Goal: Task Accomplishment & Management: Manage account settings

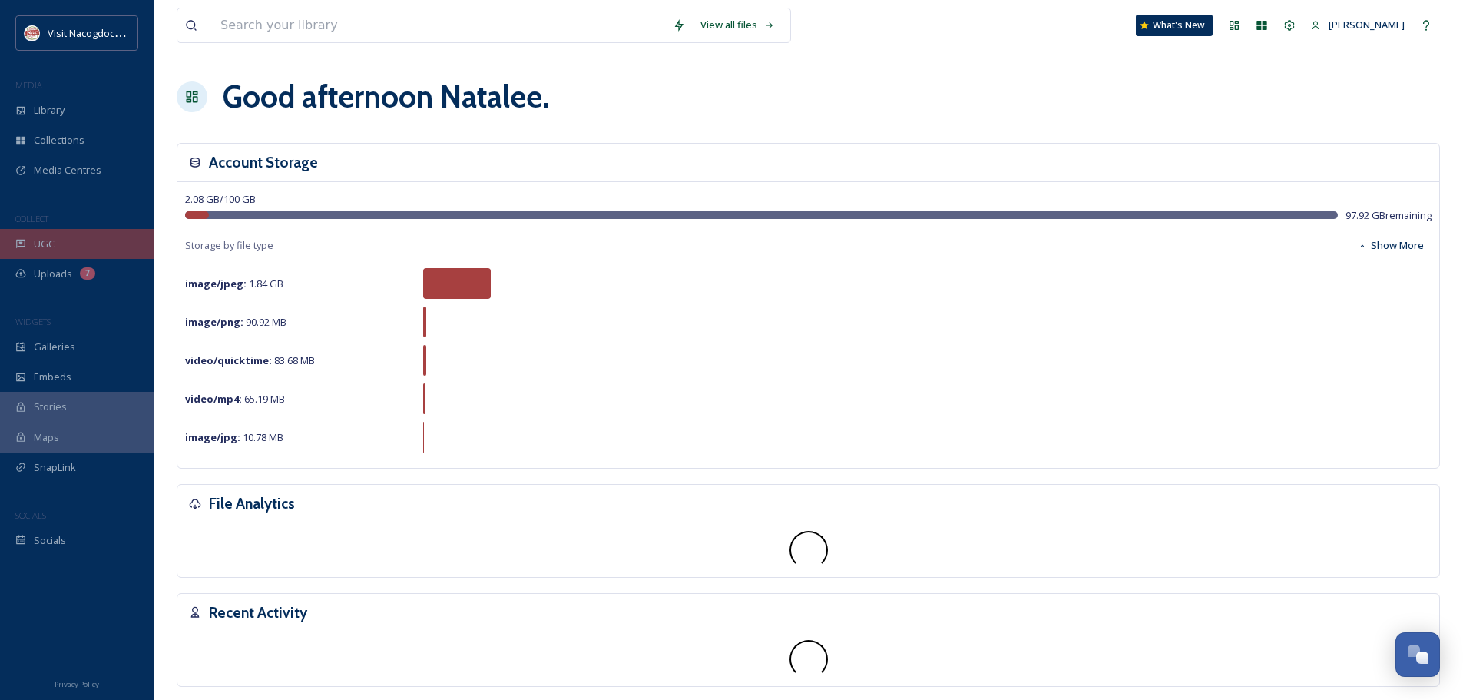
scroll to position [311, 0]
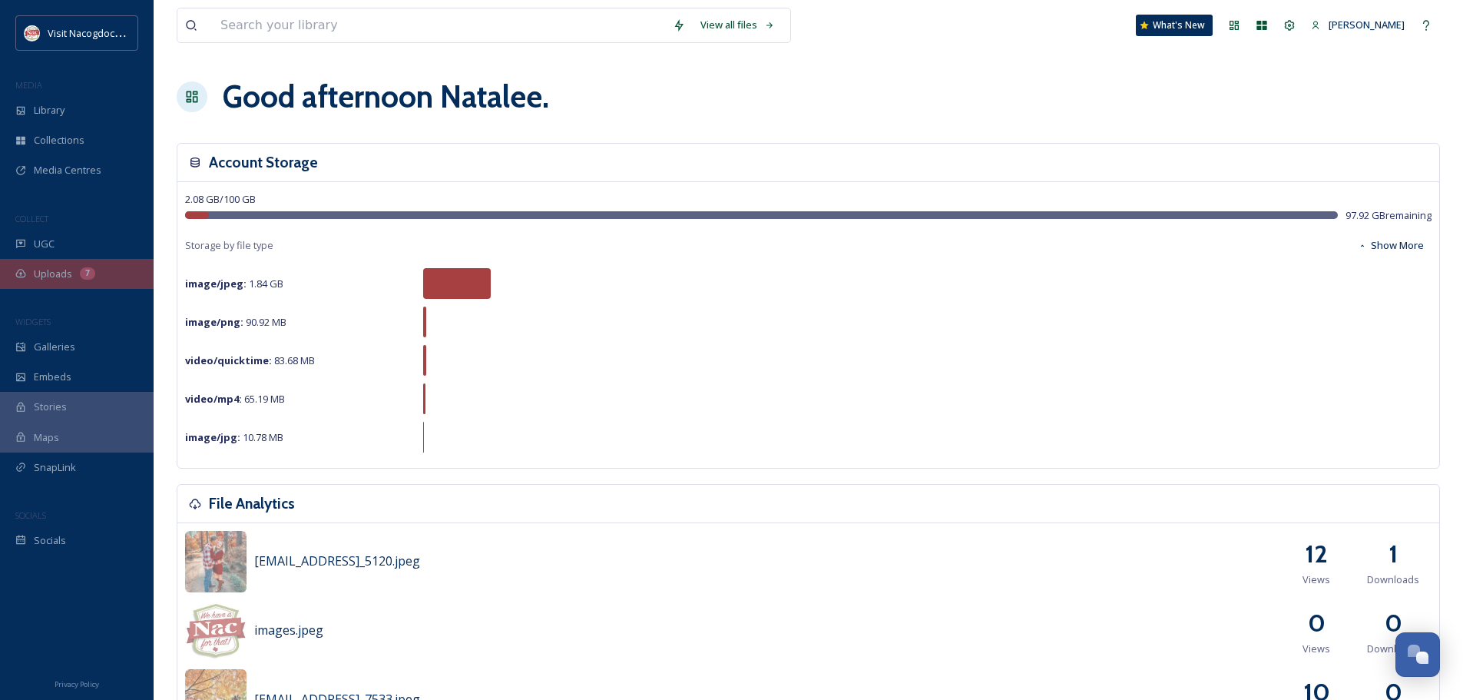
click at [71, 271] on span "Uploads" at bounding box center [53, 274] width 38 height 15
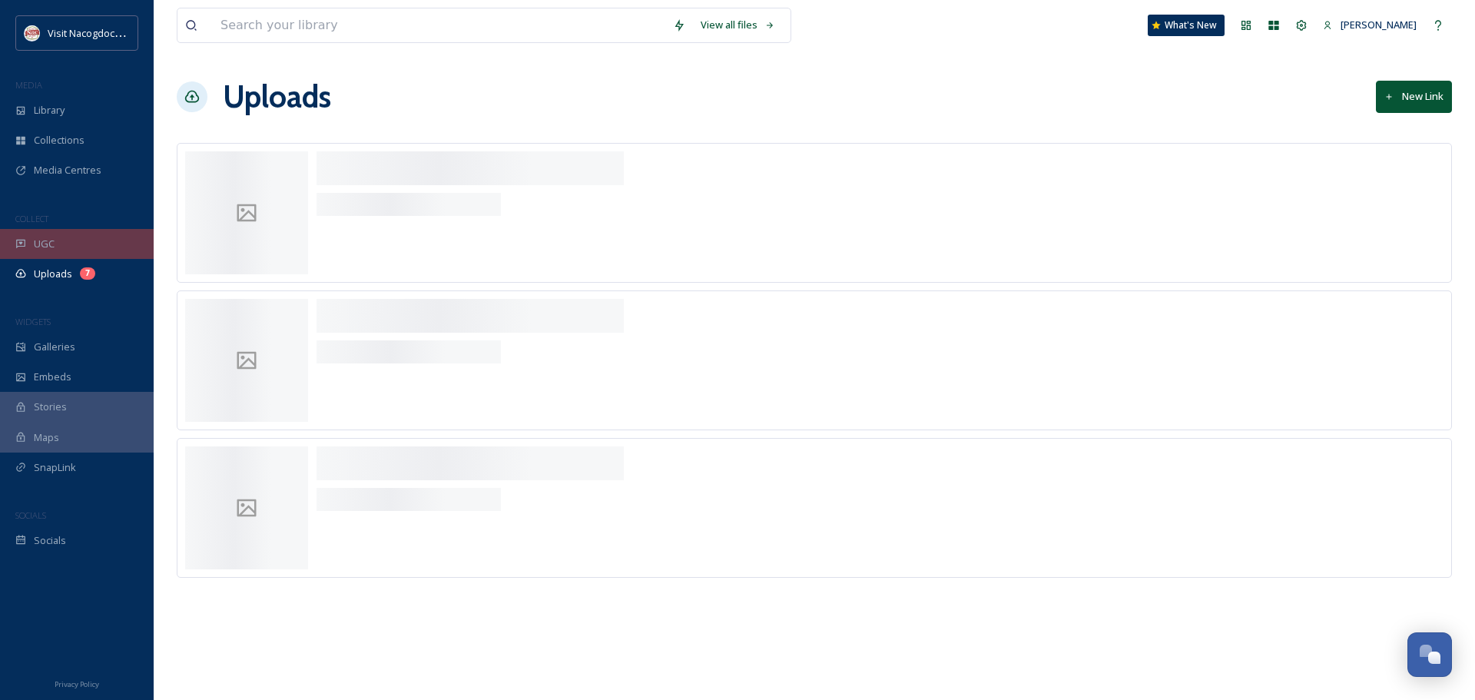
click at [71, 250] on div "UGC" at bounding box center [77, 244] width 154 height 30
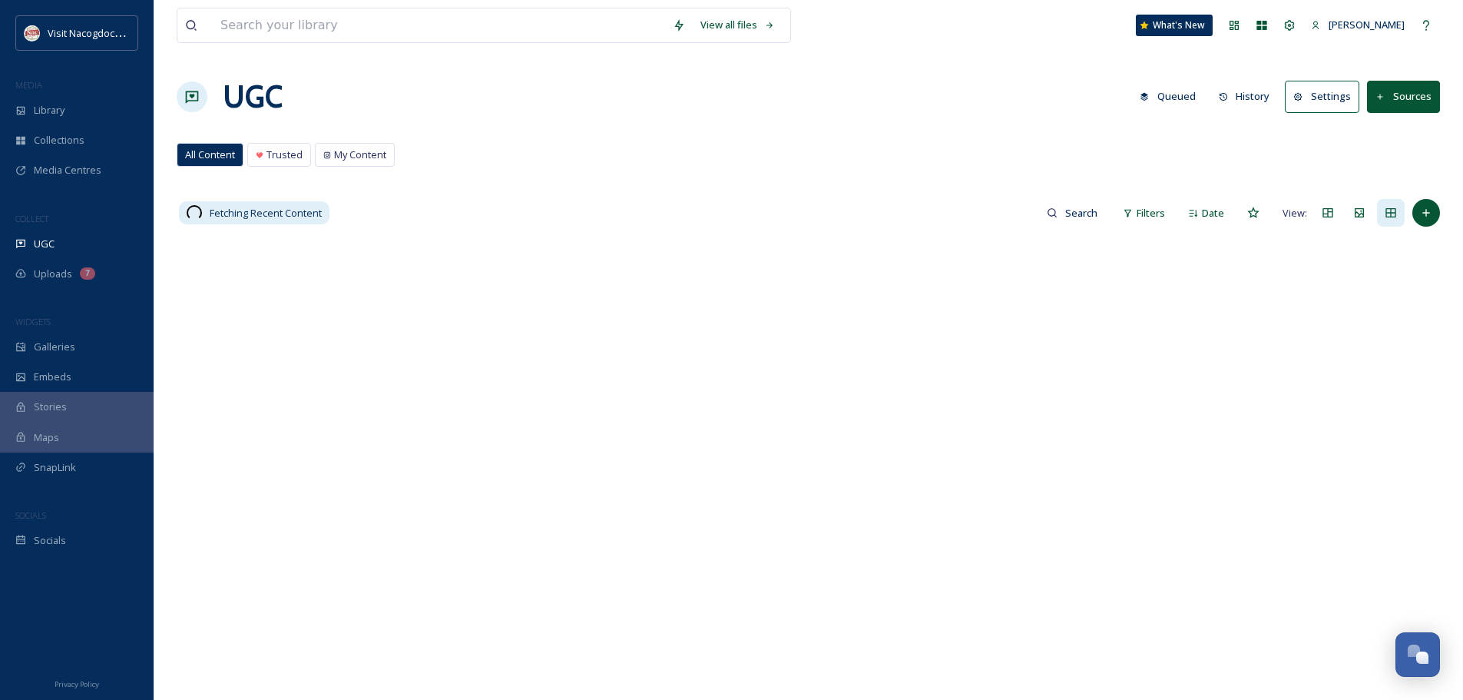
scroll to position [367, 0]
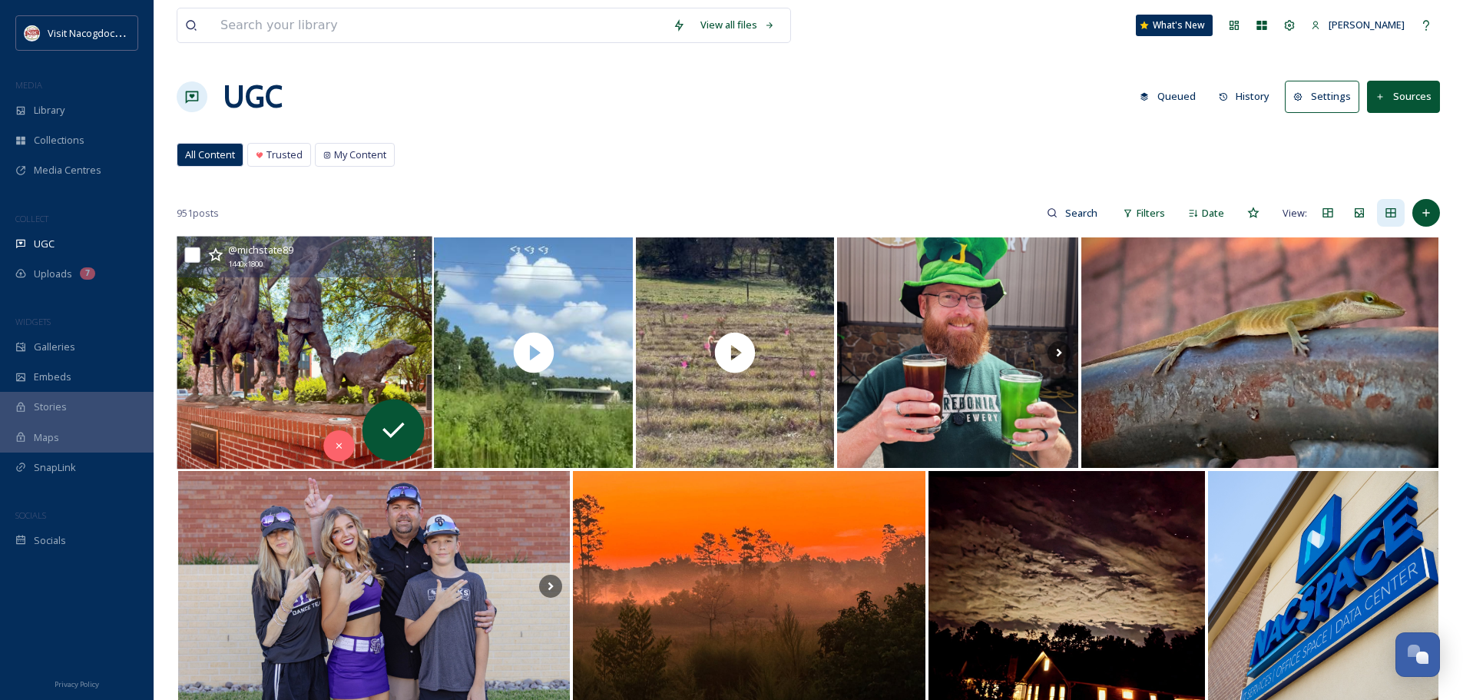
click at [325, 339] on img at bounding box center [305, 353] width 256 height 233
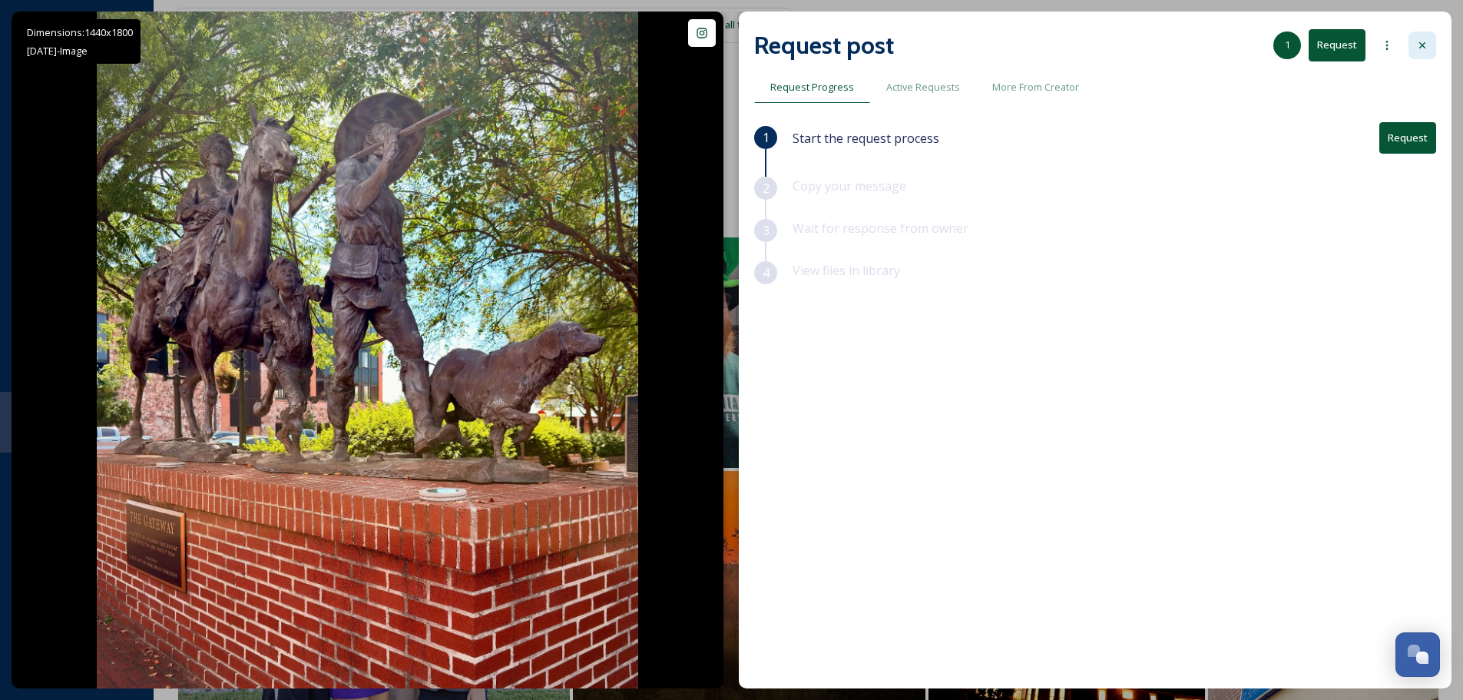
click at [1415, 42] on div at bounding box center [1423, 45] width 28 height 28
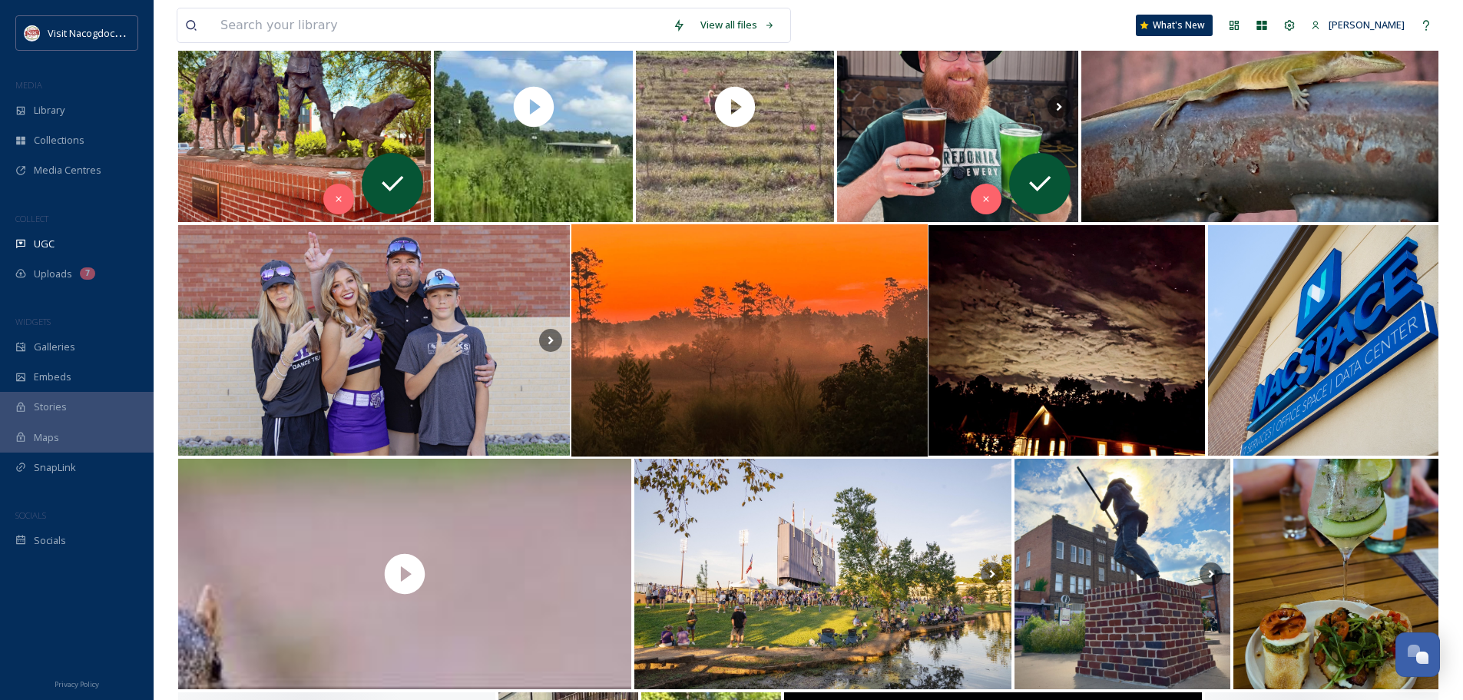
scroll to position [307, 0]
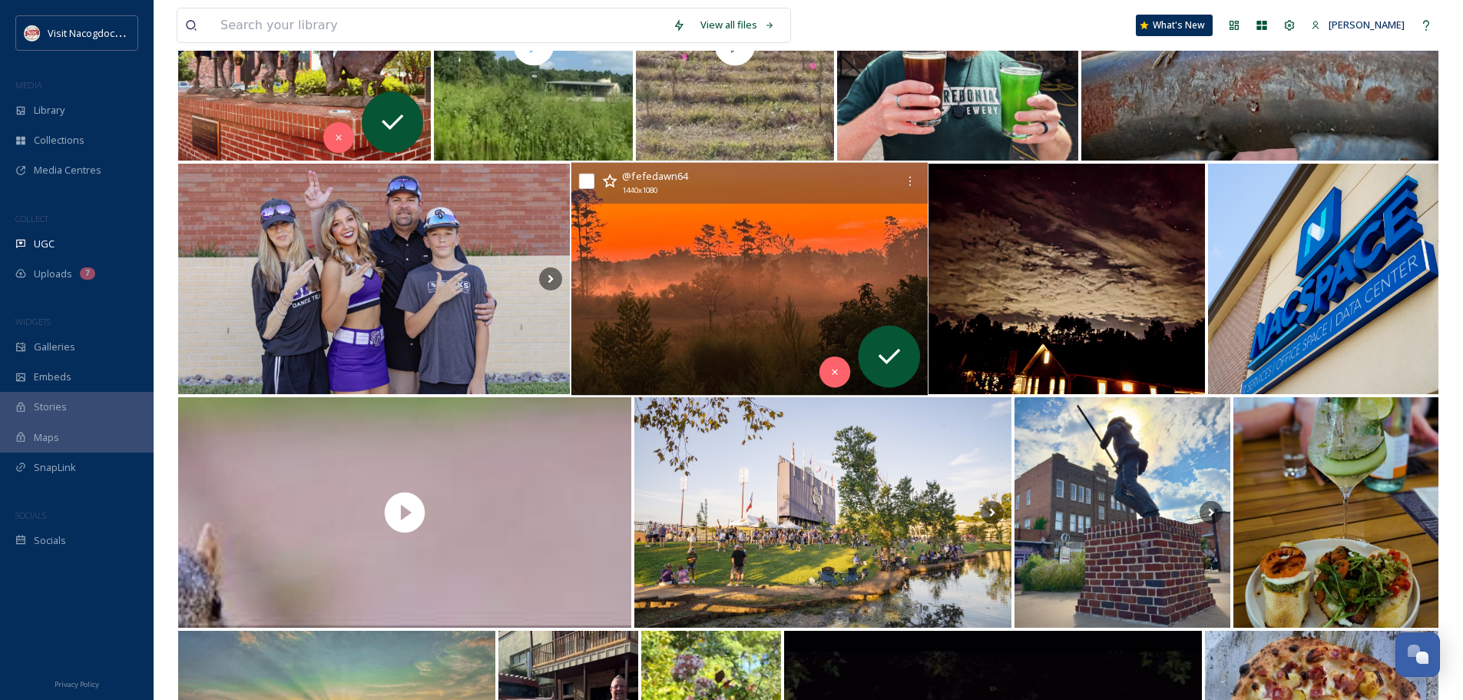
click at [806, 230] on img at bounding box center [749, 279] width 356 height 233
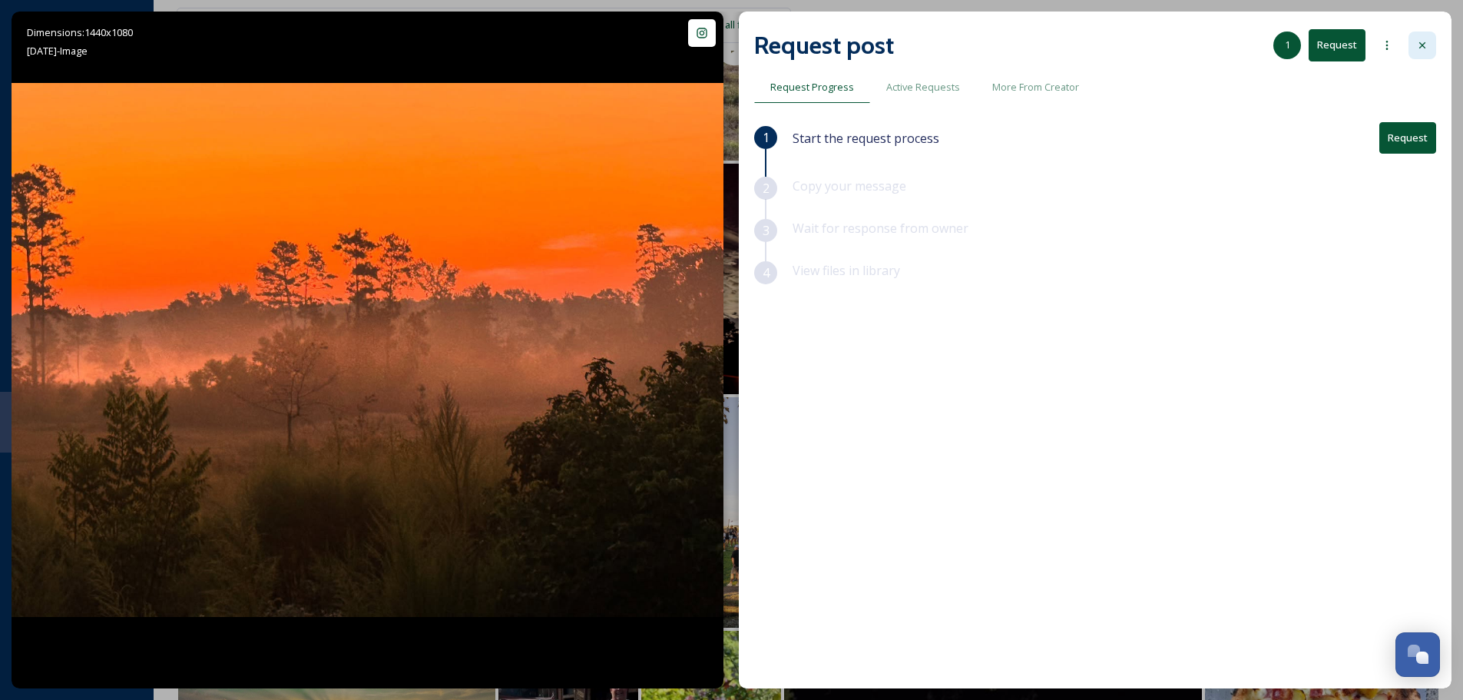
click at [1424, 54] on div at bounding box center [1423, 45] width 28 height 28
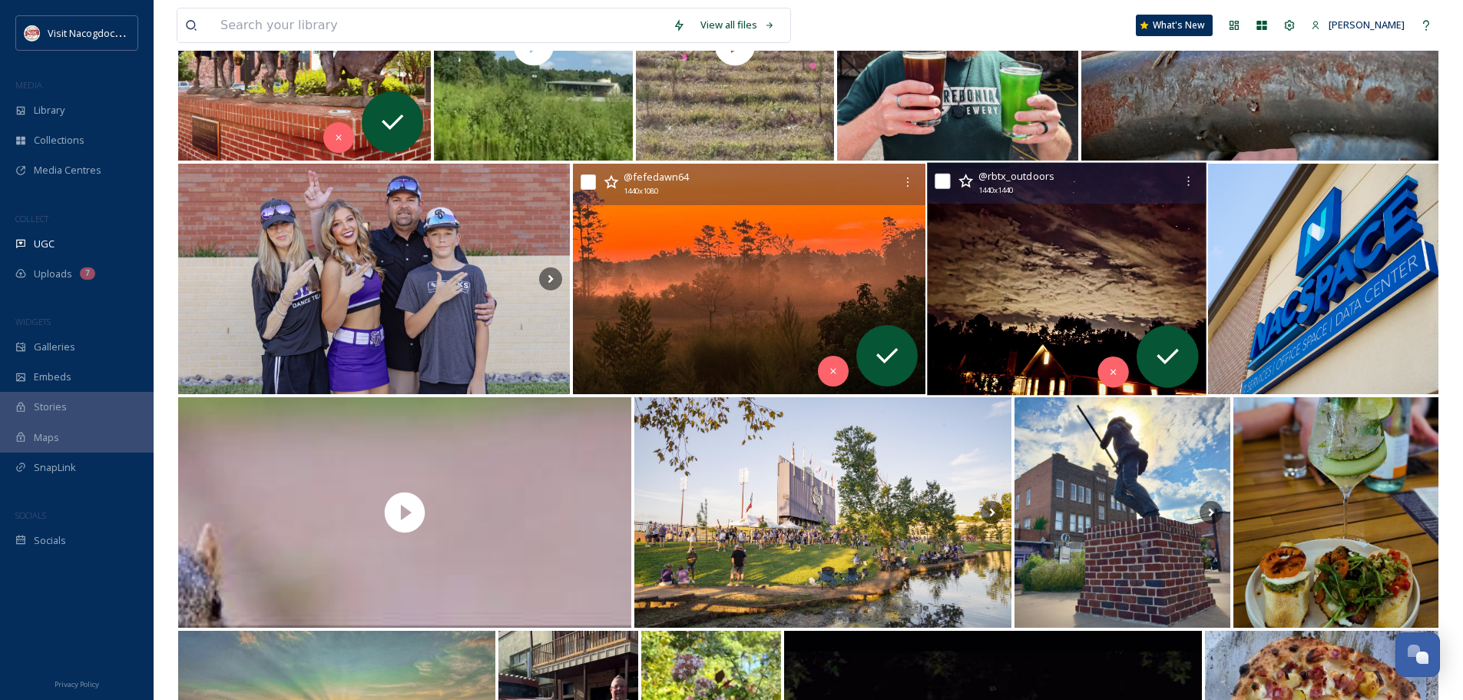
click at [1151, 237] on img at bounding box center [1067, 279] width 279 height 233
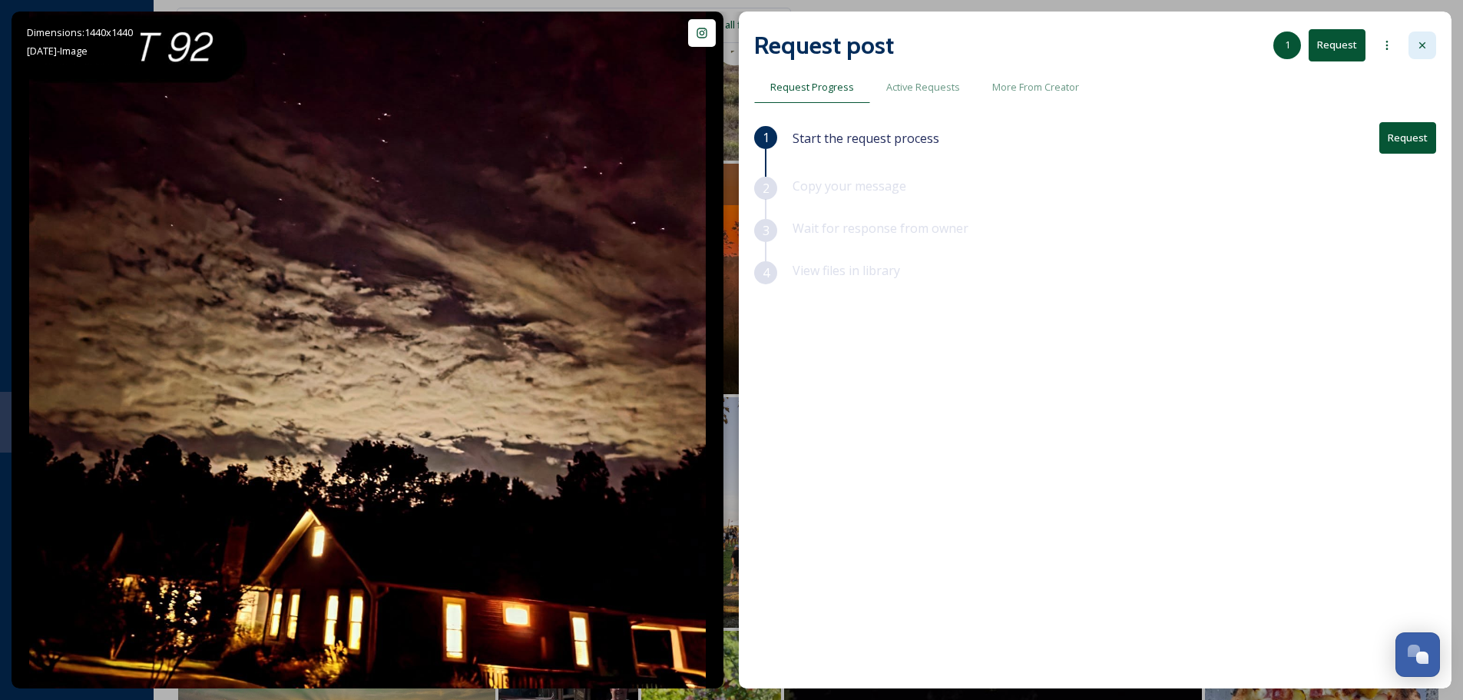
click at [1413, 41] on div at bounding box center [1423, 45] width 28 height 28
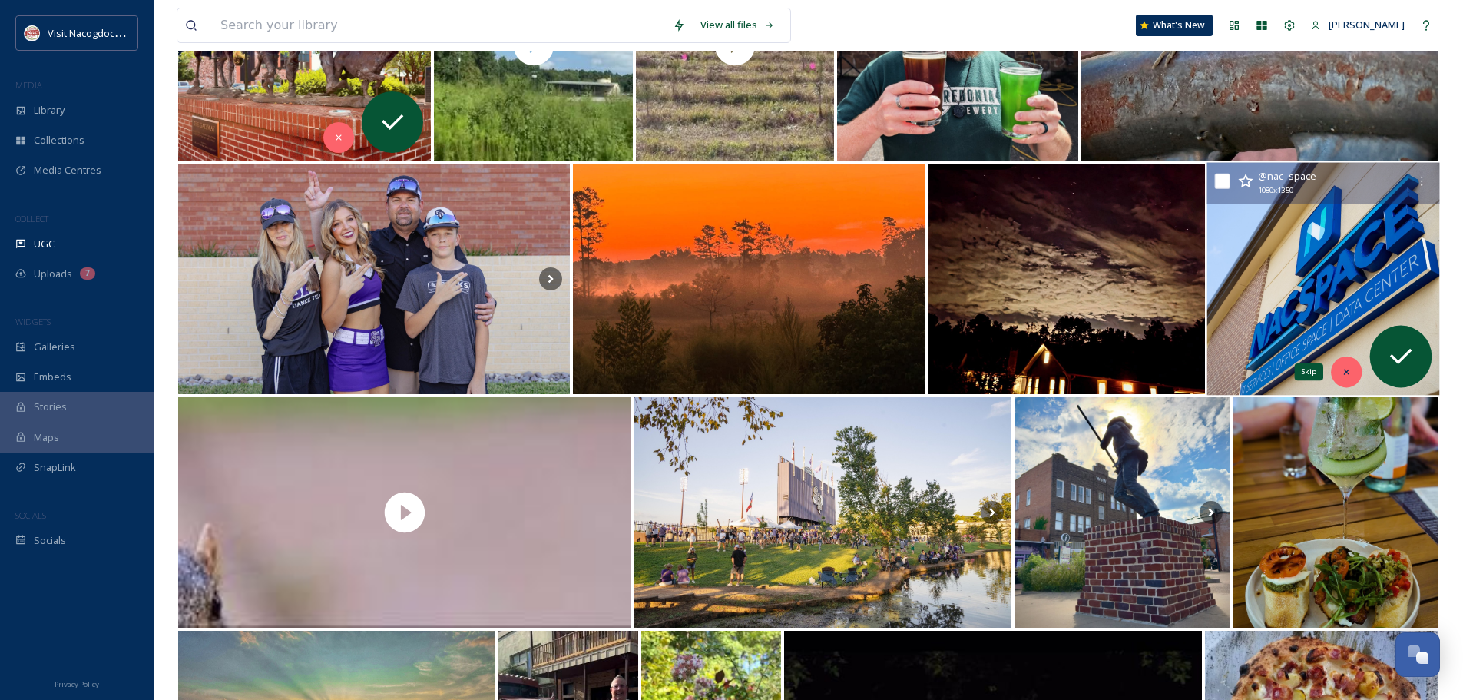
click at [1341, 367] on icon at bounding box center [1346, 371] width 11 height 11
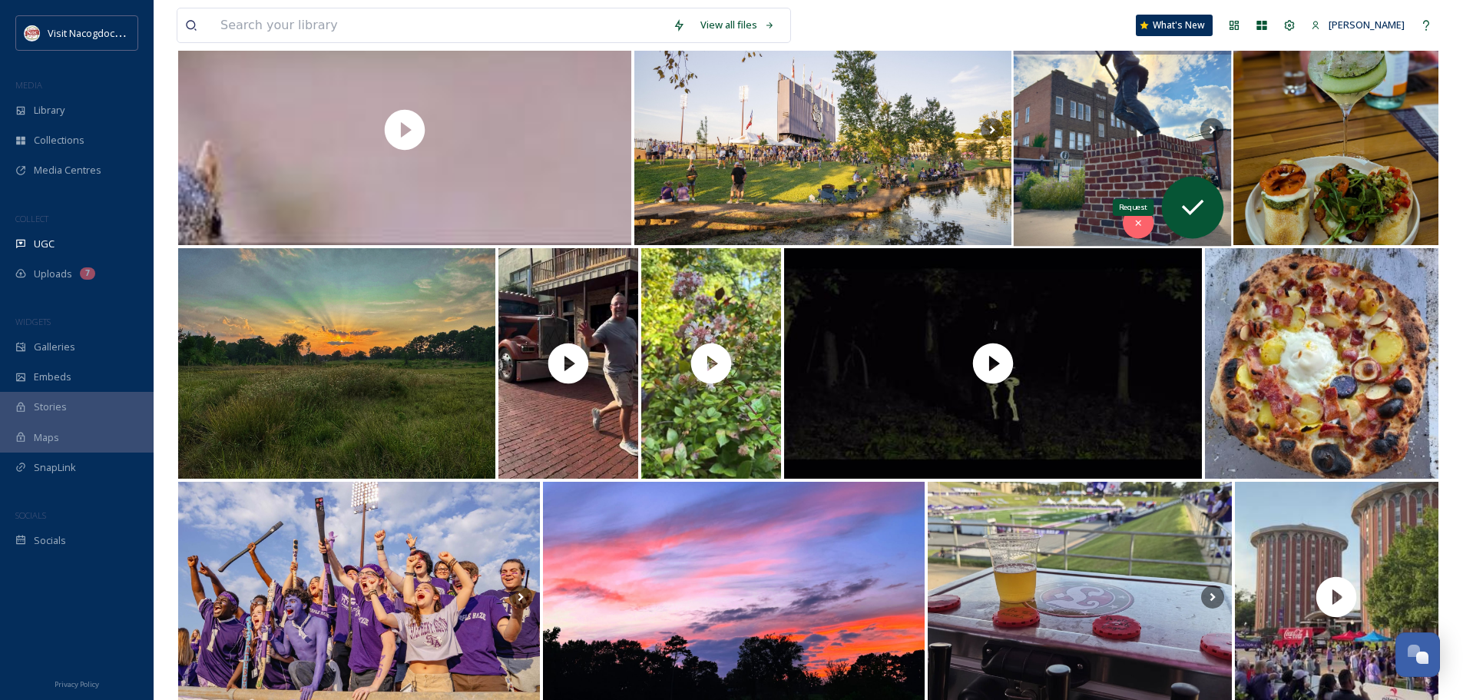
scroll to position [691, 0]
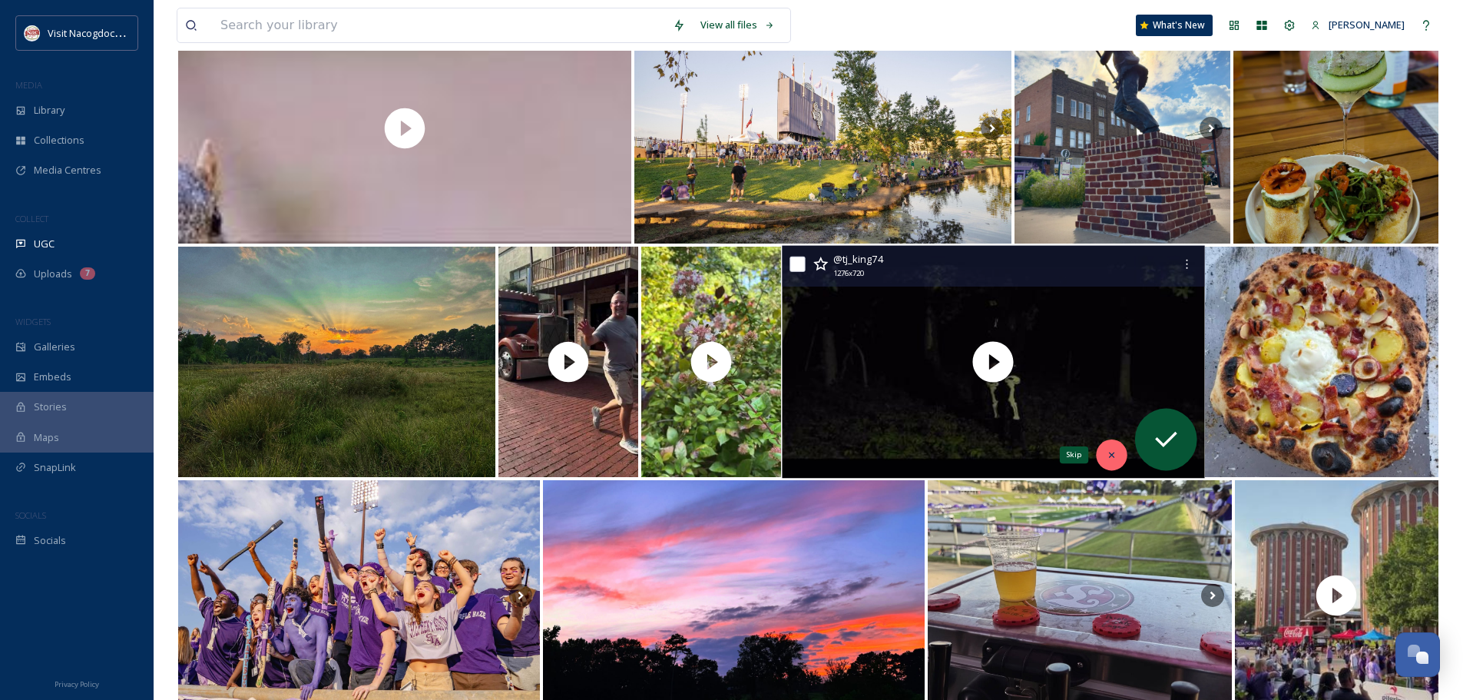
click at [1114, 447] on div "Skip" at bounding box center [1111, 454] width 31 height 31
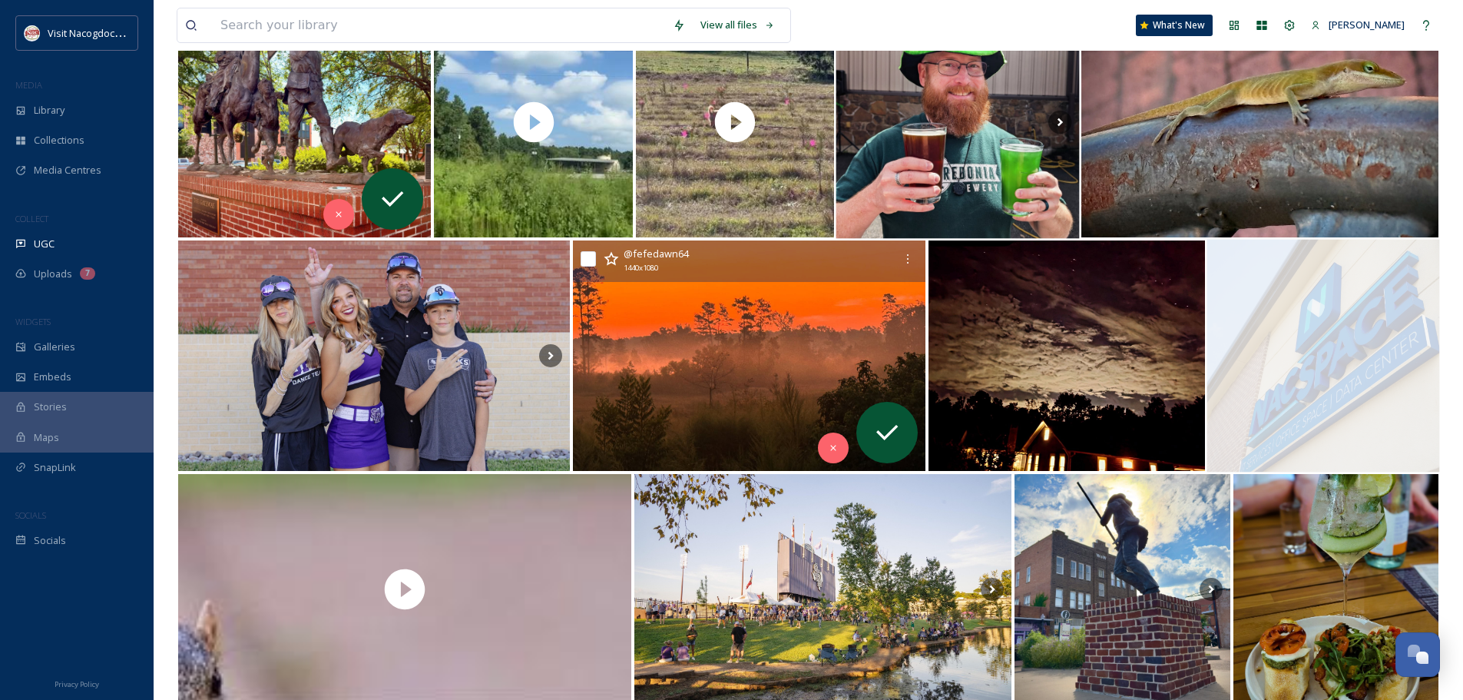
scroll to position [0, 0]
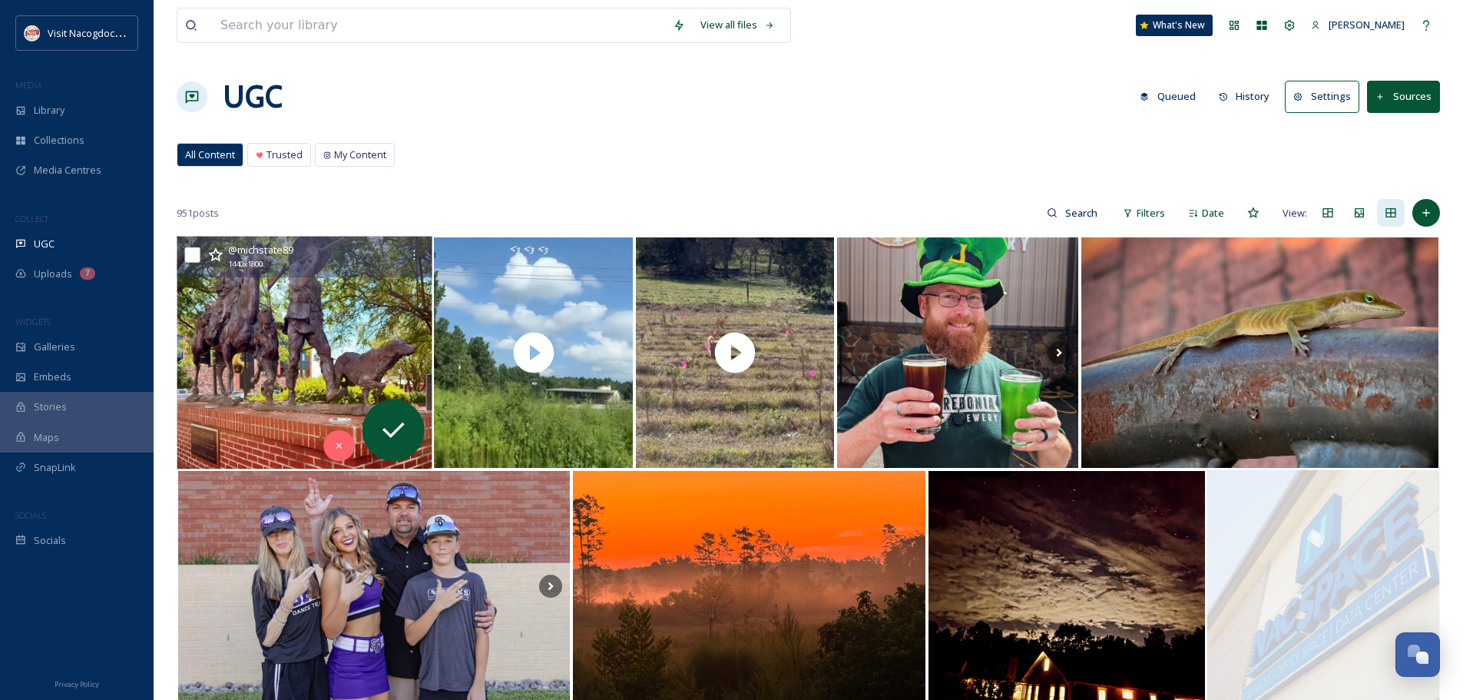
click at [341, 369] on img at bounding box center [305, 353] width 256 height 233
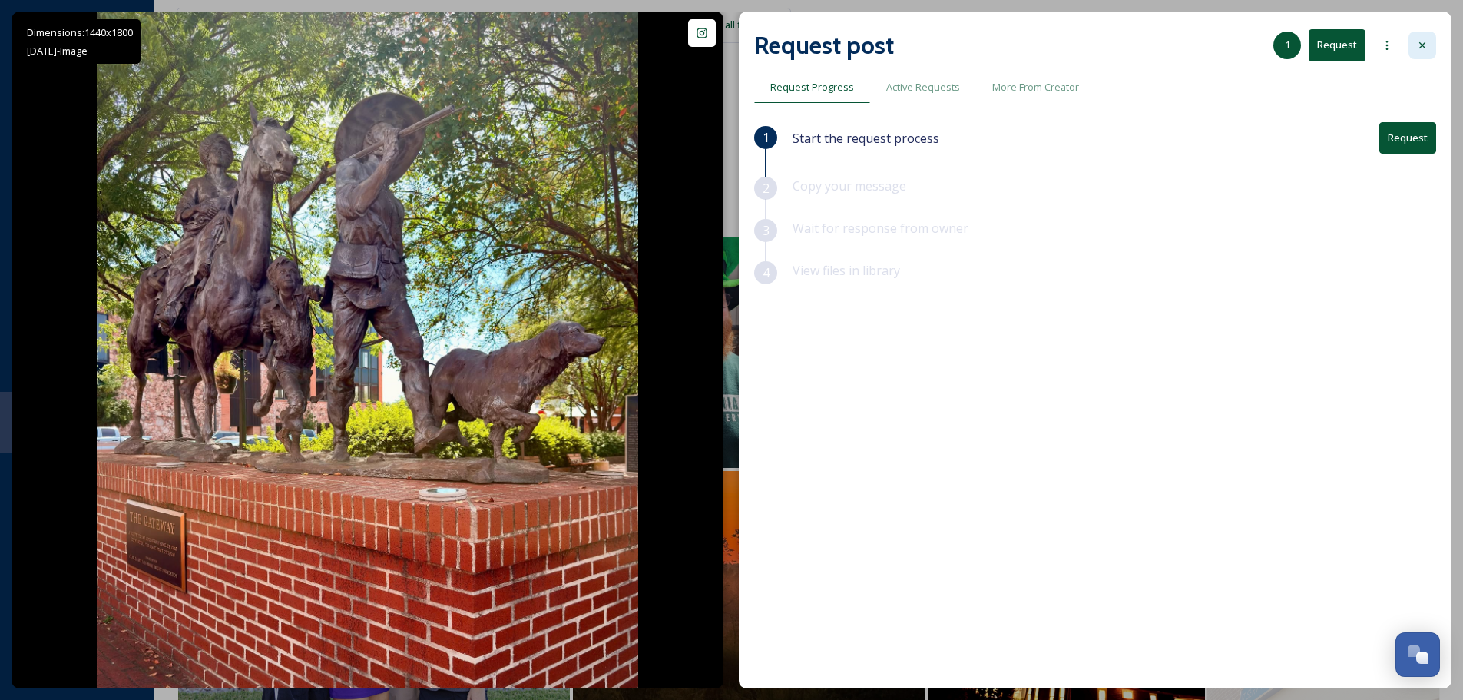
click at [1430, 35] on div at bounding box center [1423, 45] width 28 height 28
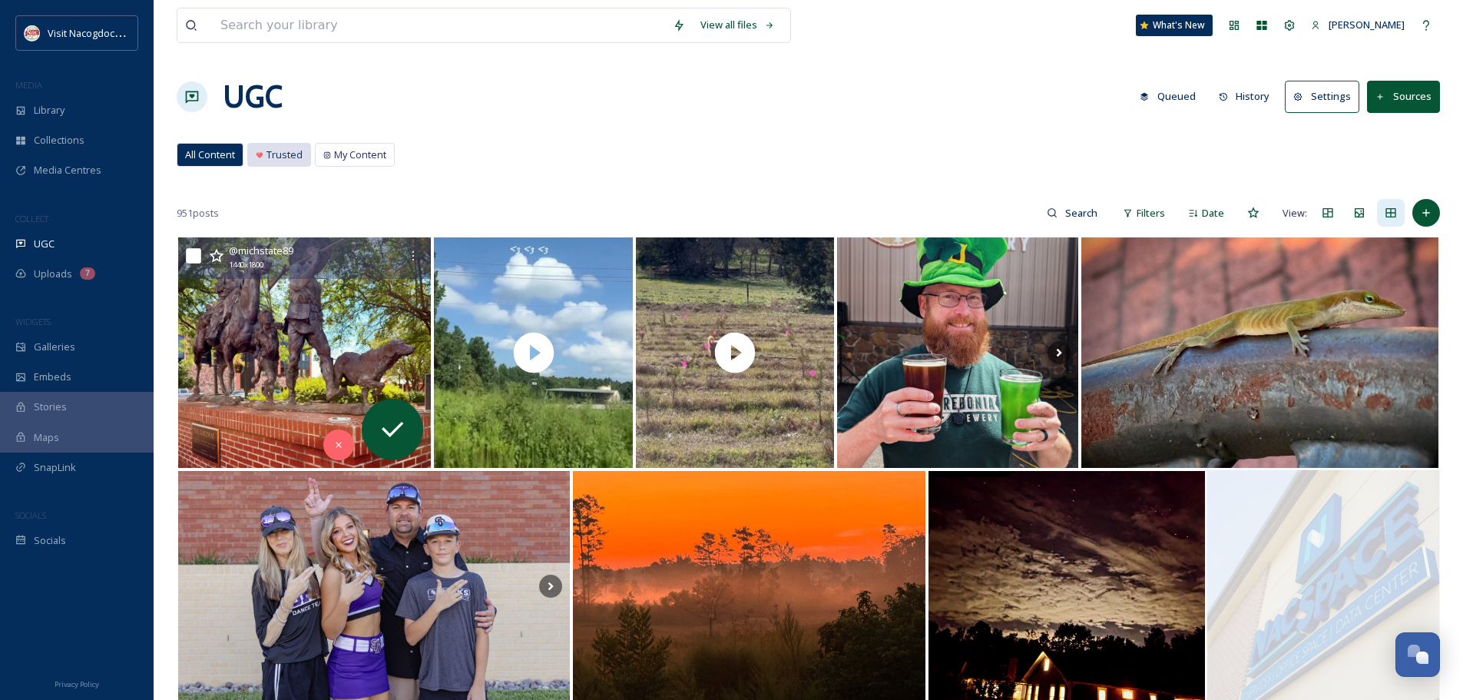
click at [290, 166] on div "Trusted" at bounding box center [279, 155] width 62 height 22
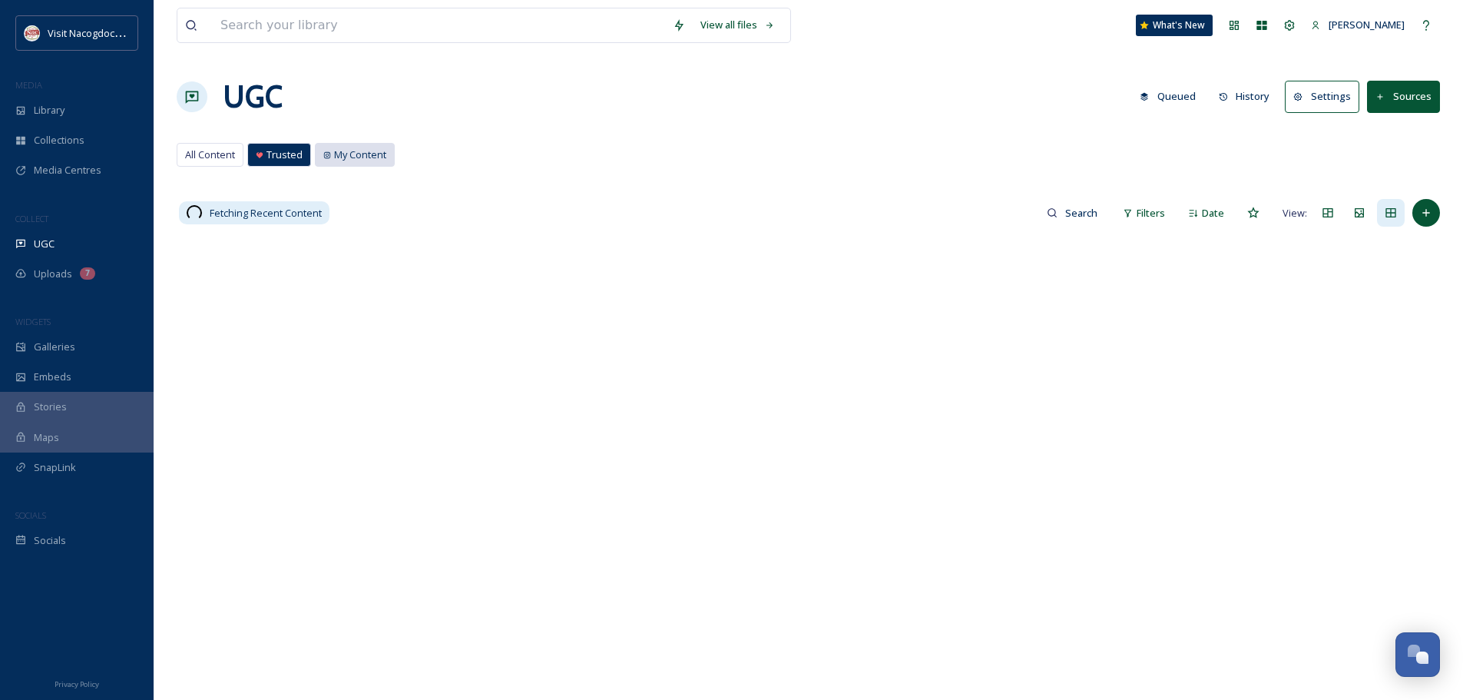
click at [348, 151] on span "My Content" at bounding box center [360, 154] width 52 height 15
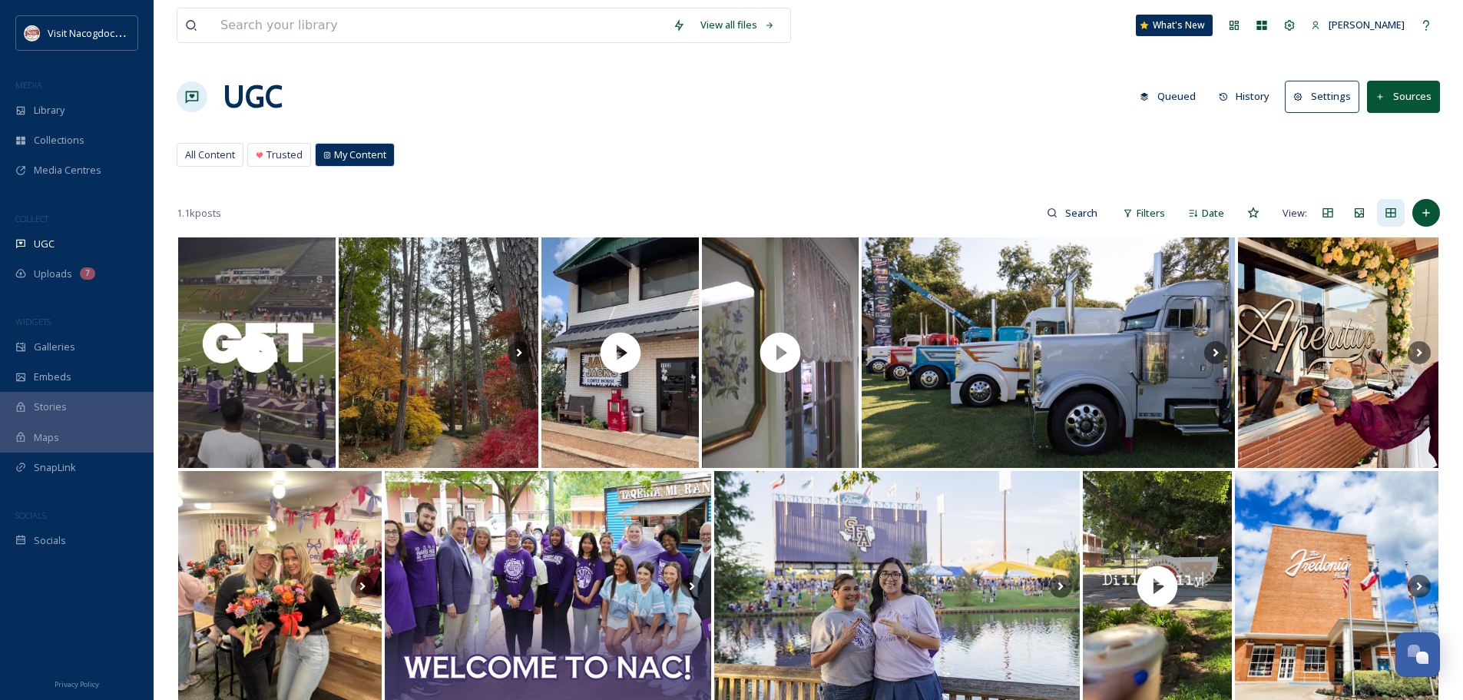
click at [505, 163] on div "All Content Trusted My Content All Content Trusted My Content" at bounding box center [809, 158] width 1264 height 31
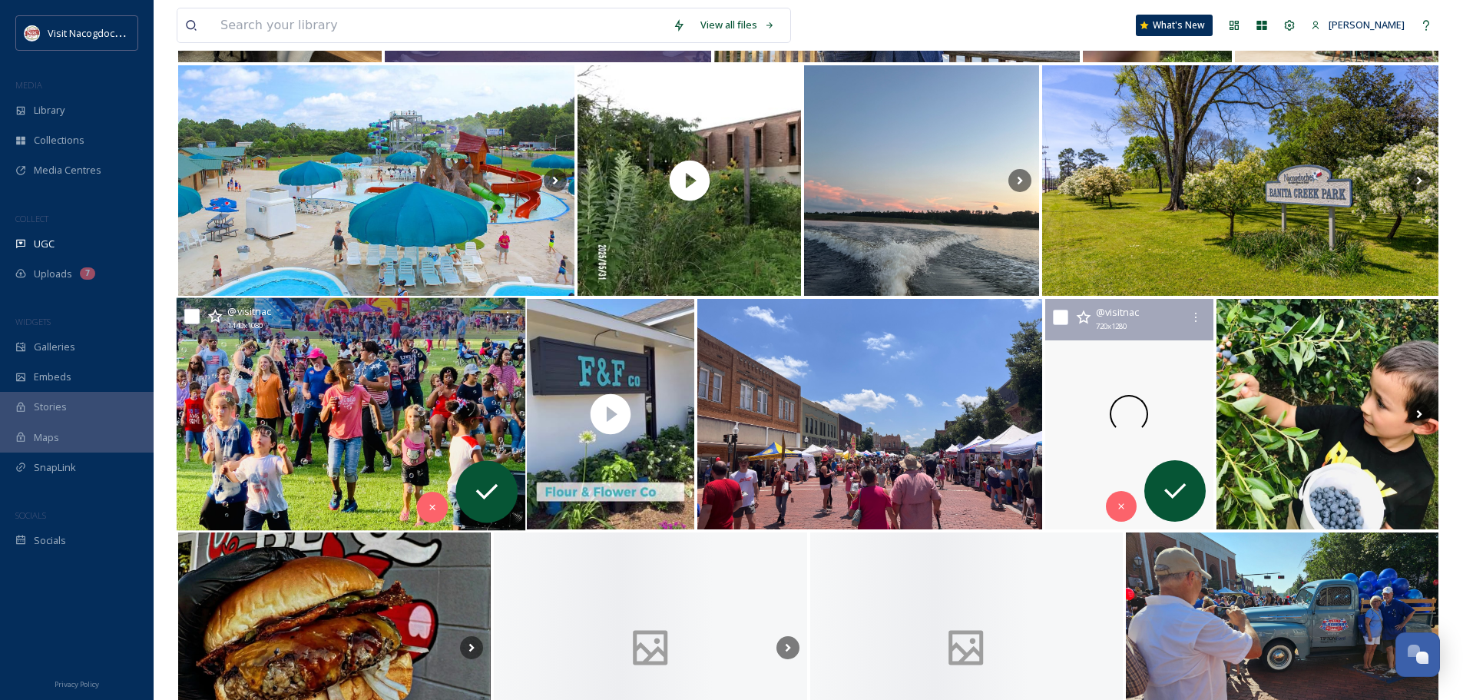
scroll to position [768, 0]
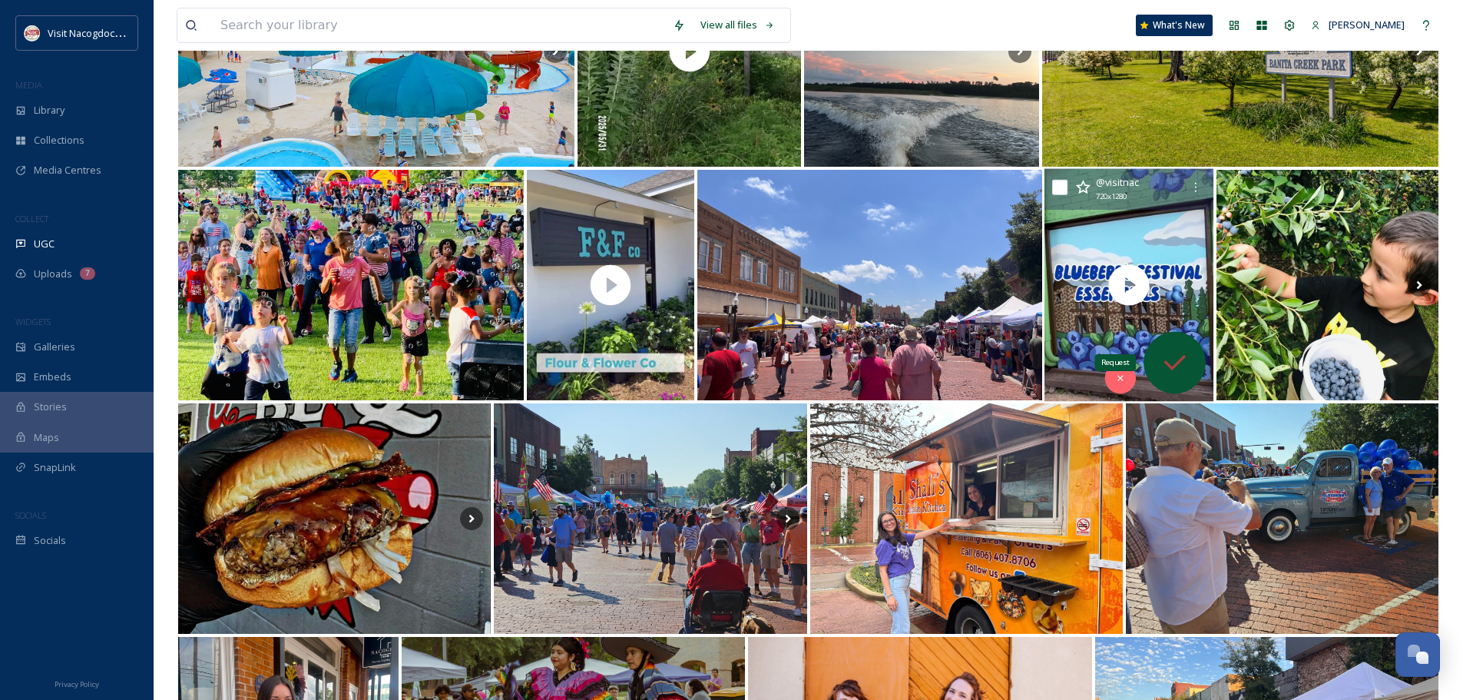
click at [1174, 373] on icon at bounding box center [1175, 362] width 31 height 31
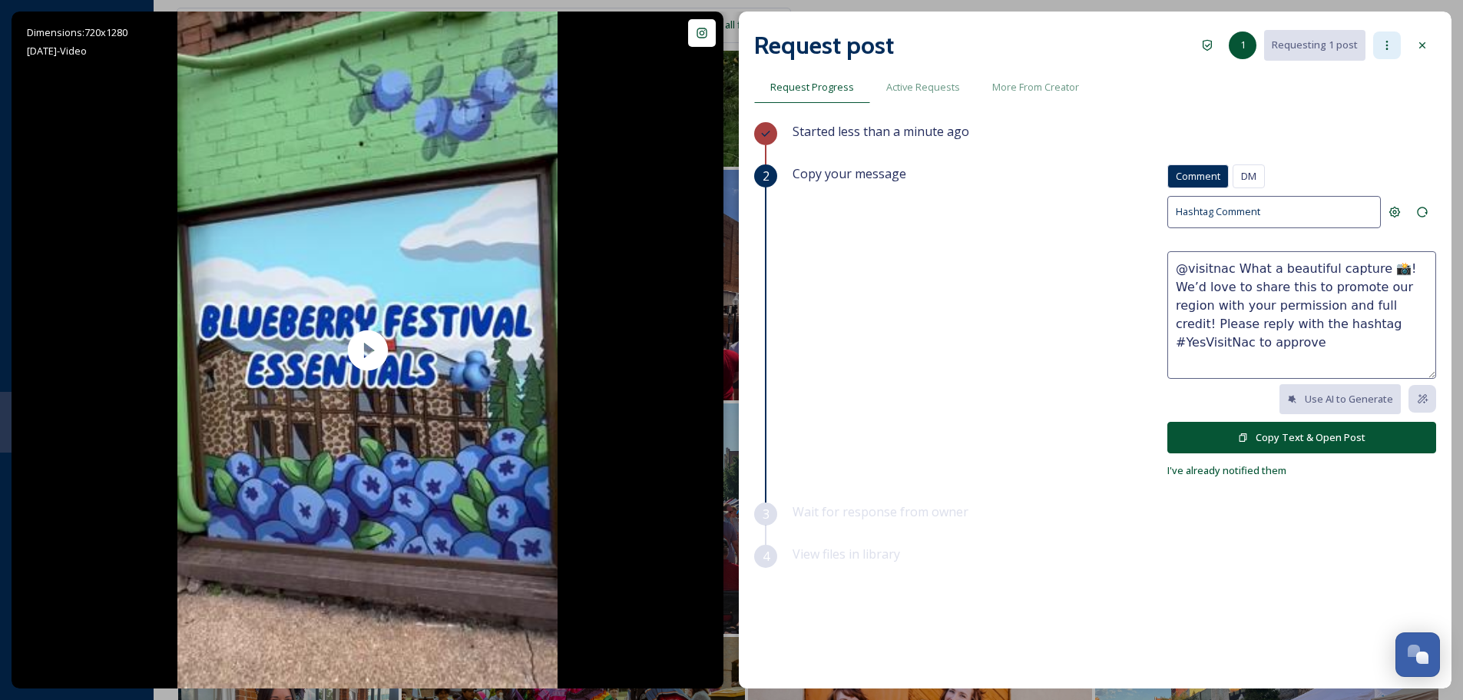
click at [1391, 39] on icon at bounding box center [1387, 45] width 12 height 12
click at [1378, 171] on span "Authorise creator" at bounding box center [1337, 169] width 81 height 15
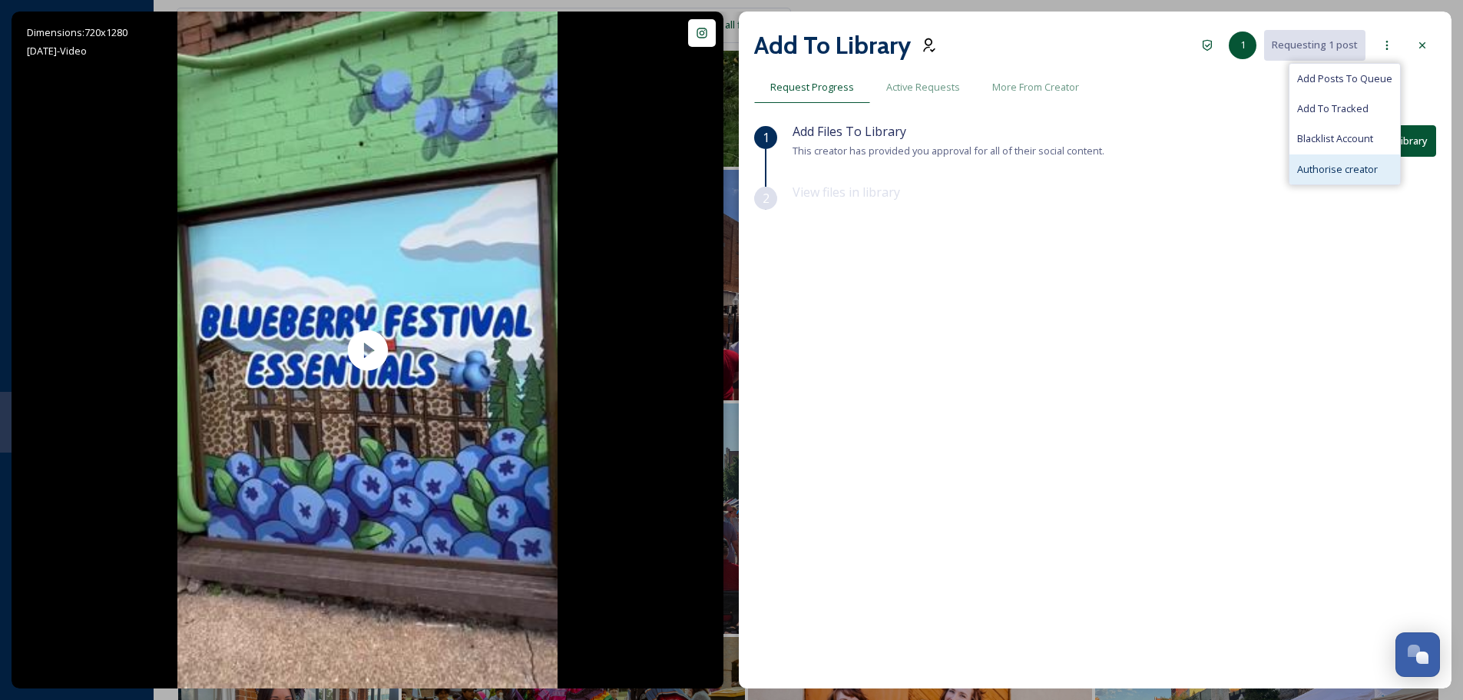
click at [933, 254] on div "1 Add Files To Library This creator has provided you approval for all of their …" at bounding box center [1095, 365] width 682 height 486
click at [1404, 140] on button "Add To Library" at bounding box center [1394, 140] width 84 height 31
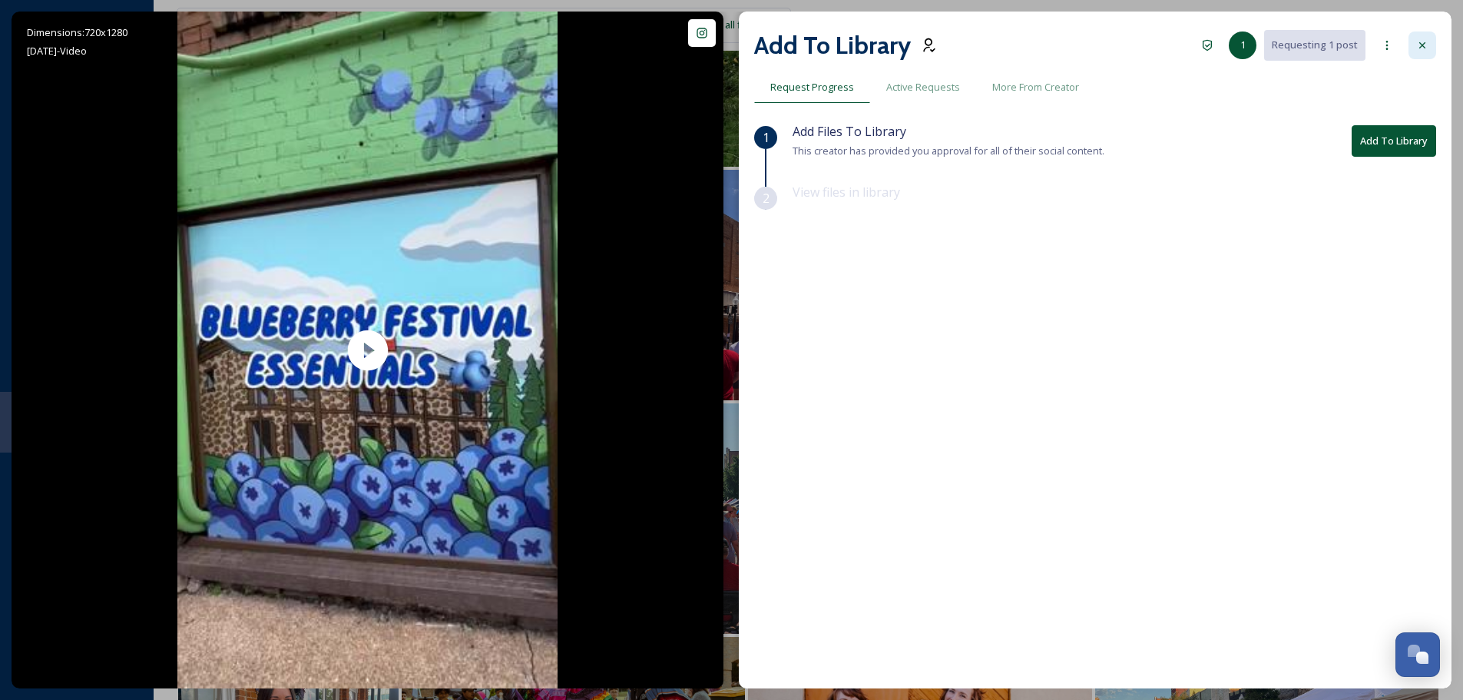
click at [1429, 51] on div at bounding box center [1423, 45] width 28 height 28
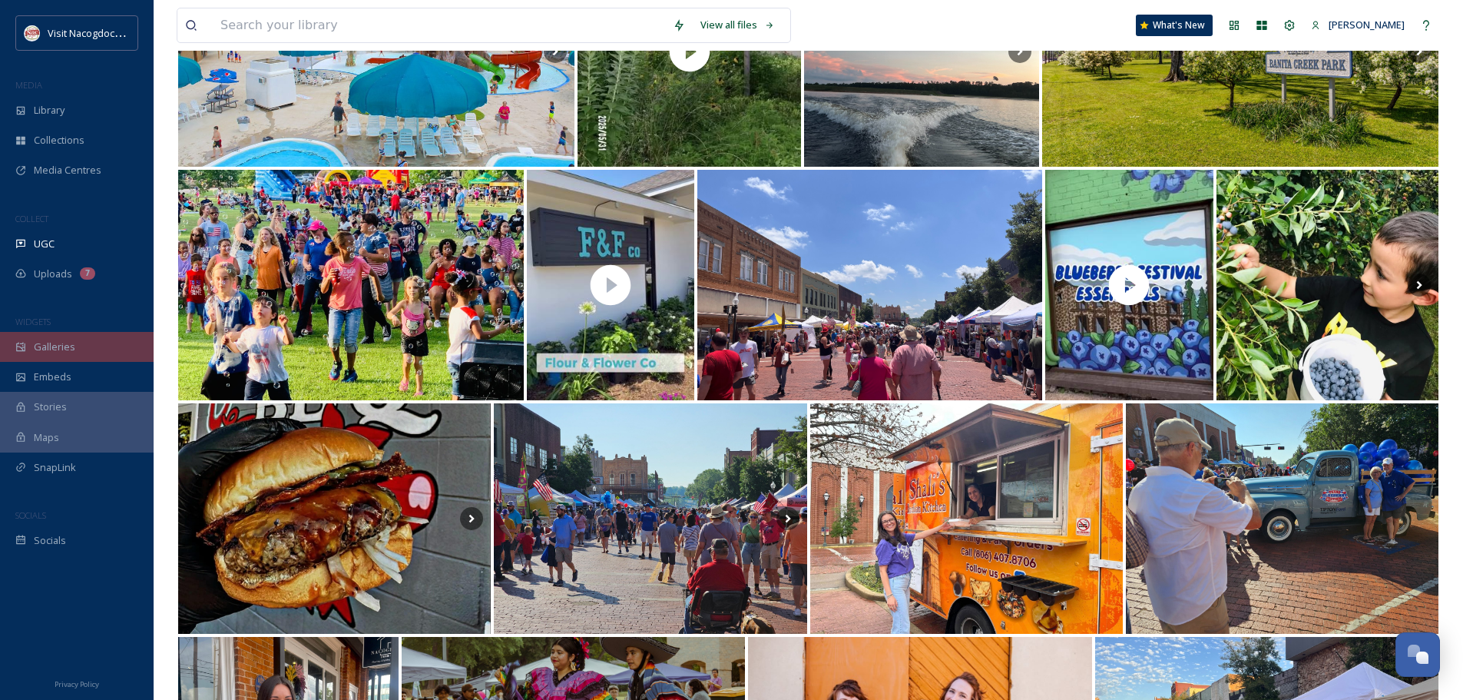
click at [63, 346] on span "Galleries" at bounding box center [54, 347] width 41 height 15
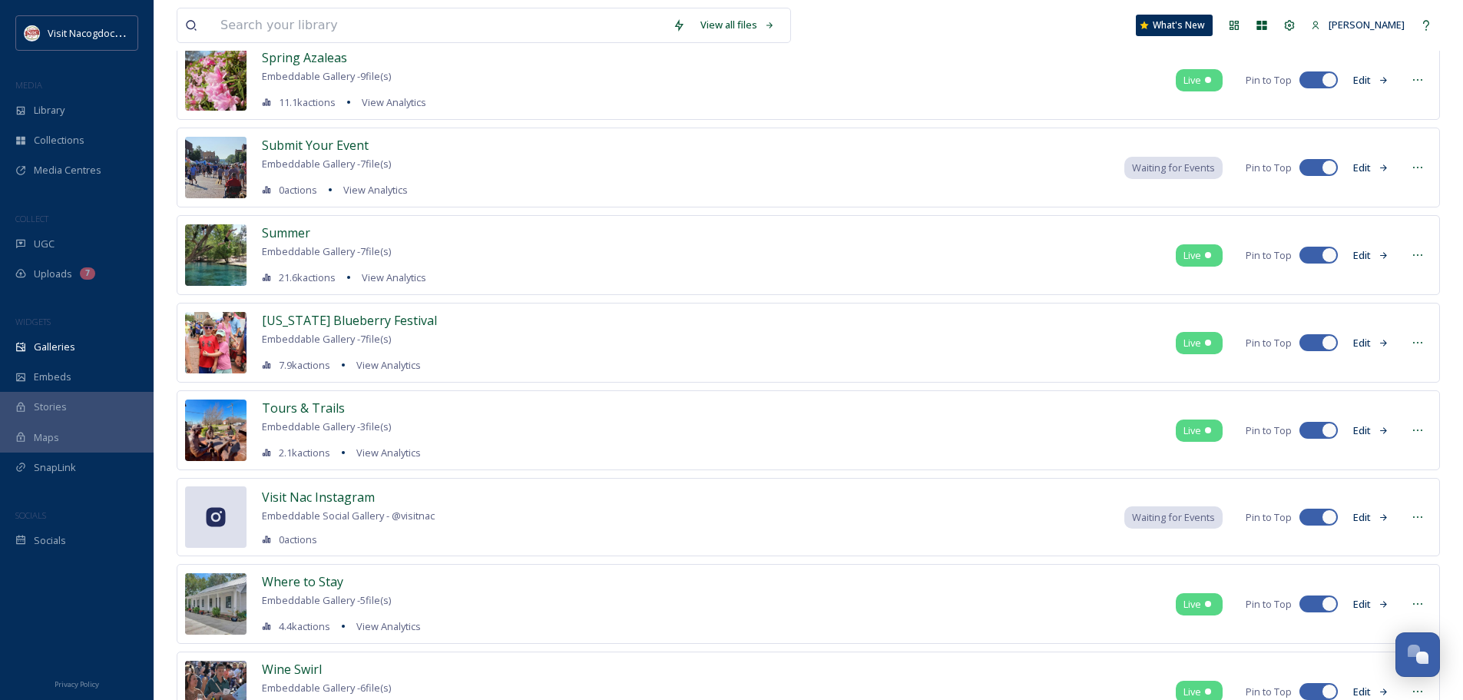
scroll to position [1459, 0]
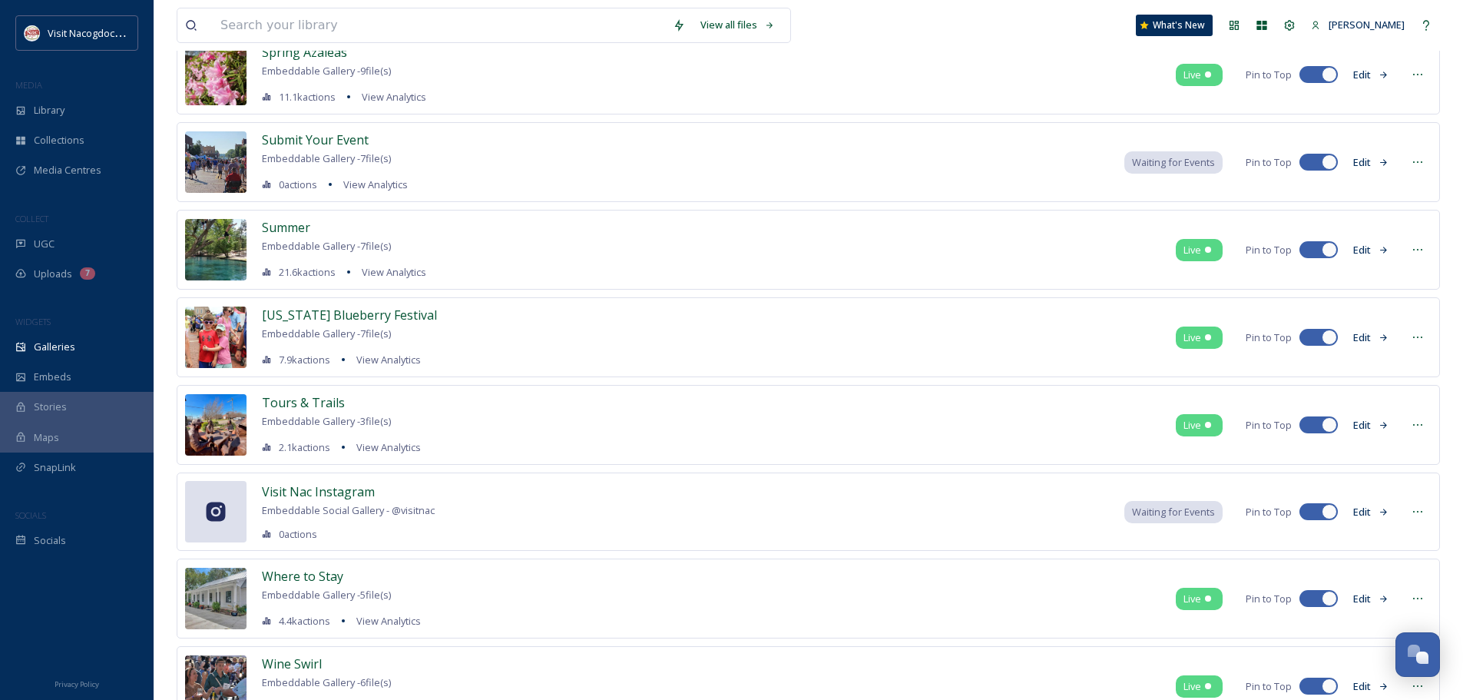
click at [1377, 340] on button "Edit" at bounding box center [1371, 338] width 51 height 30
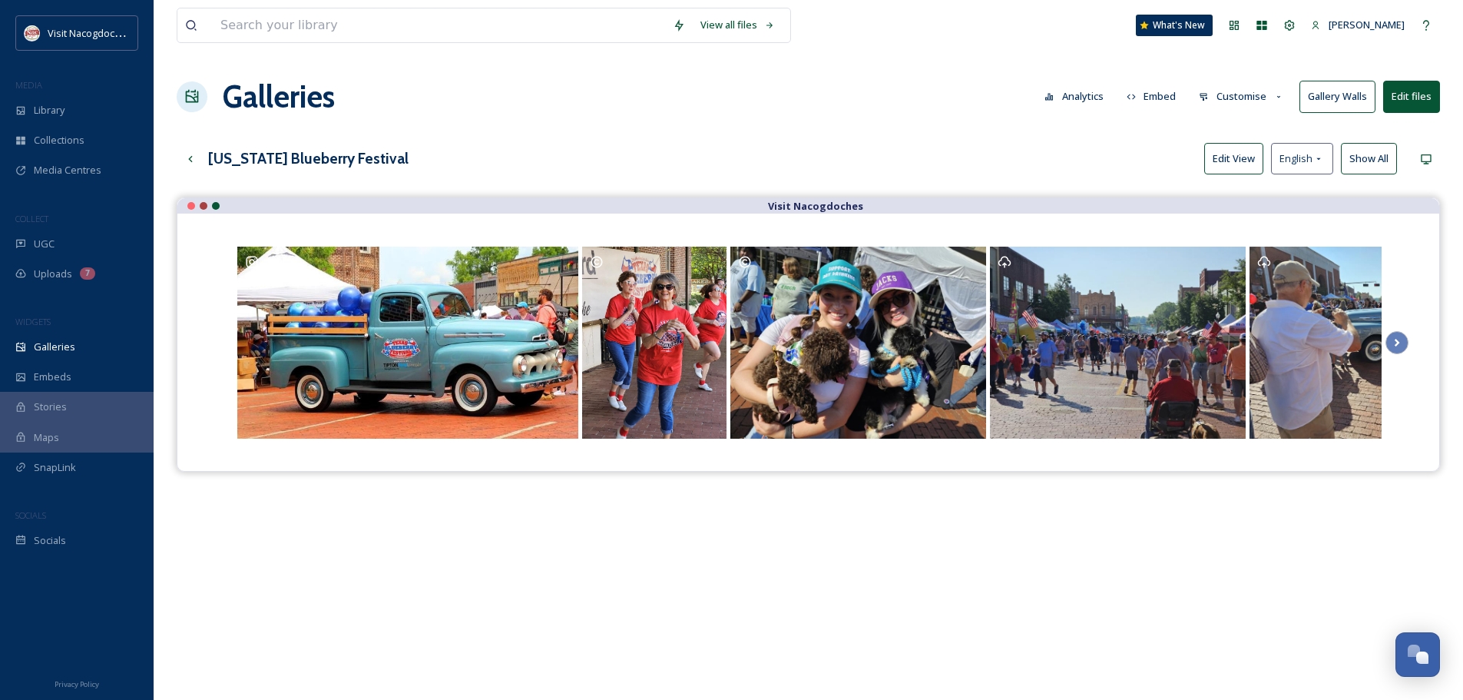
click at [1223, 168] on button "Edit View" at bounding box center [1233, 158] width 59 height 31
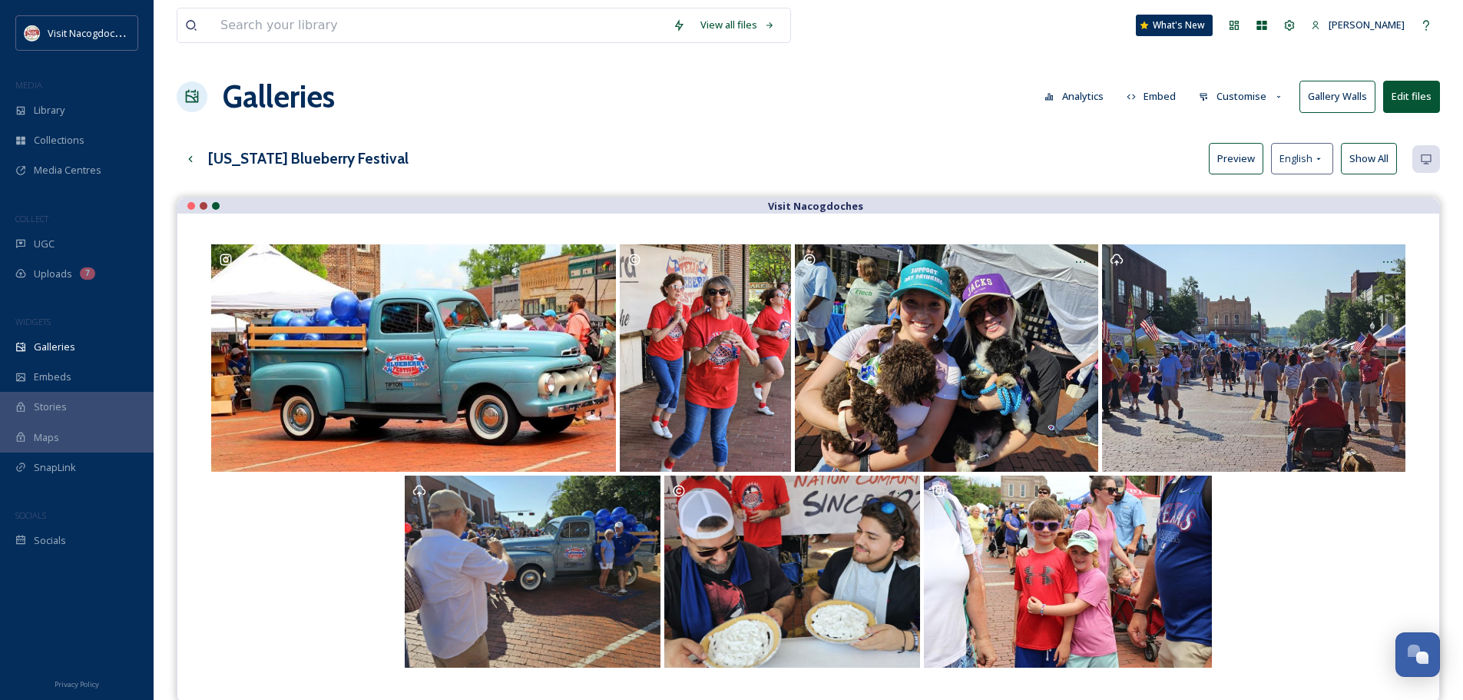
click at [1223, 168] on button "Preview" at bounding box center [1236, 158] width 55 height 31
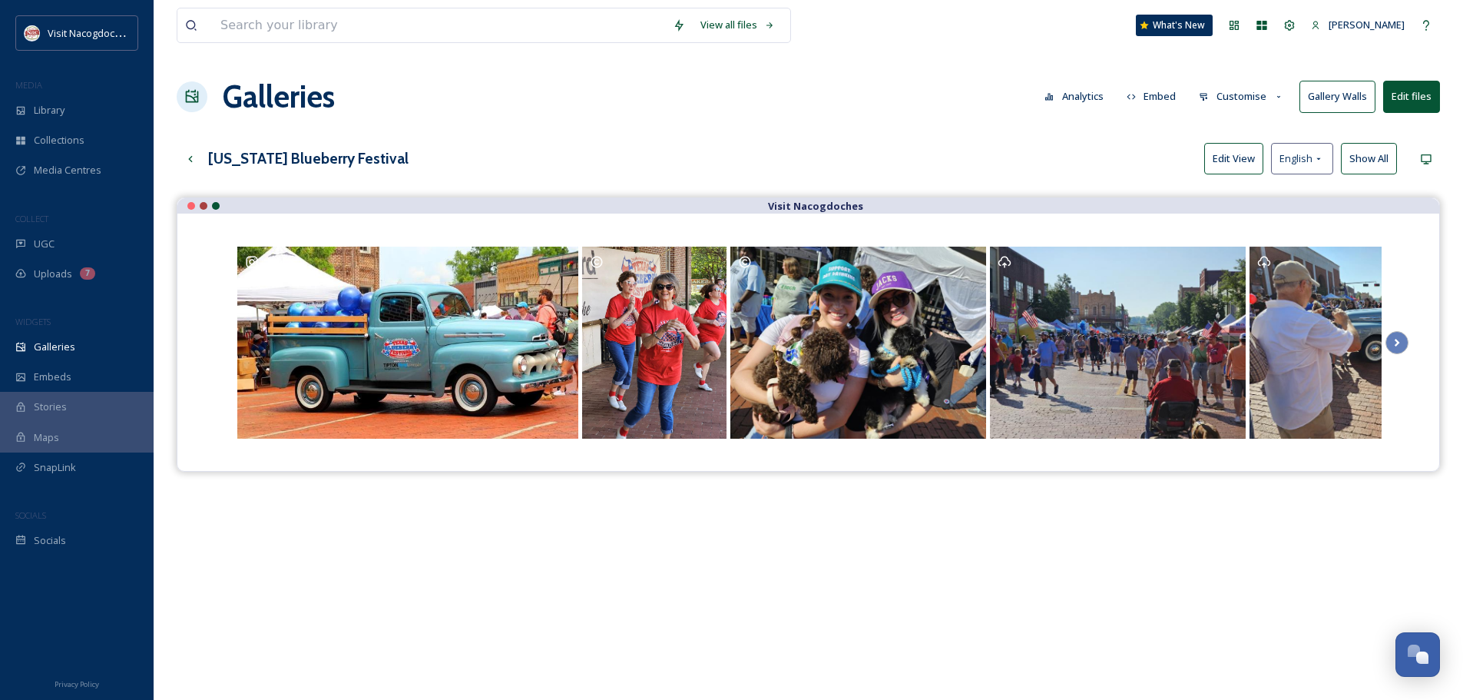
click at [1414, 95] on button "Edit files" at bounding box center [1411, 96] width 57 height 31
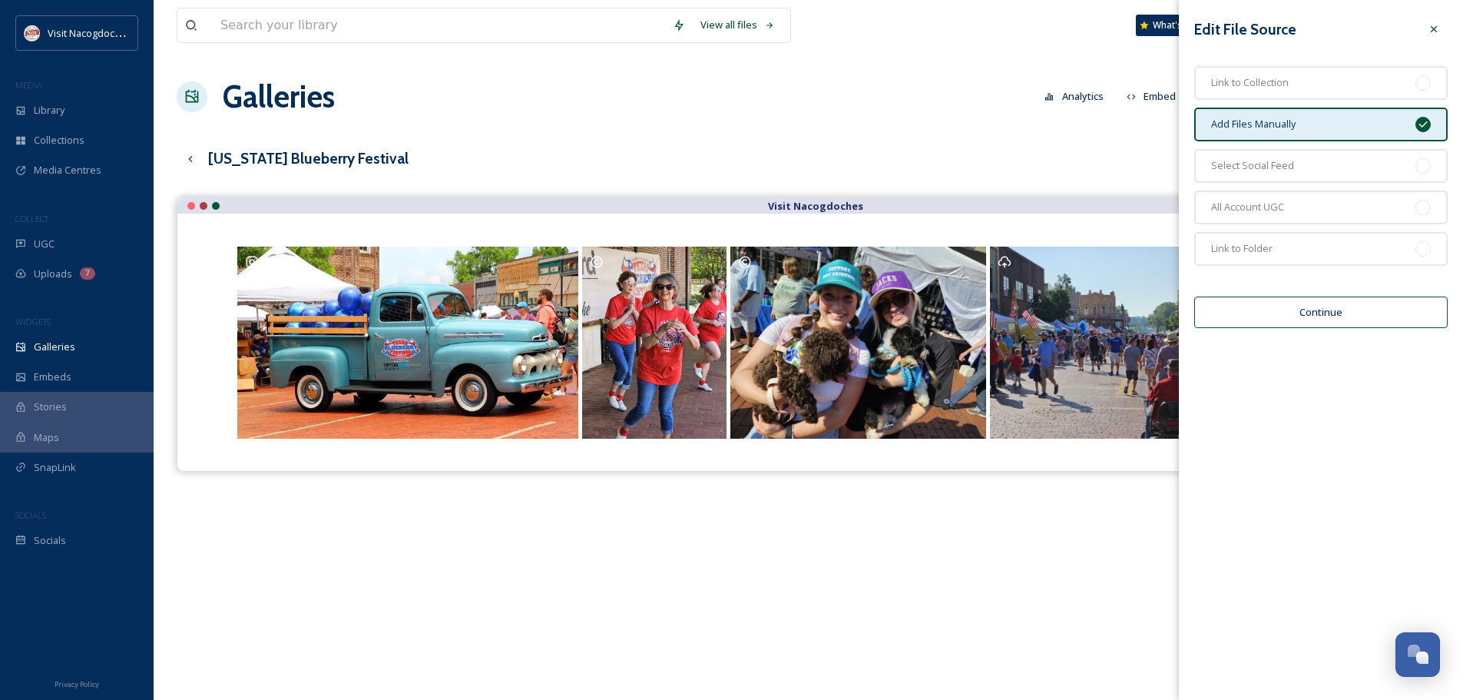
click at [1322, 319] on button "Continue" at bounding box center [1320, 311] width 253 height 31
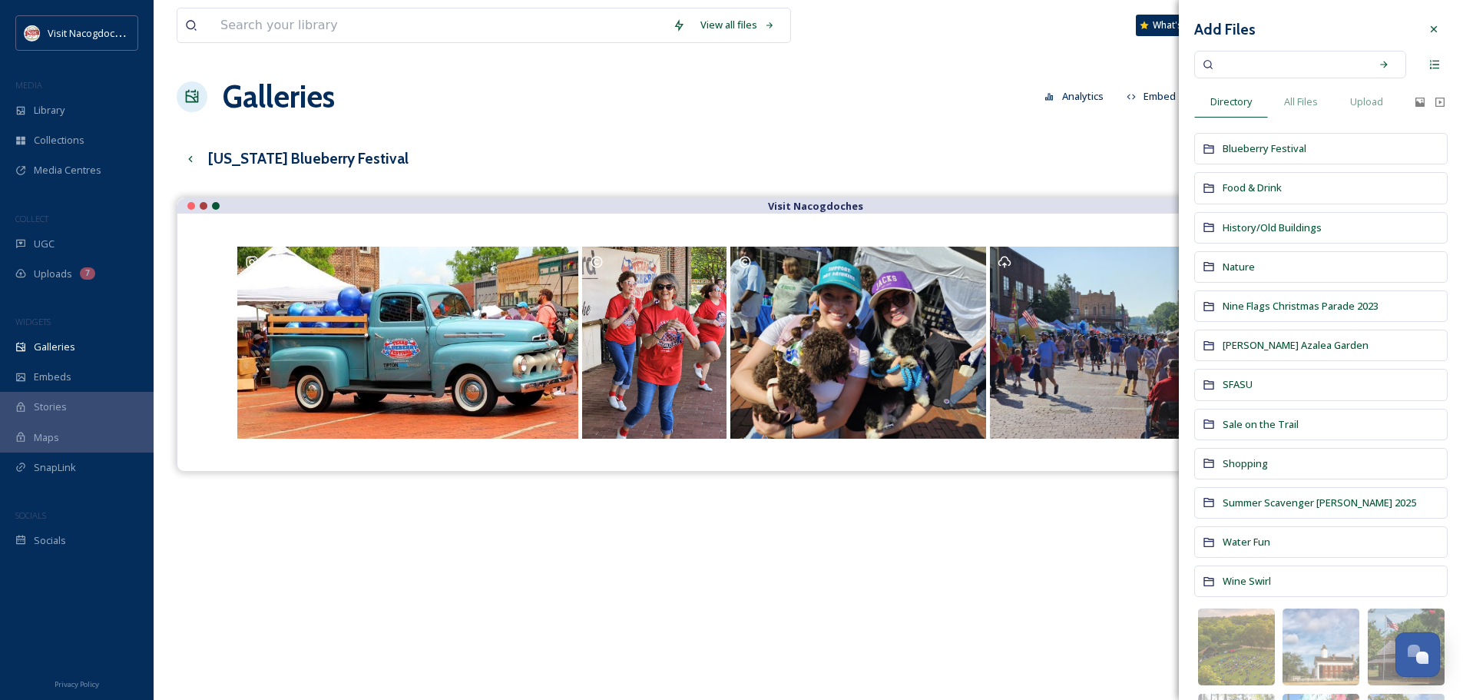
click at [1317, 147] on div "Blueberry Festival" at bounding box center [1320, 148] width 253 height 31
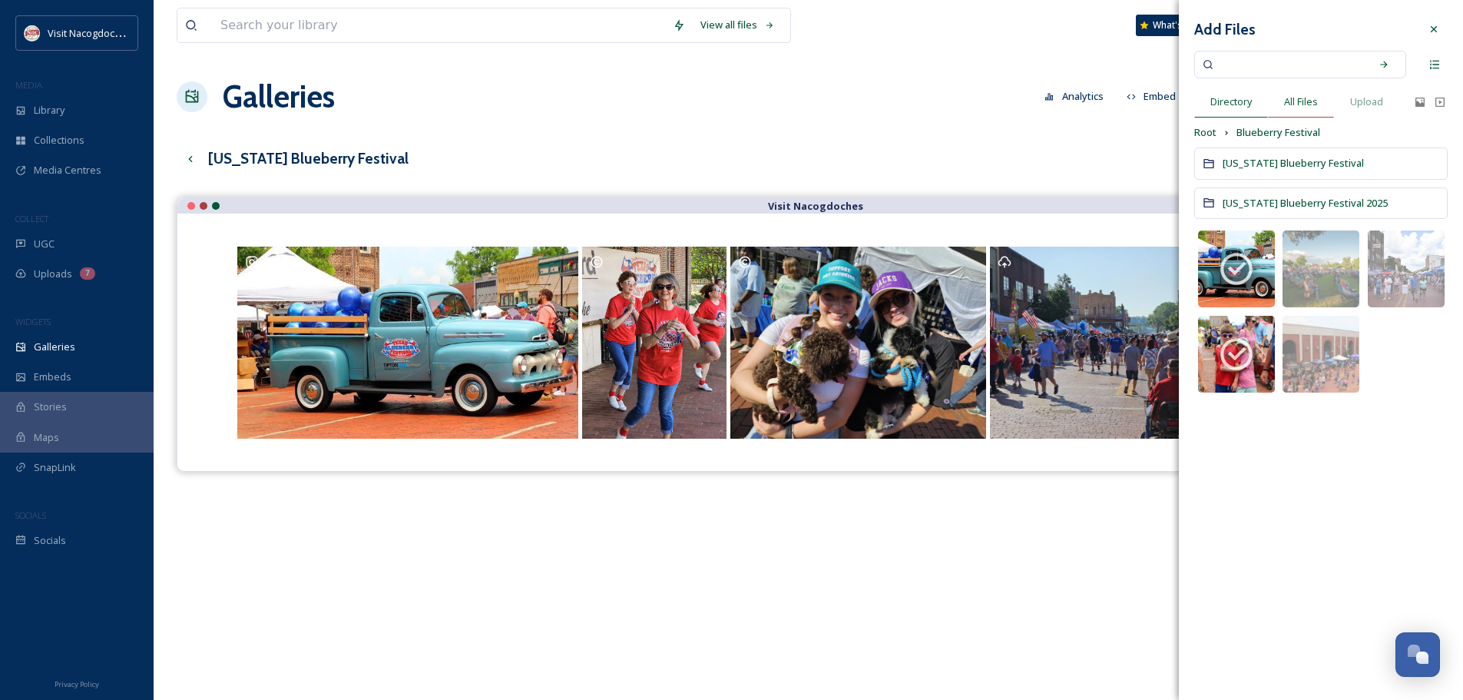
click at [1300, 99] on span "All Files" at bounding box center [1301, 101] width 34 height 15
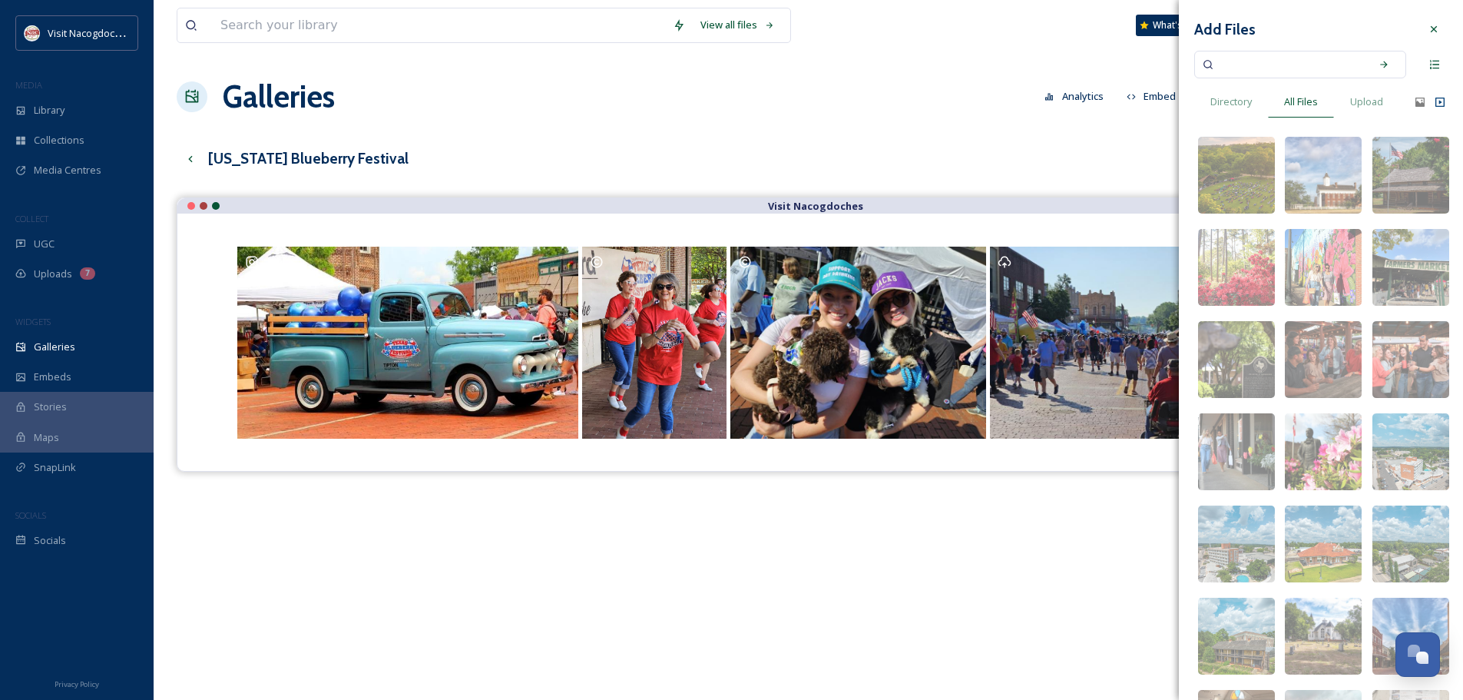
click at [1434, 104] on icon at bounding box center [1440, 102] width 12 height 12
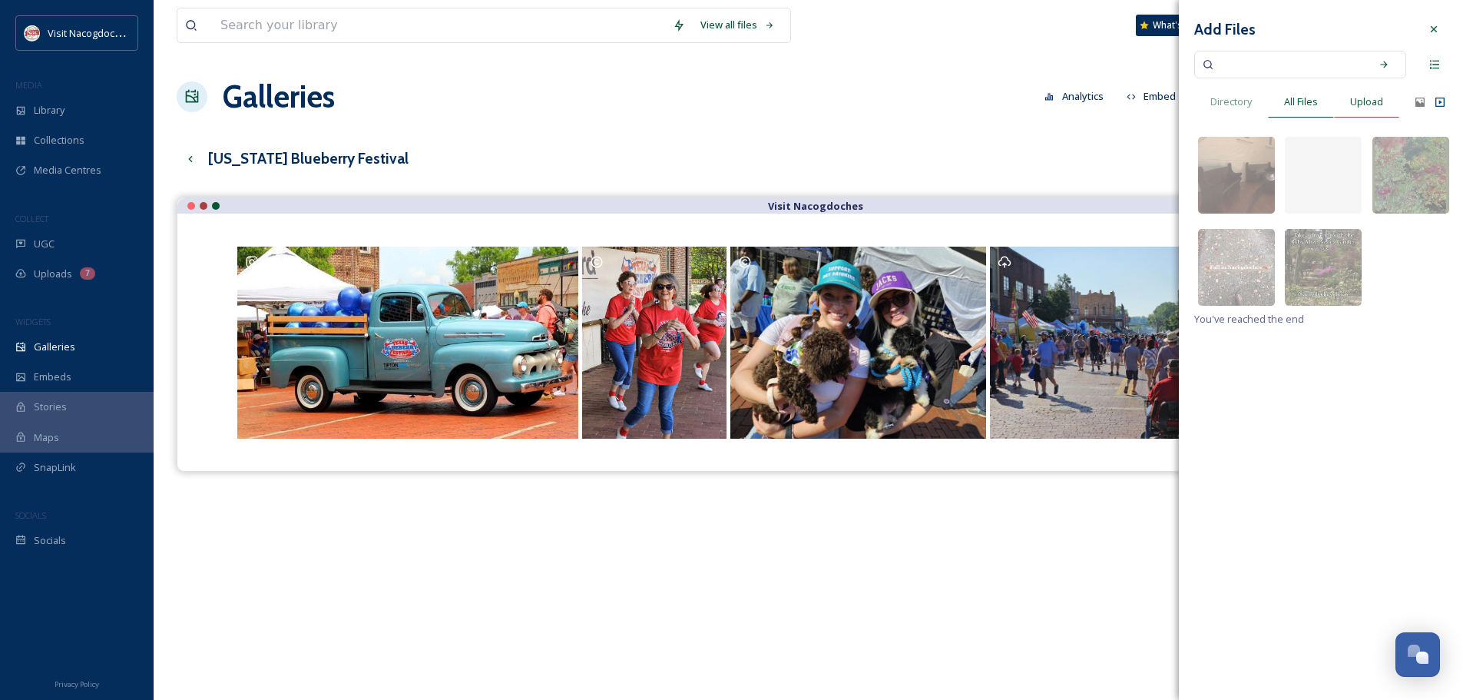
click at [1360, 101] on span "Upload" at bounding box center [1366, 101] width 33 height 15
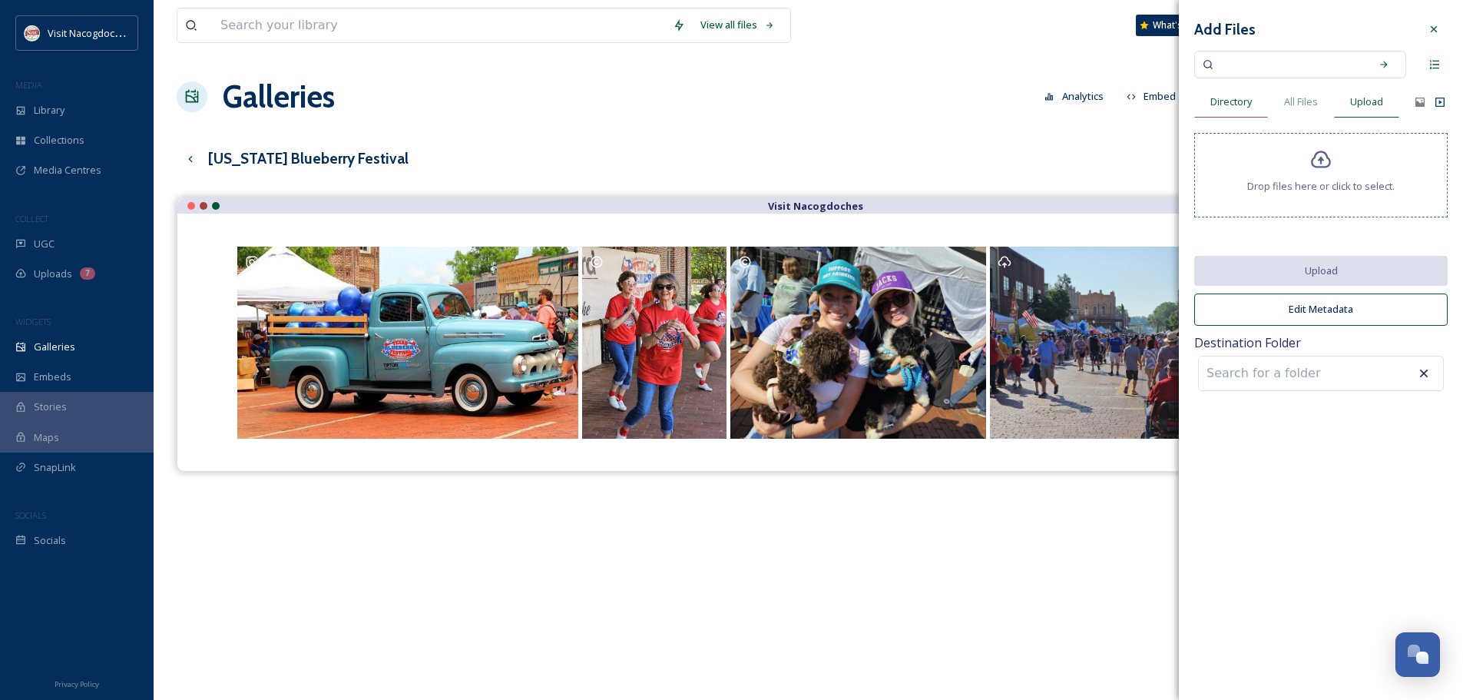
click at [1244, 101] on span "Directory" at bounding box center [1231, 101] width 41 height 15
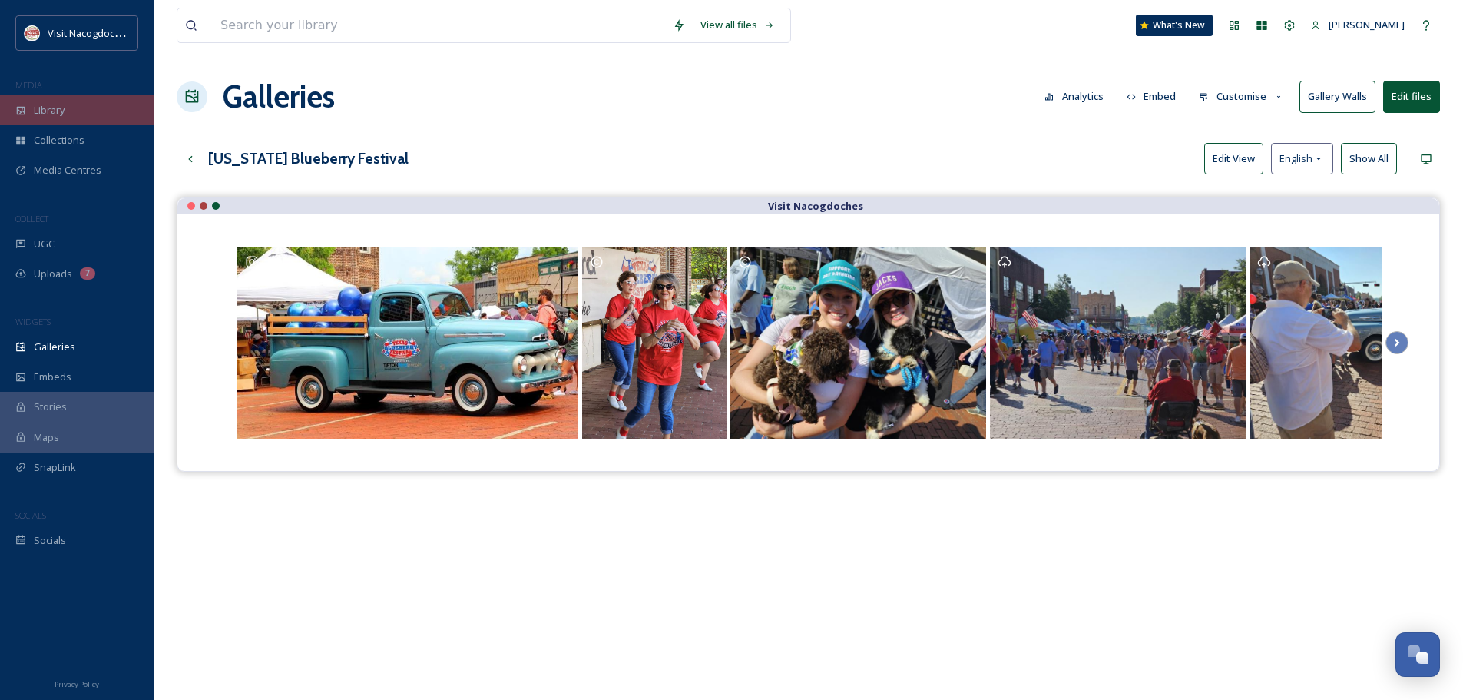
click at [0, 111] on div "Library" at bounding box center [77, 110] width 154 height 30
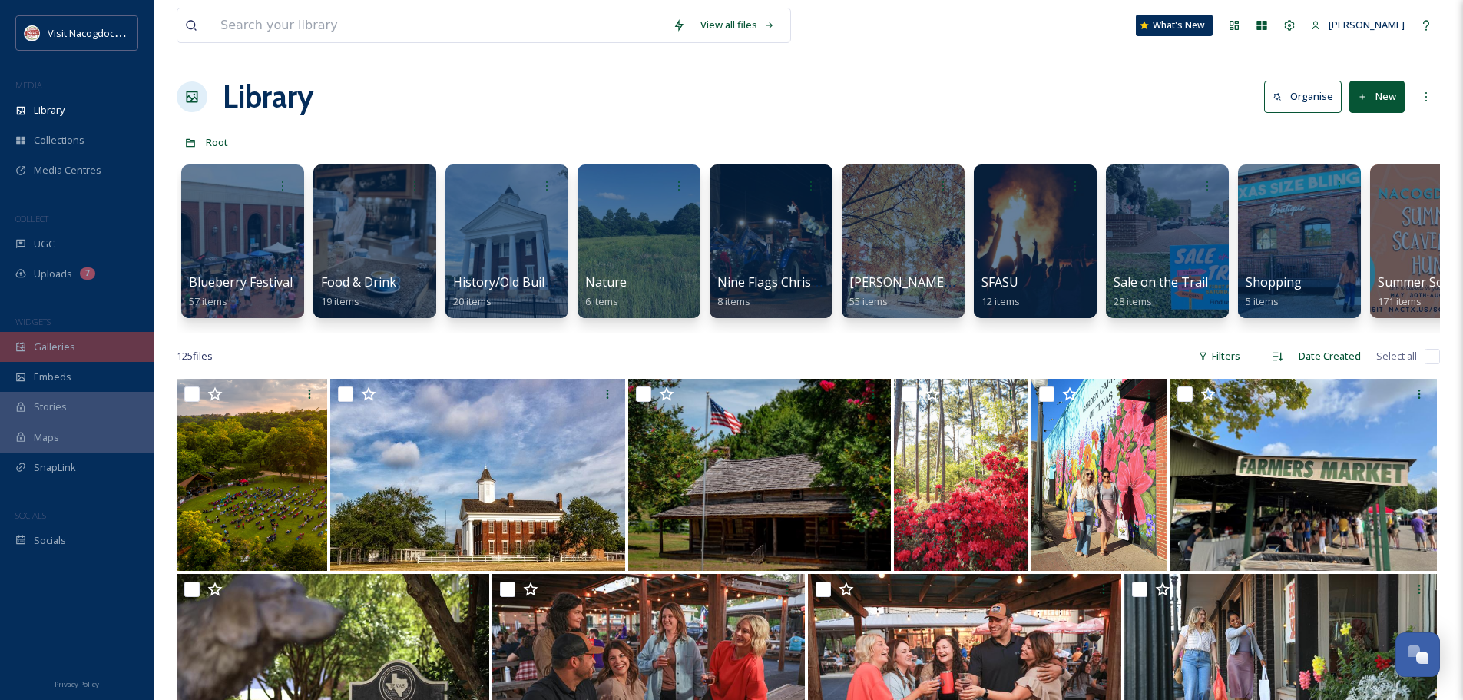
click at [93, 343] on div "Galleries" at bounding box center [77, 347] width 154 height 30
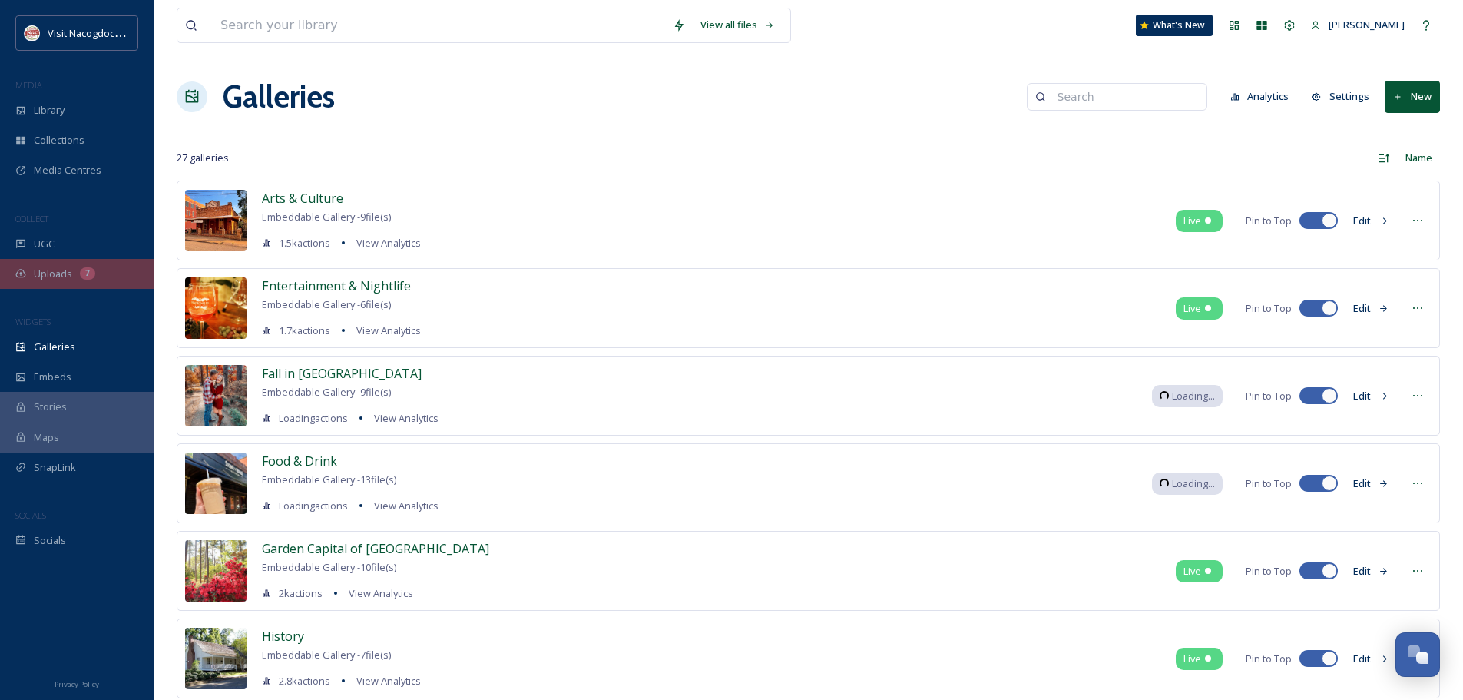
click at [79, 269] on div "Uploads 7" at bounding box center [77, 274] width 154 height 30
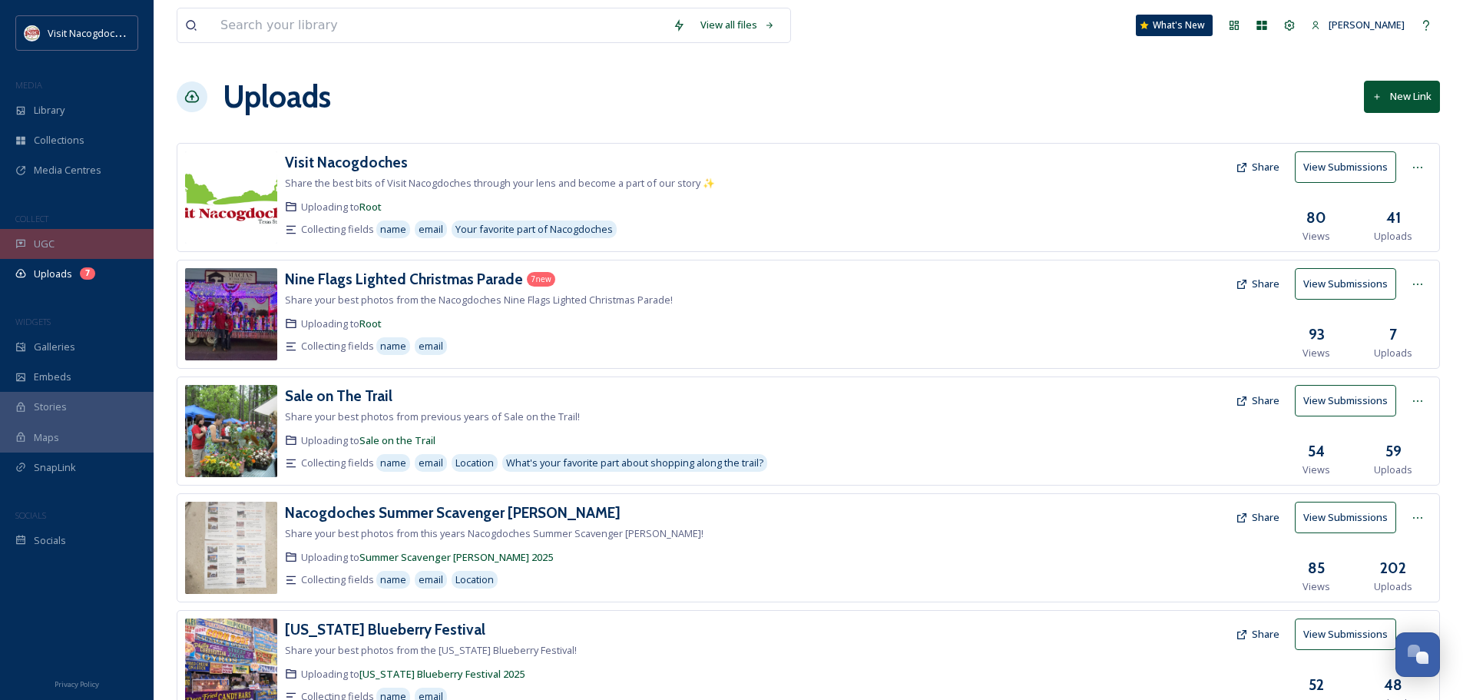
click at [60, 238] on div "UGC" at bounding box center [77, 244] width 154 height 30
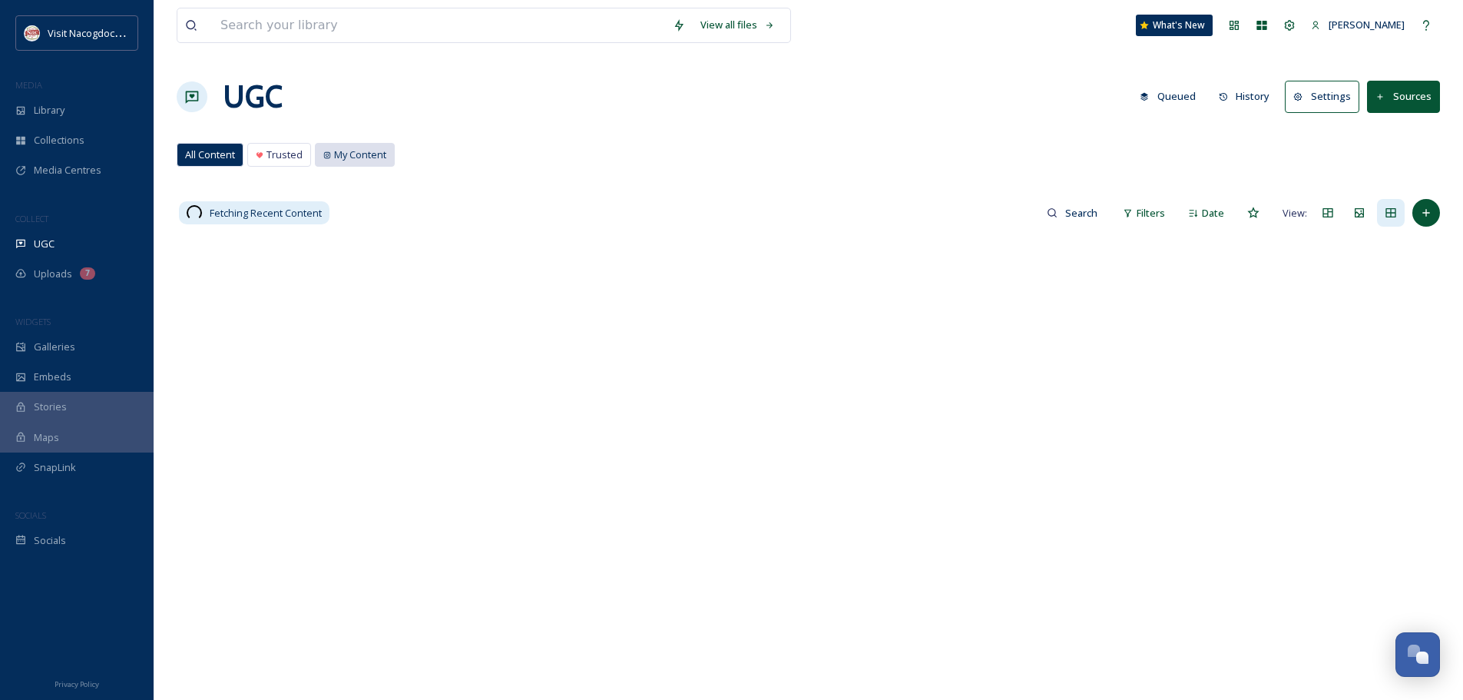
click at [346, 161] on span "My Content" at bounding box center [360, 154] width 52 height 15
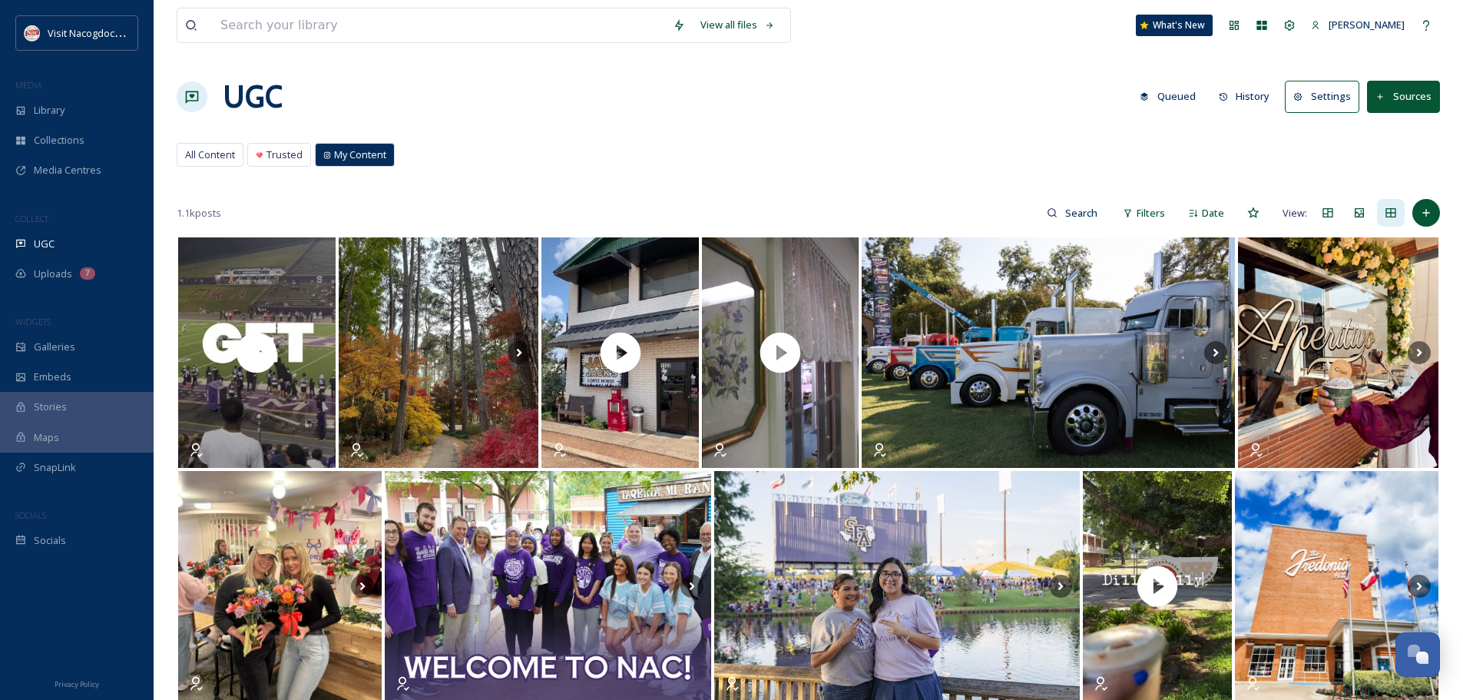
click at [1248, 97] on button "History" at bounding box center [1244, 96] width 67 height 30
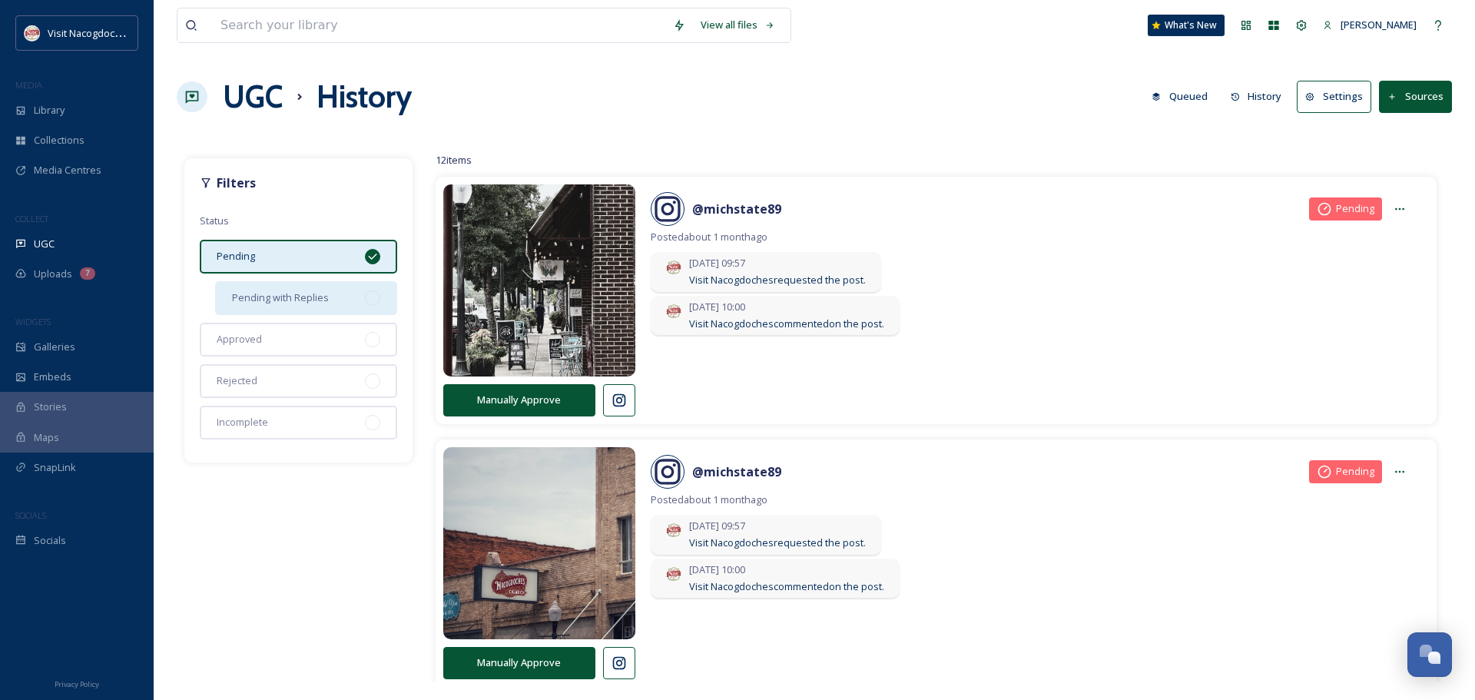
click at [301, 296] on span "Pending with Replies" at bounding box center [280, 297] width 97 height 15
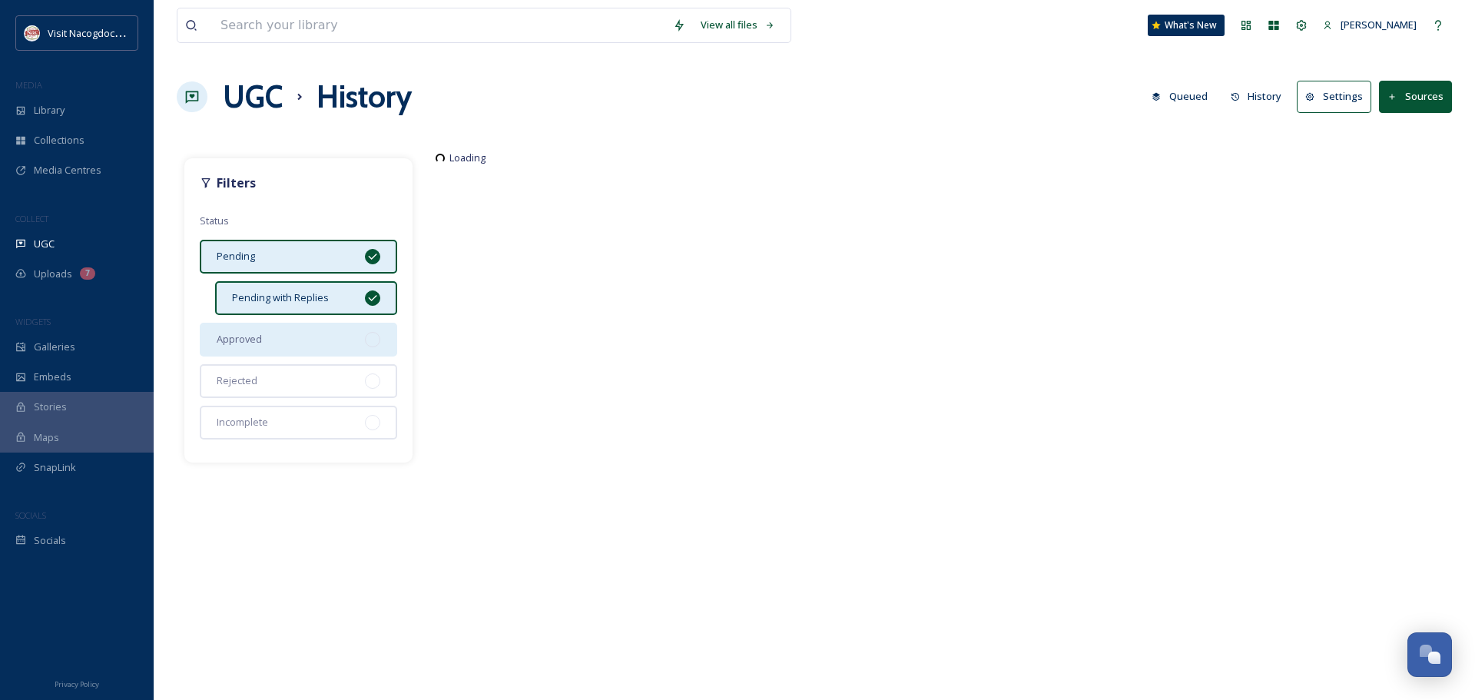
click at [298, 339] on div "Approved" at bounding box center [298, 340] width 197 height 34
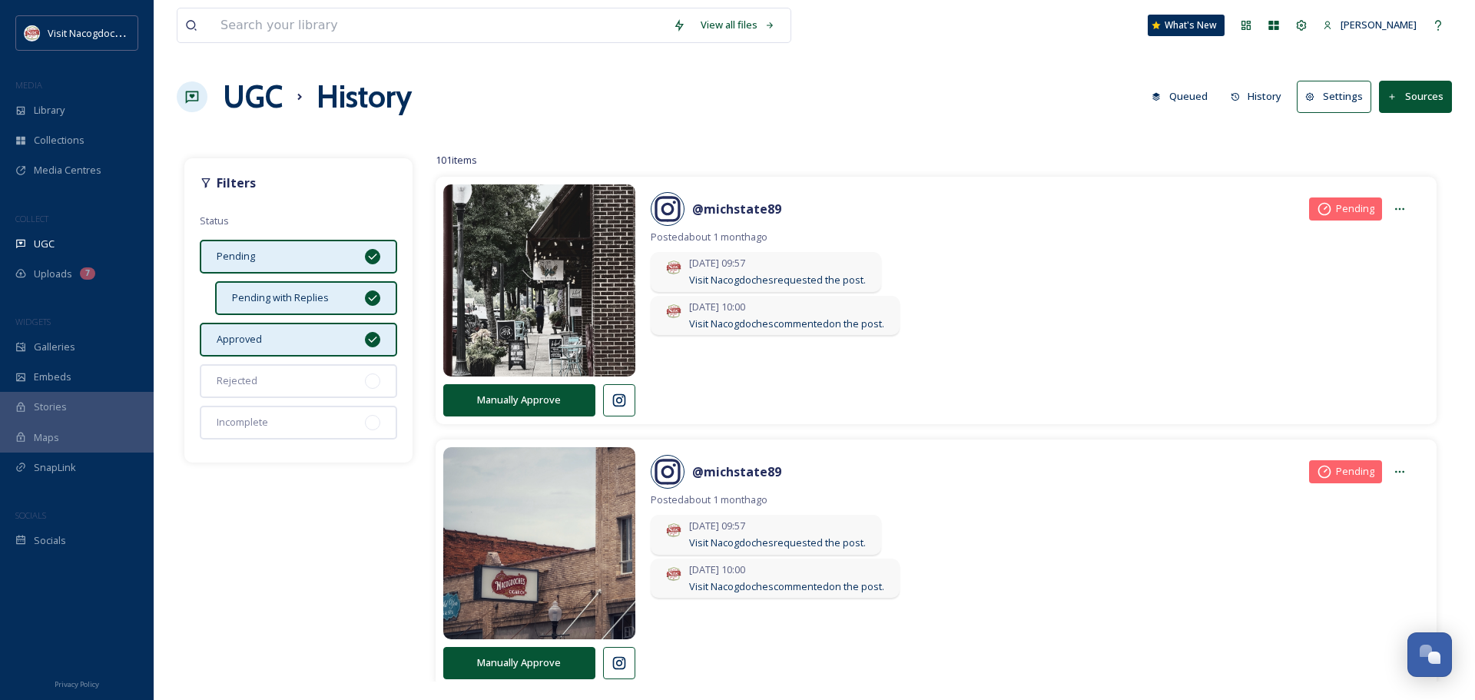
click at [331, 265] on div "Pending" at bounding box center [298, 257] width 197 height 34
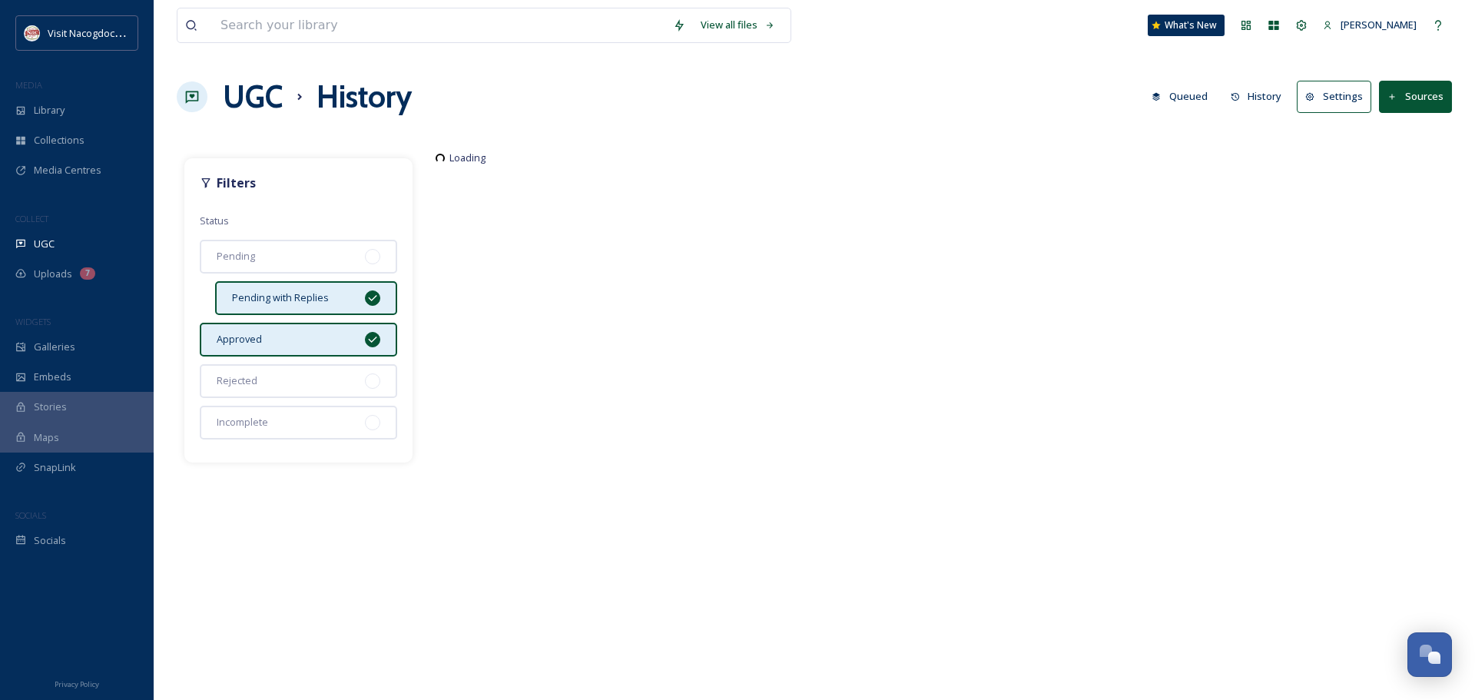
click at [326, 296] on span "Pending with Replies" at bounding box center [280, 297] width 97 height 15
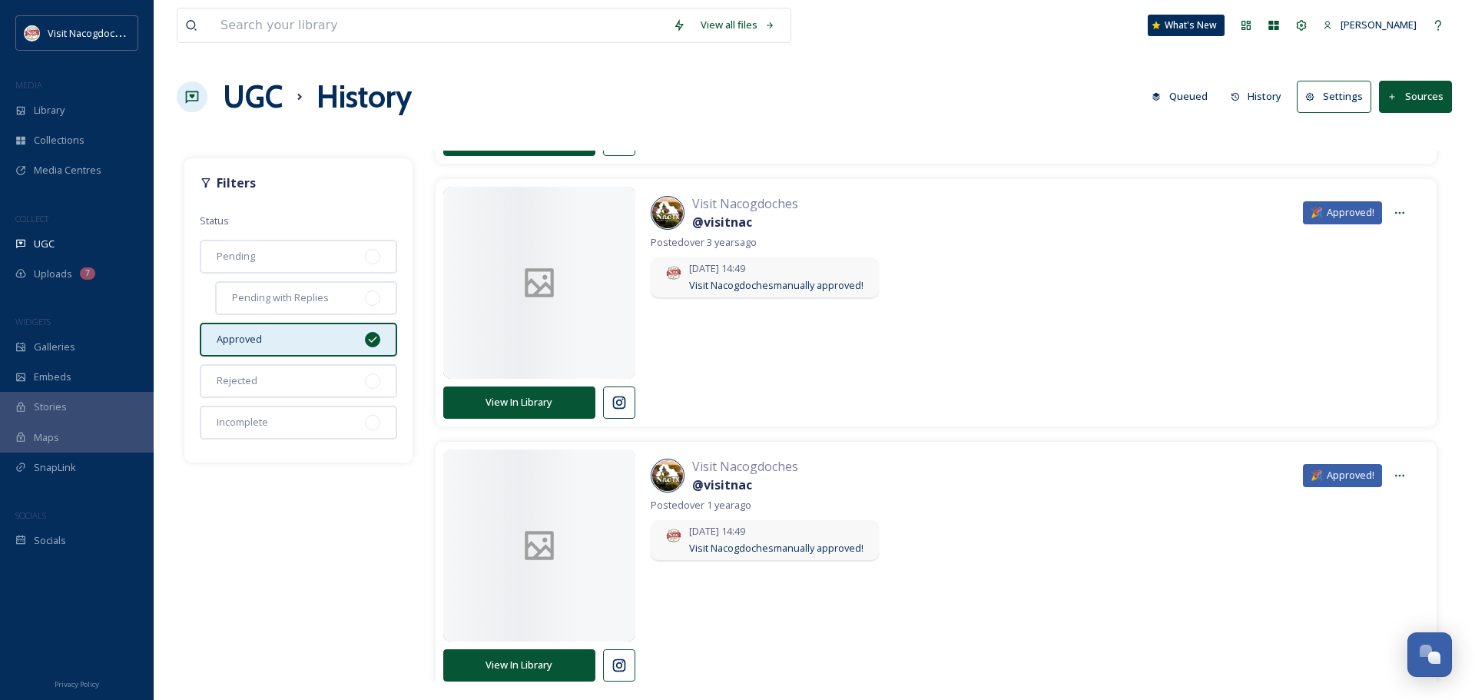
scroll to position [768, 0]
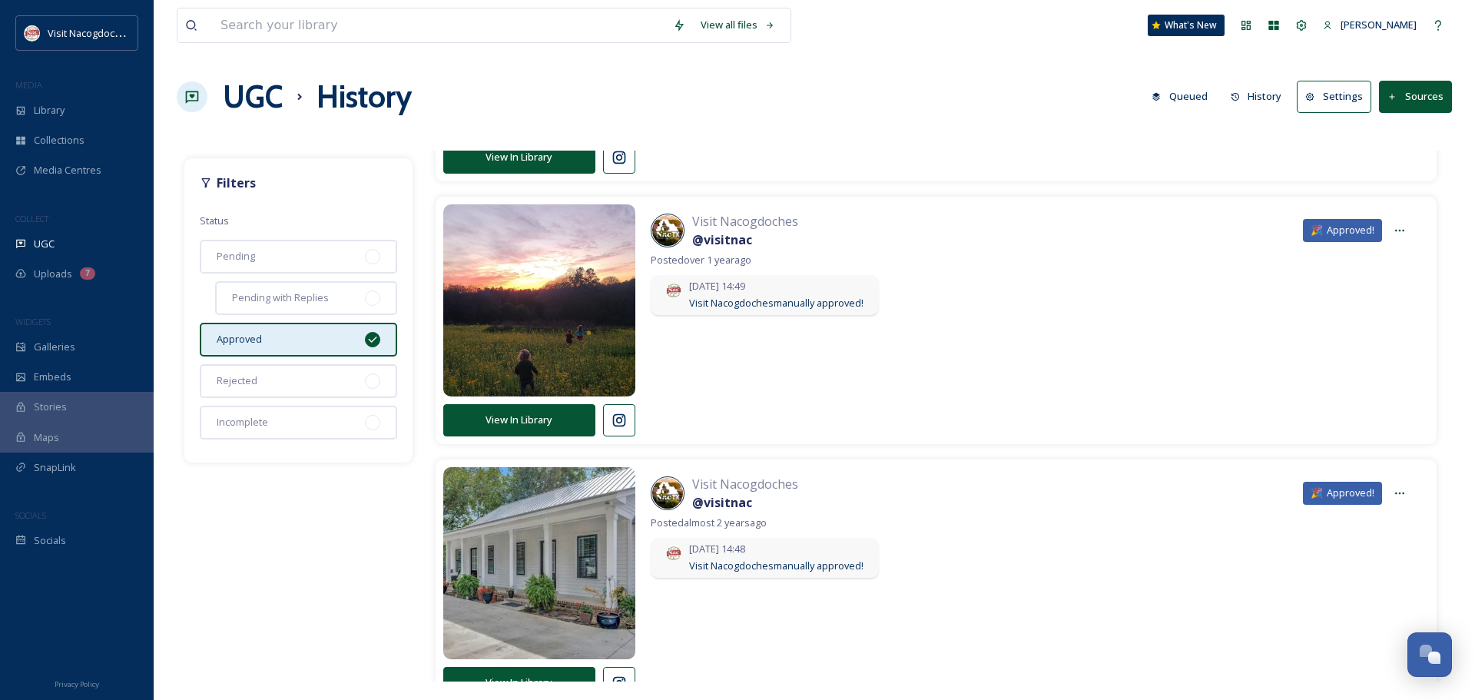
click at [257, 349] on div "Approved" at bounding box center [298, 340] width 197 height 34
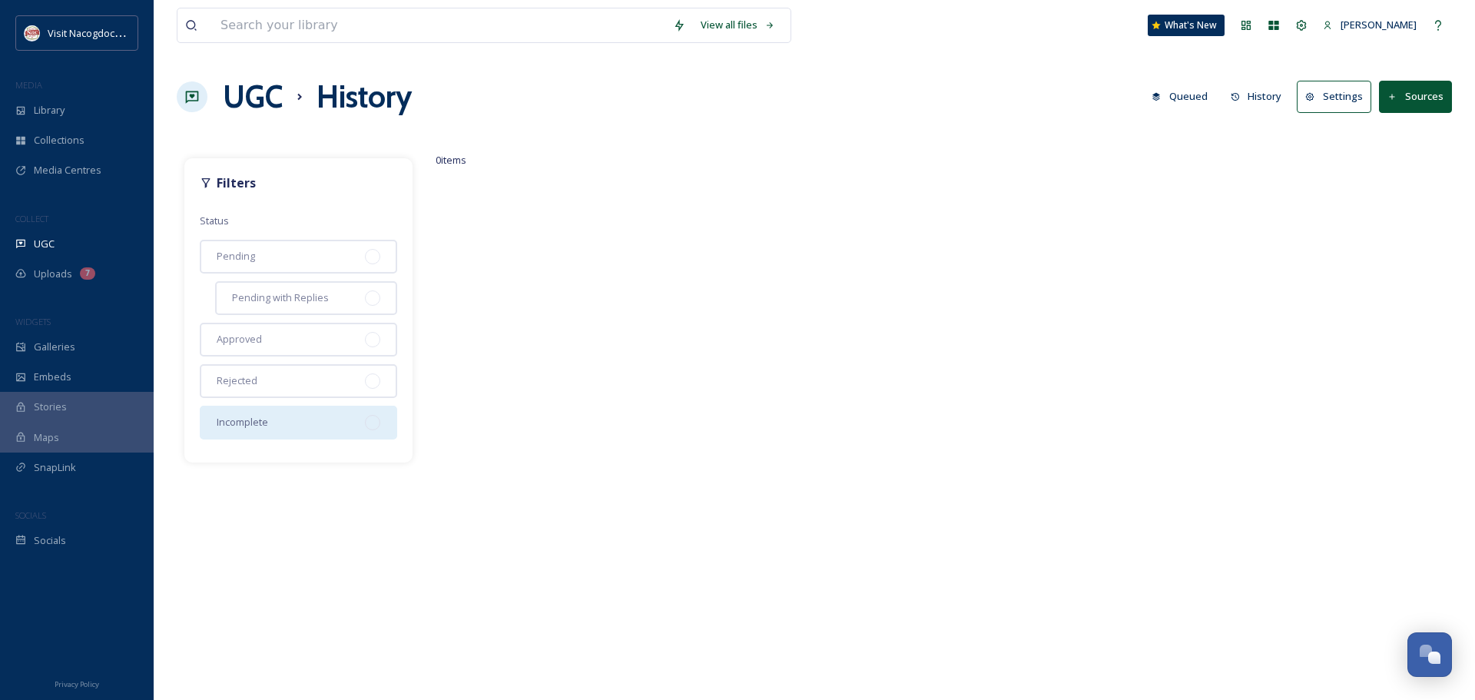
click at [264, 420] on span "Incomplete" at bounding box center [242, 422] width 51 height 15
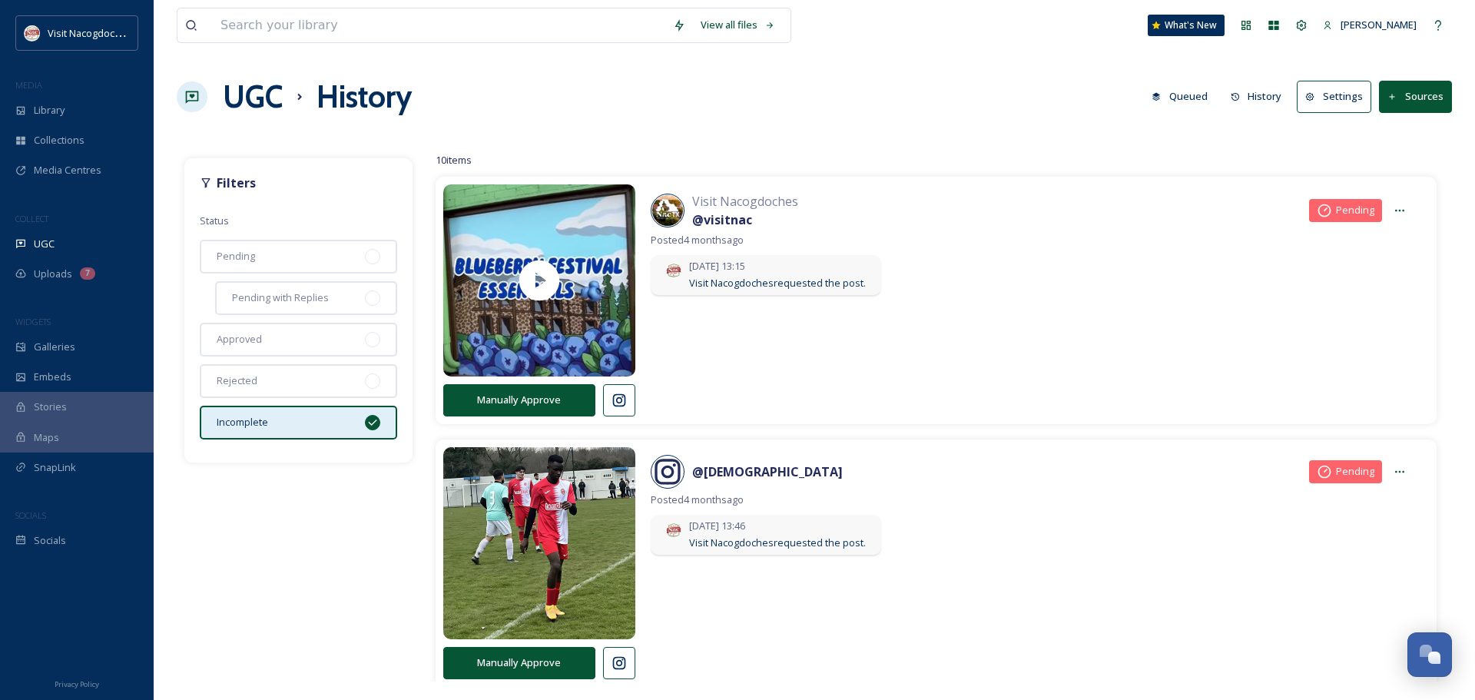
click at [526, 397] on button "Manually Approve" at bounding box center [519, 399] width 152 height 31
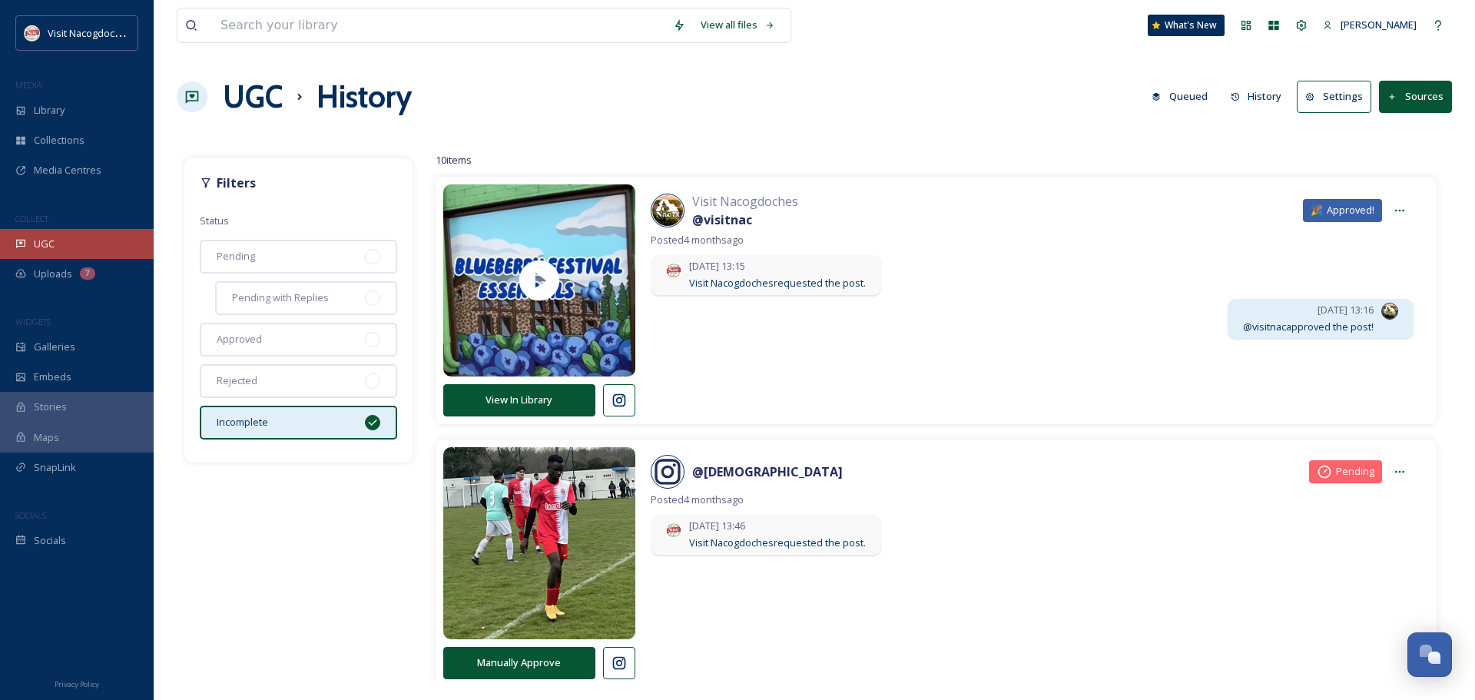
click at [77, 238] on div "UGC" at bounding box center [77, 244] width 154 height 30
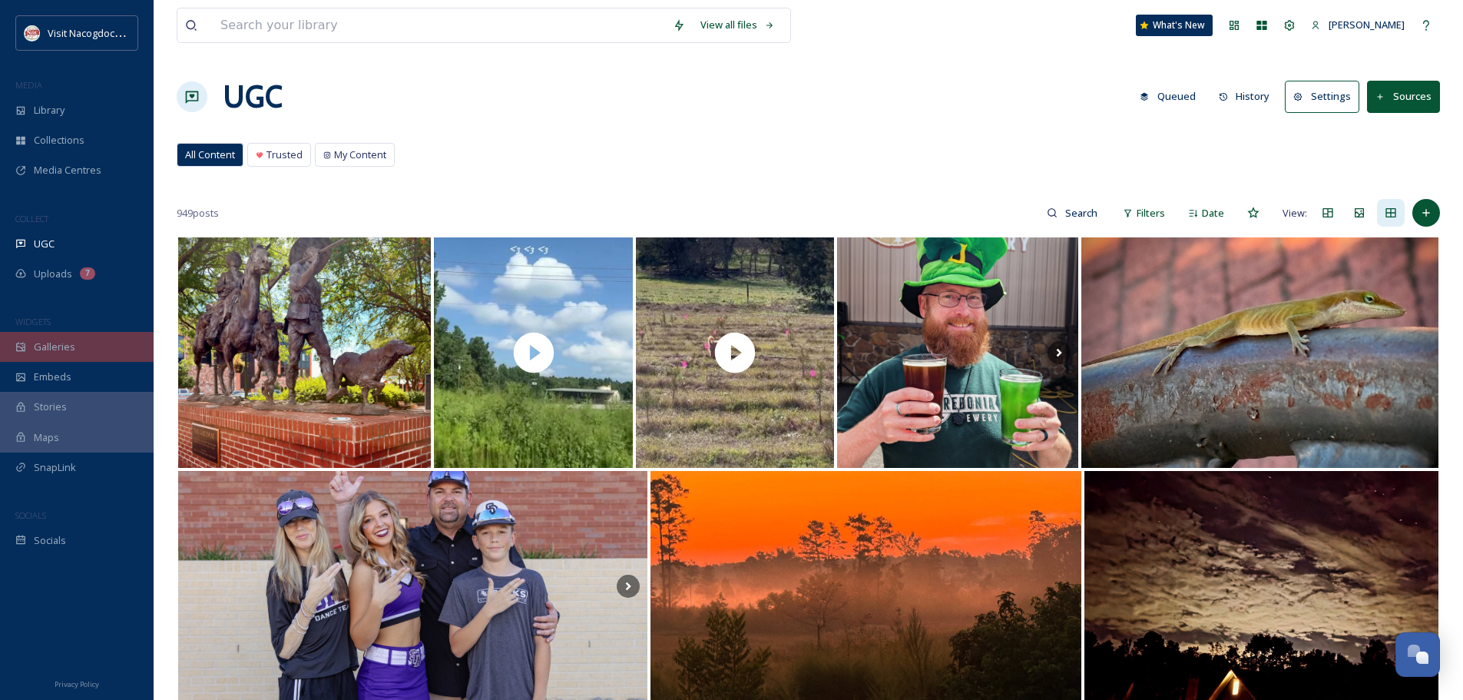
click at [66, 348] on span "Galleries" at bounding box center [54, 347] width 41 height 15
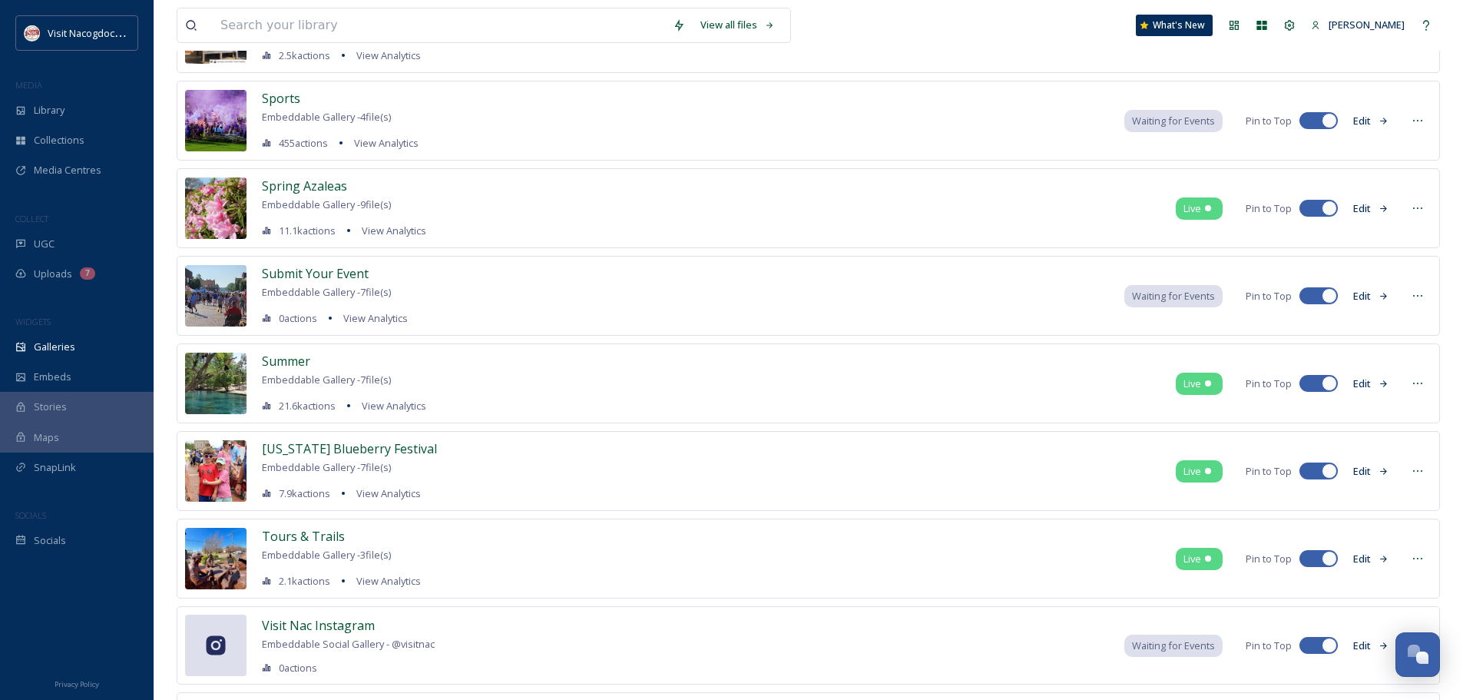
scroll to position [1383, 0]
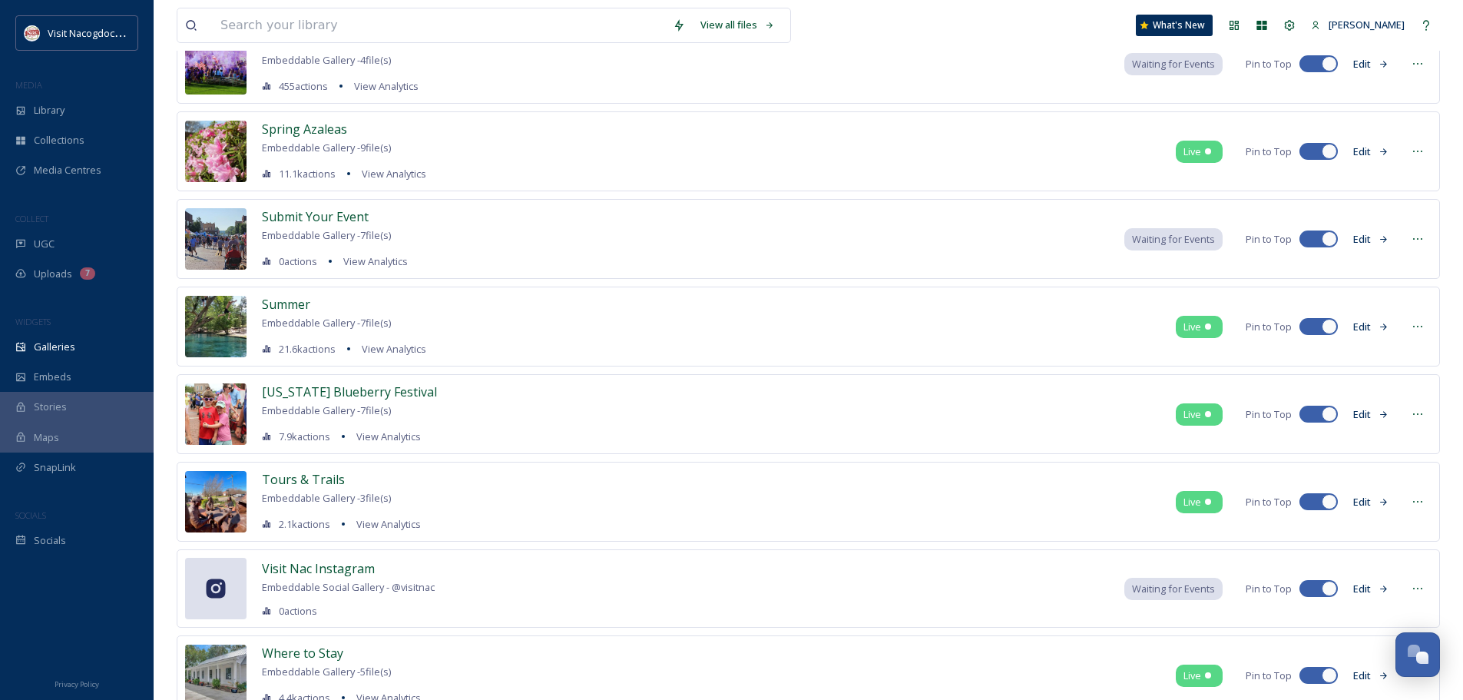
click at [1379, 409] on icon at bounding box center [1384, 414] width 10 height 10
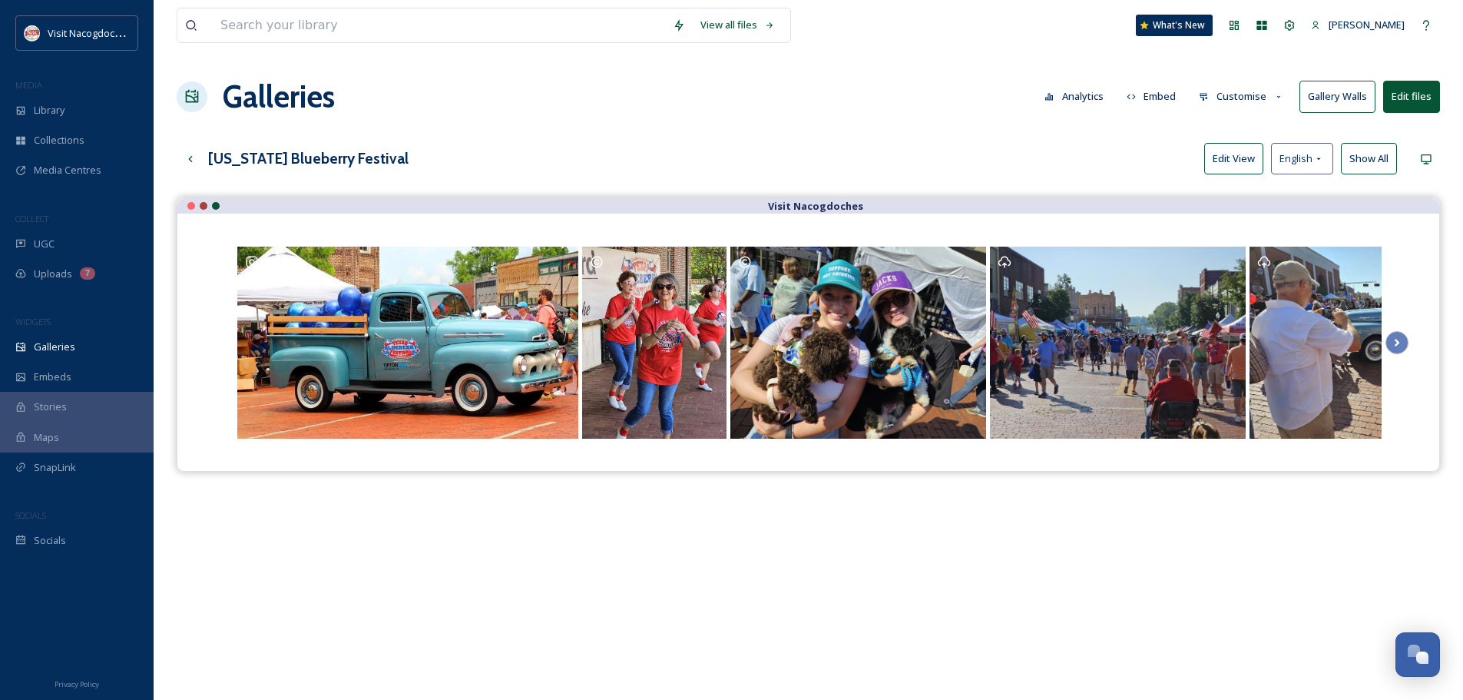
click at [1414, 89] on button "Edit files" at bounding box center [1411, 96] width 57 height 31
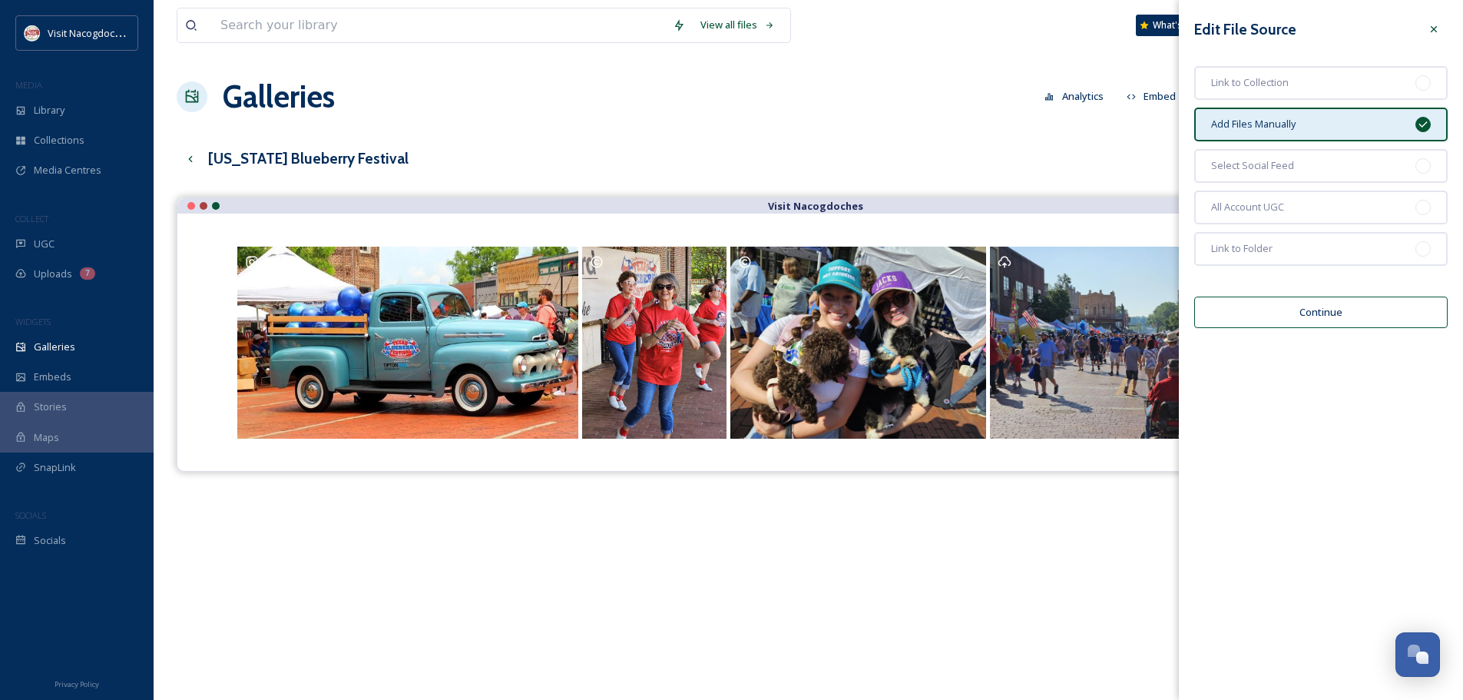
click at [1348, 310] on button "Continue" at bounding box center [1320, 311] width 253 height 31
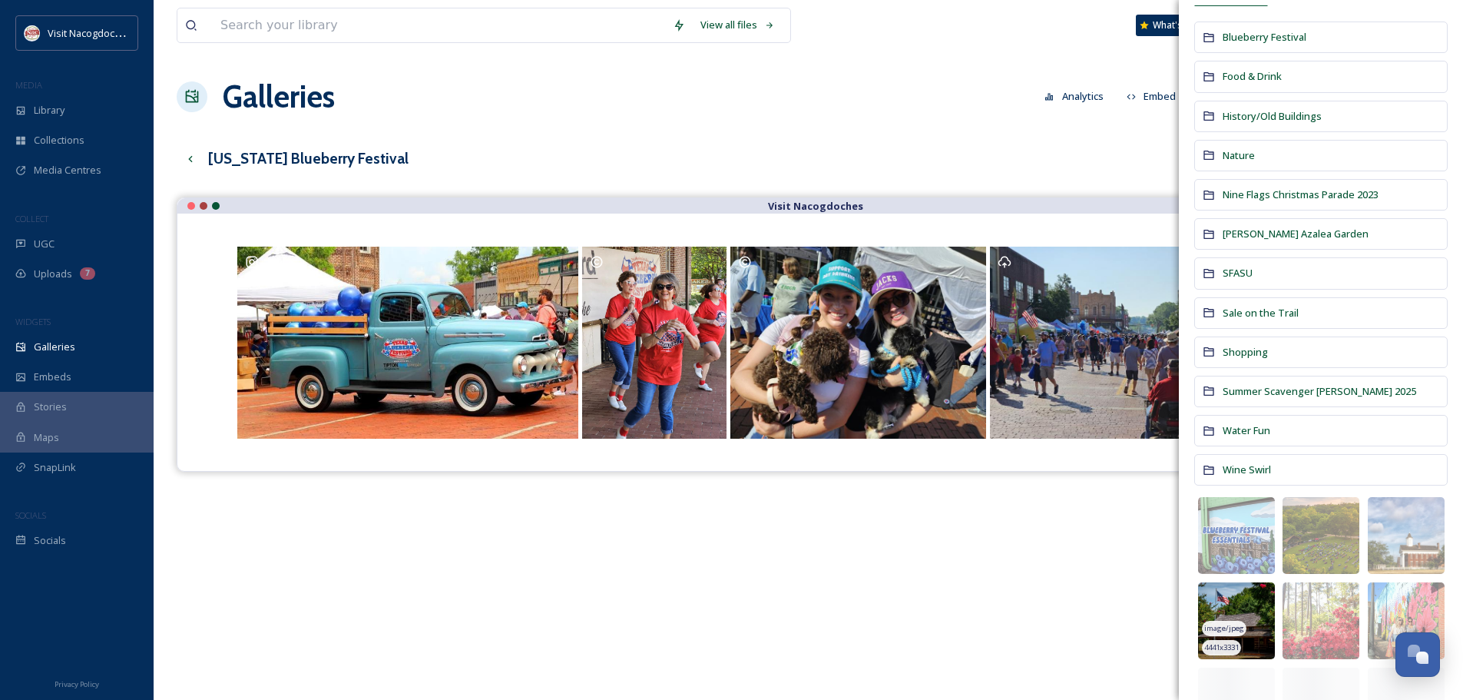
scroll to position [230, 0]
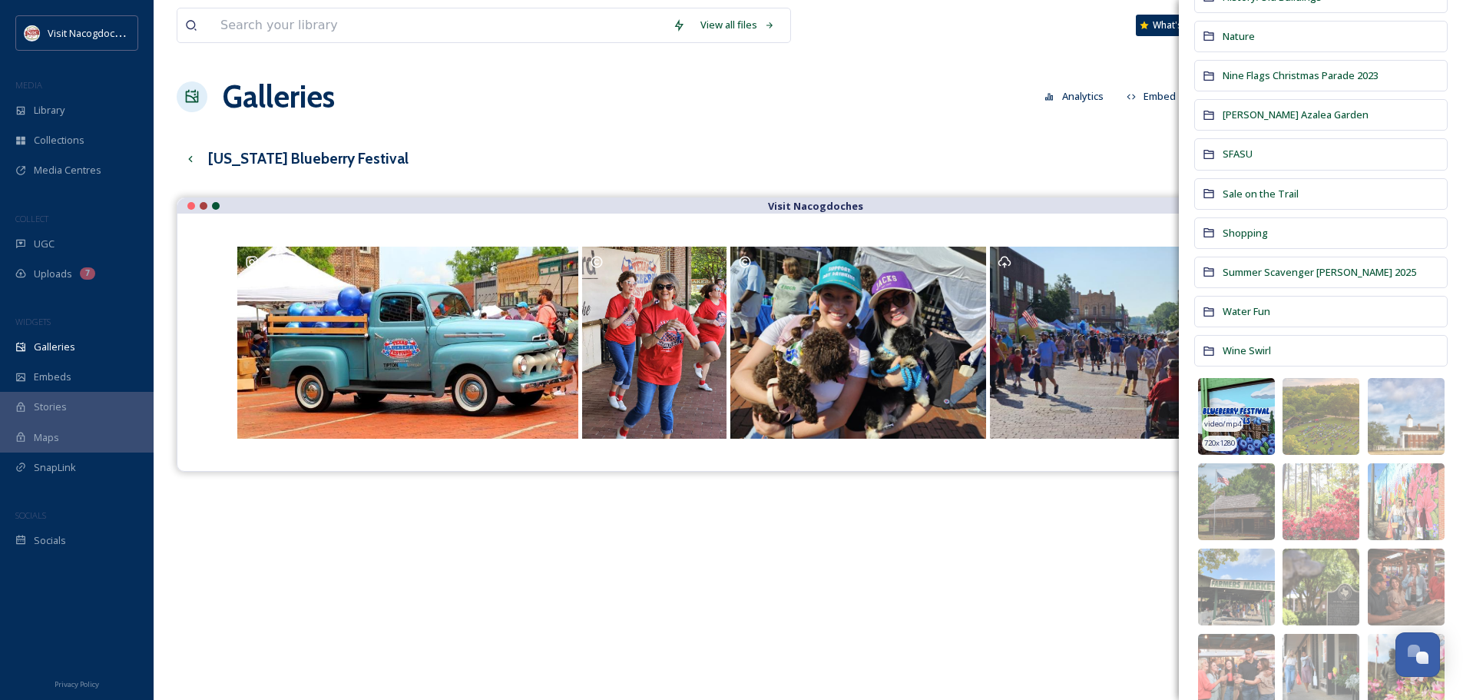
click at [1240, 428] on span "video/mp4" at bounding box center [1222, 424] width 37 height 11
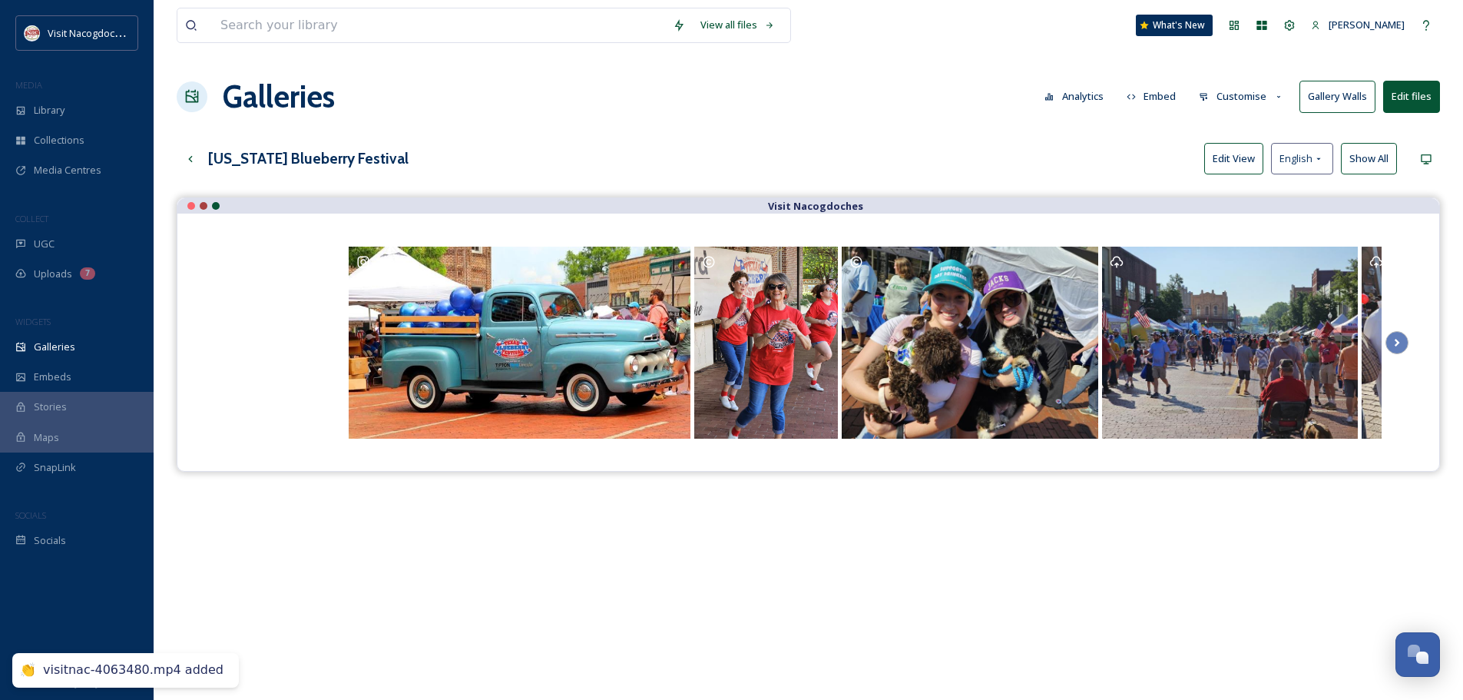
click at [611, 531] on div "Visit Nacogdoches" at bounding box center [809, 547] width 1264 height 700
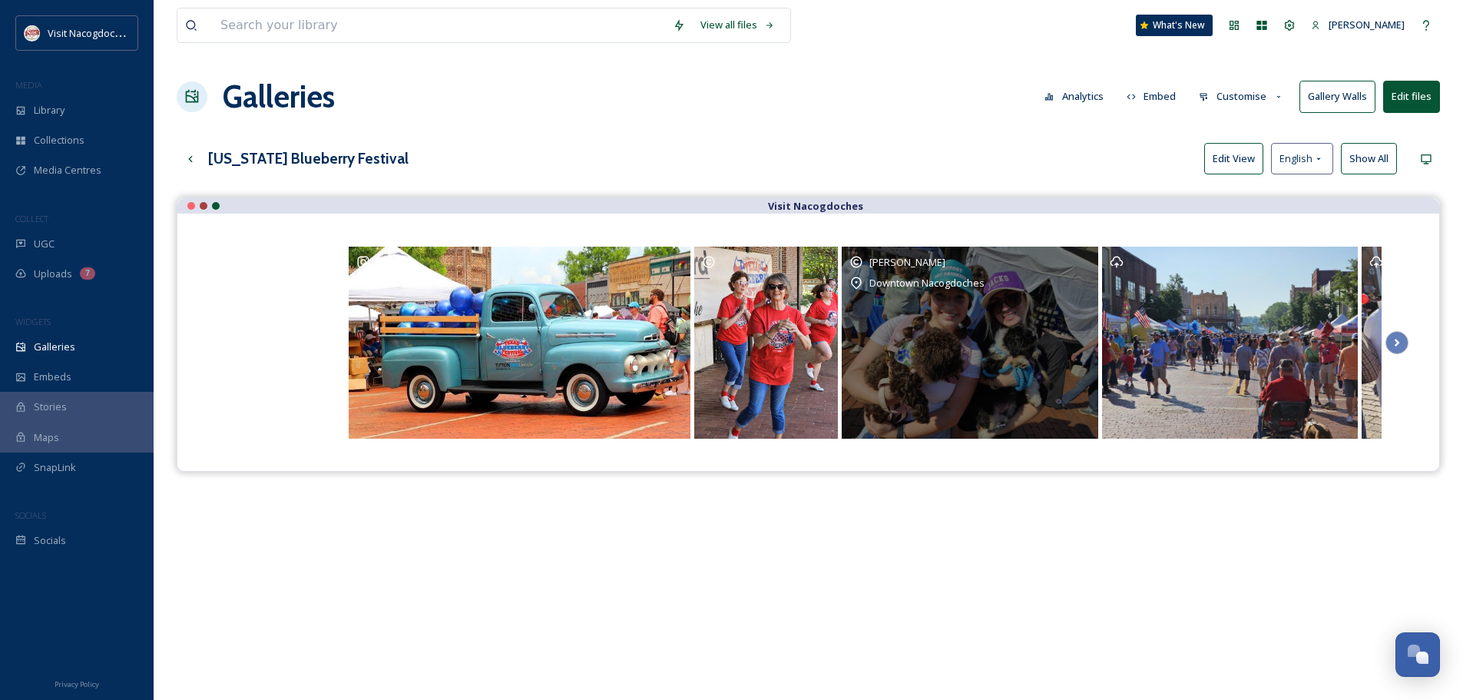
drag, startPoint x: 289, startPoint y: 290, endPoint x: 1125, endPoint y: 260, distance: 836.3
click at [1107, 267] on div "[PERSON_NAME] Downtown Nacogdoches" at bounding box center [1203, 342] width 1936 height 196
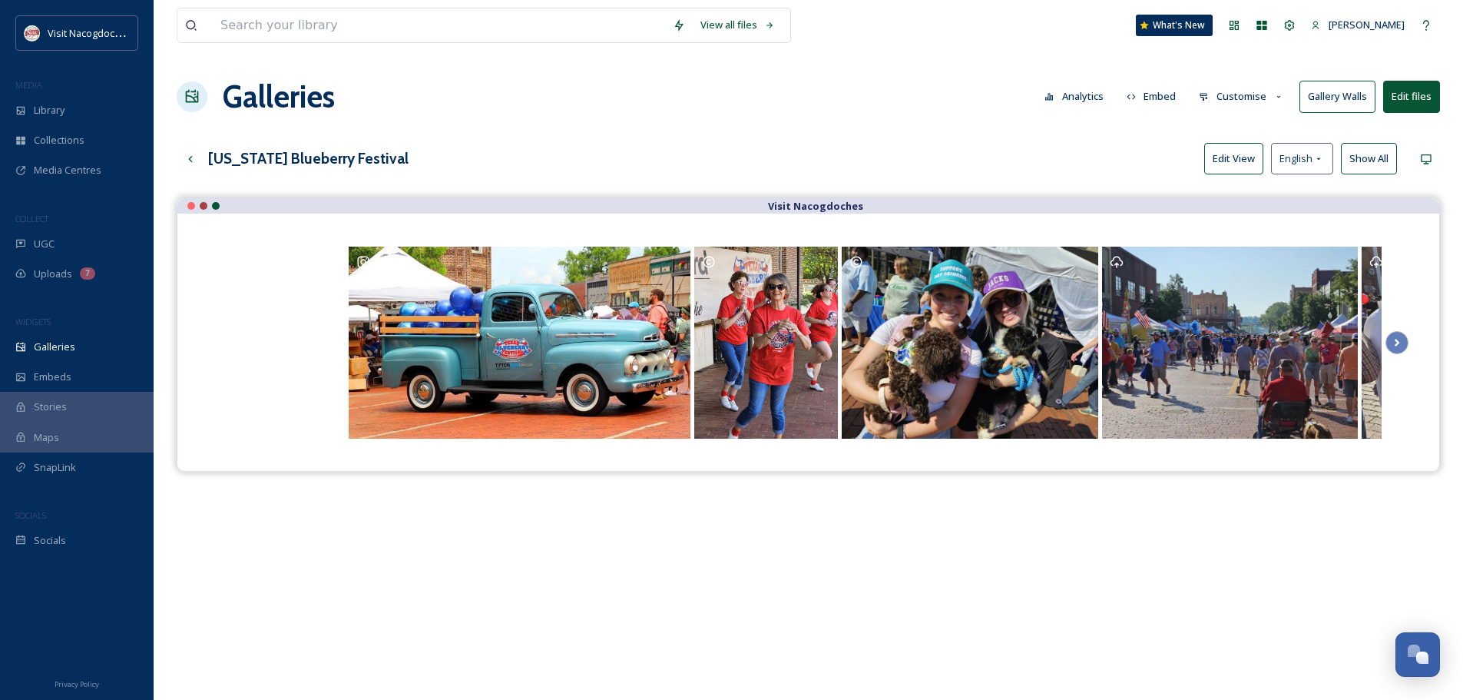
click at [1204, 148] on button "Edit View" at bounding box center [1233, 158] width 59 height 31
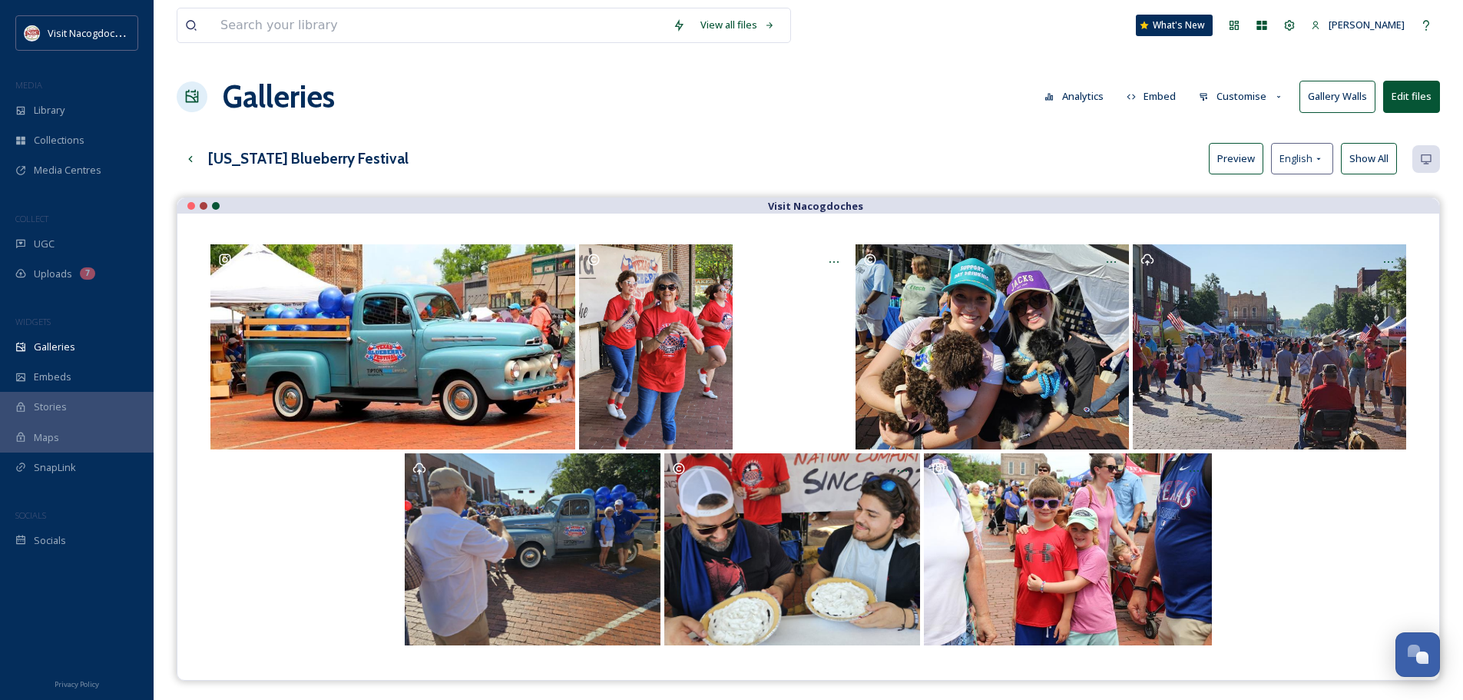
click at [1253, 153] on button "Preview" at bounding box center [1236, 158] width 55 height 31
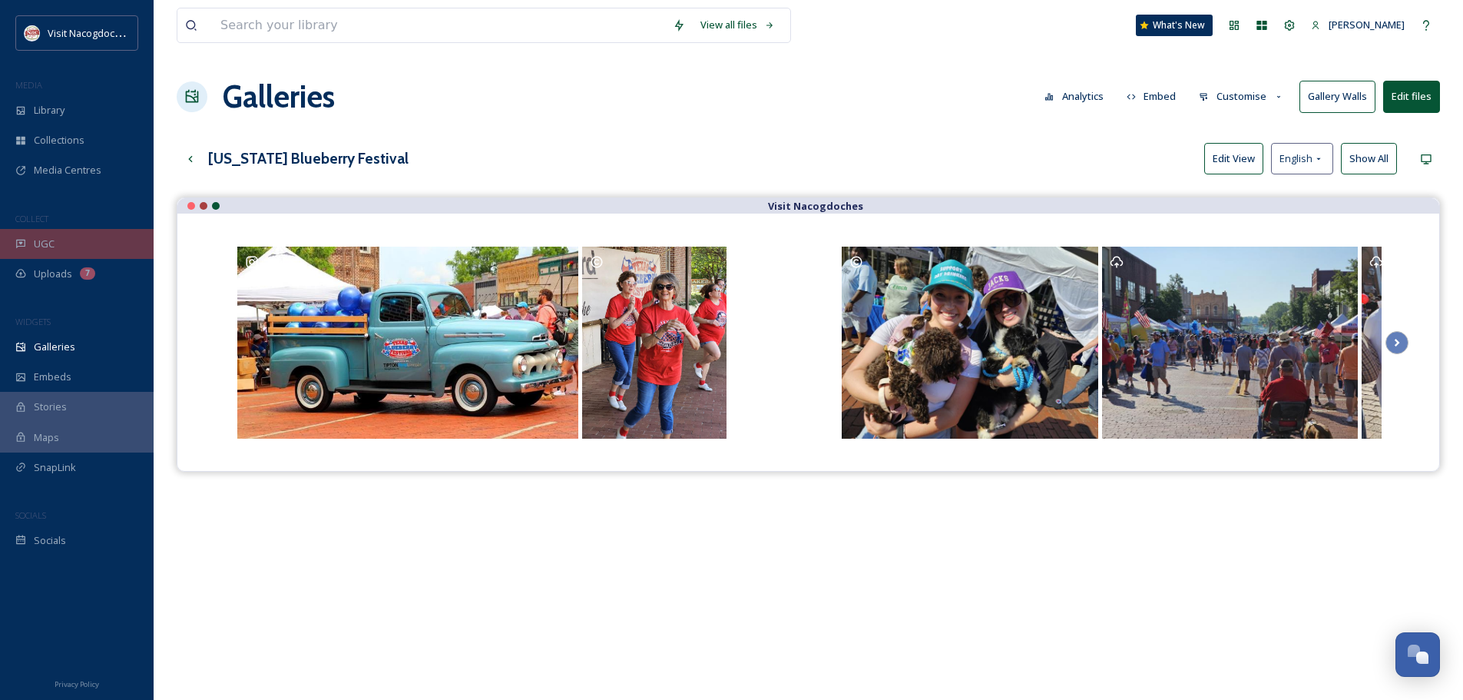
click at [34, 244] on span "UGC" at bounding box center [44, 244] width 21 height 15
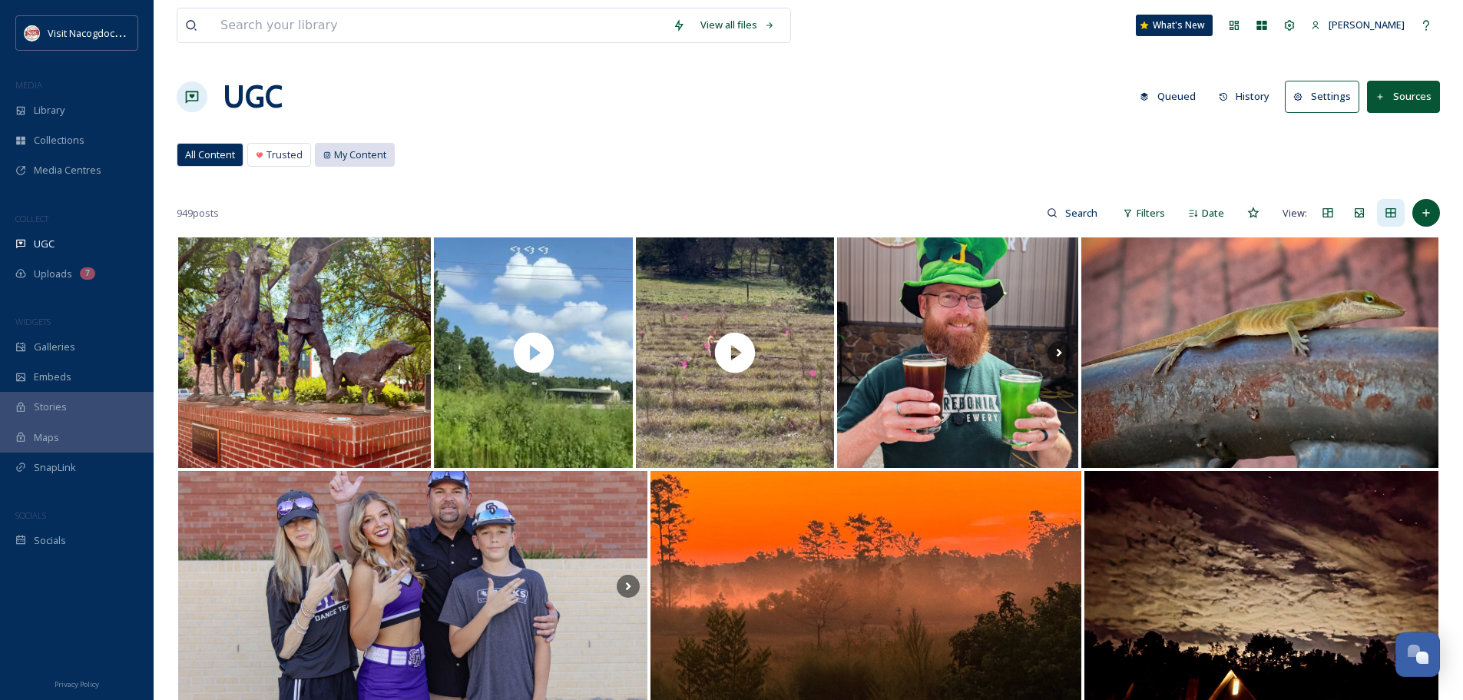
click at [333, 157] on div "My Content" at bounding box center [355, 155] width 78 height 22
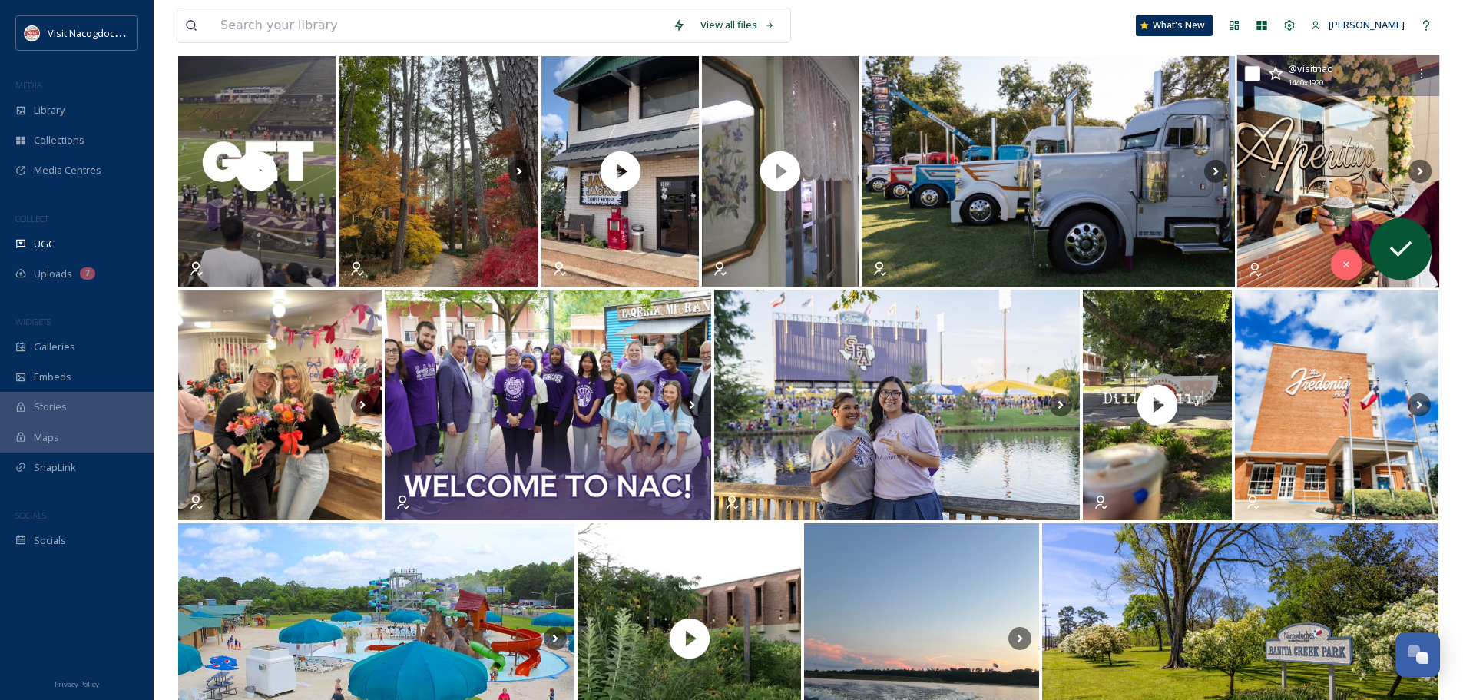
scroll to position [154, 0]
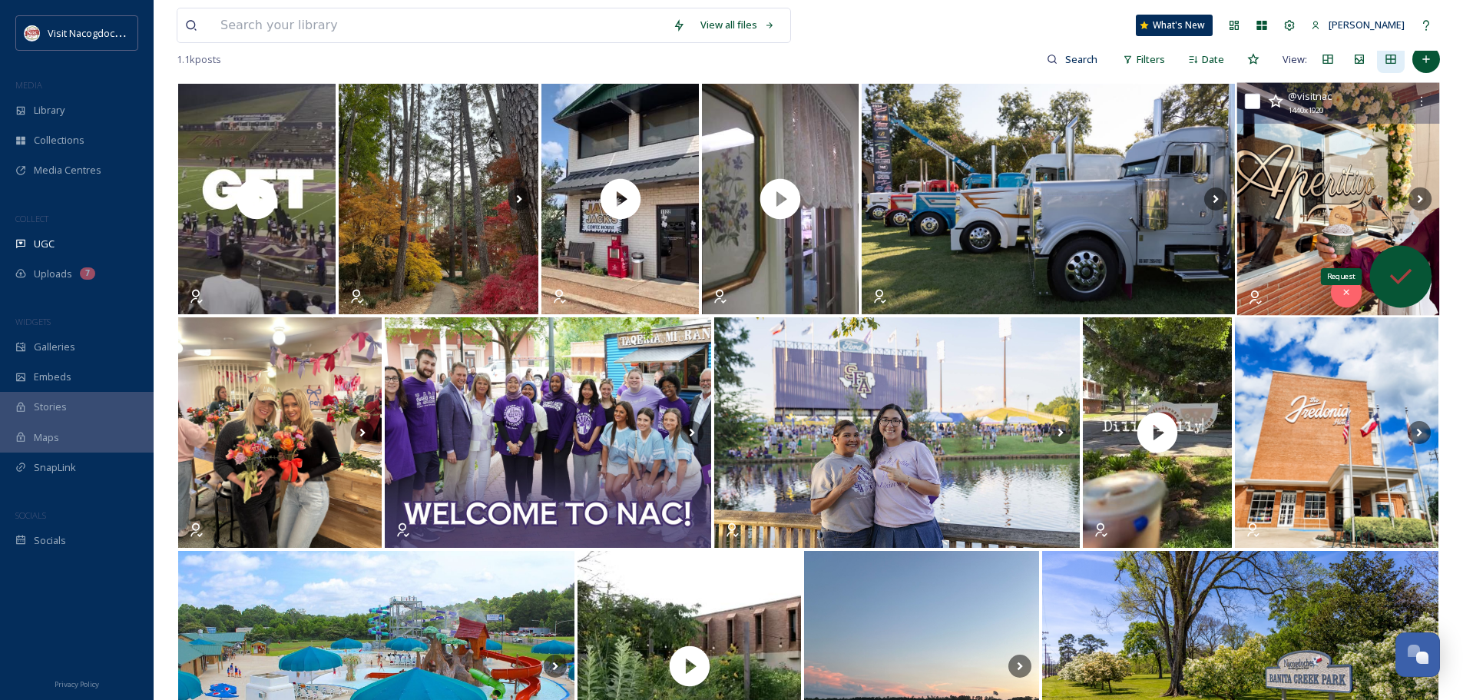
click at [1414, 259] on div "Request" at bounding box center [1401, 277] width 62 height 62
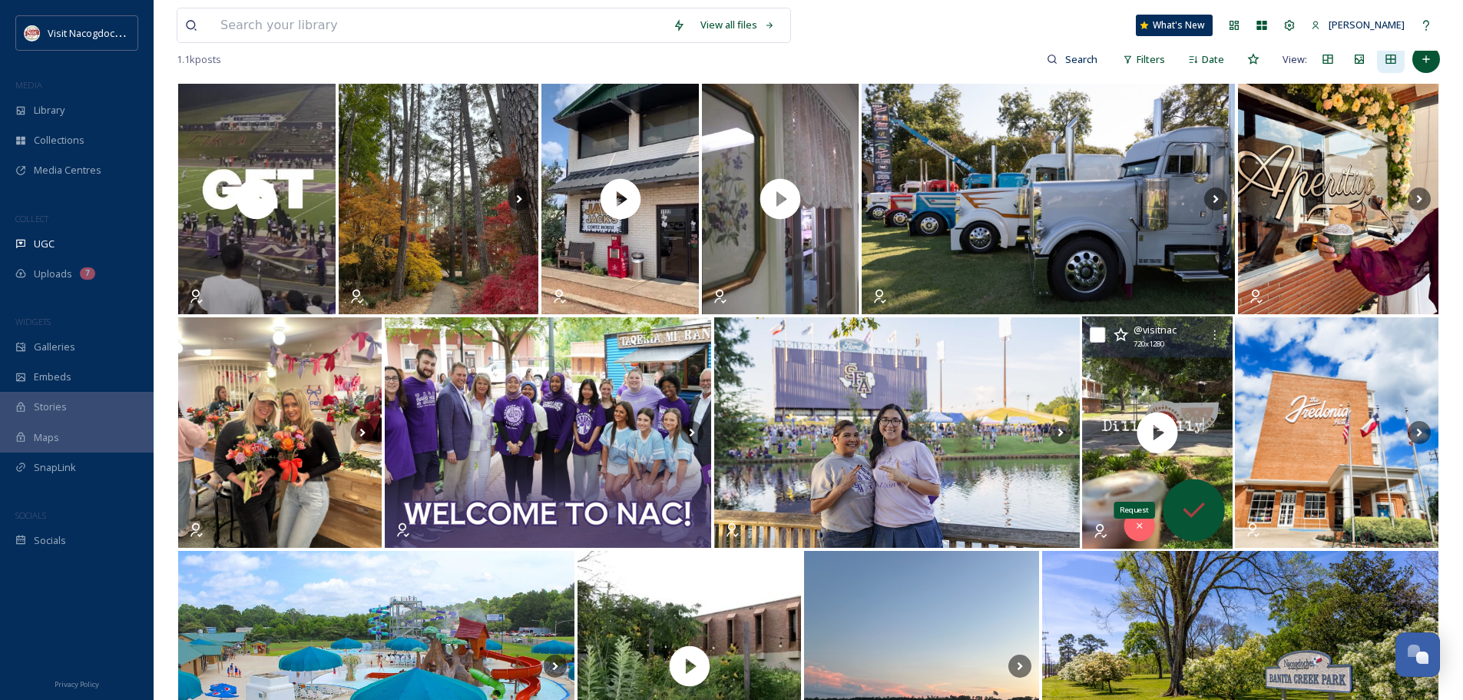
click at [1207, 502] on icon at bounding box center [1193, 510] width 31 height 31
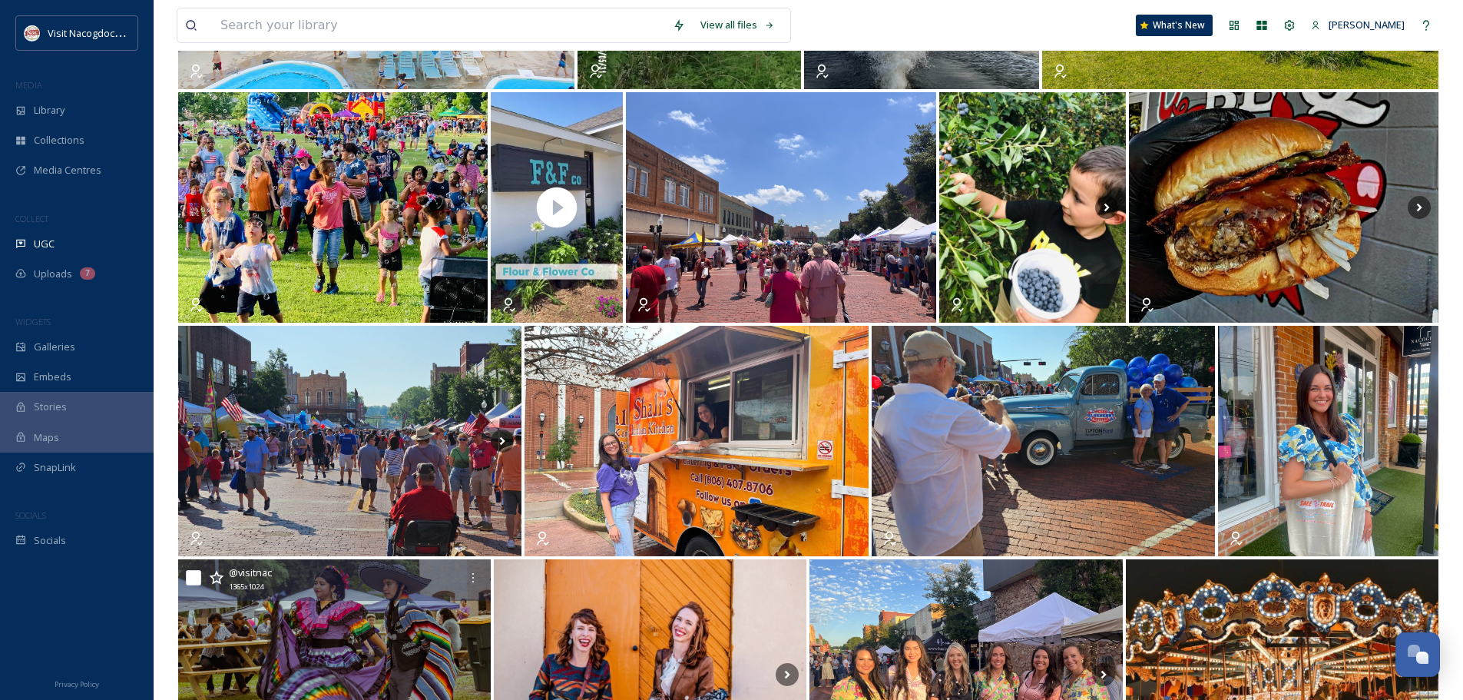
scroll to position [922, 0]
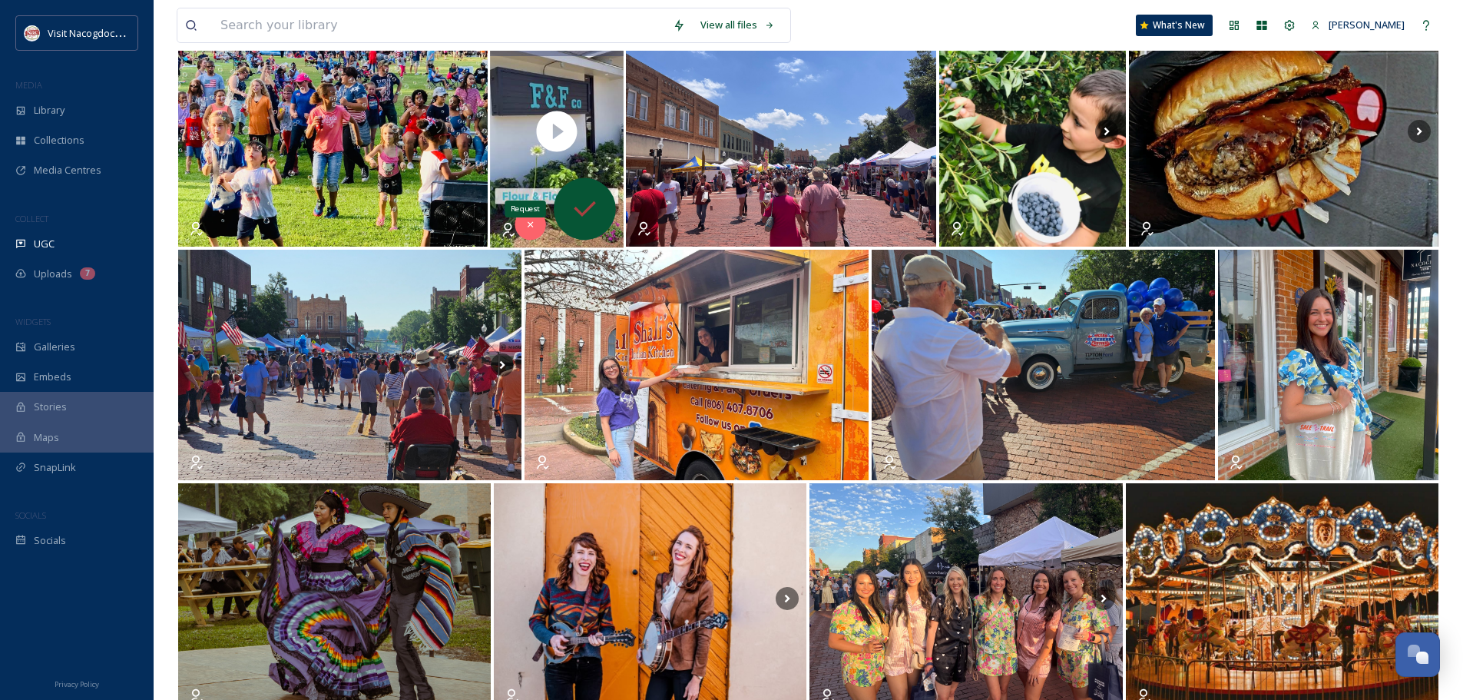
click at [595, 213] on icon at bounding box center [584, 209] width 31 height 31
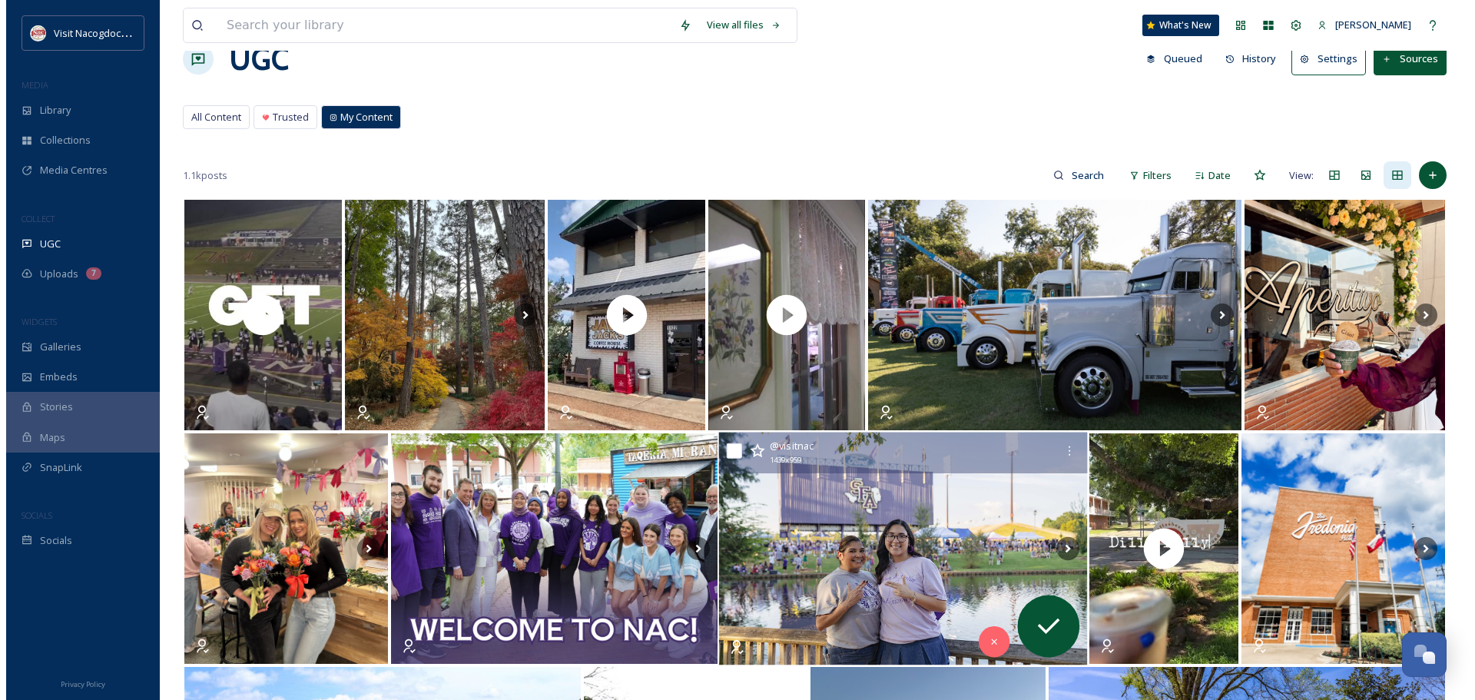
scroll to position [0, 0]
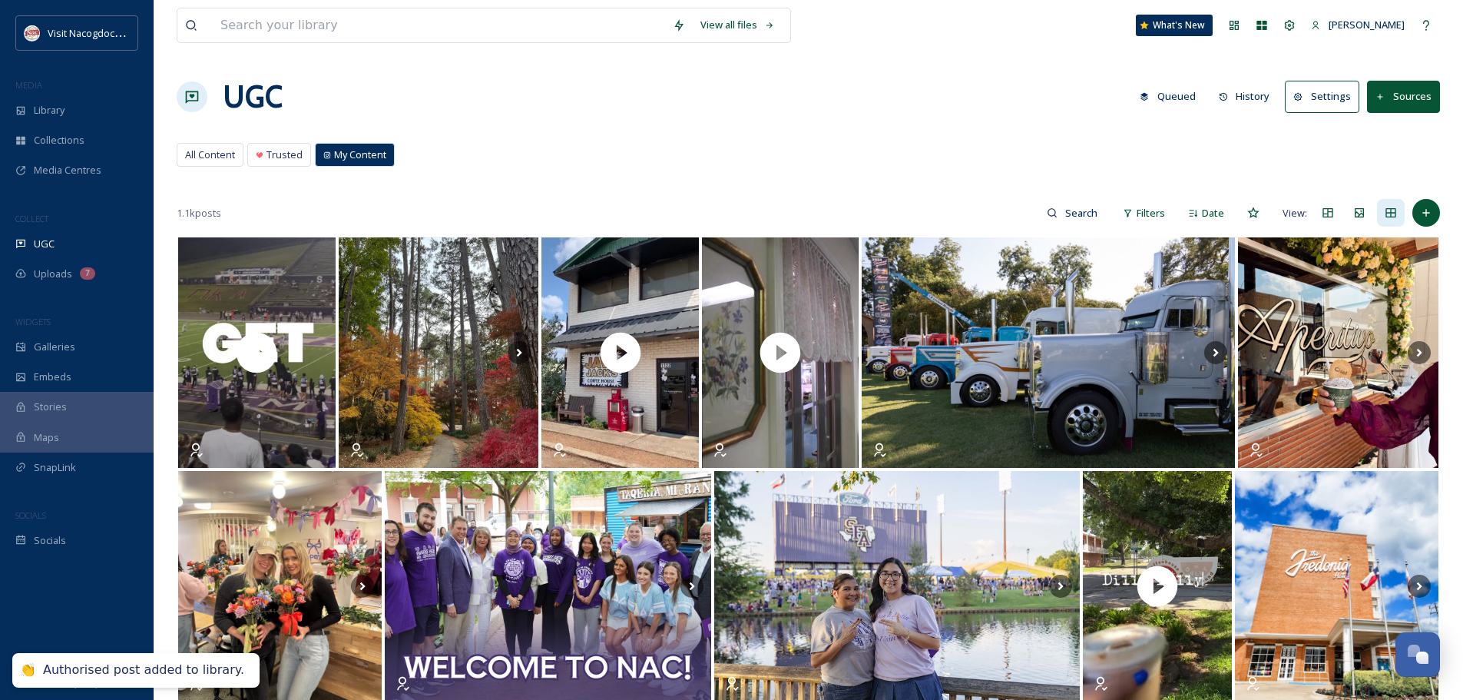
click at [1235, 96] on button "History" at bounding box center [1244, 96] width 67 height 30
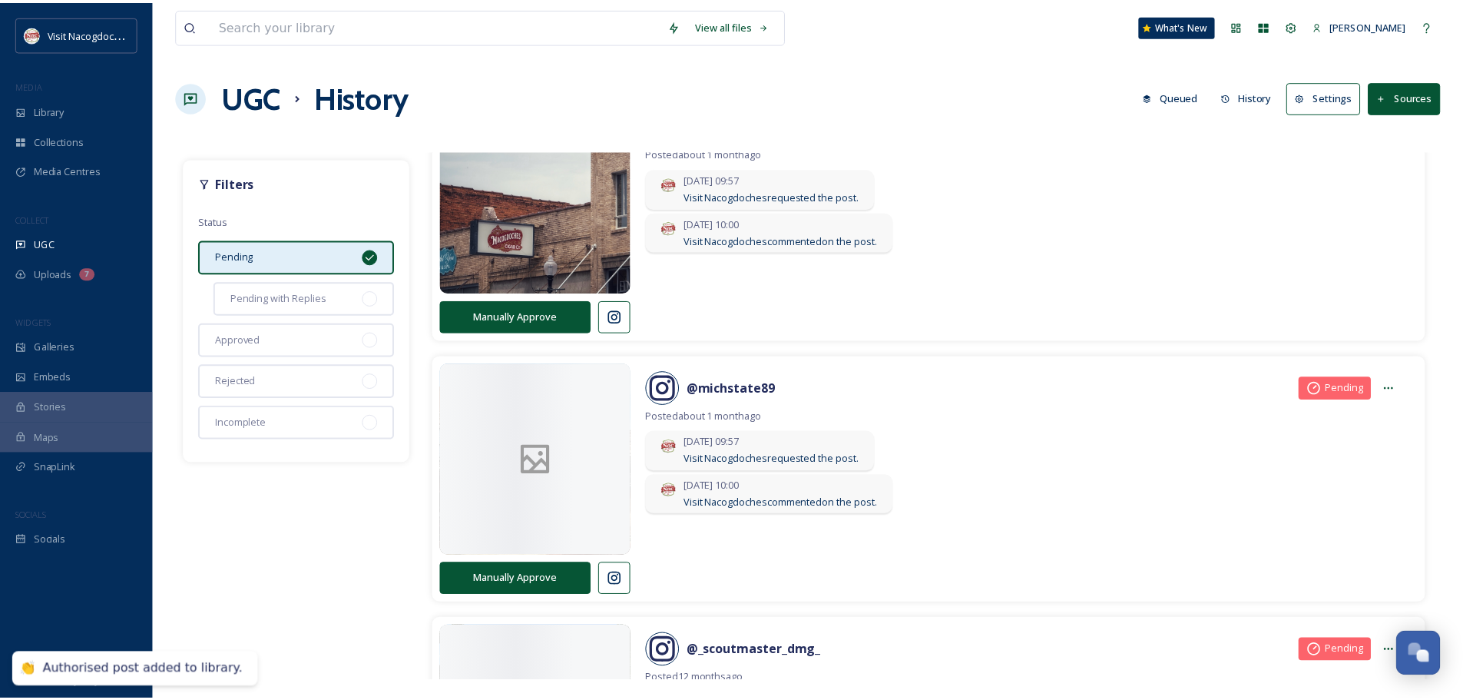
scroll to position [384, 0]
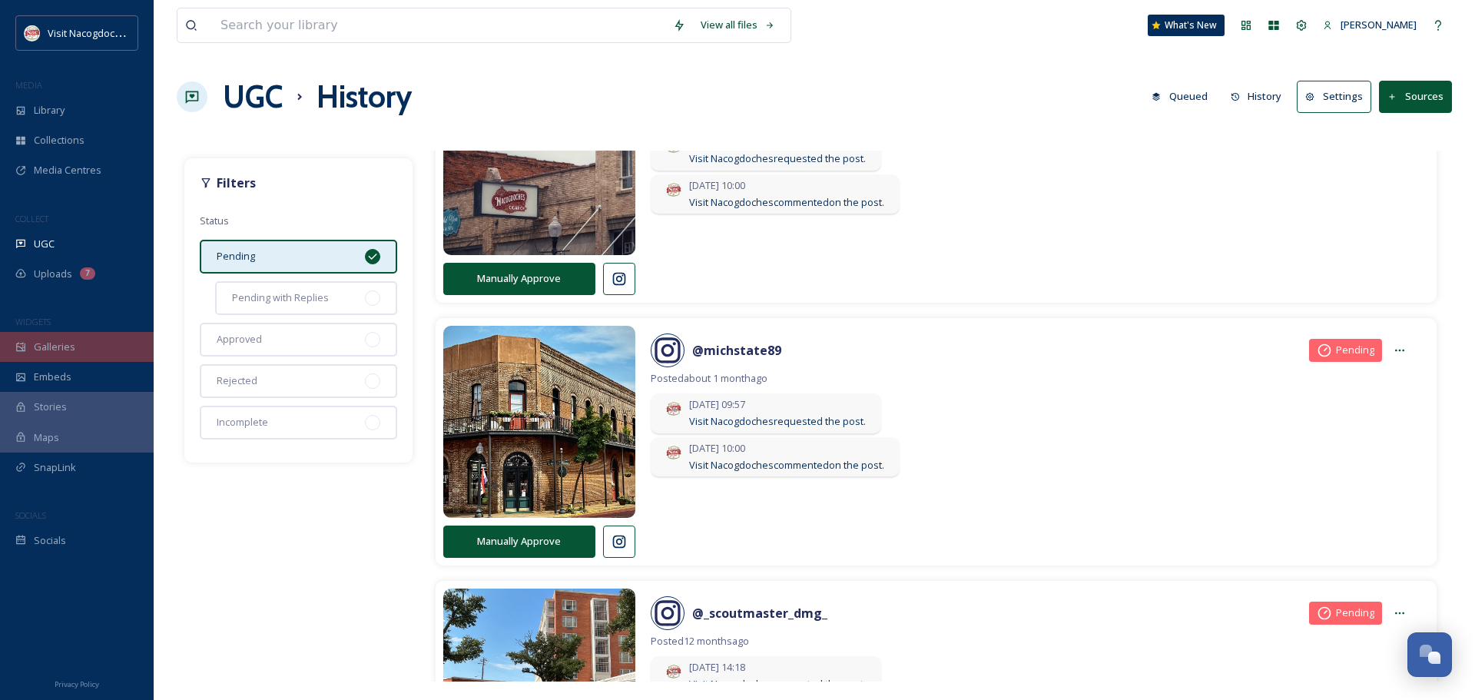
click at [66, 356] on div "Galleries" at bounding box center [77, 347] width 154 height 30
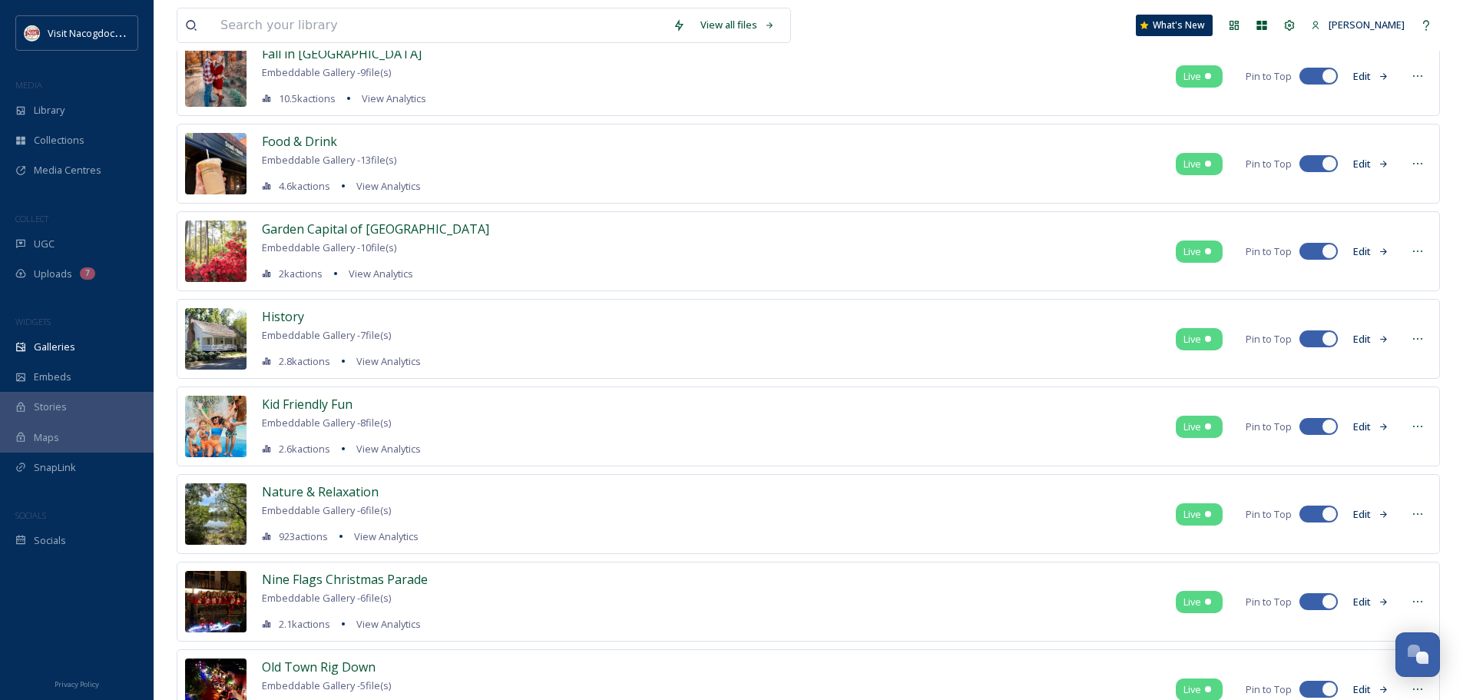
scroll to position [230, 0]
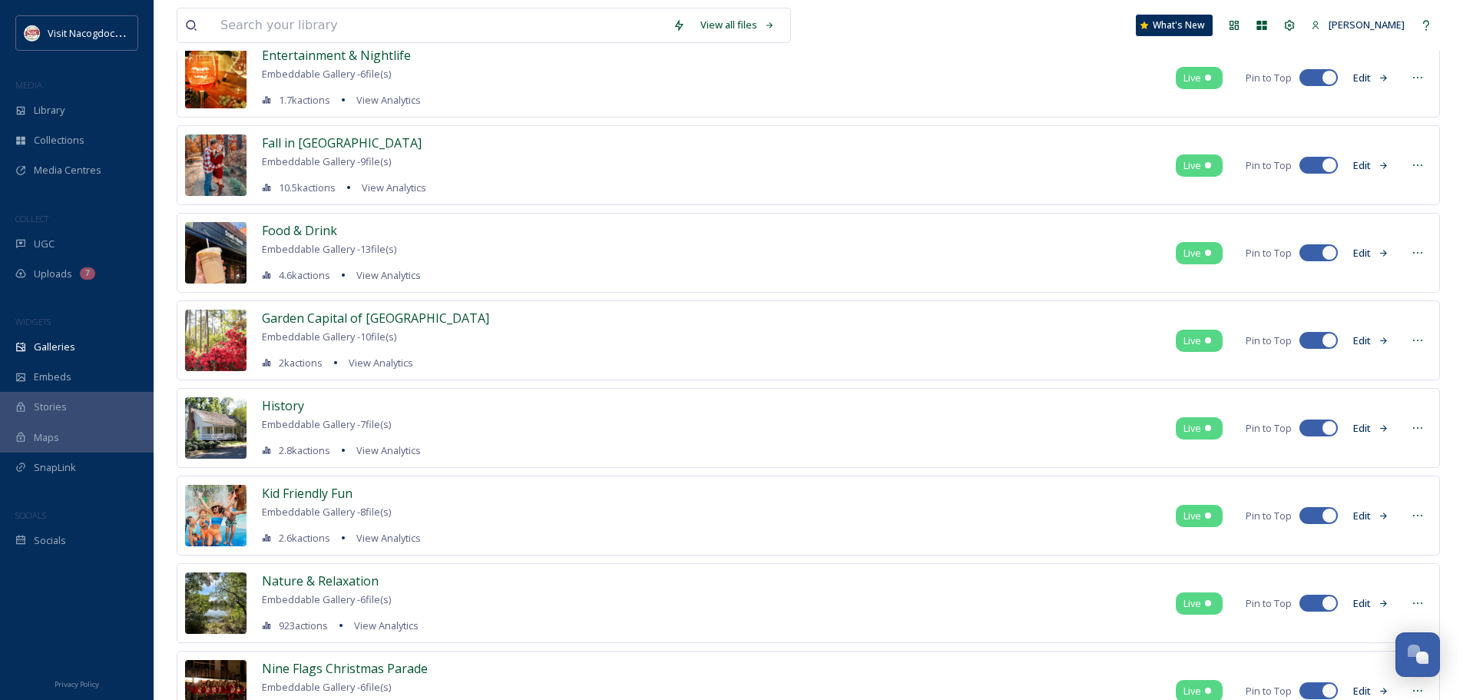
click at [1358, 257] on button "Edit" at bounding box center [1371, 253] width 51 height 30
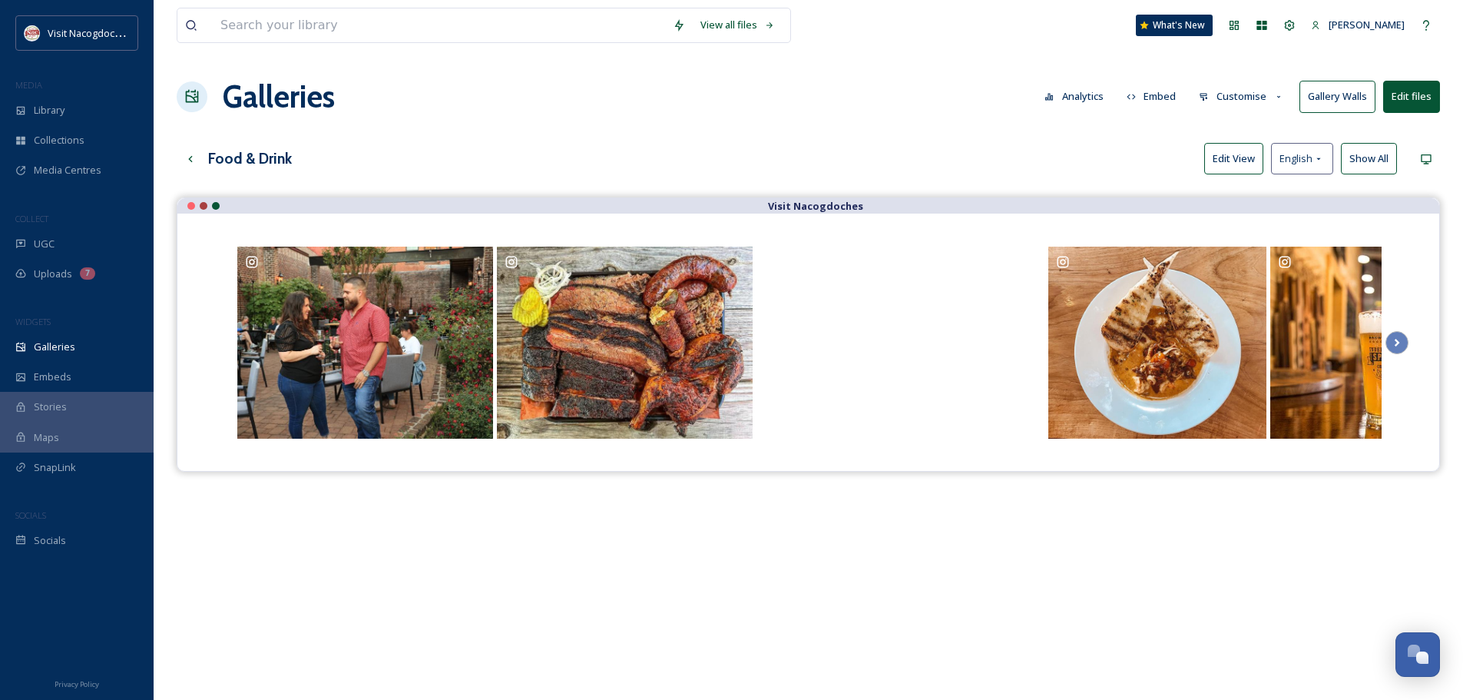
click at [1225, 167] on button "Edit View" at bounding box center [1233, 158] width 59 height 31
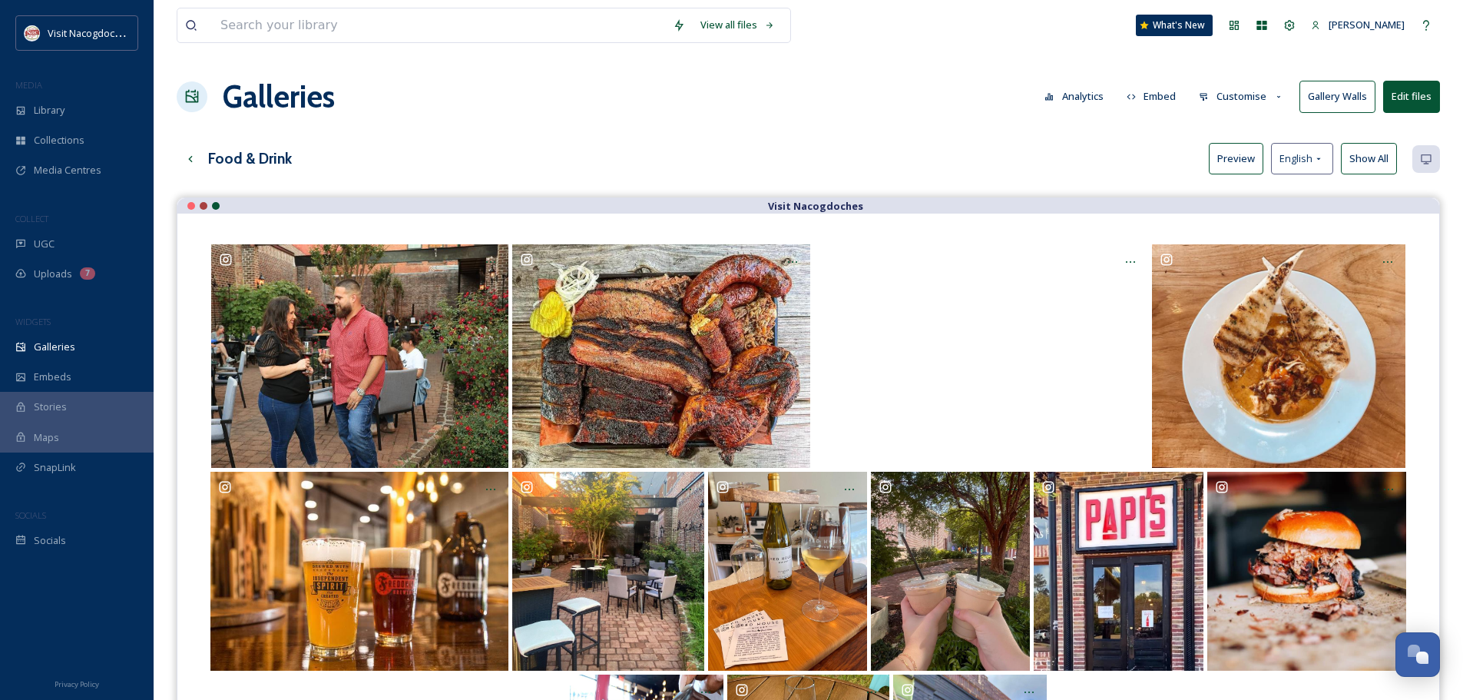
click at [1400, 97] on button "Edit files" at bounding box center [1411, 96] width 57 height 31
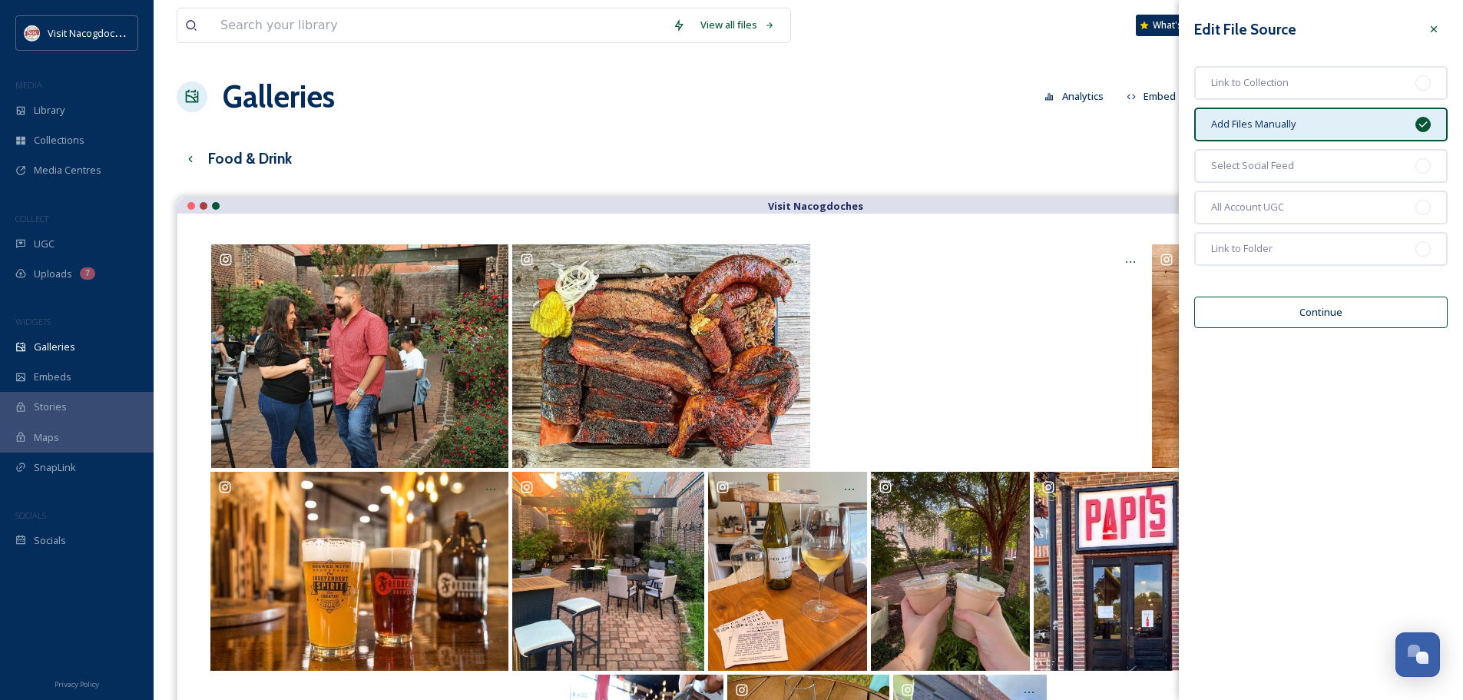
click at [1315, 315] on button "Continue" at bounding box center [1320, 311] width 253 height 31
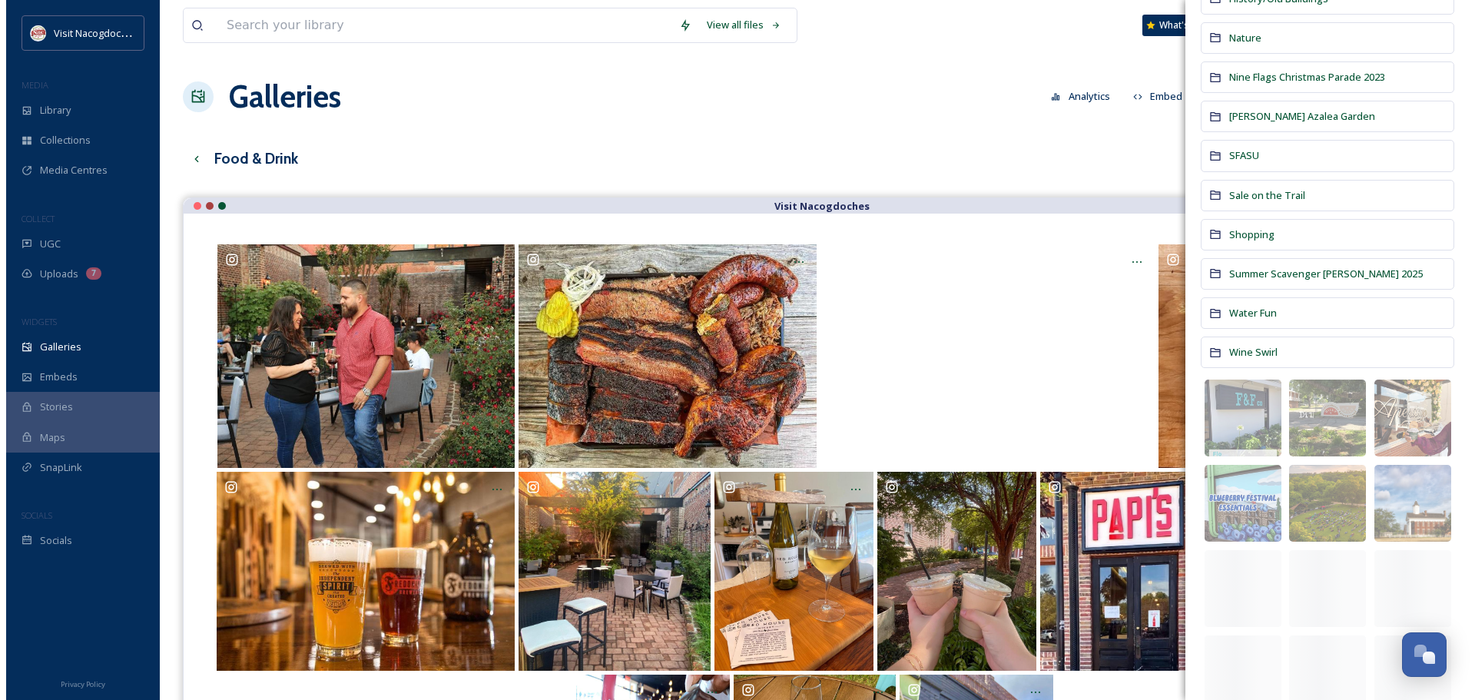
scroll to position [230, 0]
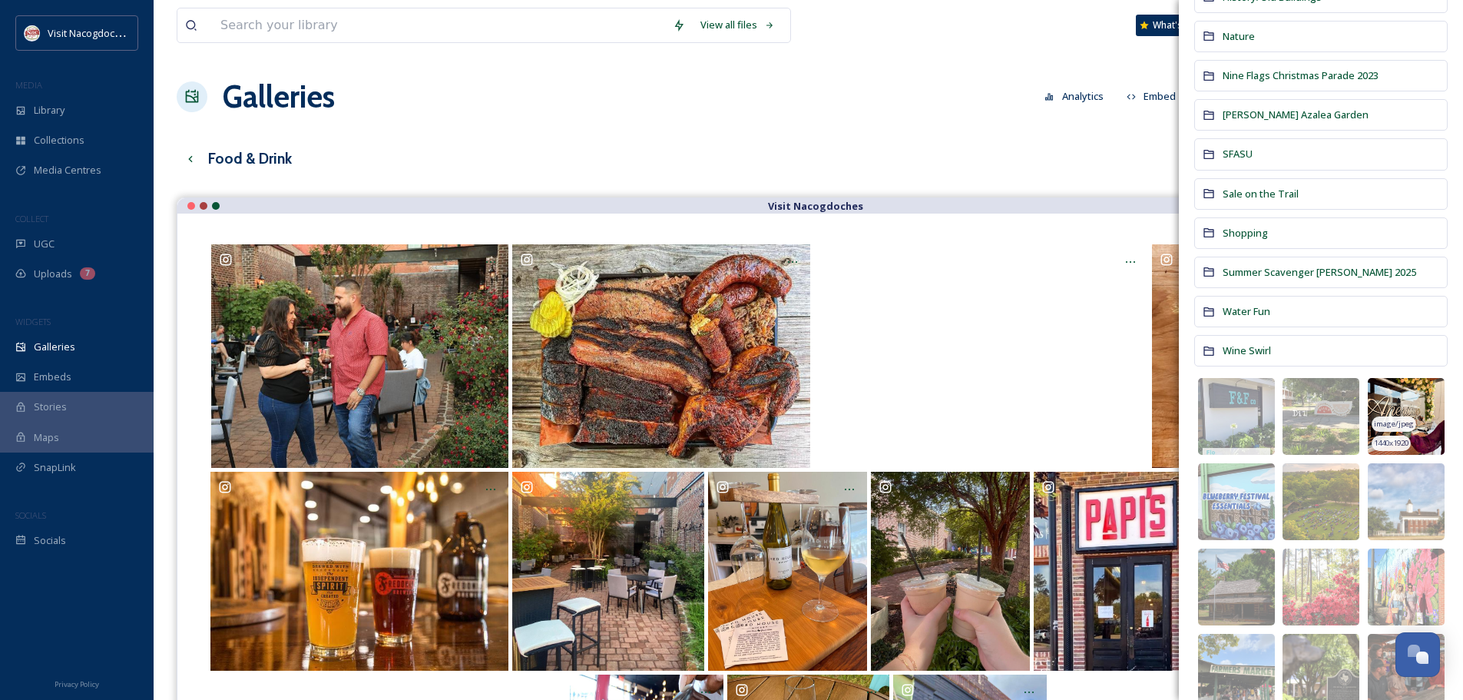
click at [1422, 405] on img at bounding box center [1406, 416] width 77 height 77
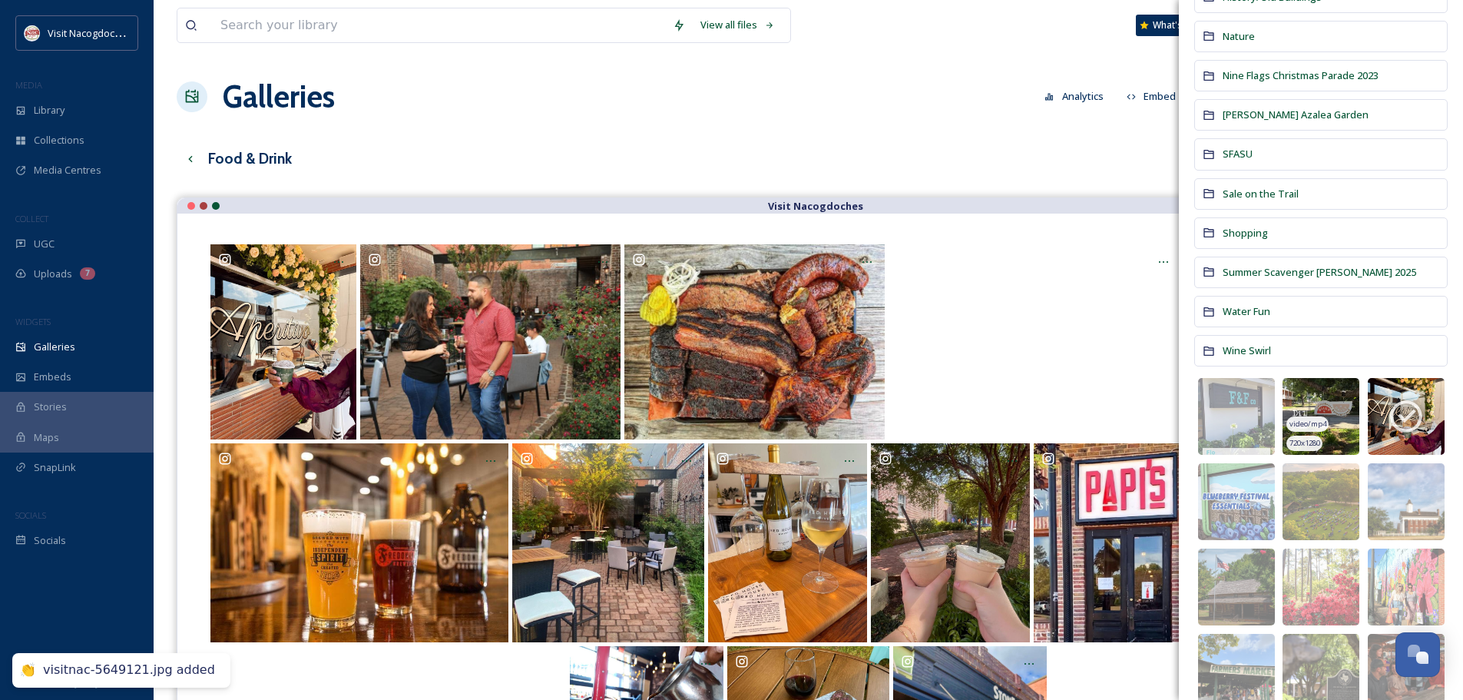
click at [1336, 410] on img at bounding box center [1321, 416] width 77 height 77
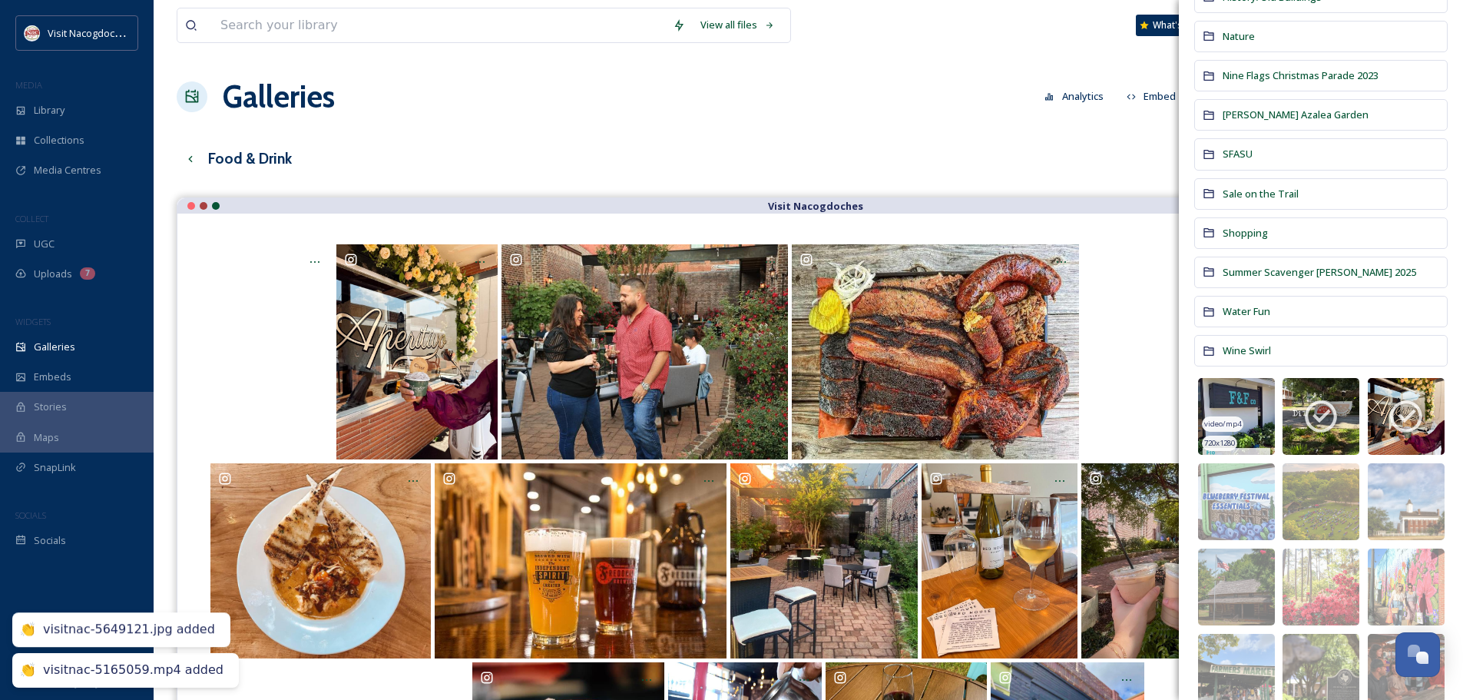
click at [1244, 392] on img at bounding box center [1236, 416] width 77 height 77
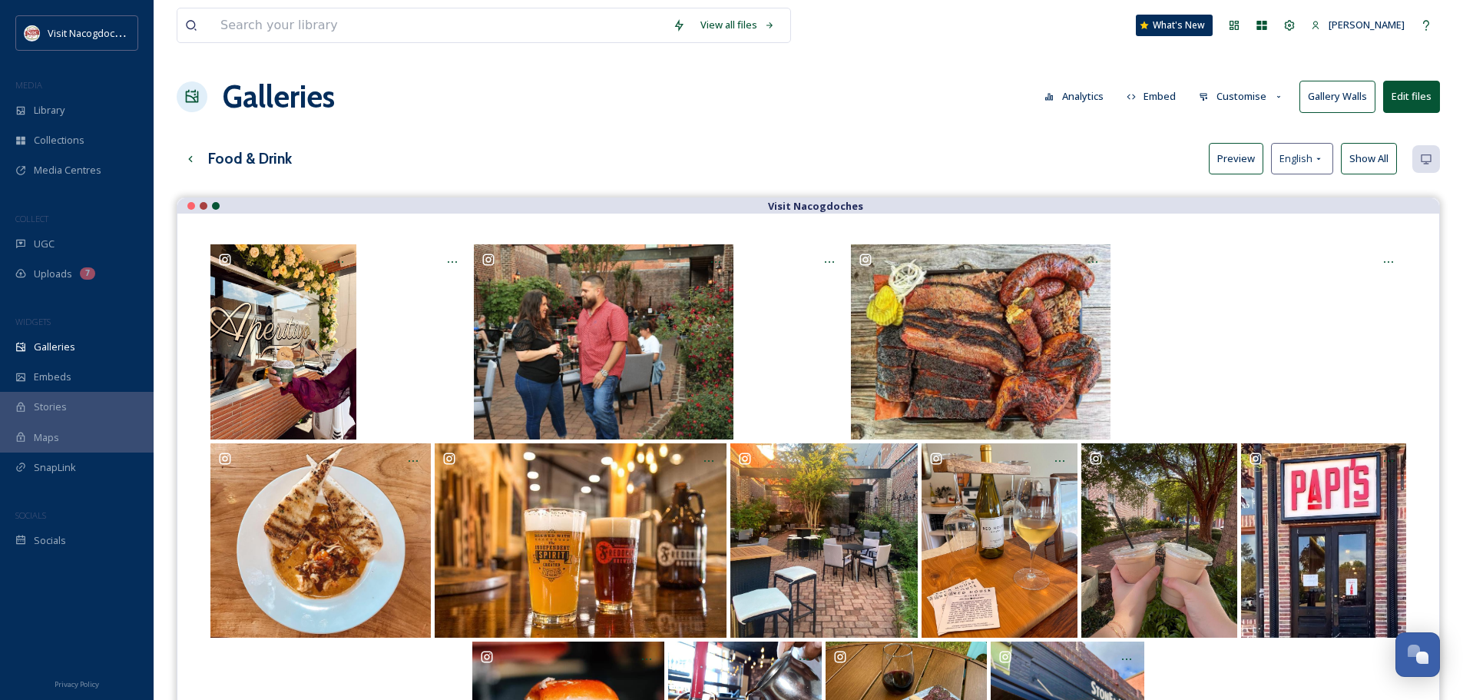
click at [1254, 156] on button "Preview" at bounding box center [1236, 158] width 55 height 31
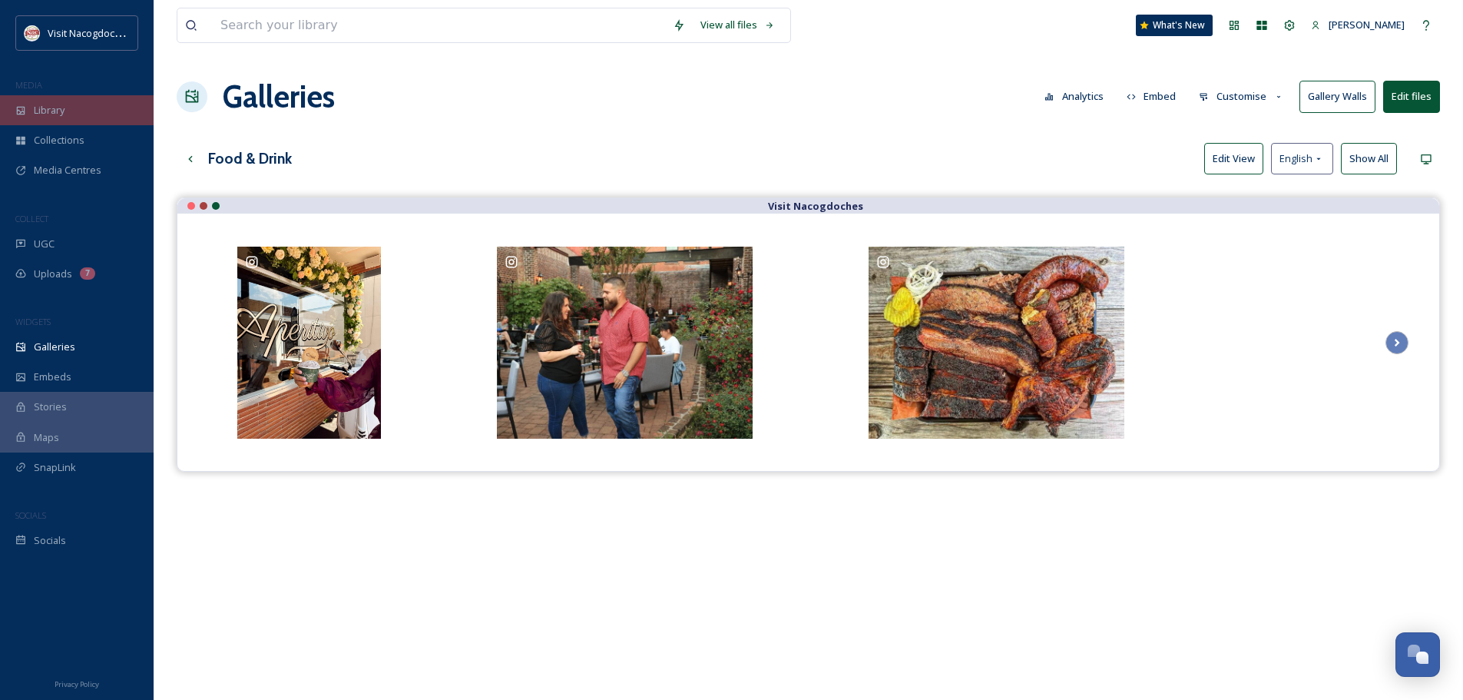
click at [61, 98] on div "Library" at bounding box center [77, 110] width 154 height 30
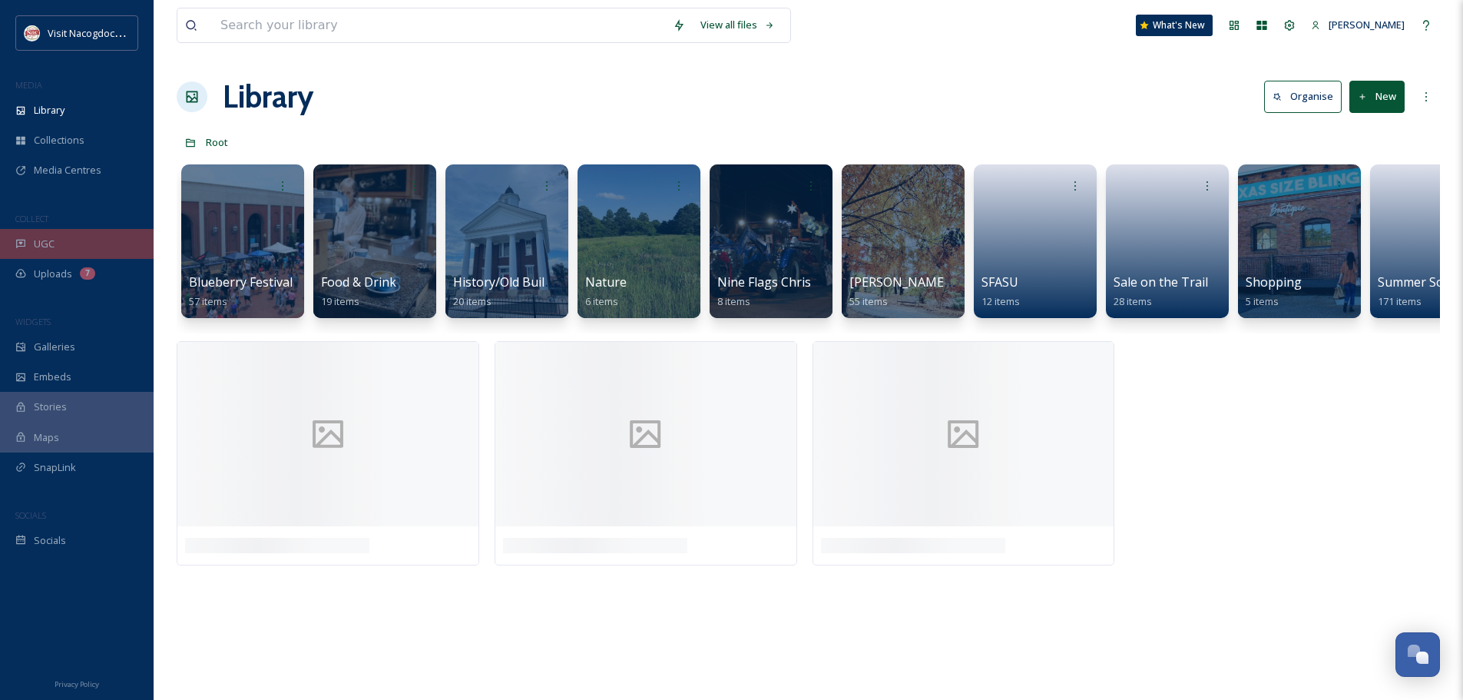
click at [68, 242] on div "UGC" at bounding box center [77, 244] width 154 height 30
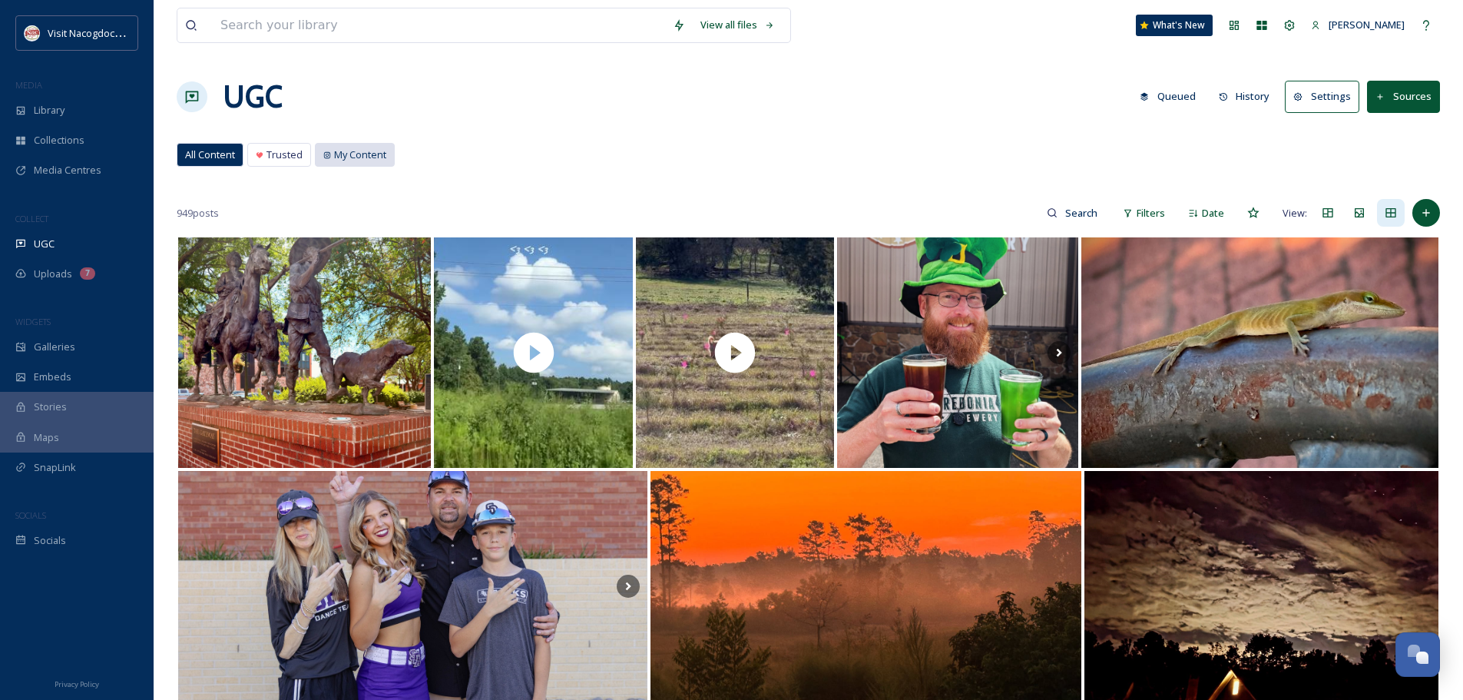
click at [336, 156] on span "My Content" at bounding box center [360, 154] width 52 height 15
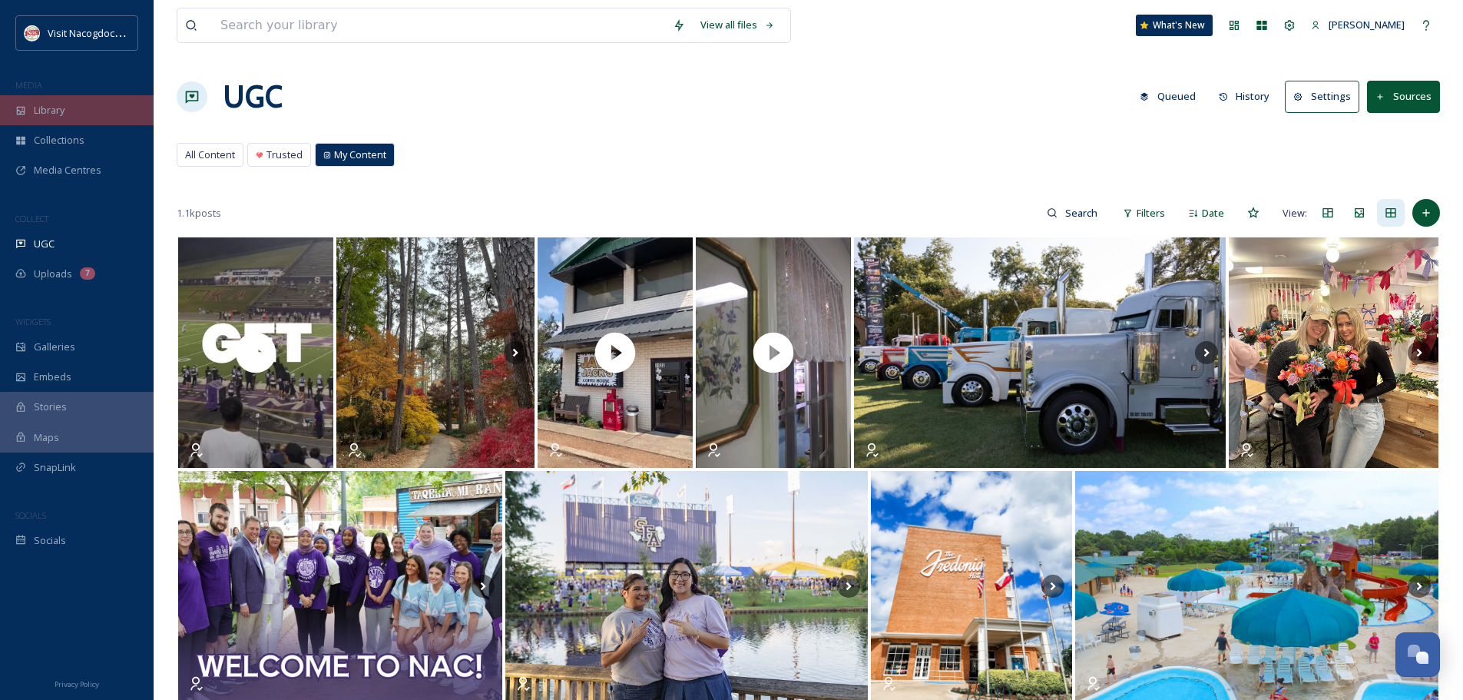
click at [69, 112] on div "Library" at bounding box center [77, 110] width 154 height 30
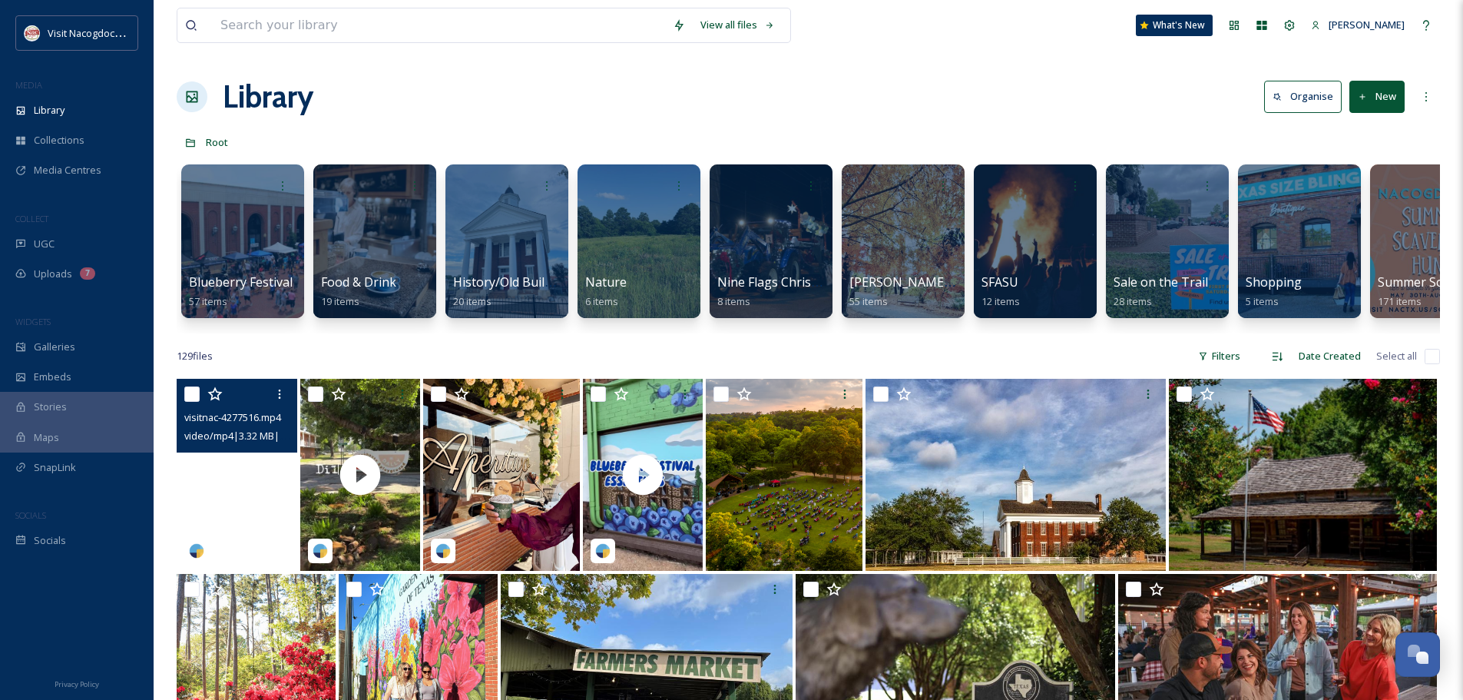
click at [267, 516] on video "visitnac-4277516.mp4" at bounding box center [237, 475] width 121 height 192
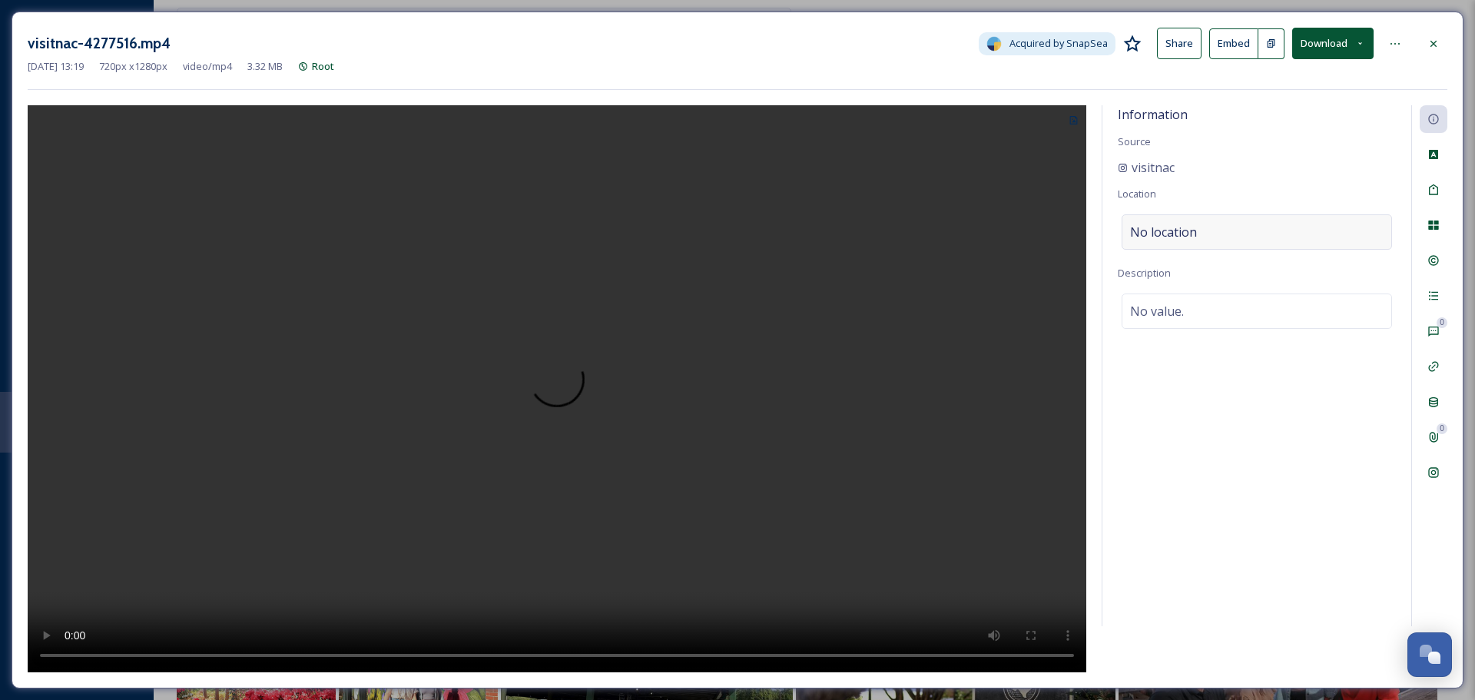
click at [1206, 243] on div "No location" at bounding box center [1256, 231] width 270 height 35
click at [1206, 243] on input at bounding box center [1256, 232] width 269 height 34
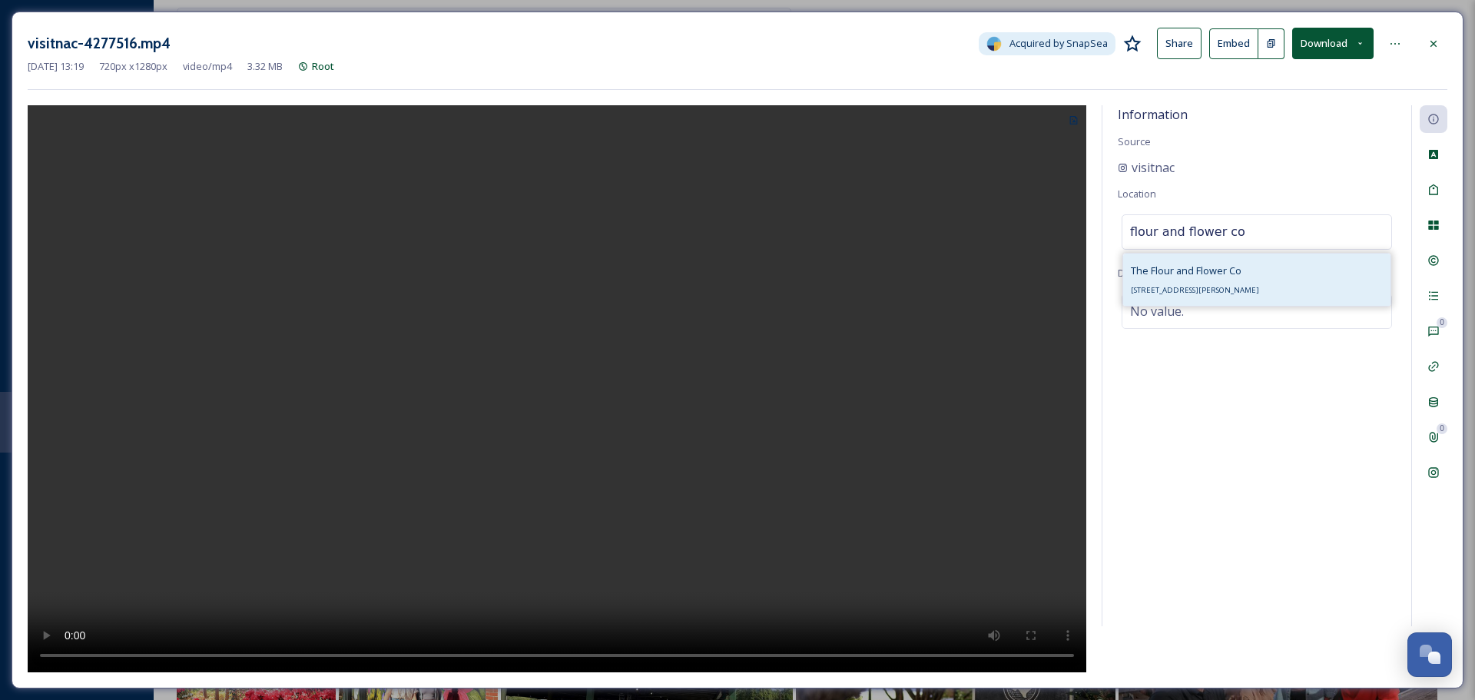
type input "flour and flower co"
click at [1201, 289] on span "[STREET_ADDRESS][PERSON_NAME]" at bounding box center [1195, 290] width 128 height 10
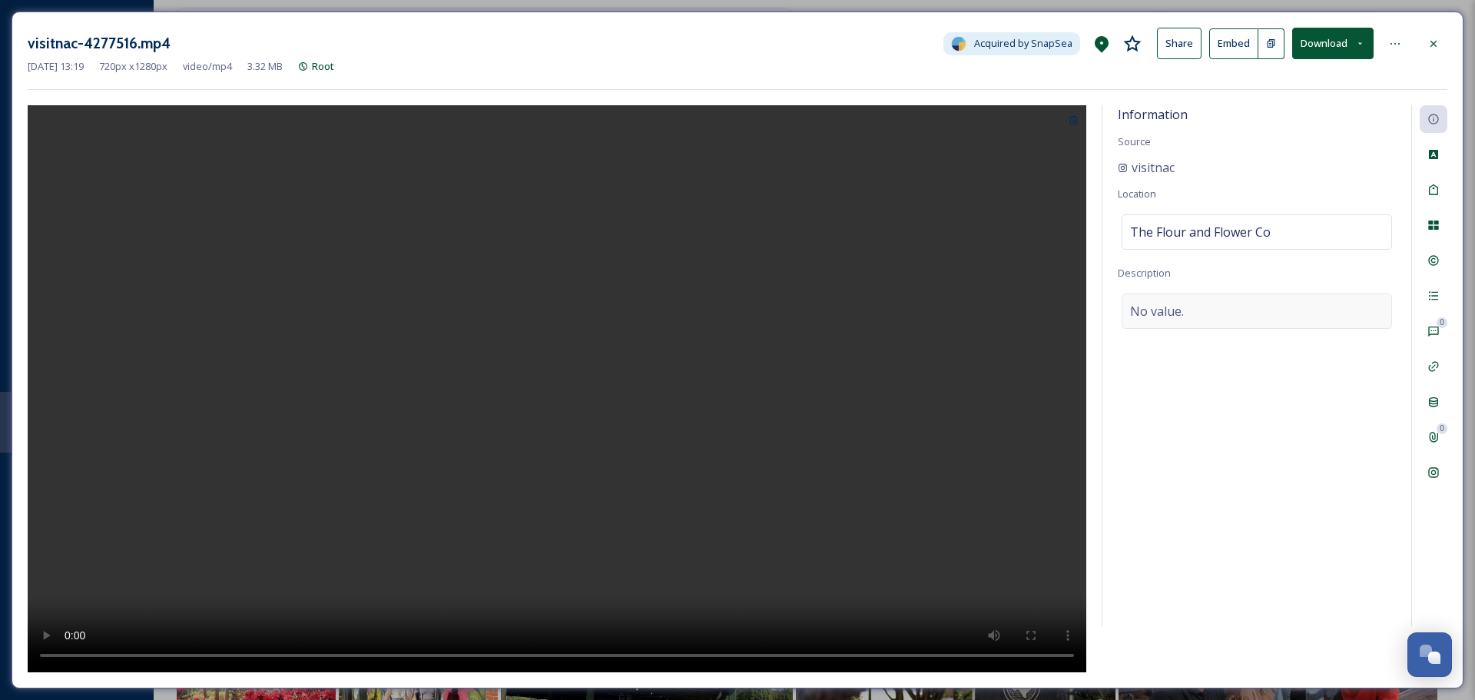
click at [1240, 316] on div "No value." at bounding box center [1256, 310] width 270 height 35
click at [1191, 336] on textarea at bounding box center [1257, 357] width 278 height 128
paste textarea "Welcome to Flour & Flower Co. 💐🥐 A hidden gem in Nacogdoches! Swing by for fres…"
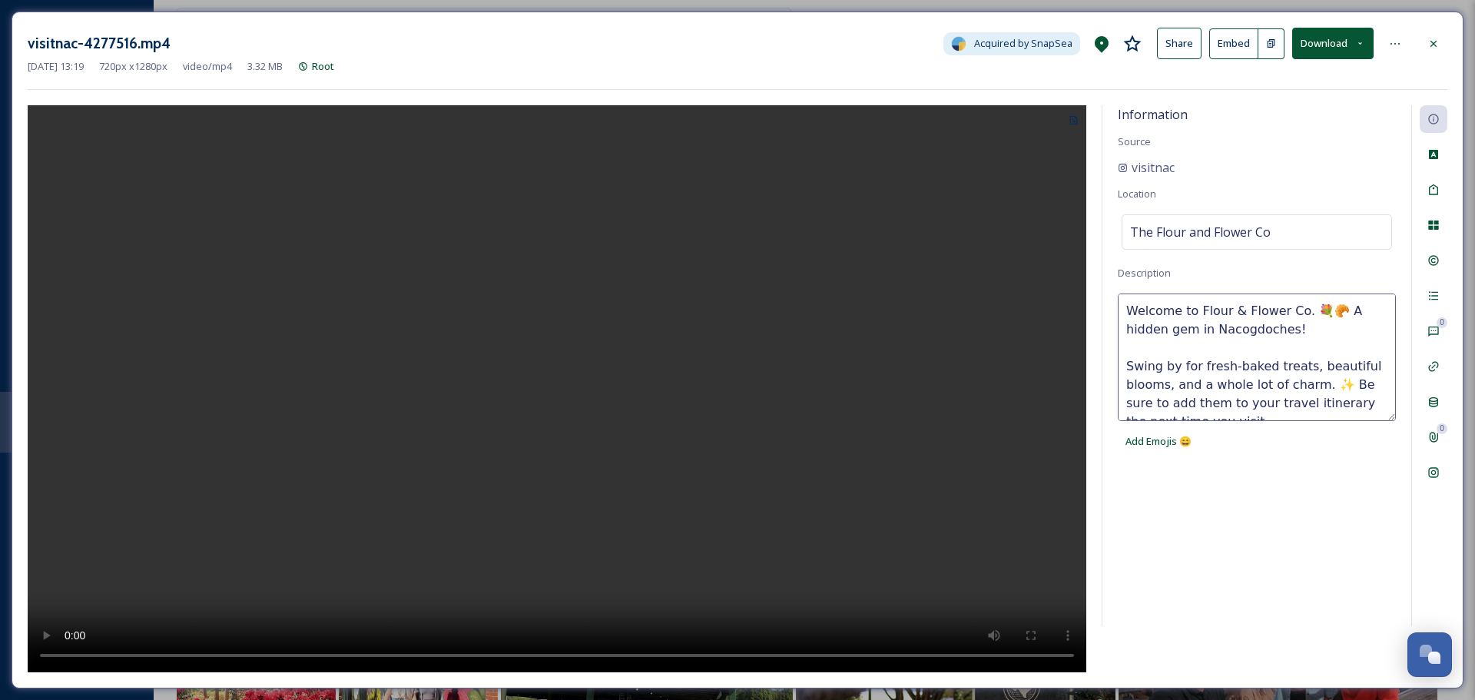
type textarea "Welcome to Flour & Flower Co. 💐🥐 A hidden gem in Nacogdoches! Swing by for fres…"
click at [1205, 271] on div "Information Source visitnac Location The Flour and Flower Co Description Welcom…" at bounding box center [1256, 365] width 309 height 521
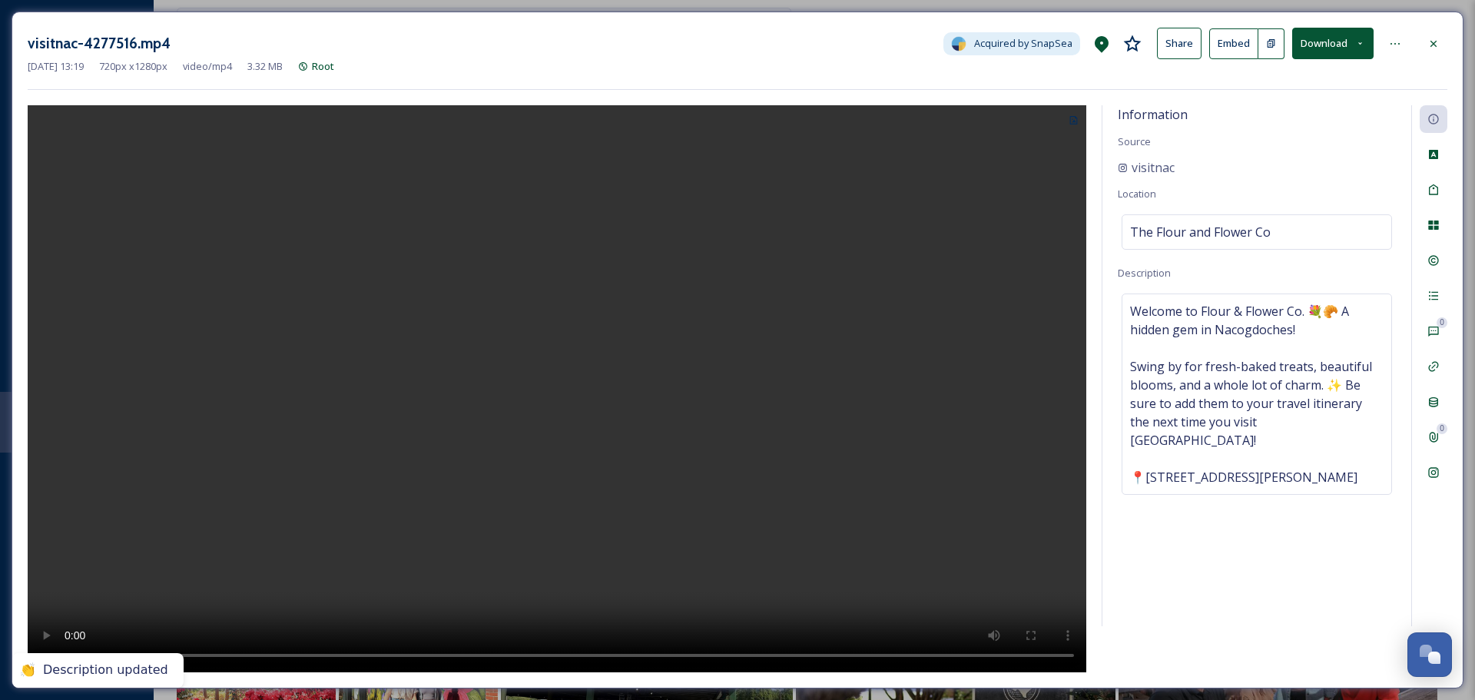
click at [1360, 141] on div "Information Source visitnac Location The Flour and Flower Co Description Welcom…" at bounding box center [1256, 365] width 309 height 521
click at [1434, 35] on div at bounding box center [1433, 44] width 28 height 28
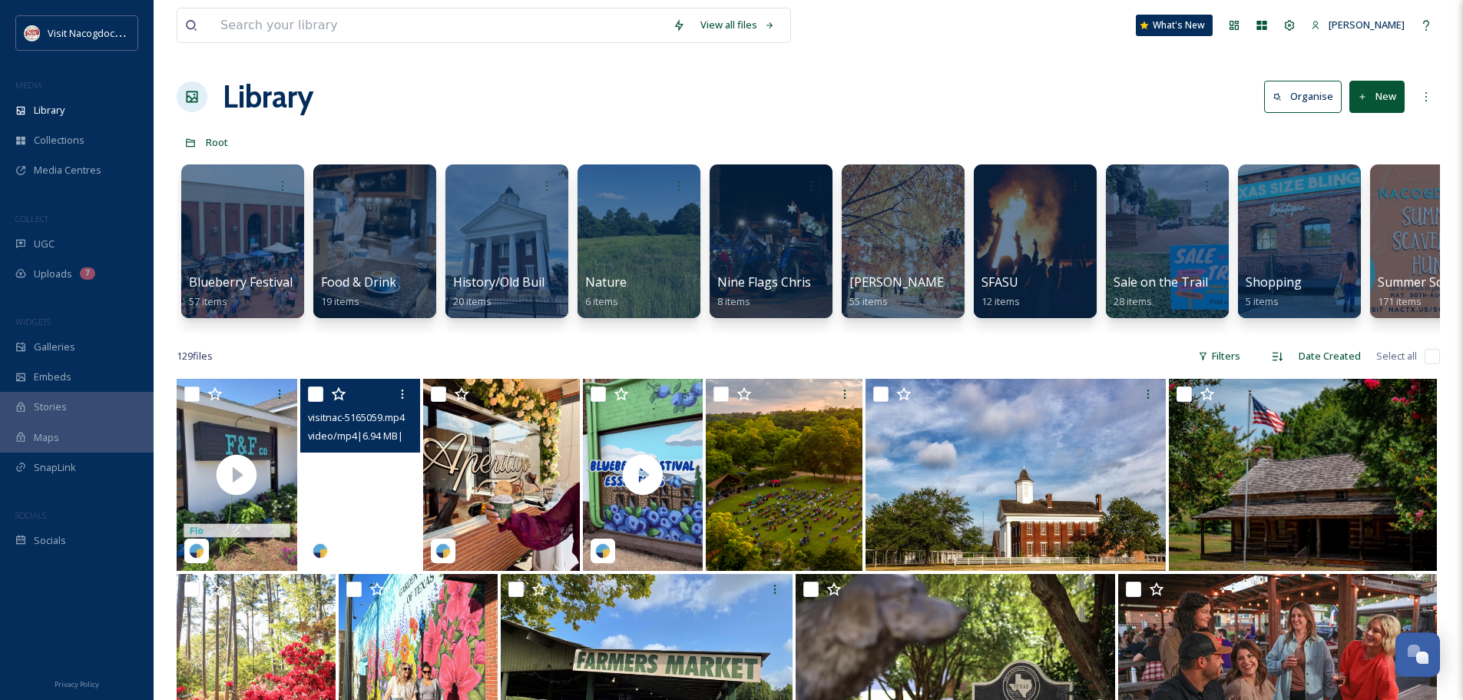
click at [395, 502] on video "visitnac-5165059.mp4" at bounding box center [360, 475] width 121 height 192
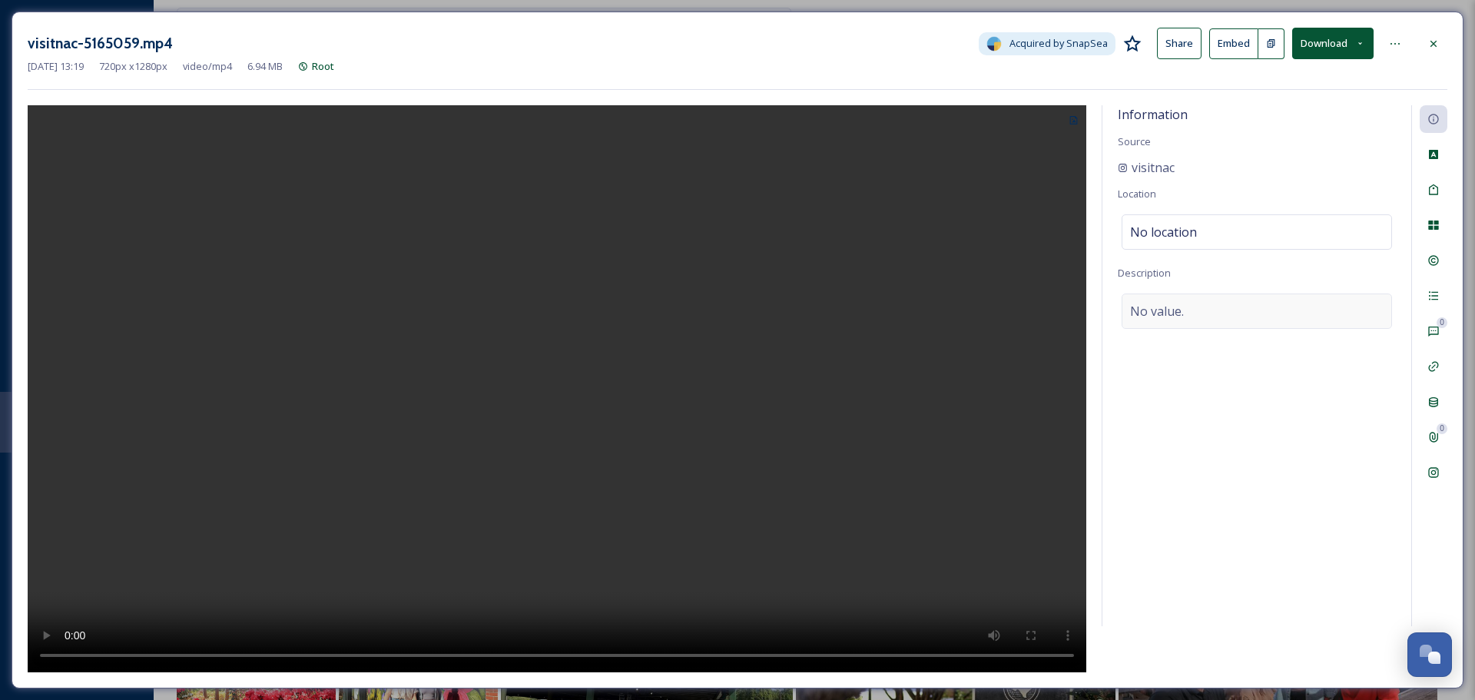
click at [1184, 307] on div "No value." at bounding box center [1256, 310] width 270 height 35
click at [1153, 343] on textarea at bounding box center [1257, 357] width 278 height 128
paste textarea "Say hello to [PERSON_NAME], Nacogdoches’ newest family-friendly café! ☕️🍪 Wheth…"
type textarea "Say hello to [PERSON_NAME], Nacogdoches’ newest family-friendly café! ☕️🍪 Wheth…"
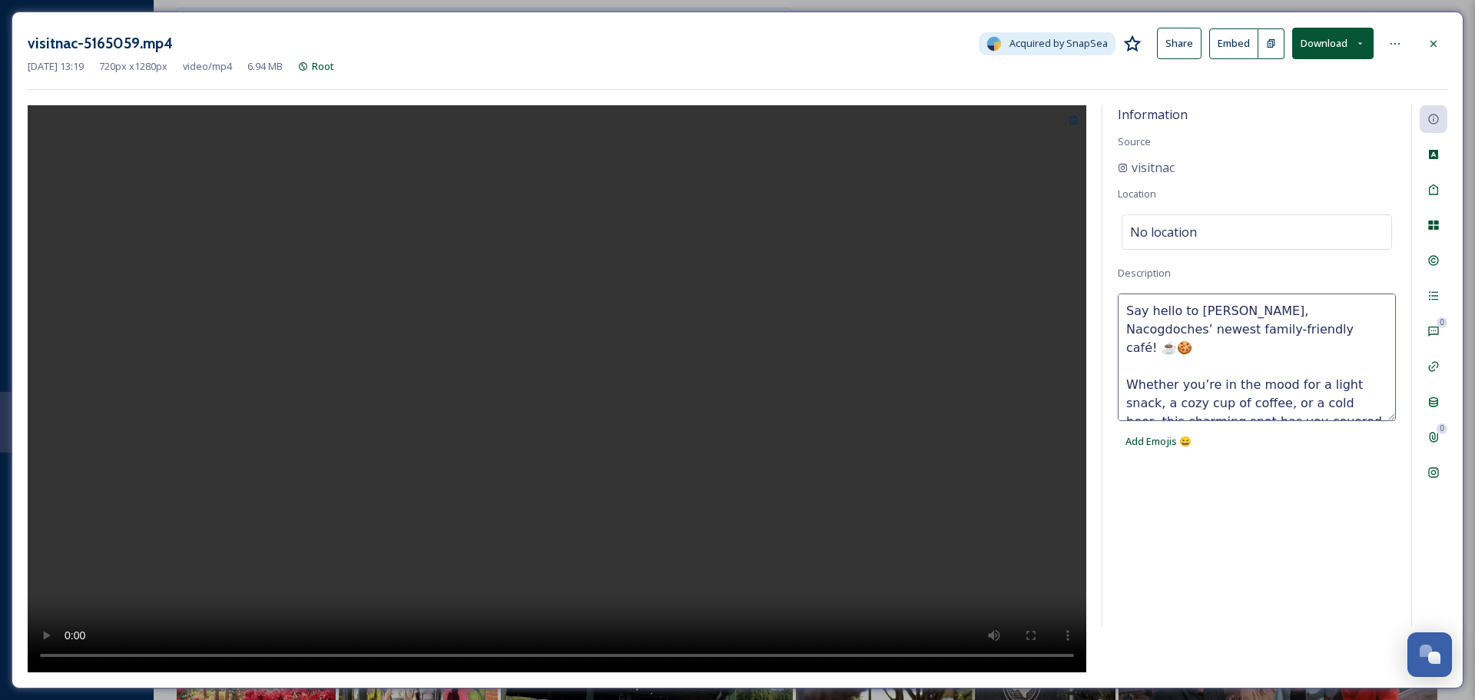
scroll to position [65, 0]
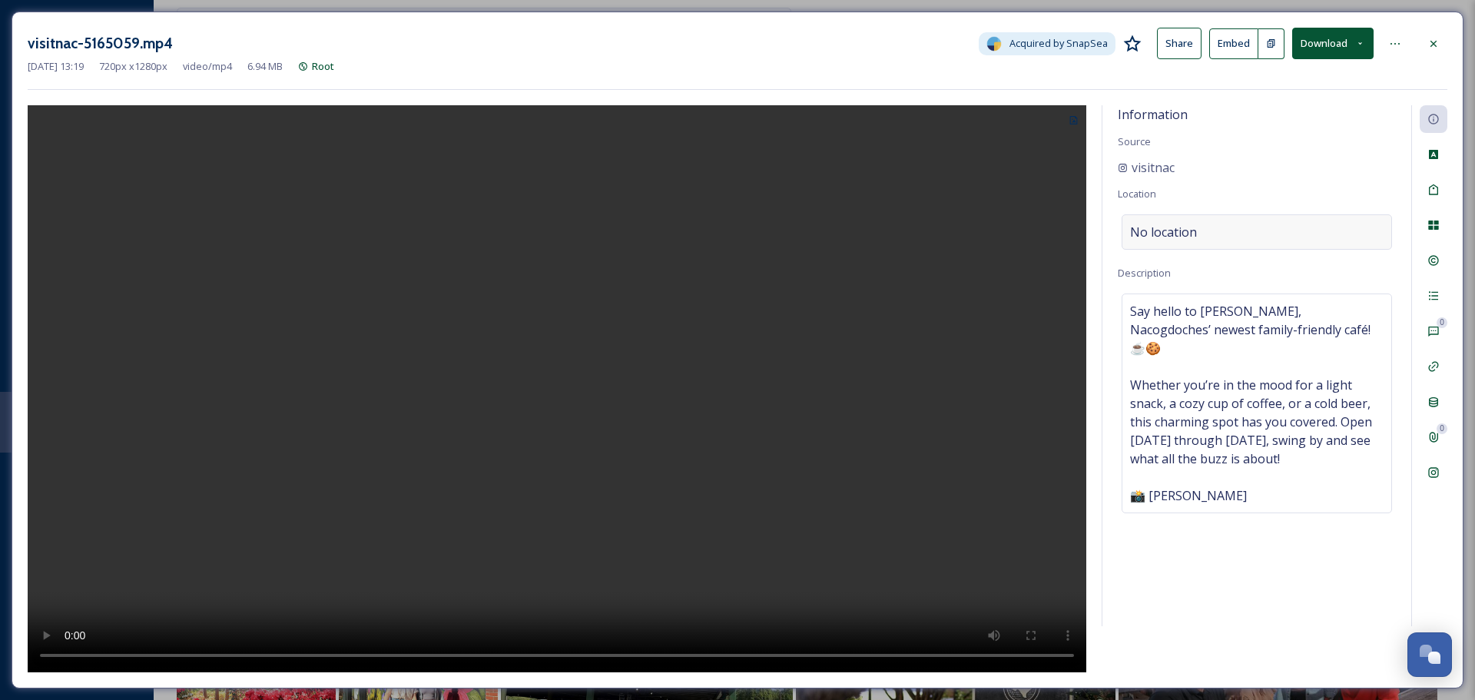
click at [1180, 225] on span "No location" at bounding box center [1163, 232] width 67 height 18
click at [1180, 225] on input at bounding box center [1256, 232] width 269 height 34
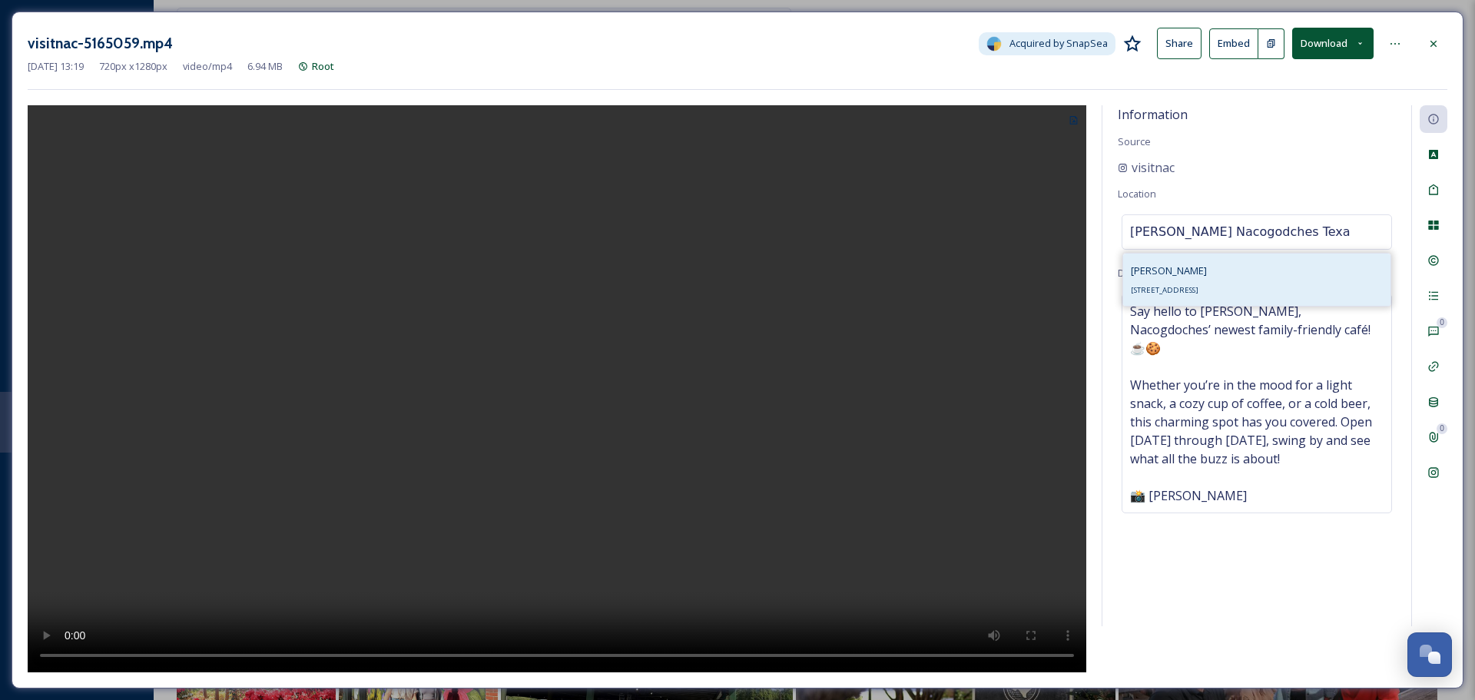
type input "[PERSON_NAME] Nacogodches Texa"
click at [1207, 267] on div "[PERSON_NAME] [STREET_ADDRESS]" at bounding box center [1169, 279] width 76 height 37
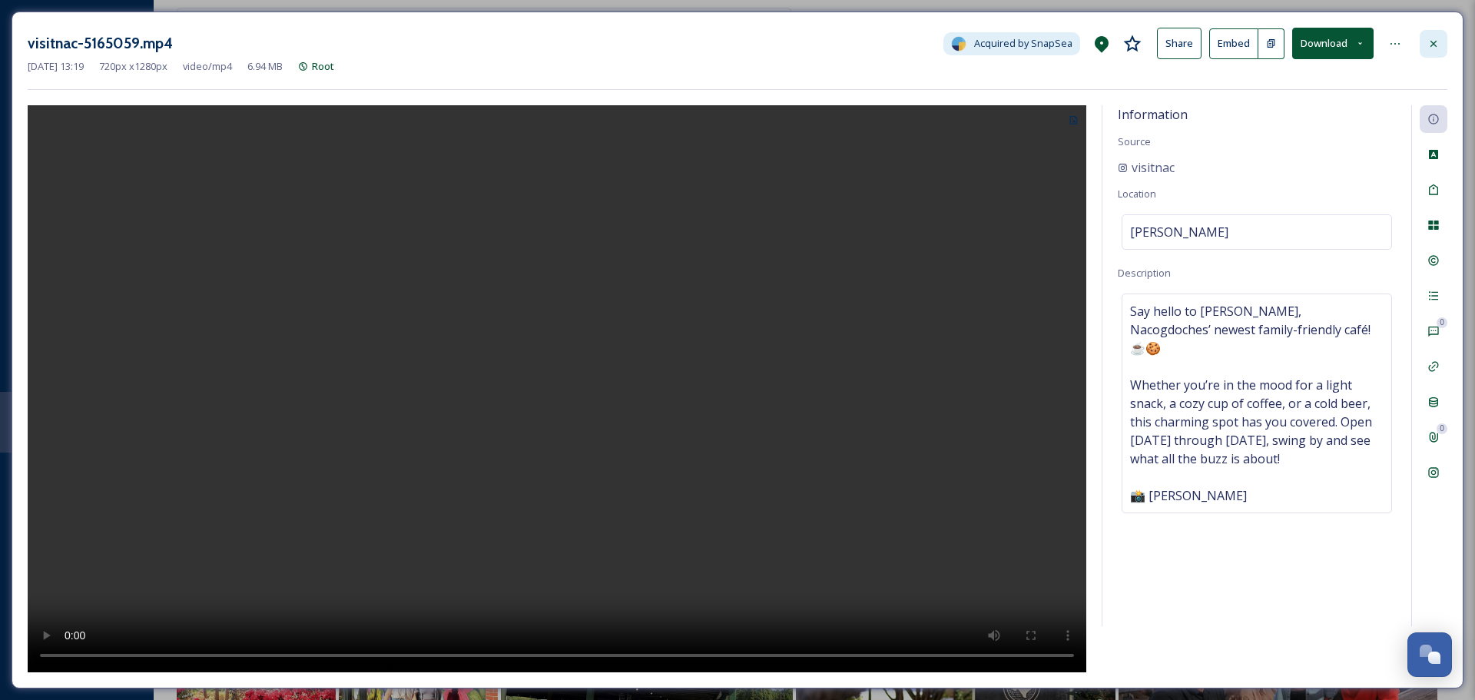
click at [1437, 38] on icon at bounding box center [1433, 44] width 12 height 12
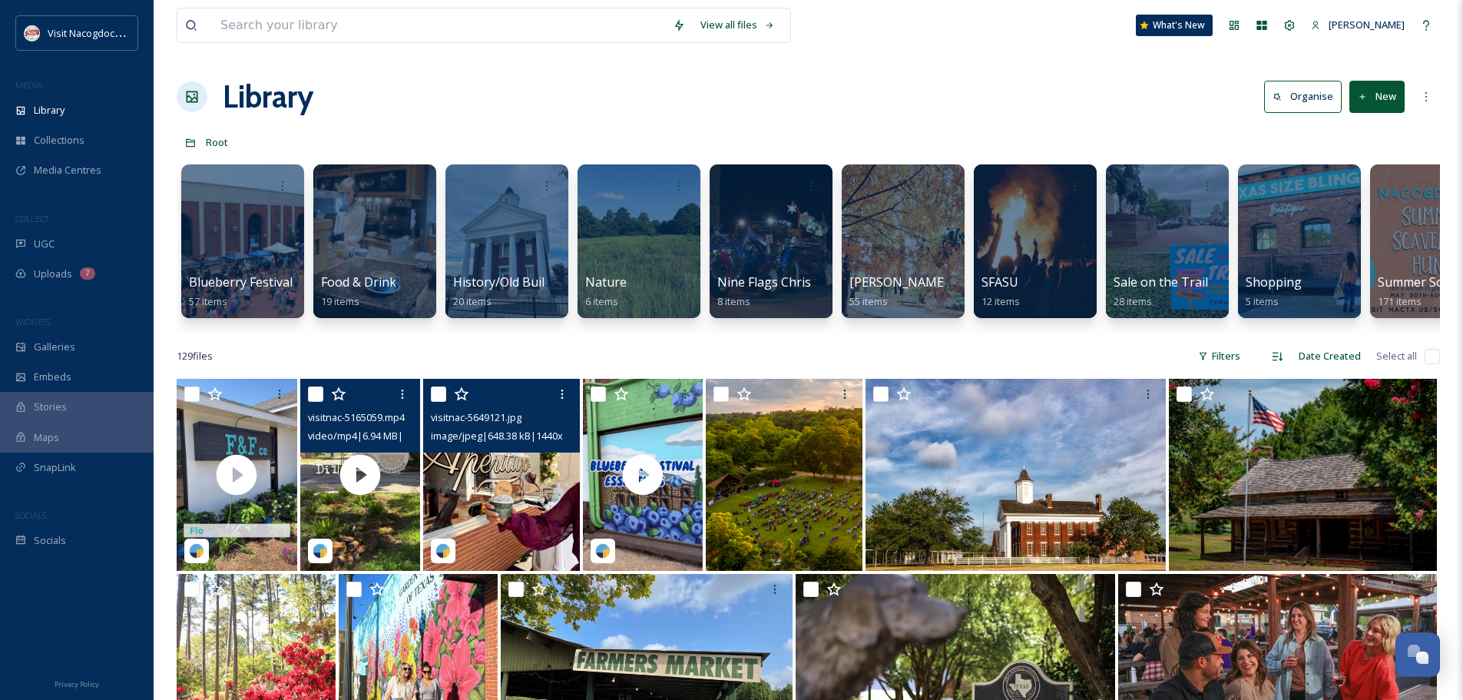
click at [528, 495] on img at bounding box center [501, 475] width 156 height 192
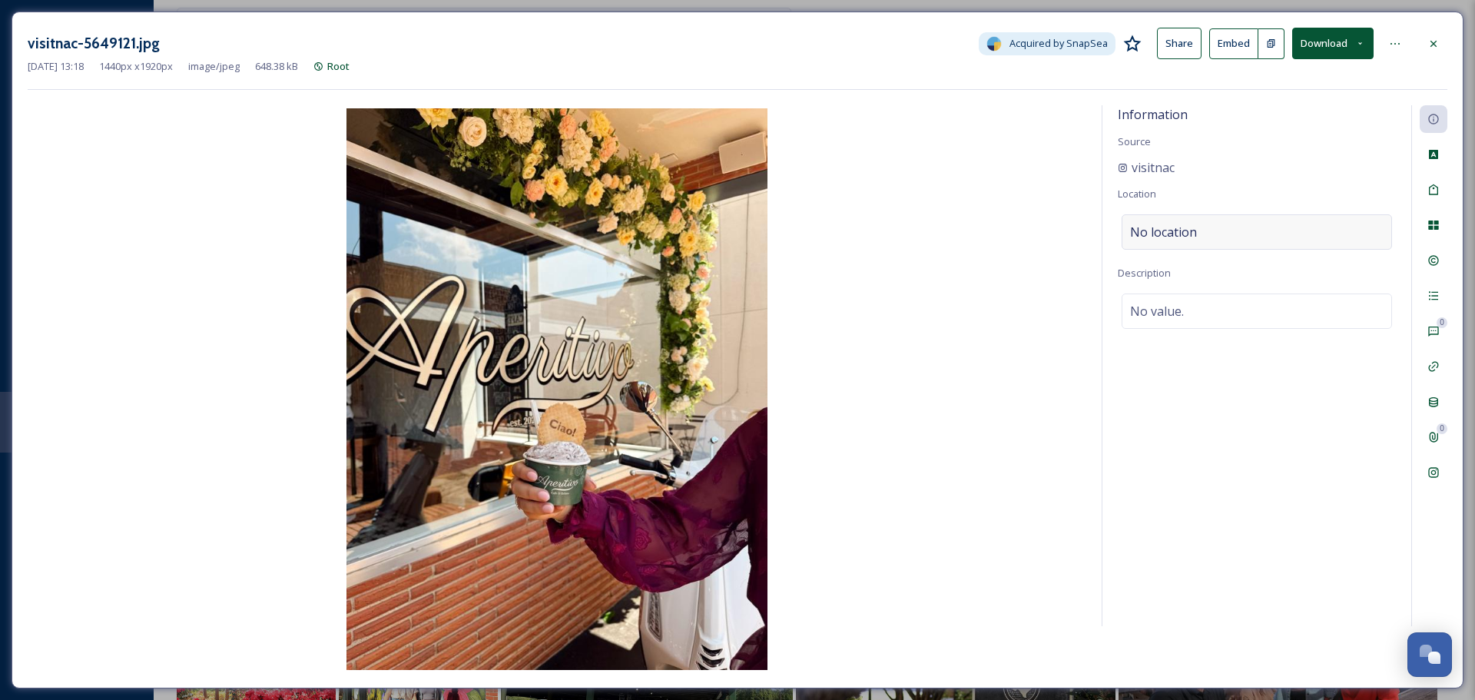
click at [1224, 231] on div "No location" at bounding box center [1256, 231] width 270 height 35
click at [1224, 231] on input at bounding box center [1256, 232] width 269 height 34
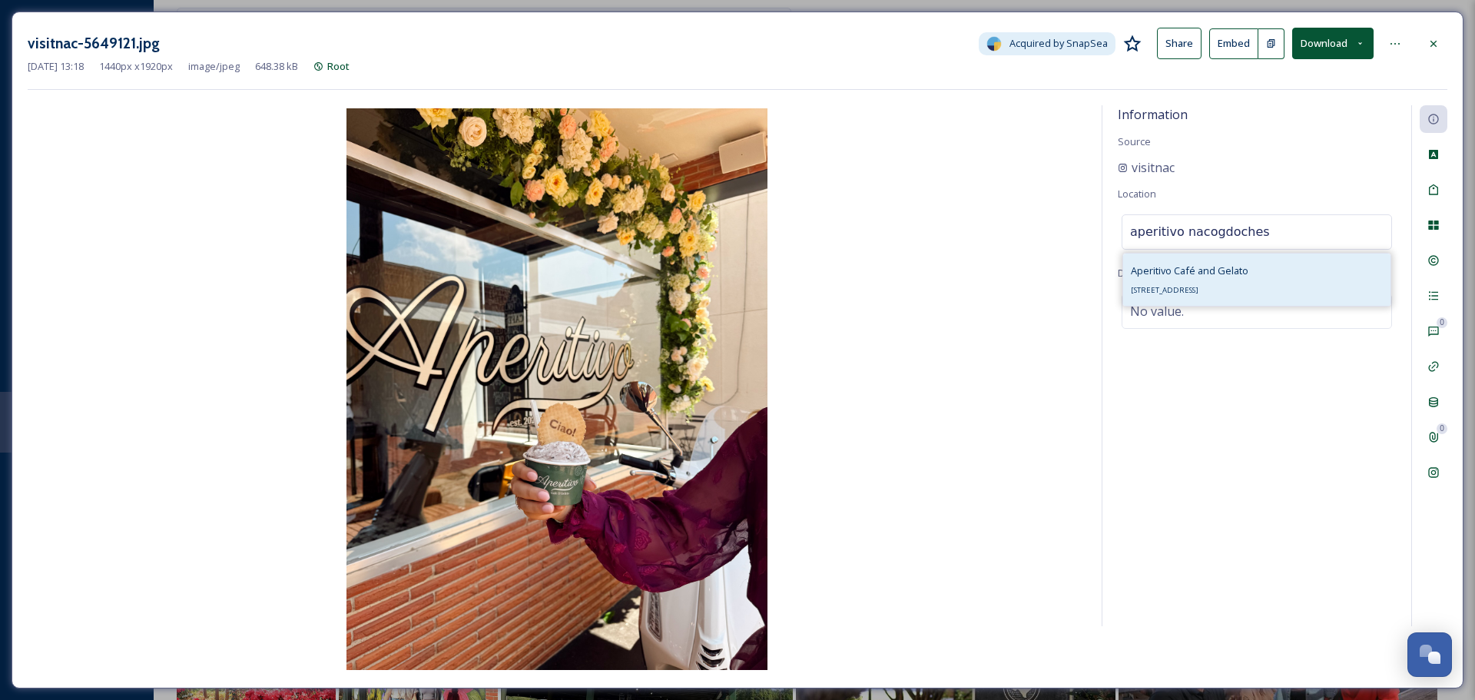
type input "aperitivo nacogdoches"
click at [1187, 274] on span "Aperitivo Café and Gelato" at bounding box center [1190, 270] width 118 height 14
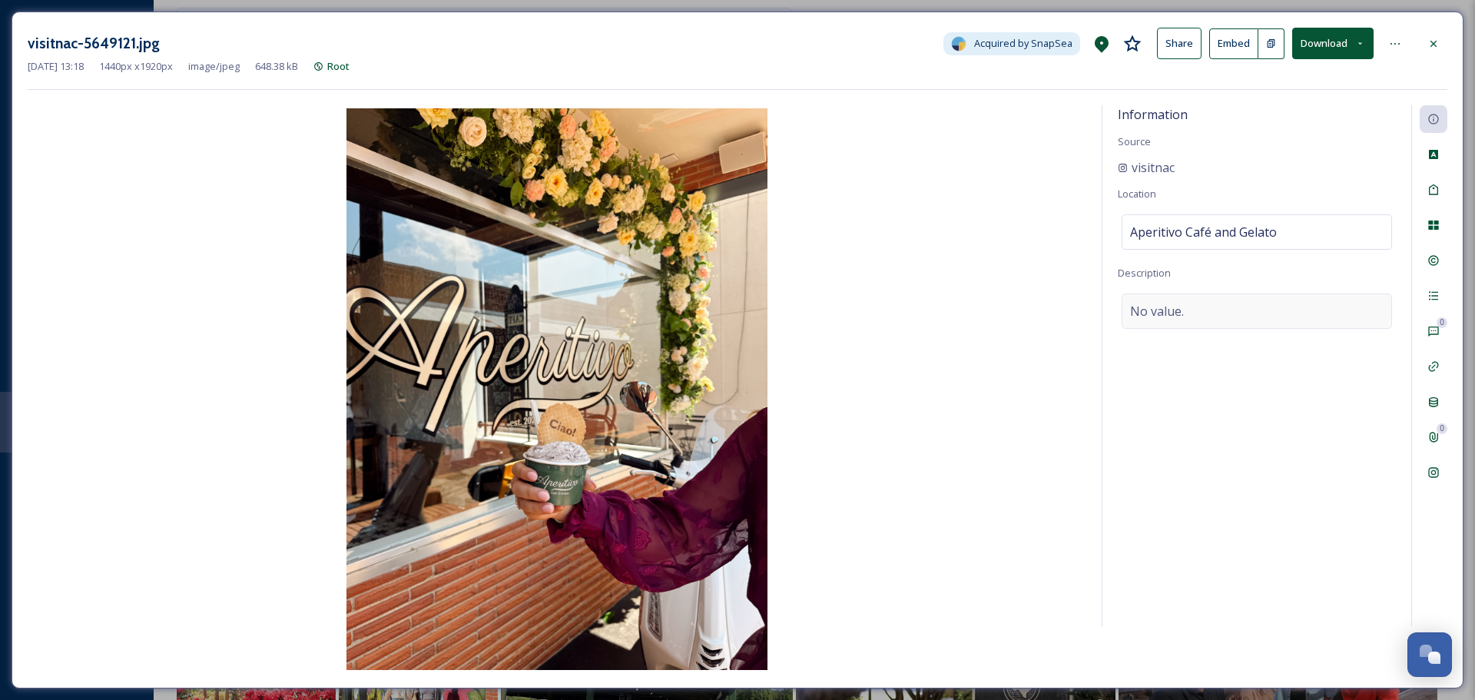
click at [1173, 310] on span "No value." at bounding box center [1157, 311] width 54 height 18
click at [1144, 343] on textarea at bounding box center [1257, 357] width 278 height 128
paste textarea "Aperitivo Café and Gelato is bringing authentic Italian flavors to the heart of…"
type textarea "Aperitivo Café and Gelato is bringing authentic Italian flavors to the heart of…"
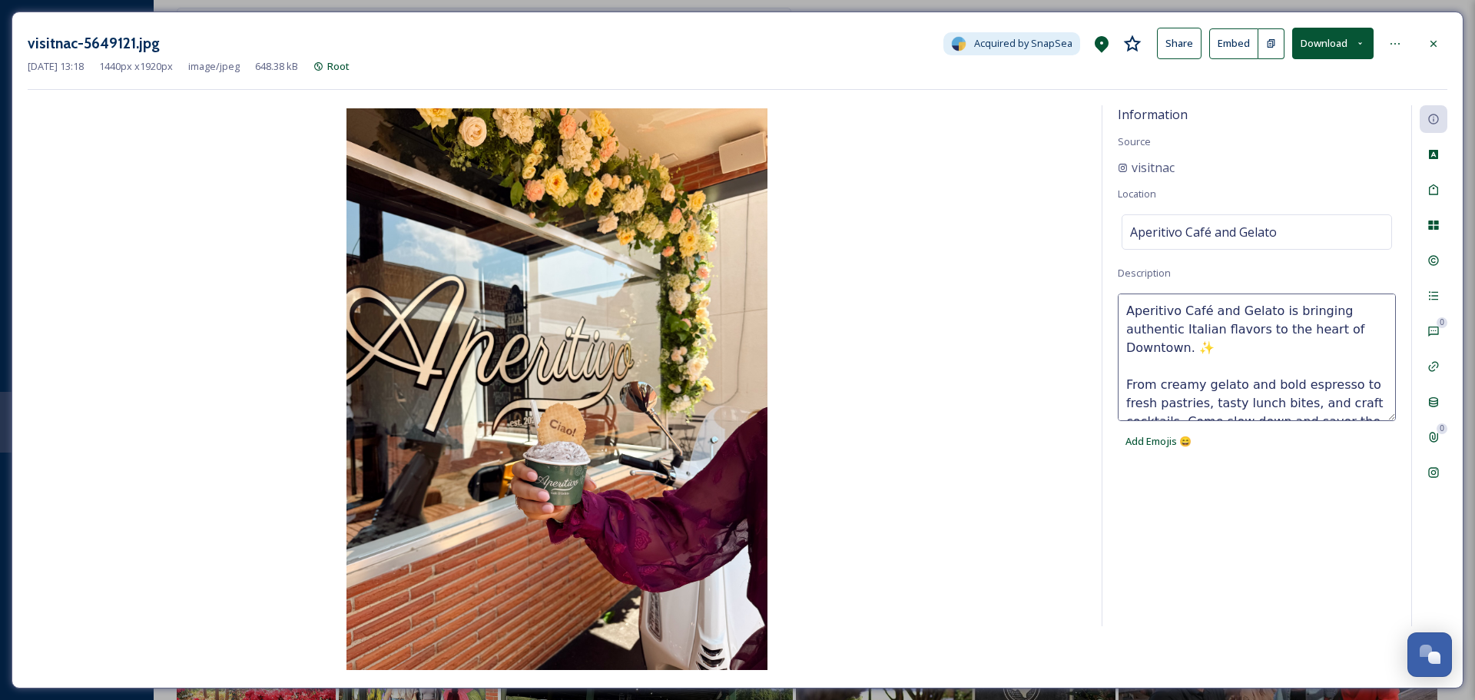
scroll to position [28, 0]
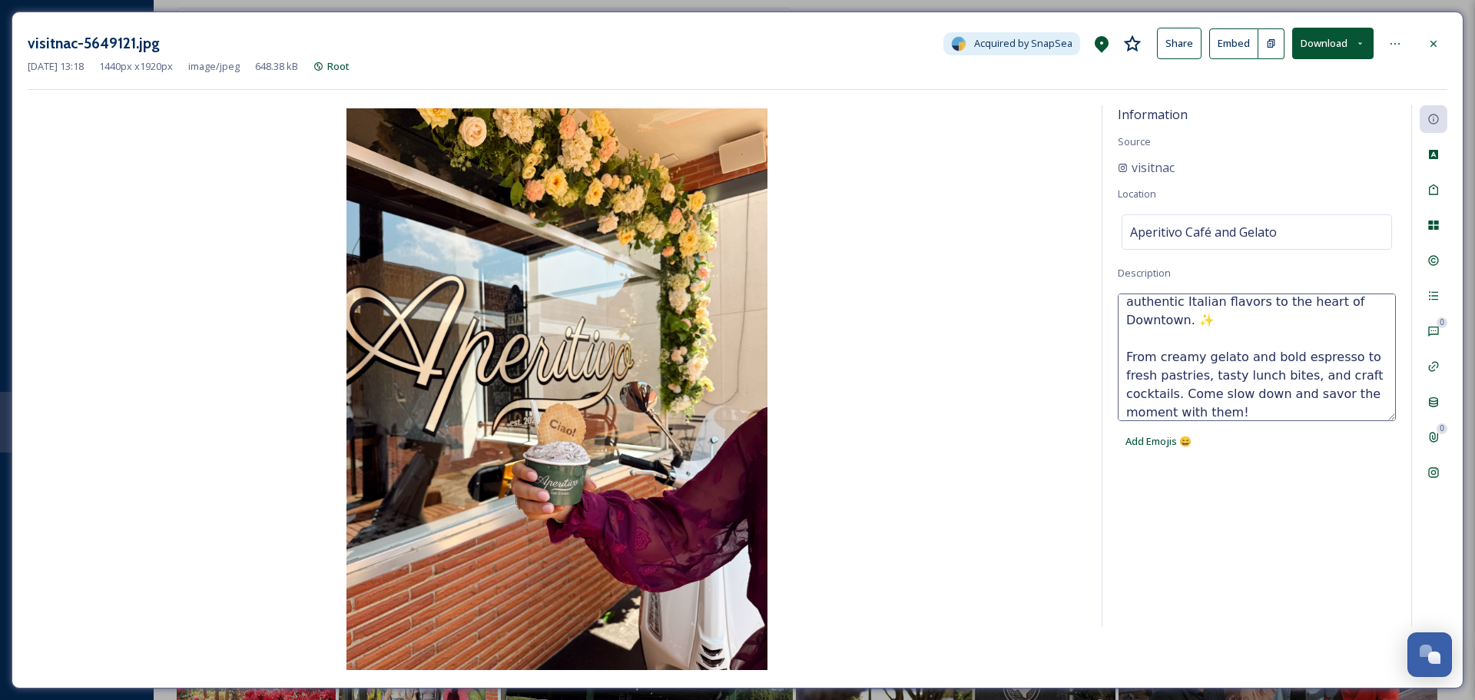
click at [1233, 262] on div "Information Source visitnac Location Aperitivo Café and [GEOGRAPHIC_DATA] Descr…" at bounding box center [1256, 365] width 309 height 521
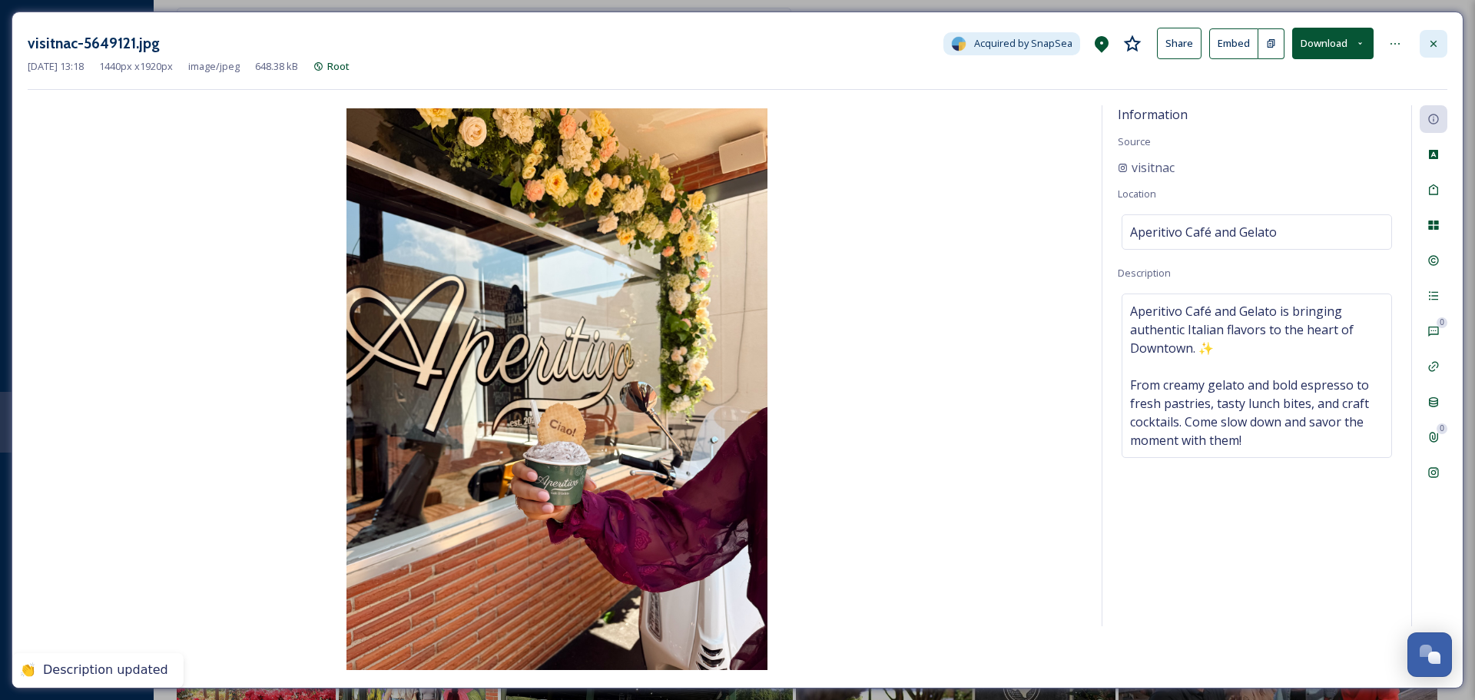
click at [1429, 52] on div at bounding box center [1433, 44] width 28 height 28
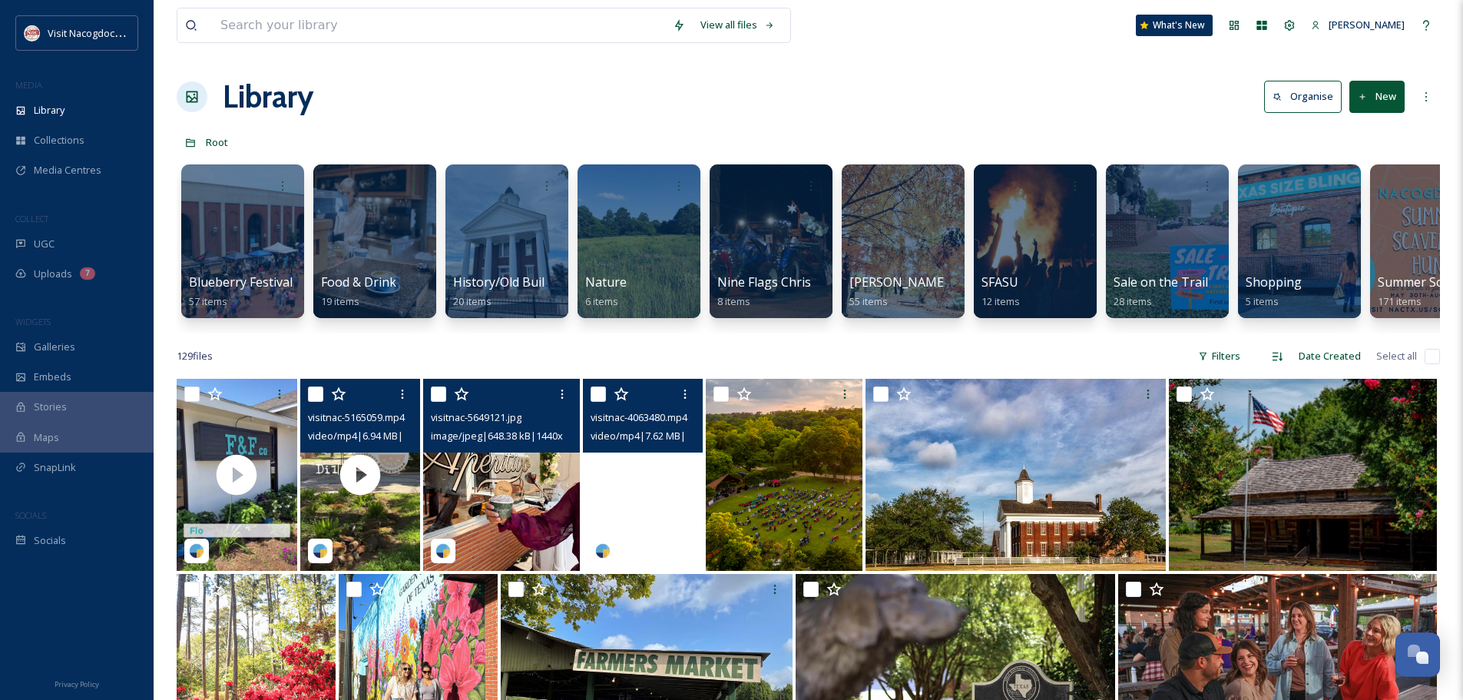
click at [600, 489] on video "visitnac-4063480.mp4" at bounding box center [643, 475] width 121 height 192
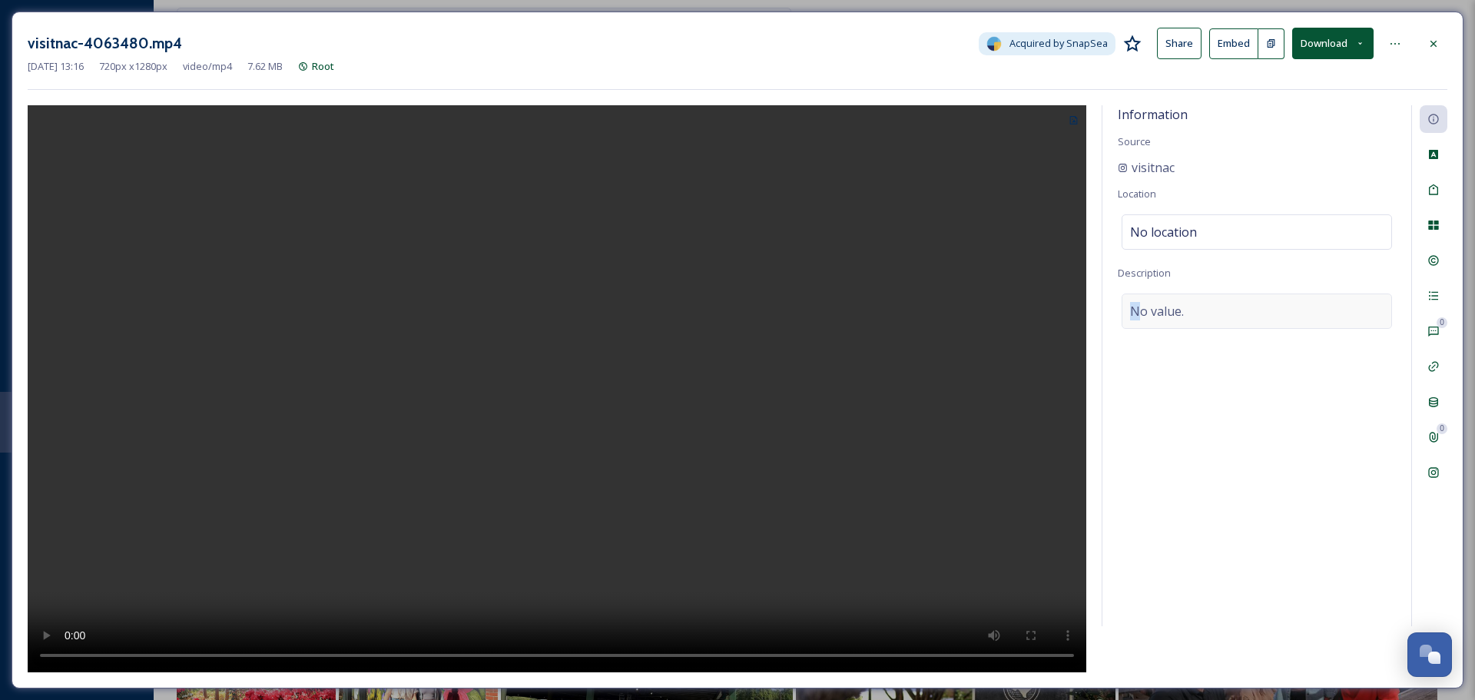
drag, startPoint x: 1125, startPoint y: 333, endPoint x: 1145, endPoint y: 313, distance: 28.2
click at [1144, 313] on div "Information Source visitnac Location No location Description No value." at bounding box center [1256, 365] width 309 height 521
click at [1147, 313] on span "No value." at bounding box center [1157, 311] width 54 height 18
click at [1164, 334] on textarea at bounding box center [1257, 357] width 278 height 128
paste textarea "The [US_STATE] Blueberry Festival is [DATE][DATE]! 🫐 Get ready for a [PERSON_NA…"
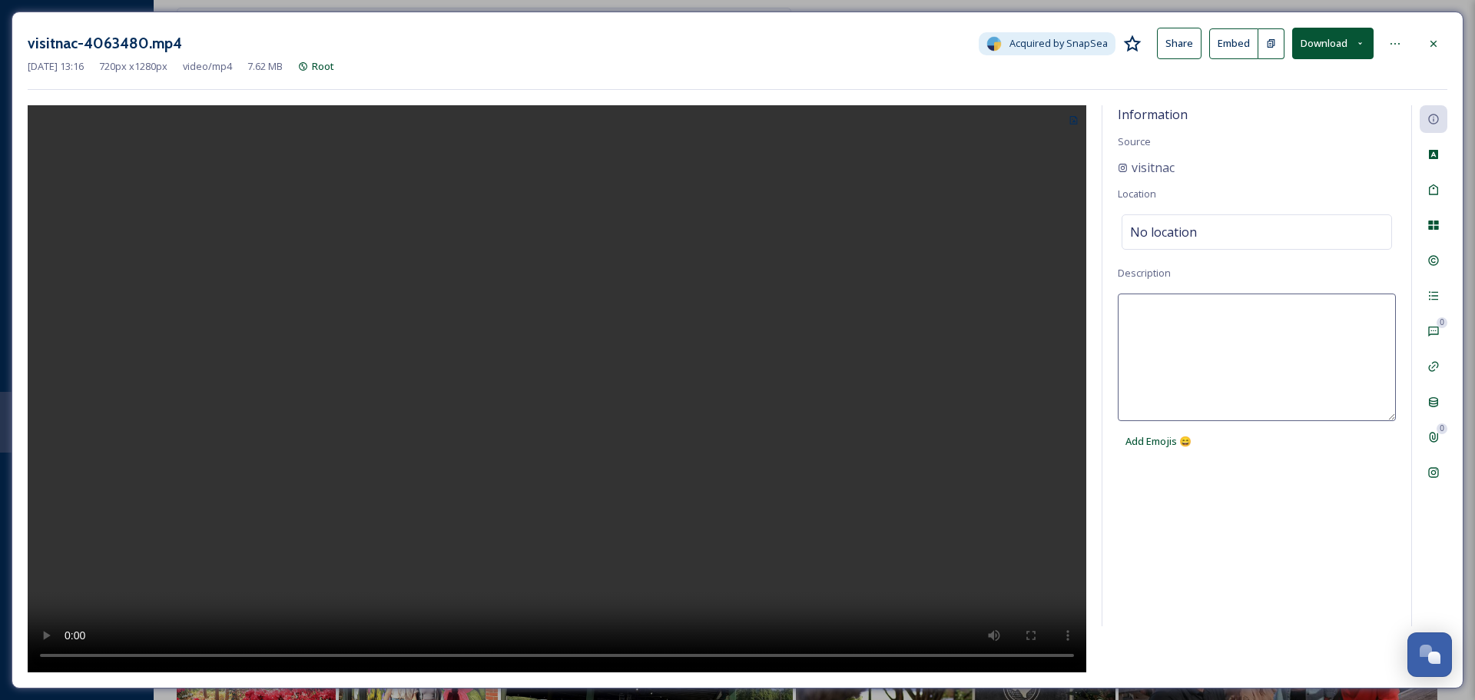
type textarea "The [US_STATE] Blueberry Festival is [DATE][DATE]! 🫐 Get ready for a [PERSON_NA…"
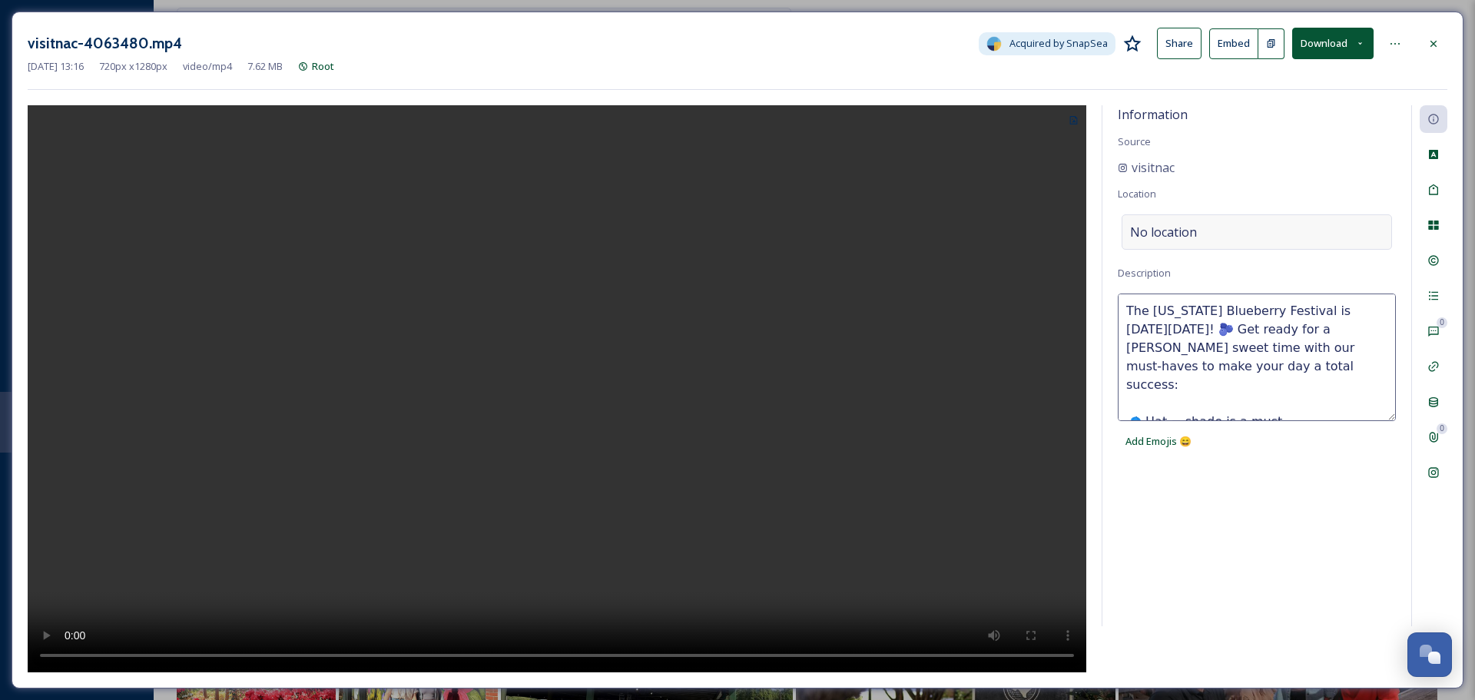
click at [1194, 239] on span "No location" at bounding box center [1163, 232] width 67 height 18
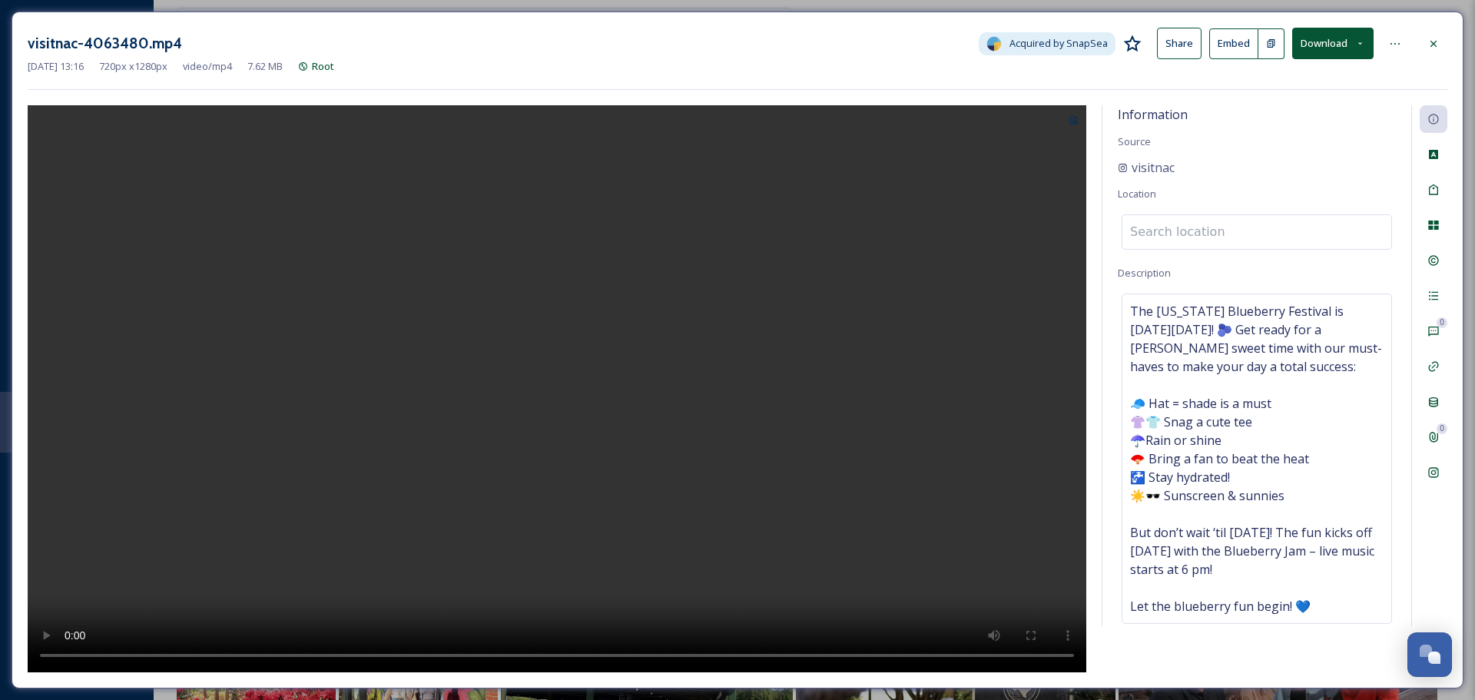
click at [1194, 239] on input at bounding box center [1256, 232] width 269 height 34
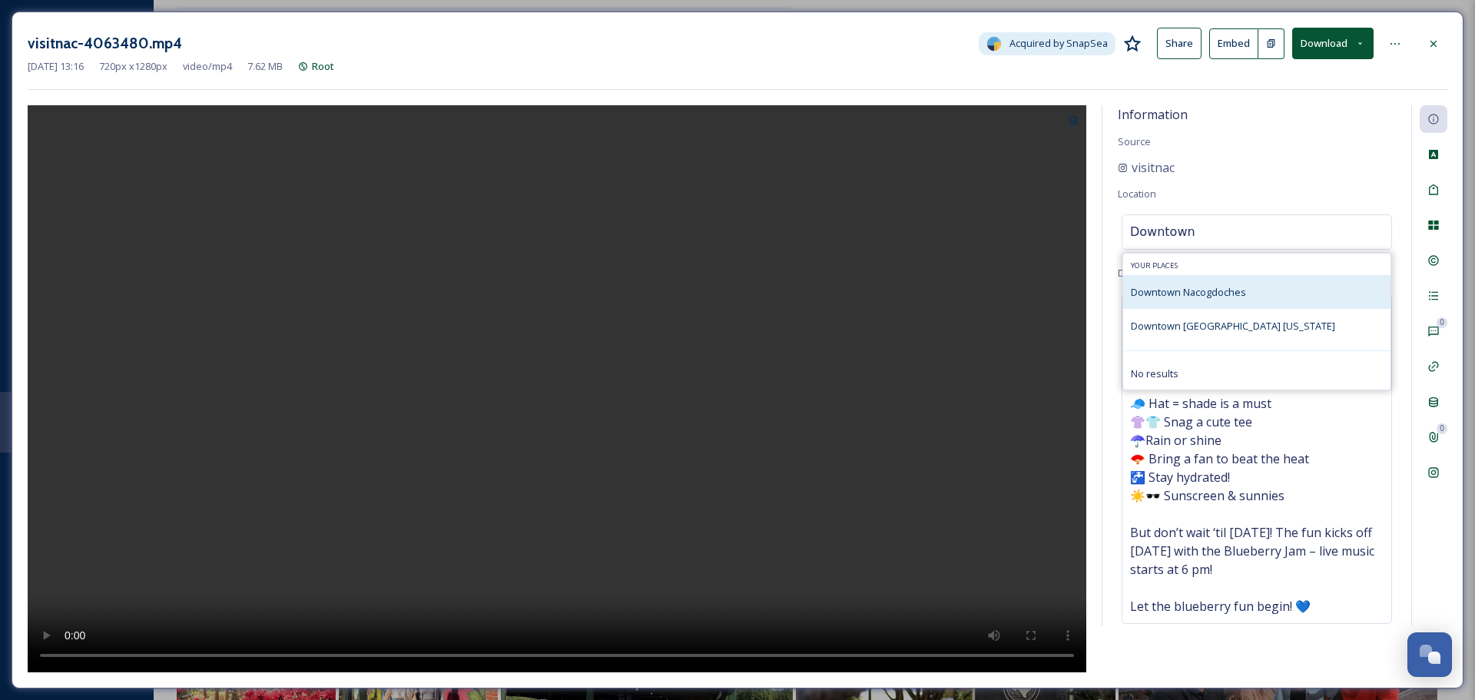
type input "Downtown"
click at [1189, 296] on span "Downtown Nacogdoches" at bounding box center [1188, 292] width 115 height 14
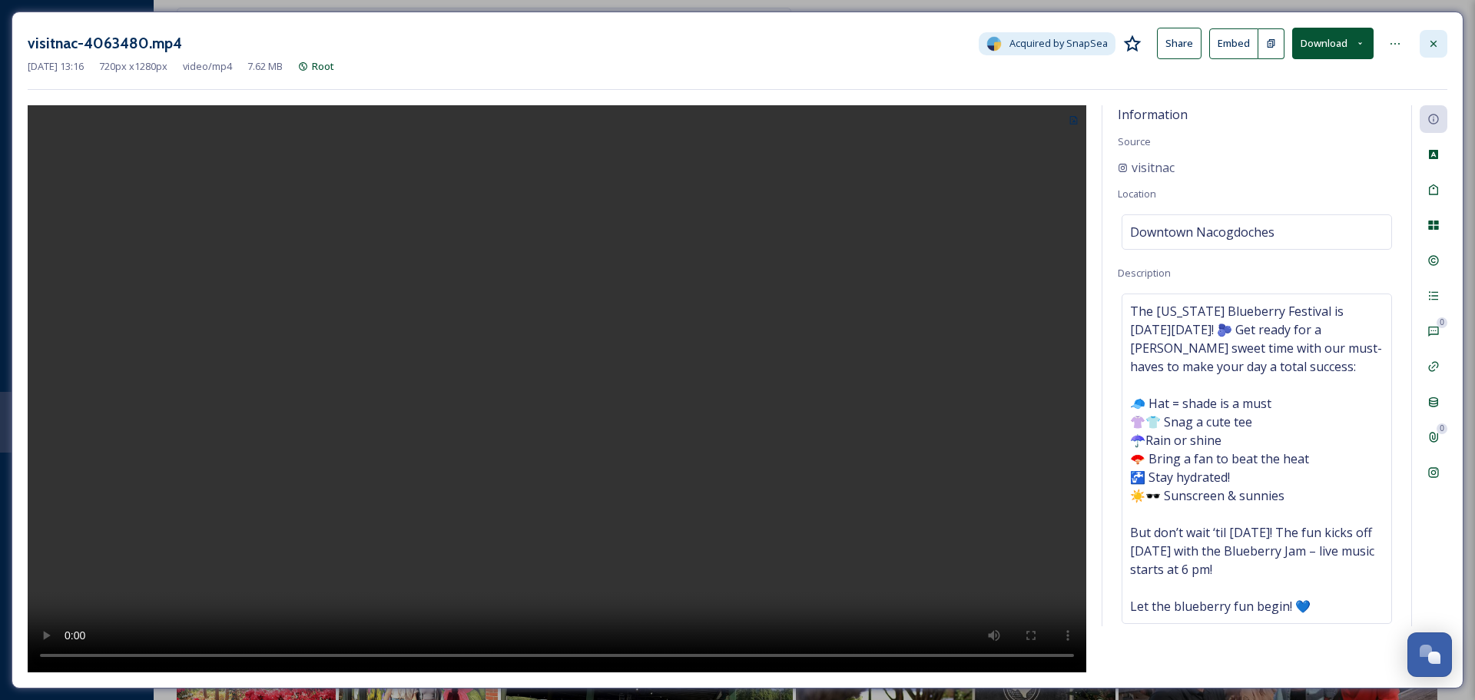
click at [1436, 49] on icon at bounding box center [1433, 44] width 12 height 12
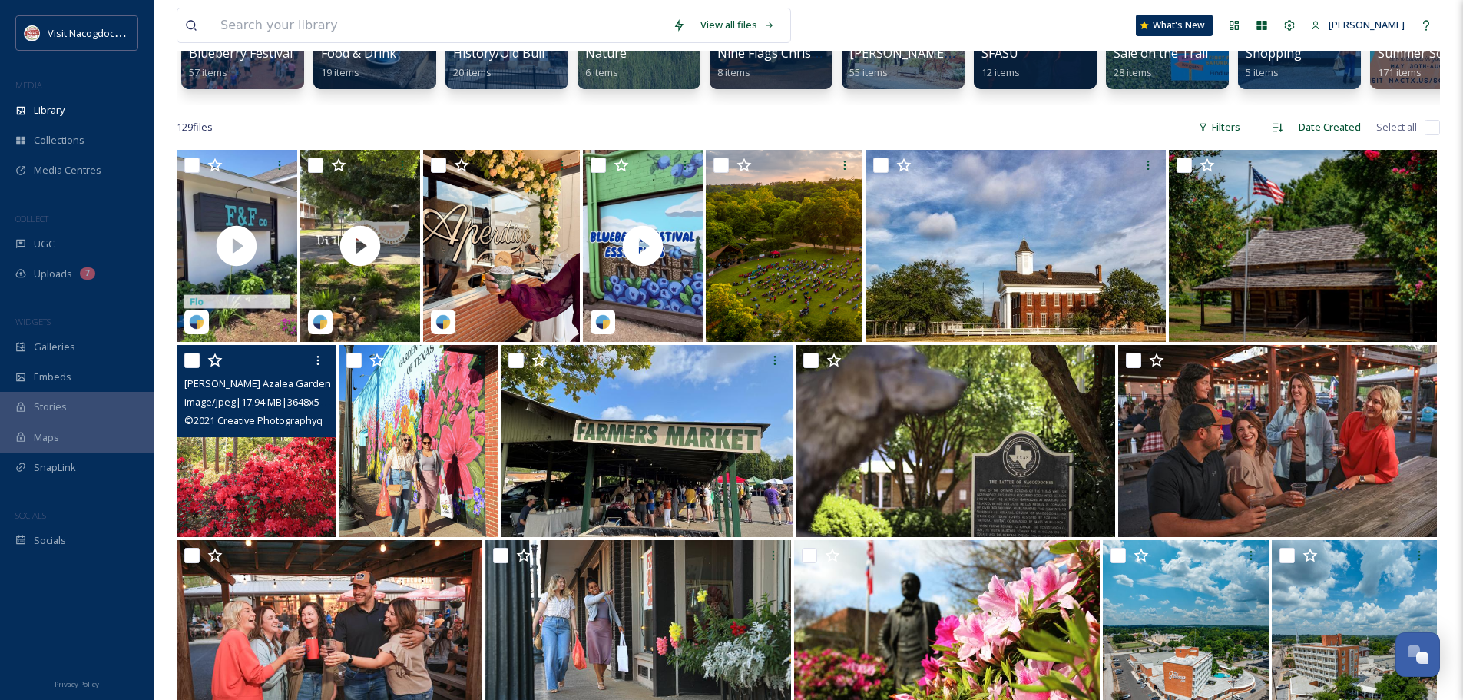
scroll to position [230, 0]
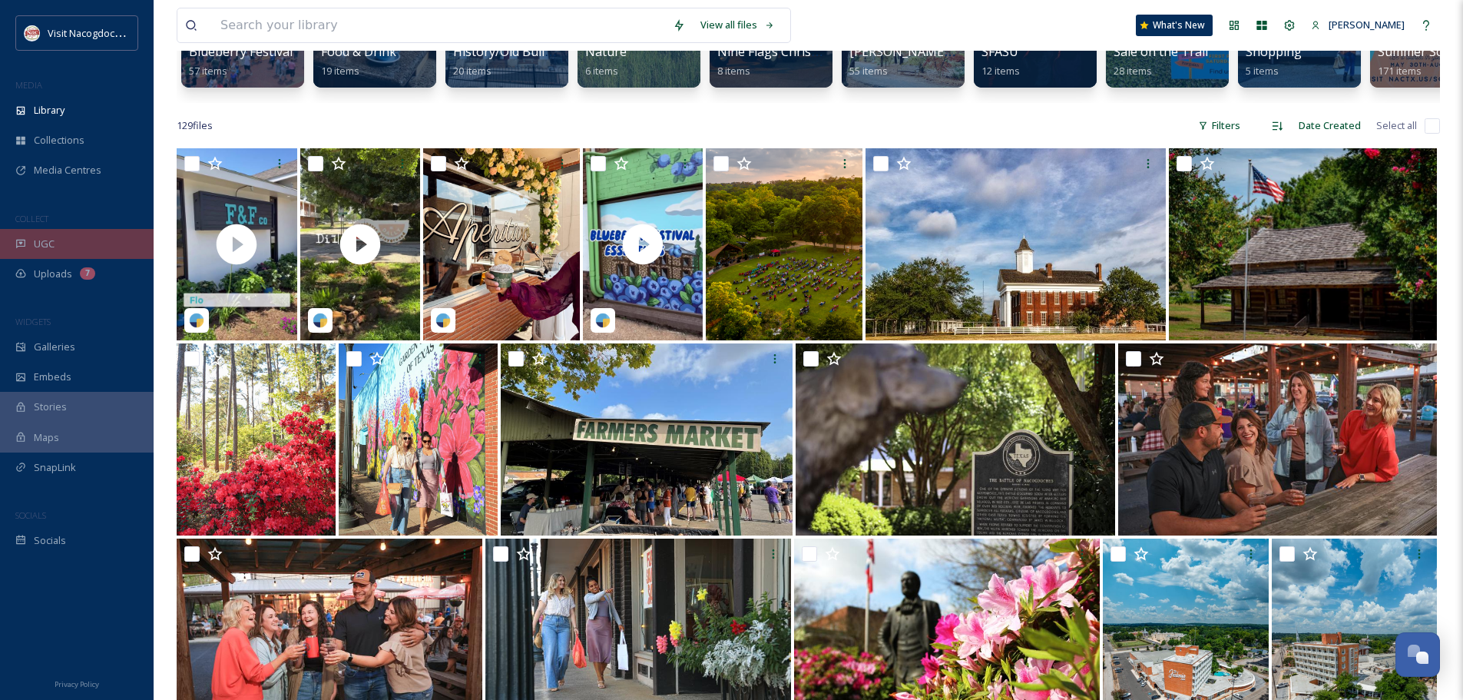
click at [118, 237] on div "UGC" at bounding box center [77, 244] width 154 height 30
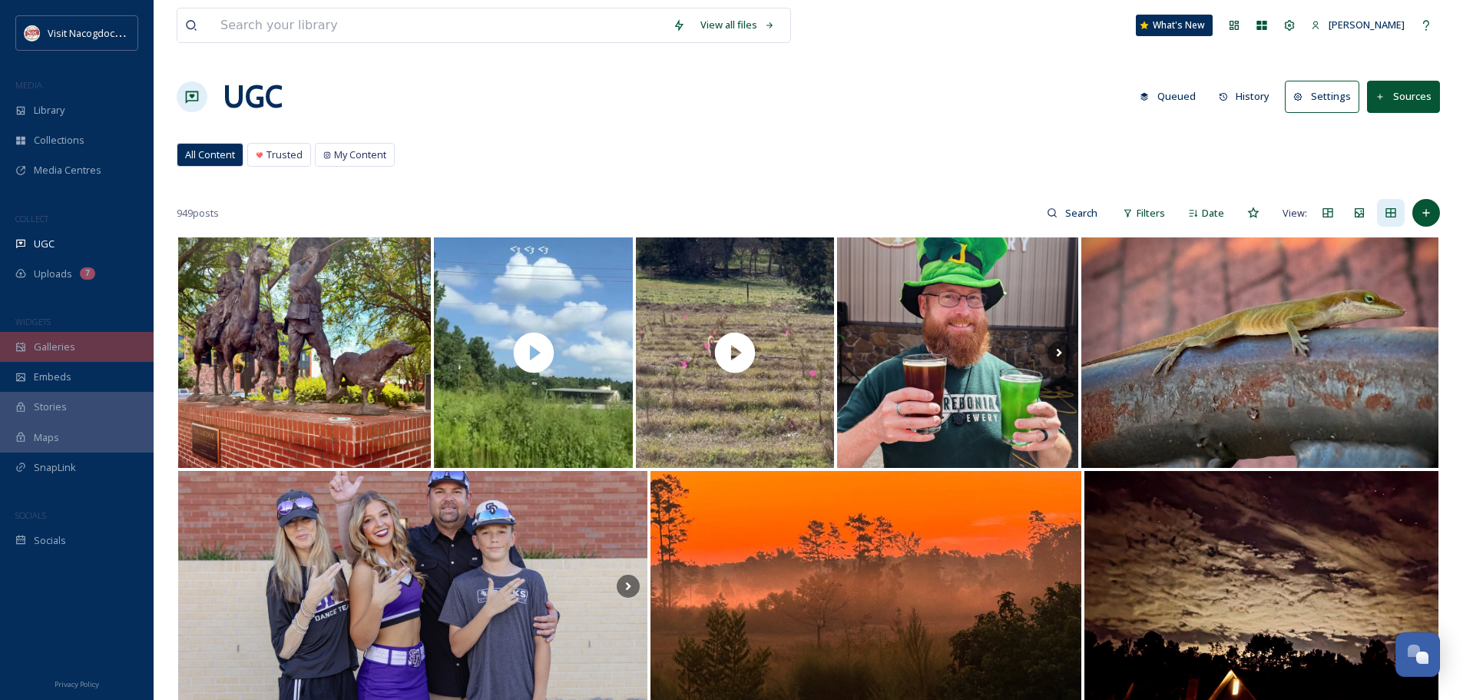
click at [84, 344] on div "Galleries" at bounding box center [77, 347] width 154 height 30
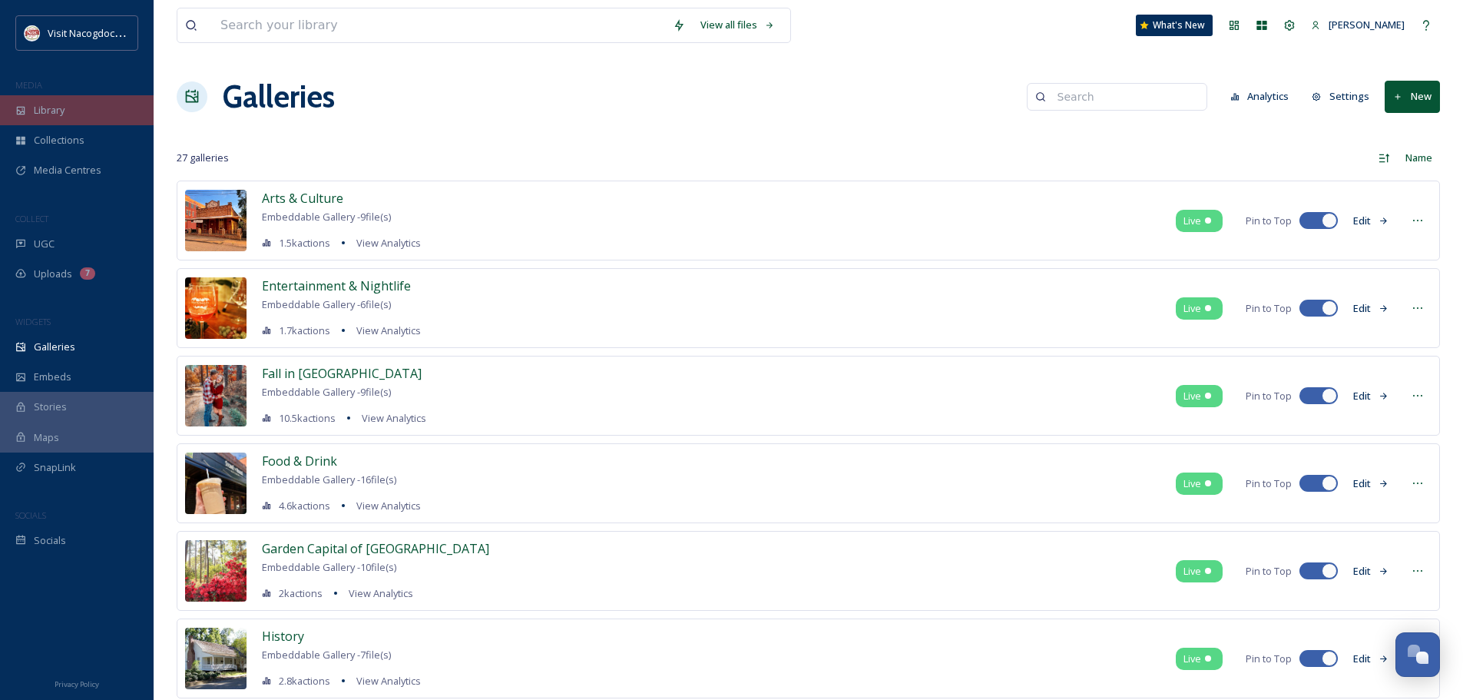
click at [48, 114] on span "Library" at bounding box center [49, 110] width 31 height 15
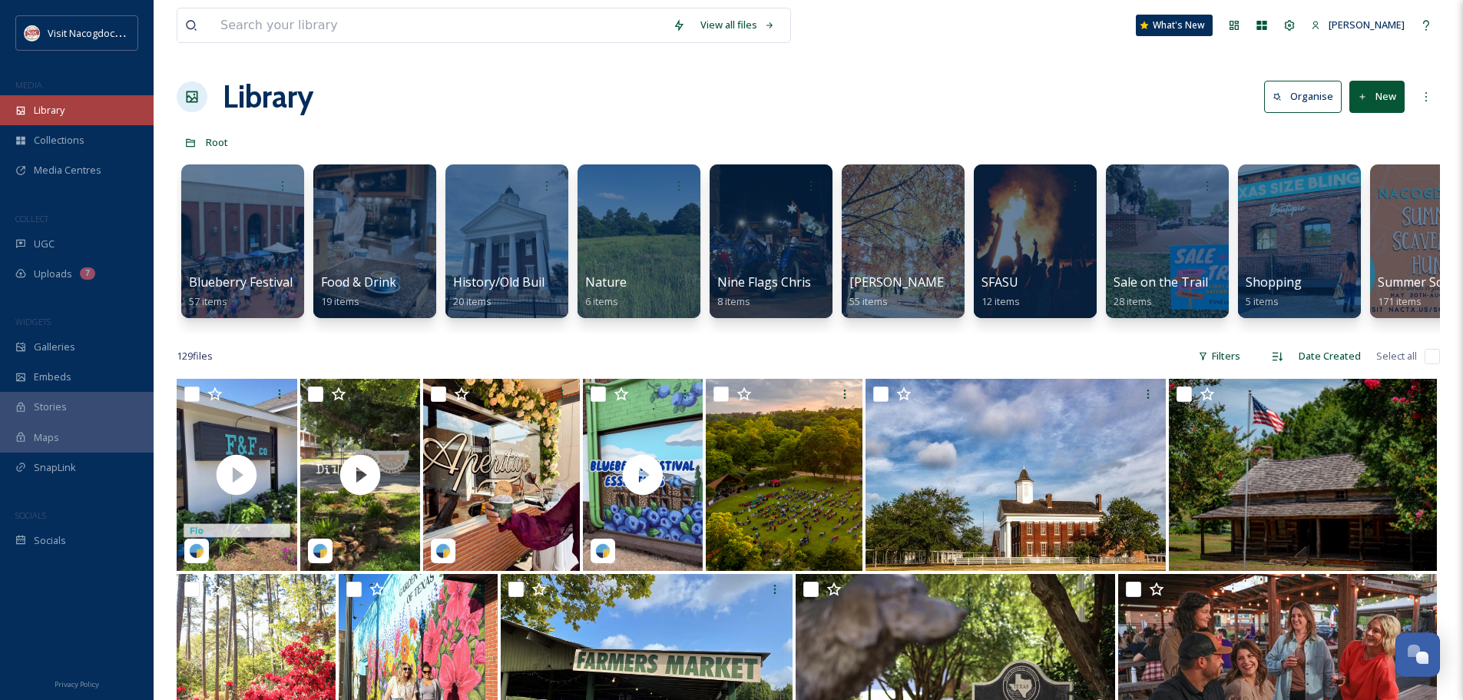
click at [91, 96] on div "Library" at bounding box center [77, 110] width 154 height 30
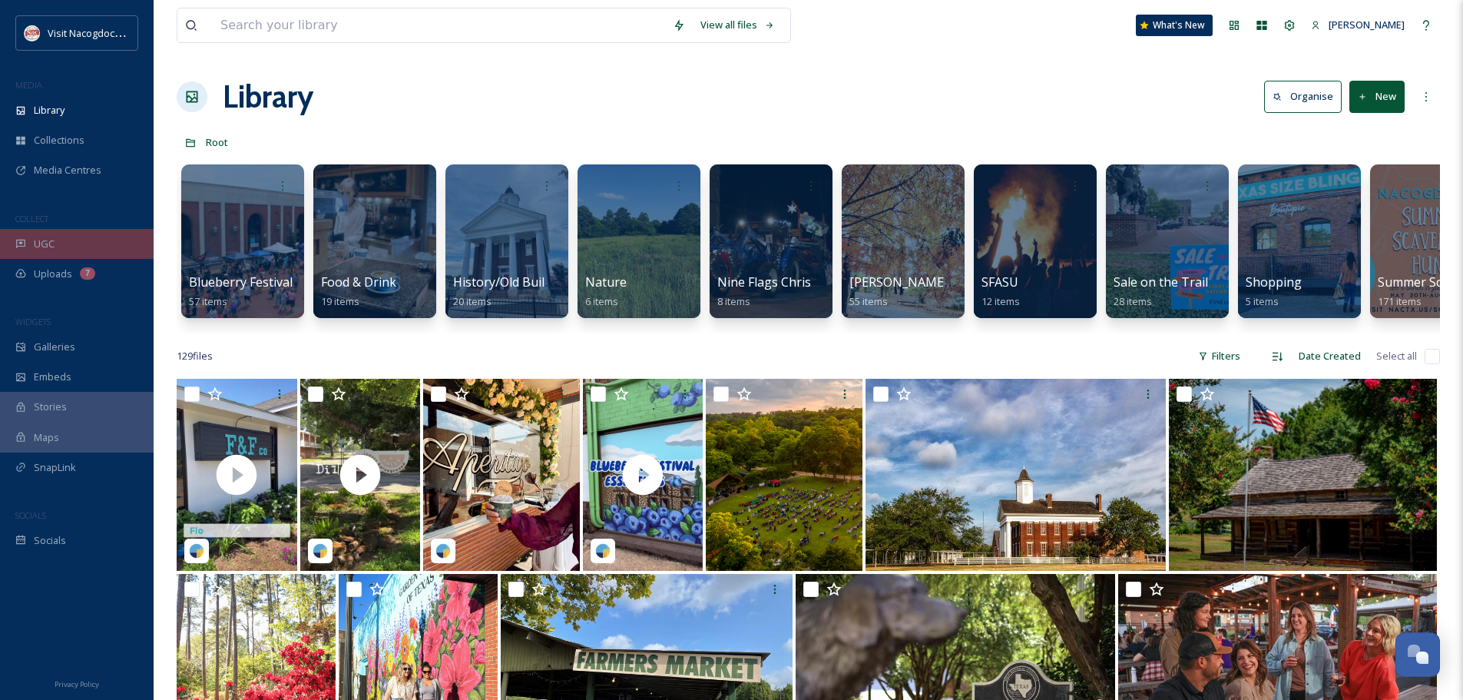
click at [42, 247] on span "UGC" at bounding box center [44, 244] width 21 height 15
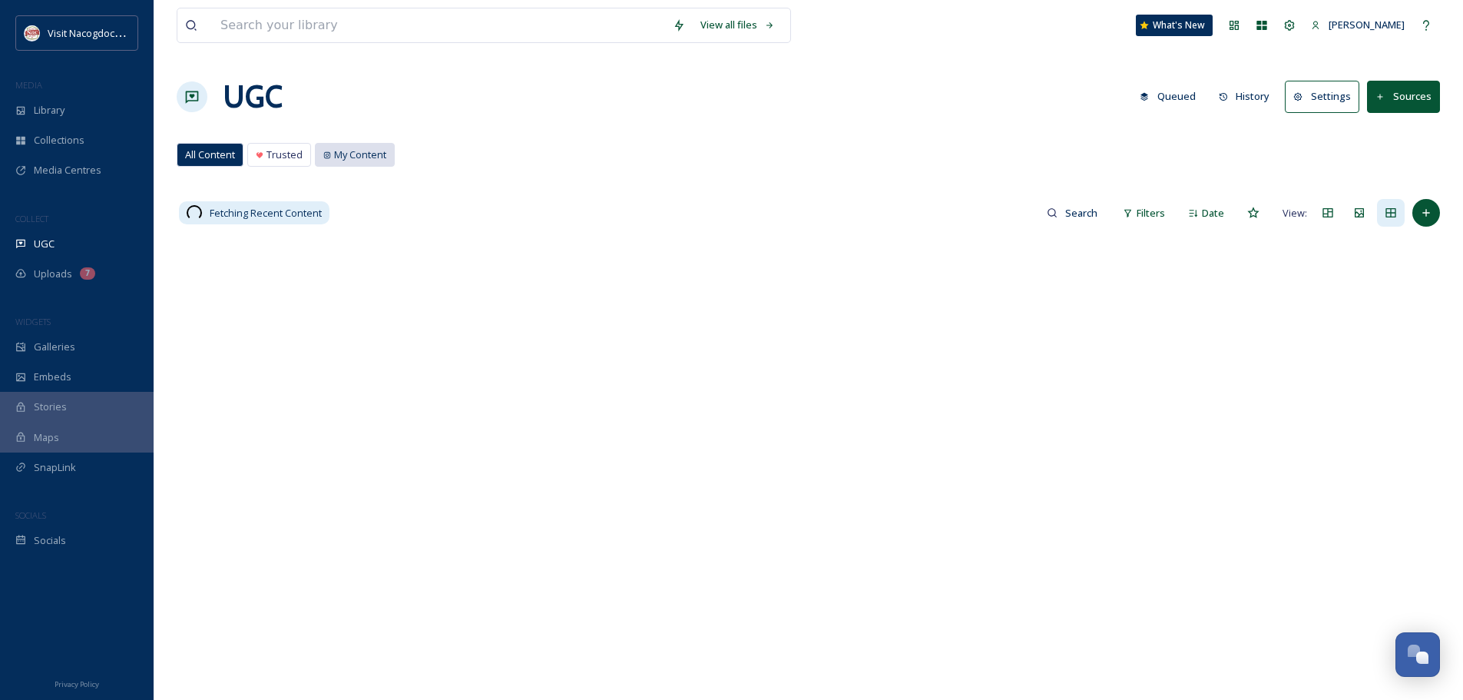
click at [376, 154] on span "My Content" at bounding box center [360, 154] width 52 height 15
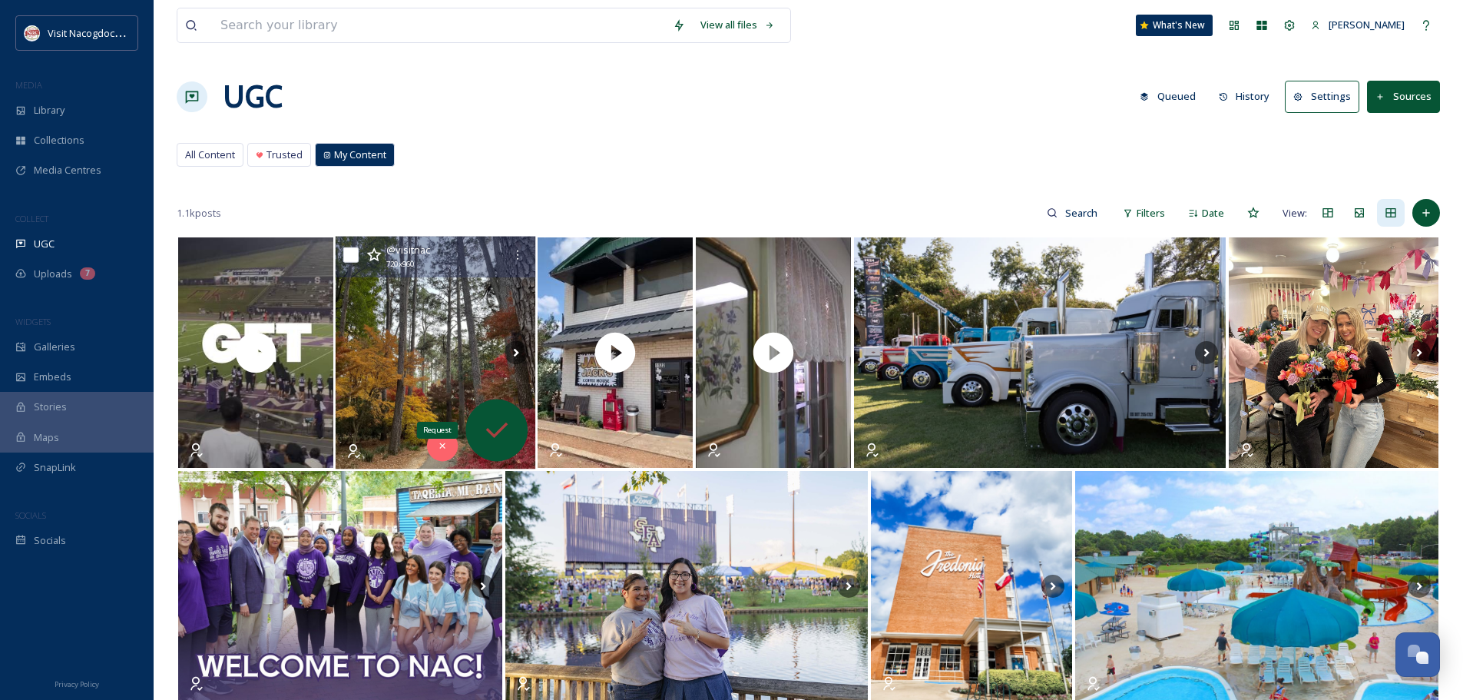
click at [486, 436] on icon at bounding box center [497, 430] width 31 height 31
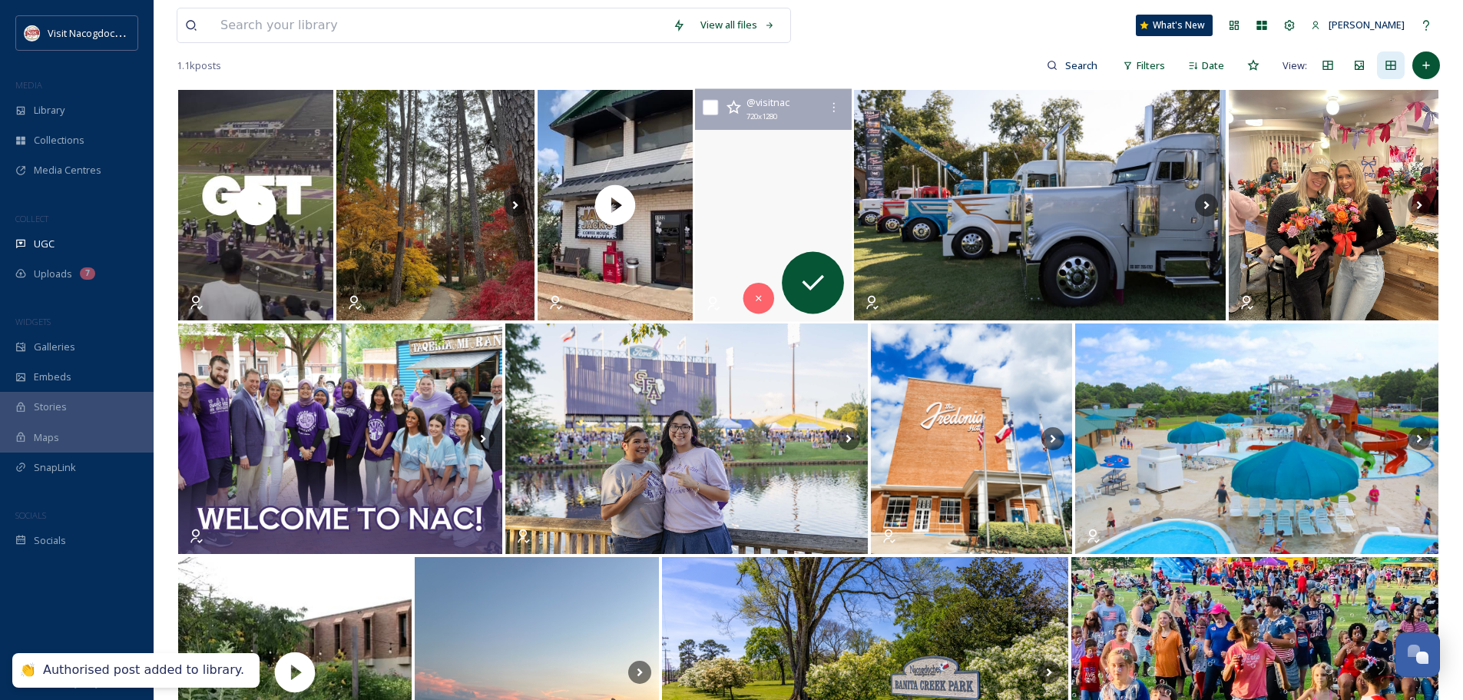
scroll to position [154, 0]
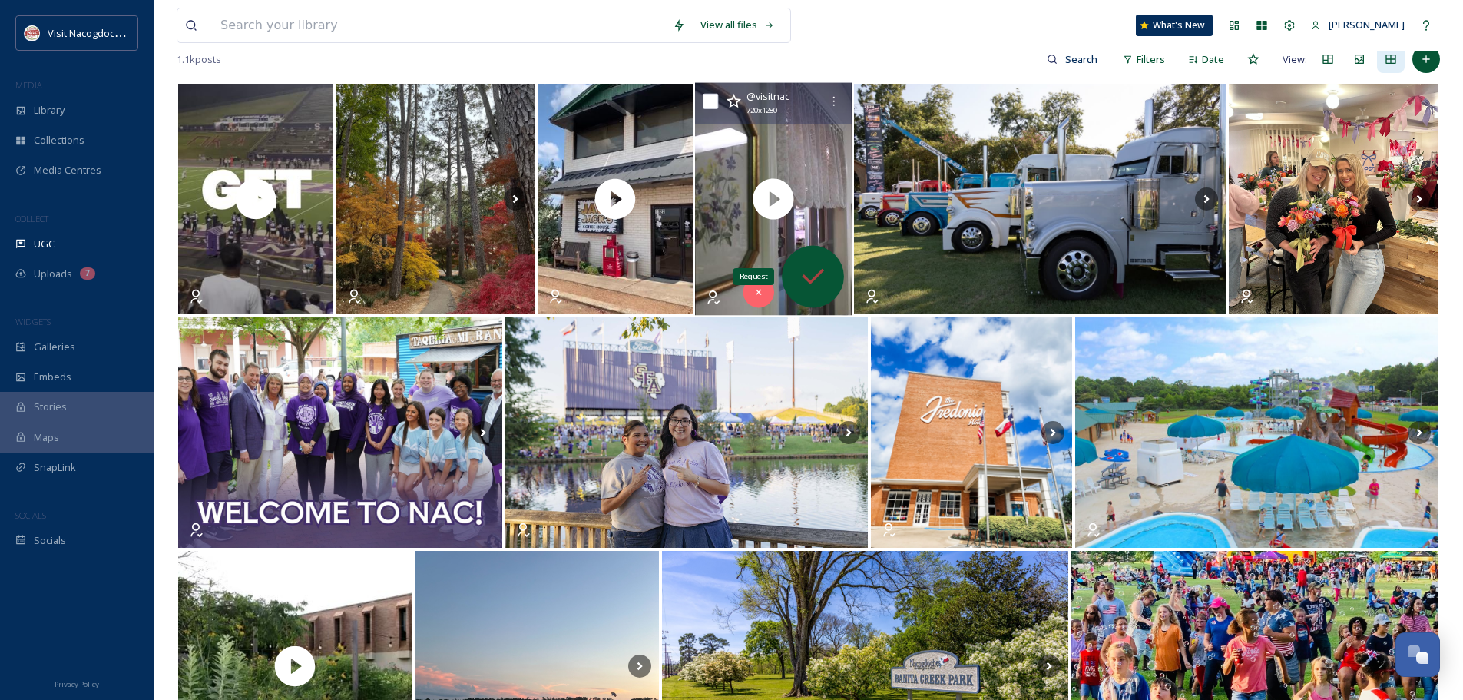
click at [812, 265] on icon at bounding box center [813, 276] width 31 height 31
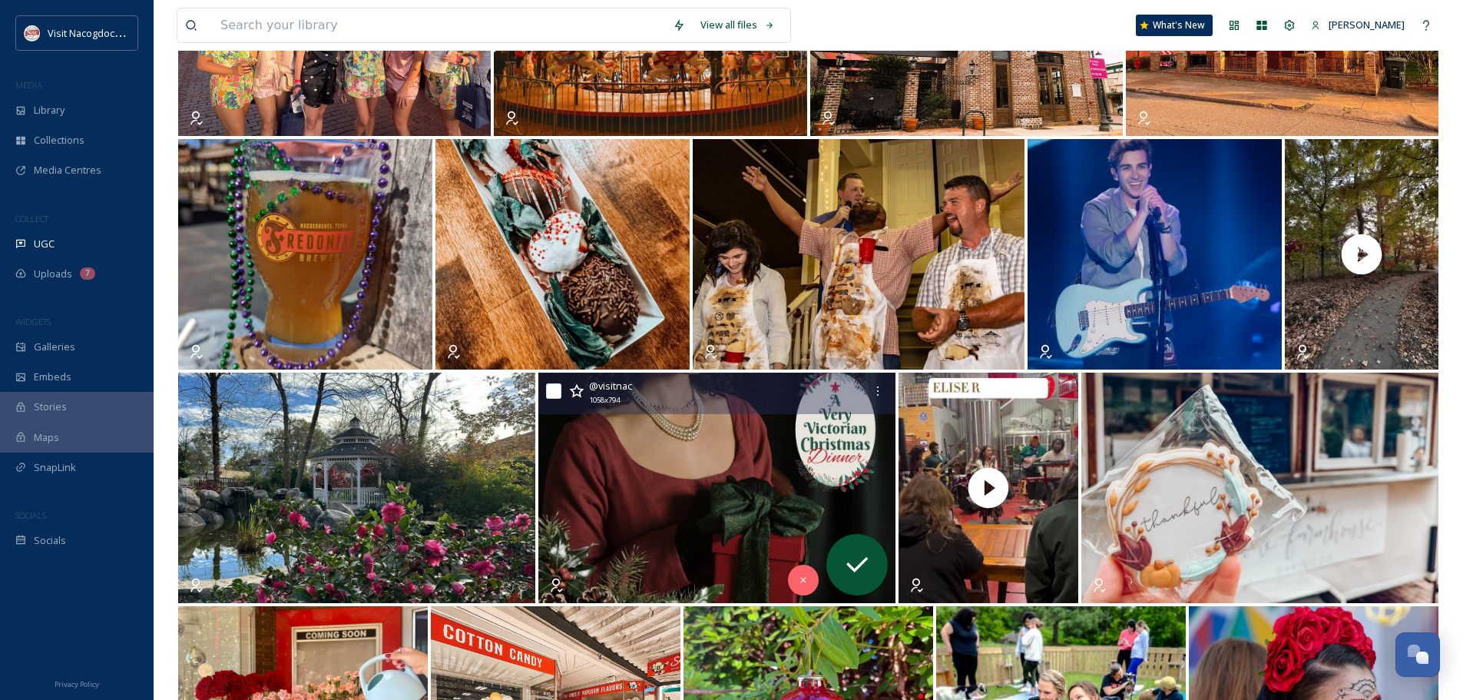
scroll to position [1229, 0]
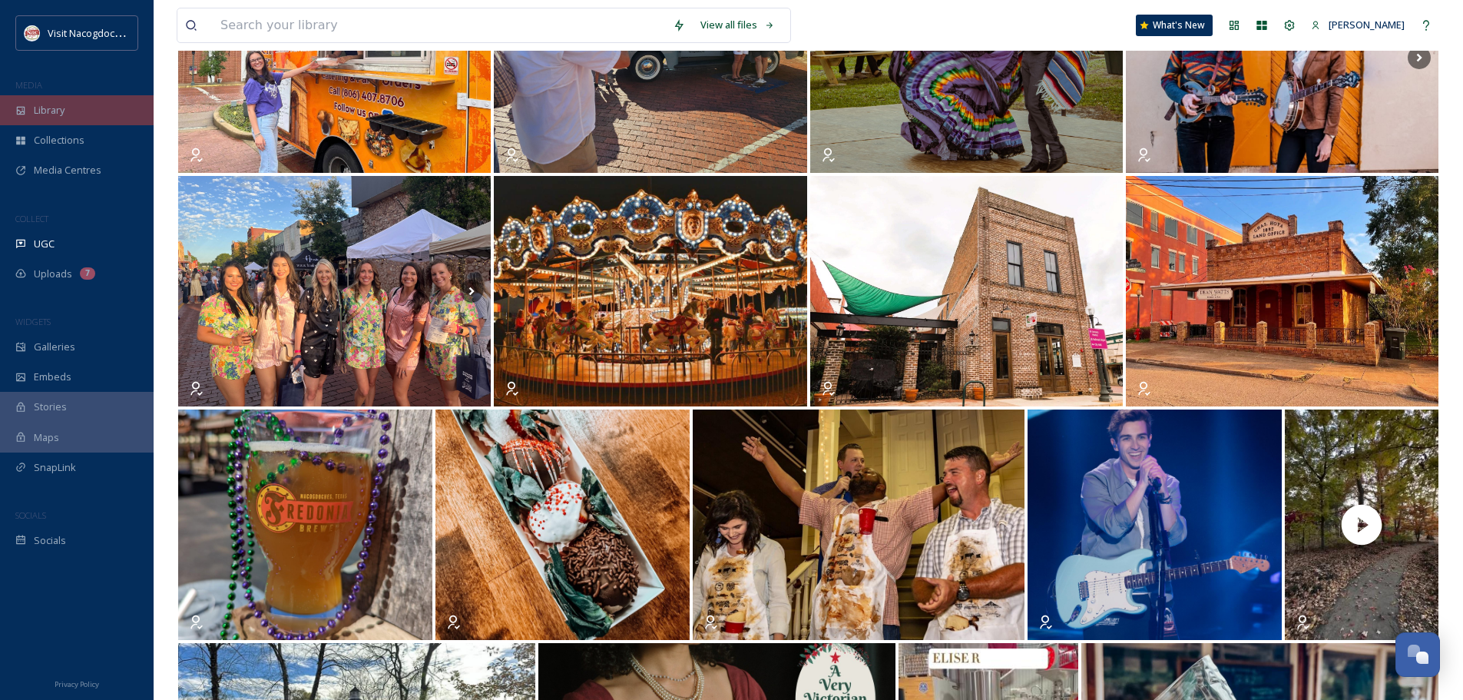
click at [75, 120] on div "Library" at bounding box center [77, 110] width 154 height 30
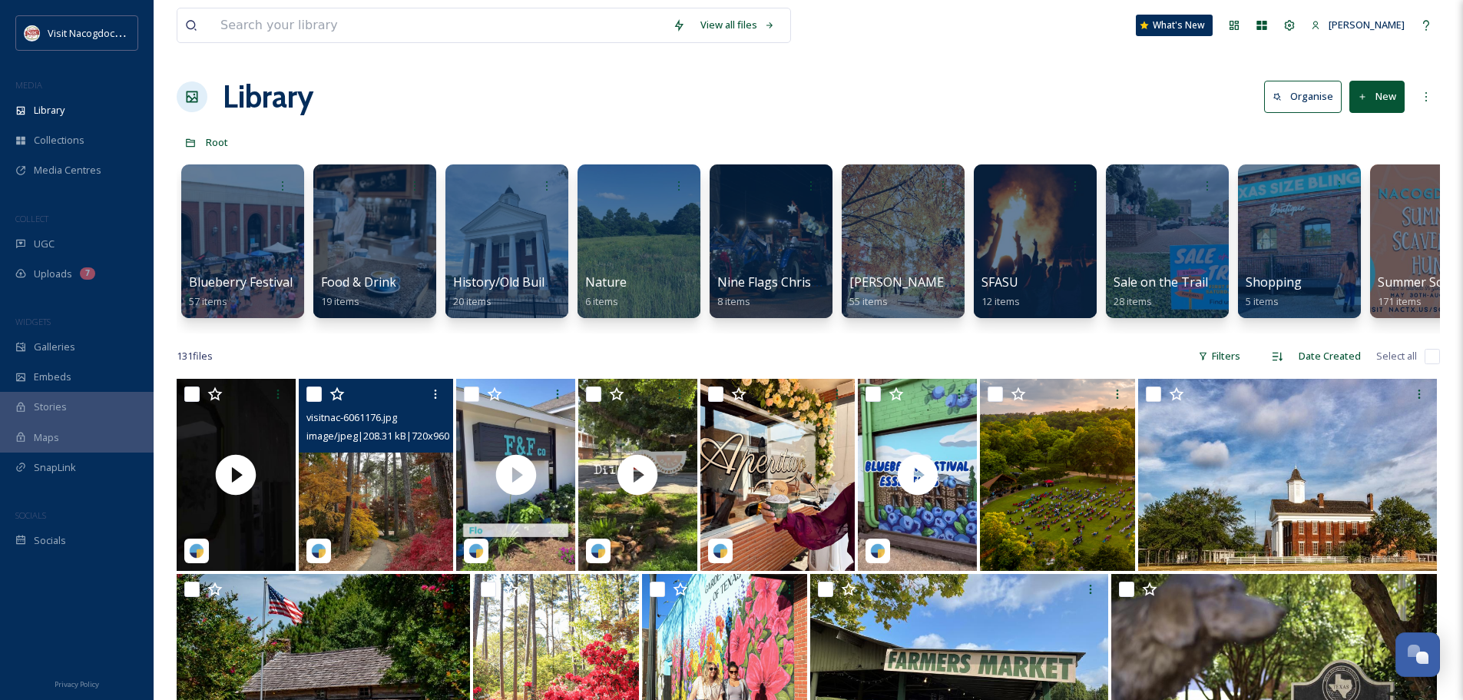
click at [378, 486] on img at bounding box center [376, 475] width 155 height 192
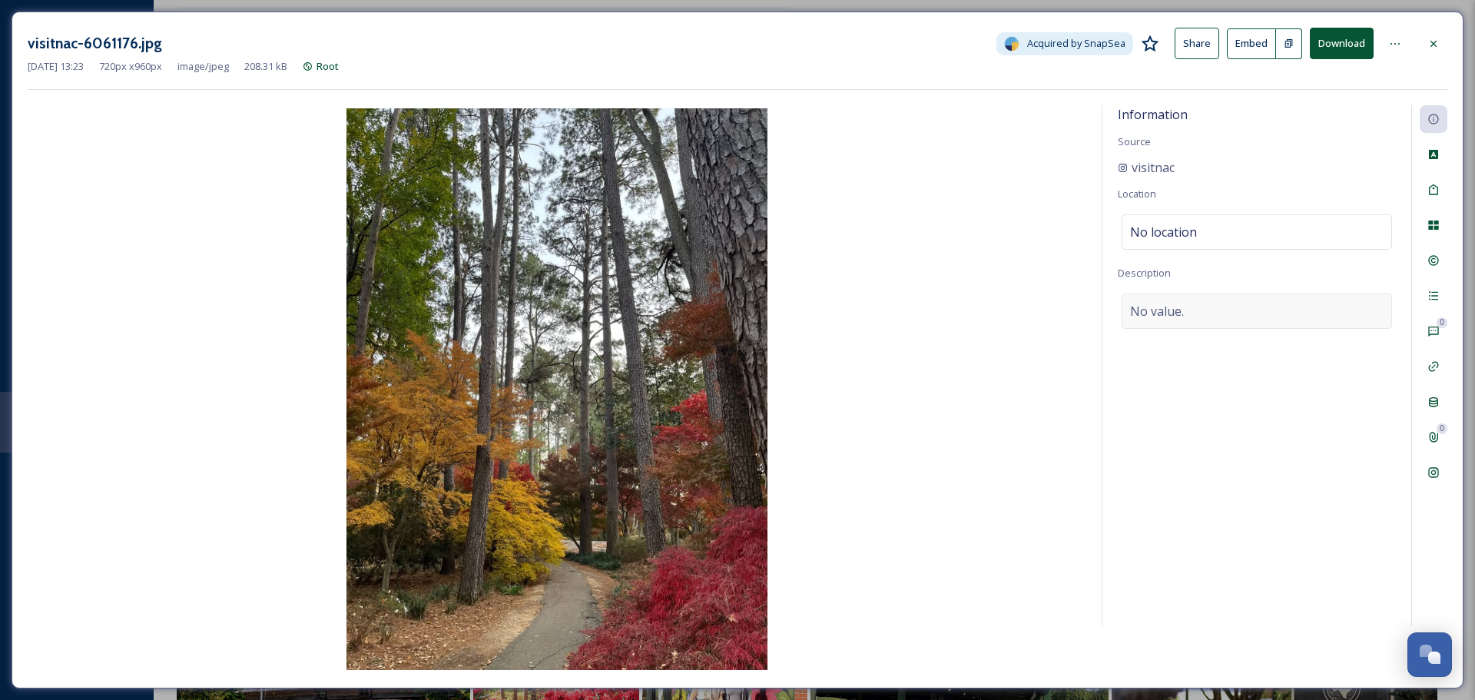
click at [1161, 304] on span "No value." at bounding box center [1157, 311] width 54 height 18
click at [1153, 322] on textarea at bounding box center [1257, 357] width 278 height 128
paste textarea "[DATE] is the first official day of Fall! 🍂 While Nacogdoches won’t see its bea…"
type textarea "[DATE] is the first official day of Fall! 🍂 While Nacogdoches won’t see its bea…"
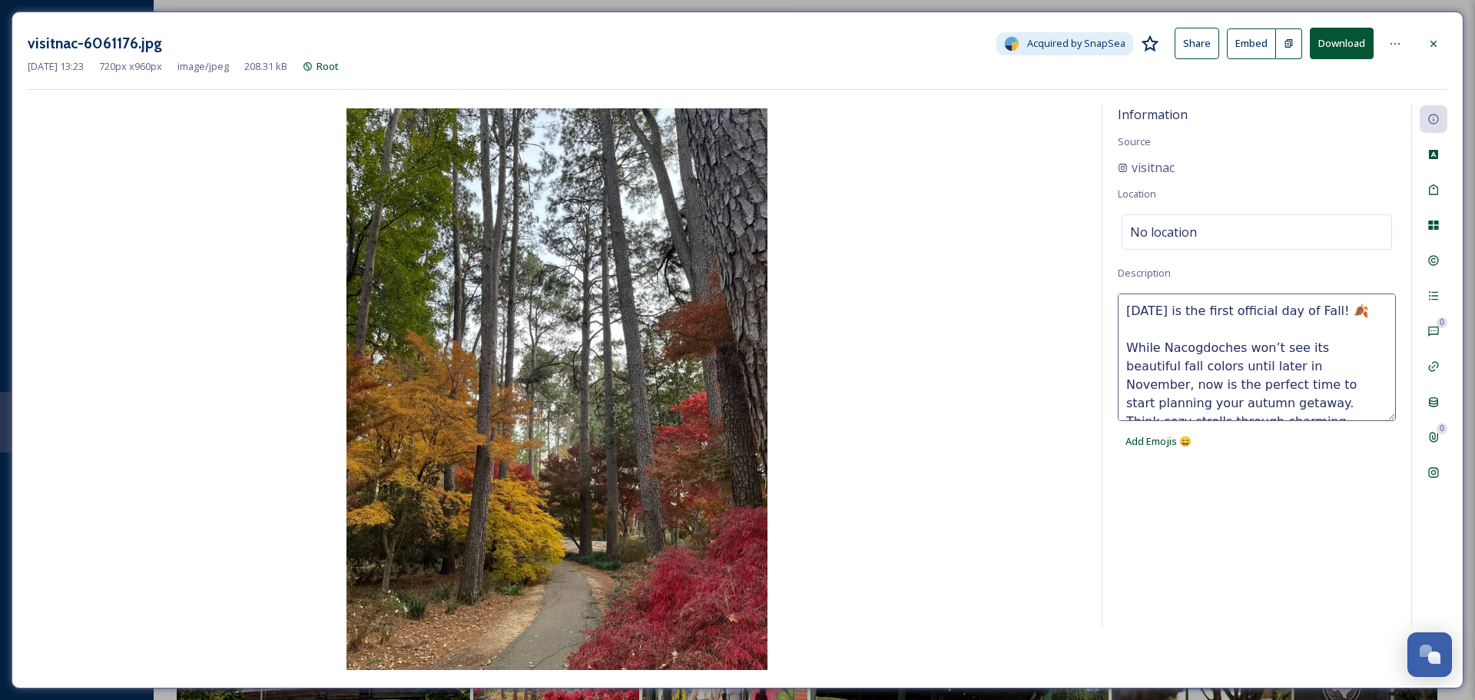
scroll to position [101, 0]
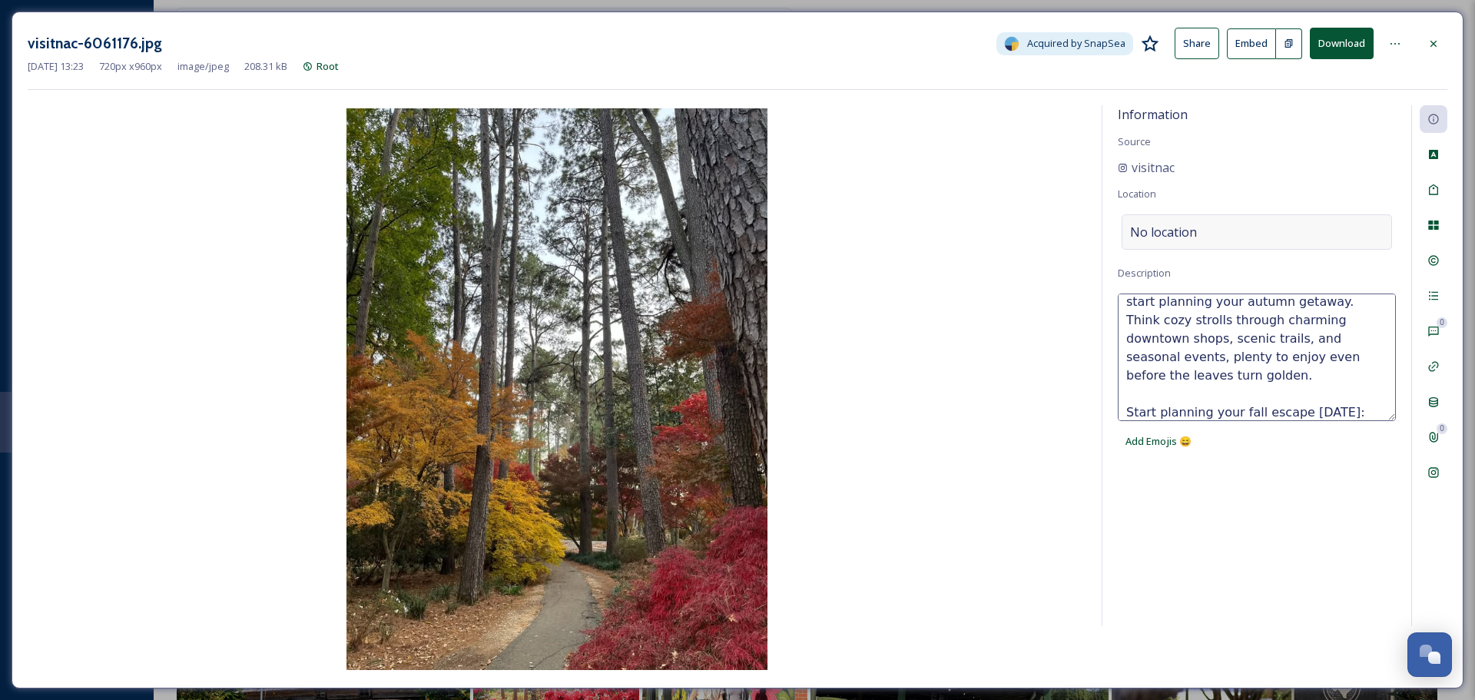
click at [1185, 230] on span "No location" at bounding box center [1163, 232] width 67 height 18
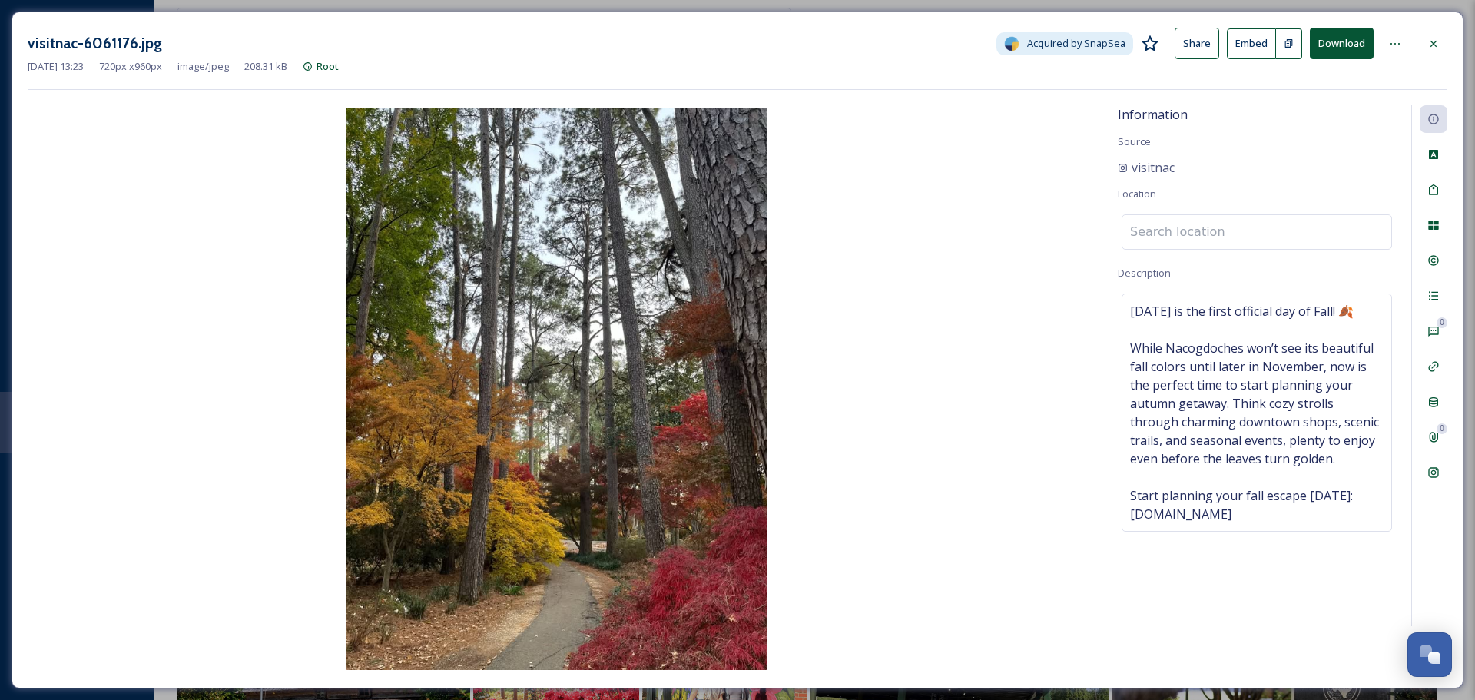
click at [1185, 230] on input at bounding box center [1256, 232] width 269 height 34
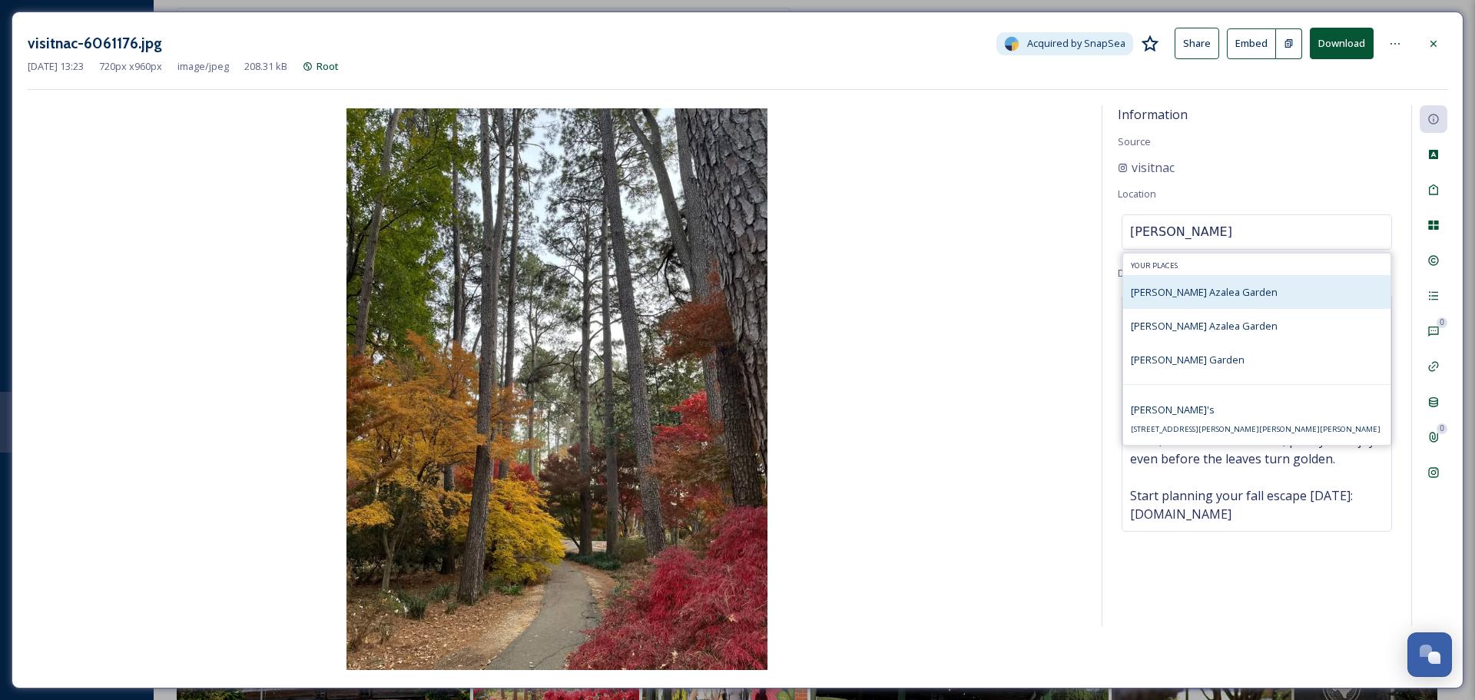
type input "[PERSON_NAME]"
click at [1224, 277] on div "[PERSON_NAME] Azalea Garden" at bounding box center [1256, 292] width 267 height 34
click at [1244, 287] on span "[PERSON_NAME] Azalea Garden" at bounding box center [1204, 292] width 147 height 14
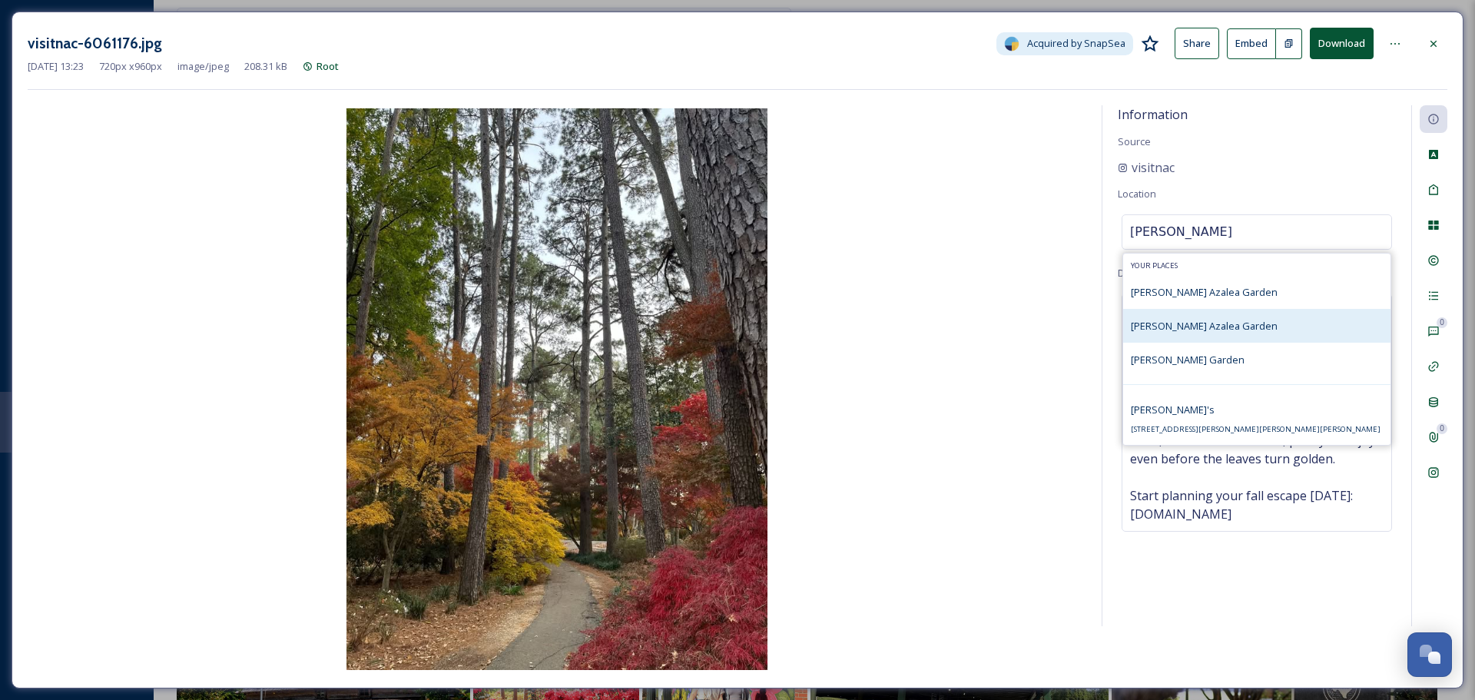
click at [1164, 316] on div "[PERSON_NAME] Azalea Garden" at bounding box center [1204, 325] width 147 height 18
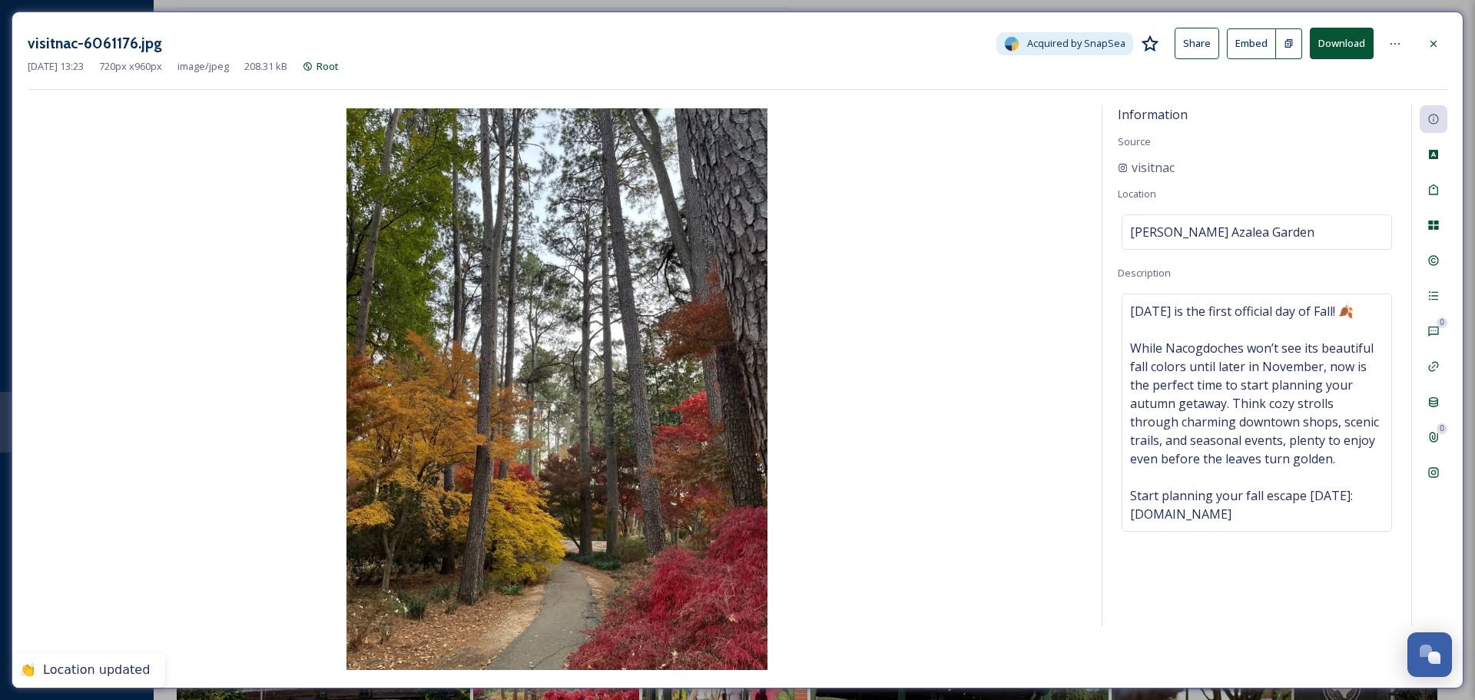
click at [1353, 144] on div "Information Source visitnac Location [PERSON_NAME] [GEOGRAPHIC_DATA] Descriptio…" at bounding box center [1256, 365] width 309 height 521
click at [1437, 38] on icon at bounding box center [1433, 44] width 12 height 12
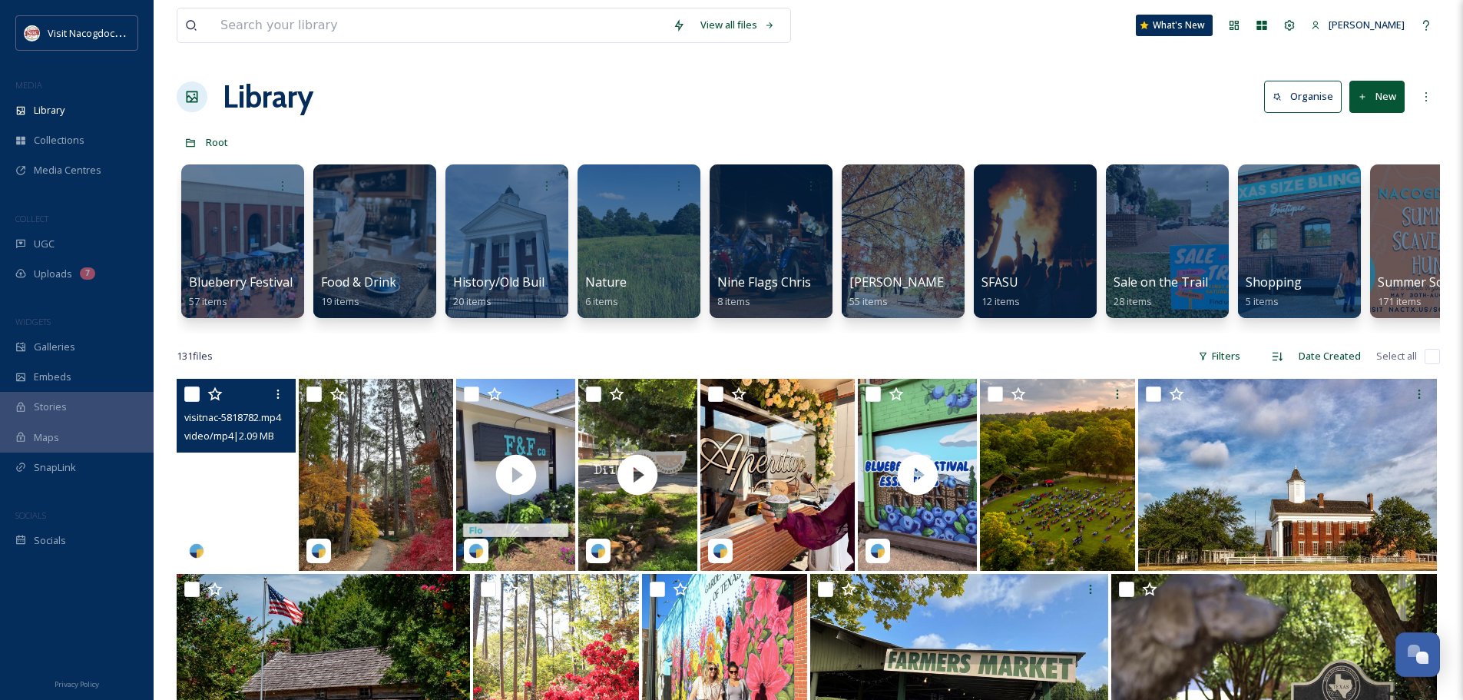
click at [255, 489] on video "visitnac-5818782.mp4" at bounding box center [236, 475] width 119 height 192
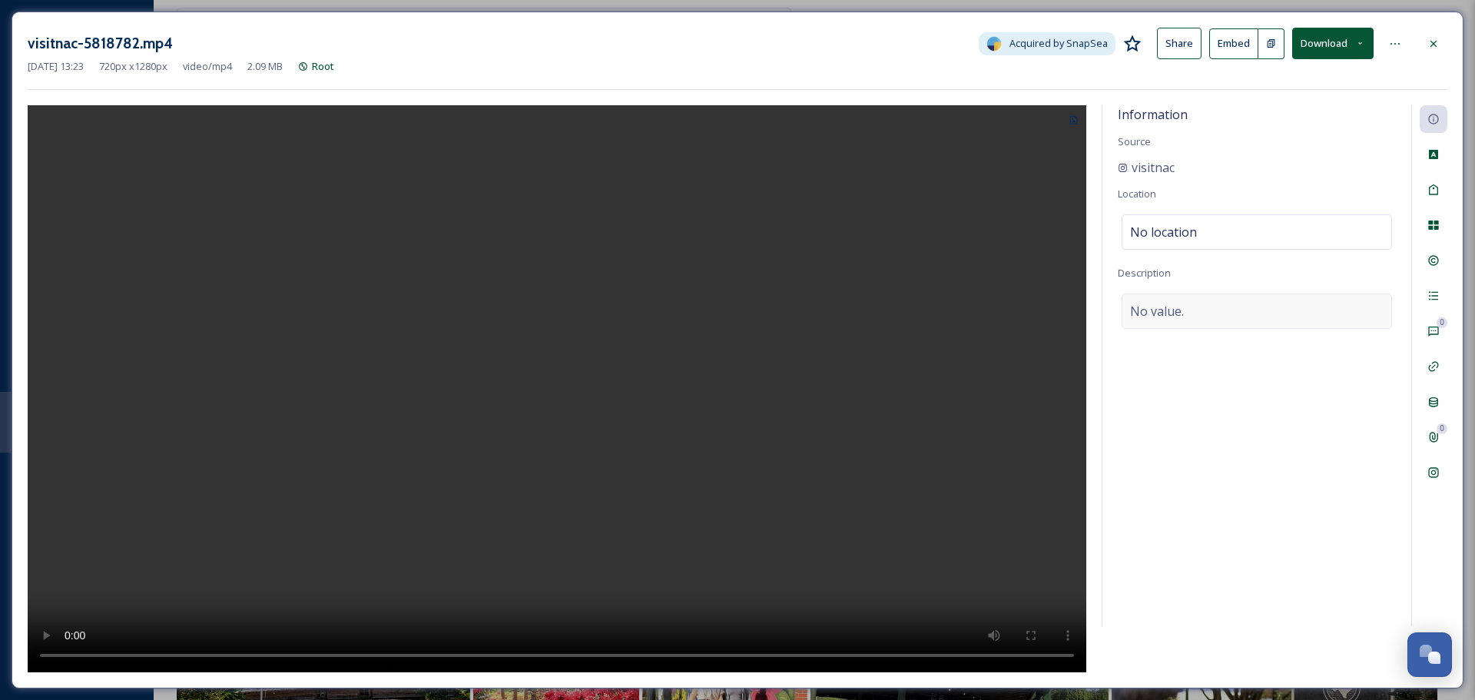
click at [1203, 320] on div "No value." at bounding box center [1256, 310] width 270 height 35
click at [1175, 356] on textarea at bounding box center [1257, 357] width 278 height 128
paste textarea "Step into a slower pace and discover the charm of Nacogdoches at [GEOGRAPHIC_DA…"
type textarea "Step into a slower pace and discover the charm of Nacogdoches at [GEOGRAPHIC_DA…"
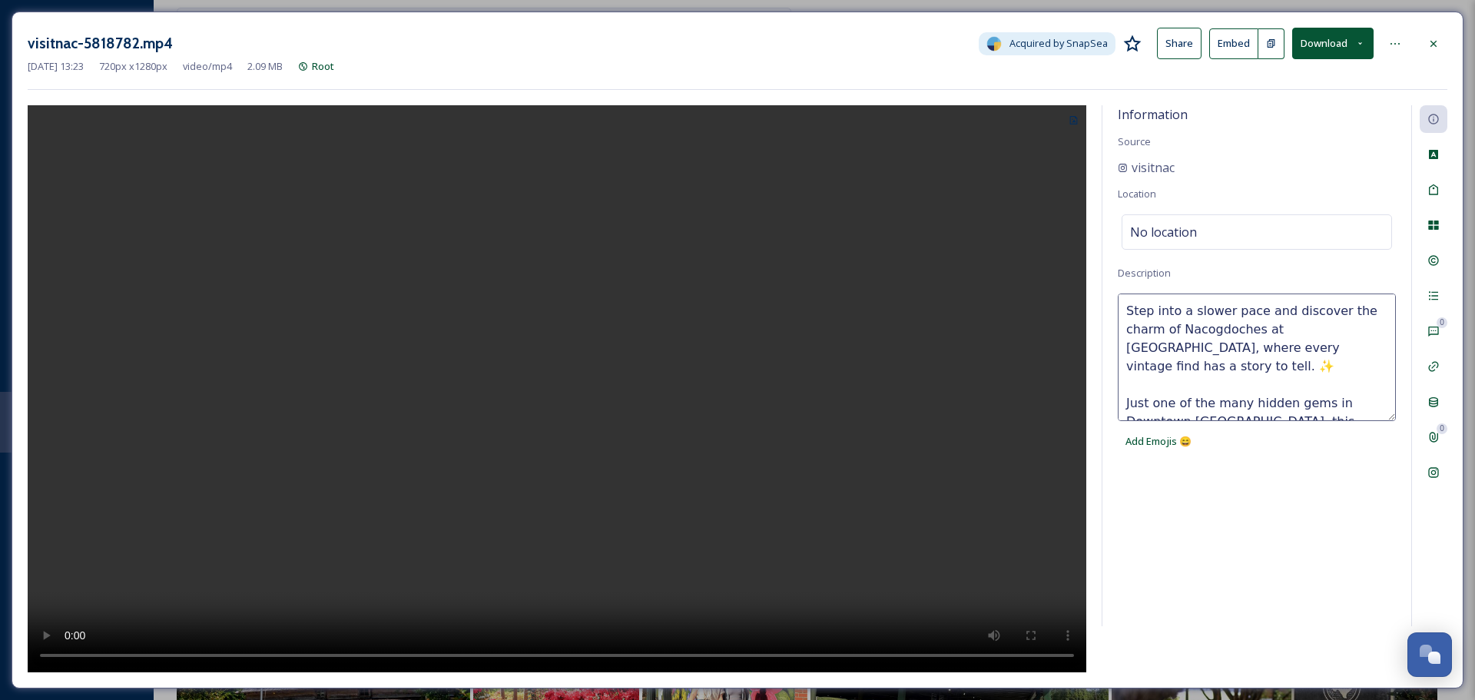
drag, startPoint x: 1270, startPoint y: 333, endPoint x: 1337, endPoint y: 326, distance: 66.4
click at [1337, 326] on textarea "Step into a slower pace and discover the charm of Nacogdoches at [GEOGRAPHIC_DA…" at bounding box center [1257, 357] width 278 height 128
click at [1264, 328] on textarea "Step into a slower pace and discover the charm of Nacogdoches at [GEOGRAPHIC_DA…" at bounding box center [1257, 357] width 278 height 128
drag, startPoint x: 1319, startPoint y: 333, endPoint x: 1283, endPoint y: 346, distance: 38.4
drag, startPoint x: 1283, startPoint y: 346, endPoint x: 1311, endPoint y: 333, distance: 31.3
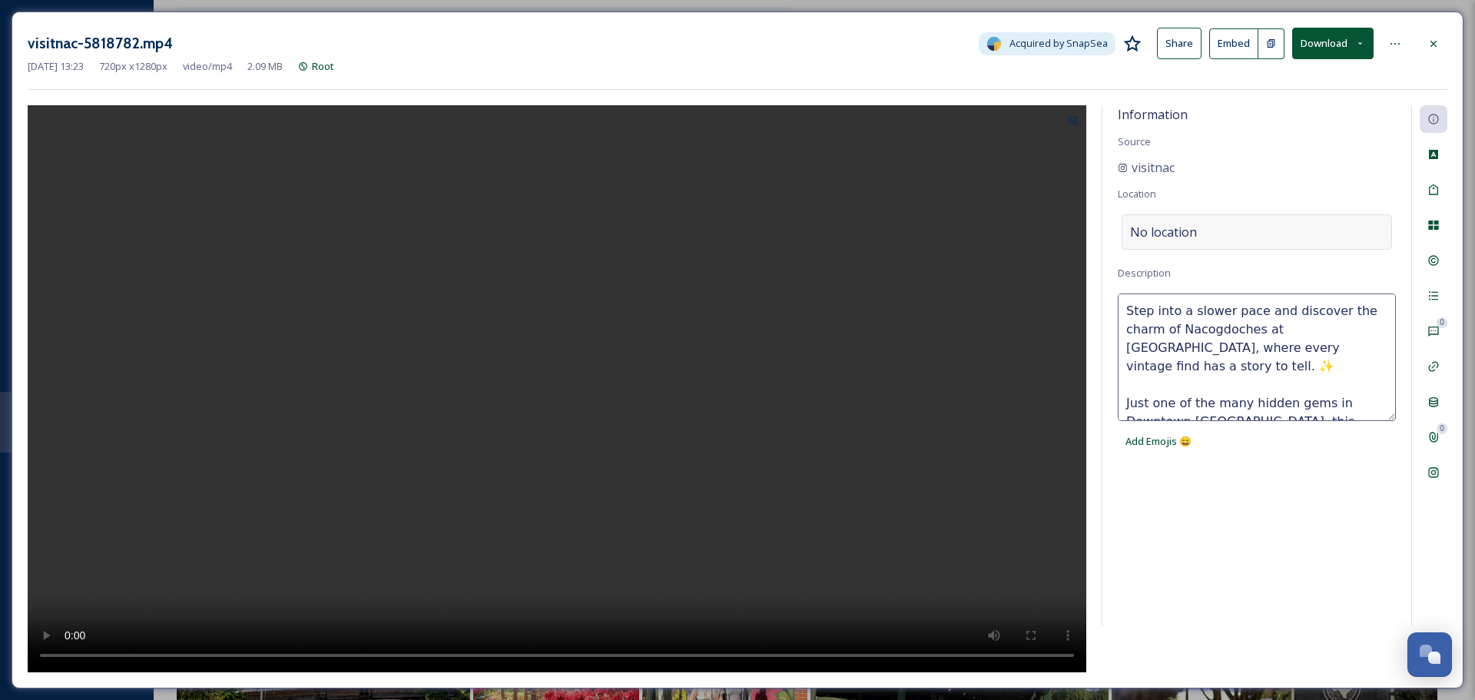
drag, startPoint x: 1317, startPoint y: 335, endPoint x: 1346, endPoint y: 223, distance: 115.7
click at [1346, 223] on div "No location" at bounding box center [1256, 231] width 270 height 35
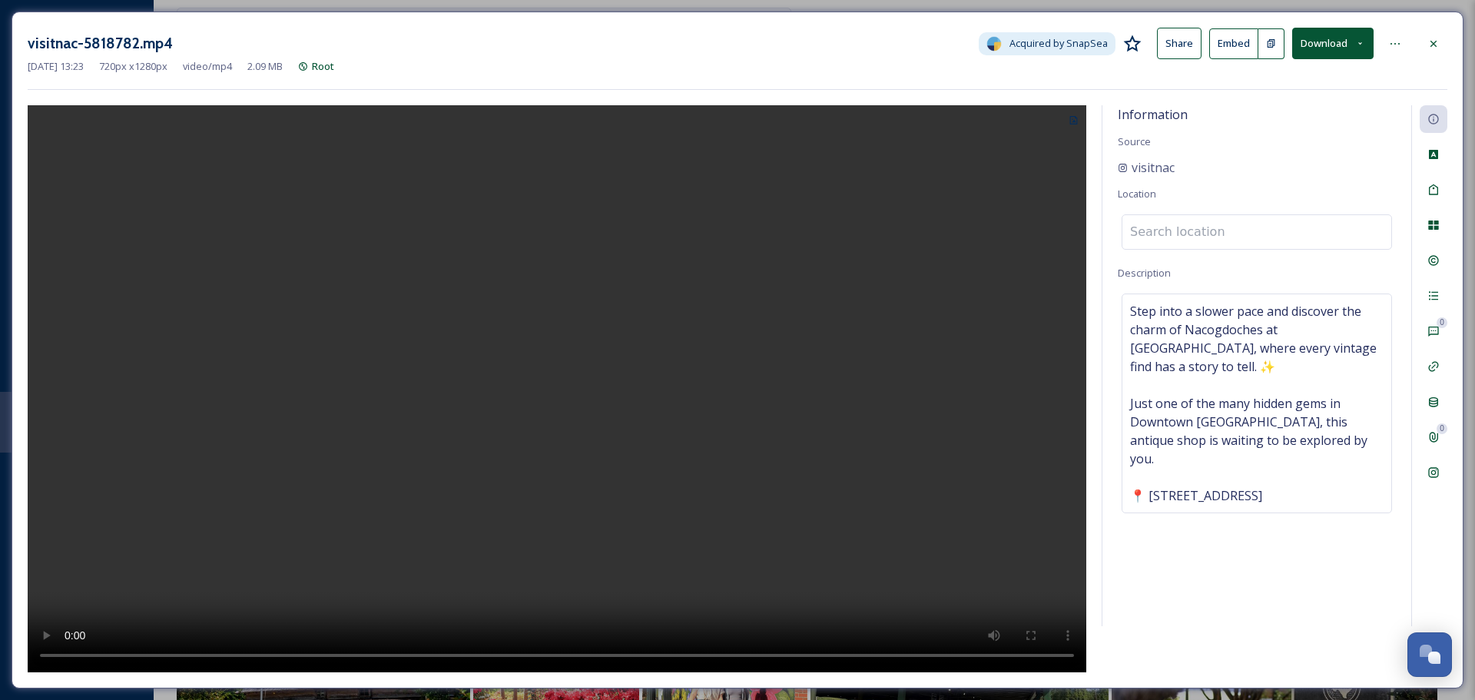
click at [1346, 223] on input at bounding box center [1256, 232] width 269 height 34
paste input "Nac Uniques"
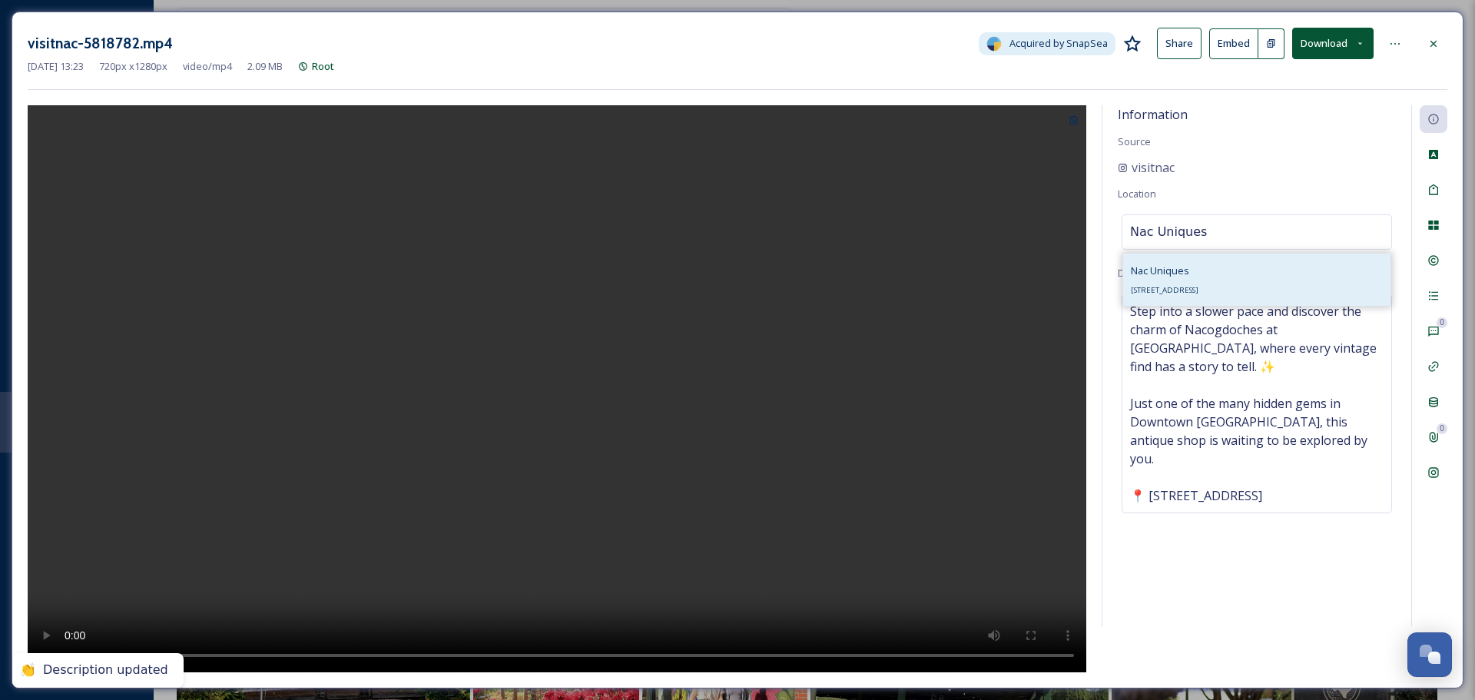
type input "Nac Uniques"
click at [1284, 283] on div "Nac Uniques [STREET_ADDRESS]" at bounding box center [1256, 279] width 267 height 52
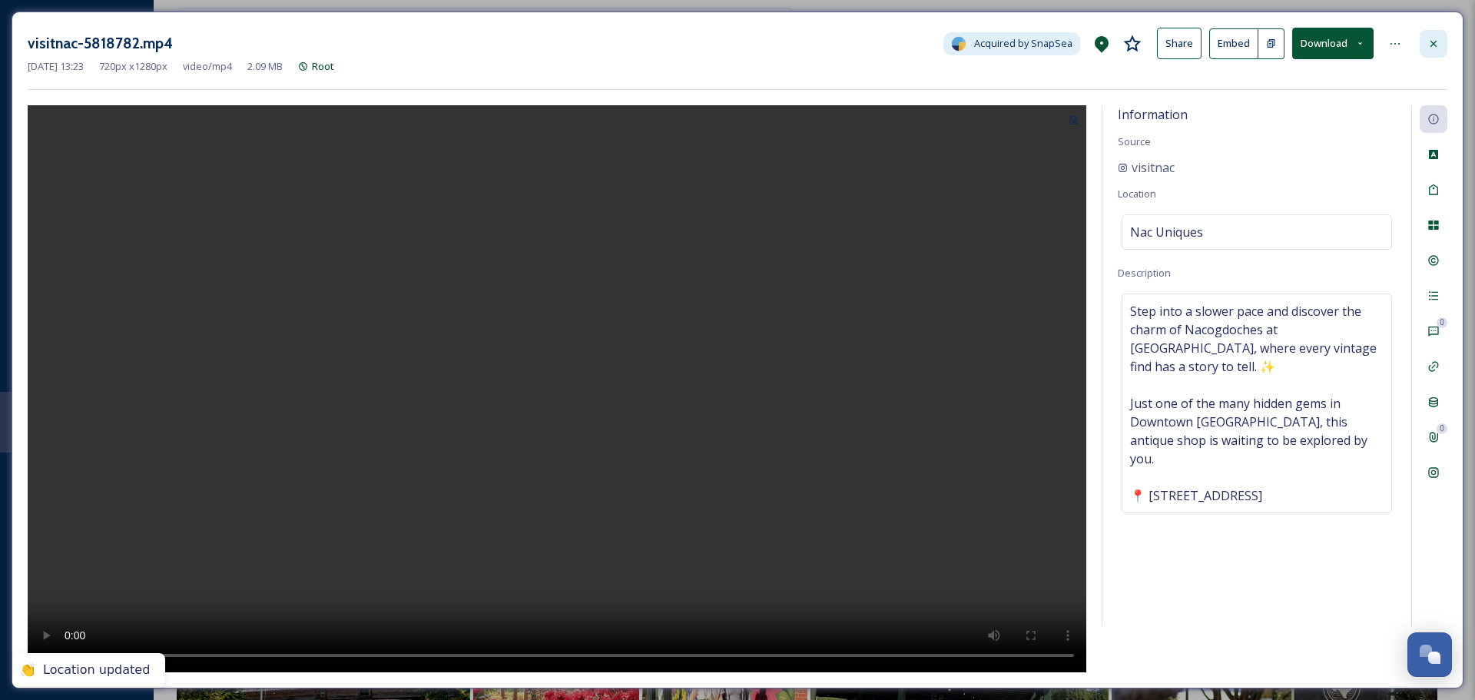
click at [1435, 38] on icon at bounding box center [1433, 44] width 12 height 12
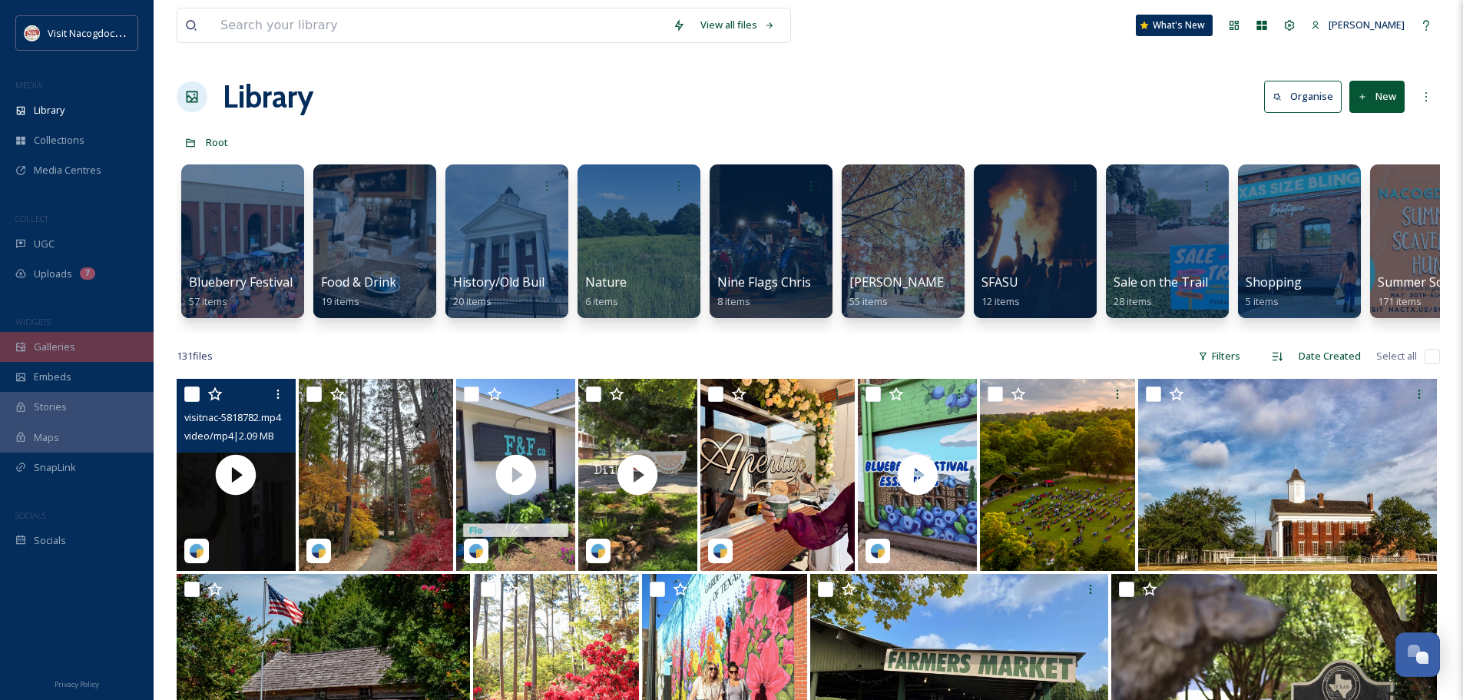
click at [55, 338] on div "Galleries" at bounding box center [77, 347] width 154 height 30
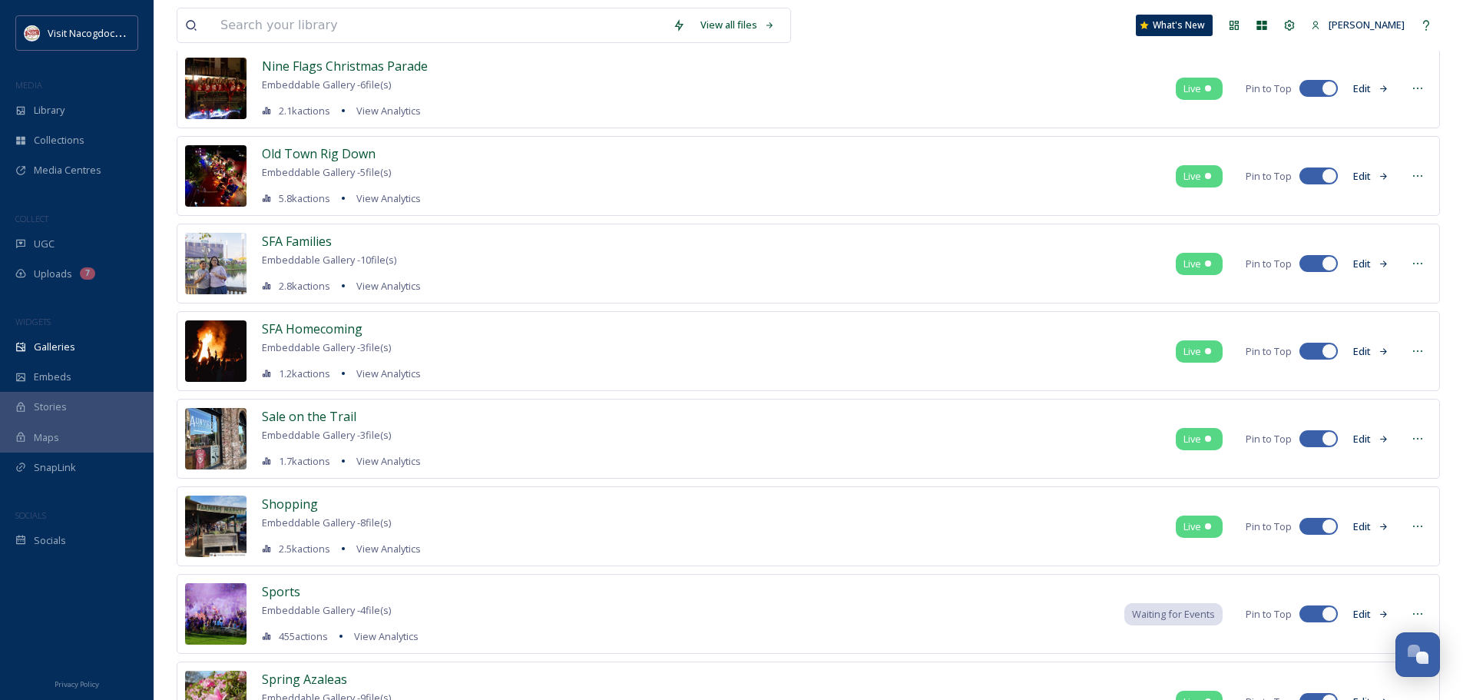
scroll to position [922, 0]
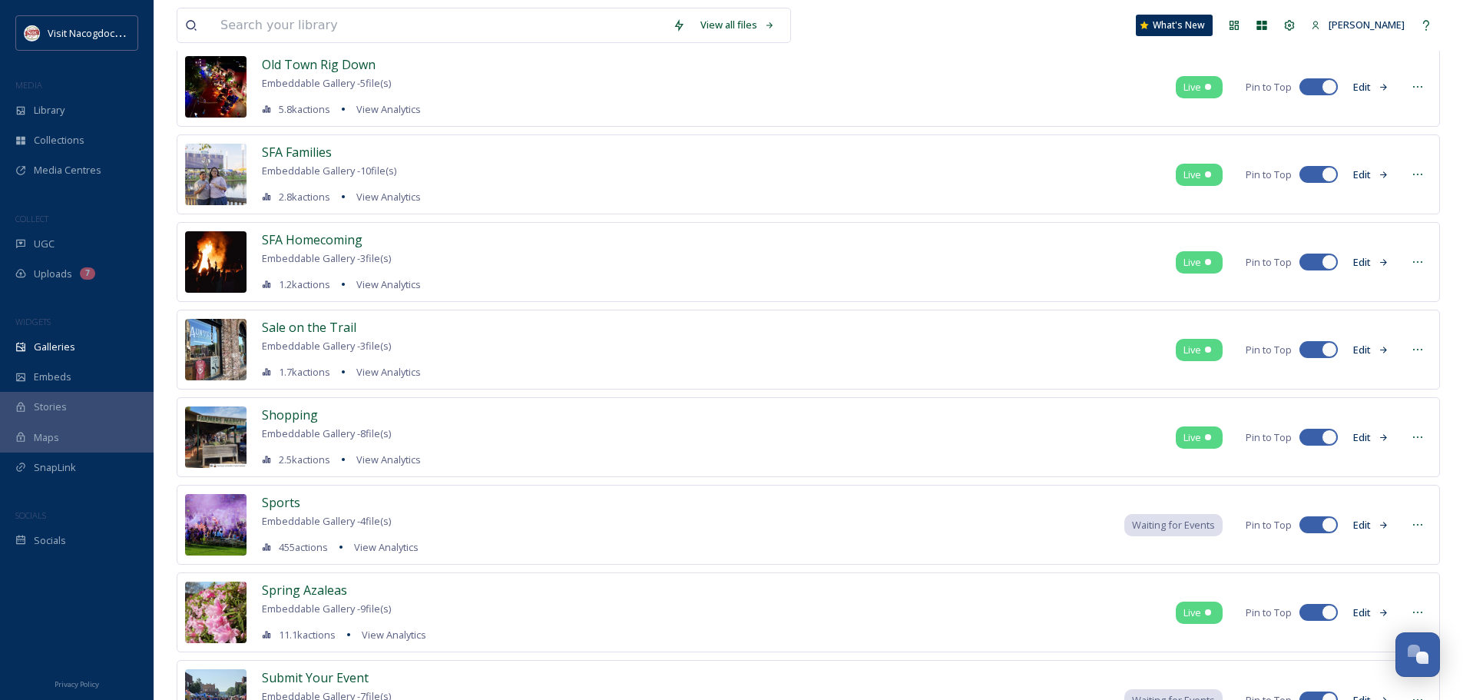
click at [1391, 437] on button "Edit" at bounding box center [1371, 437] width 51 height 30
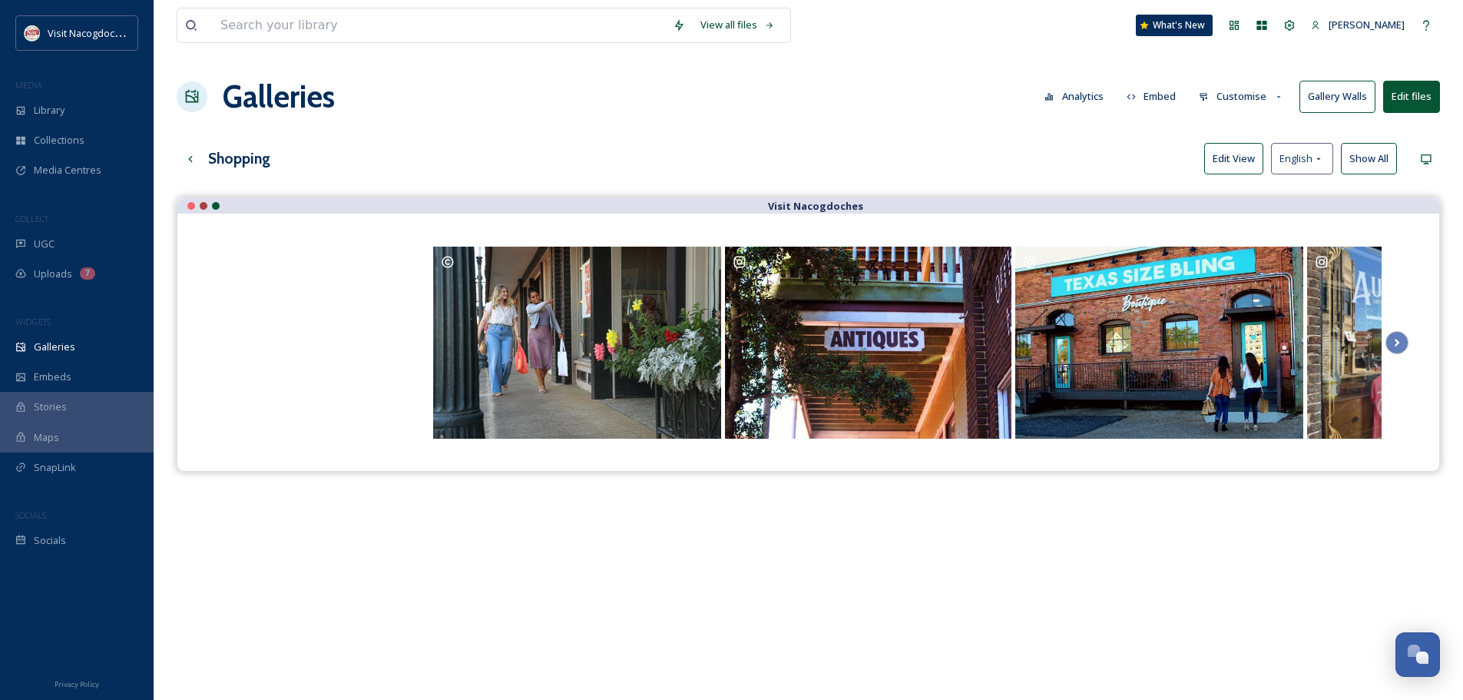
click at [1400, 111] on button "Edit files" at bounding box center [1411, 96] width 57 height 31
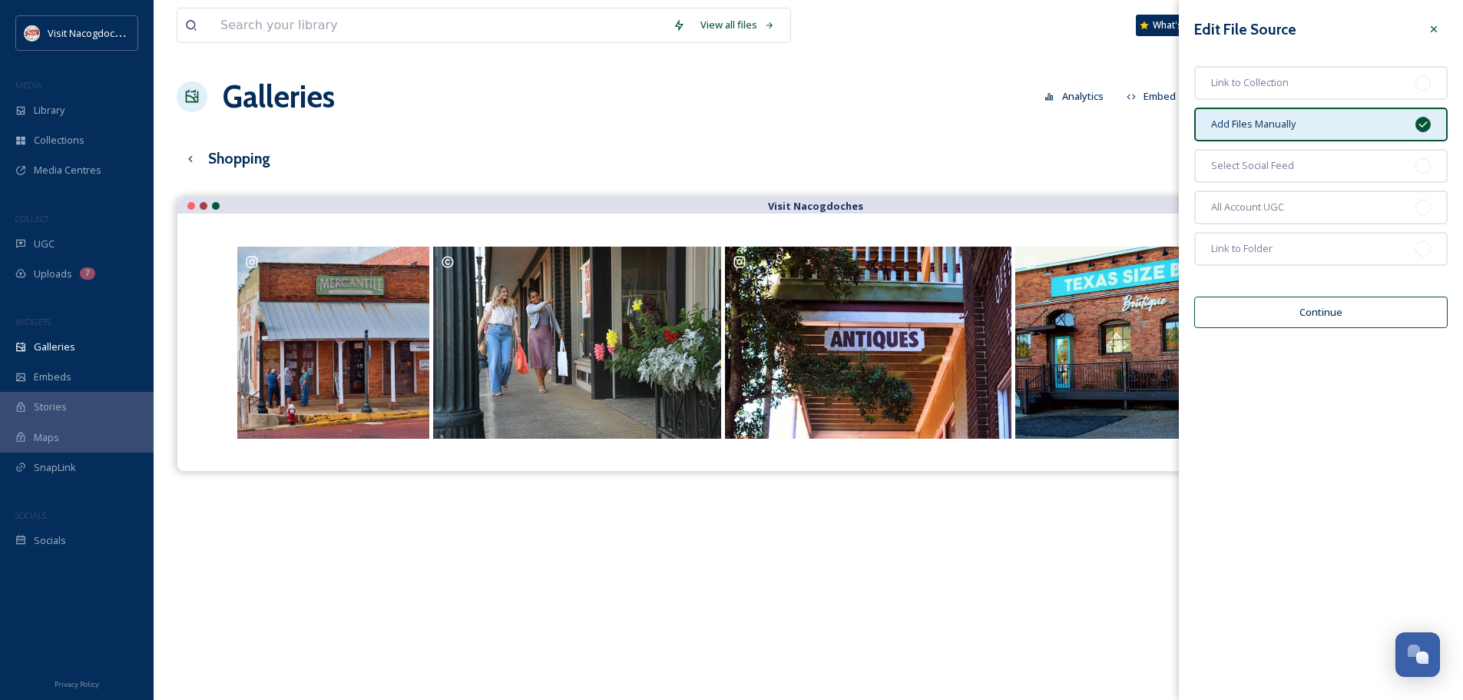
click at [1270, 310] on button "Continue" at bounding box center [1320, 311] width 253 height 31
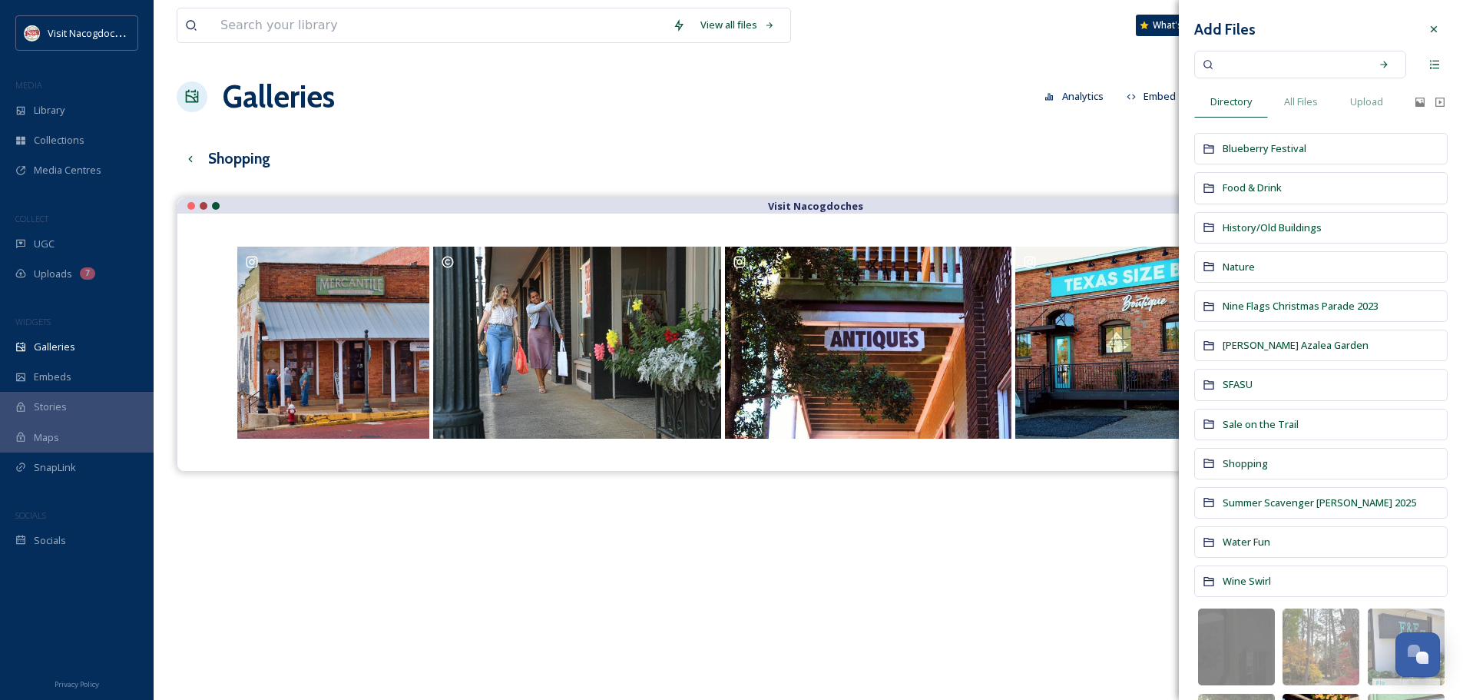
scroll to position [307, 0]
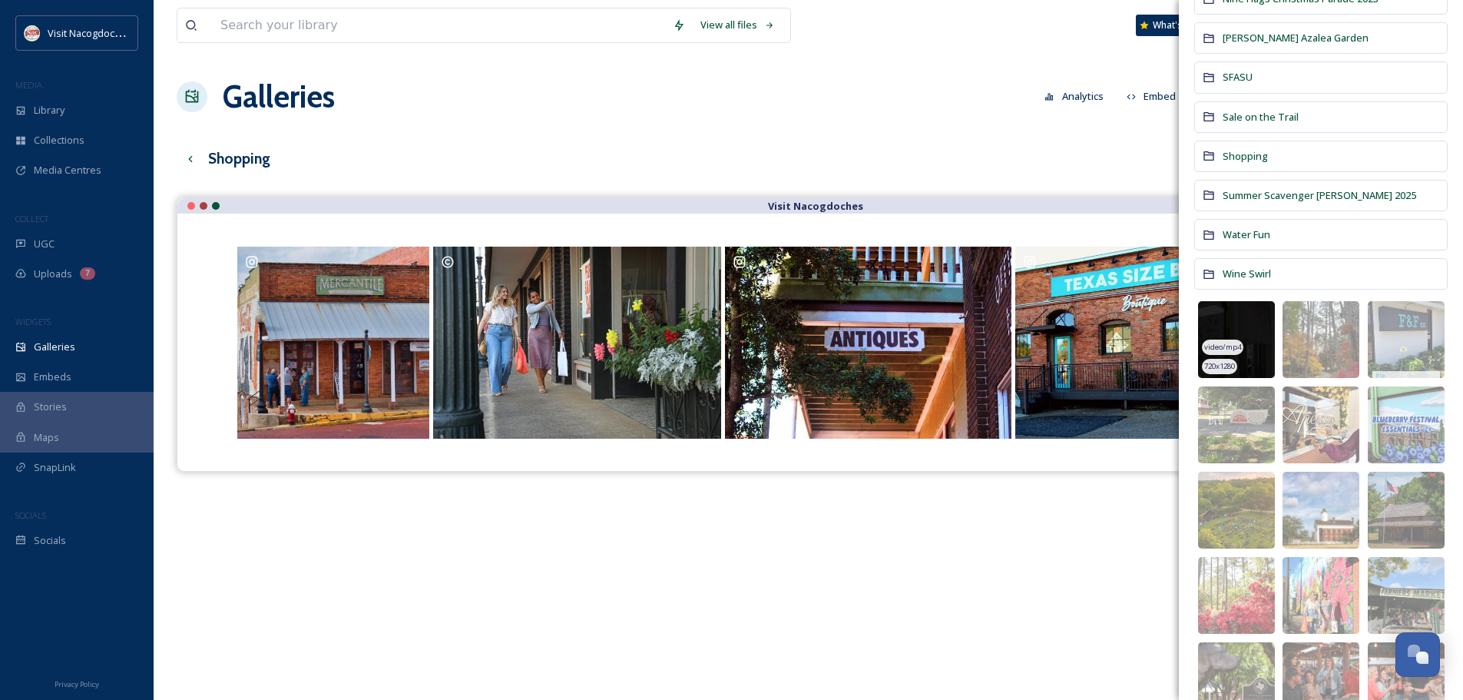
click at [1246, 318] on img at bounding box center [1236, 339] width 77 height 77
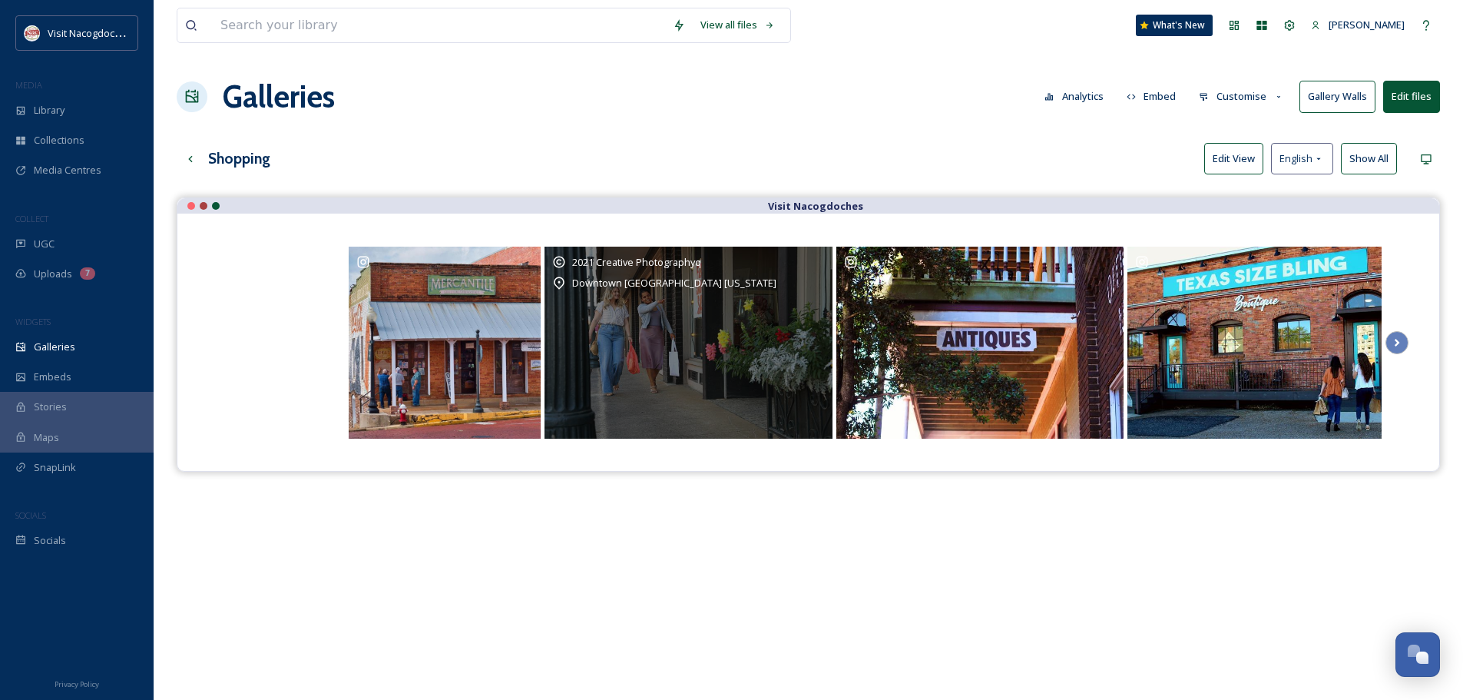
drag, startPoint x: 267, startPoint y: 379, endPoint x: 693, endPoint y: 345, distance: 426.9
click at [693, 345] on div "2021 Creative Photographyq Downtown [GEOGRAPHIC_DATA] [US_STATE]" at bounding box center [1262, 342] width 2055 height 196
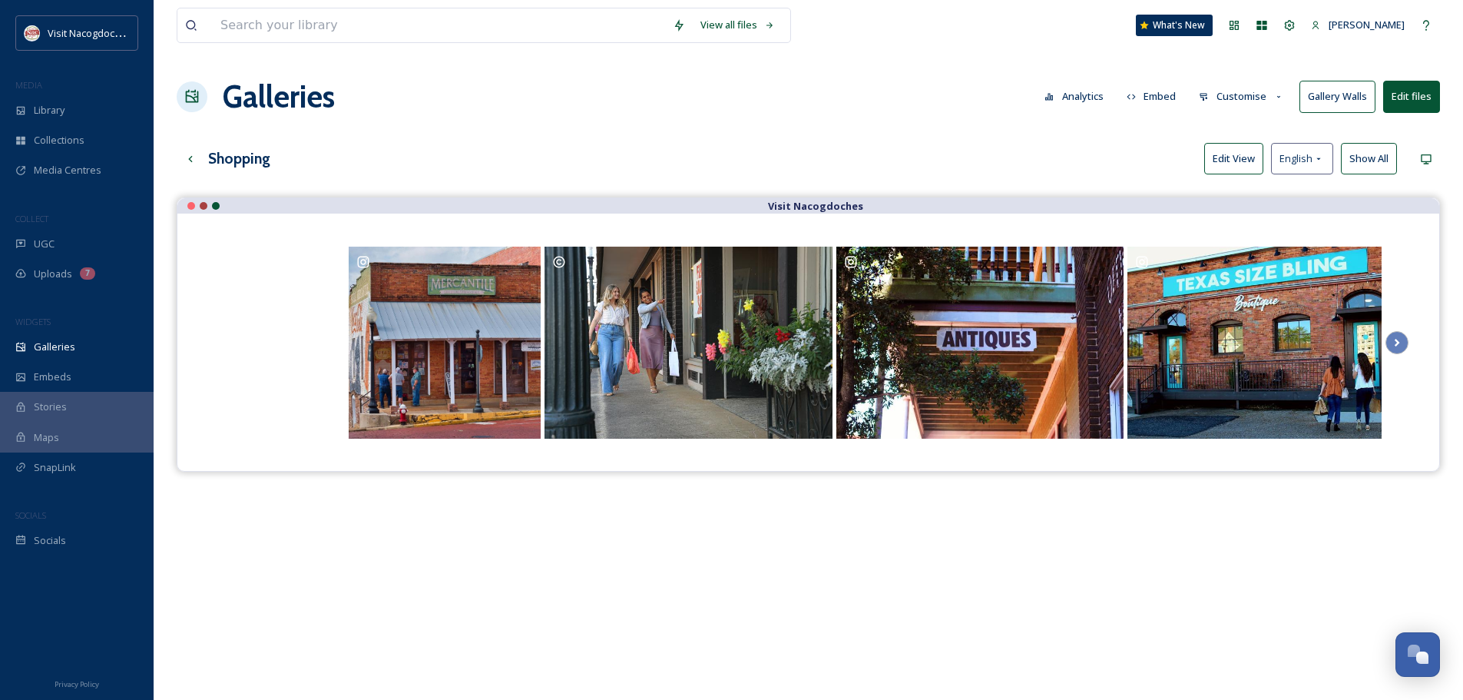
click at [1250, 152] on button "Edit View" at bounding box center [1233, 158] width 59 height 31
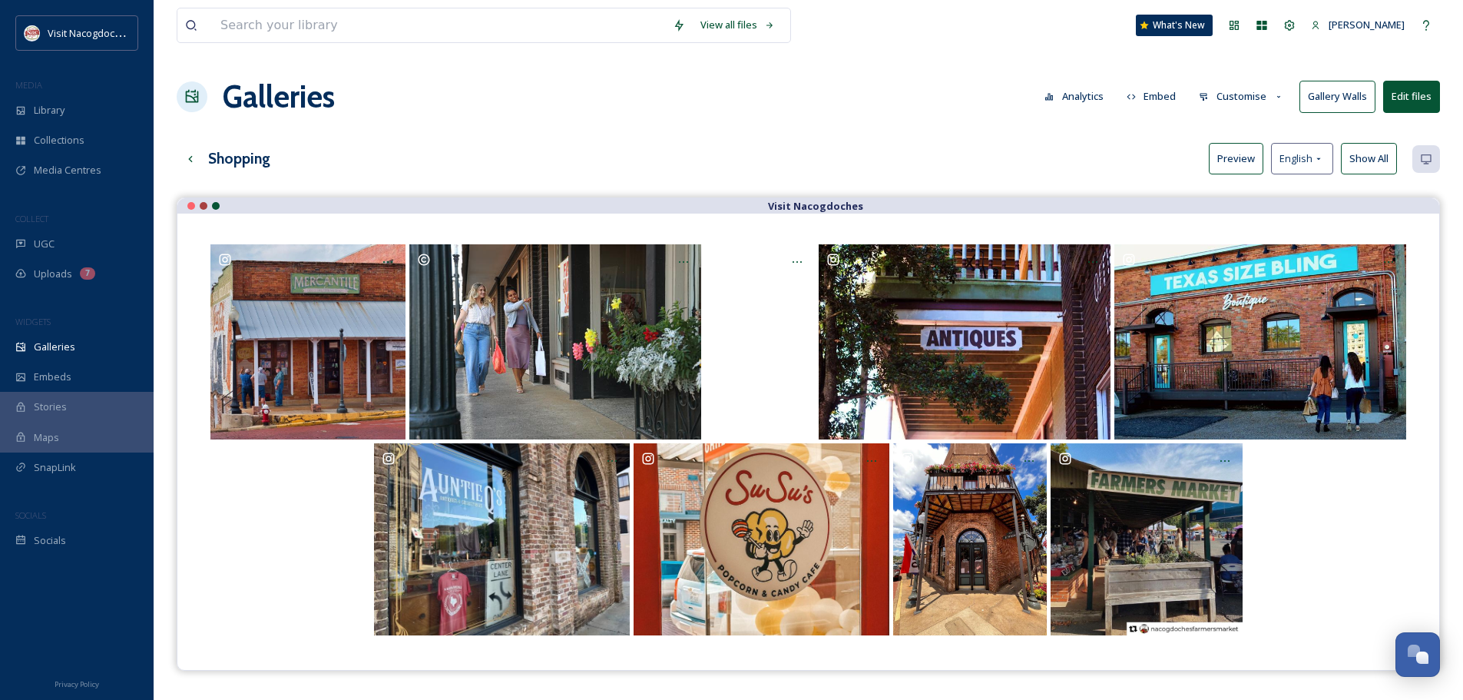
click at [617, 143] on div "Shopping Preview English Show All" at bounding box center [809, 158] width 1264 height 31
click at [73, 270] on div "Uploads 7" at bounding box center [77, 274] width 154 height 30
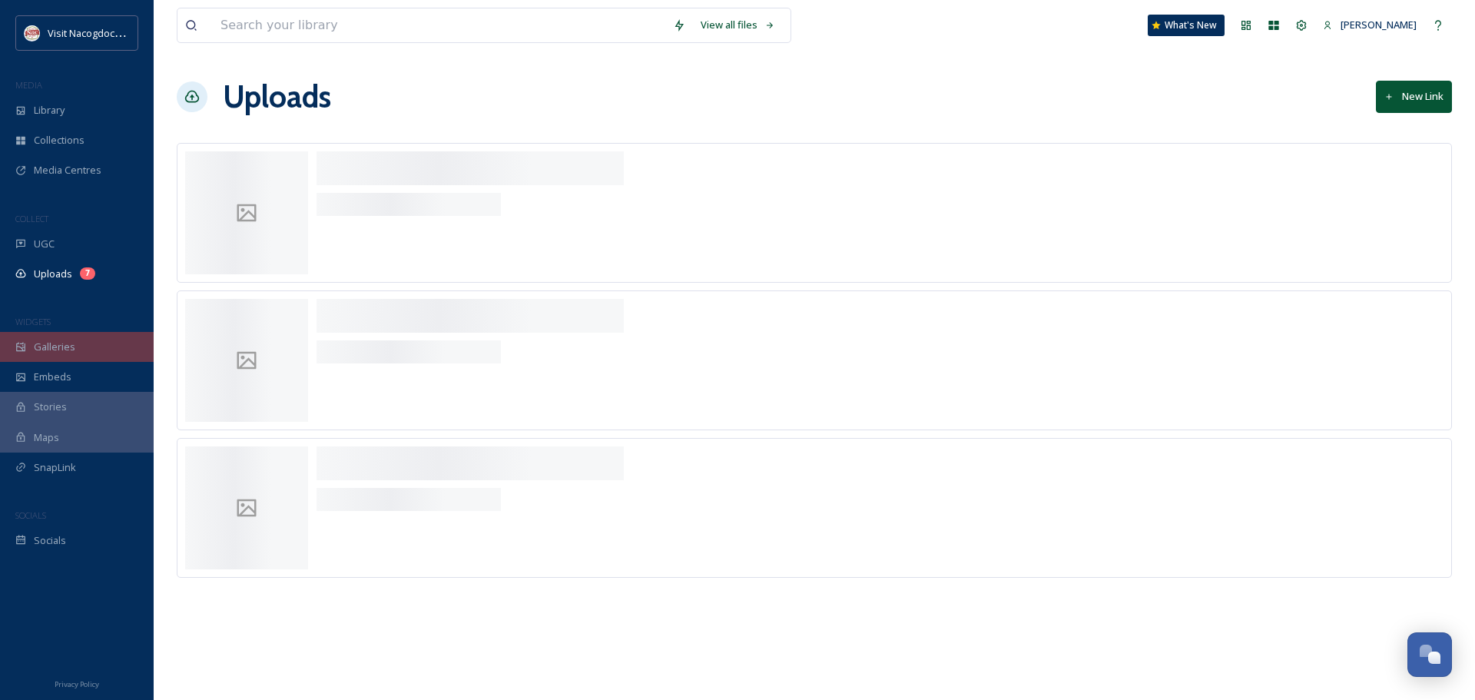
click at [75, 347] on div "Galleries" at bounding box center [77, 347] width 154 height 30
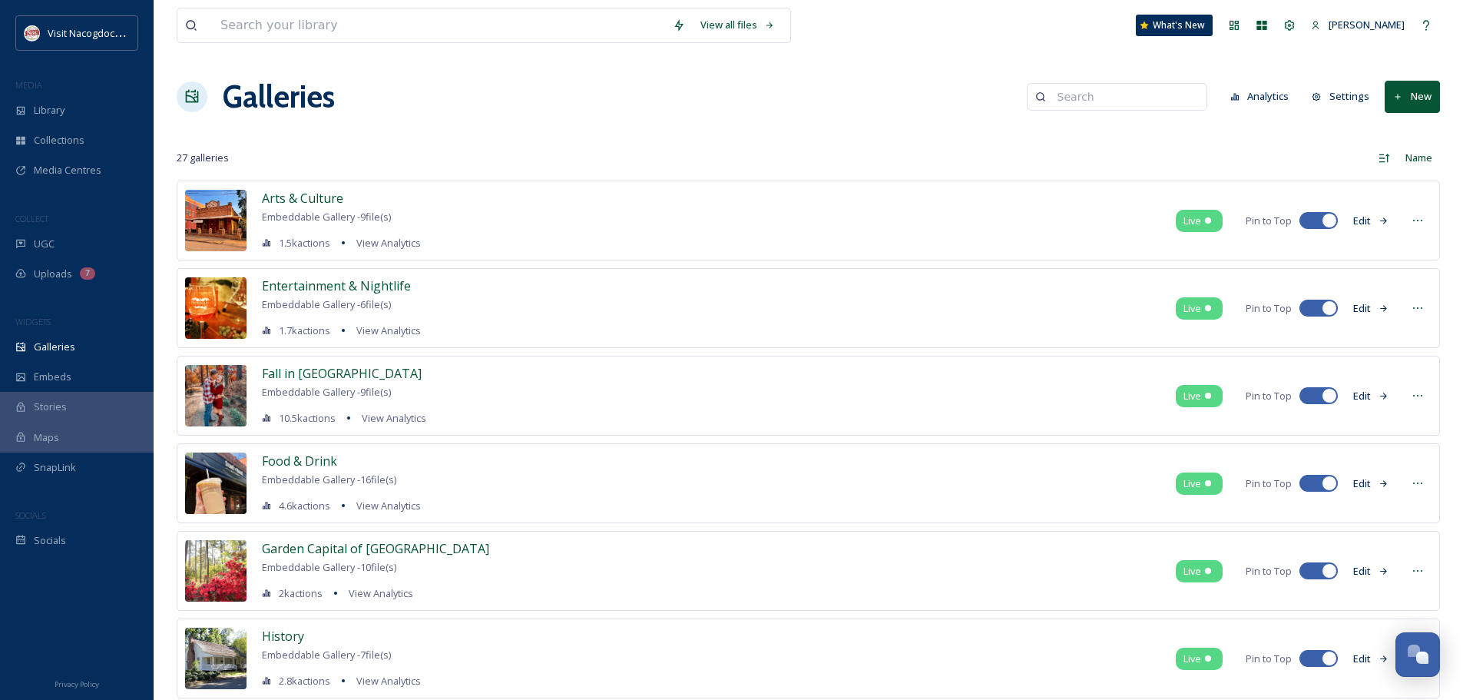
click at [1363, 401] on button "Edit" at bounding box center [1371, 396] width 51 height 30
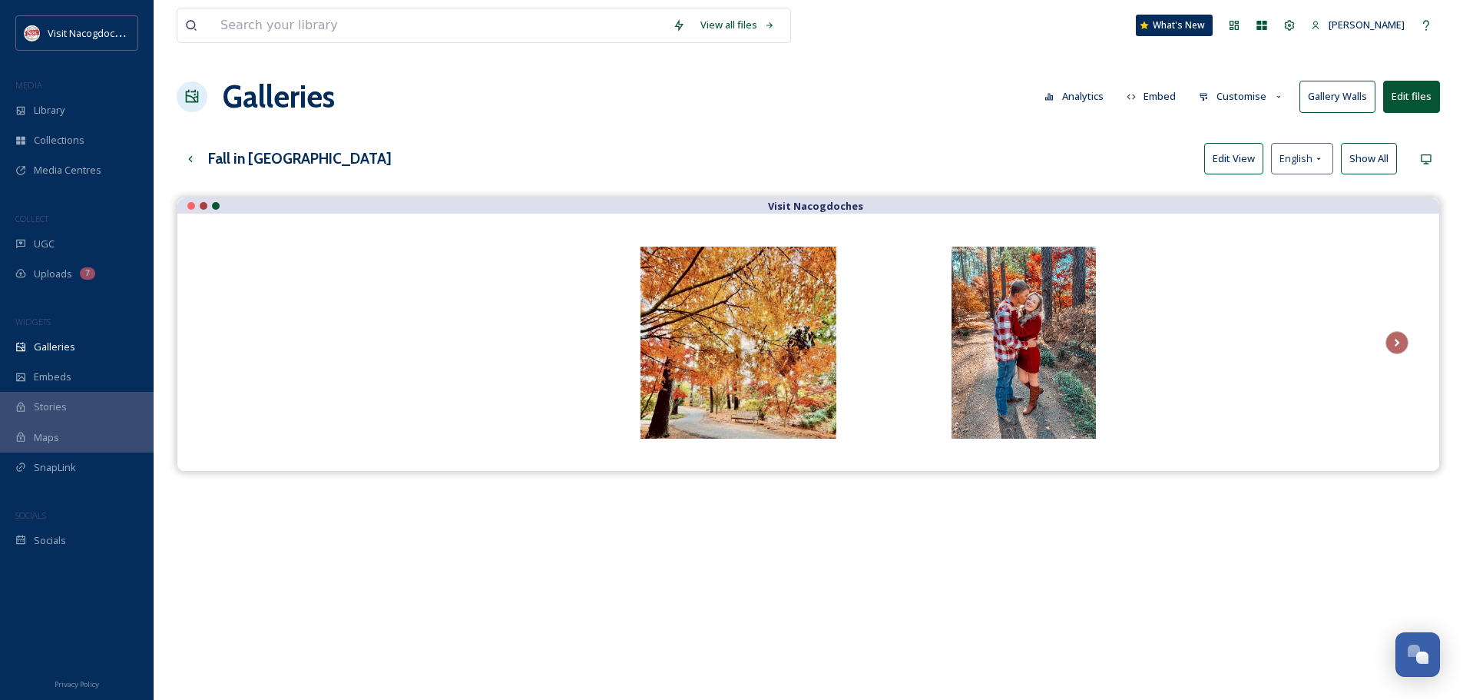
click at [1405, 92] on button "Edit files" at bounding box center [1411, 96] width 57 height 31
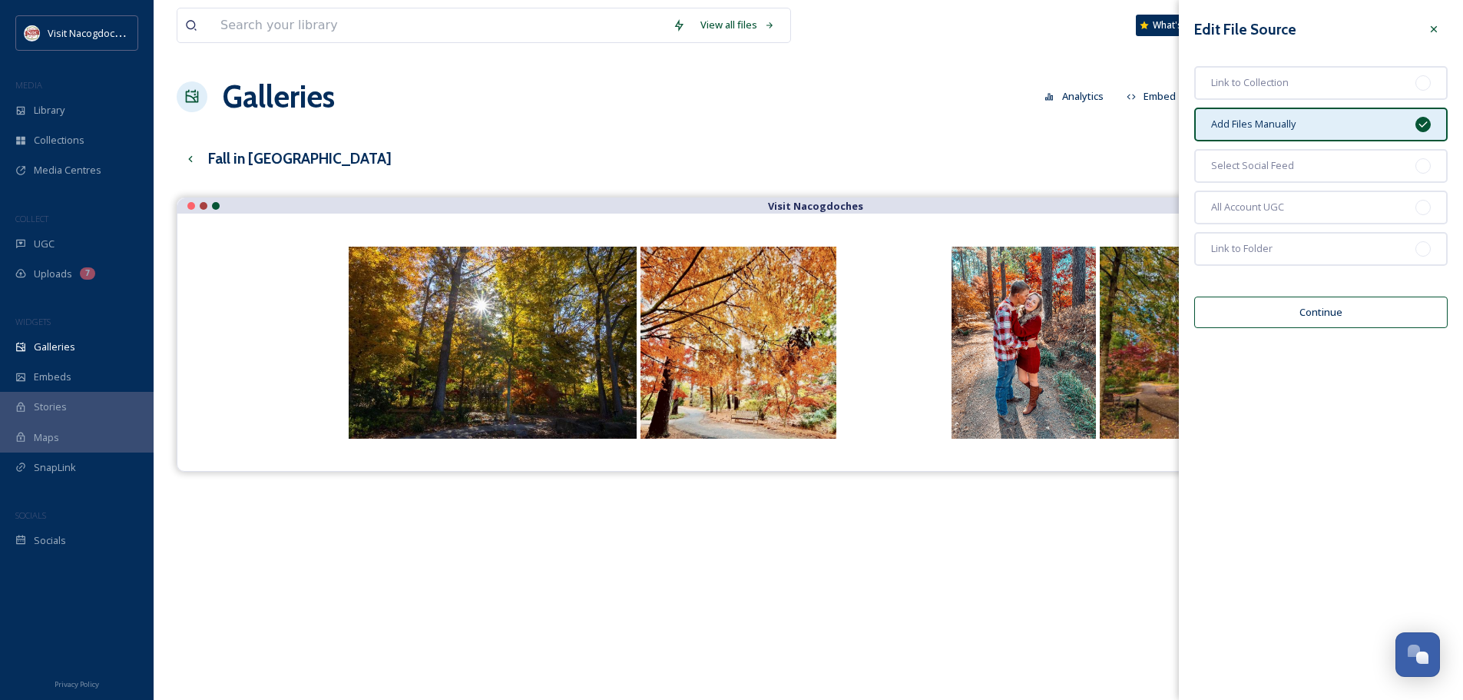
click at [1301, 313] on button "Continue" at bounding box center [1320, 311] width 253 height 31
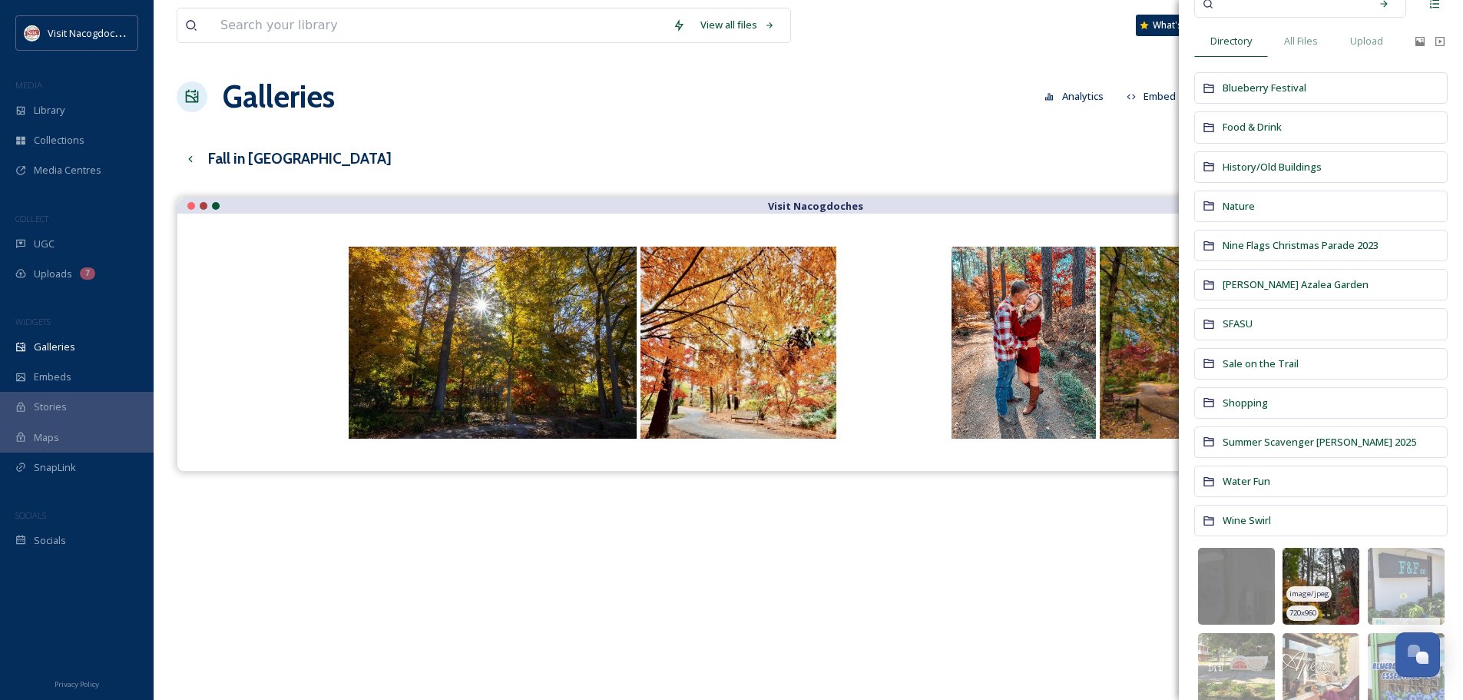
scroll to position [154, 0]
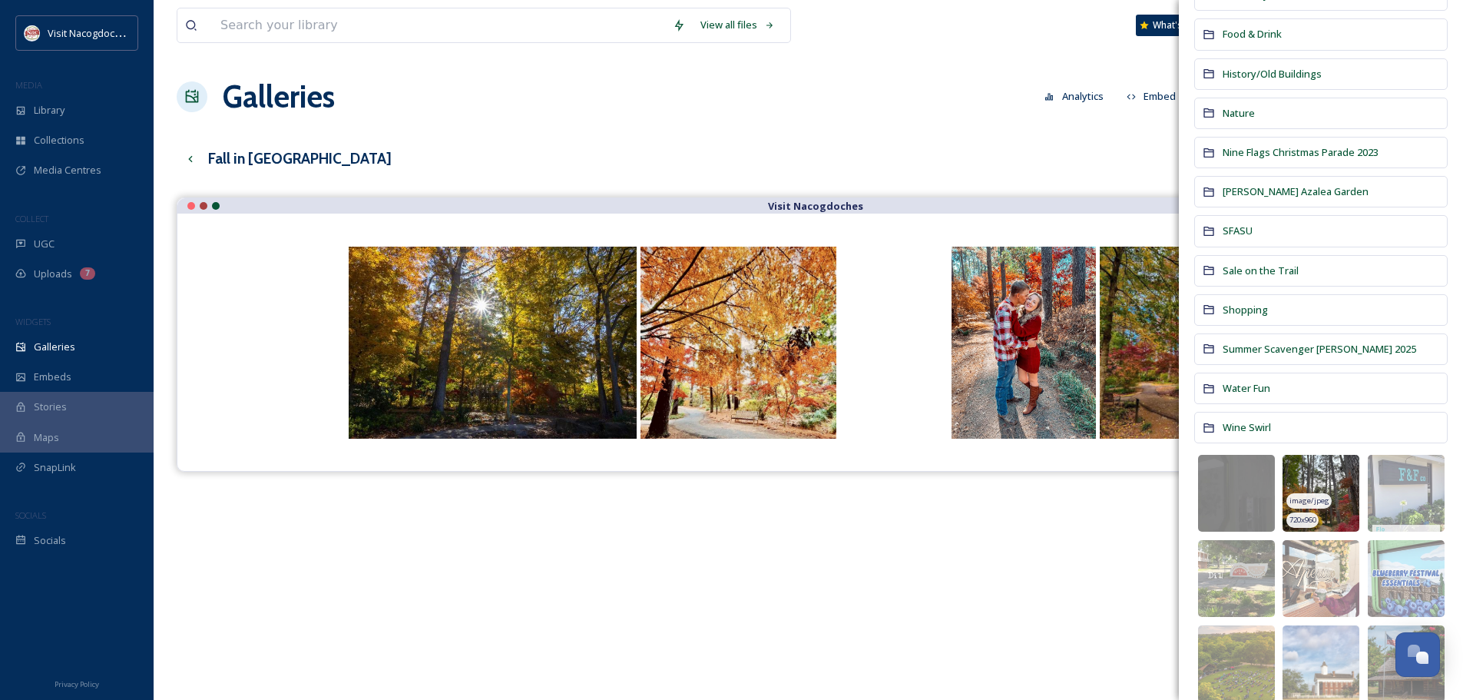
click at [1306, 490] on img at bounding box center [1321, 493] width 77 height 77
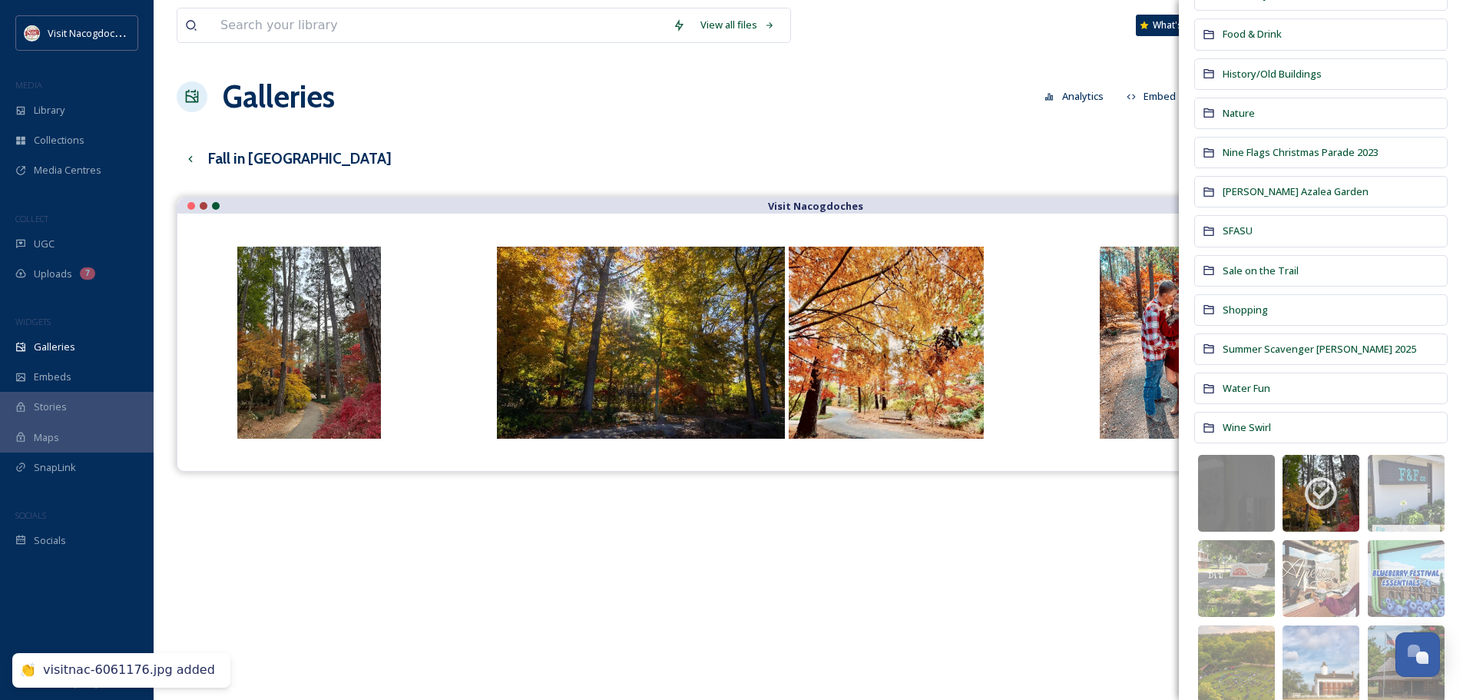
click at [429, 515] on div "Visit Nacogdoches" at bounding box center [809, 547] width 1264 height 700
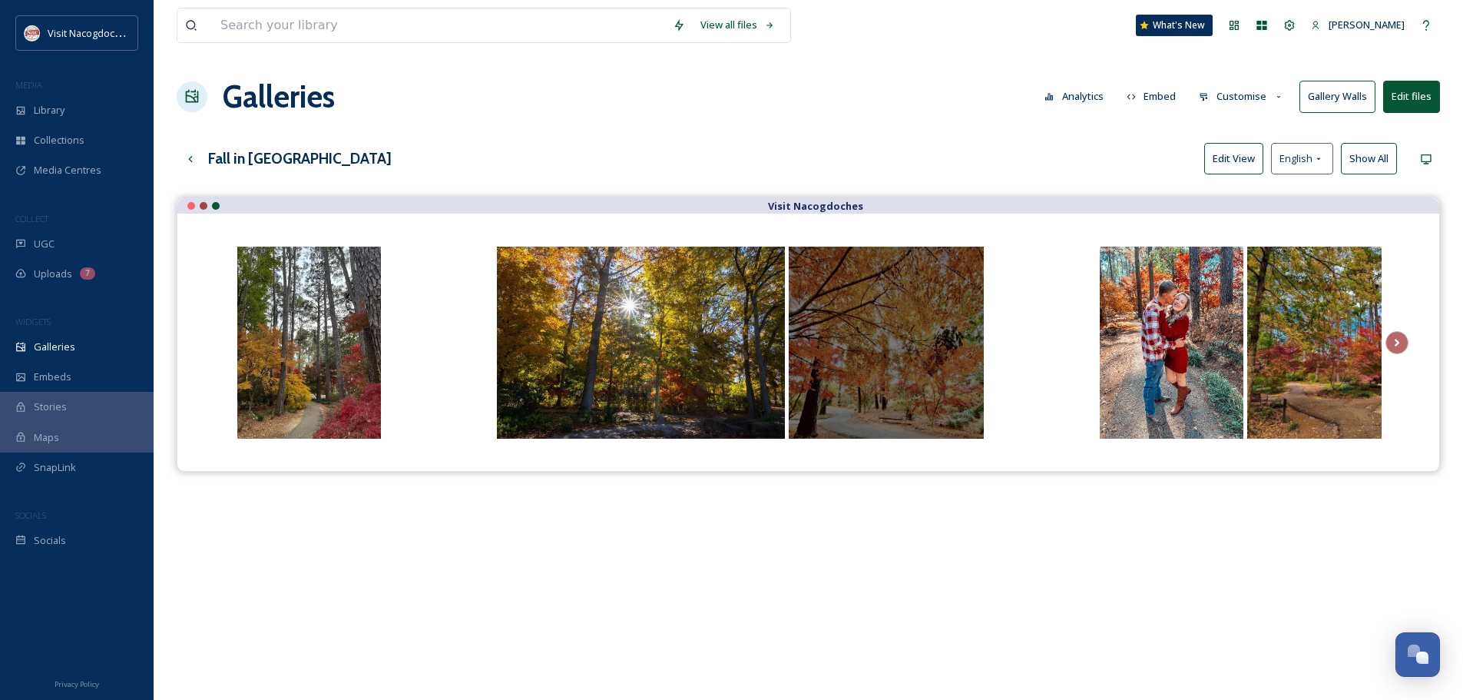
drag, startPoint x: 330, startPoint y: 357, endPoint x: 875, endPoint y: 347, distance: 544.7
click at [875, 347] on div at bounding box center [1097, 342] width 1724 height 196
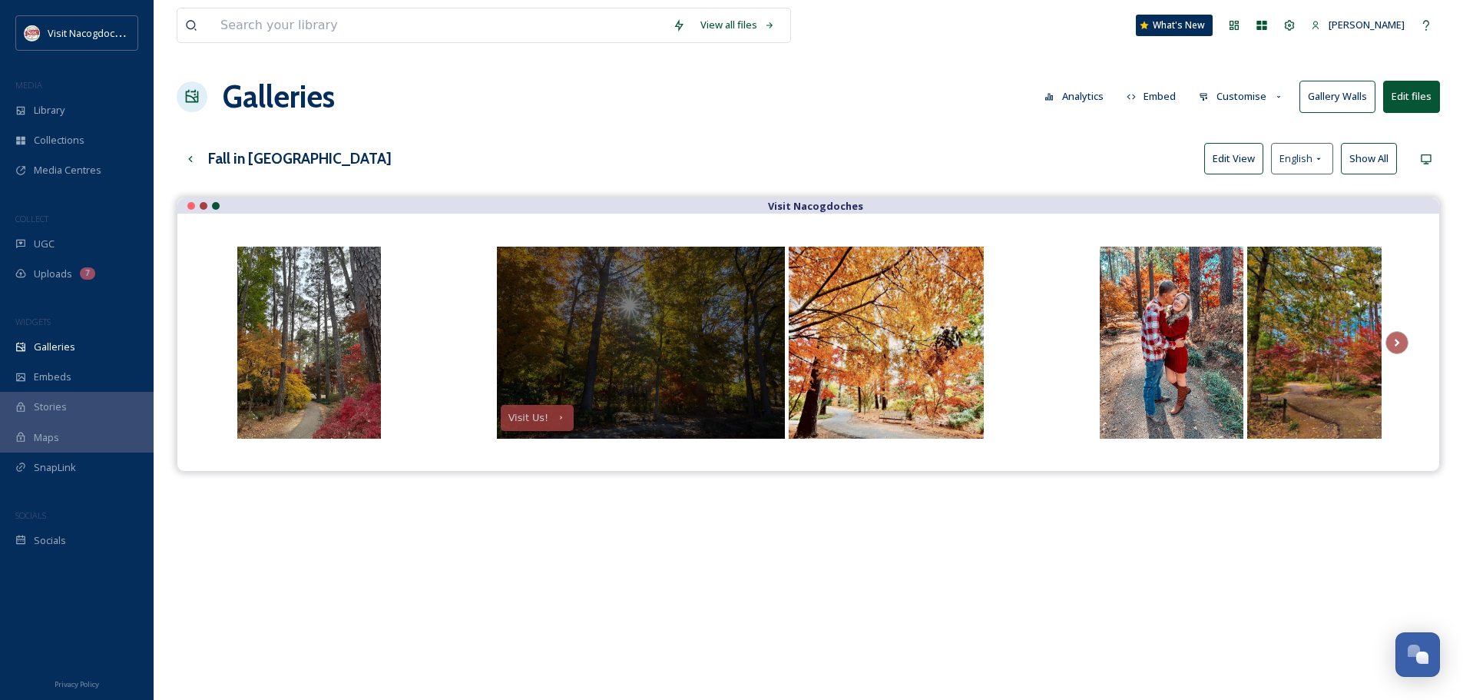
drag, startPoint x: 262, startPoint y: 290, endPoint x: 661, endPoint y: 294, distance: 399.4
click at [661, 294] on div "Visit Us!" at bounding box center [1097, 342] width 1724 height 196
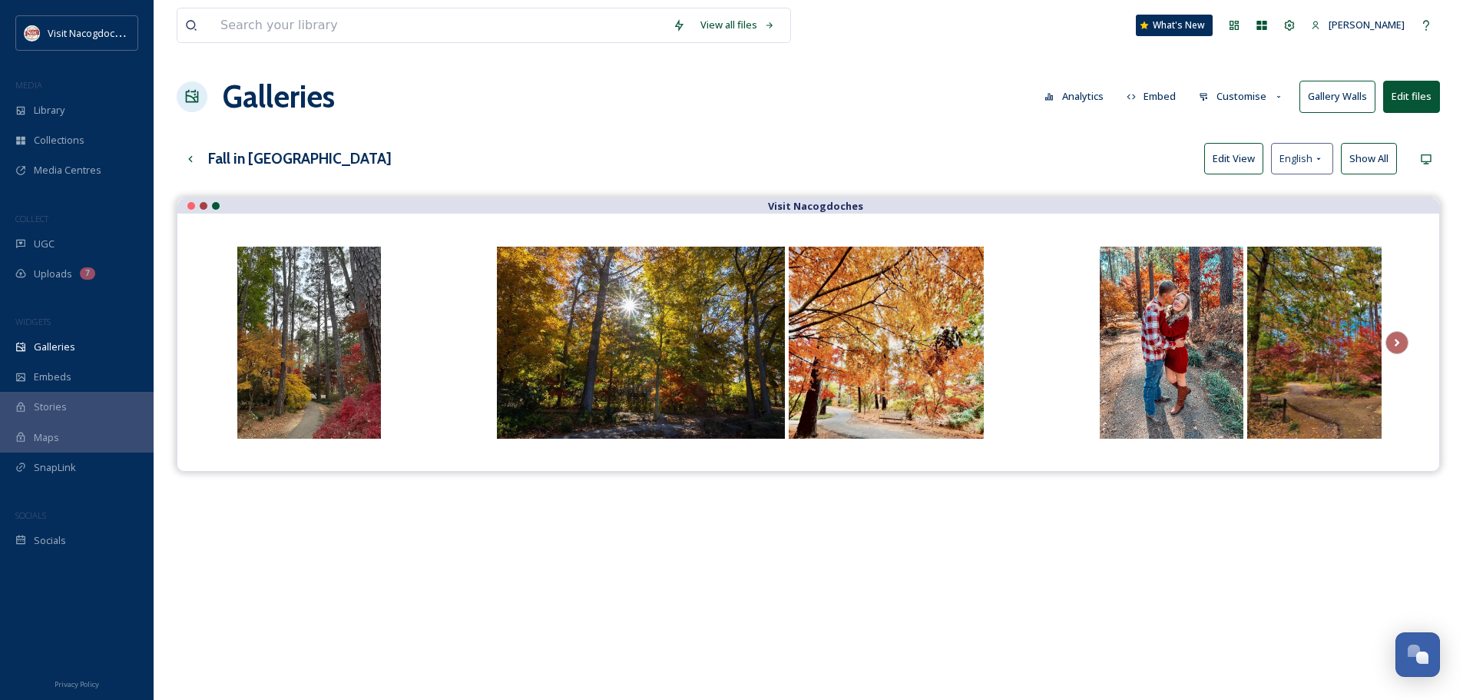
drag, startPoint x: 1237, startPoint y: 161, endPoint x: 1039, endPoint y: 200, distance: 202.0
click at [1237, 161] on button "Edit View" at bounding box center [1233, 158] width 59 height 31
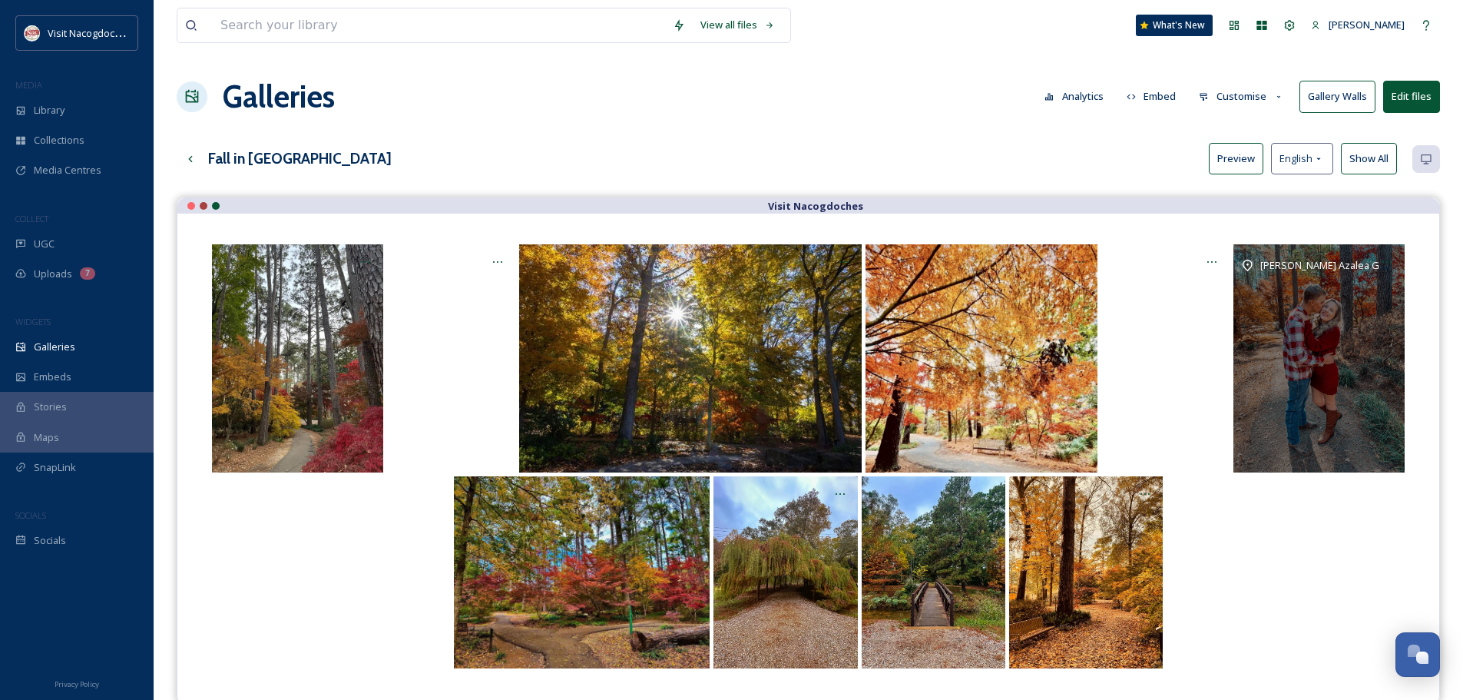
click at [1284, 424] on div "[PERSON_NAME] Azalea Garden" at bounding box center [1319, 358] width 171 height 228
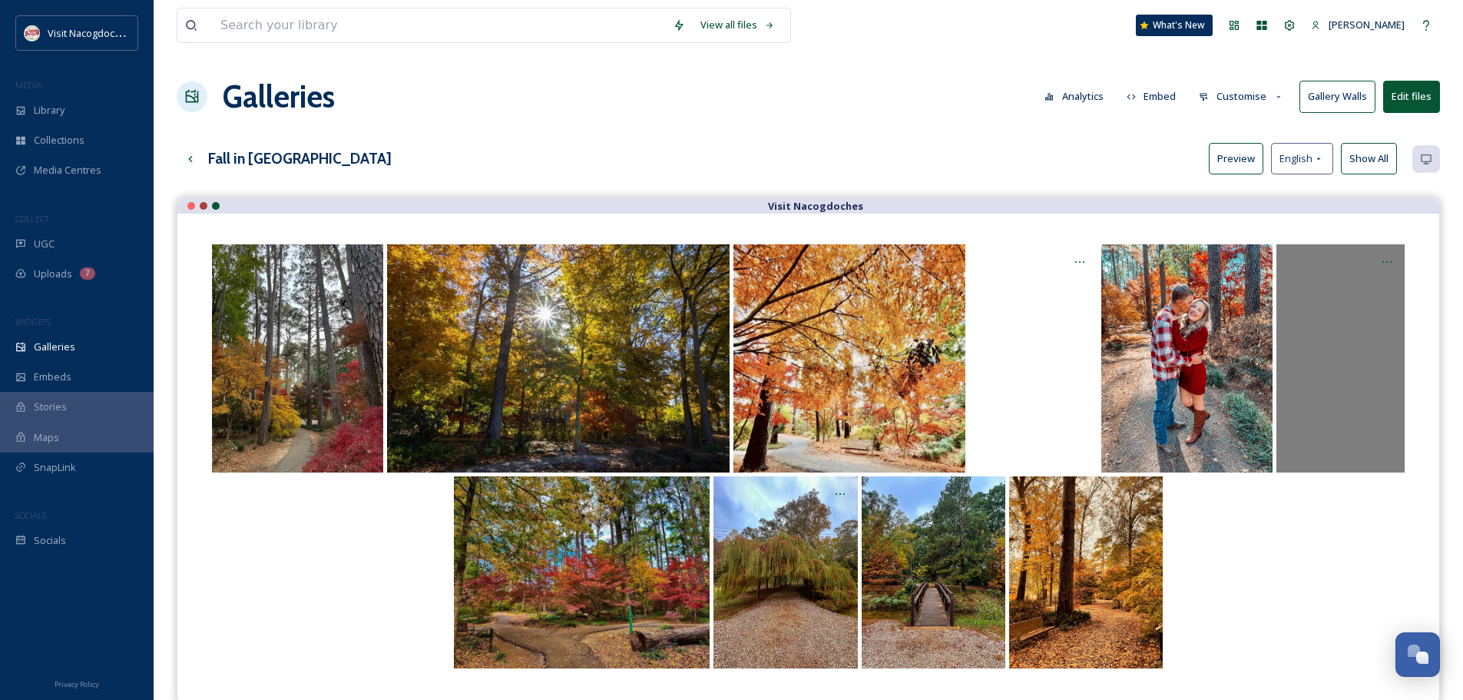
click at [1333, 381] on div "Opens media popup. Media description: visitnac-1820265.mp4." at bounding box center [1341, 358] width 128 height 228
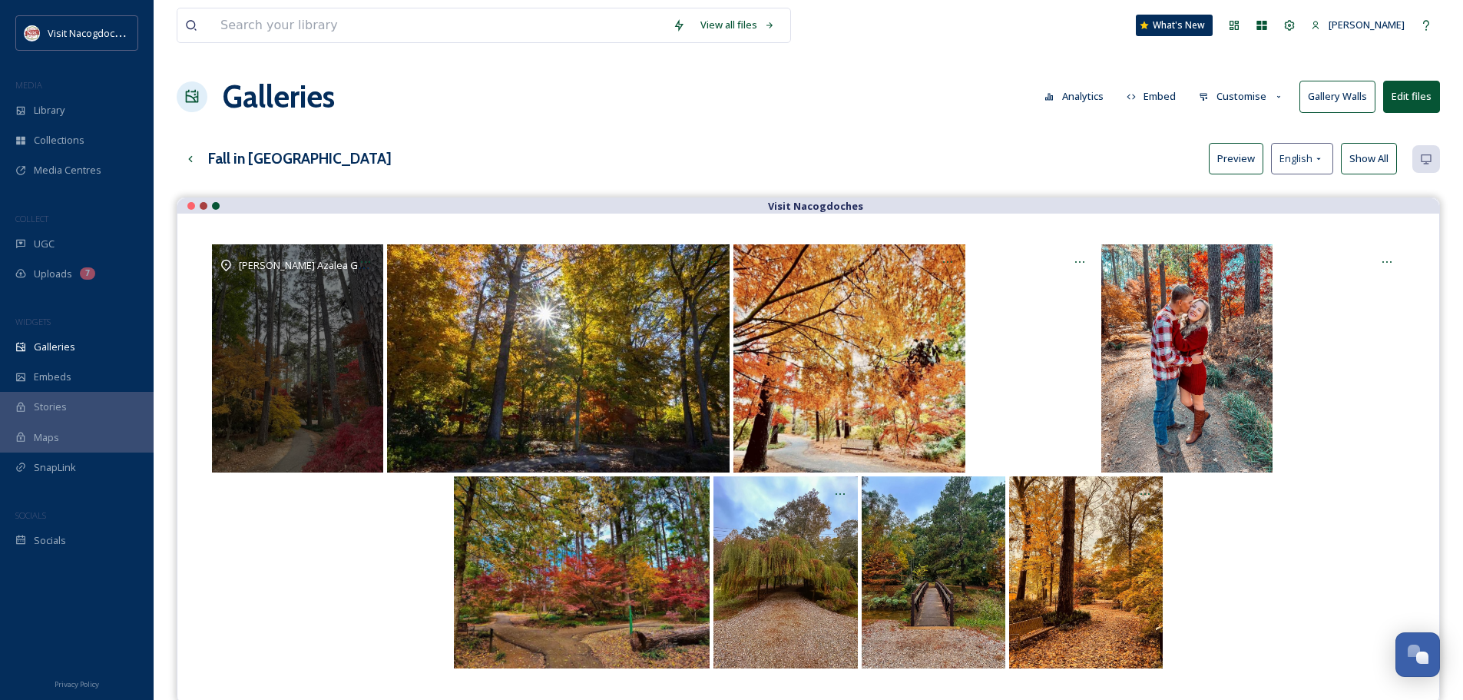
click at [313, 373] on div "[PERSON_NAME] Azalea Garden" at bounding box center [297, 358] width 171 height 228
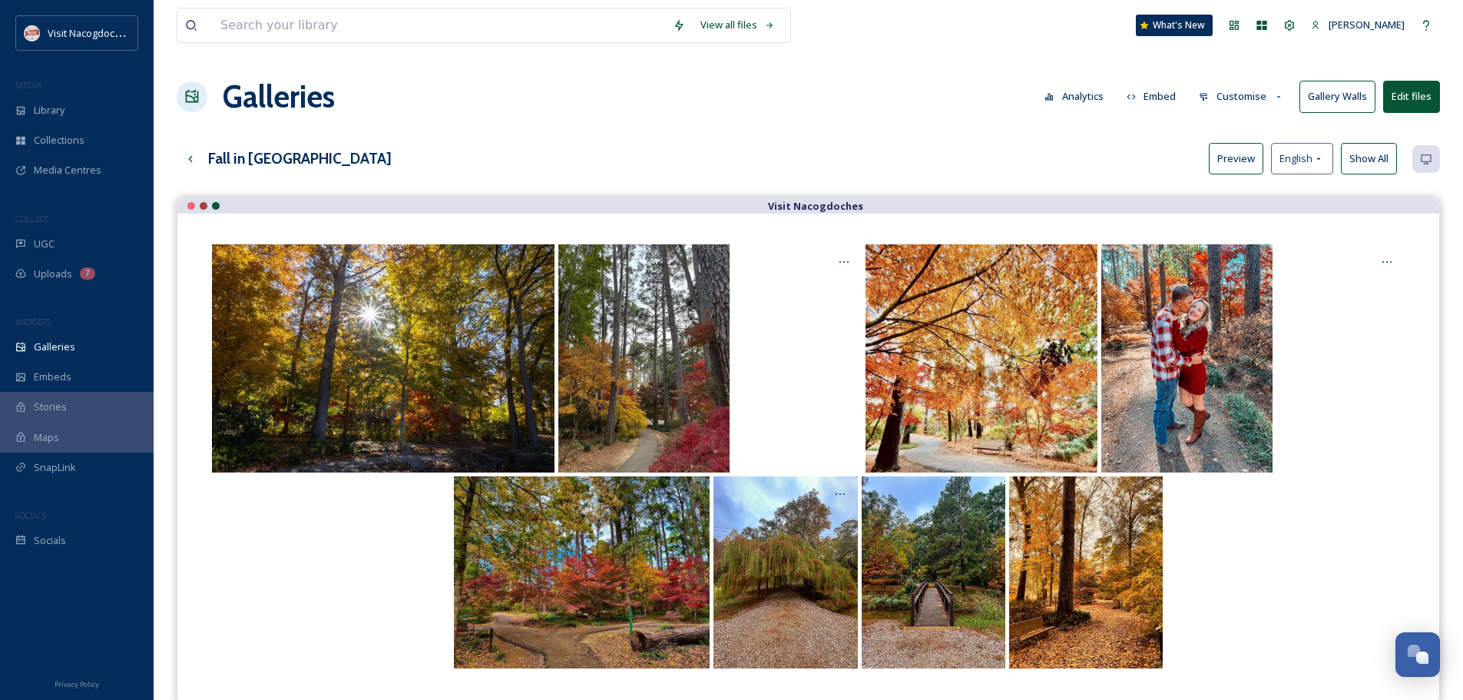
click at [361, 138] on div "View all files What's New [PERSON_NAME] Galleries Analytics Embed Customise Gal…" at bounding box center [809, 460] width 1310 height 920
click at [107, 349] on div "Galleries" at bounding box center [77, 347] width 154 height 30
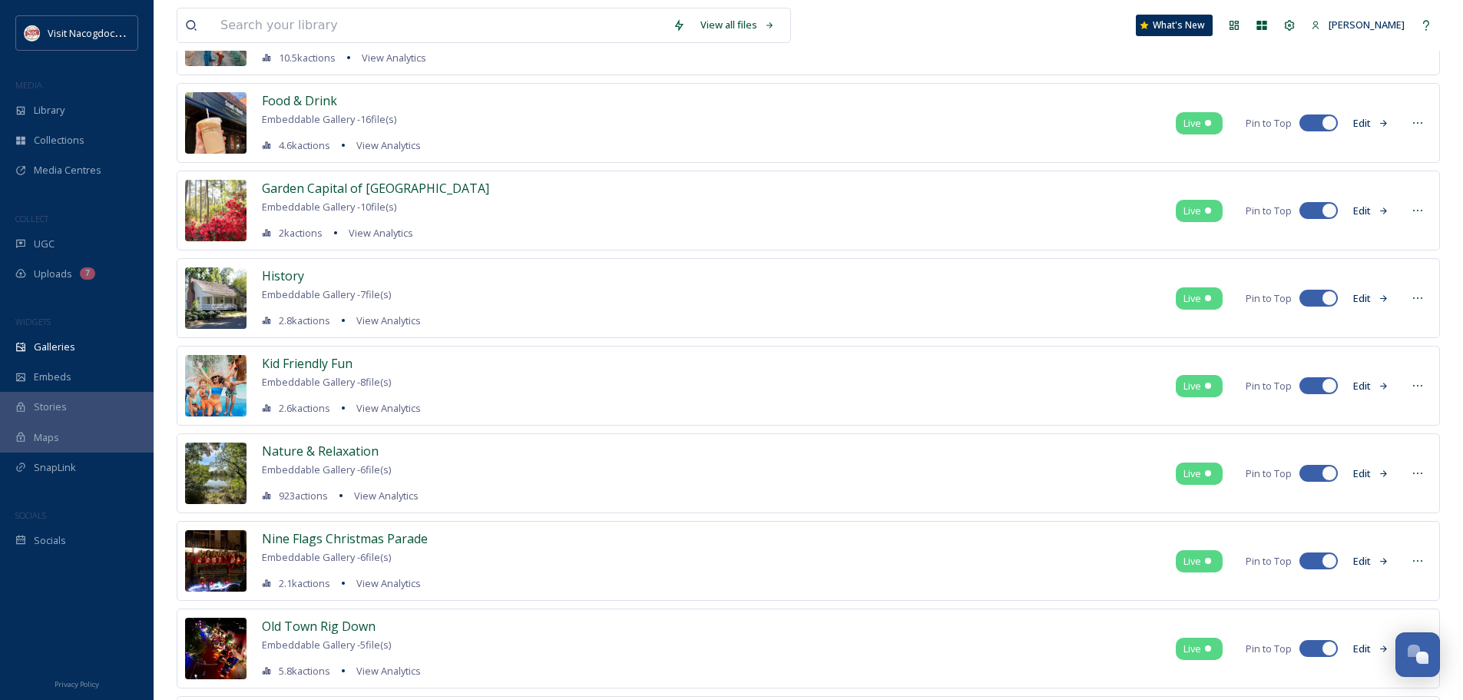
scroll to position [230, 0]
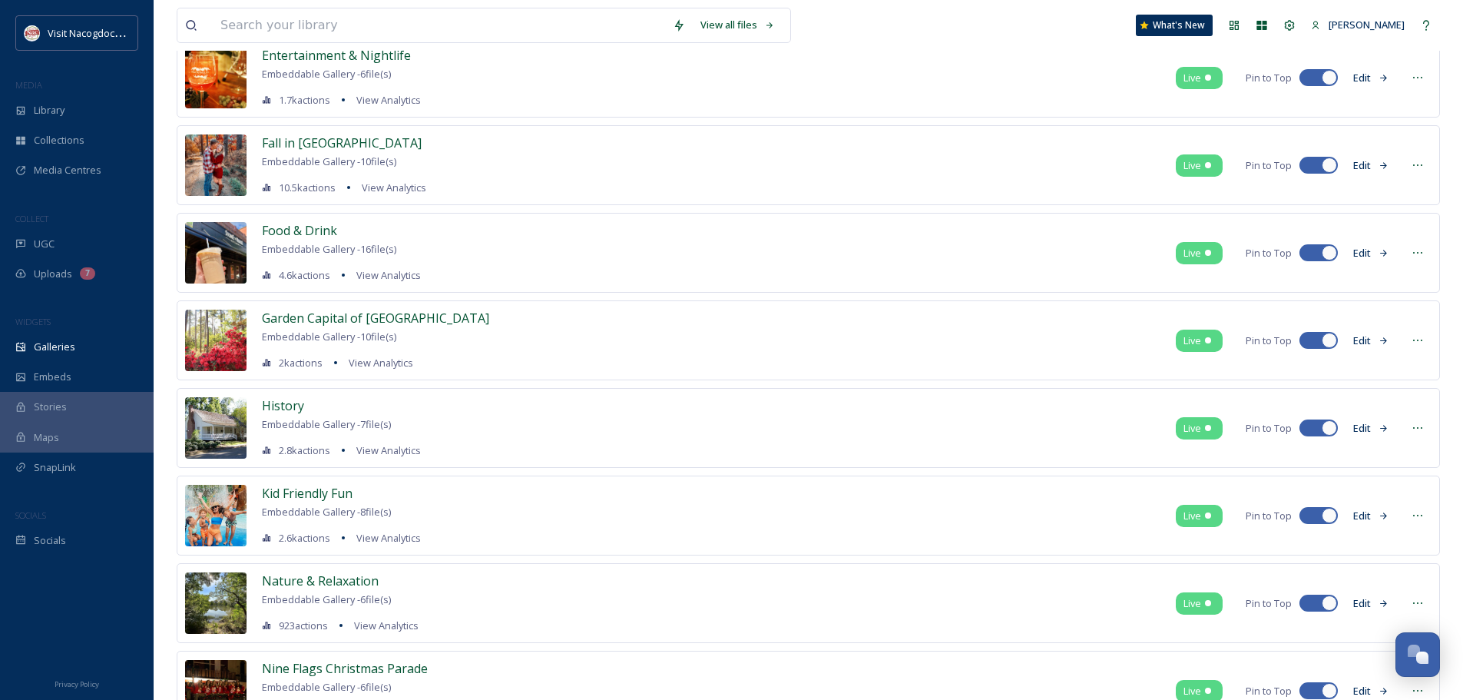
click at [1365, 340] on button "Edit" at bounding box center [1371, 341] width 51 height 30
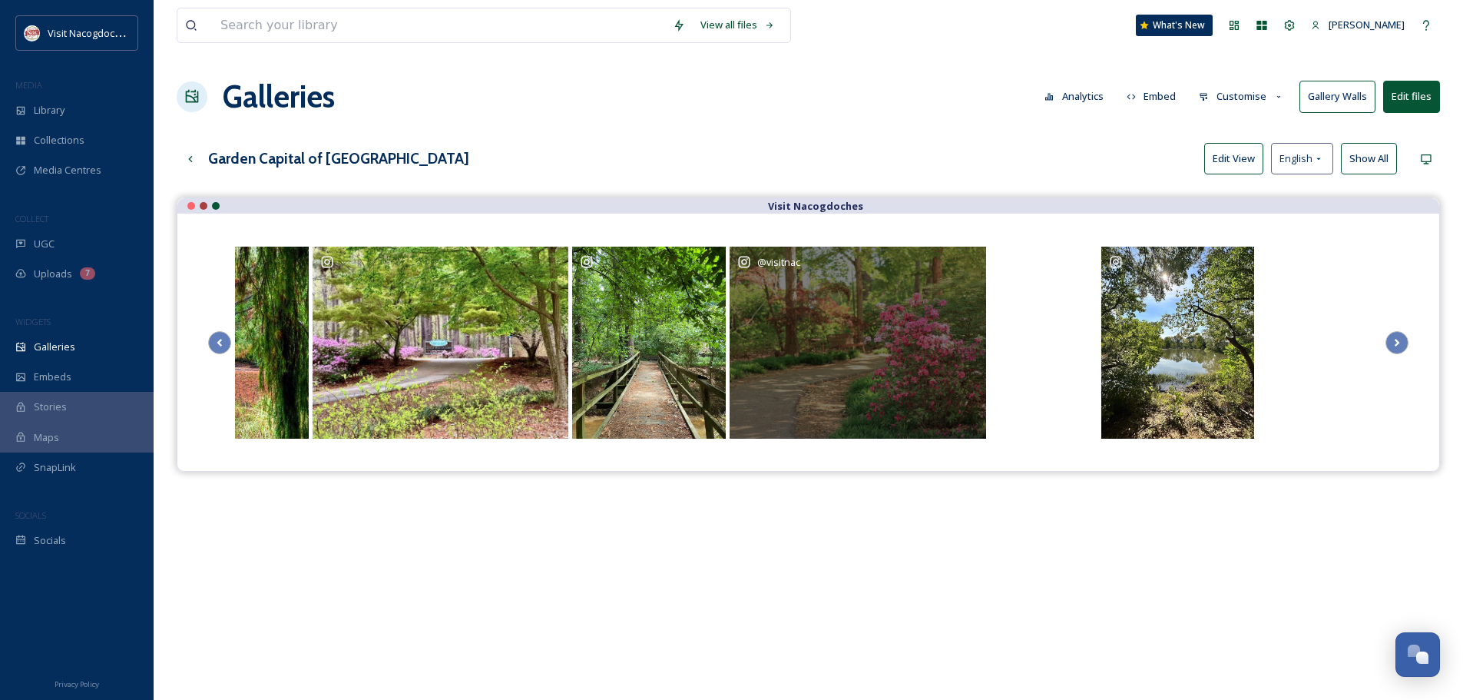
drag, startPoint x: 1251, startPoint y: 392, endPoint x: 751, endPoint y: 409, distance: 500.3
click at [751, 409] on div "@ visitnac" at bounding box center [858, 343] width 256 height 192
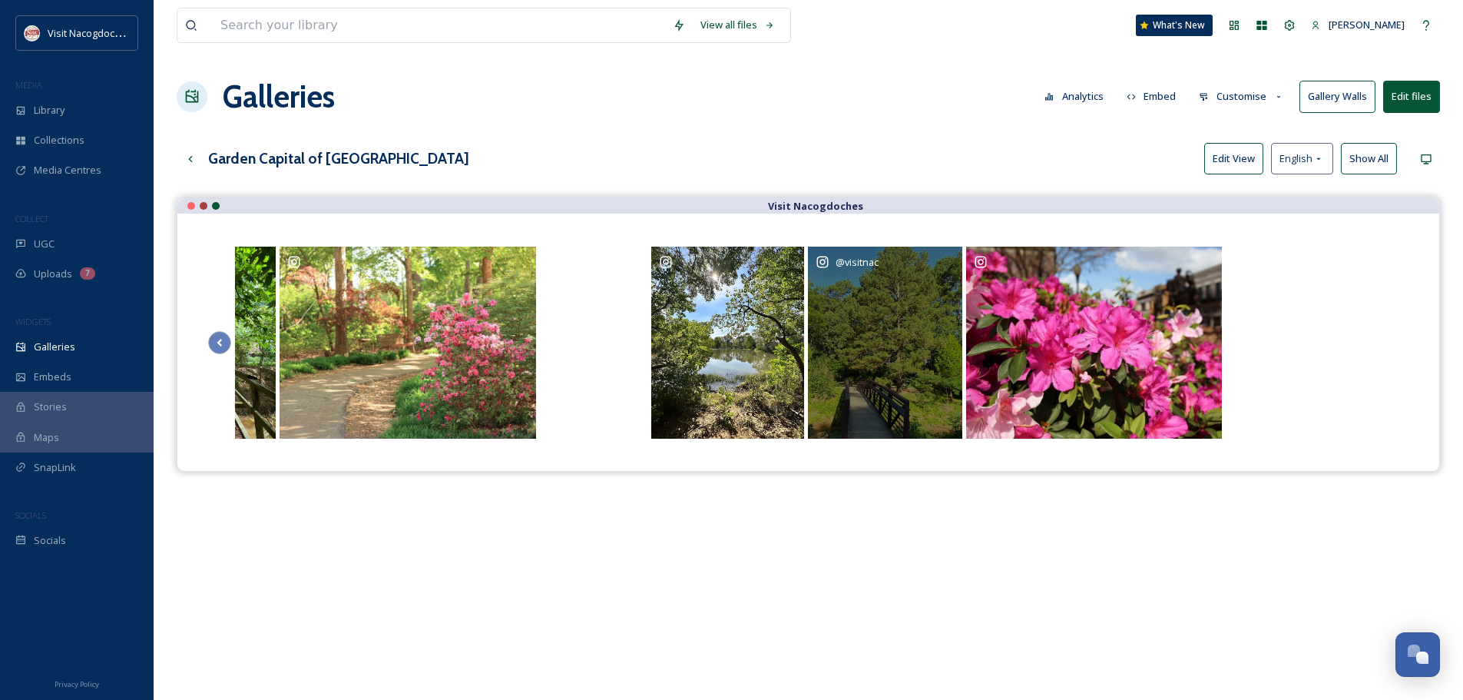
drag, startPoint x: 918, startPoint y: 385, endPoint x: 748, endPoint y: 402, distance: 170.7
click at [748, 402] on div "@ visitnac" at bounding box center [406, 342] width 1952 height 196
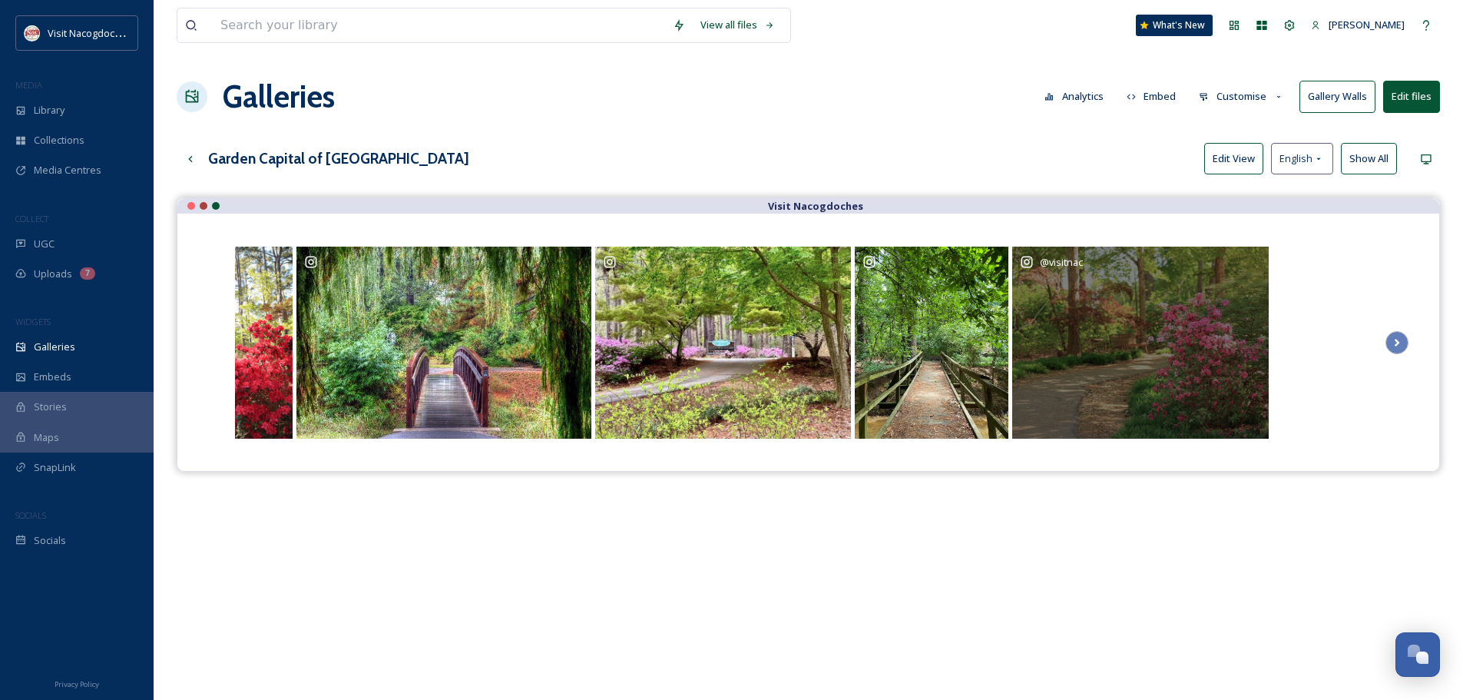
drag, startPoint x: 526, startPoint y: 350, endPoint x: 1182, endPoint y: 320, distance: 656.7
click at [1182, 320] on div "@ visitnac" at bounding box center [1140, 343] width 256 height 192
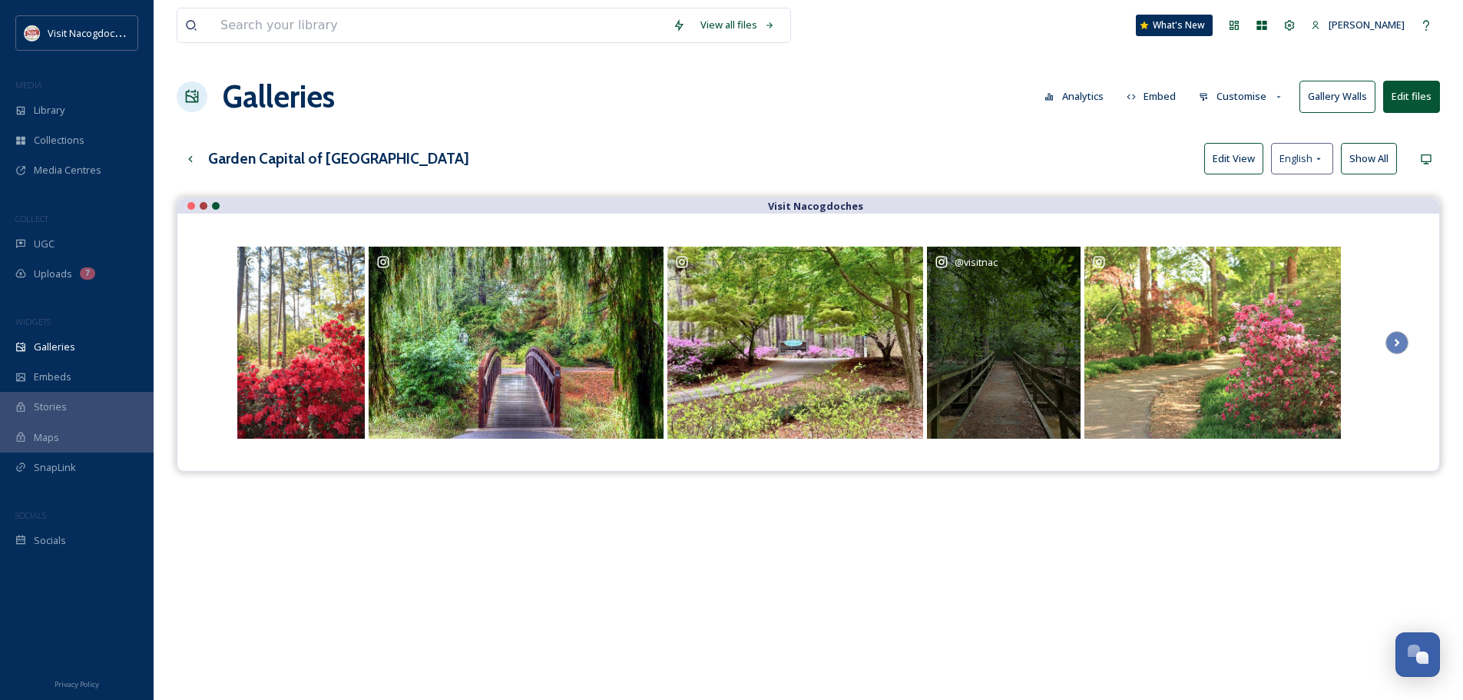
drag, startPoint x: 761, startPoint y: 362, endPoint x: 1131, endPoint y: 342, distance: 370.8
click at [1131, 342] on div "@ visitnac" at bounding box center [1211, 342] width 1952 height 196
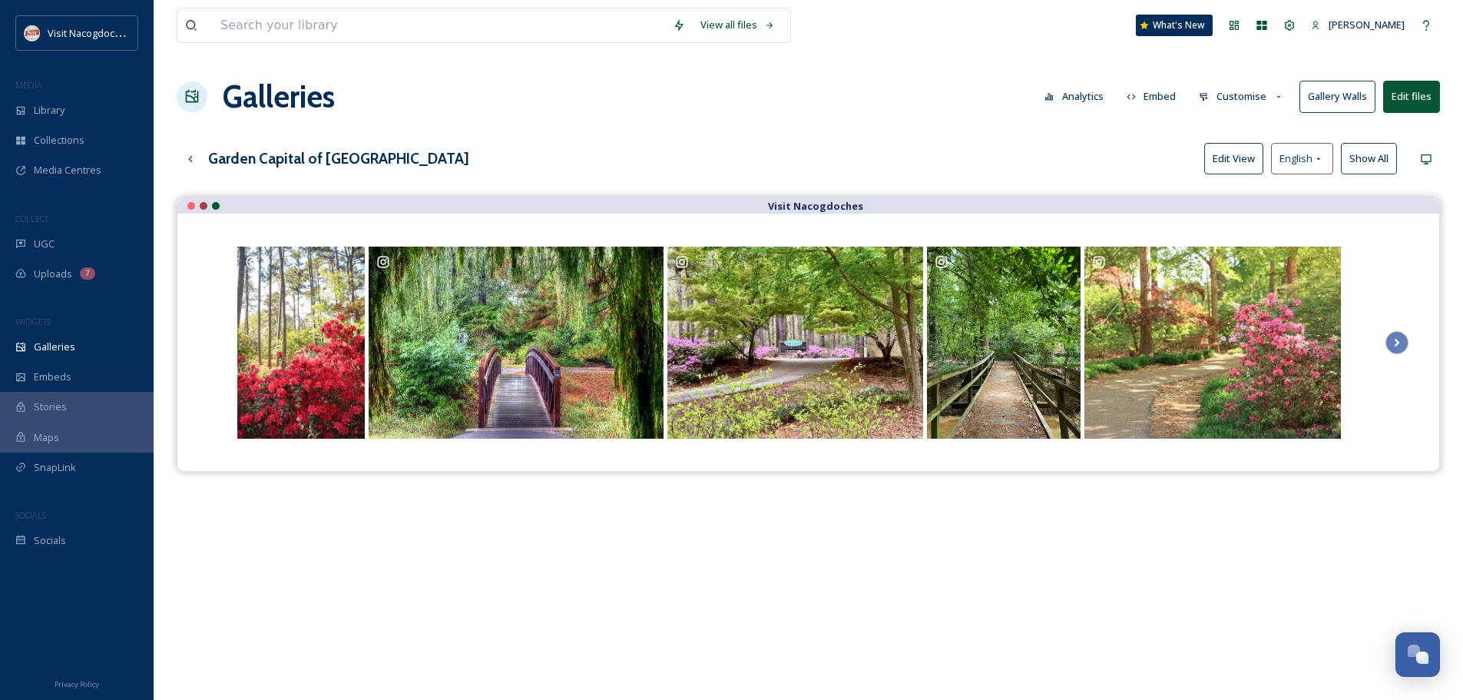
click at [864, 505] on div "Visit Nacogdoches" at bounding box center [809, 547] width 1264 height 700
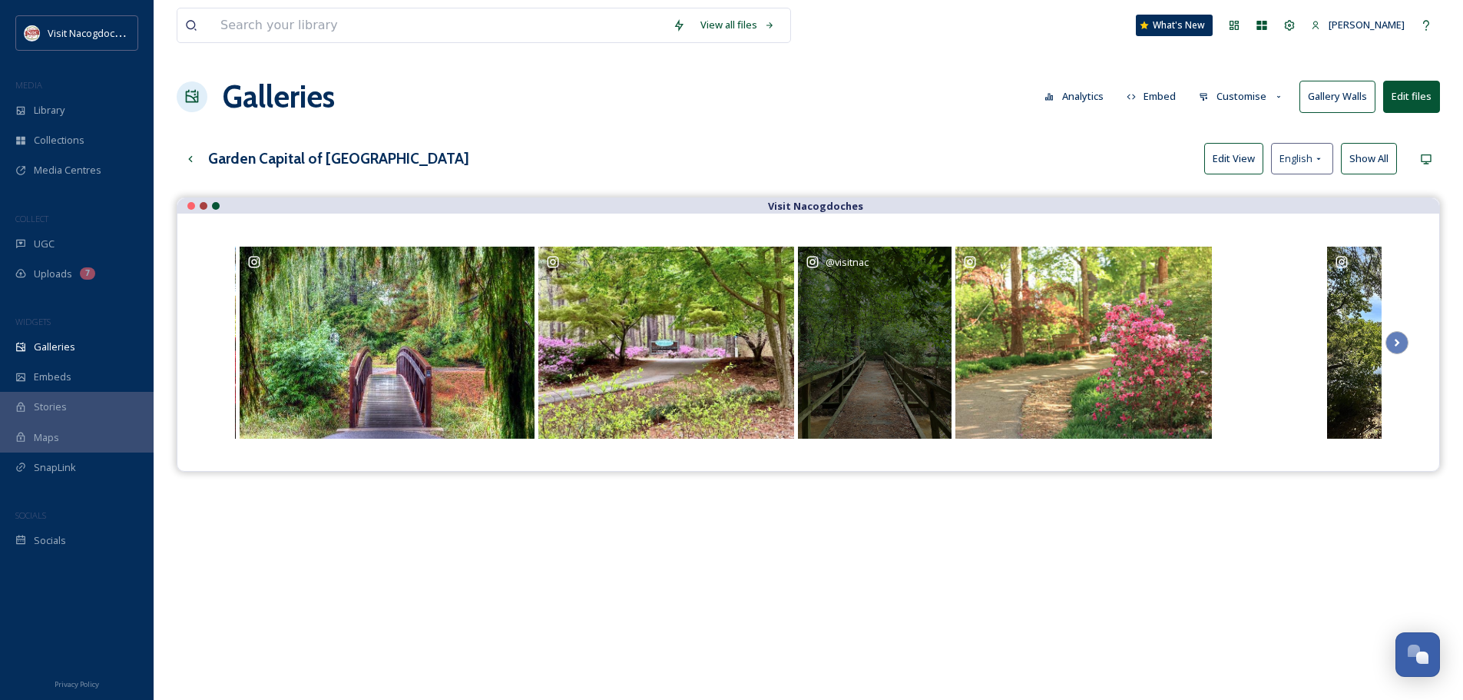
drag, startPoint x: 976, startPoint y: 393, endPoint x: 863, endPoint y: 399, distance: 113.0
click at [956, 399] on div "Opens media popup. Media description: visitnac-18077716135736081.jpg." at bounding box center [1084, 343] width 256 height 192
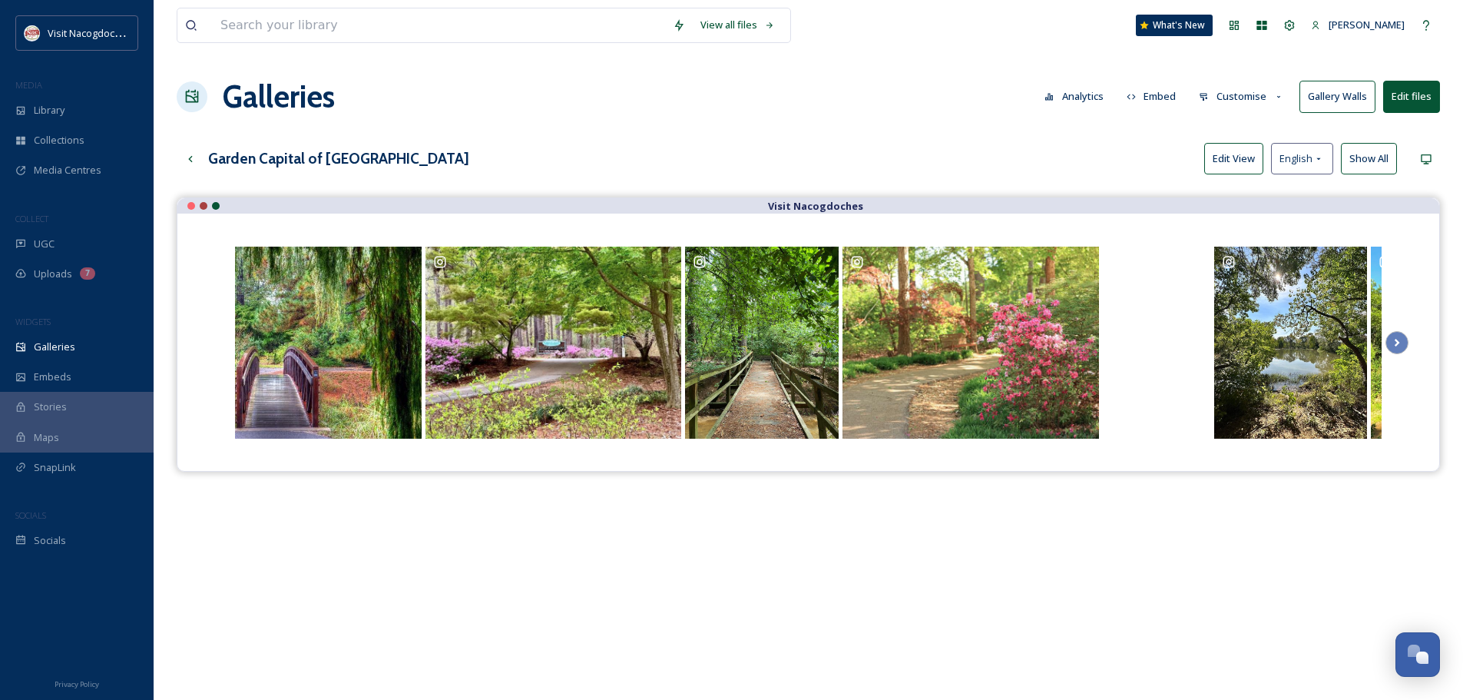
click at [1211, 155] on button "Edit View" at bounding box center [1233, 158] width 59 height 31
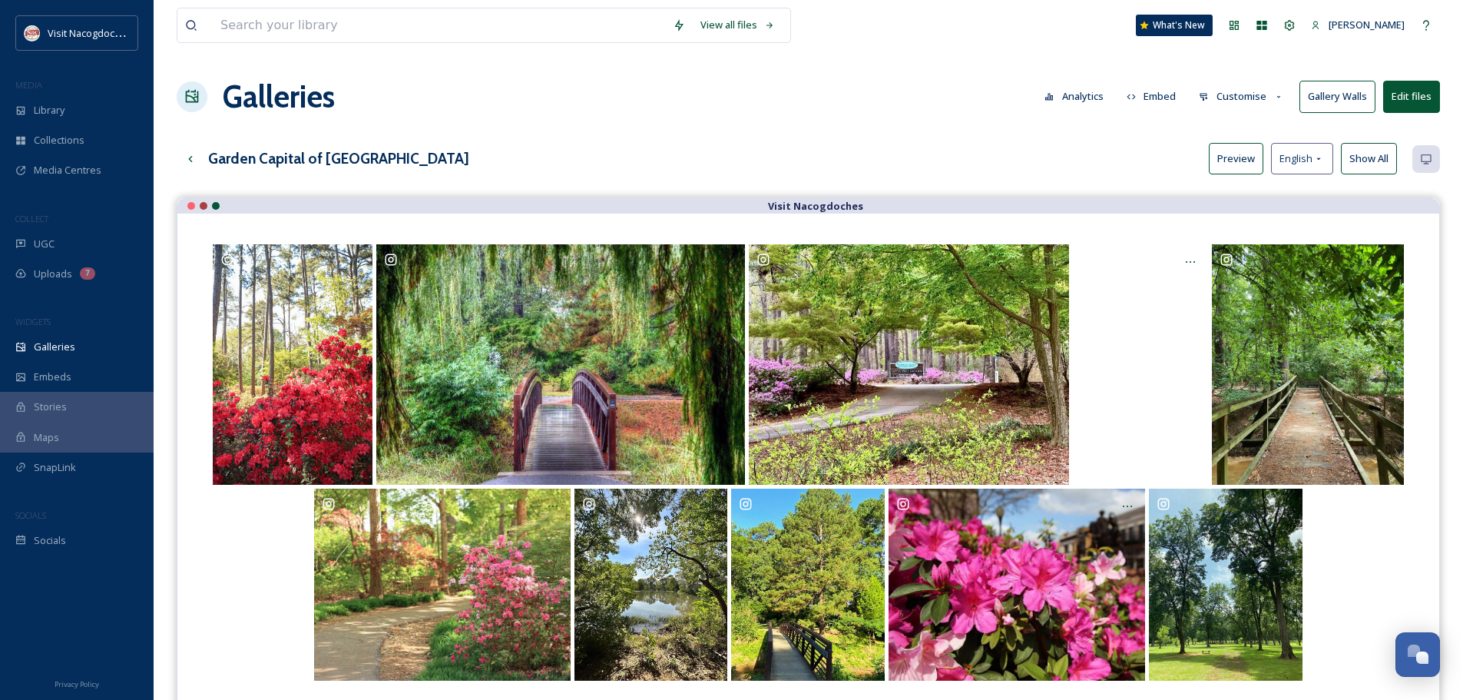
click at [720, 125] on div "View all files What's New [PERSON_NAME] Galleries Analytics Embed Customise Gal…" at bounding box center [809, 460] width 1310 height 920
click at [61, 97] on div "Library" at bounding box center [77, 110] width 154 height 30
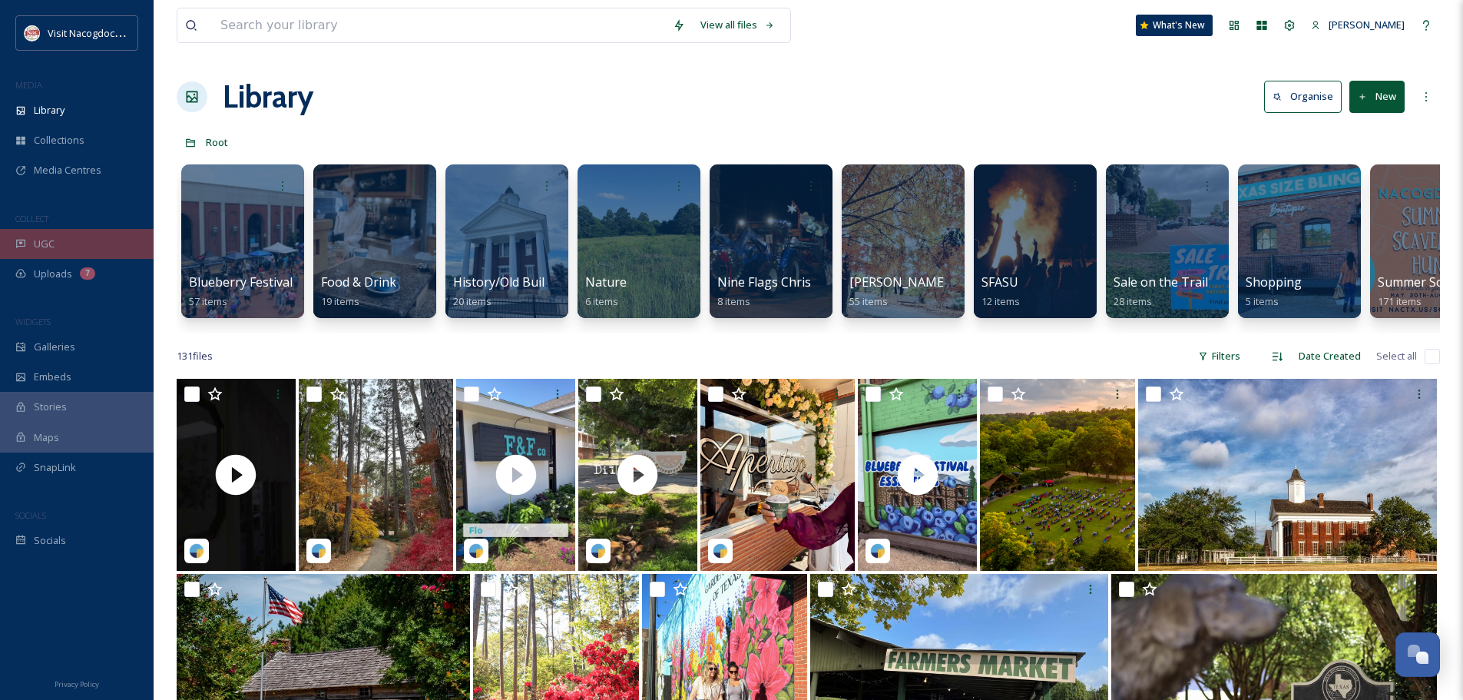
click at [108, 243] on div "UGC" at bounding box center [77, 244] width 154 height 30
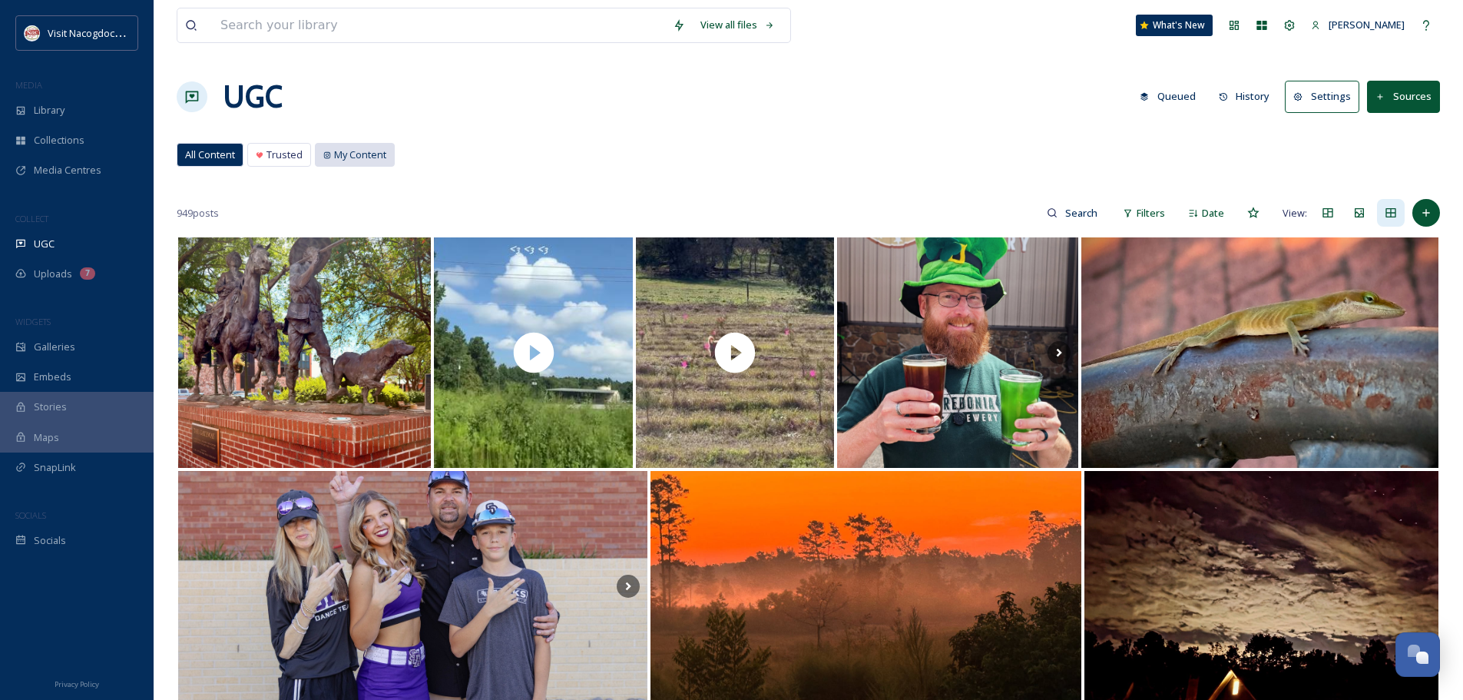
click at [339, 154] on span "My Content" at bounding box center [360, 154] width 52 height 15
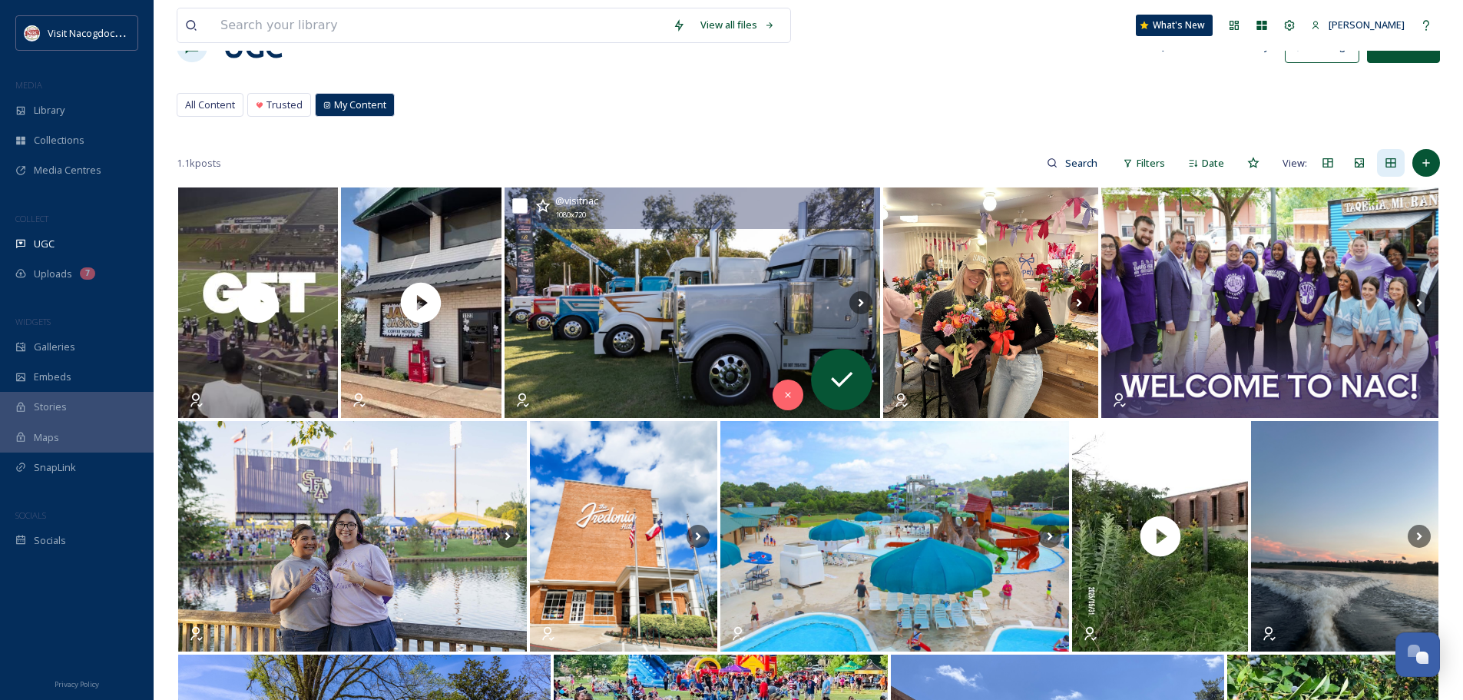
scroll to position [77, 0]
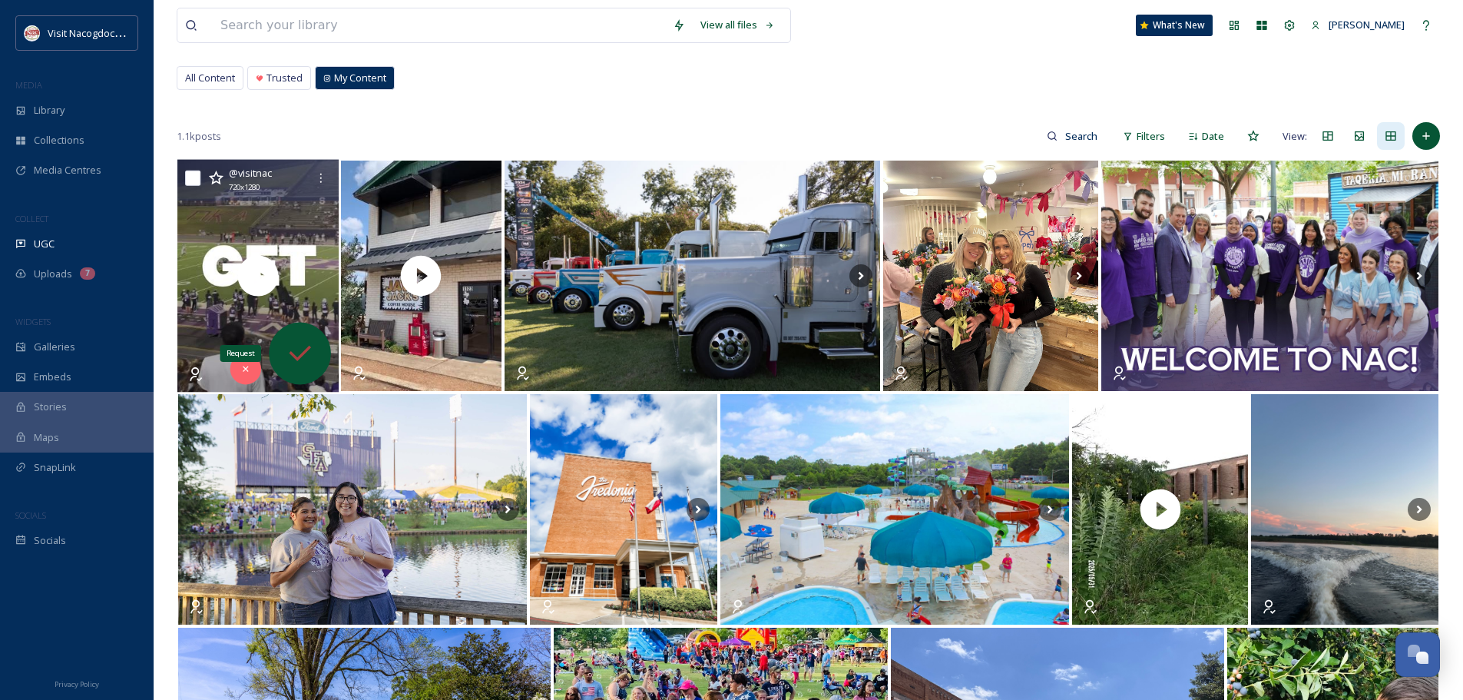
click at [293, 346] on icon at bounding box center [300, 353] width 31 height 31
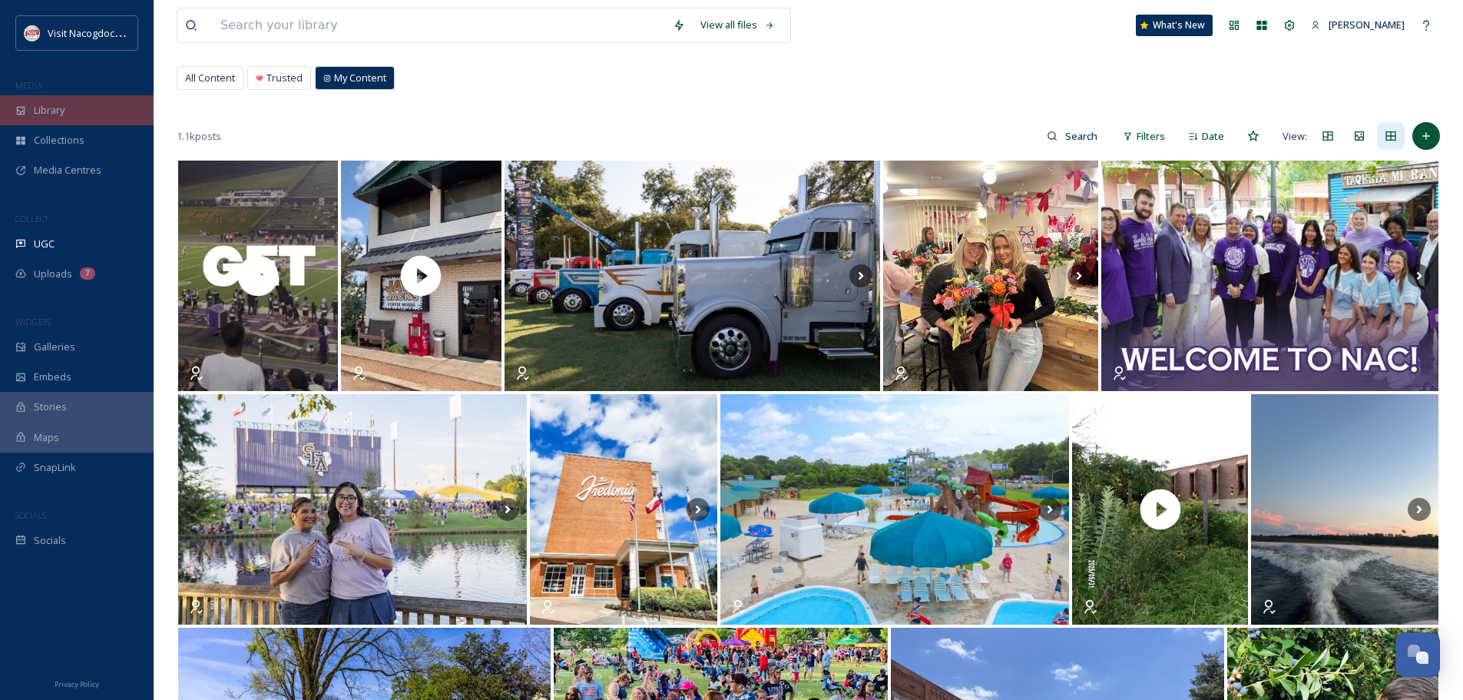
click at [51, 99] on div "Library" at bounding box center [77, 110] width 154 height 30
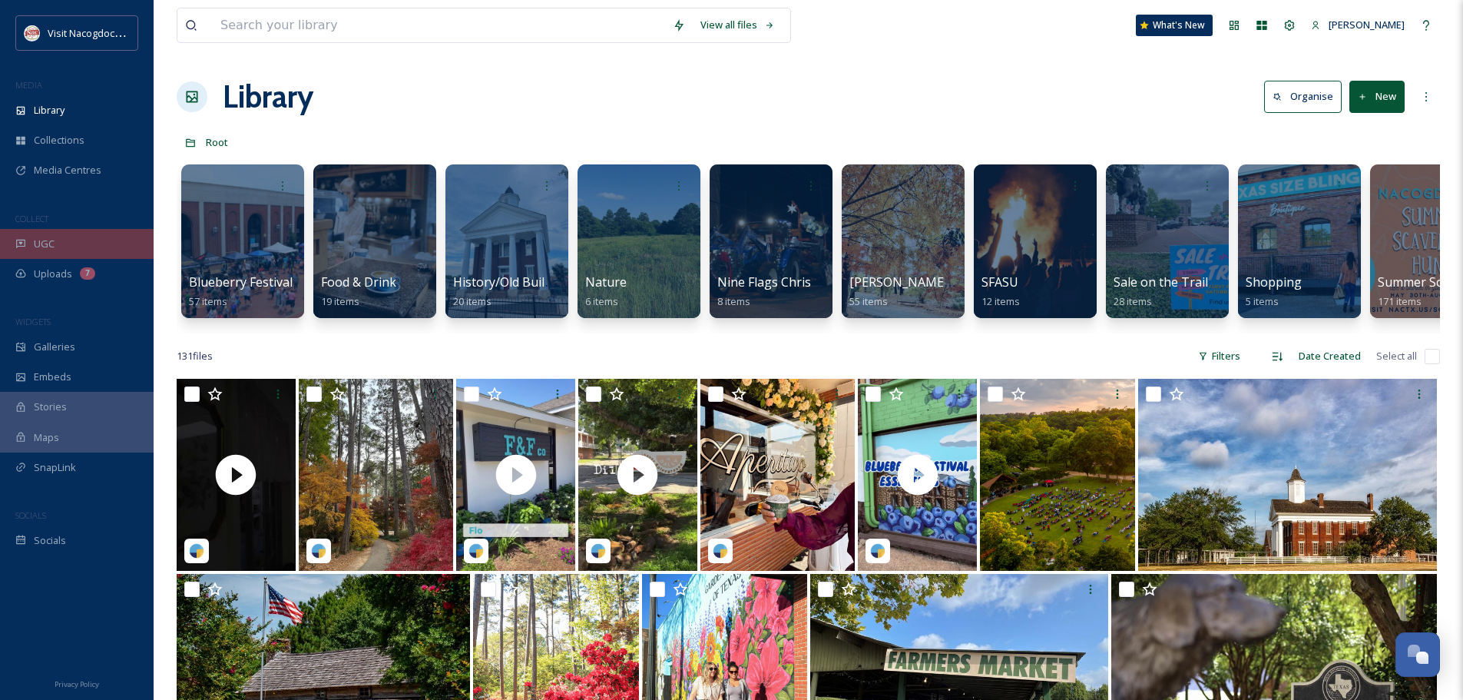
click at [91, 235] on div "UGC" at bounding box center [77, 244] width 154 height 30
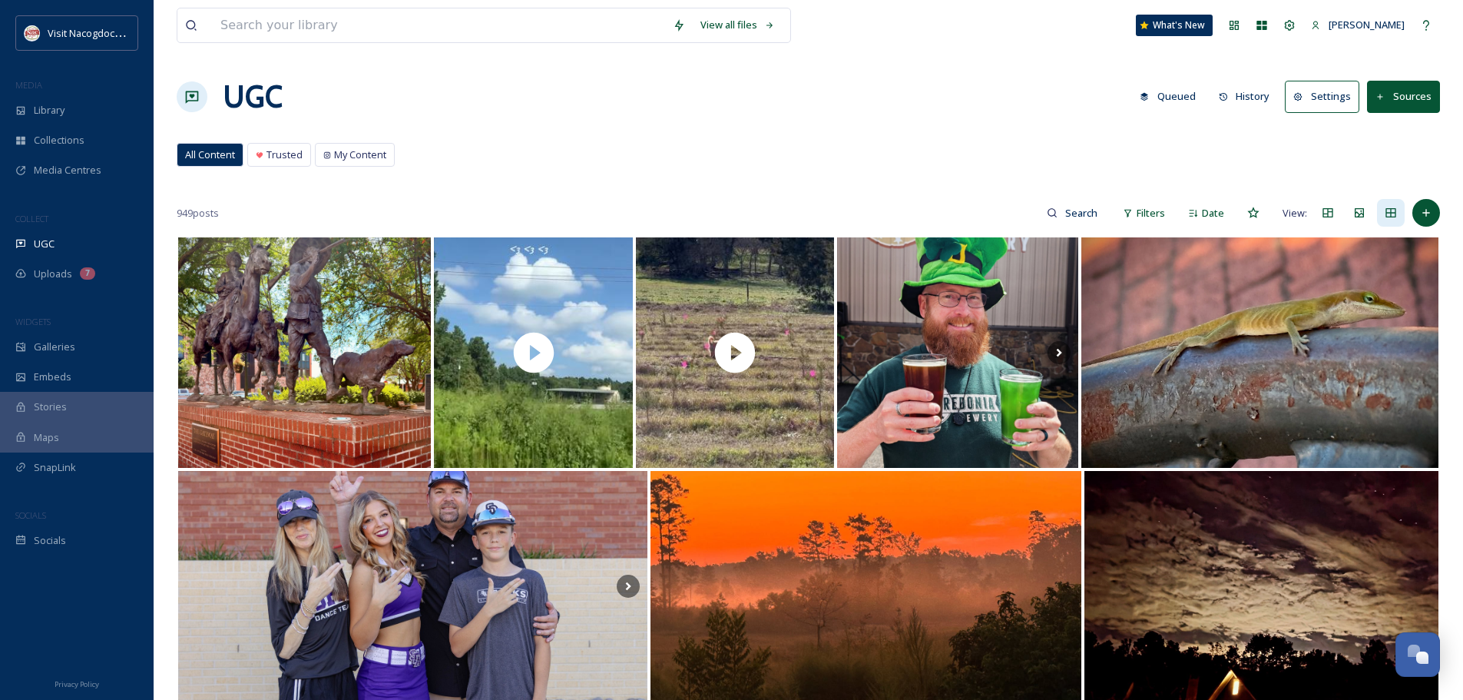
click at [350, 169] on div "All Content Trusted My Content All Content Trusted My Content" at bounding box center [809, 158] width 1264 height 31
click at [326, 150] on div "My Content" at bounding box center [355, 155] width 78 height 22
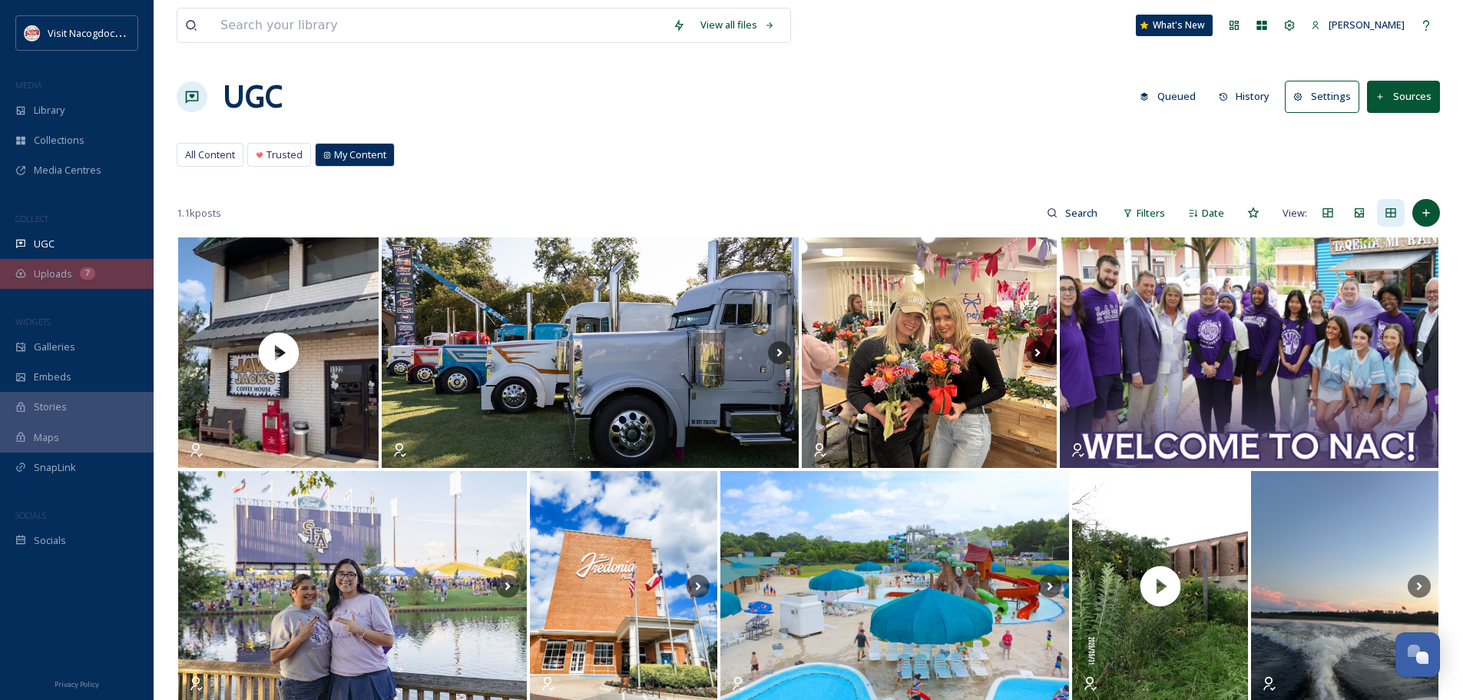
click at [105, 270] on div "Uploads 7" at bounding box center [77, 274] width 154 height 30
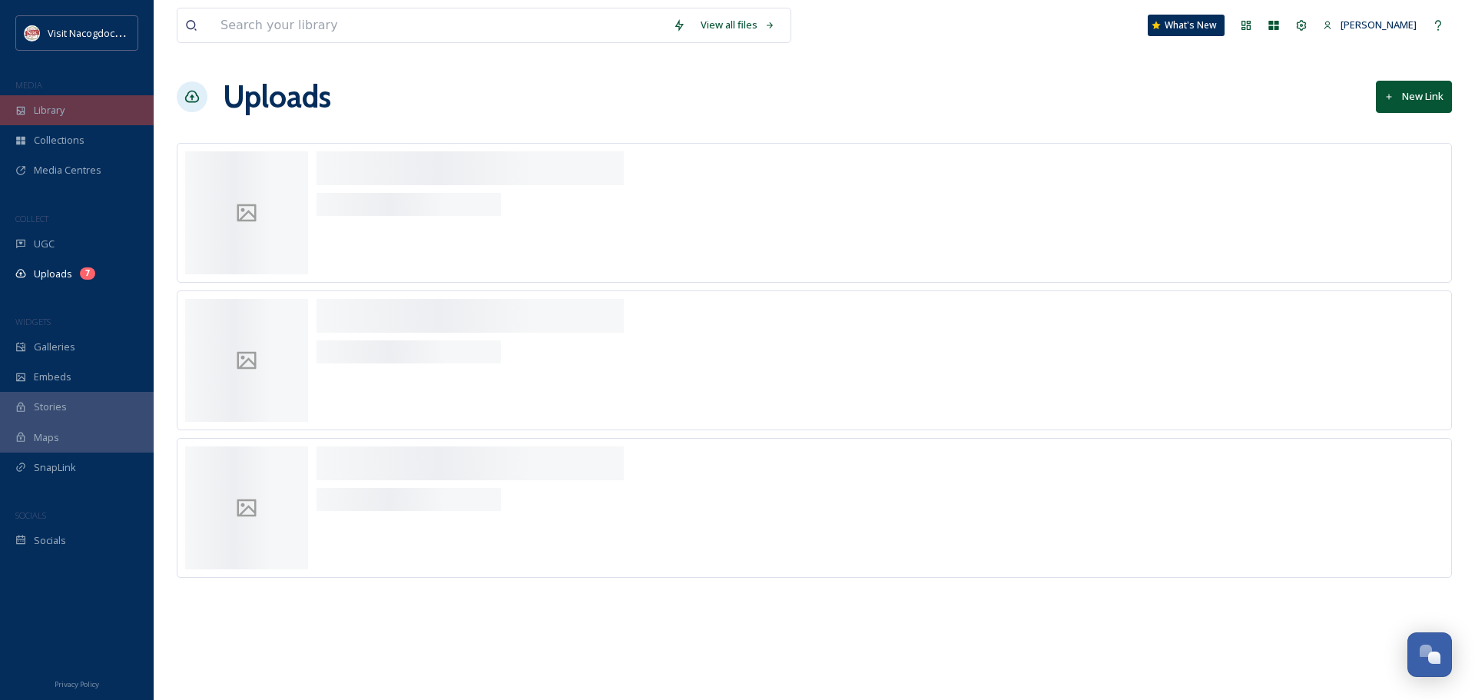
click at [73, 95] on div "Library" at bounding box center [77, 110] width 154 height 30
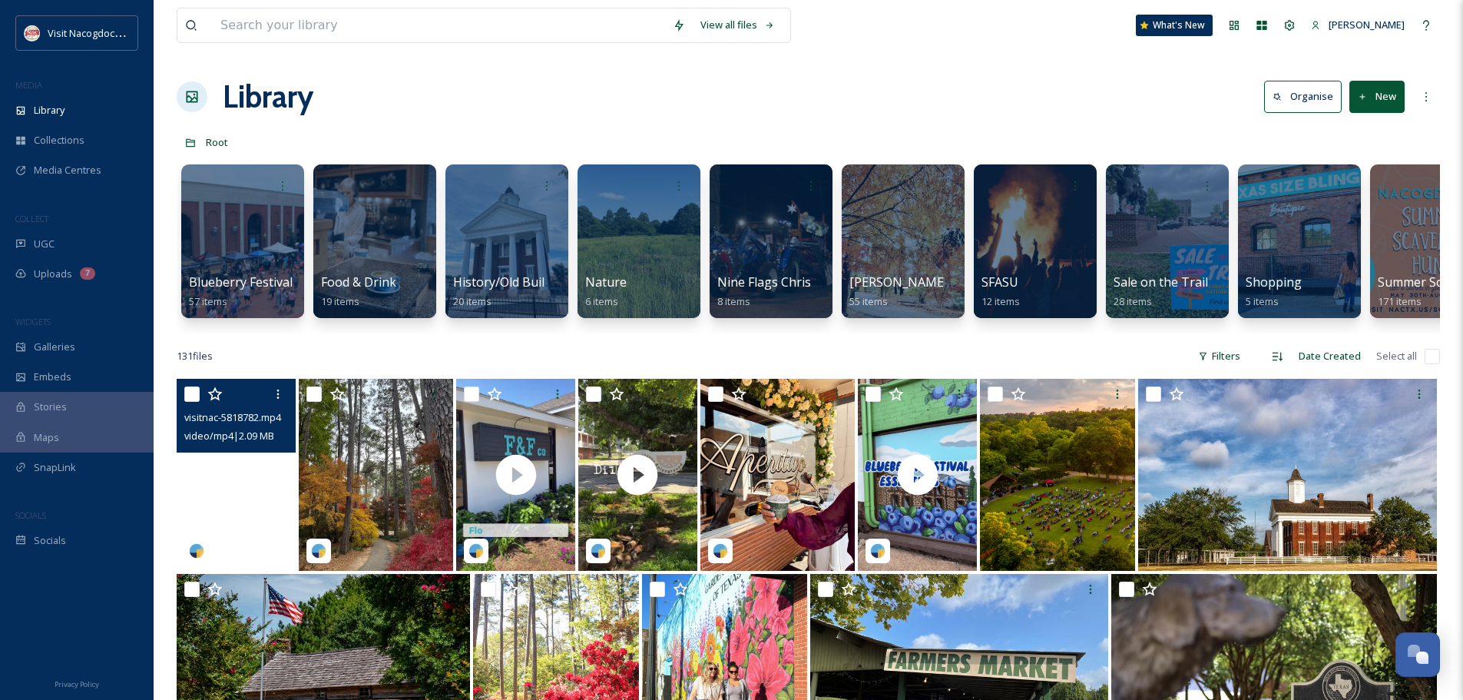
click at [280, 489] on video "visitnac-5818782.mp4" at bounding box center [236, 475] width 119 height 192
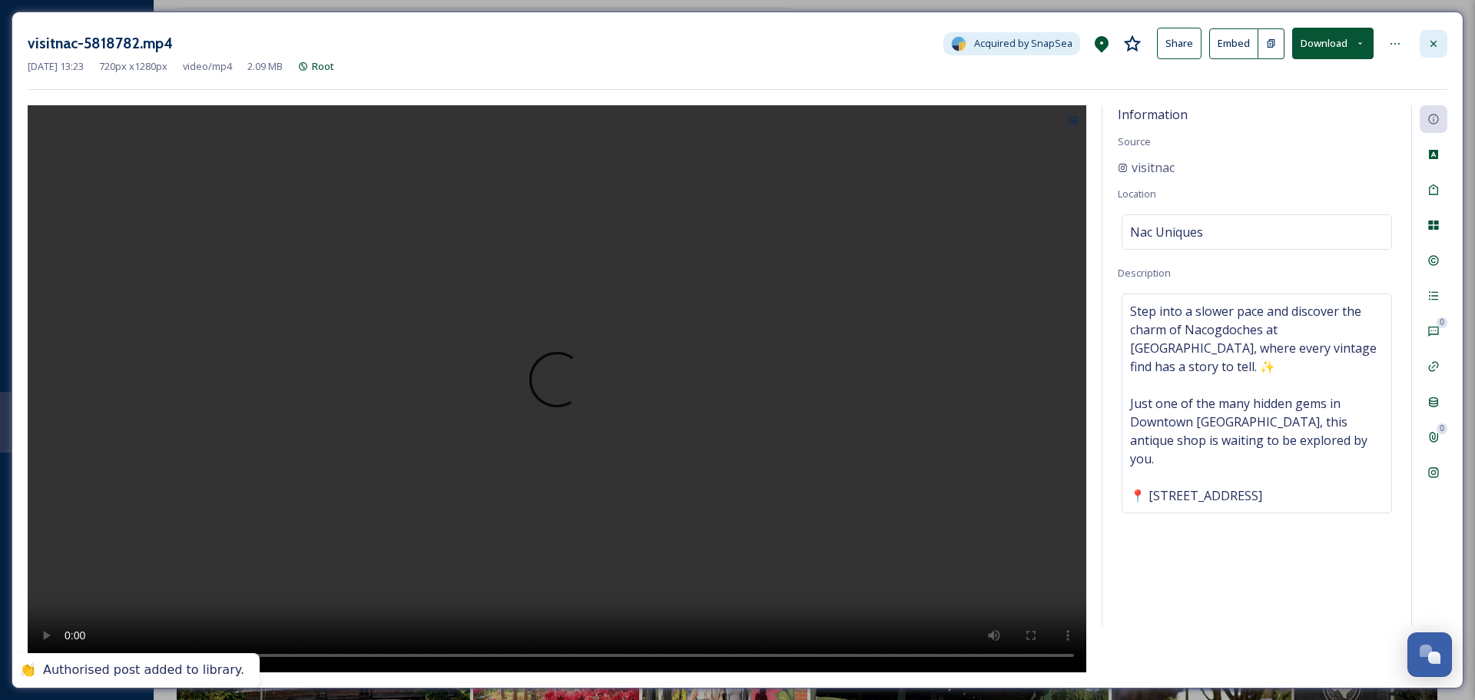
click at [1429, 50] on div at bounding box center [1433, 44] width 28 height 28
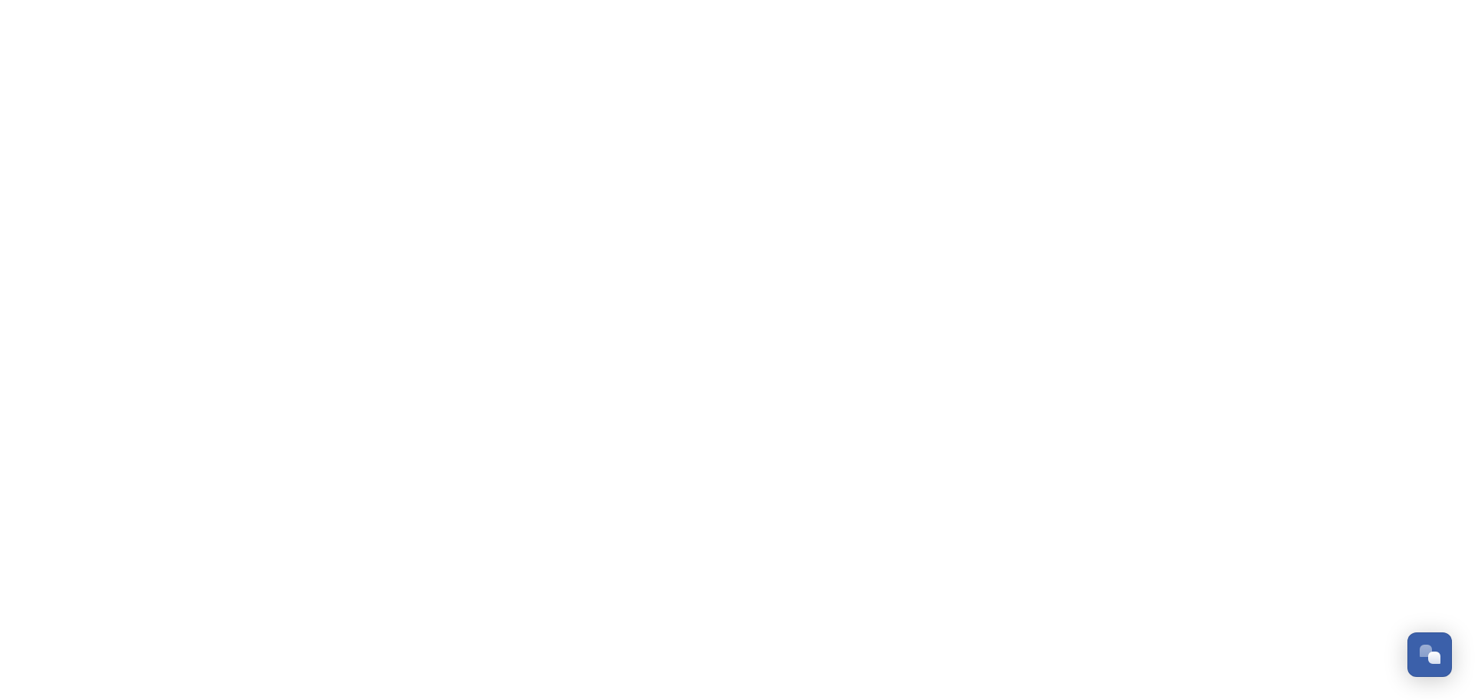
scroll to position [367, 0]
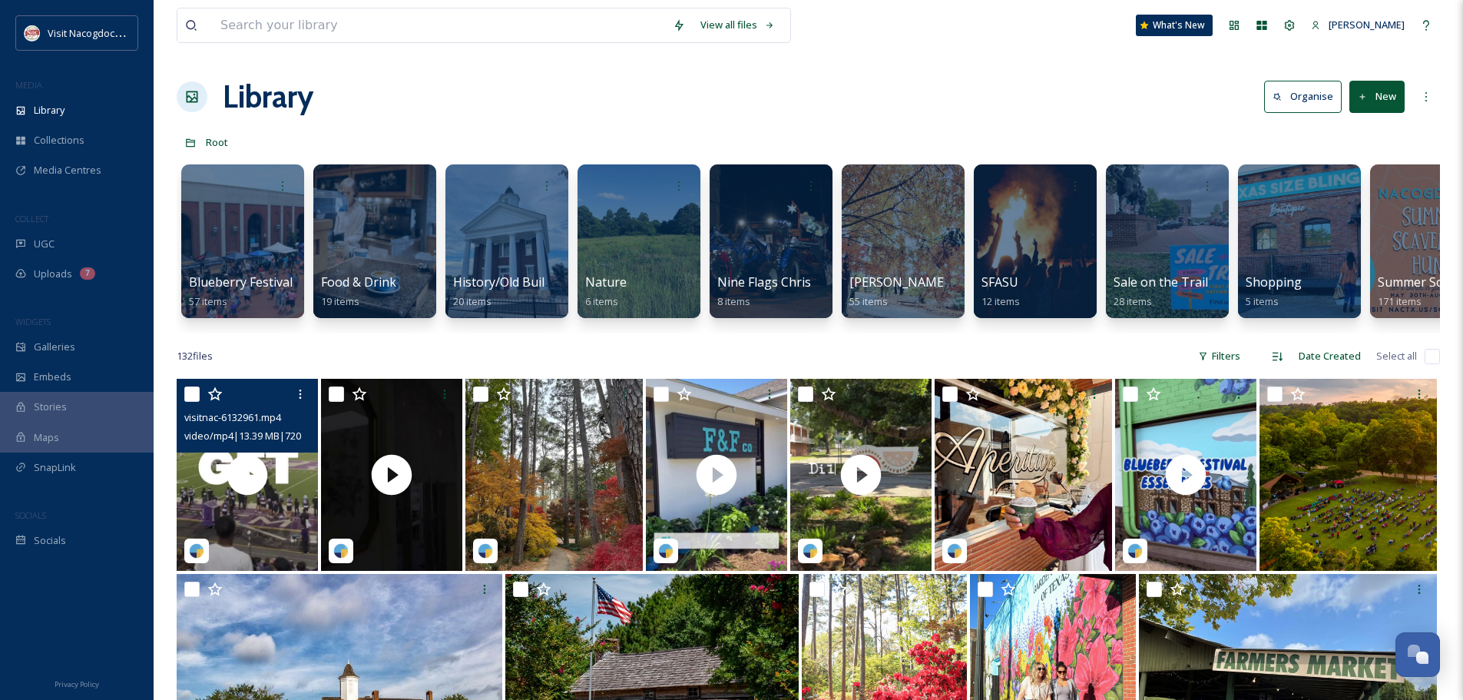
click at [292, 452] on div "visitnac-6132961.mp4 video/mp4 | 13.39 MB | 720 x 1280" at bounding box center [247, 416] width 141 height 74
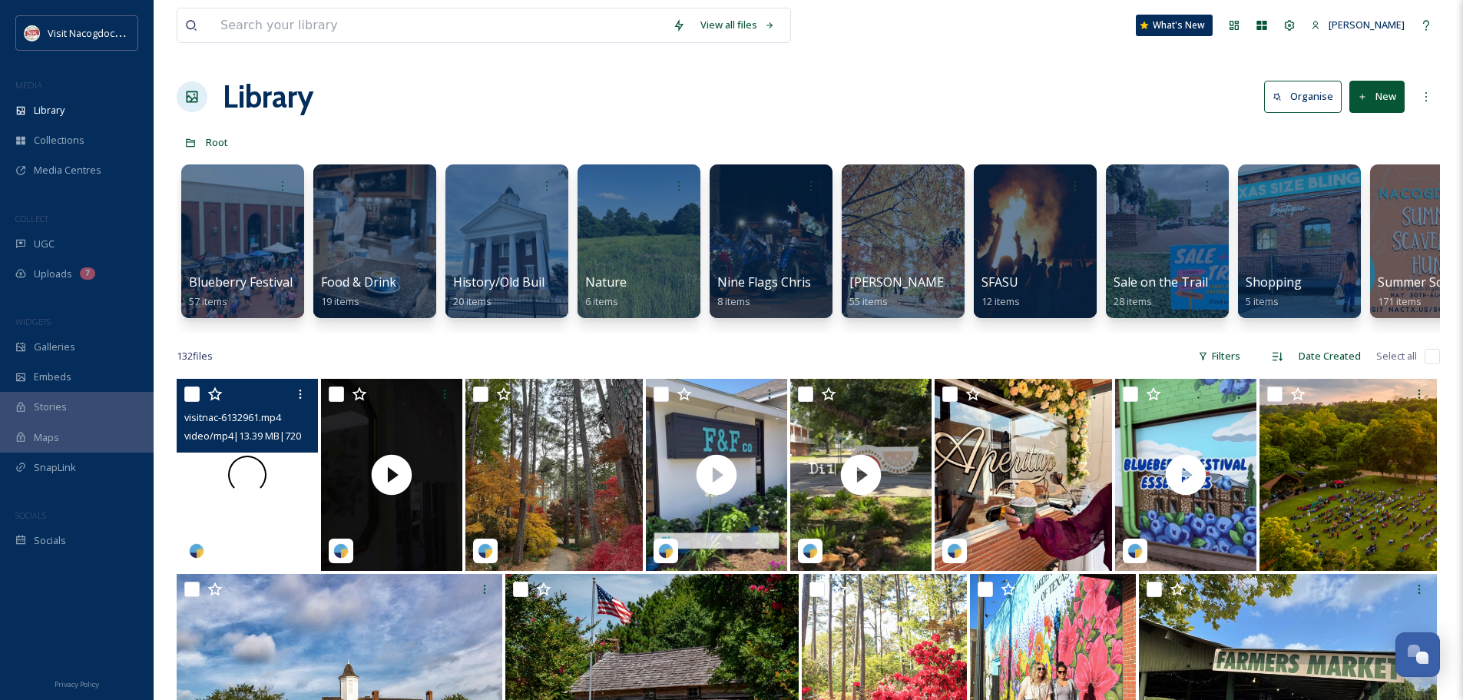
click at [271, 544] on video "visitnac-6132961.mp4" at bounding box center [247, 475] width 141 height 192
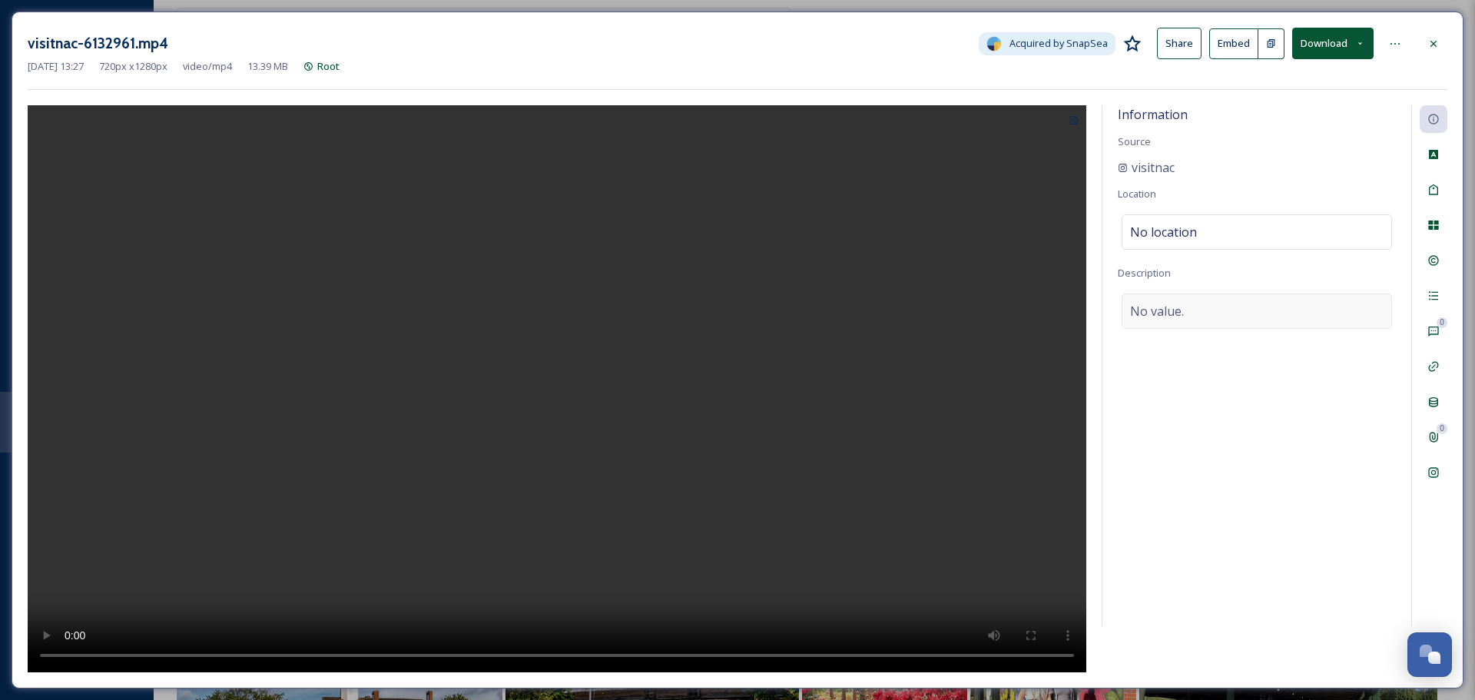
click at [1201, 324] on div "No value." at bounding box center [1256, 310] width 270 height 35
click at [1191, 340] on textarea at bounding box center [1257, 357] width 278 height 128
paste textarea "Get ready for game day in style! 🏈💜 Jack Backers has all the Lumberjack swag yo…"
type textarea "Get ready for game day in style! 🏈💜 Jack Backers has all the Lumberjack swag yo…"
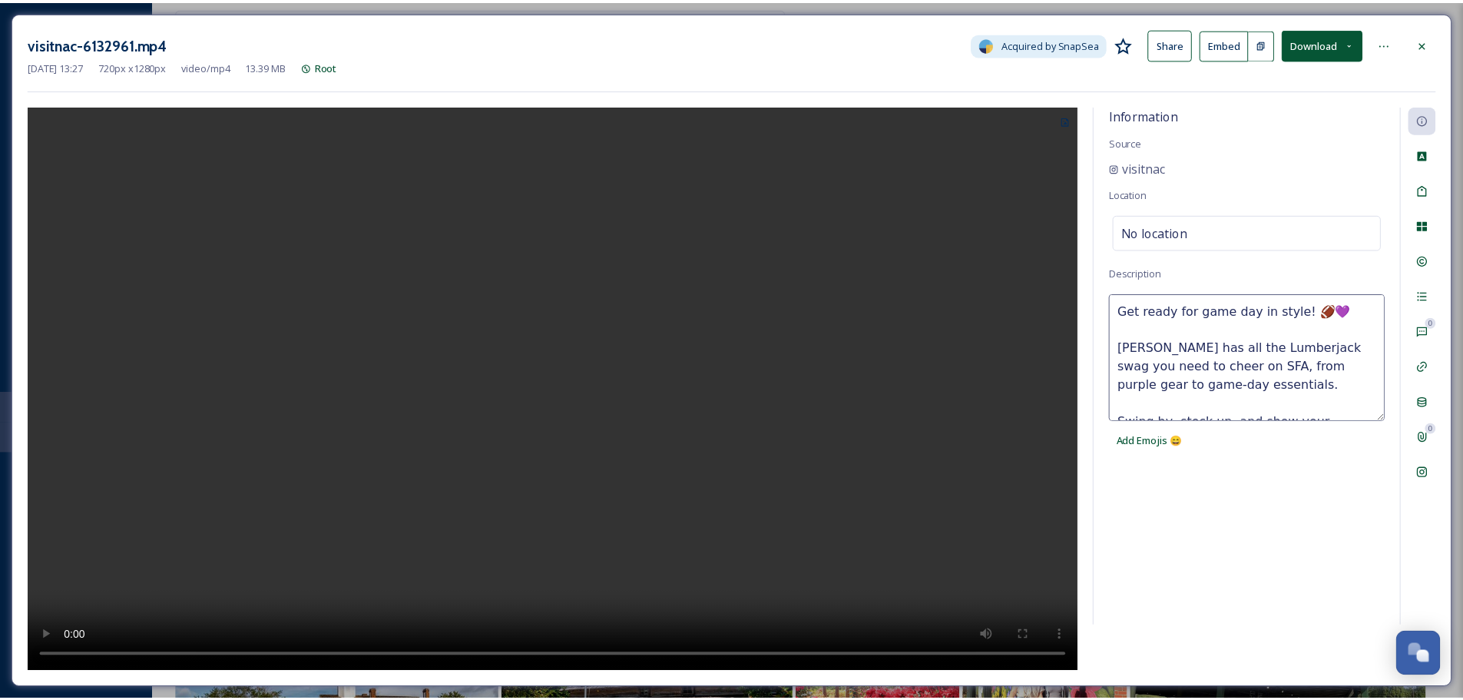
scroll to position [65, 0]
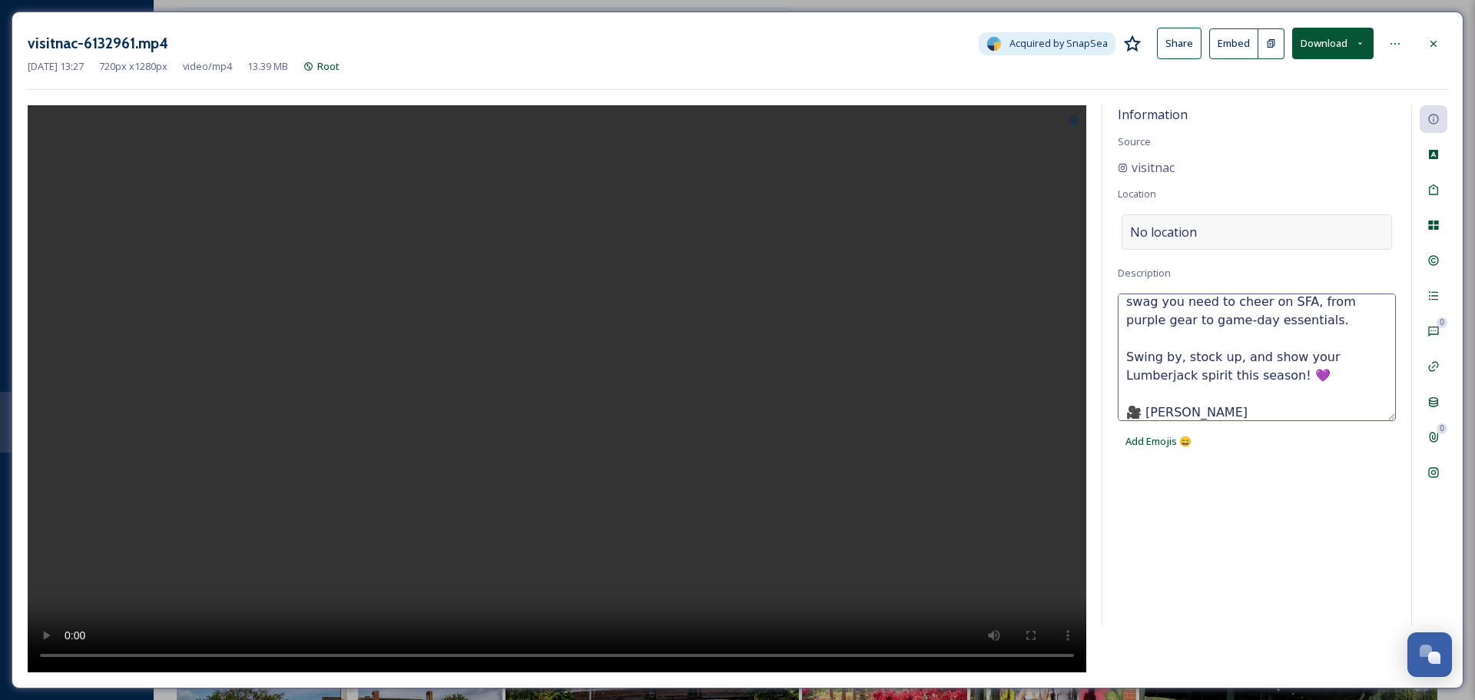
click at [1199, 239] on div "No location" at bounding box center [1256, 231] width 270 height 35
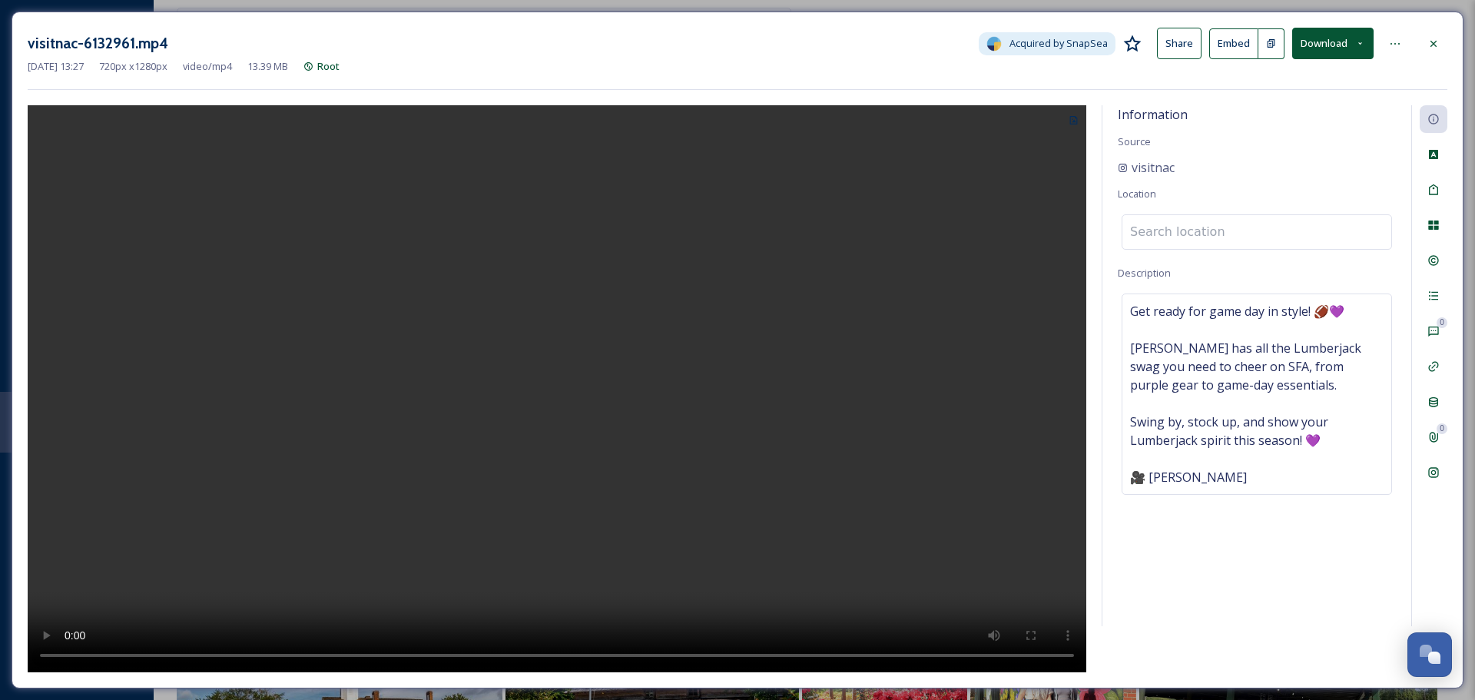
click at [1201, 235] on input at bounding box center [1256, 232] width 269 height 34
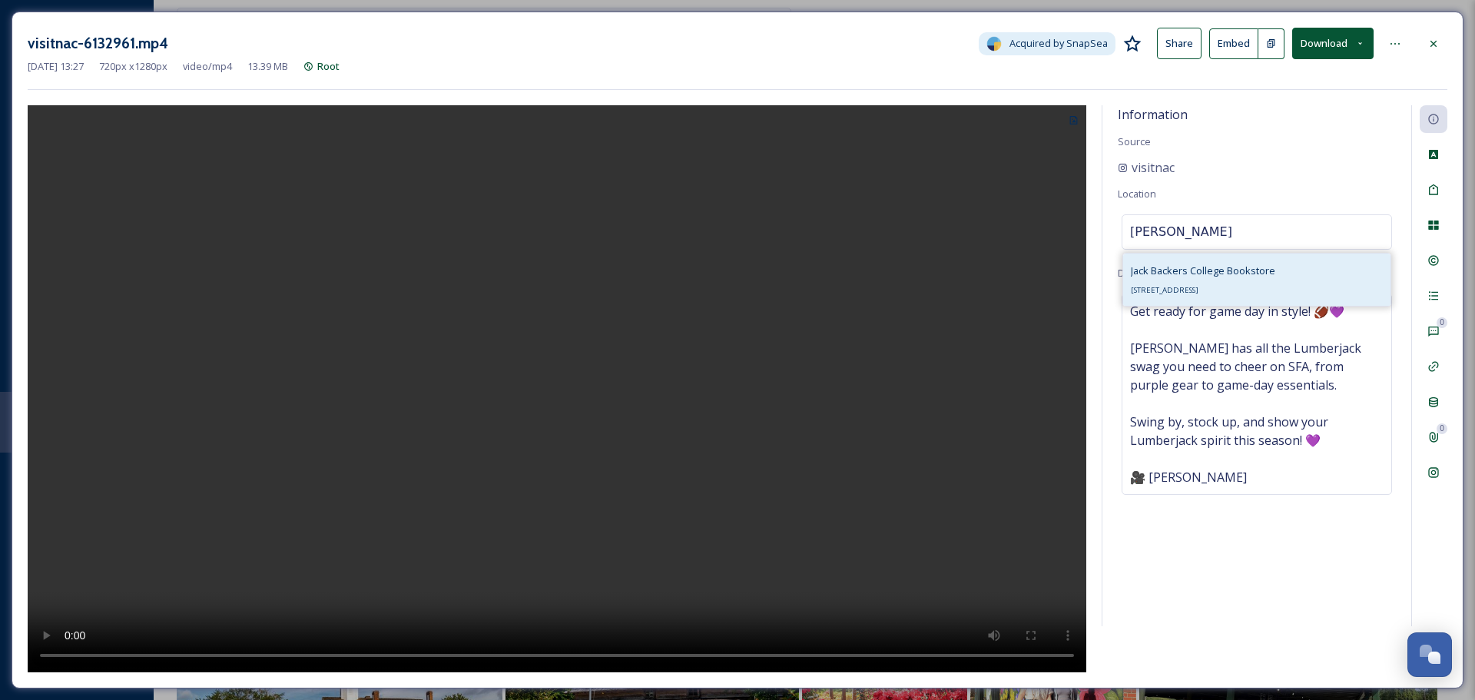
type input "jack backers"
click at [1207, 270] on span "Jack Backers College Bookstore" at bounding box center [1203, 270] width 144 height 14
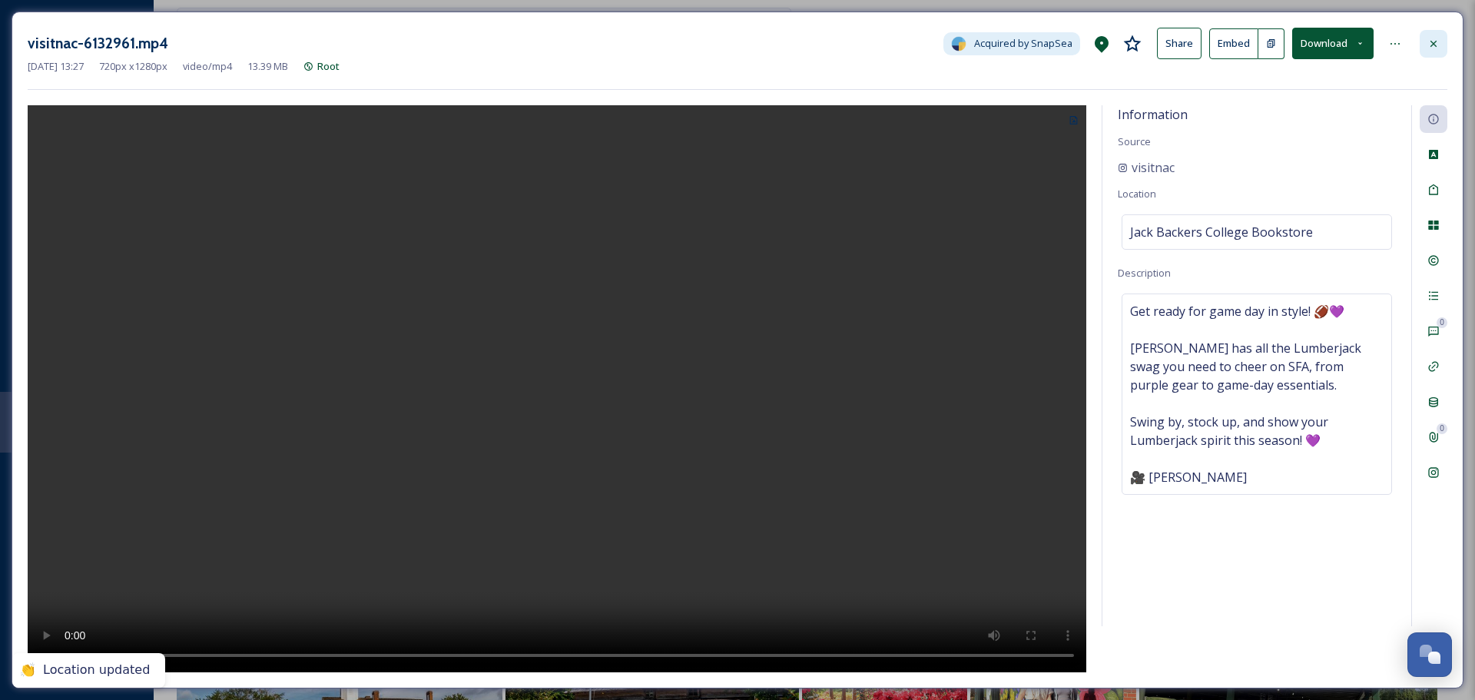
click at [1439, 42] on div at bounding box center [1433, 44] width 28 height 28
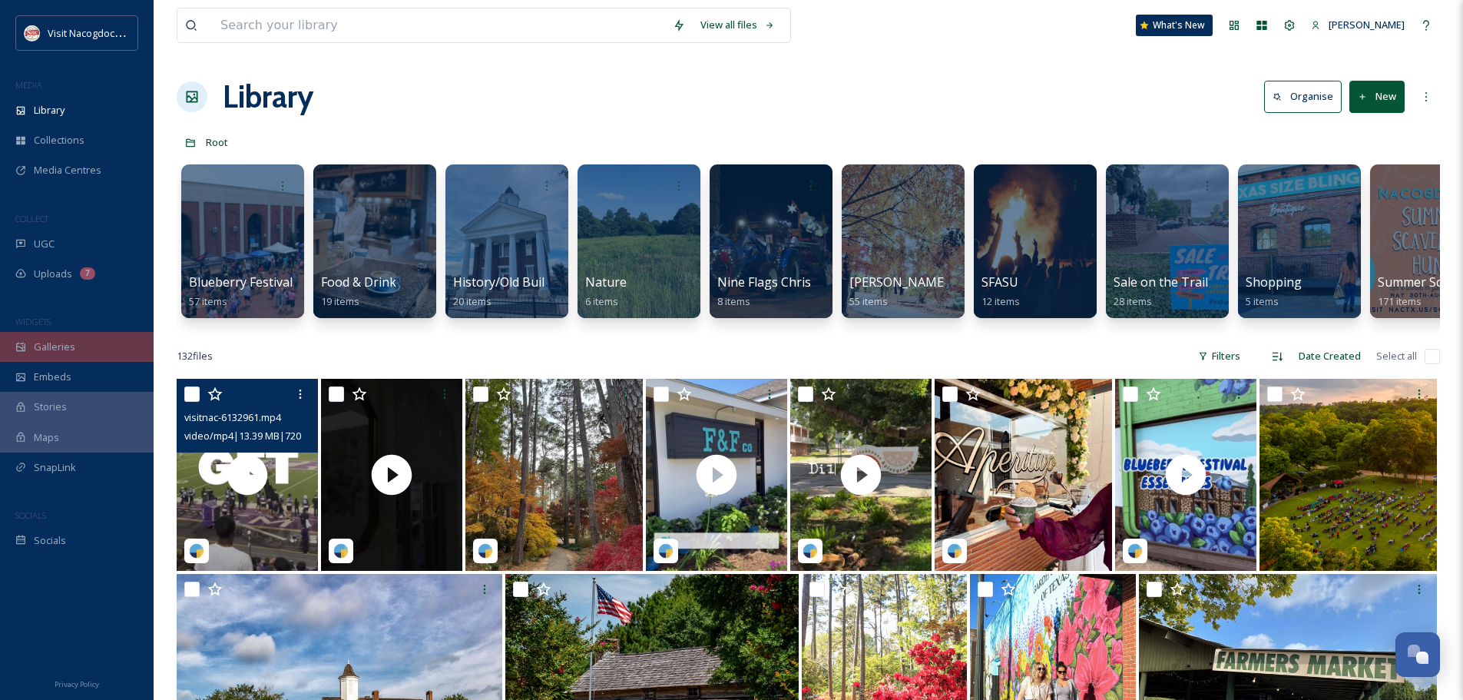
click at [71, 354] on span "Galleries" at bounding box center [54, 347] width 41 height 15
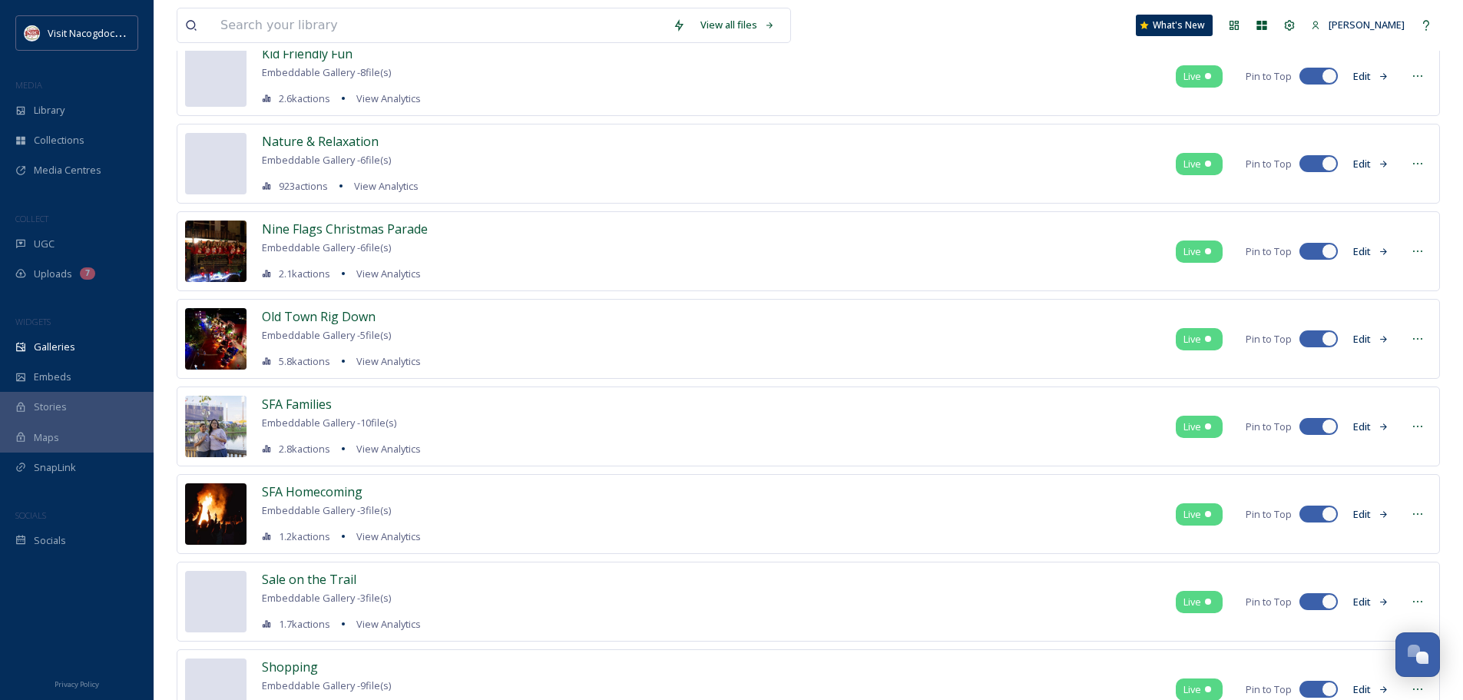
scroll to position [691, 0]
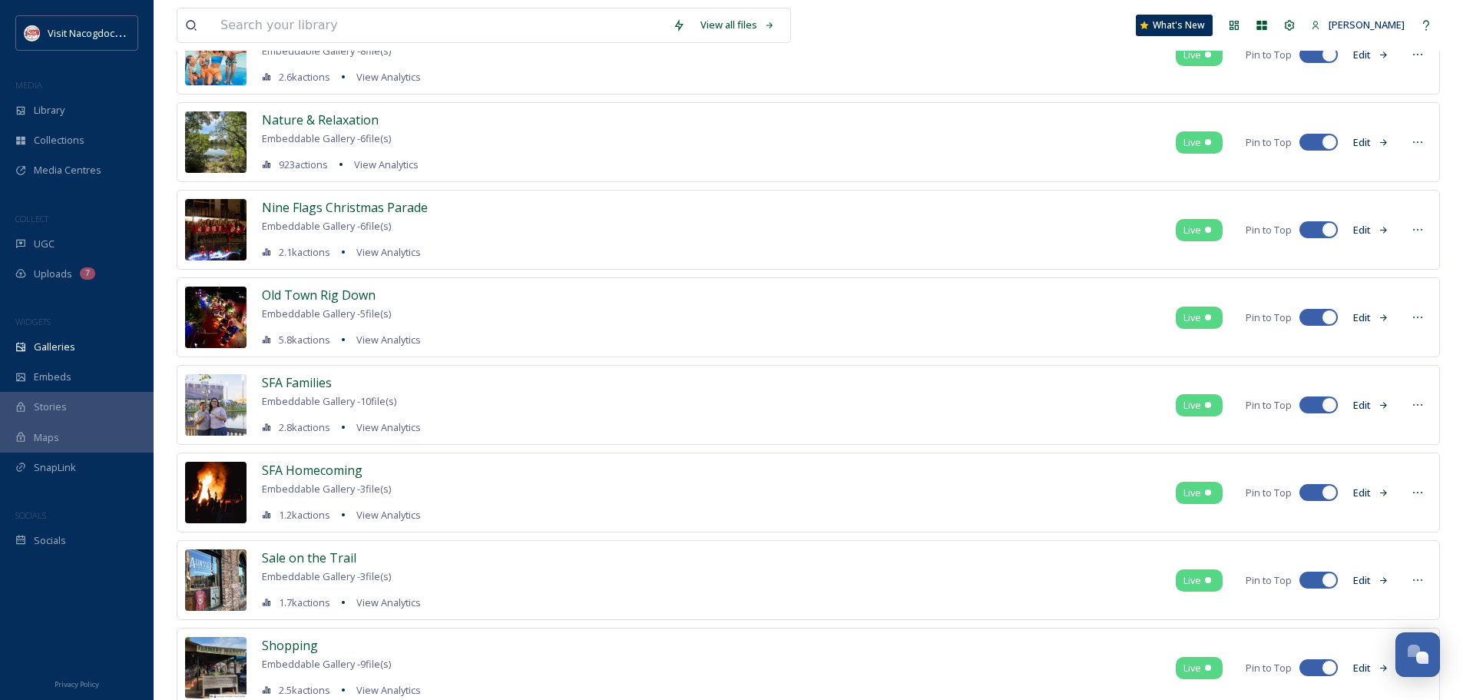
click at [1377, 397] on button "Edit" at bounding box center [1371, 405] width 51 height 30
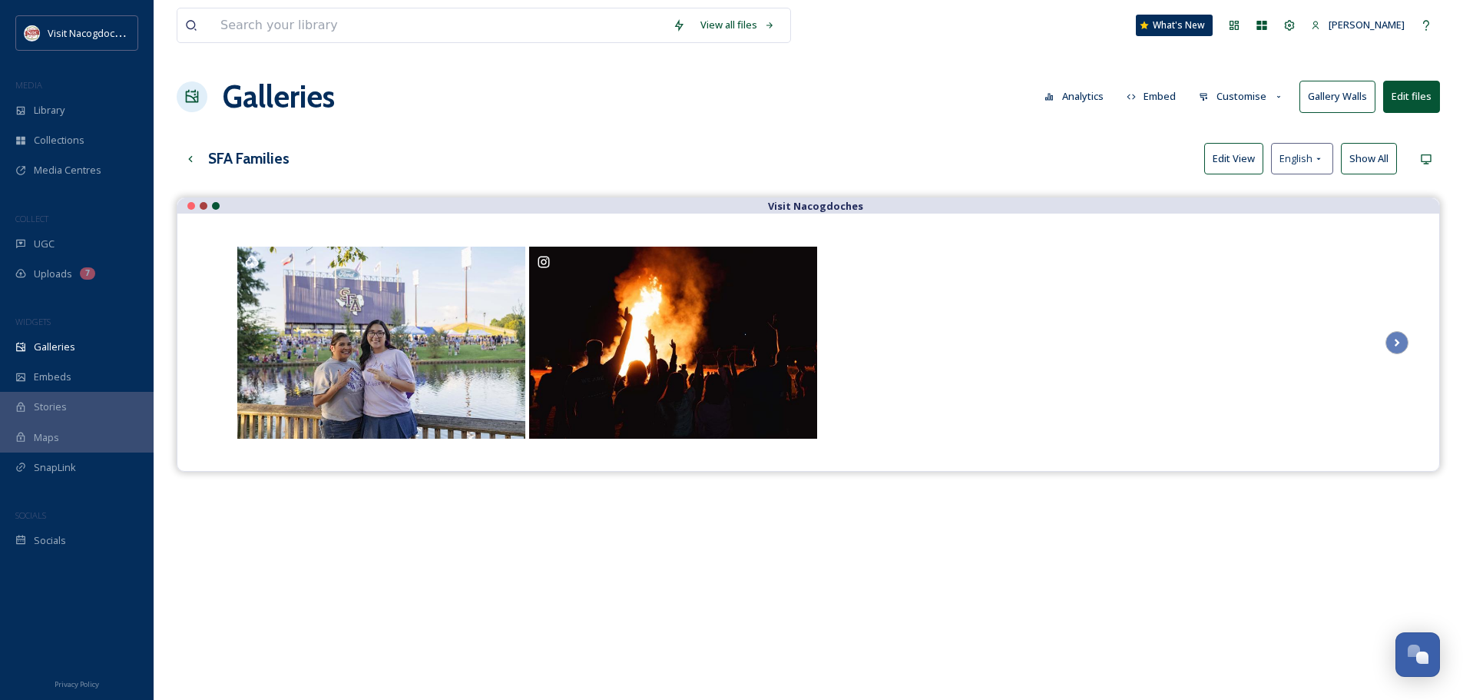
click at [1416, 100] on button "Edit files" at bounding box center [1411, 96] width 57 height 31
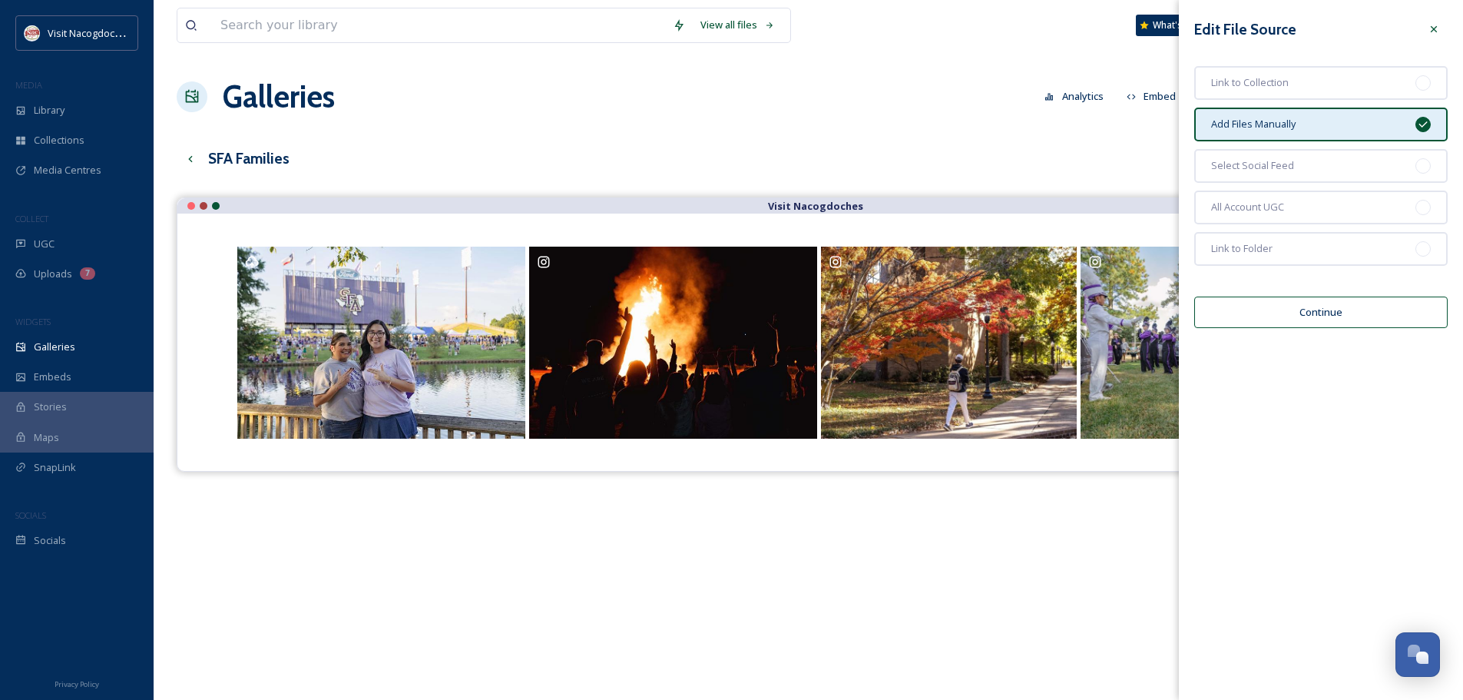
click at [1253, 306] on button "Continue" at bounding box center [1320, 311] width 253 height 31
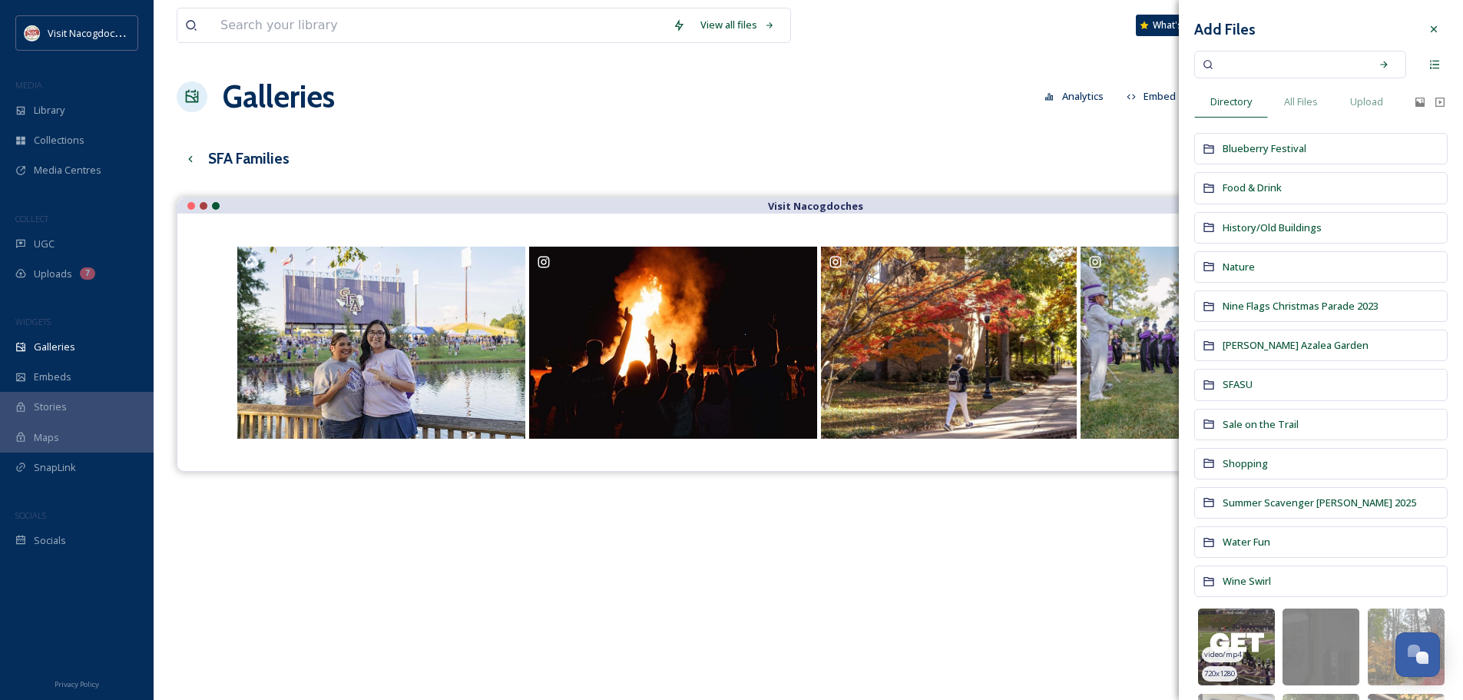
click at [1228, 637] on img at bounding box center [1236, 646] width 77 height 77
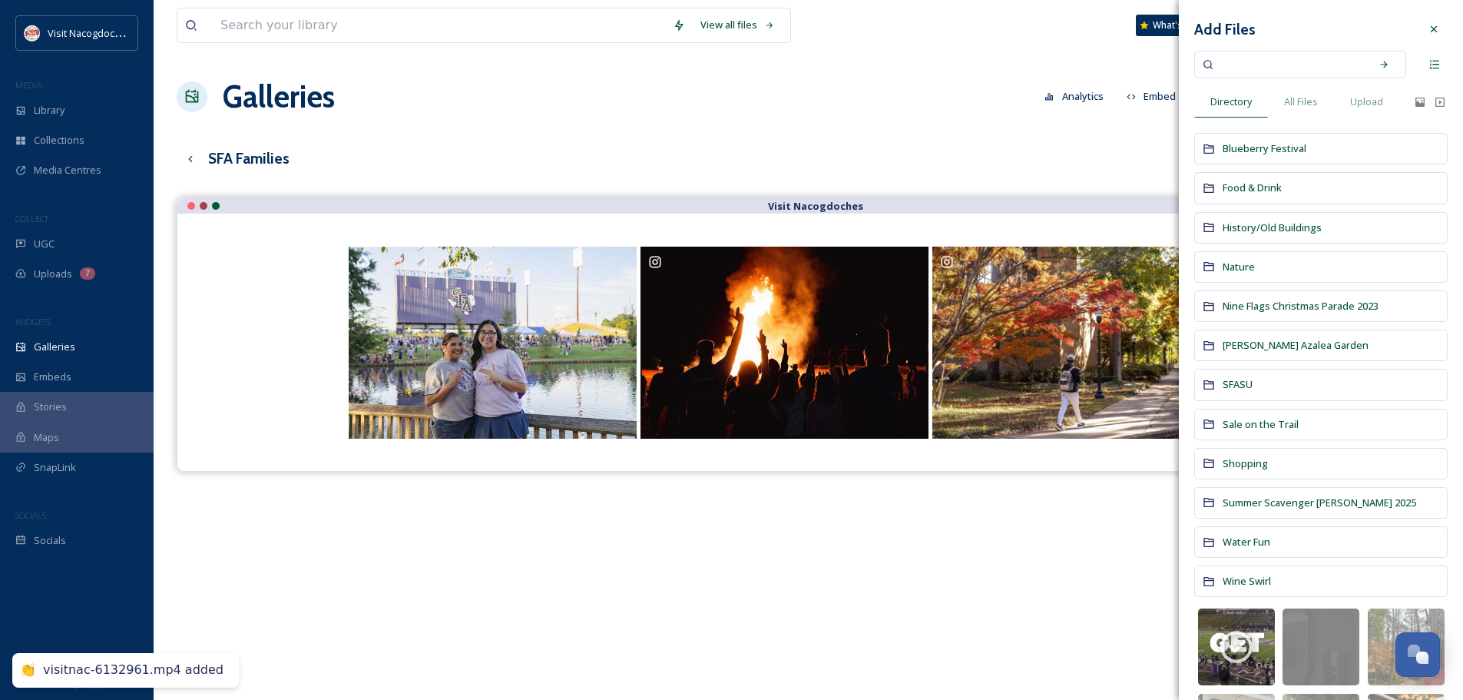
click at [1025, 100] on div "Galleries Analytics Embed Customise Gallery Walls Edit files" at bounding box center [809, 97] width 1264 height 46
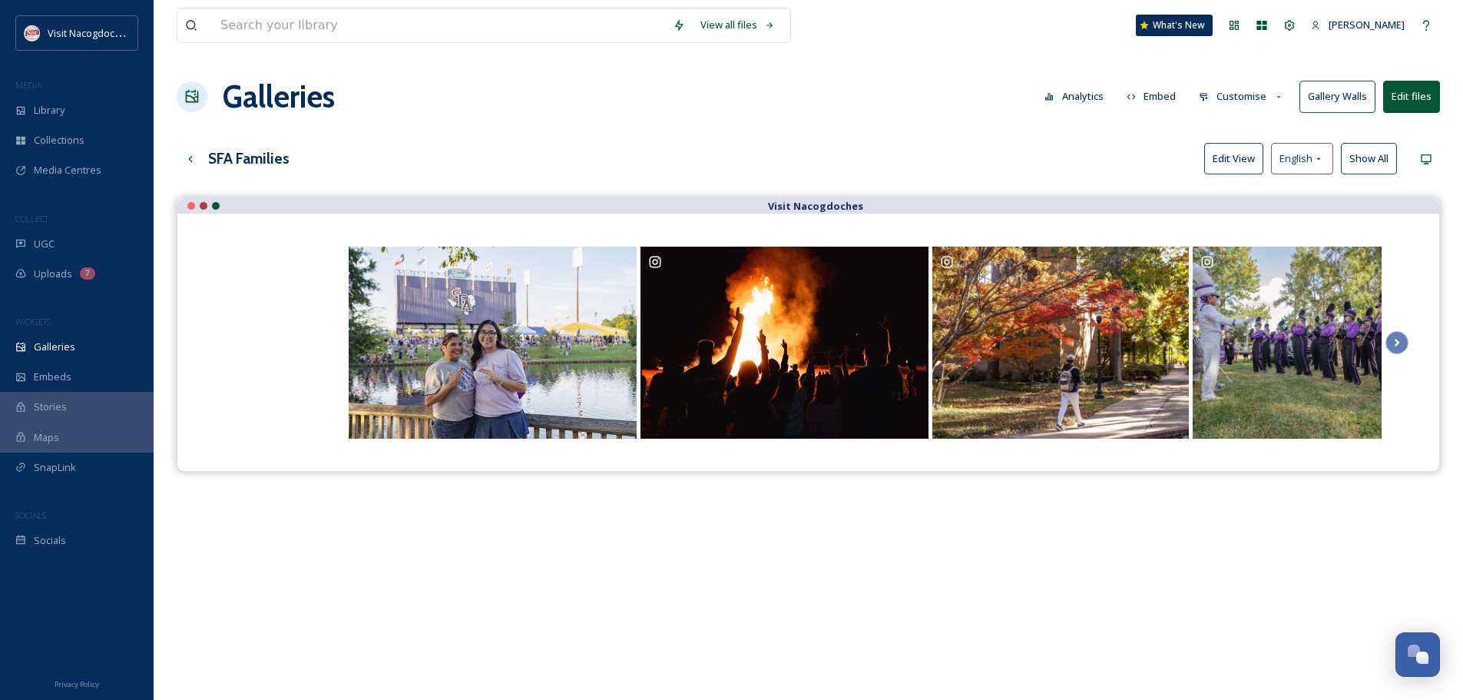
click at [1218, 152] on button "Edit View" at bounding box center [1233, 158] width 59 height 31
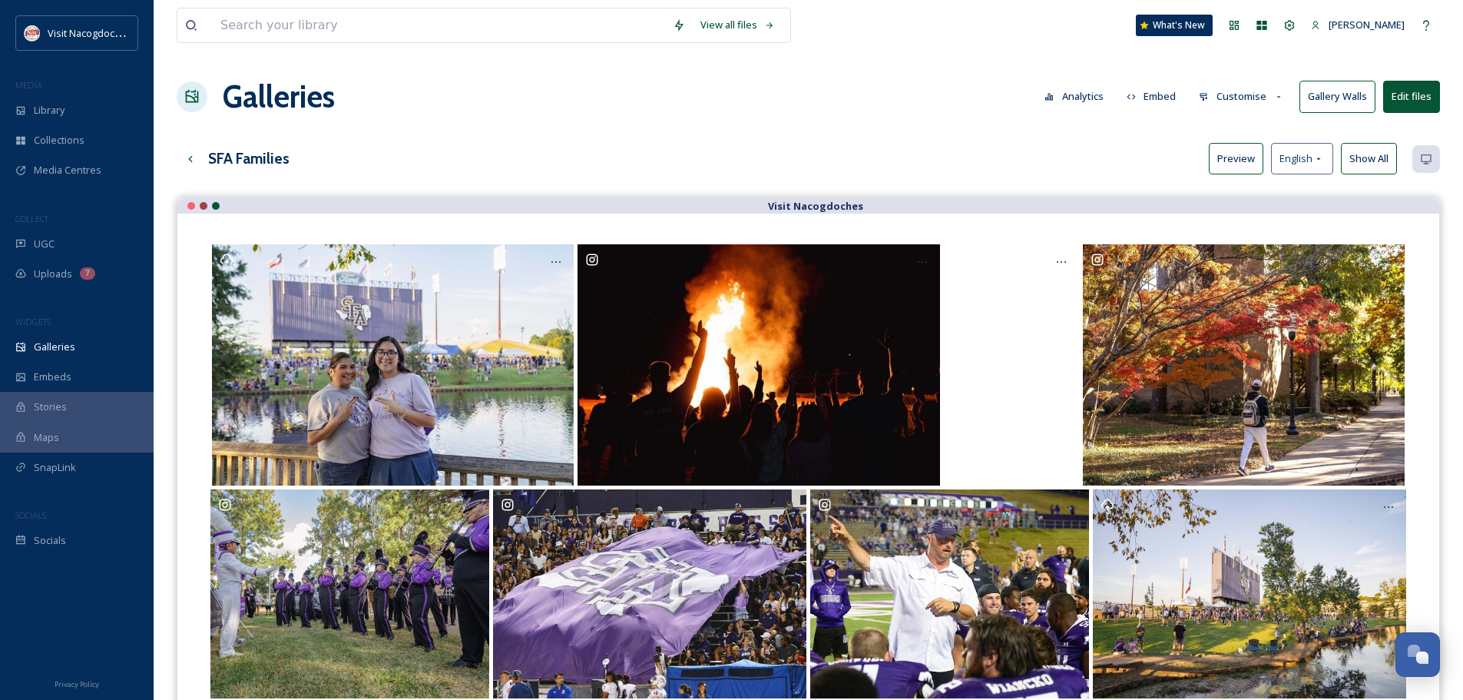
click at [1237, 157] on button "Preview" at bounding box center [1236, 158] width 55 height 31
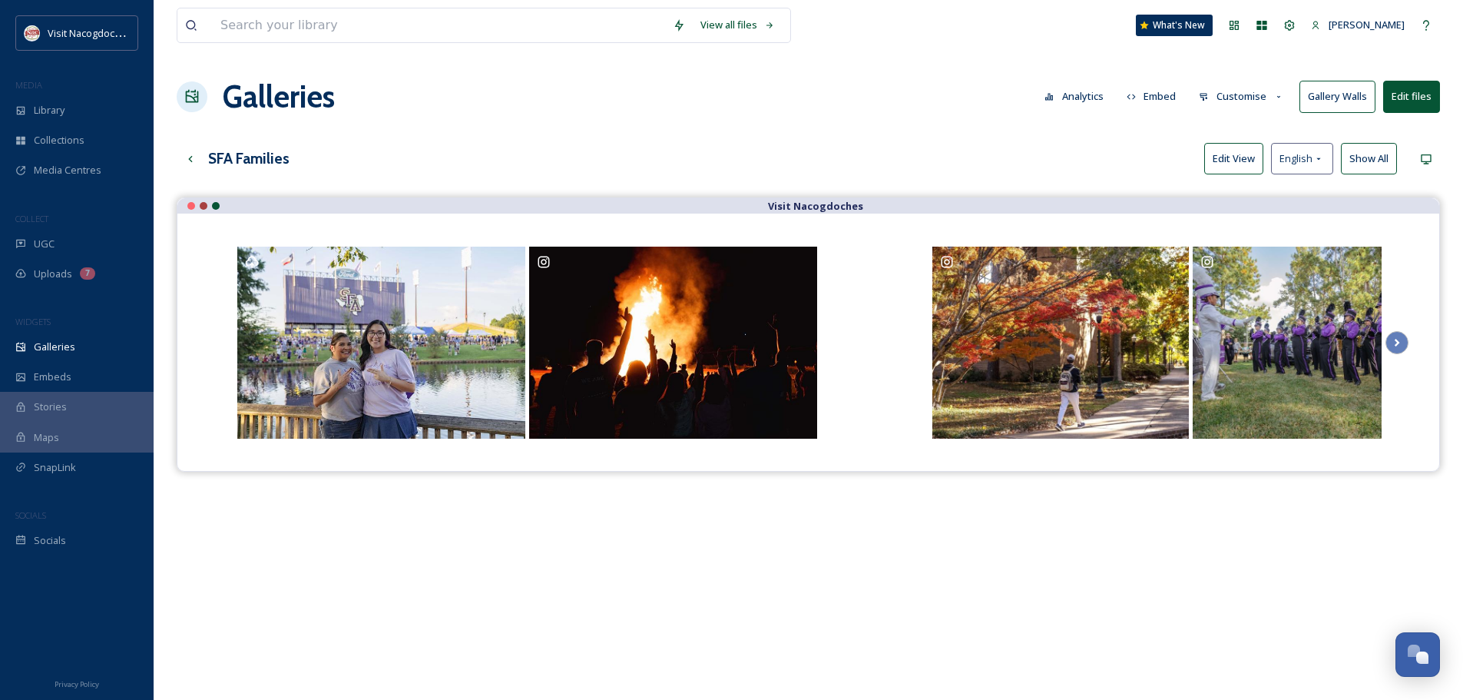
click at [849, 159] on div "SFA Families Edit View English Show All" at bounding box center [809, 158] width 1264 height 31
click at [28, 104] on div "Library" at bounding box center [77, 110] width 154 height 30
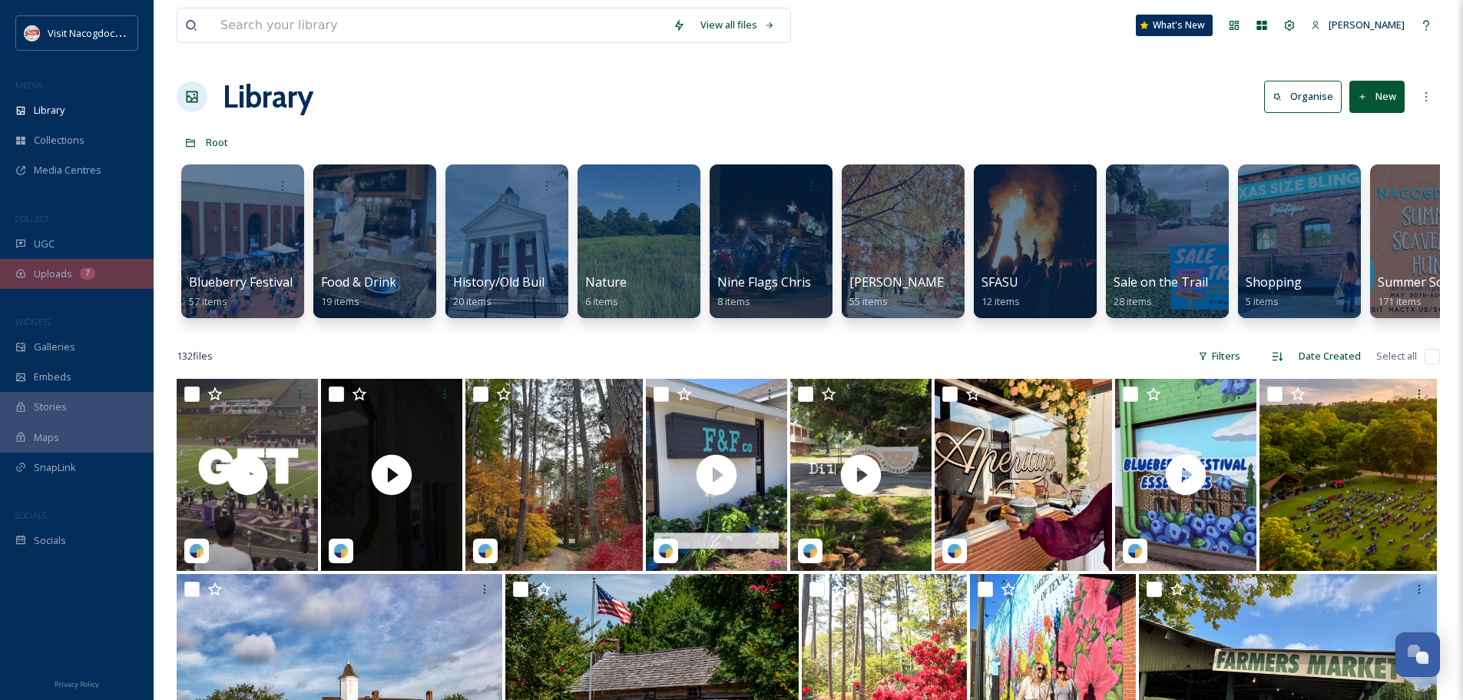
click at [104, 269] on div "Uploads 7" at bounding box center [77, 274] width 154 height 30
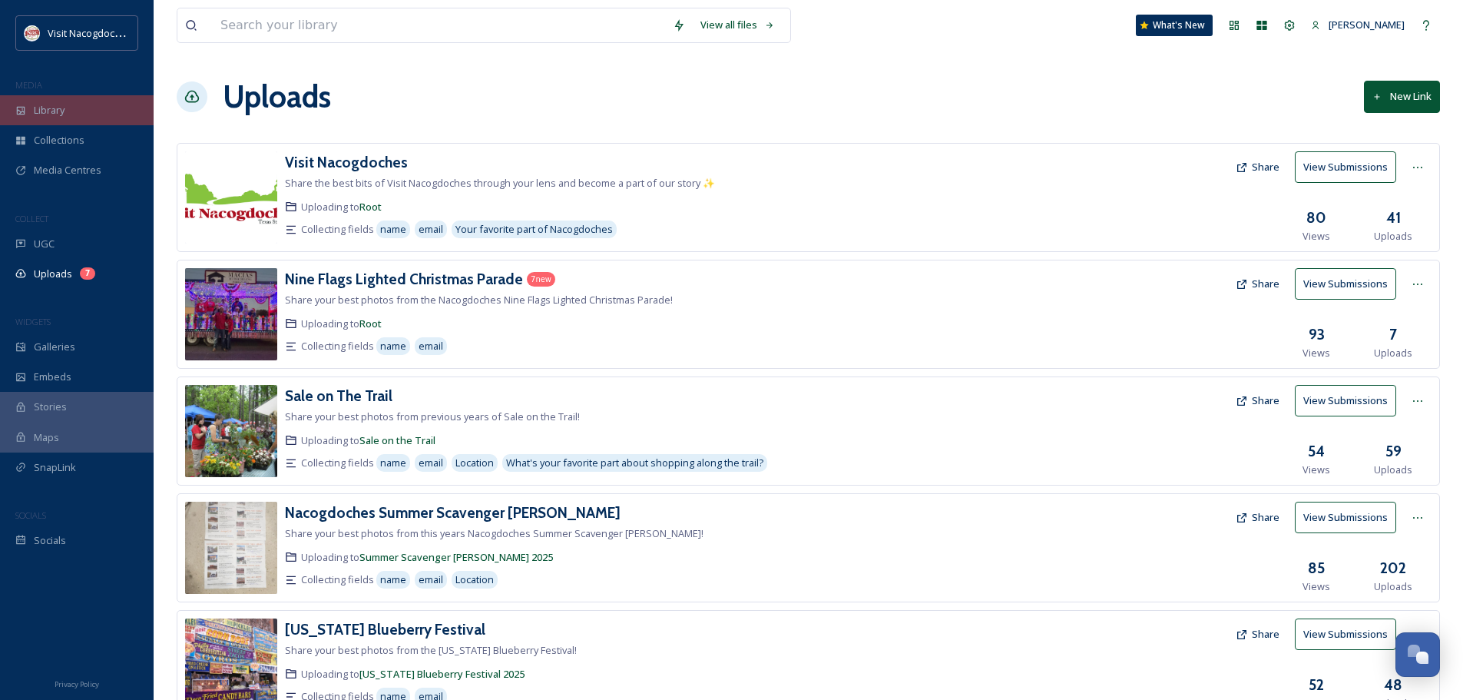
click at [114, 101] on div "Library" at bounding box center [77, 110] width 154 height 30
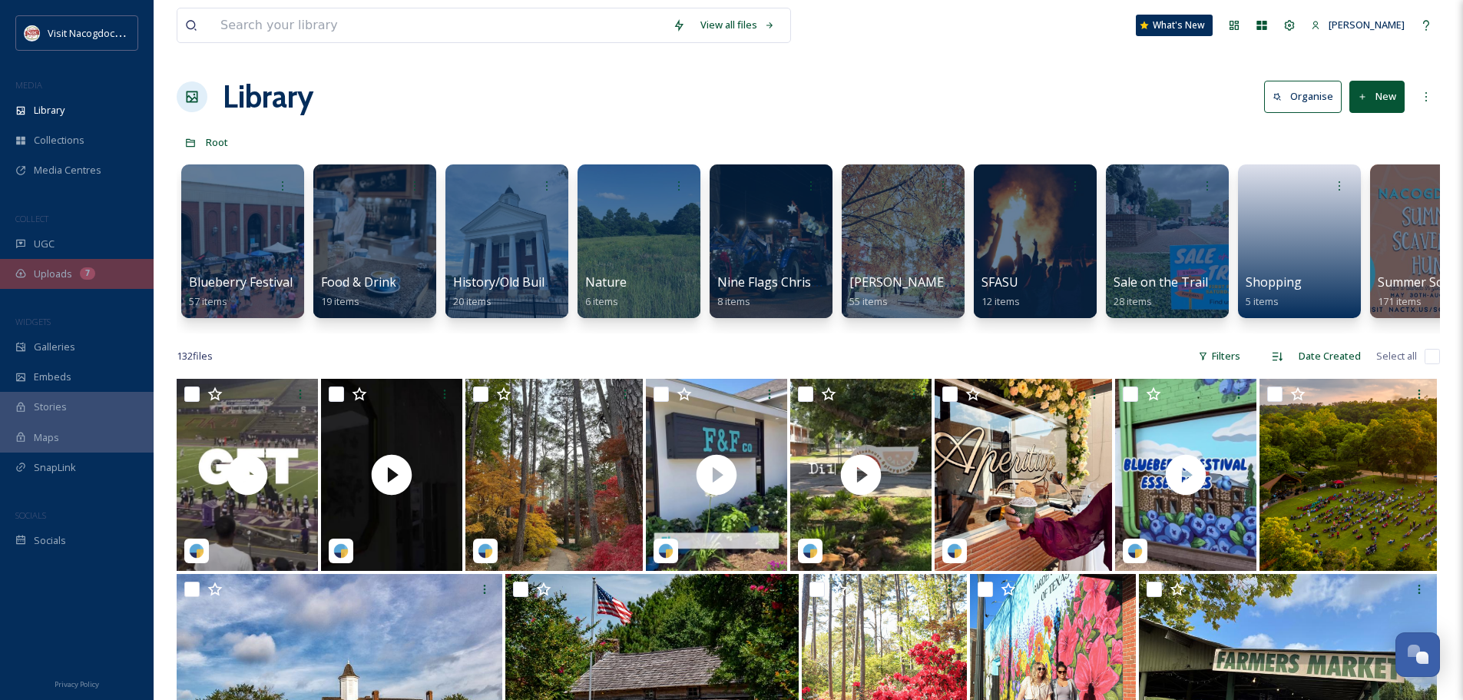
click at [99, 267] on div "Uploads 7" at bounding box center [77, 274] width 154 height 30
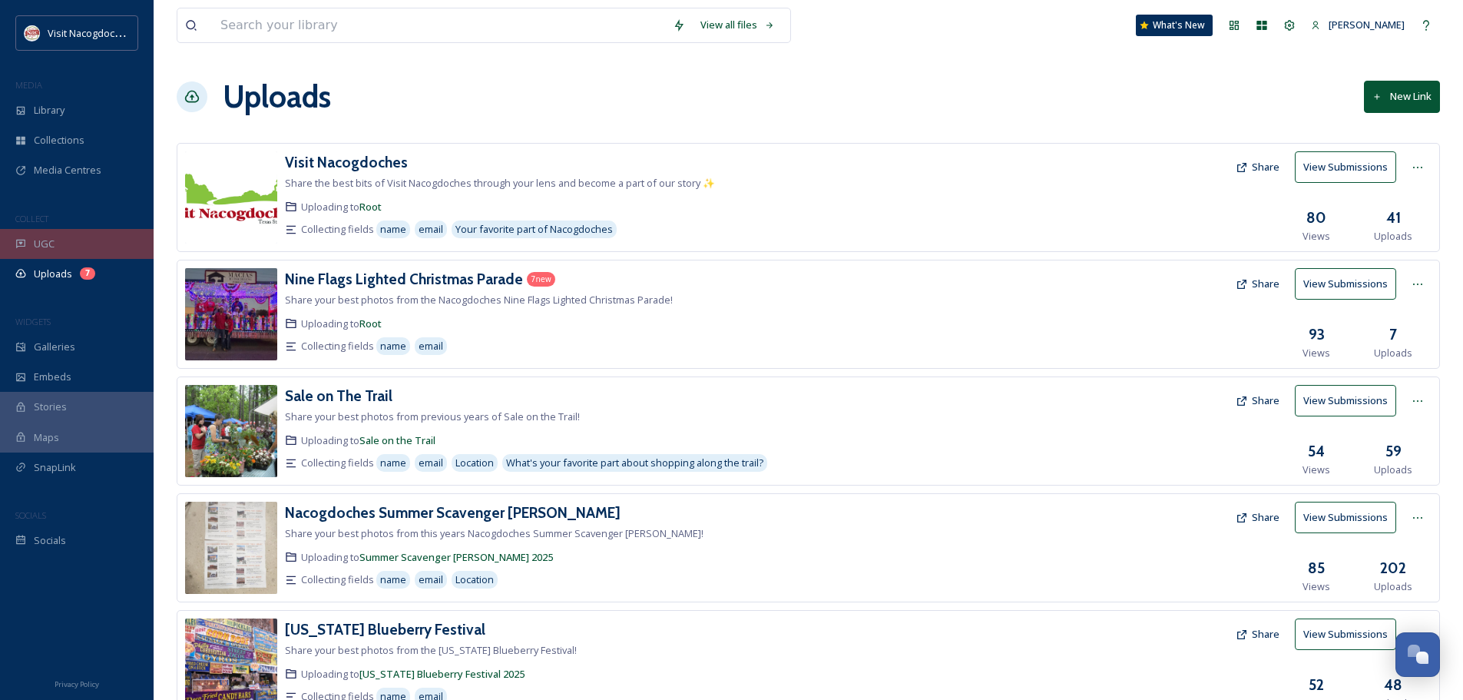
click at [86, 245] on div "UGC" at bounding box center [77, 244] width 154 height 30
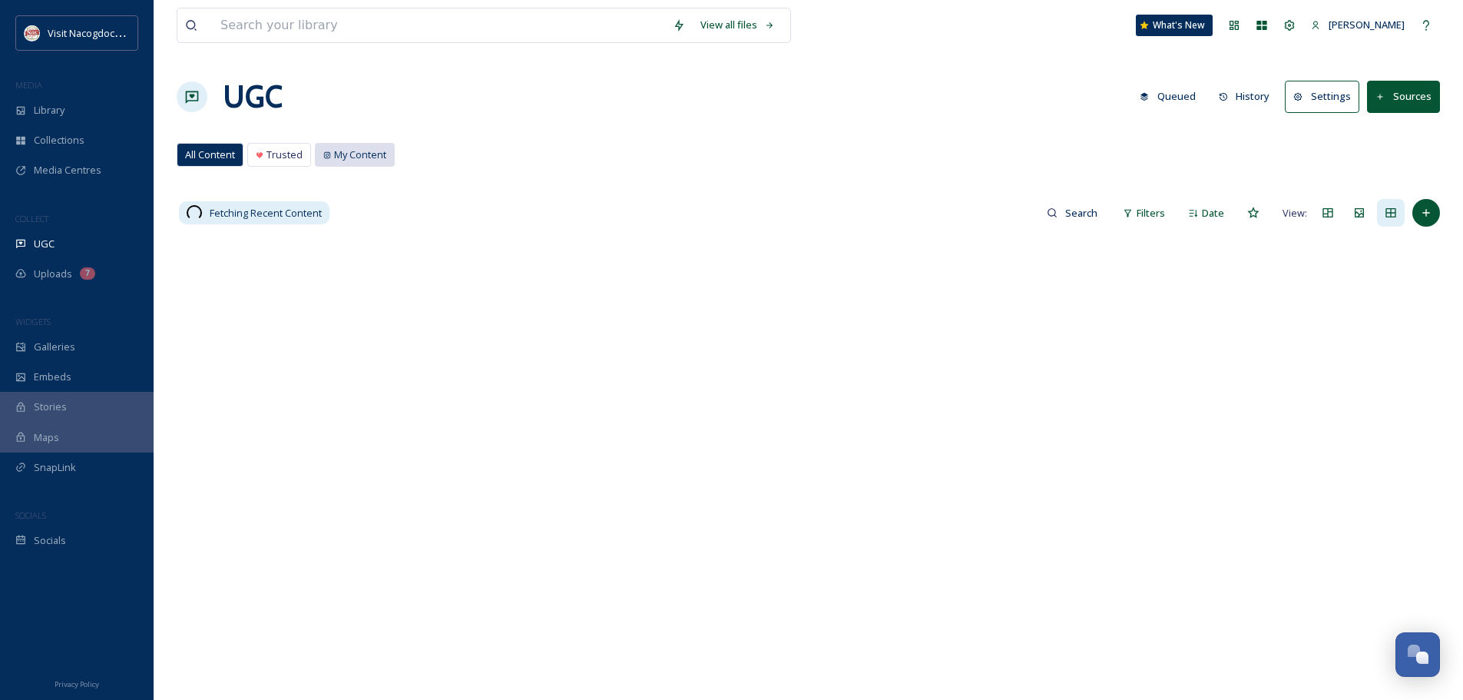
click at [374, 144] on div "My Content" at bounding box center [355, 155] width 78 height 22
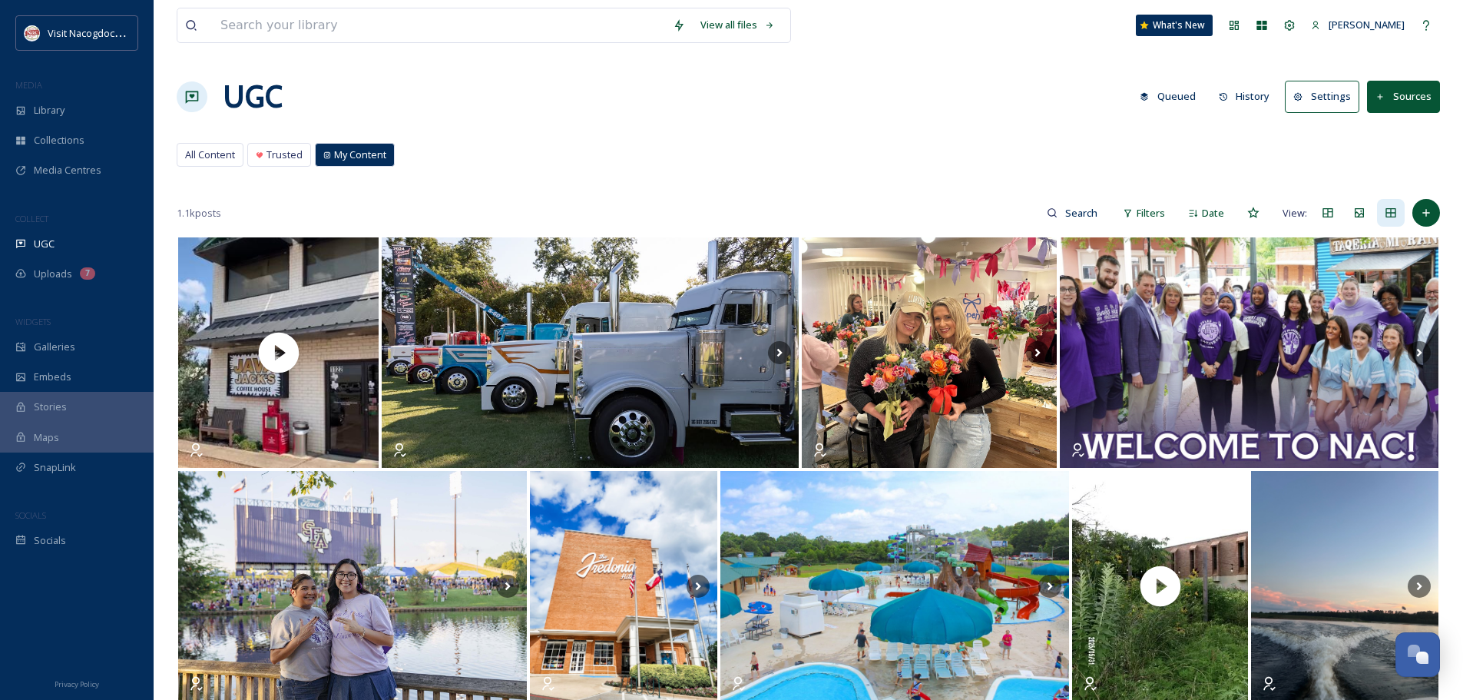
click at [88, 84] on div "MEDIA" at bounding box center [77, 85] width 154 height 20
click at [66, 117] on div "Library" at bounding box center [77, 110] width 154 height 30
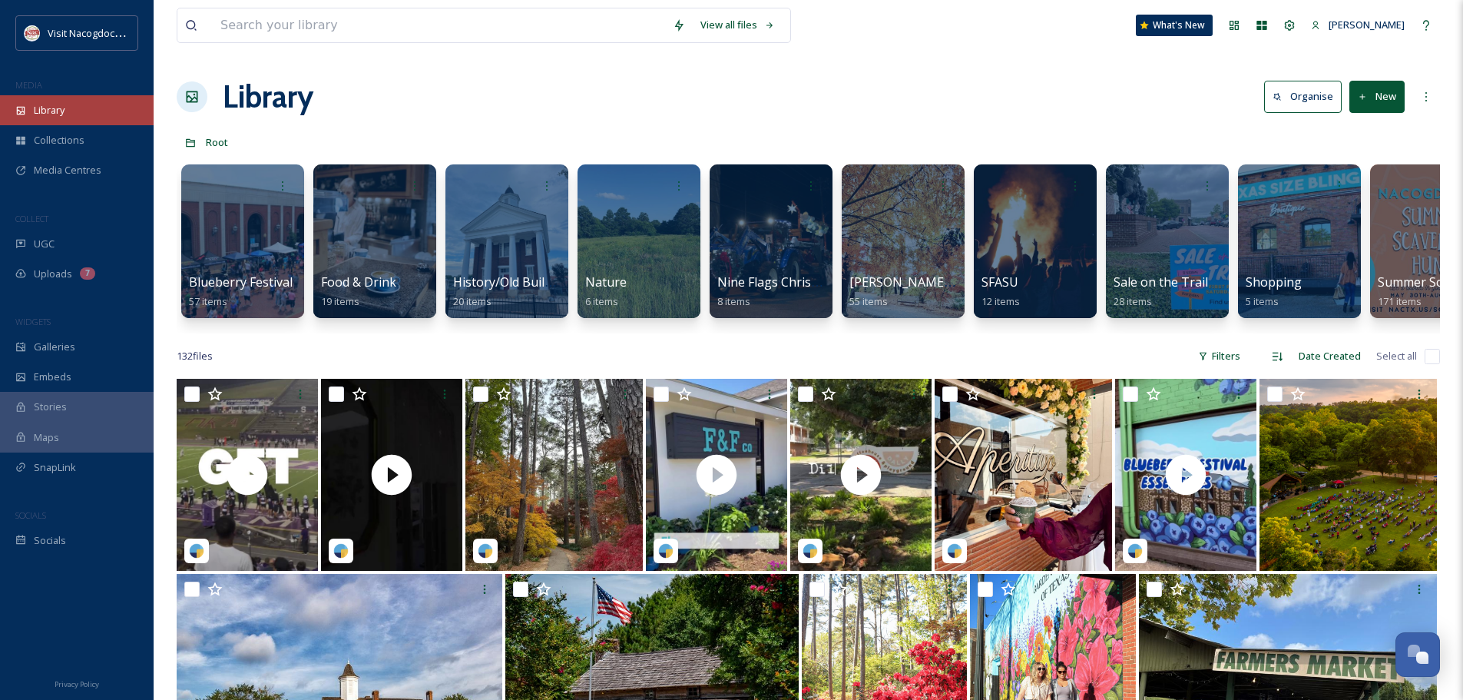
click at [63, 121] on div "Library" at bounding box center [77, 110] width 154 height 30
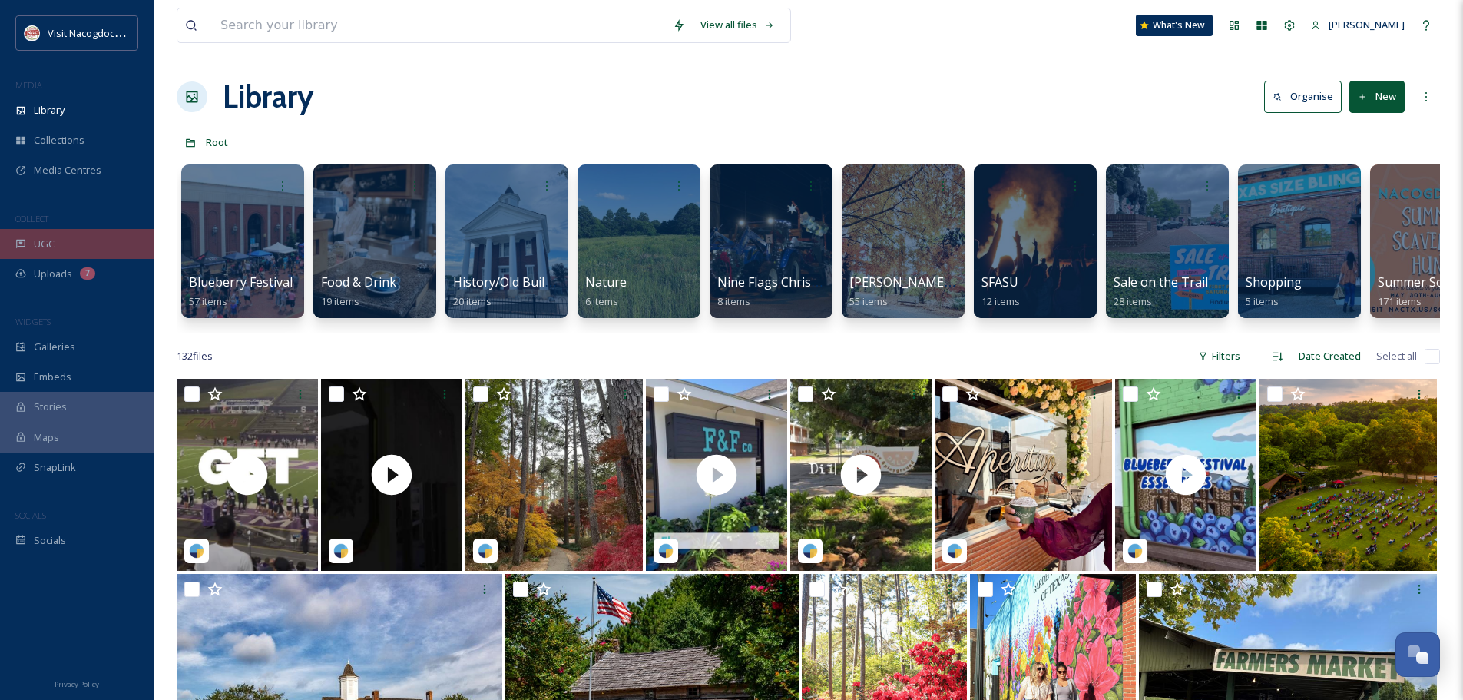
click at [112, 237] on div "UGC" at bounding box center [77, 244] width 154 height 30
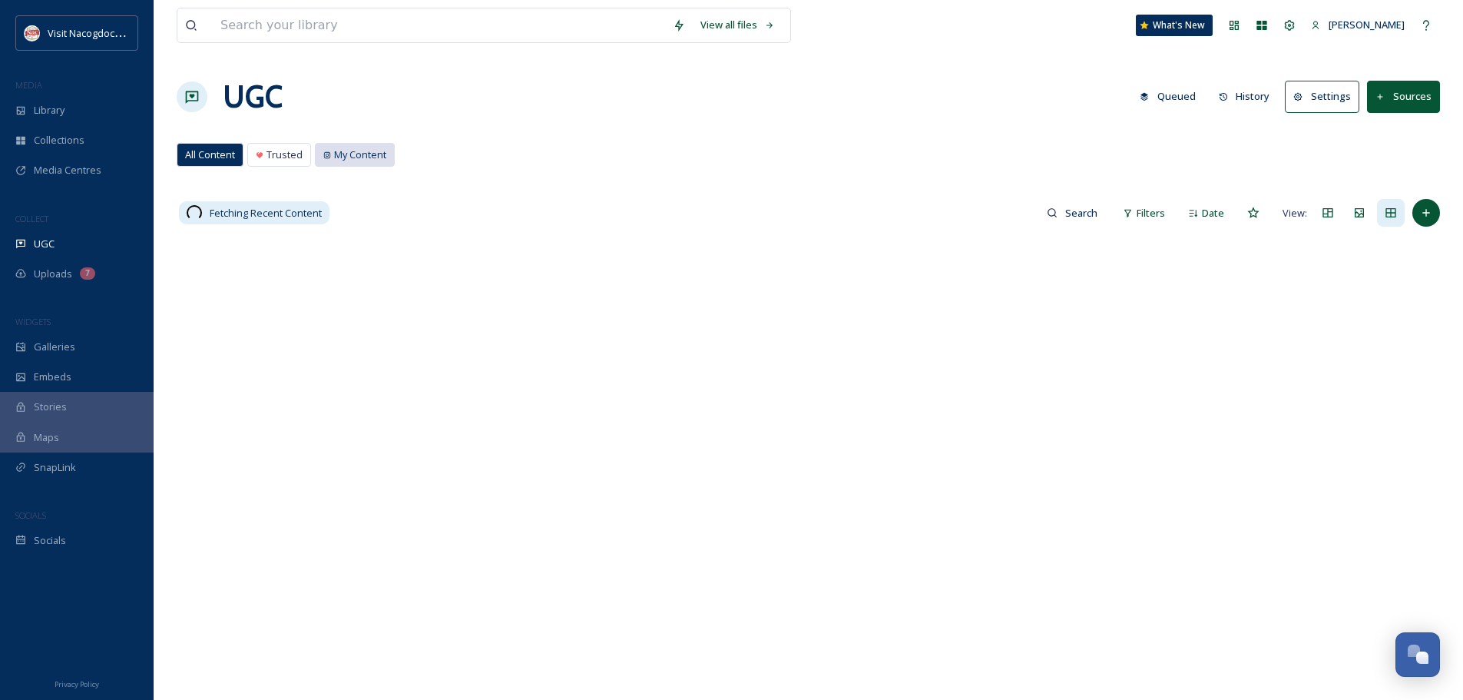
click at [364, 156] on span "My Content" at bounding box center [360, 154] width 52 height 15
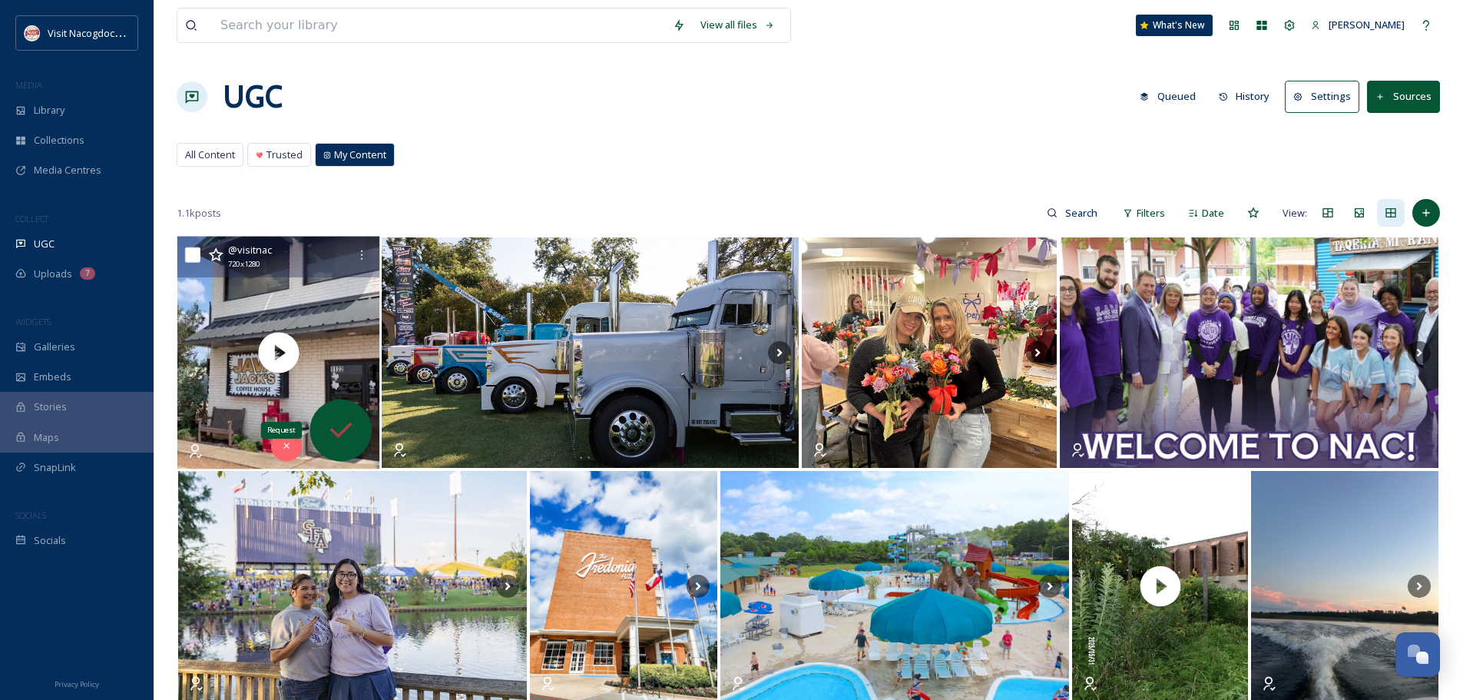
click at [340, 419] on icon at bounding box center [341, 430] width 31 height 31
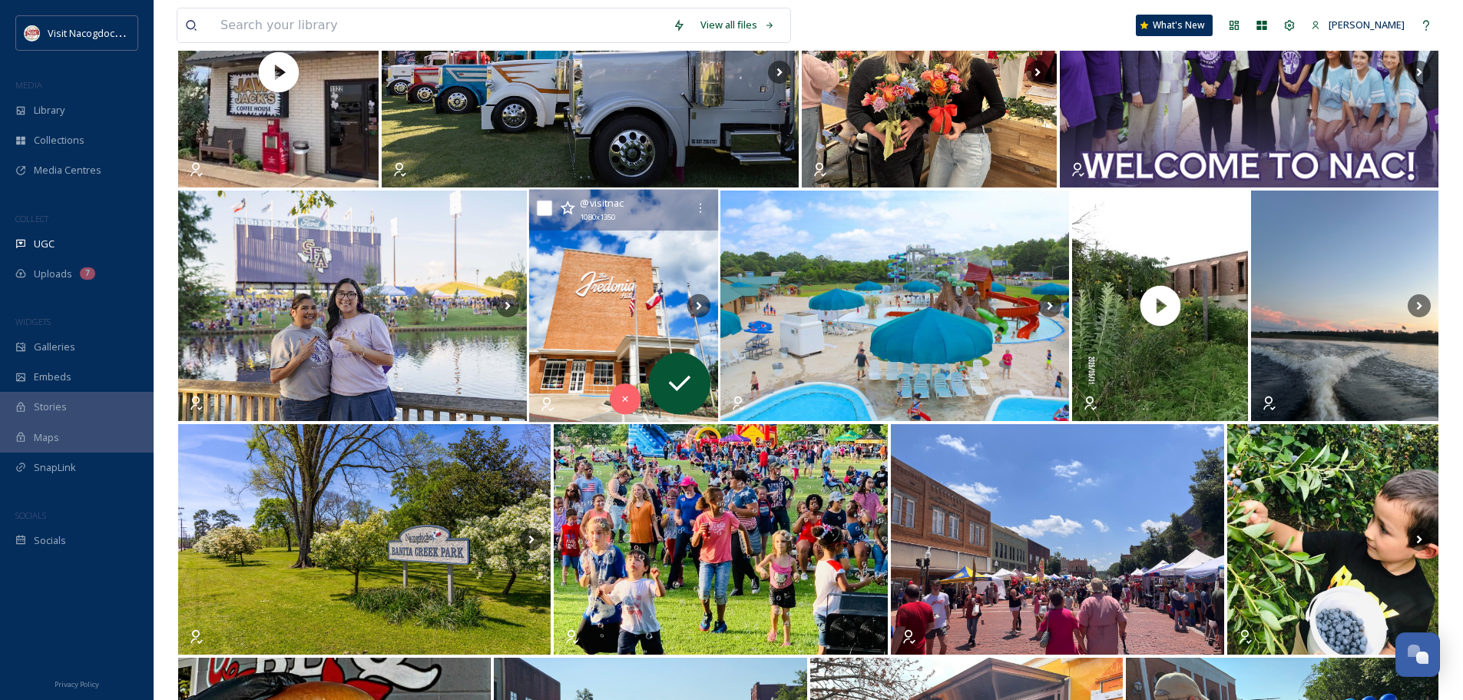
scroll to position [307, 0]
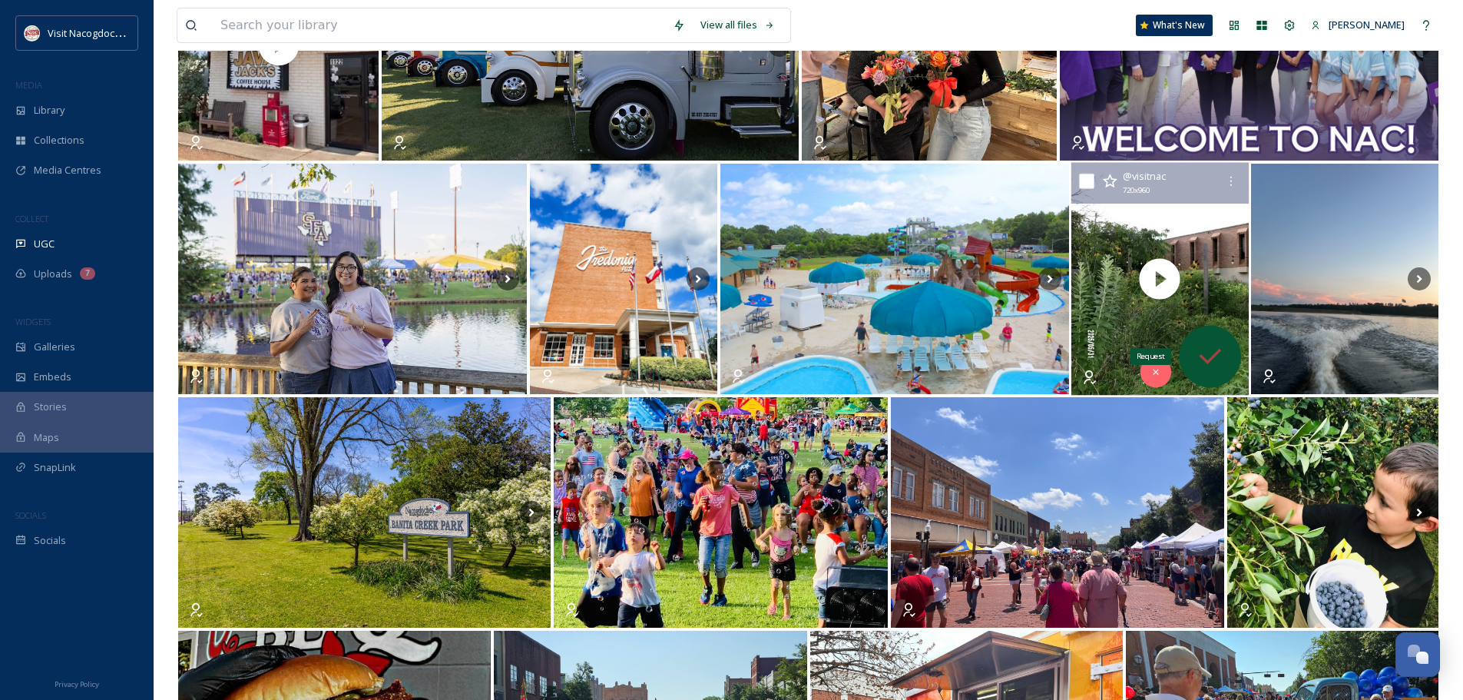
click at [1214, 343] on icon at bounding box center [1210, 356] width 31 height 31
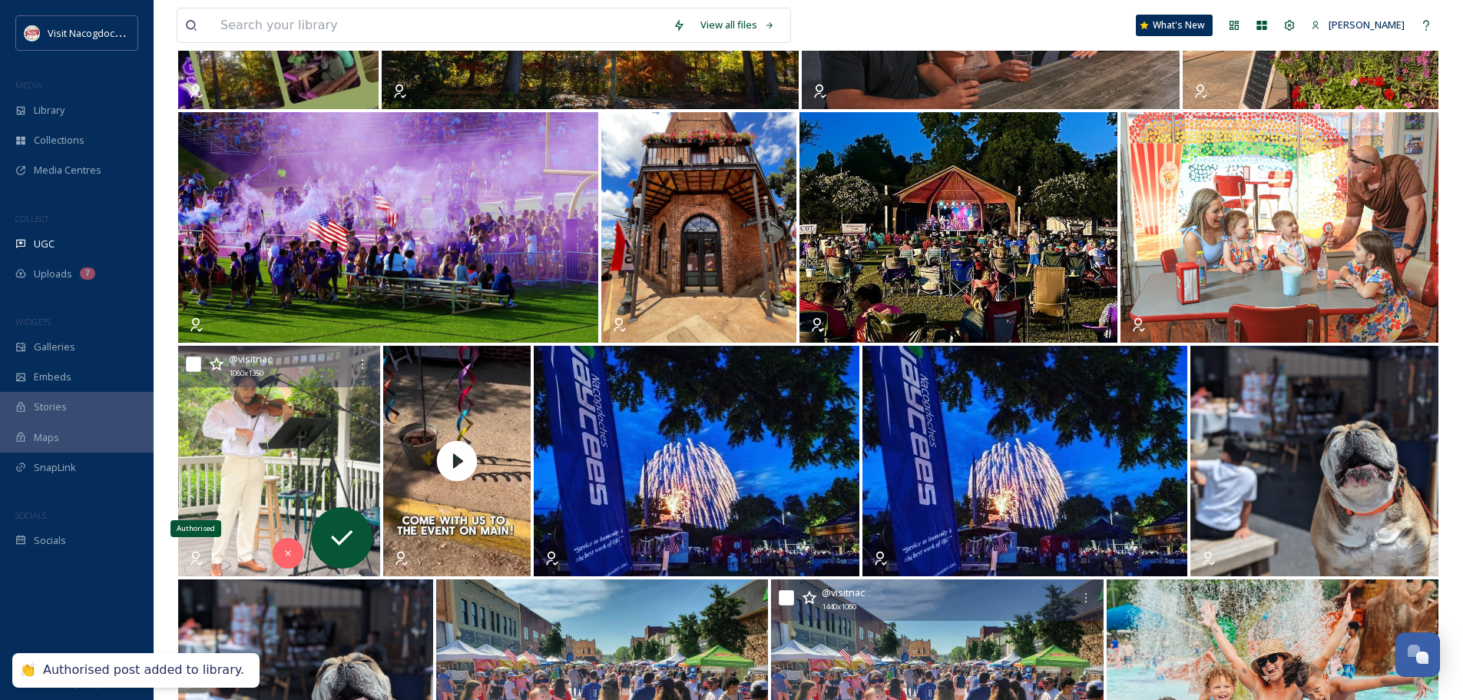
scroll to position [2458, 0]
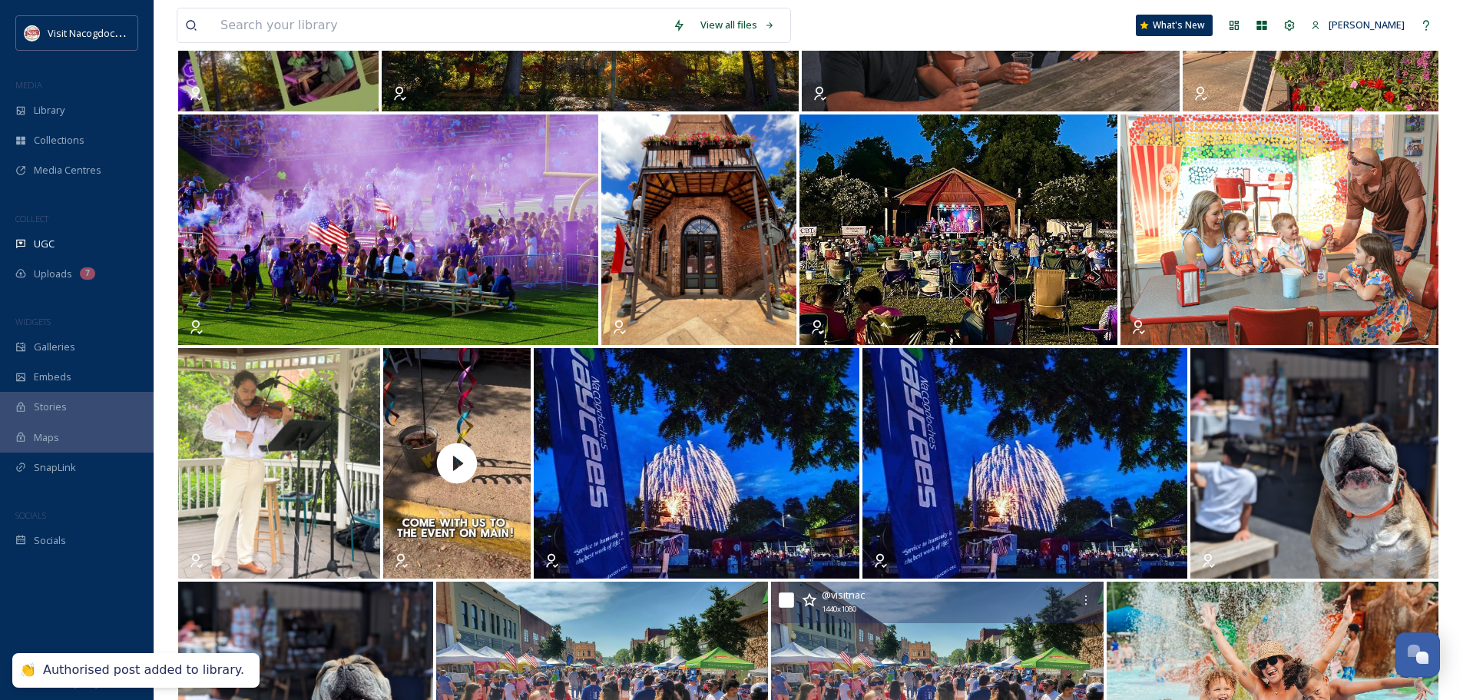
click at [60, 84] on div "MEDIA" at bounding box center [77, 85] width 154 height 20
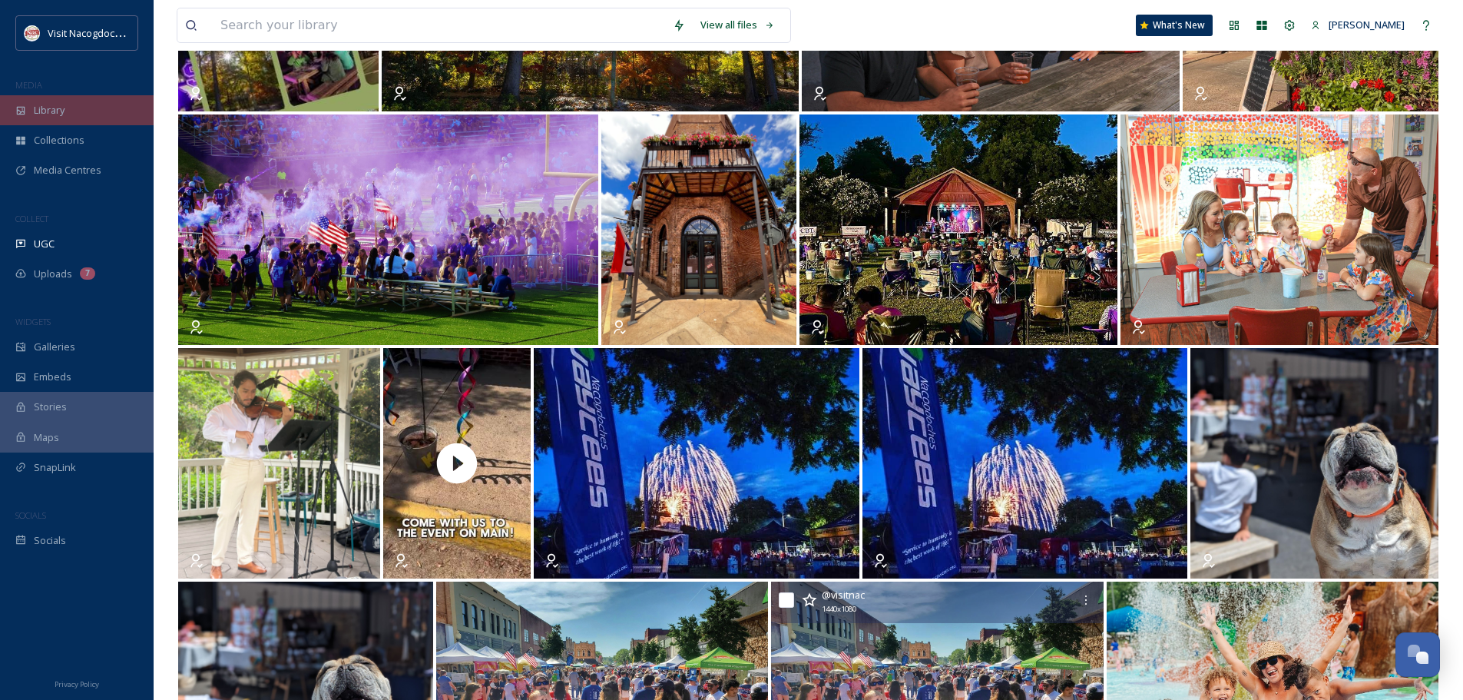
click at [52, 101] on div "Library" at bounding box center [77, 110] width 154 height 30
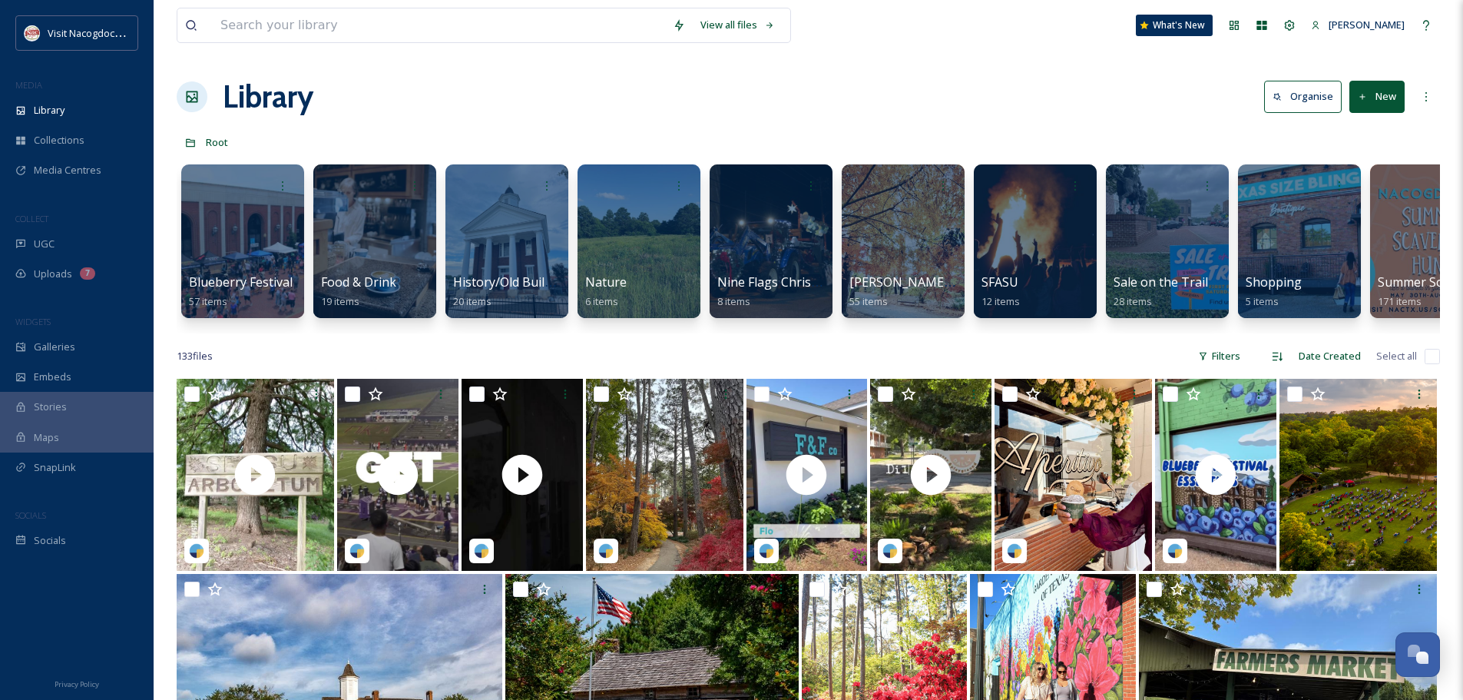
click at [96, 227] on div "COLLECT" at bounding box center [77, 219] width 154 height 20
click at [90, 235] on div "UGC" at bounding box center [77, 244] width 154 height 30
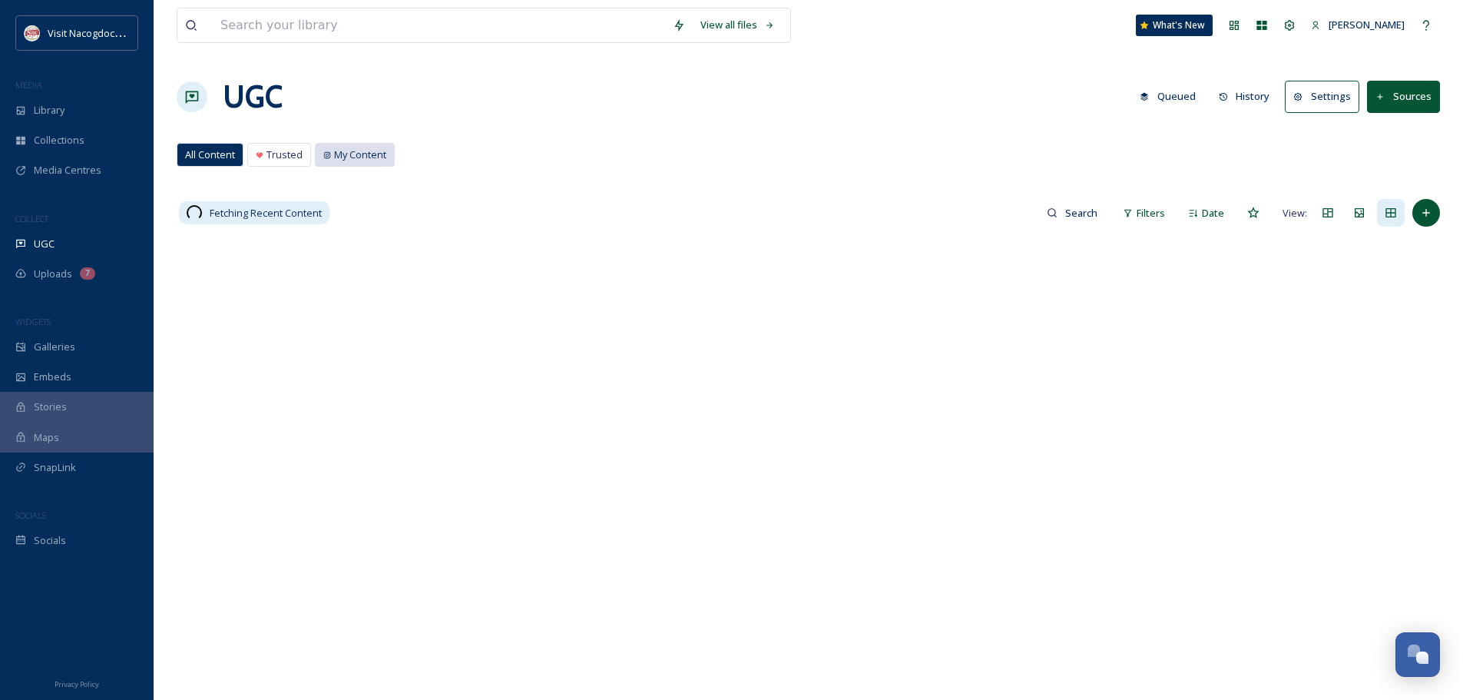
click at [353, 149] on span "My Content" at bounding box center [360, 154] width 52 height 15
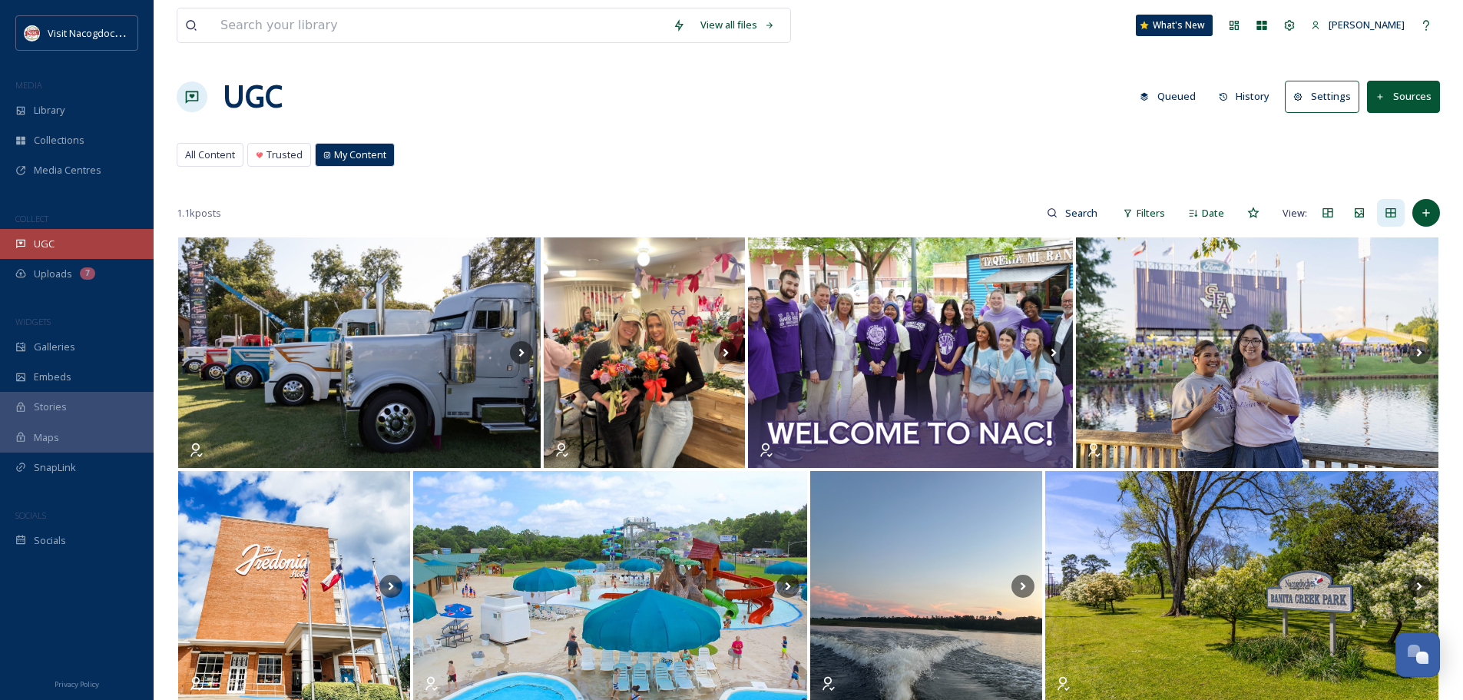
click at [58, 234] on div "UGC" at bounding box center [77, 244] width 154 height 30
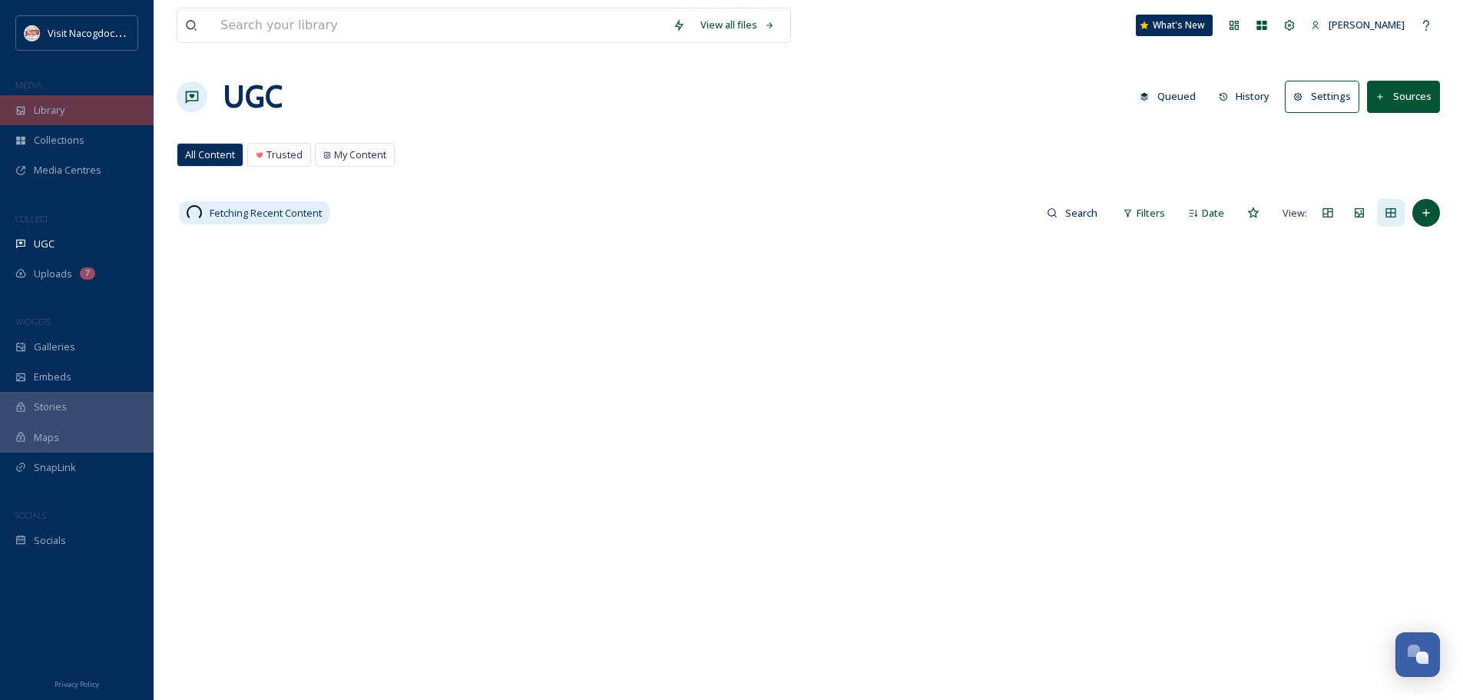
click at [80, 108] on div "Library" at bounding box center [77, 110] width 154 height 30
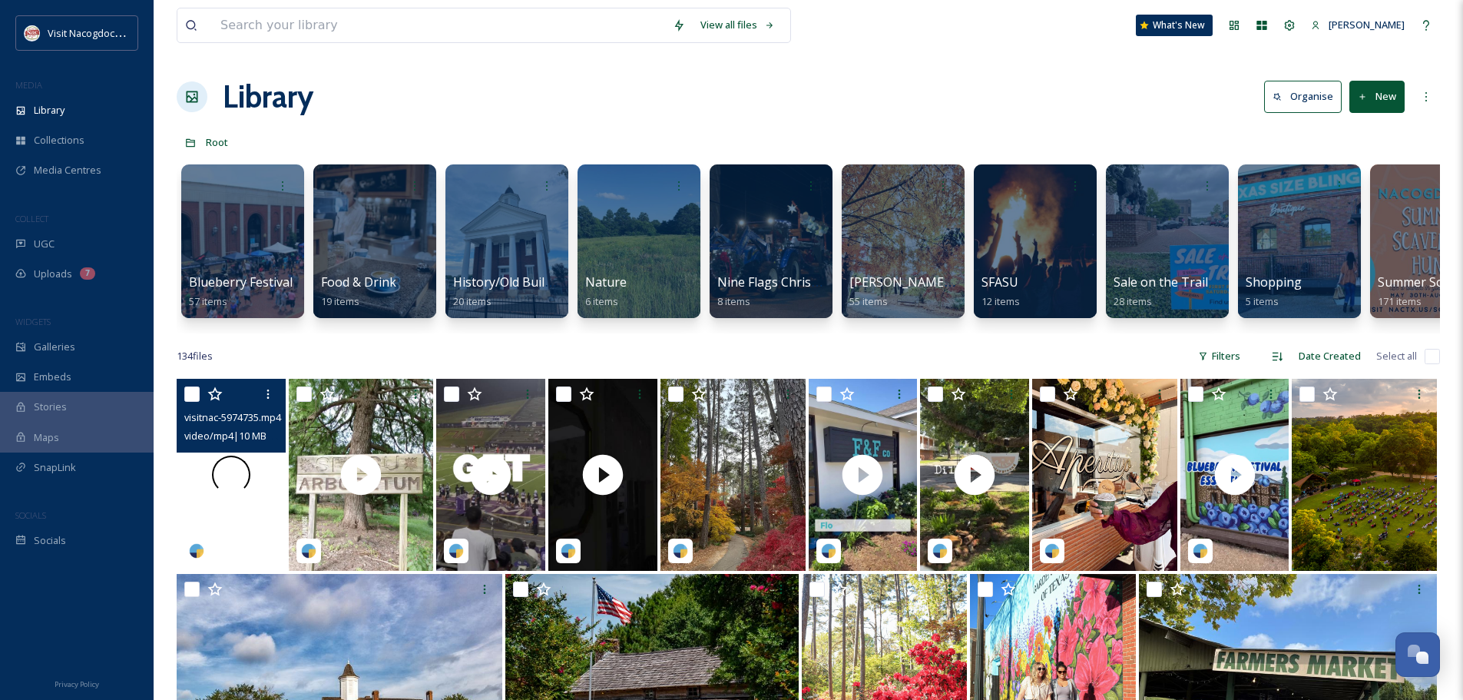
click at [260, 485] on div at bounding box center [231, 475] width 109 height 192
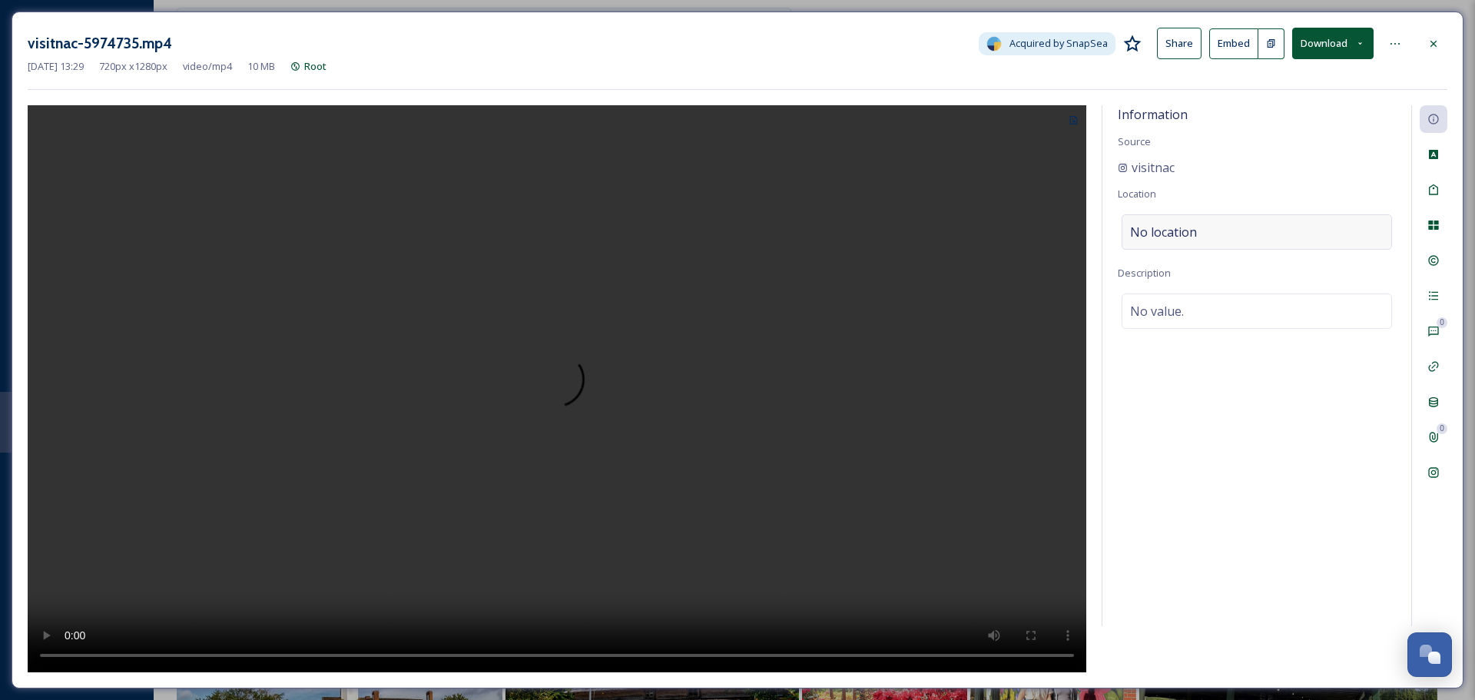
click at [1164, 242] on div "No location" at bounding box center [1256, 231] width 270 height 35
click at [1164, 242] on input at bounding box center [1256, 232] width 269 height 34
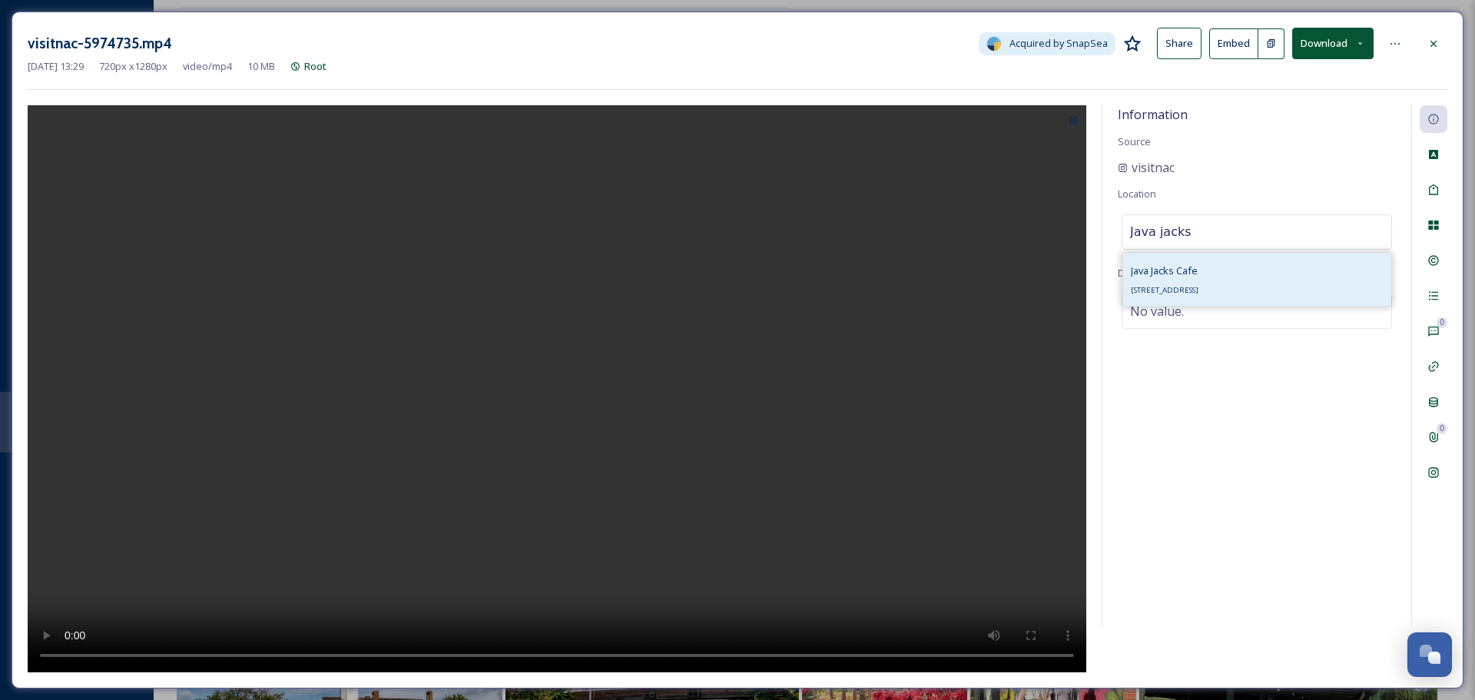
type input "Java jacks"
click at [1198, 273] on div "Java Jacks Cafe 504 S Church Ln, Tappahannock, VA 22560, USA" at bounding box center [1165, 279] width 68 height 37
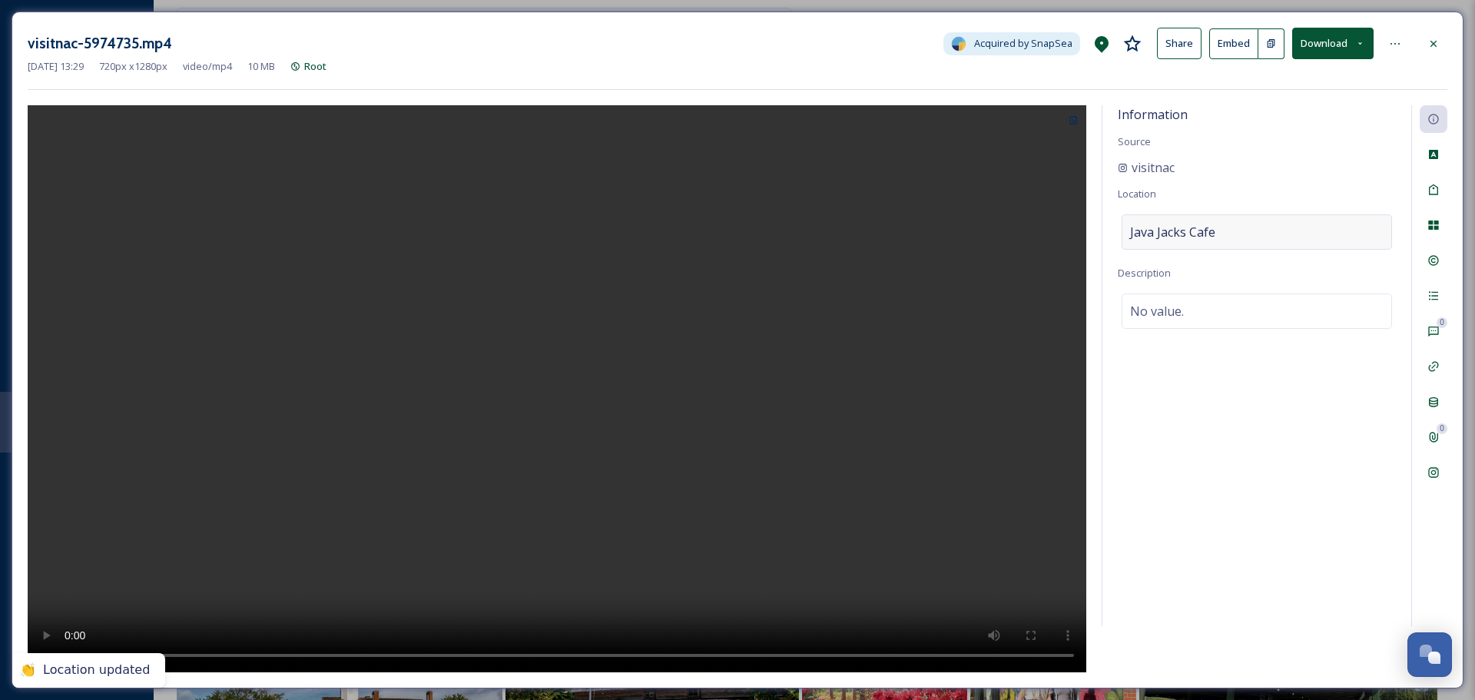
click at [1239, 240] on div "Java Jacks Cafe" at bounding box center [1256, 231] width 270 height 35
click at [1239, 240] on input at bounding box center [1256, 232] width 269 height 34
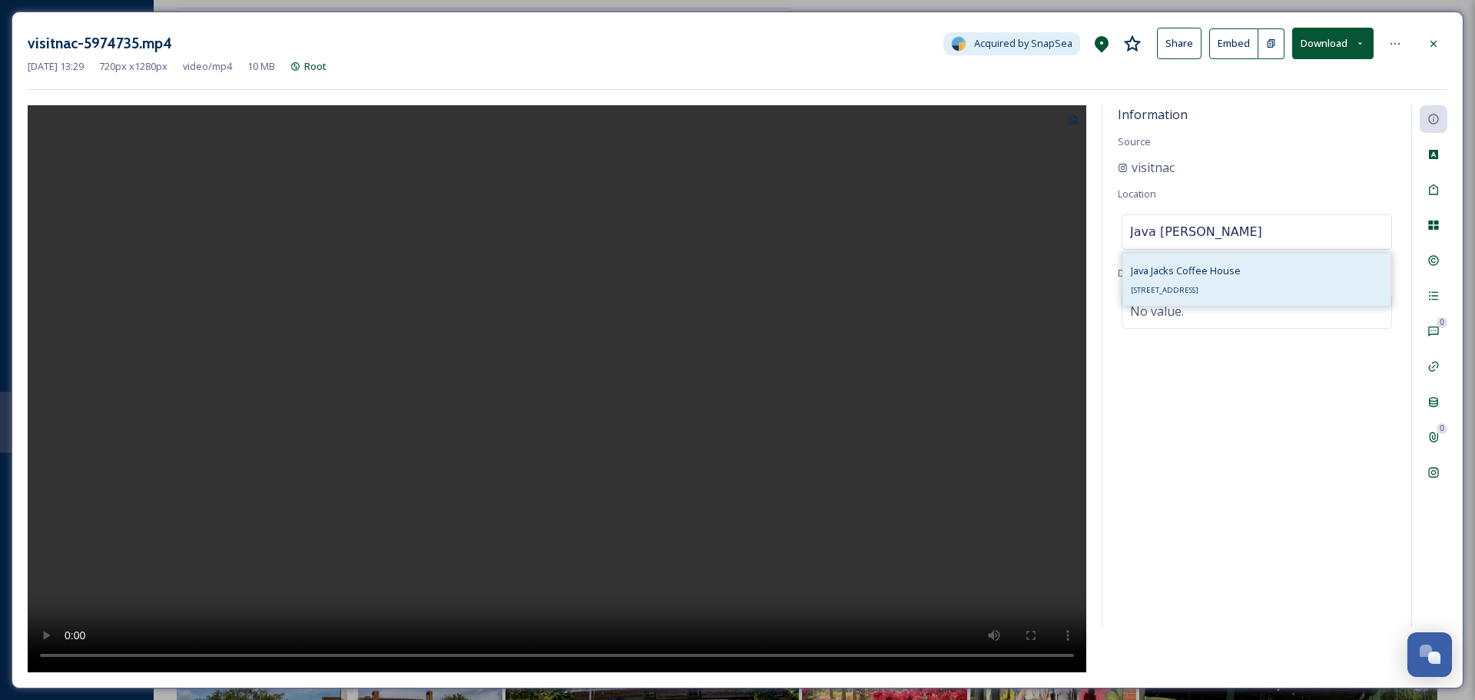
type input "Java Jacks Nacog"
click at [1221, 263] on span "Java Jacks Coffee House" at bounding box center [1186, 270] width 110 height 14
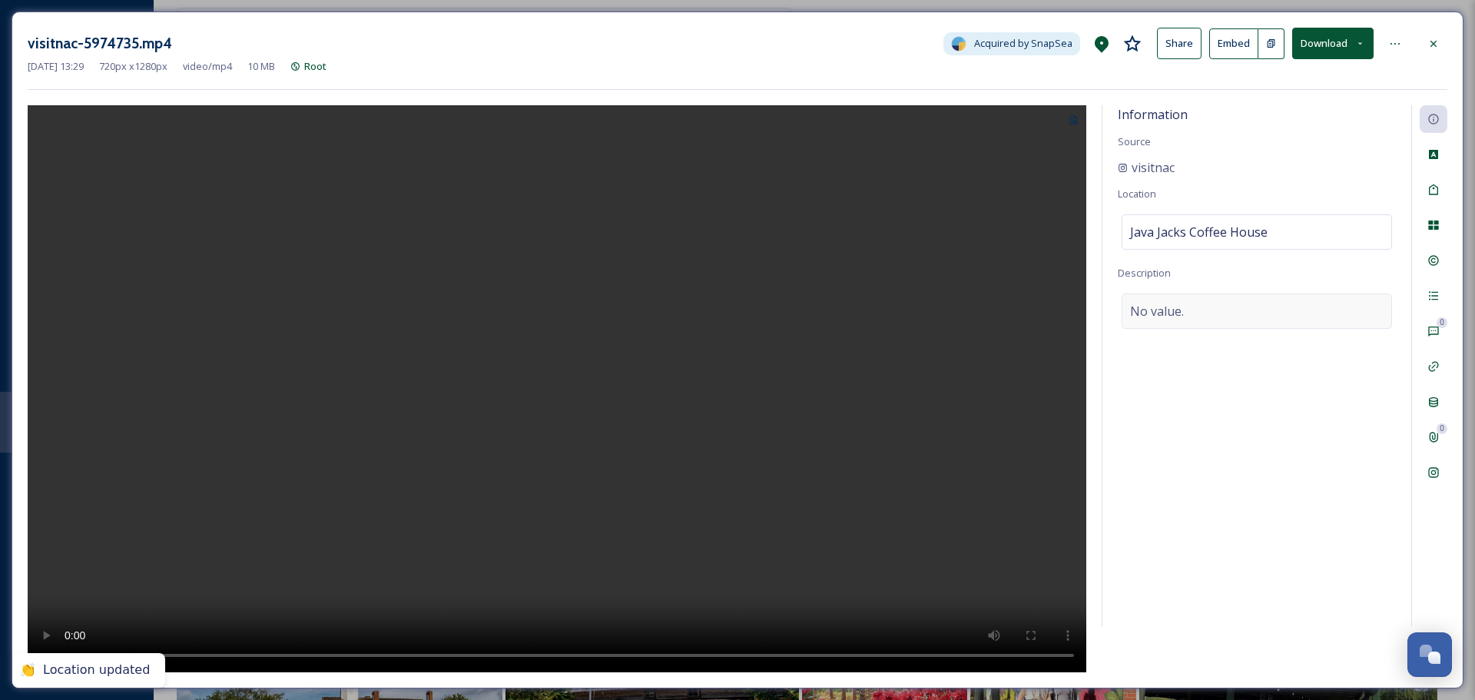
click at [1188, 313] on div "No value." at bounding box center [1256, 310] width 270 height 35
click at [1188, 313] on textarea at bounding box center [1257, 357] width 278 height 128
paste textarea "Fall is upon us, and what better way to celebrate than with a stop at a local c…"
type textarea "Fall is upon us, and what better way to celebrate than with a stop at a local c…"
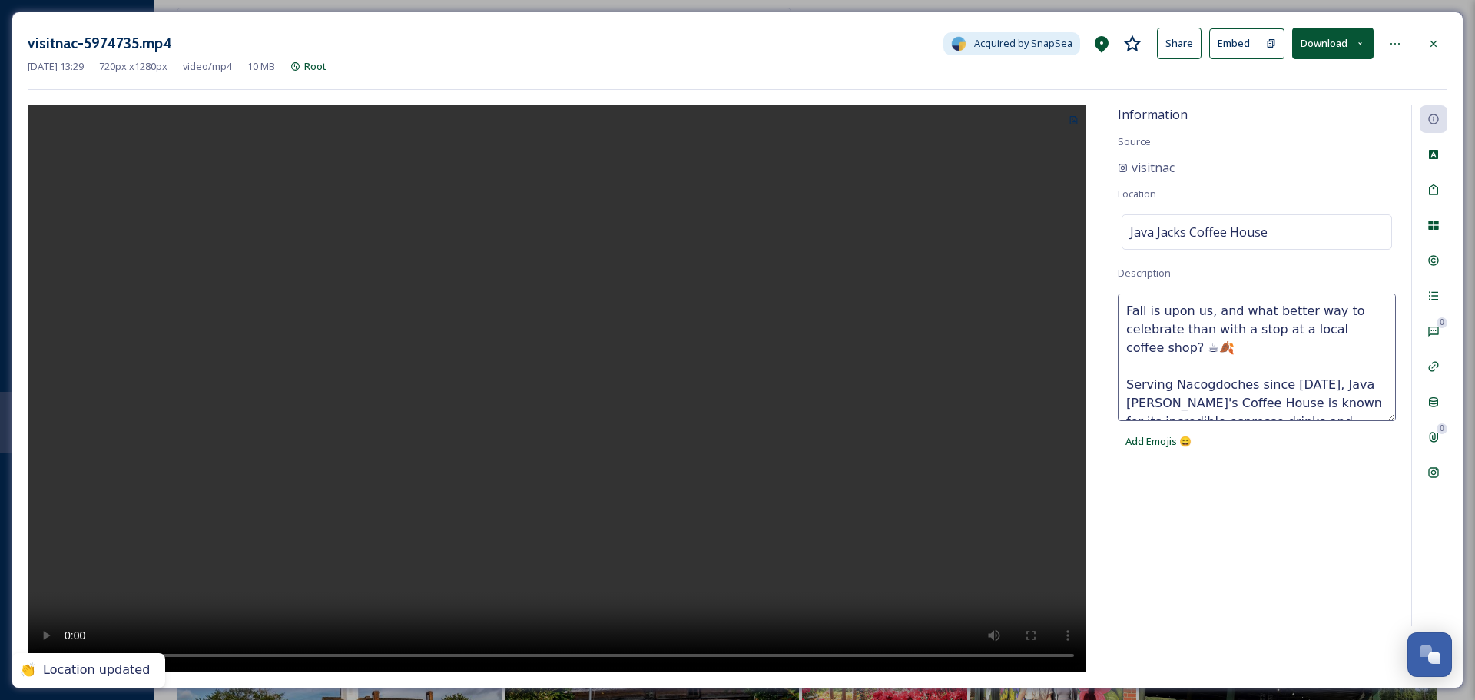
scroll to position [138, 0]
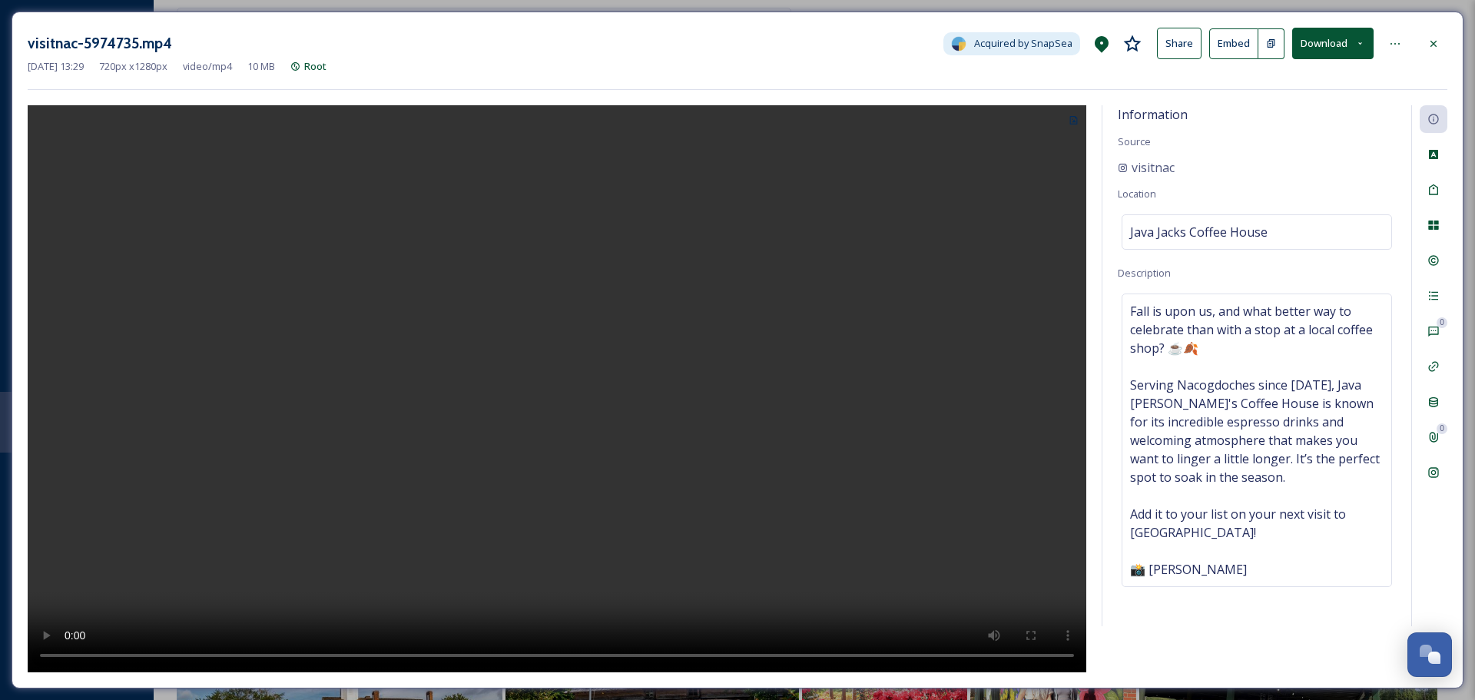
click at [1252, 283] on div "Information Source visitnac Location Java Jacks Coffee House Description Fall i…" at bounding box center [1256, 365] width 309 height 521
click at [1432, 46] on icon at bounding box center [1433, 44] width 12 height 12
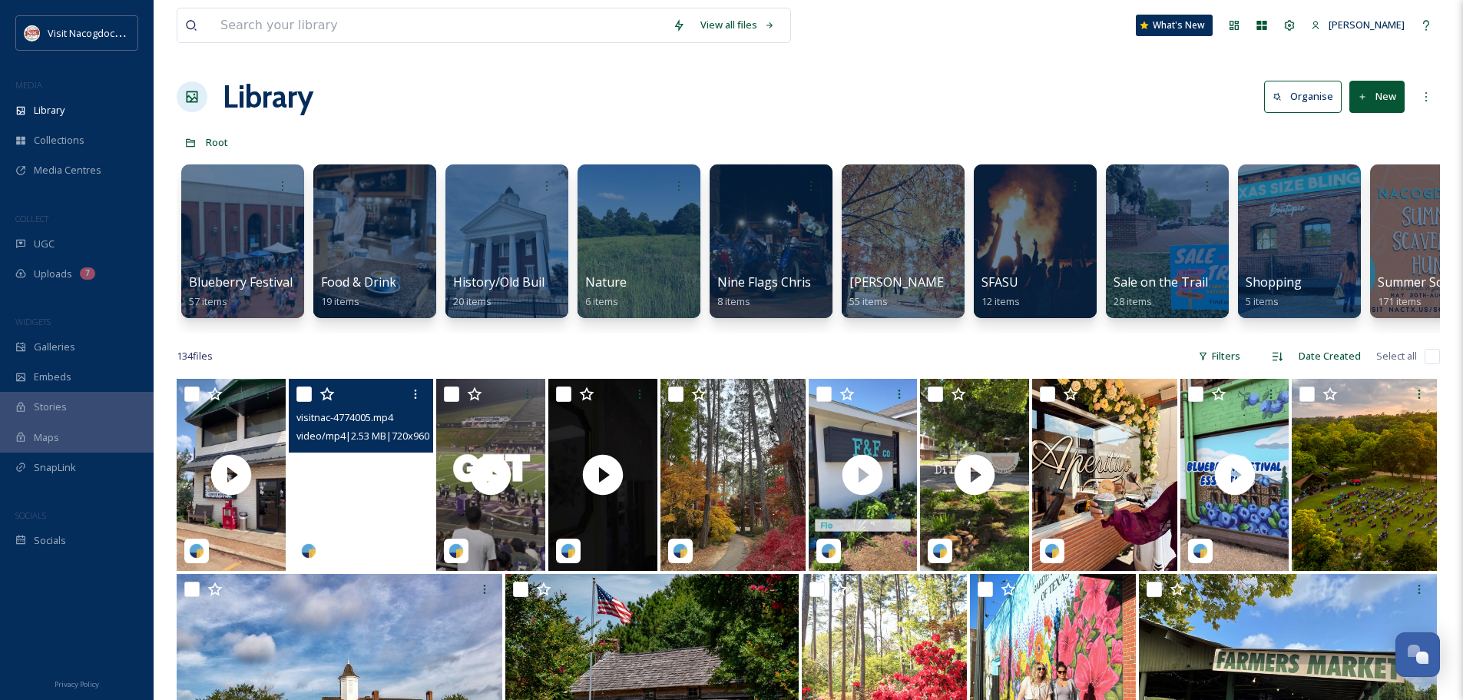
click at [397, 519] on video "visitnac-4774005.mp4" at bounding box center [361, 475] width 145 height 192
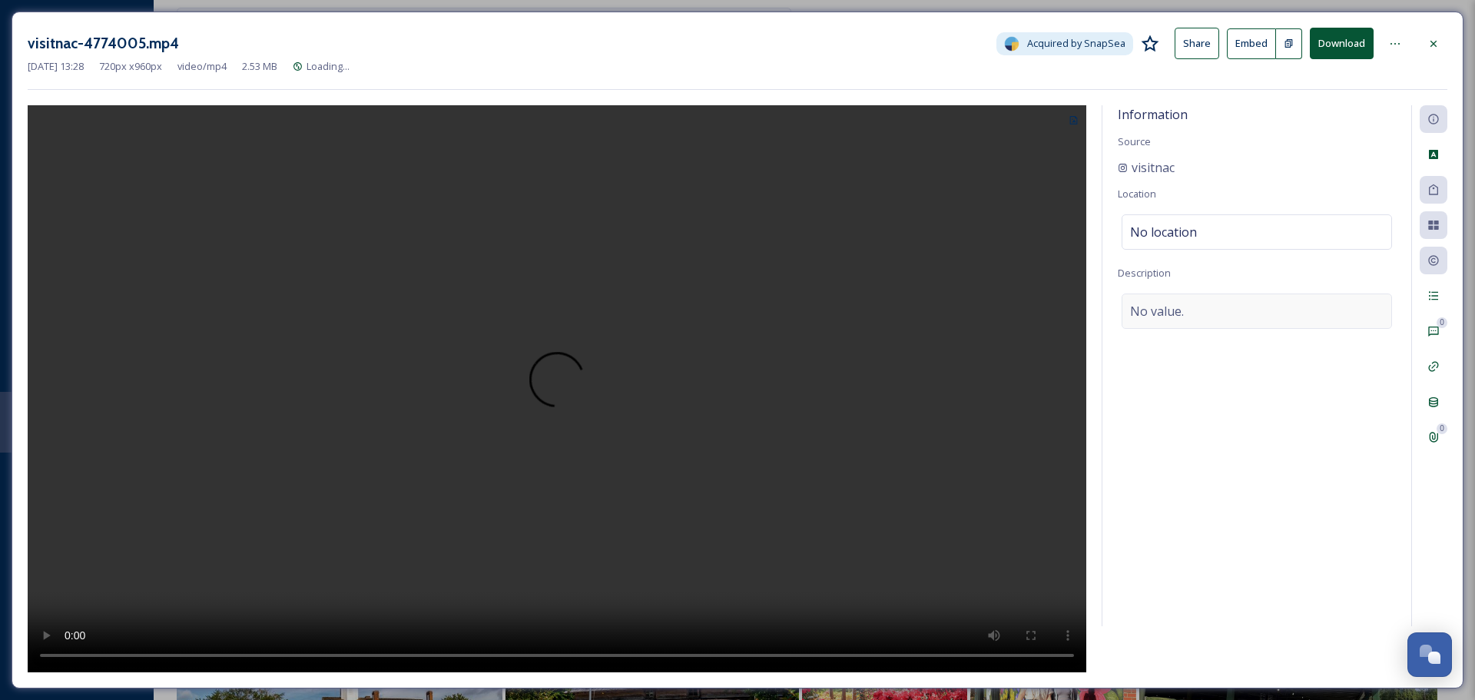
click at [1189, 309] on div "No value." at bounding box center [1256, 310] width 270 height 35
click at [1139, 378] on textarea at bounding box center [1257, 357] width 278 height 128
paste textarea "Nacogdoches through the lens 📸✨ From iconic landmarks to hidden gems, take a di…"
type textarea "Nacogdoches through the lens 📸✨ From iconic landmarks to hidden gems, take a di…"
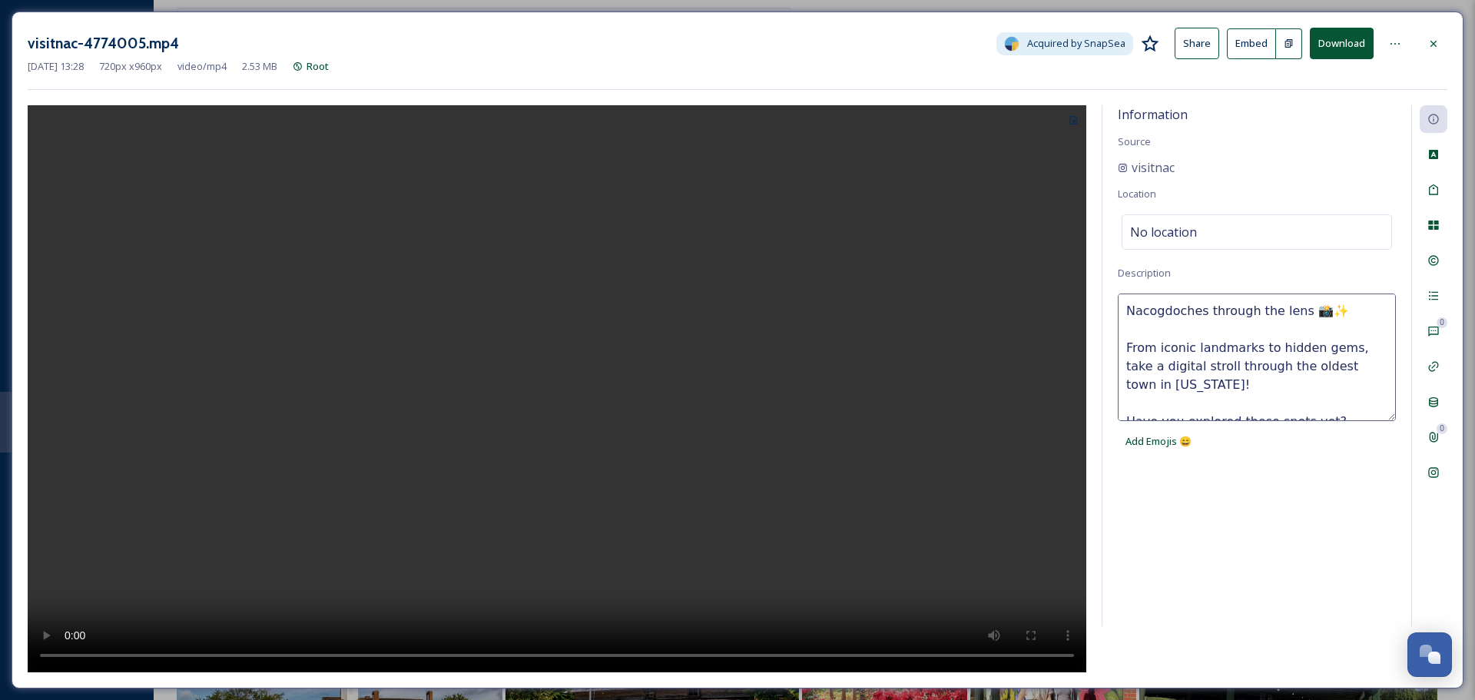
scroll to position [28, 0]
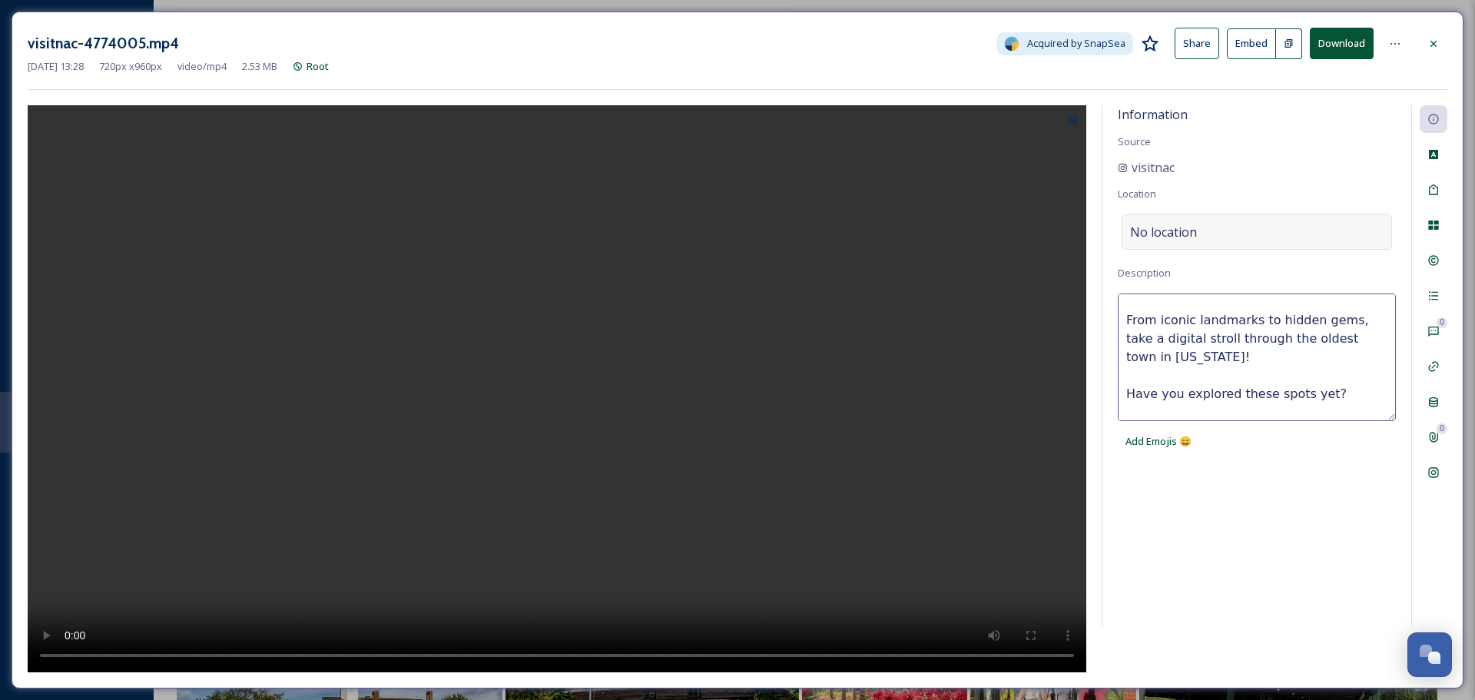
click at [1197, 237] on div "No location" at bounding box center [1256, 231] width 270 height 35
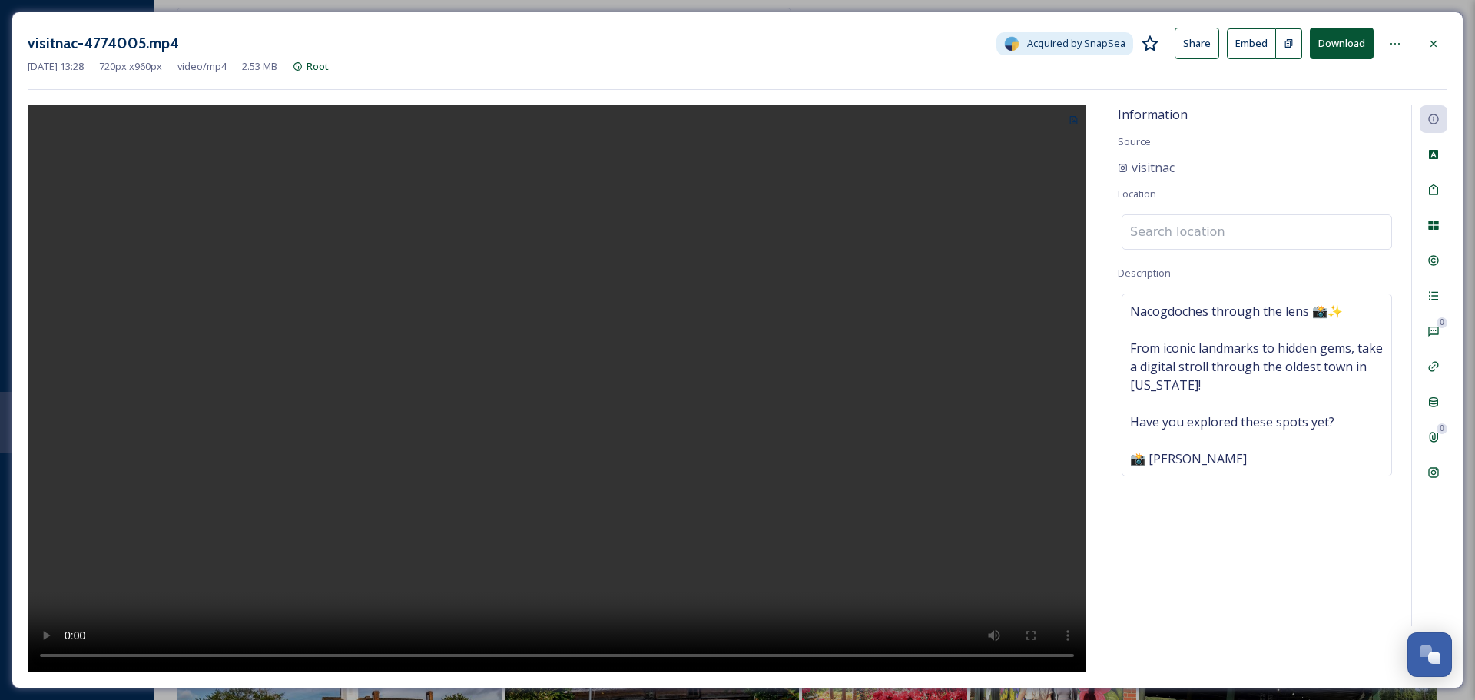
click at [1197, 237] on input at bounding box center [1256, 232] width 269 height 34
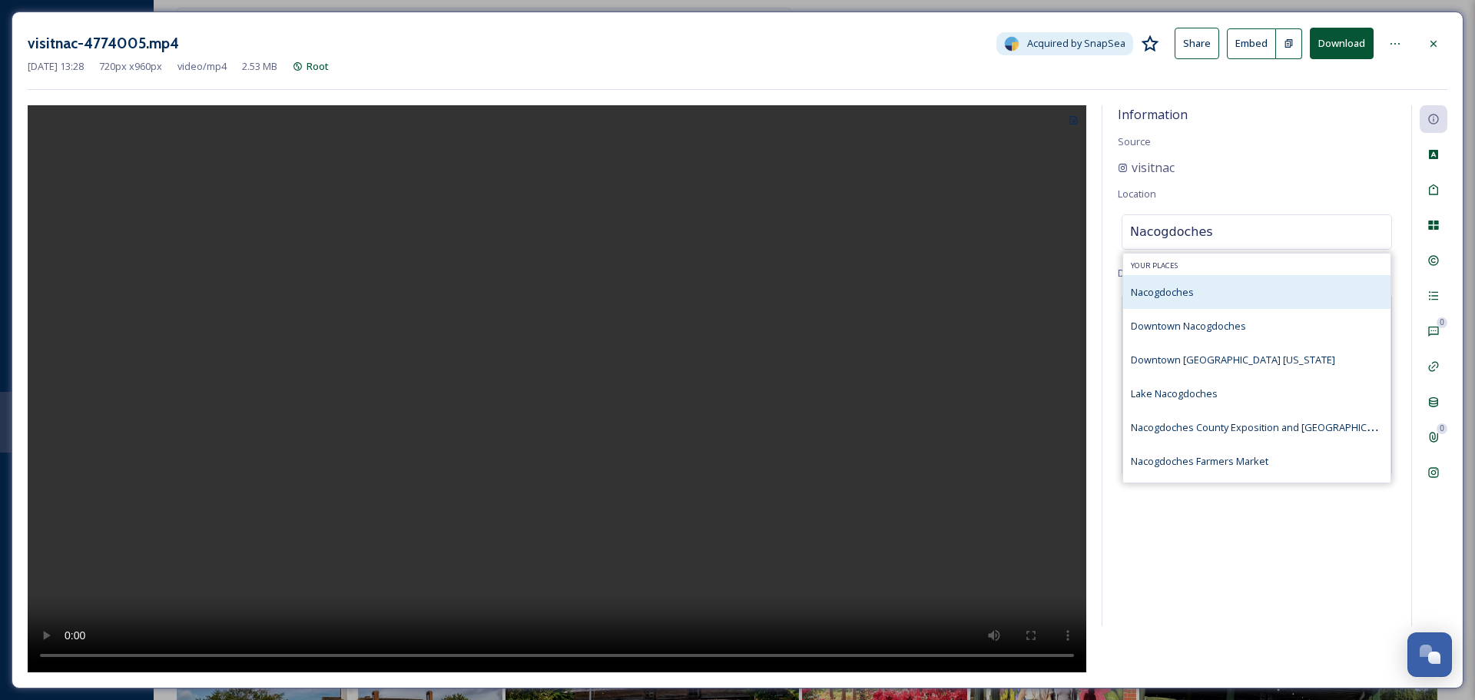
type input "Nacogdoches"
click at [1213, 288] on div "Nacogdoches" at bounding box center [1256, 292] width 267 height 34
click at [1228, 290] on div "Nacogdoches" at bounding box center [1256, 292] width 267 height 34
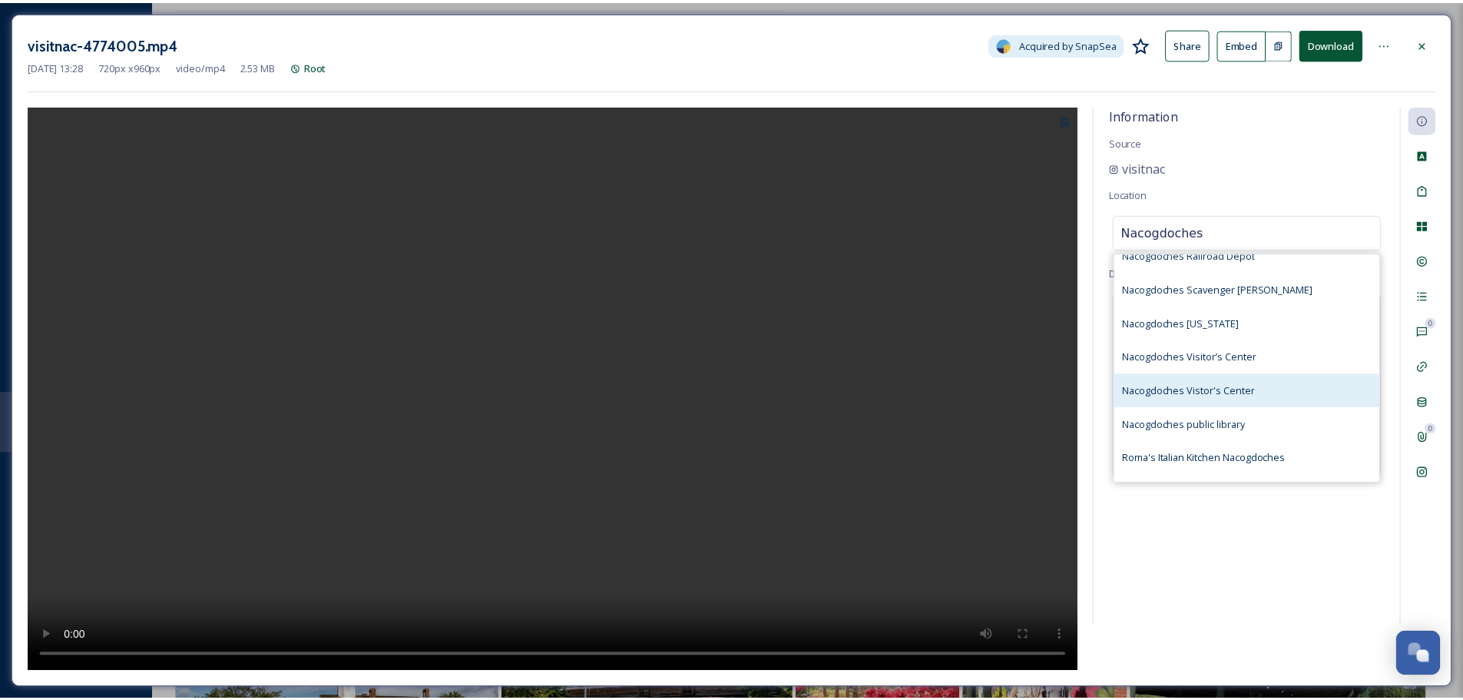
scroll to position [384, 0]
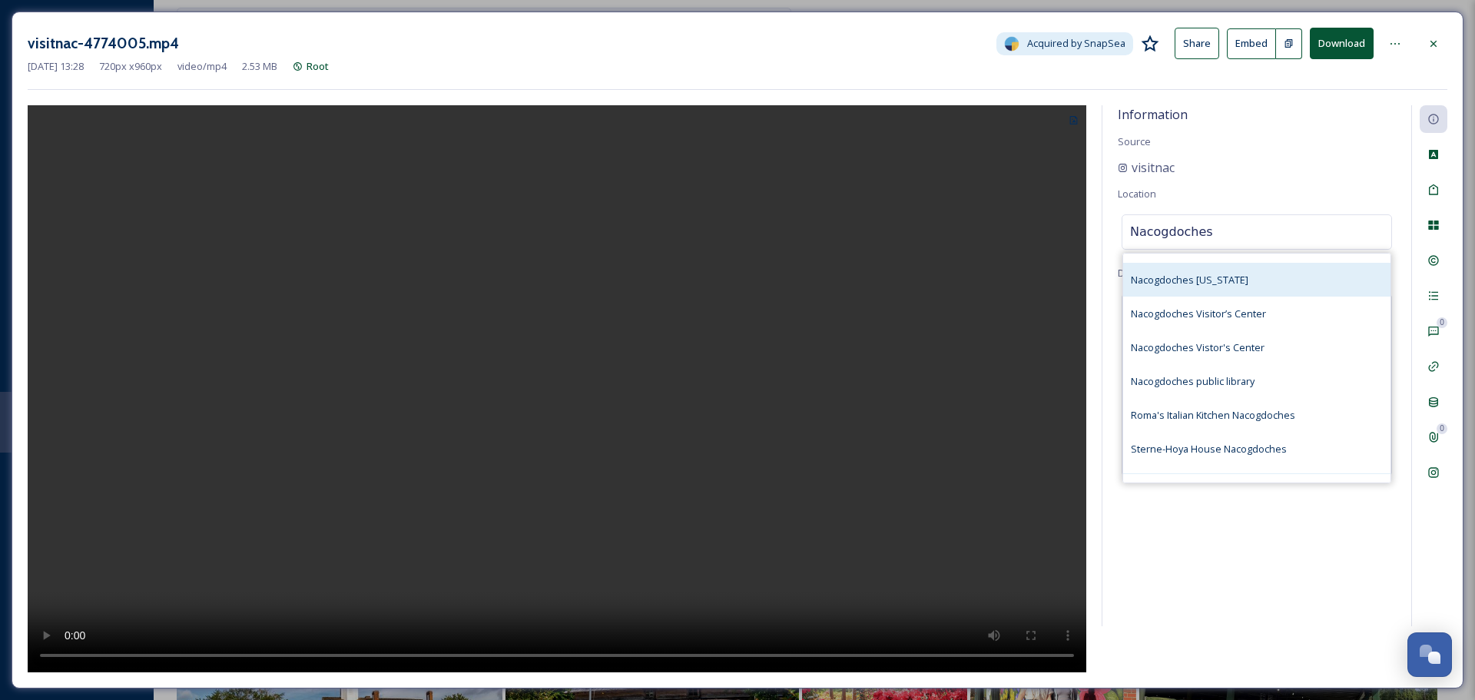
click at [1217, 281] on span "Nacogdoches Texas" at bounding box center [1190, 280] width 118 height 14
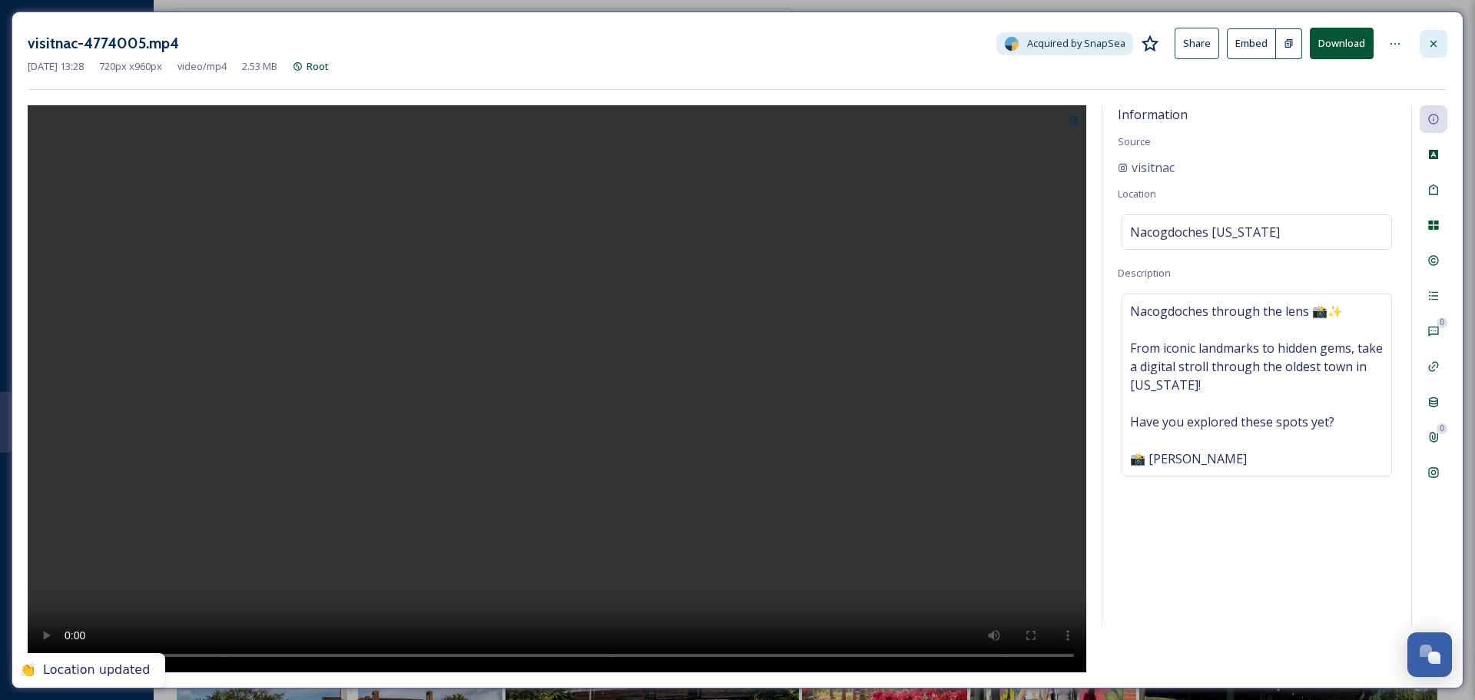
click at [1443, 41] on div at bounding box center [1433, 44] width 28 height 28
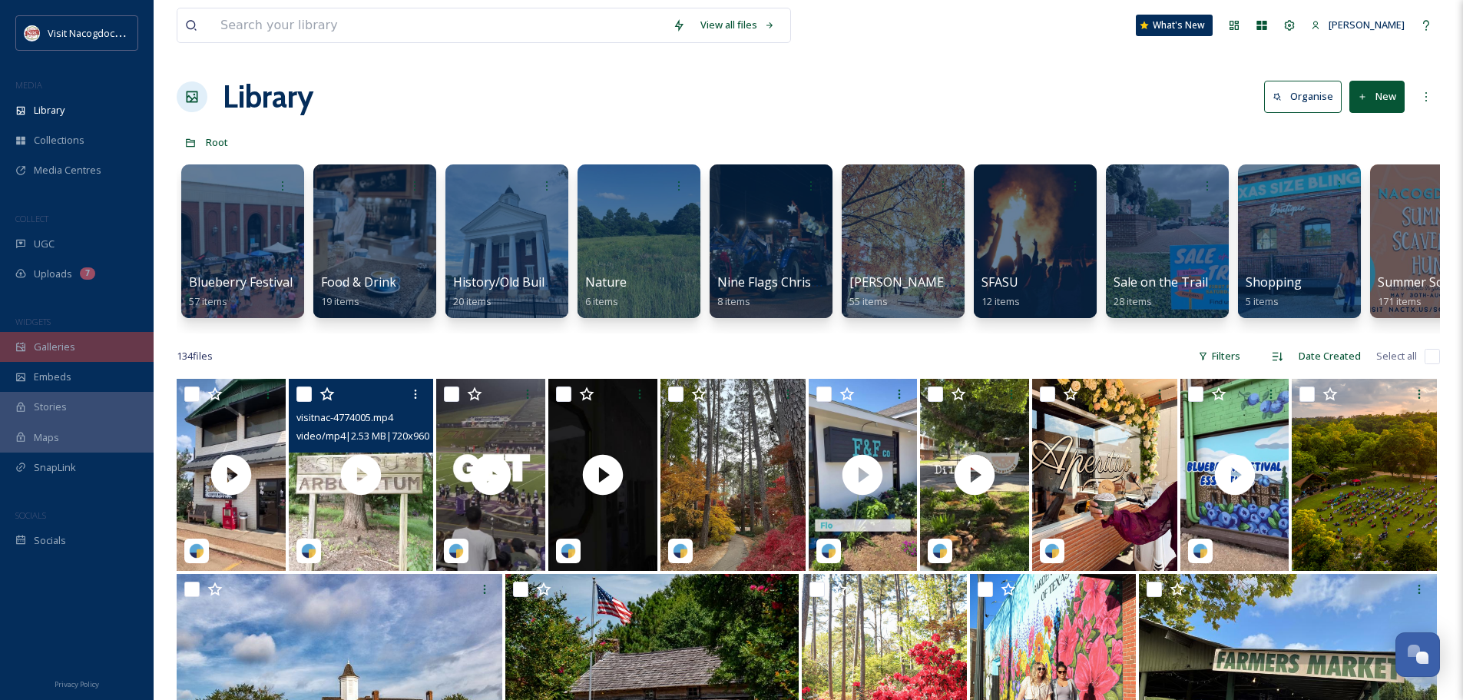
click at [98, 353] on div "Galleries" at bounding box center [77, 347] width 154 height 30
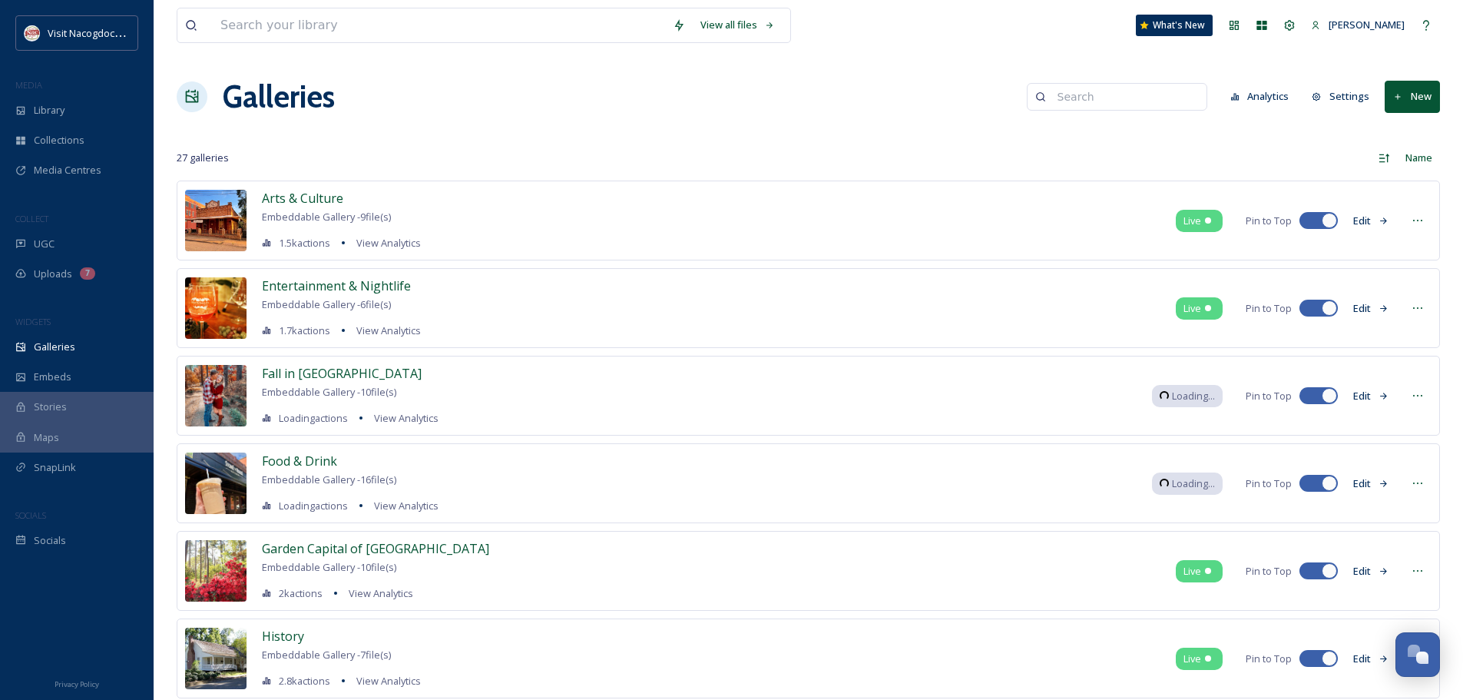
scroll to position [230, 0]
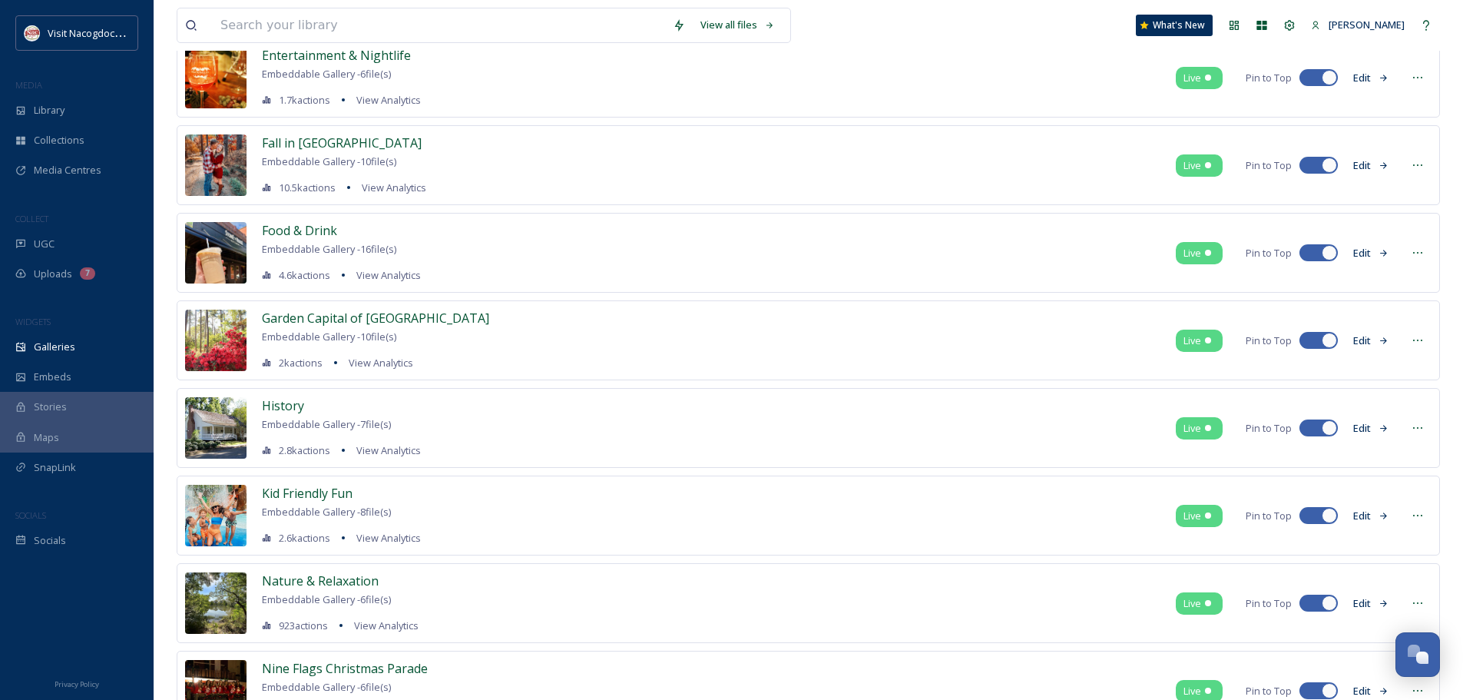
click at [1385, 243] on button "Edit" at bounding box center [1371, 253] width 51 height 30
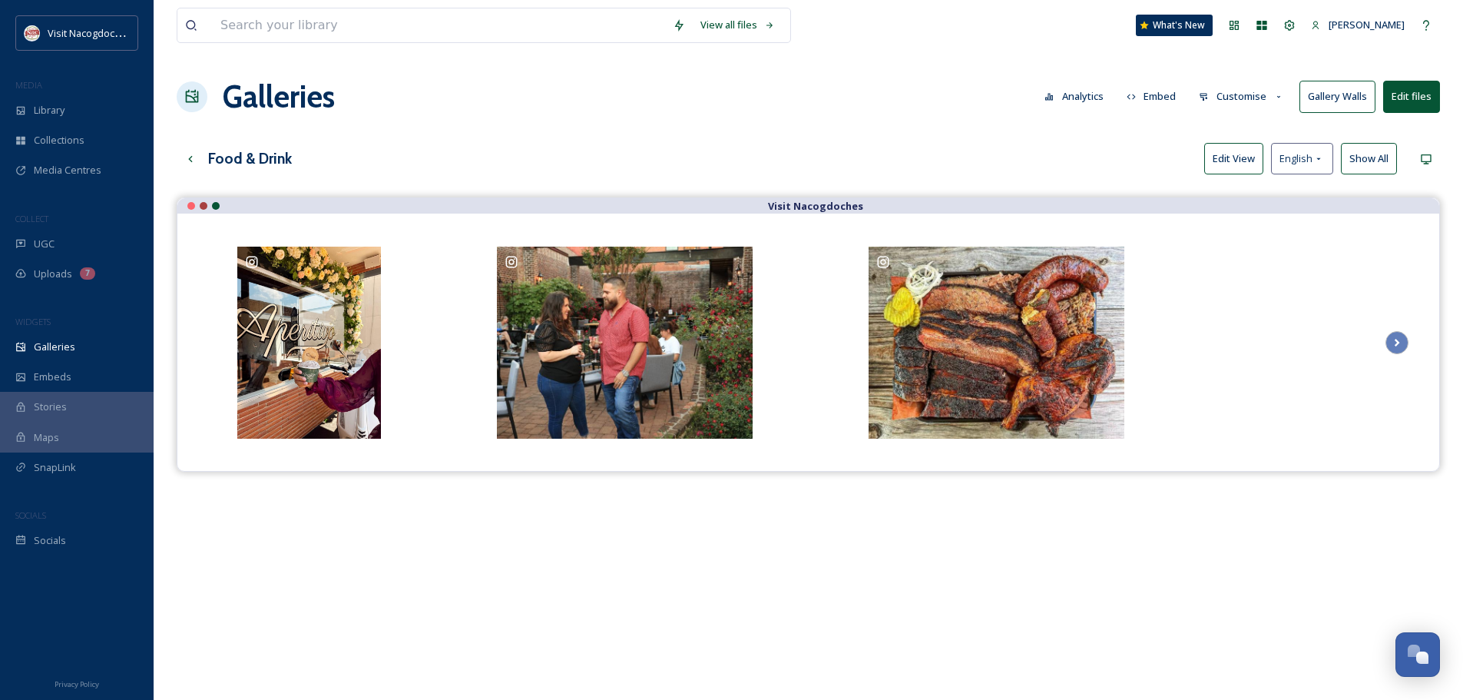
click at [1403, 104] on button "Edit files" at bounding box center [1411, 96] width 57 height 31
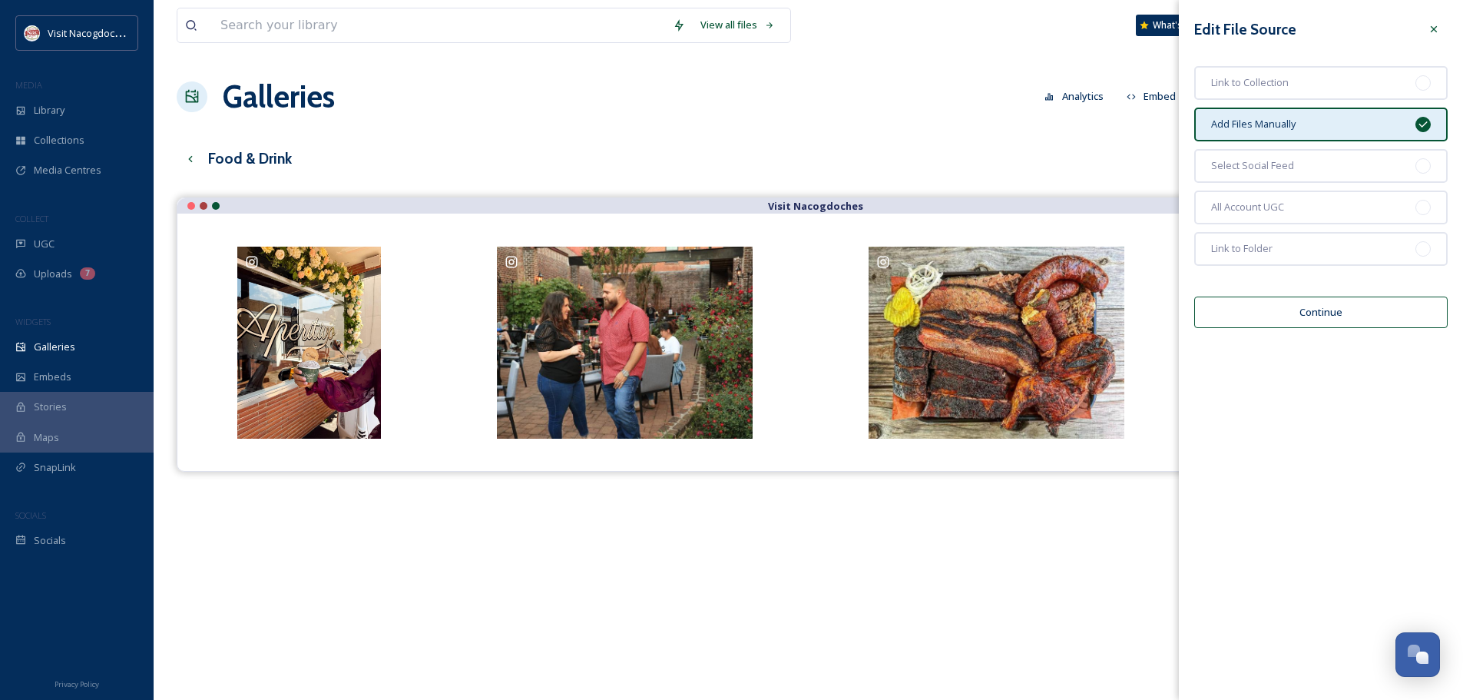
click at [1314, 326] on button "Continue" at bounding box center [1320, 311] width 253 height 31
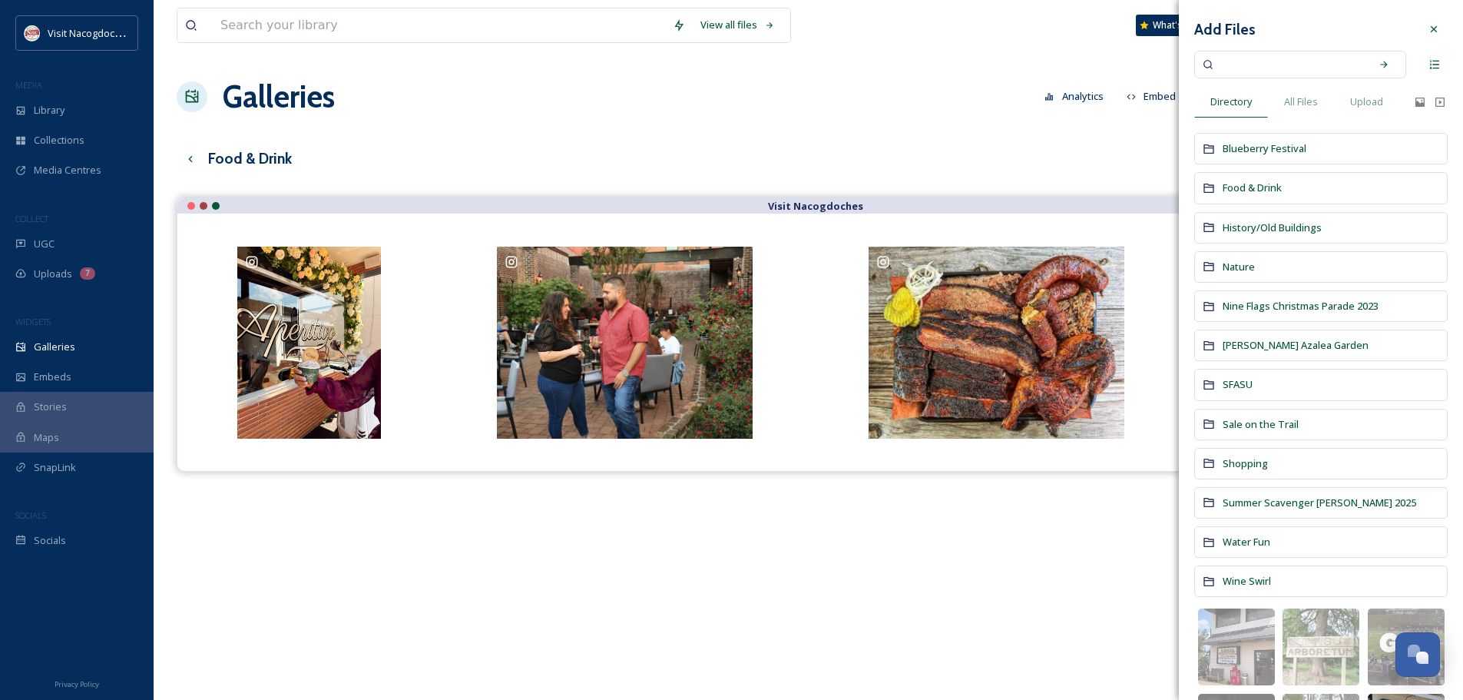
click at [858, 532] on div "Visit Nacogdoches" at bounding box center [809, 547] width 1264 height 700
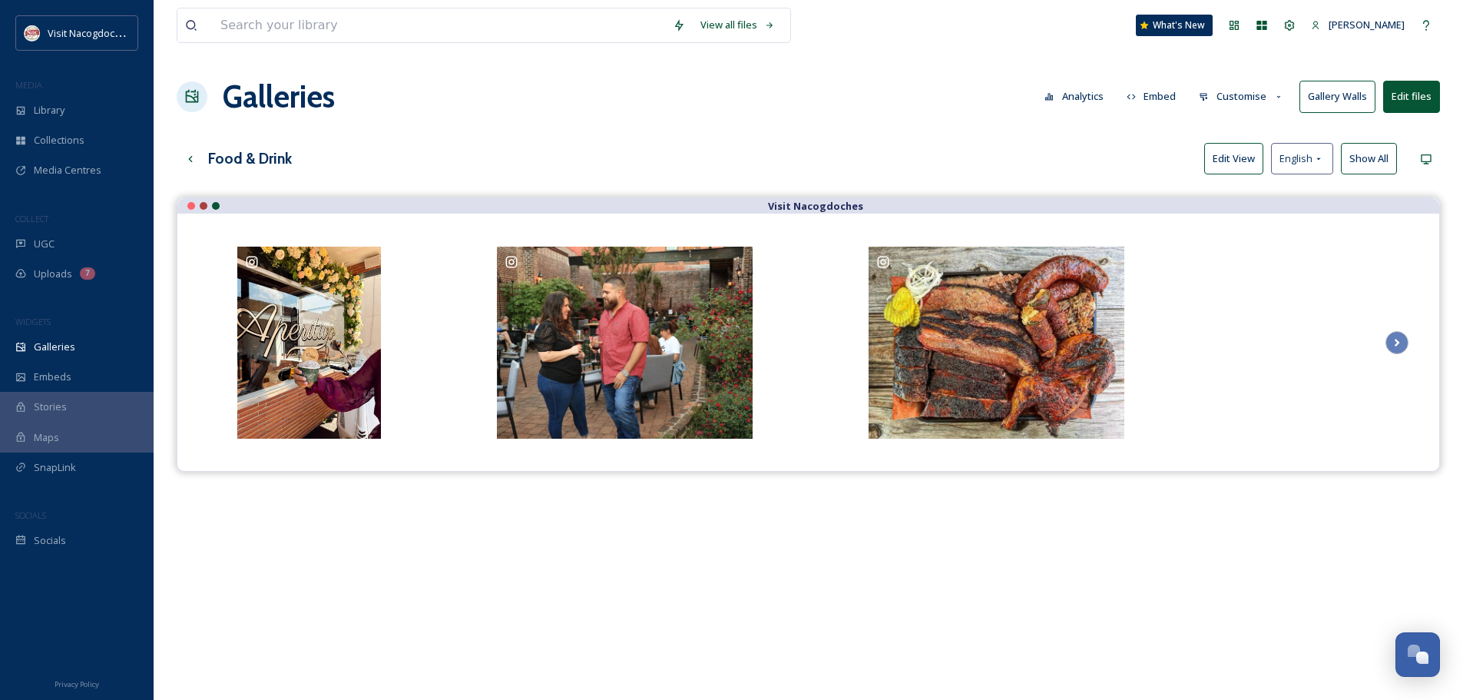
click at [1419, 91] on button "Edit files" at bounding box center [1411, 96] width 57 height 31
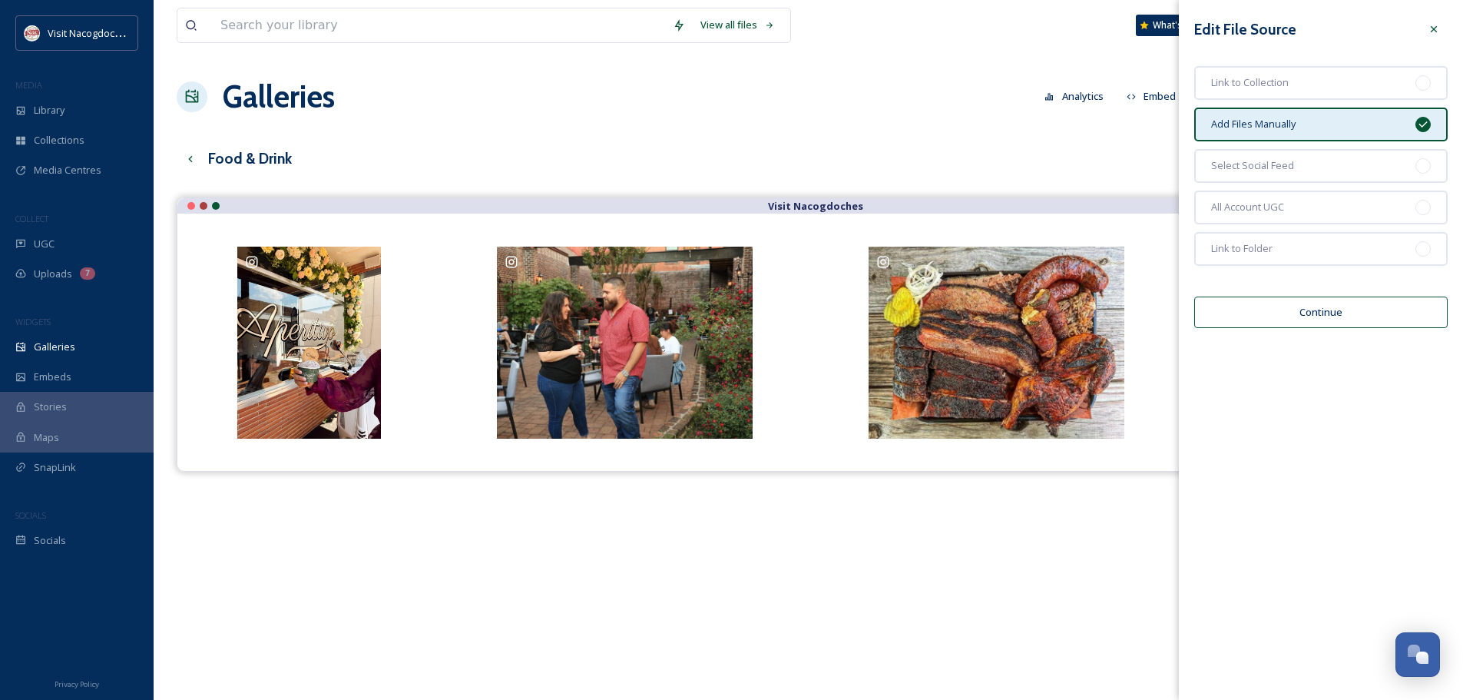
click at [1384, 300] on button "Continue" at bounding box center [1320, 311] width 253 height 31
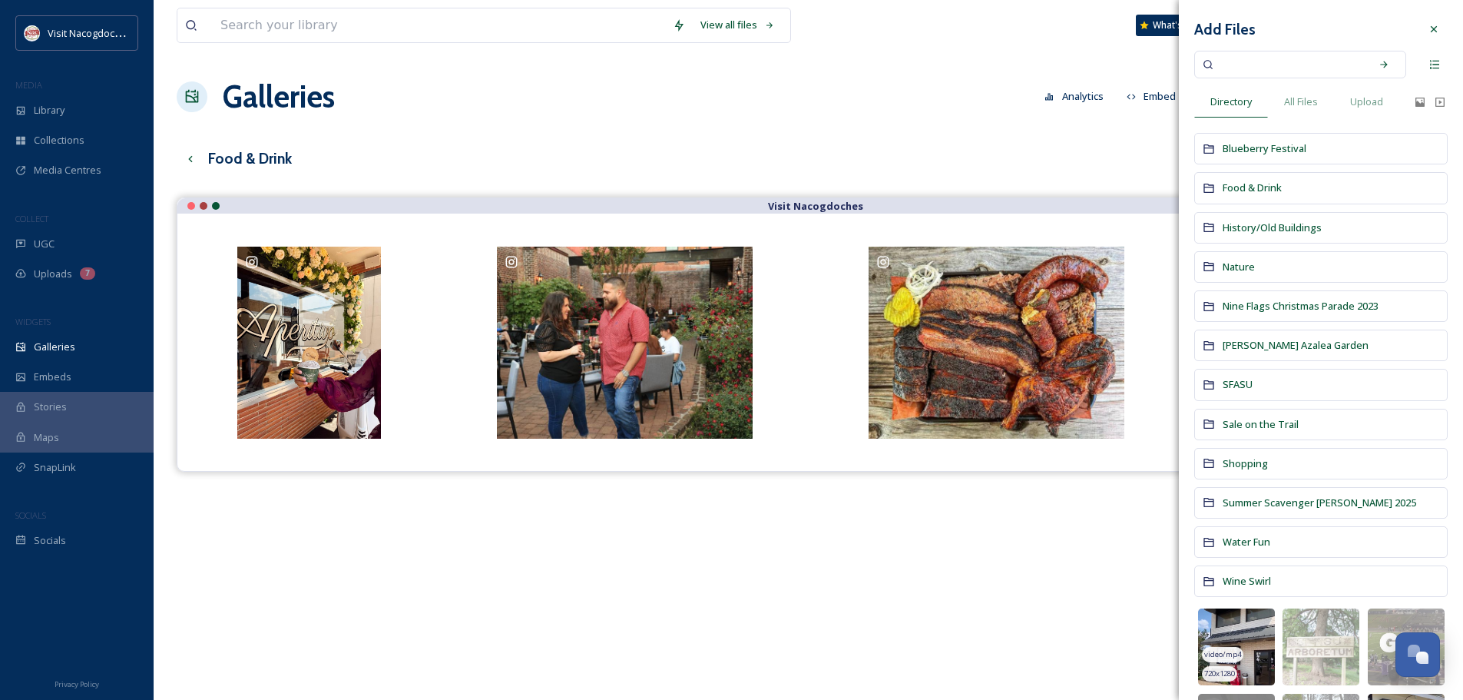
click at [1236, 634] on img at bounding box center [1236, 646] width 77 height 77
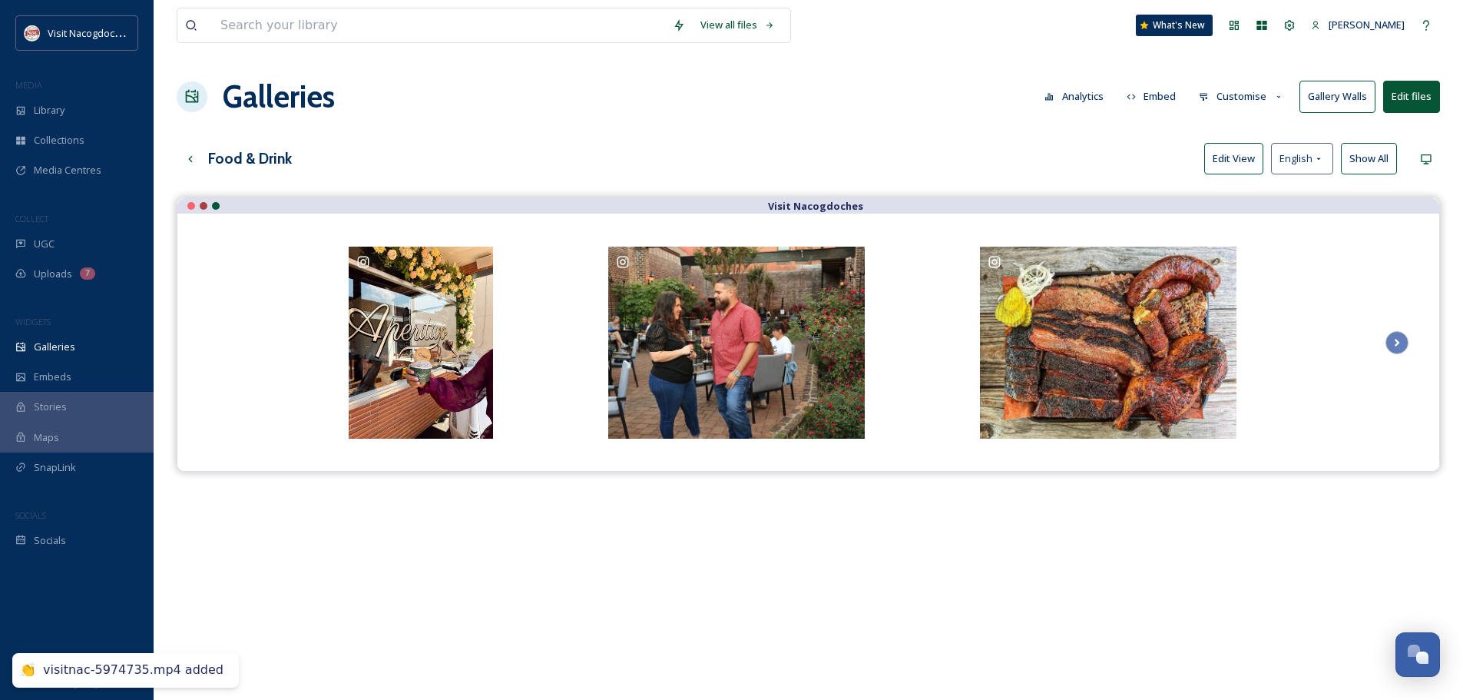
click at [759, 597] on div "Visit Nacogdoches" at bounding box center [809, 547] width 1264 height 700
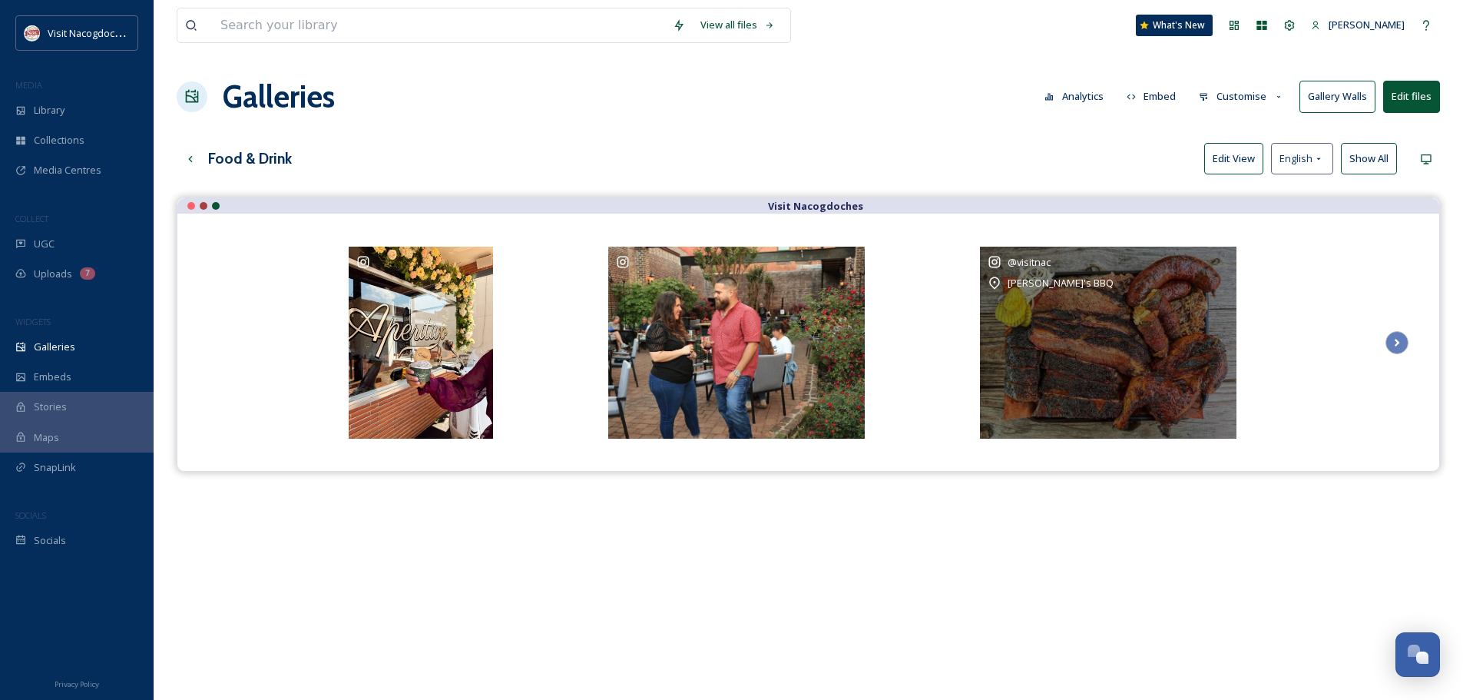
drag, startPoint x: 286, startPoint y: 364, endPoint x: 1234, endPoint y: 327, distance: 949.3
drag, startPoint x: 280, startPoint y: 349, endPoint x: 1232, endPoint y: 334, distance: 951.8
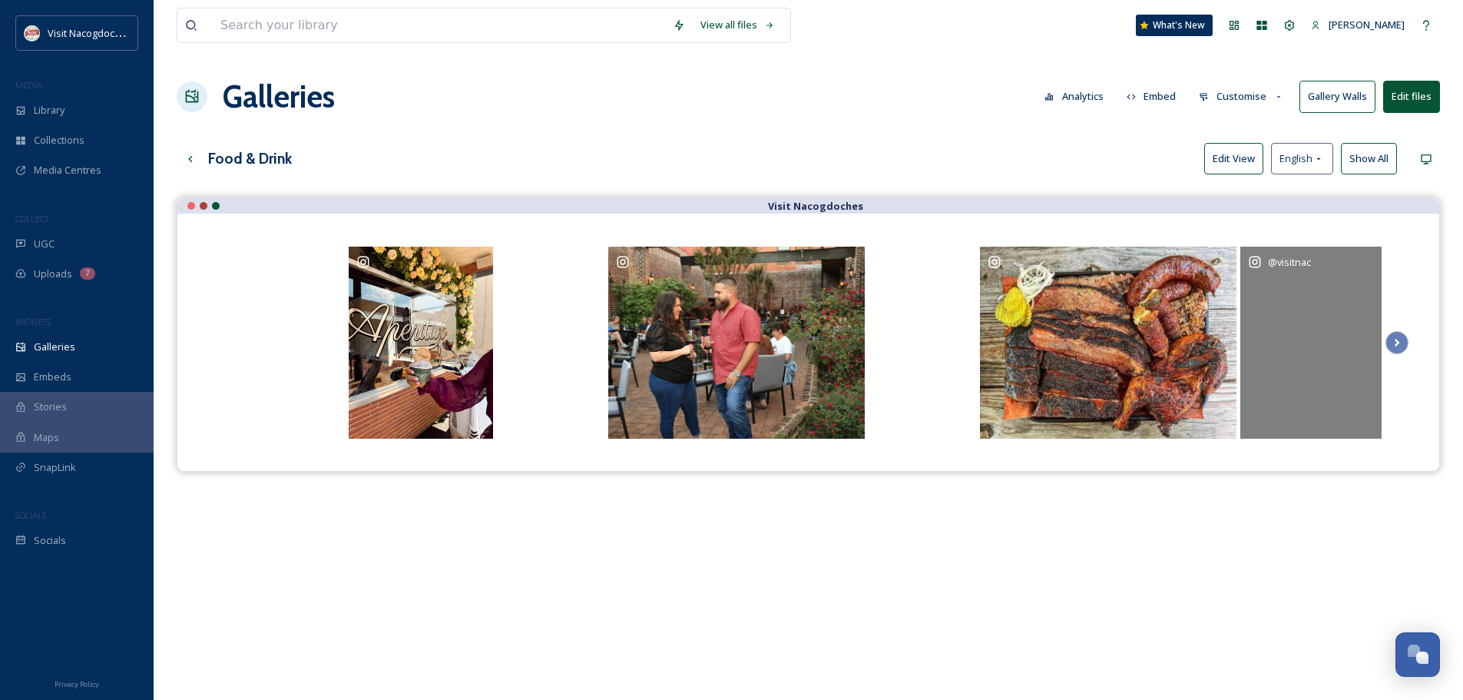
drag, startPoint x: 280, startPoint y: 343, endPoint x: 1258, endPoint y: 353, distance: 977.9
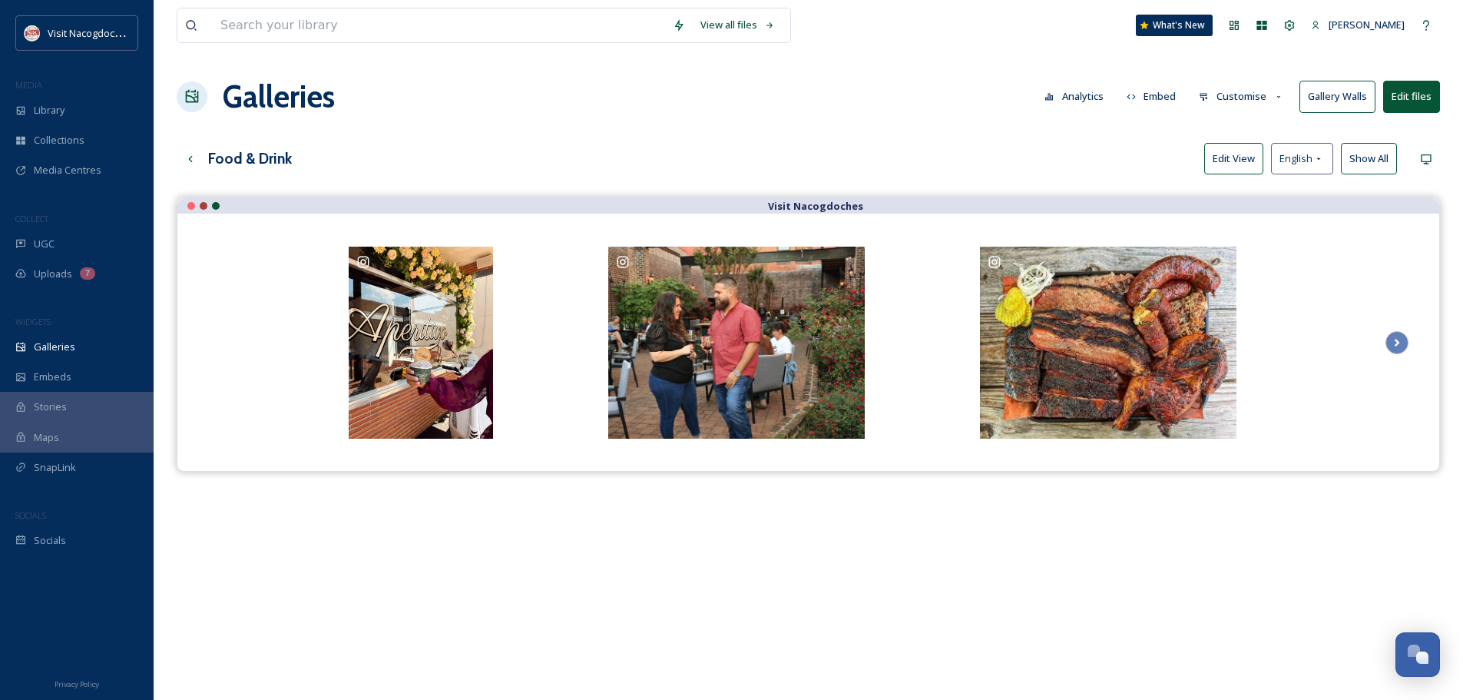
click at [1241, 137] on div "View all files What's New Natalee Dunn Galleries Analytics Embed Customise Gall…" at bounding box center [809, 460] width 1310 height 920
click at [1230, 152] on button "Edit View" at bounding box center [1233, 158] width 59 height 31
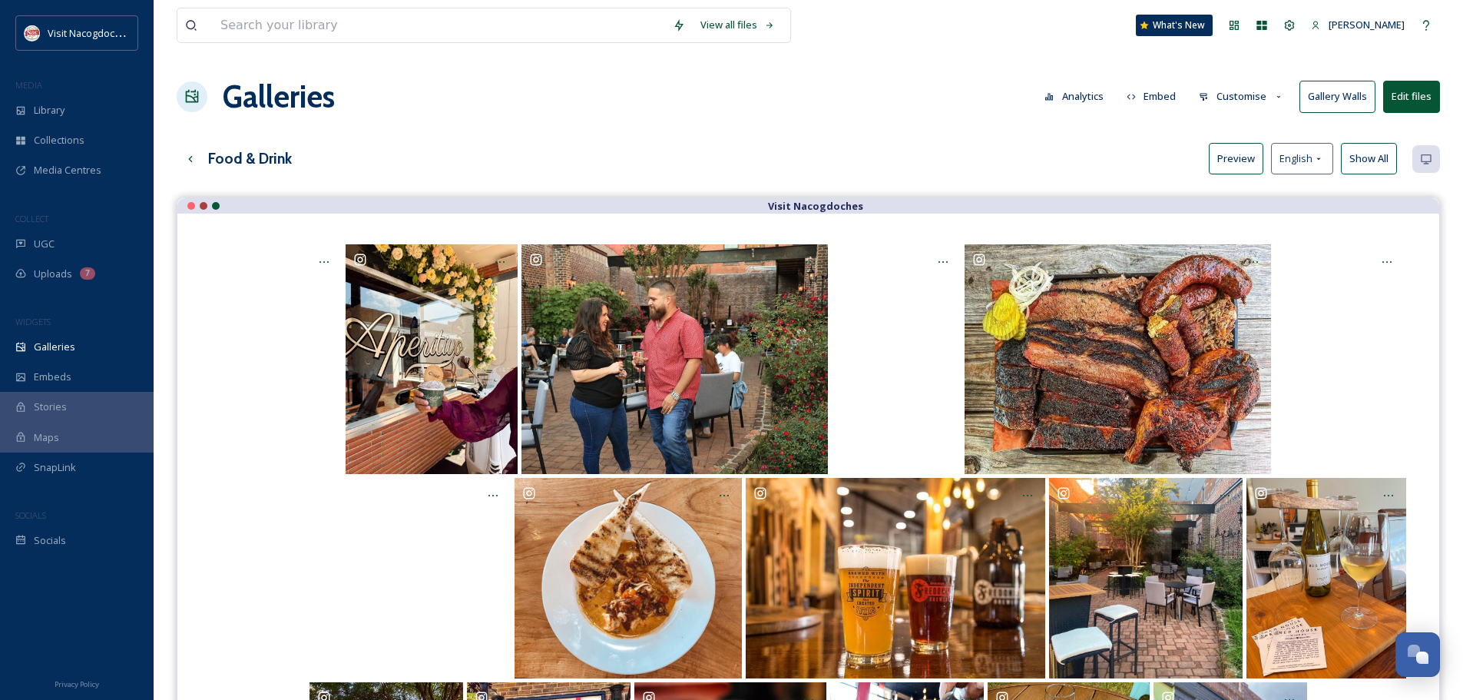
click at [1224, 164] on button "Preview" at bounding box center [1236, 158] width 55 height 31
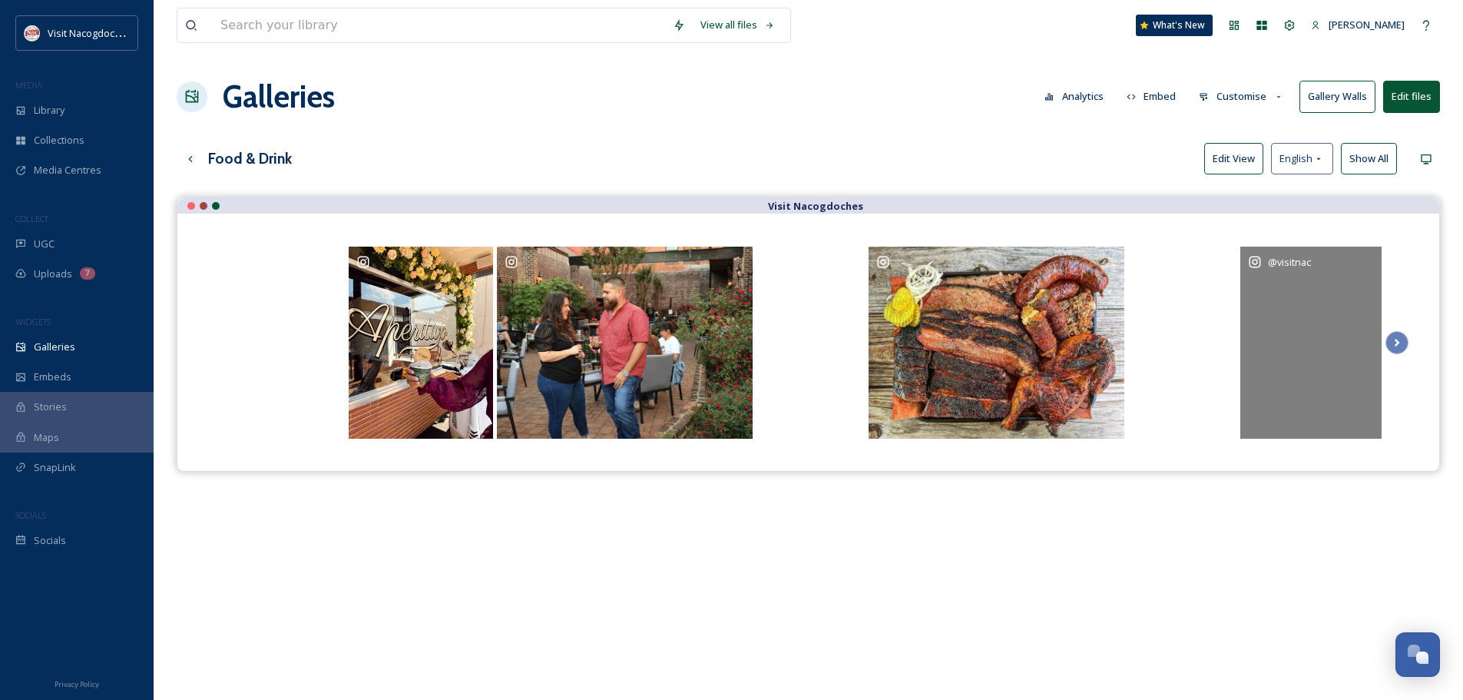
click at [1328, 338] on div "@ visitnac" at bounding box center [1385, 343] width 288 height 192
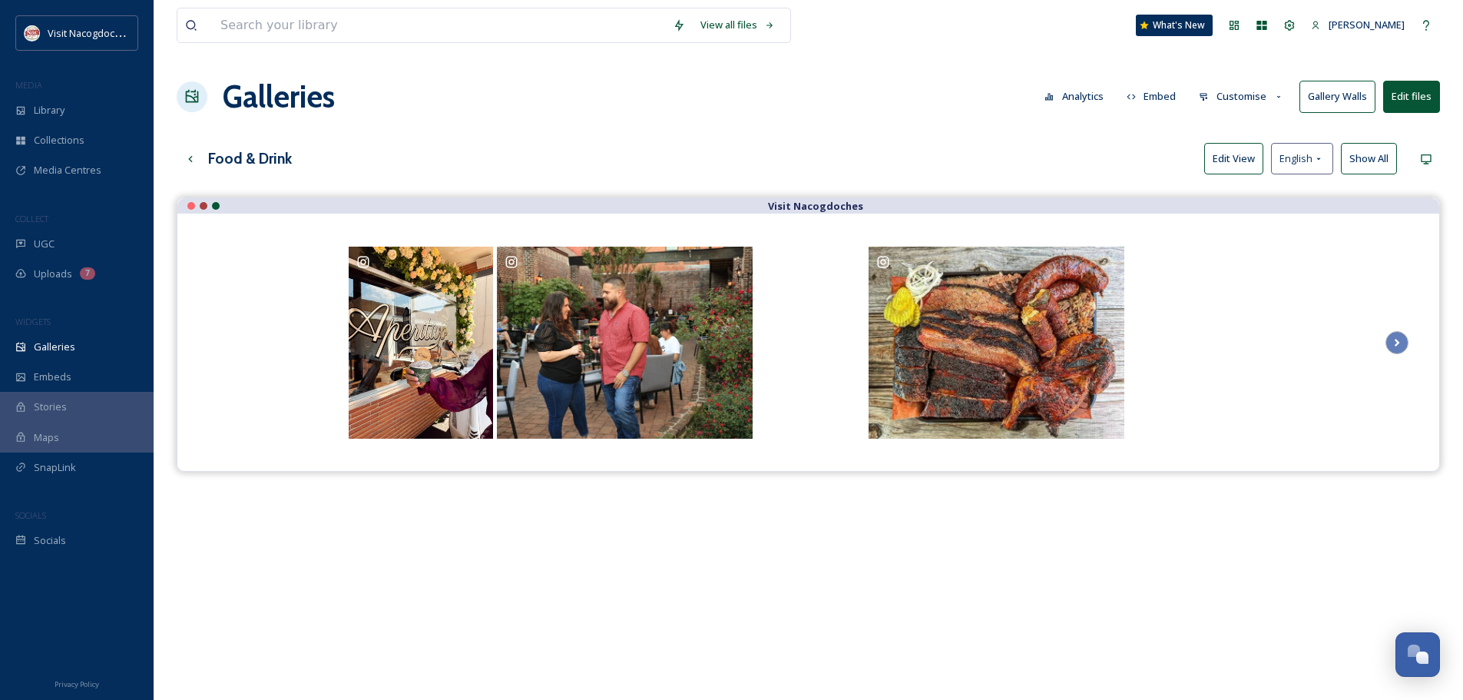
click at [1224, 151] on button "Edit View" at bounding box center [1233, 158] width 59 height 31
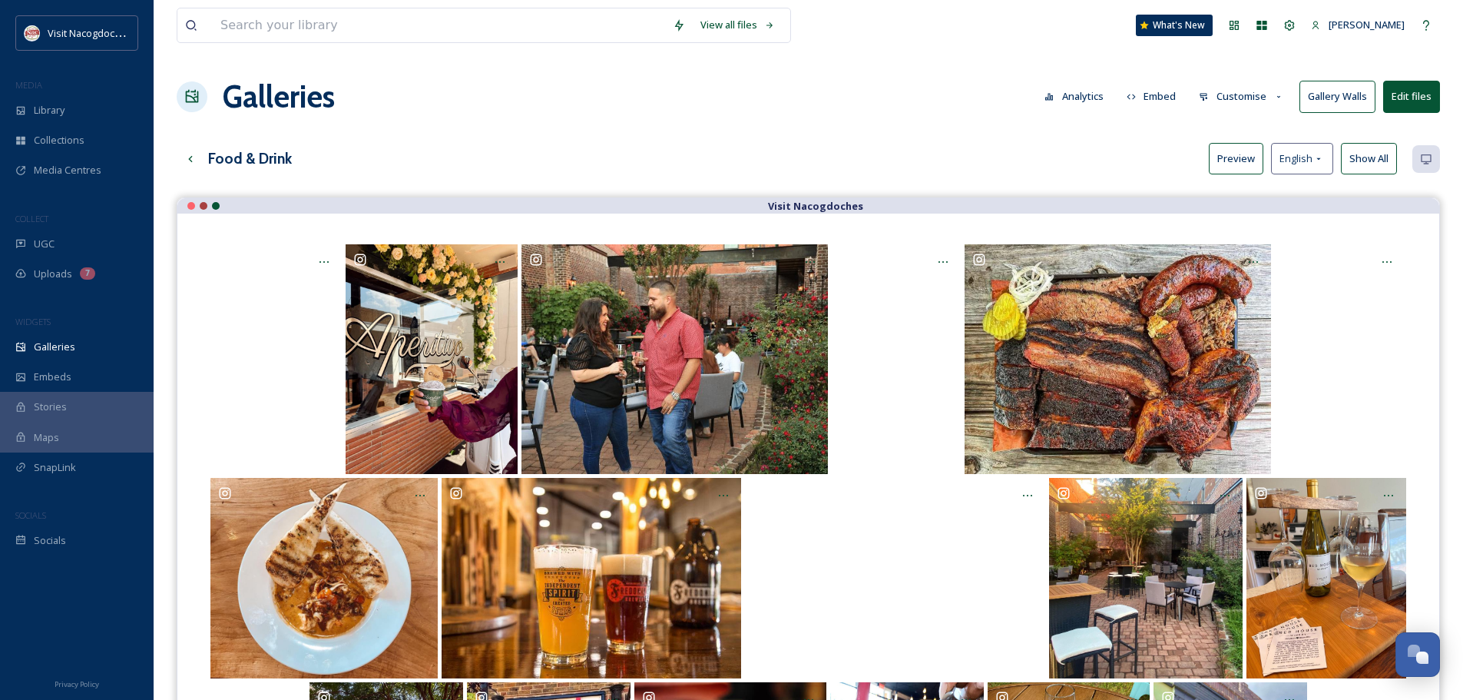
click at [1217, 154] on button "Preview" at bounding box center [1236, 158] width 55 height 31
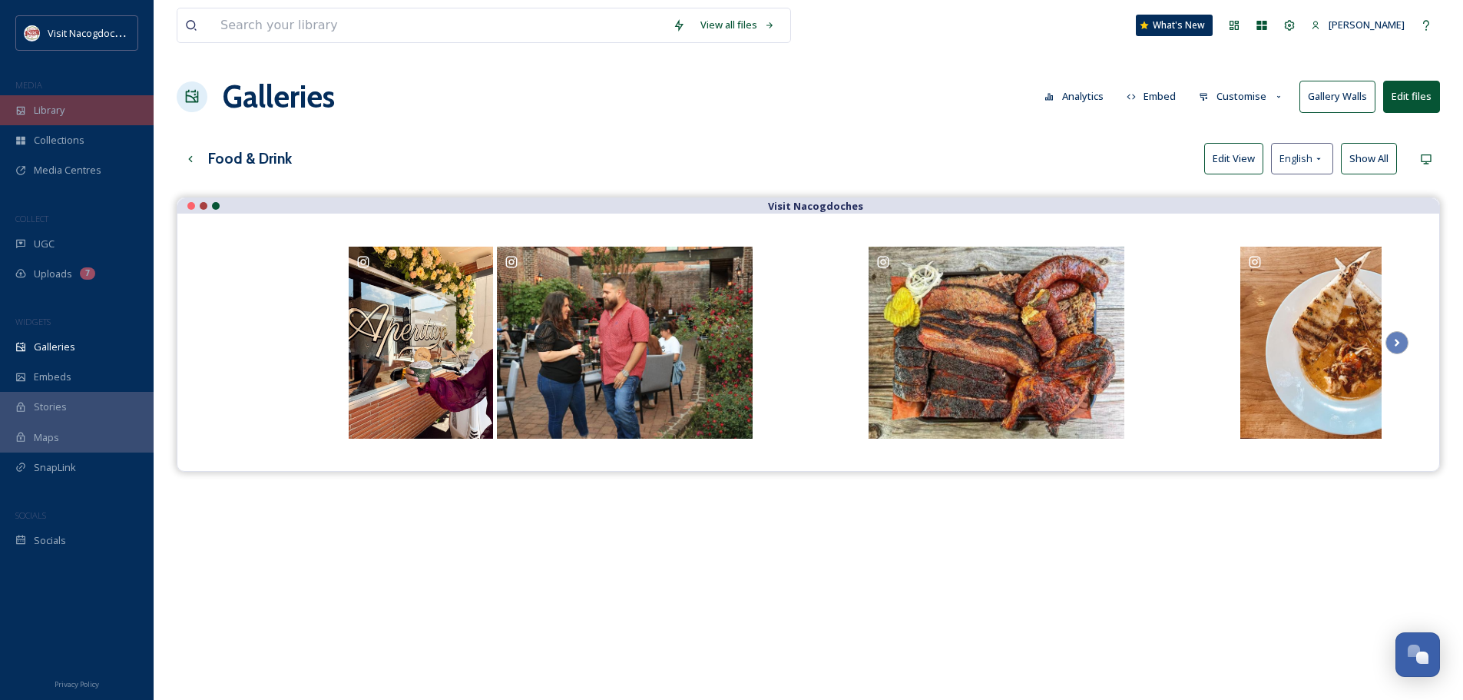
click at [76, 114] on div "Library" at bounding box center [77, 110] width 154 height 30
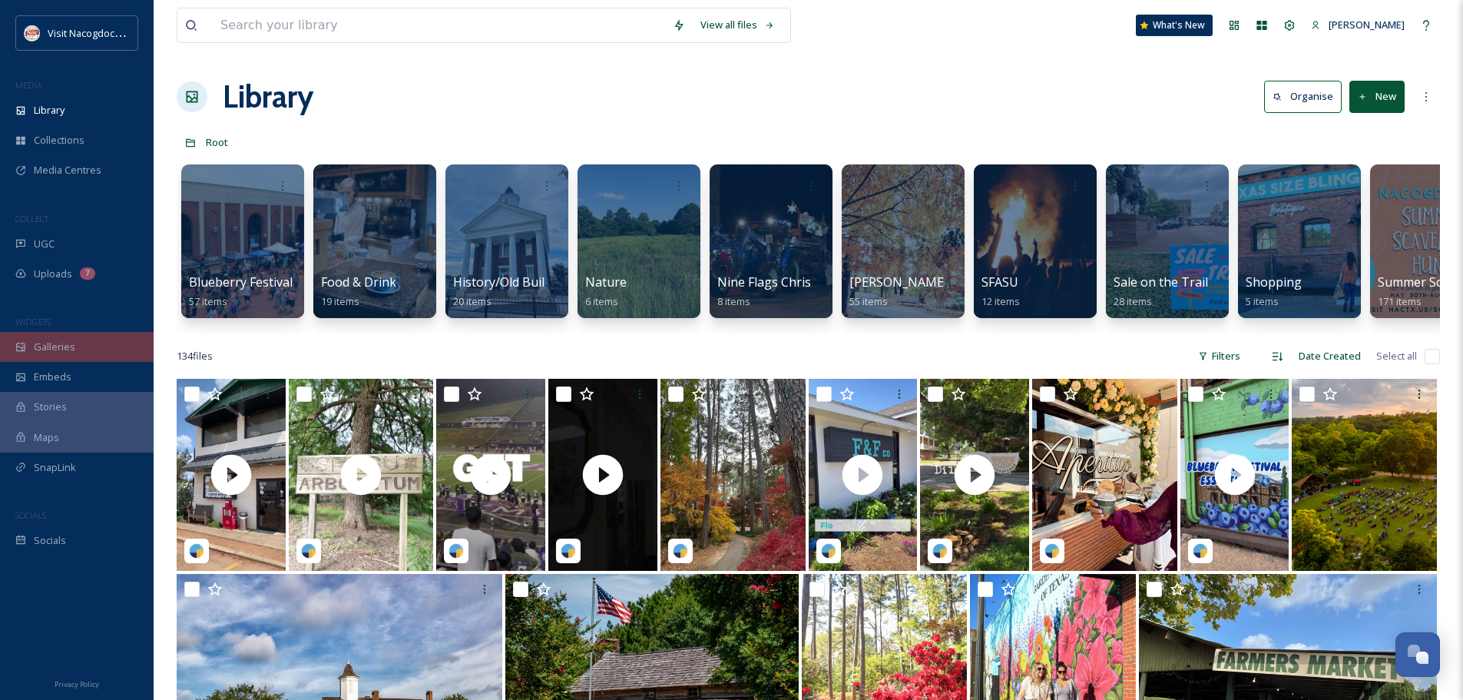
click at [91, 349] on div "Galleries" at bounding box center [77, 347] width 154 height 30
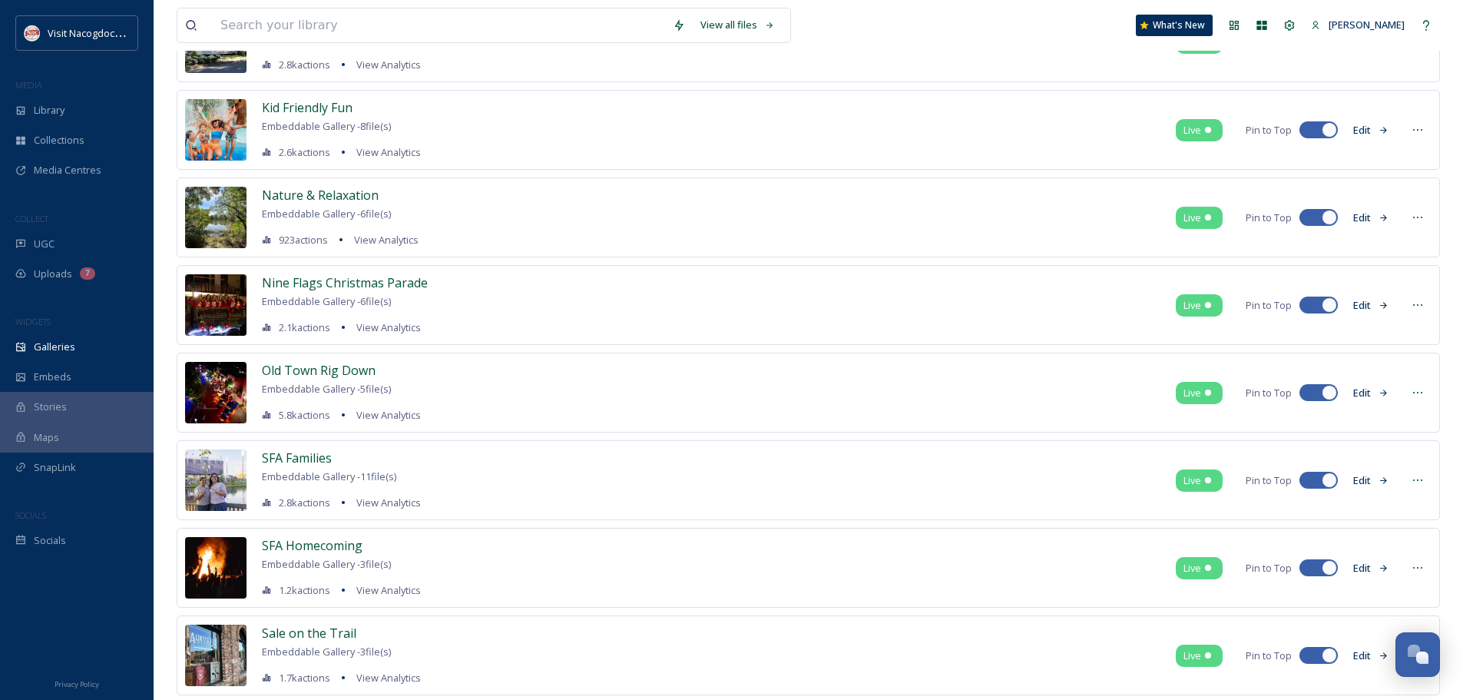
scroll to position [614, 0]
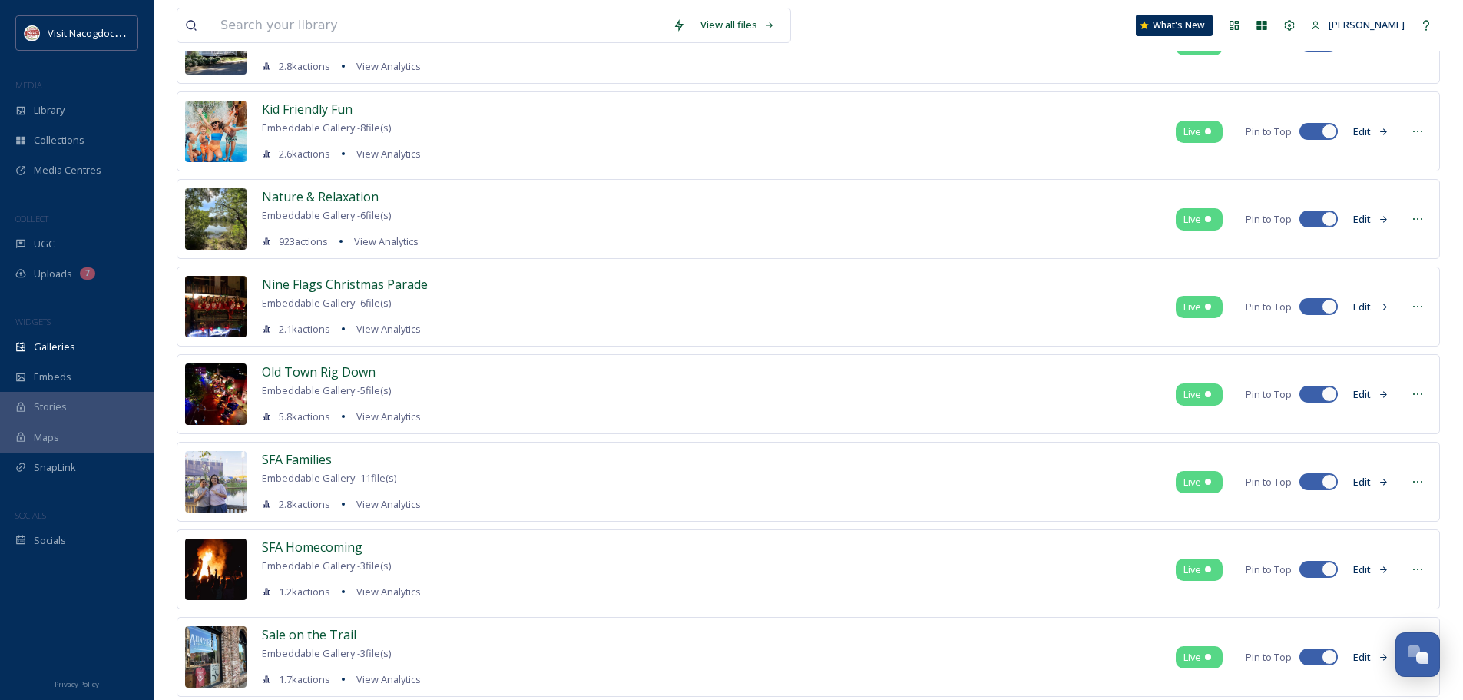
click at [1355, 209] on button "Edit" at bounding box center [1371, 219] width 51 height 30
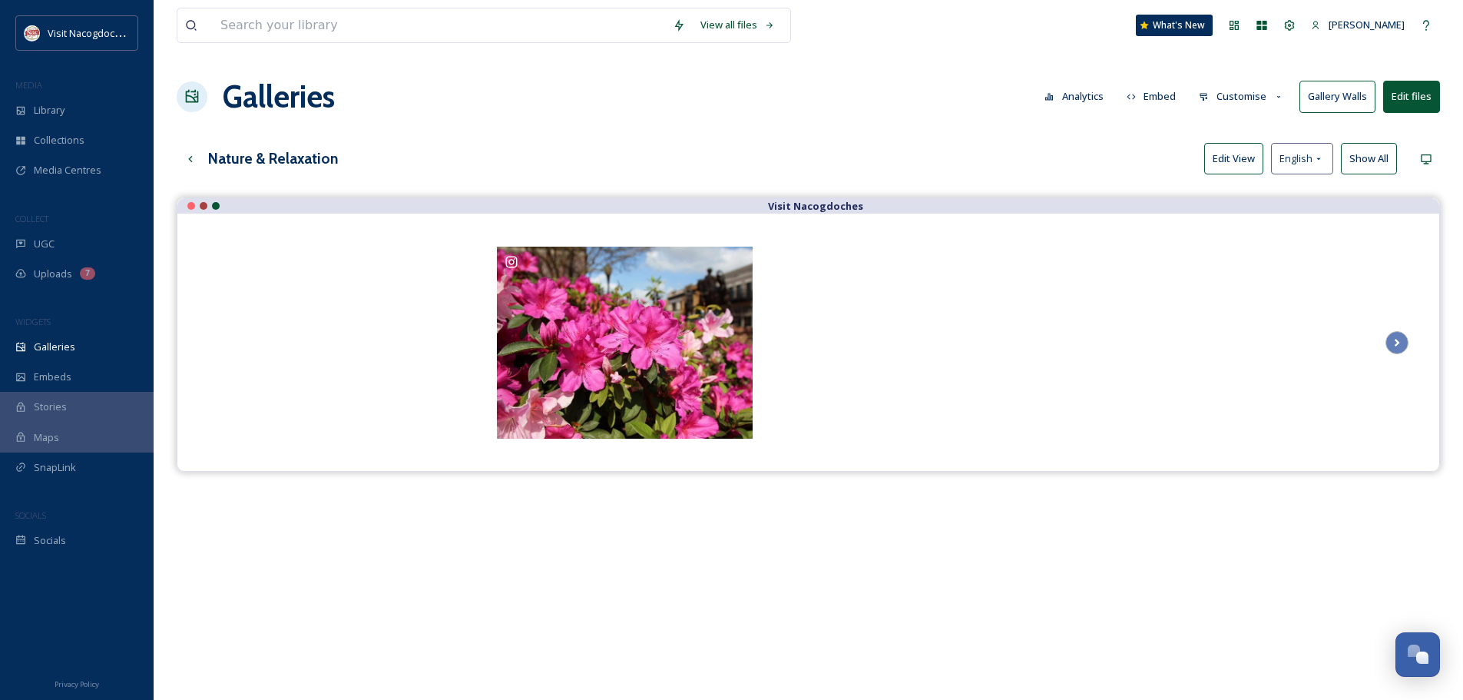
click at [1414, 100] on button "Edit files" at bounding box center [1411, 96] width 57 height 31
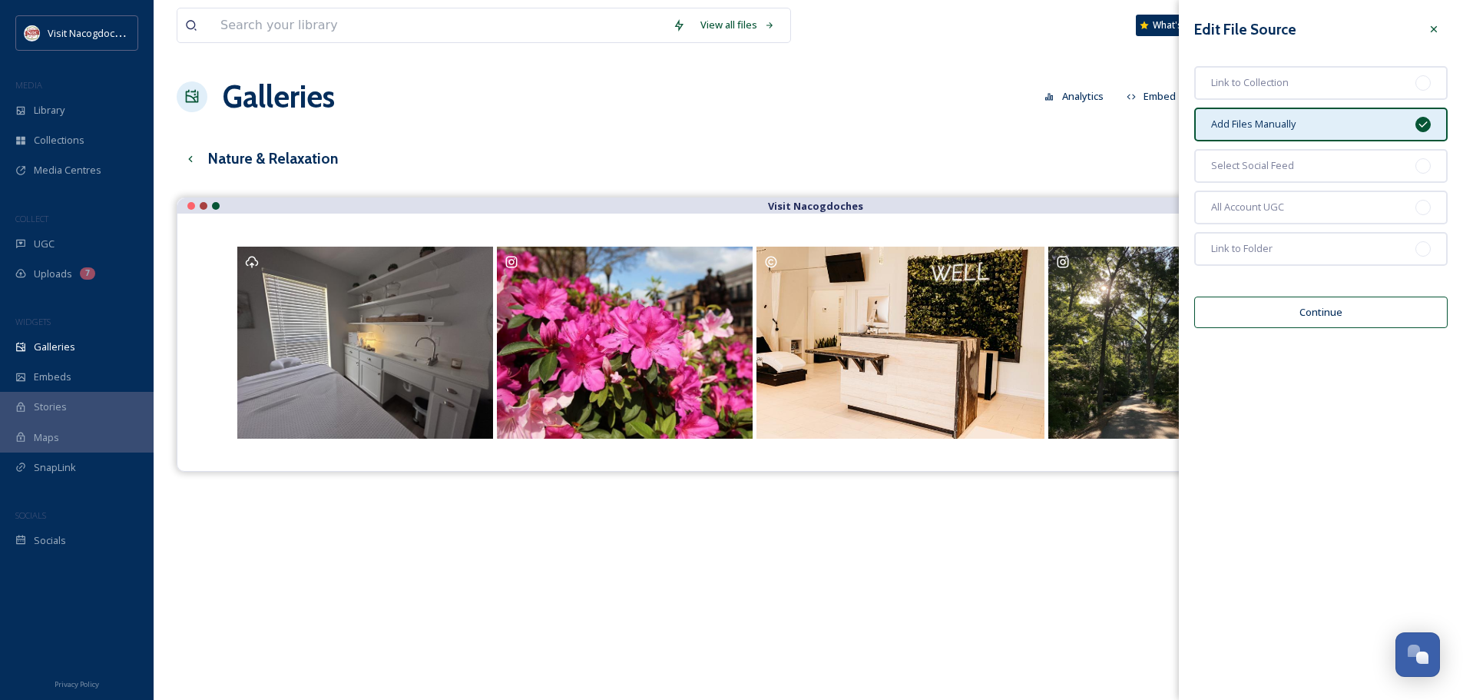
click at [1256, 315] on button "Continue" at bounding box center [1320, 311] width 253 height 31
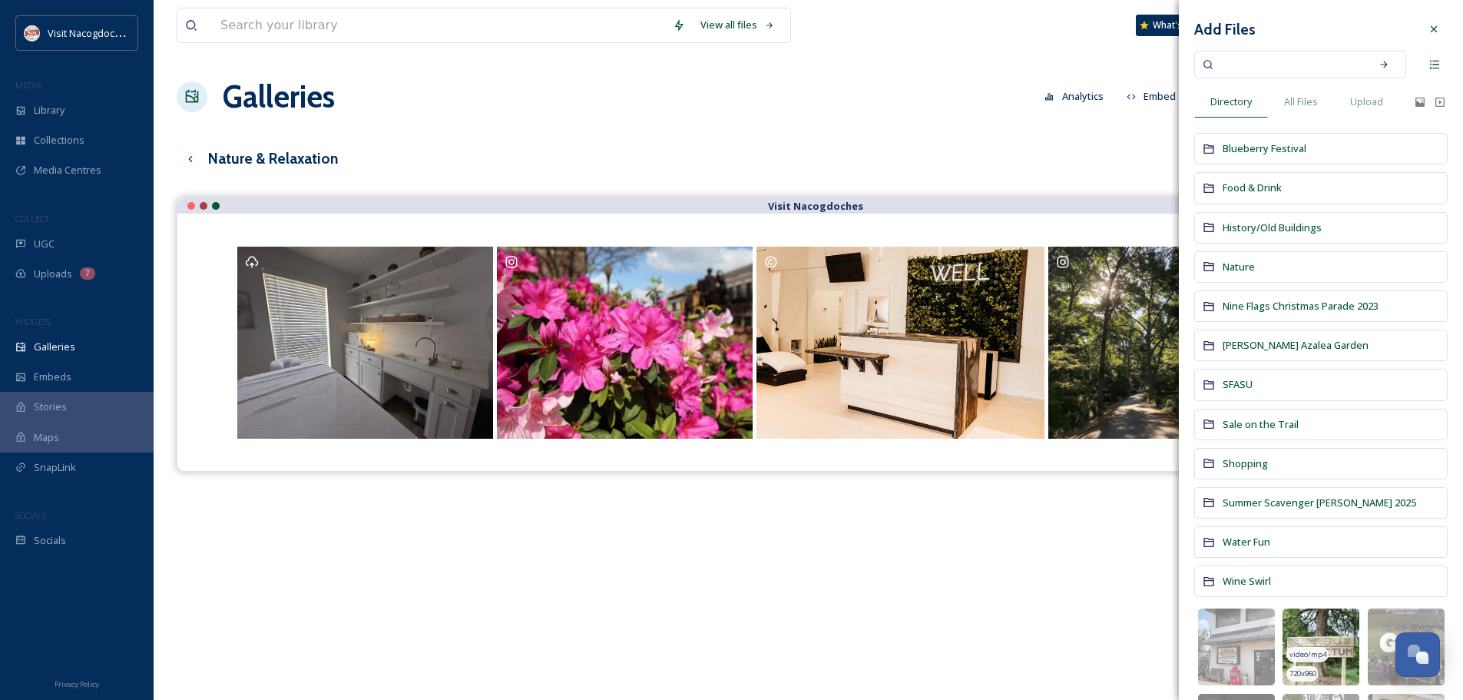
click at [1300, 647] on div "video/mp4" at bounding box center [1307, 655] width 41 height 16
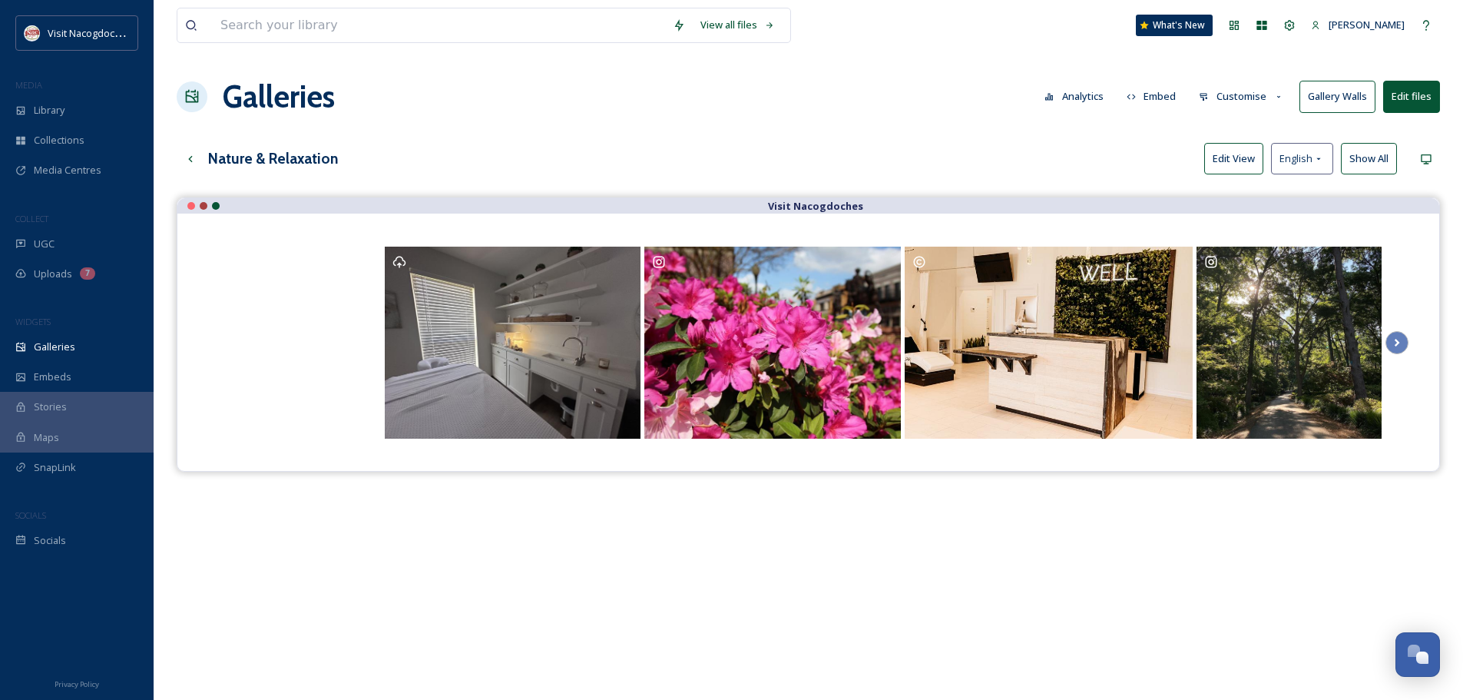
click at [836, 89] on div "Galleries Analytics Embed Customise Gallery Walls Edit files" at bounding box center [809, 97] width 1264 height 46
click at [1244, 154] on button "Edit View" at bounding box center [1233, 158] width 59 height 31
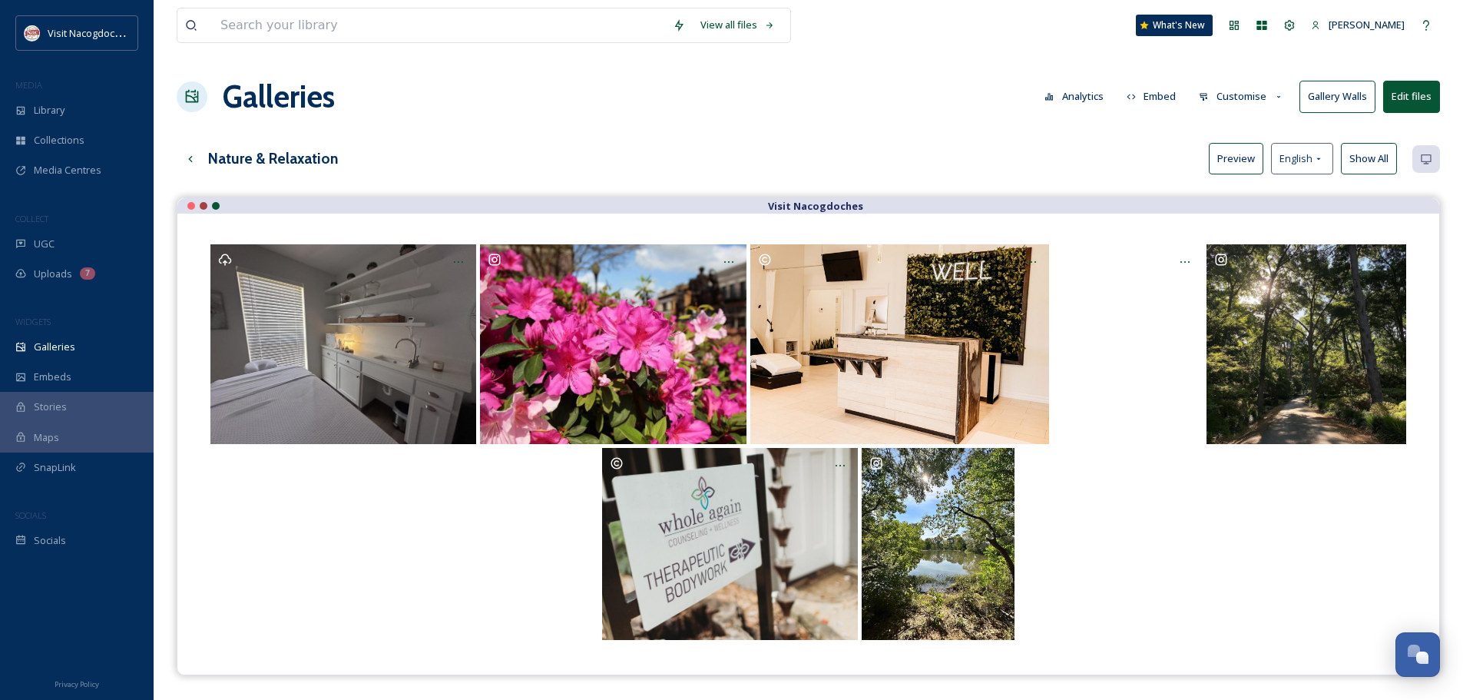
click at [939, 97] on div "Galleries Analytics Embed Customise Gallery Walls Edit files" at bounding box center [809, 97] width 1264 height 46
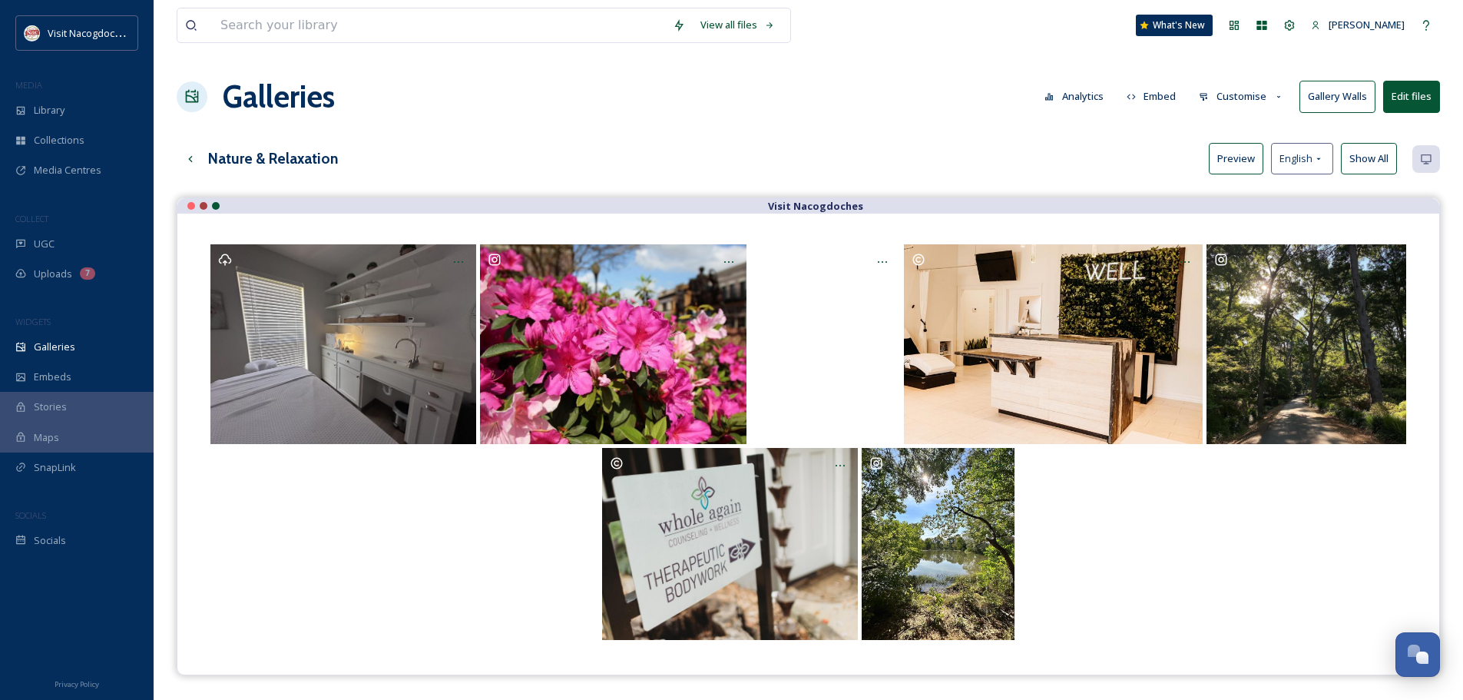
click at [844, 84] on div "Galleries Analytics Embed Customise Gallery Walls Edit files" at bounding box center [809, 97] width 1264 height 46
click at [930, 171] on div "Nature & Relaxation Preview English Show All" at bounding box center [809, 158] width 1264 height 31
click at [796, 144] on div "Nature & Relaxation Preview English Show All" at bounding box center [809, 158] width 1264 height 31
click at [365, 550] on div at bounding box center [808, 544] width 1201 height 192
click at [82, 249] on div "UGC" at bounding box center [77, 244] width 154 height 30
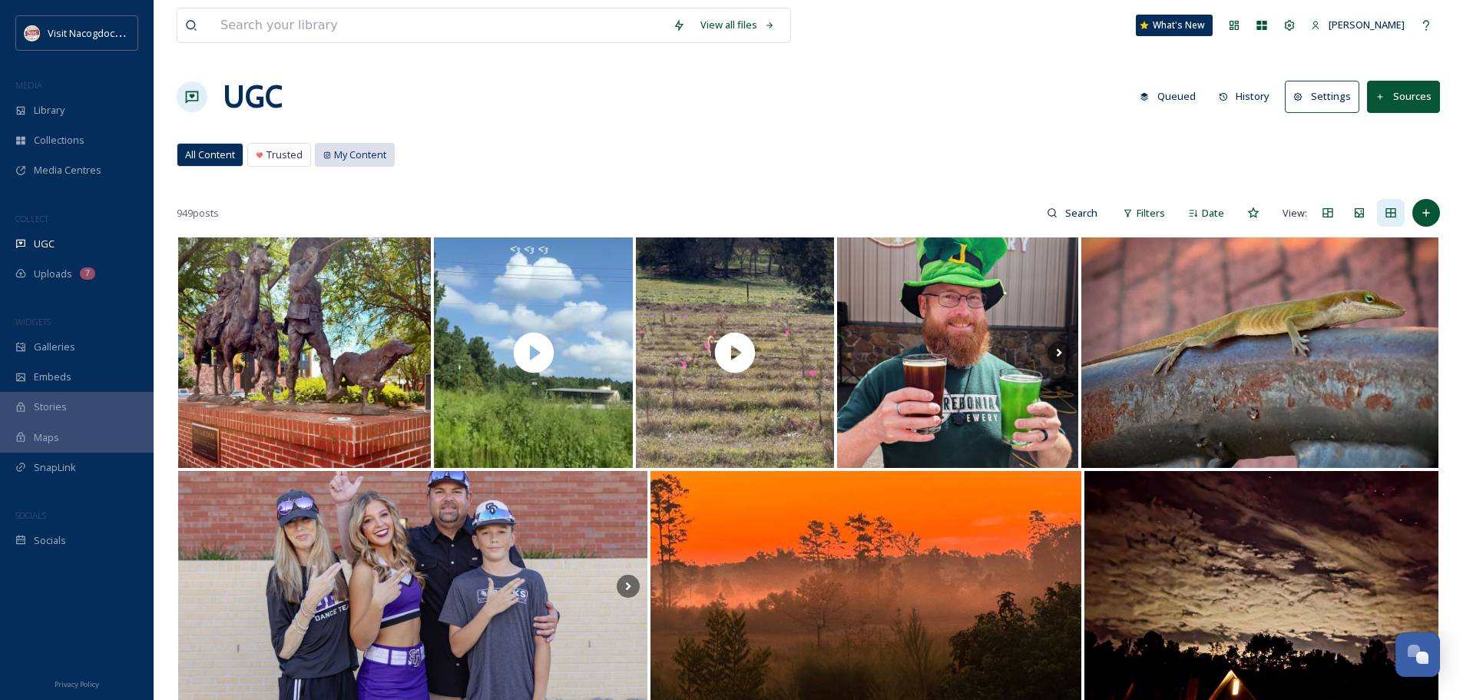
click at [354, 147] on span "My Content" at bounding box center [360, 154] width 52 height 15
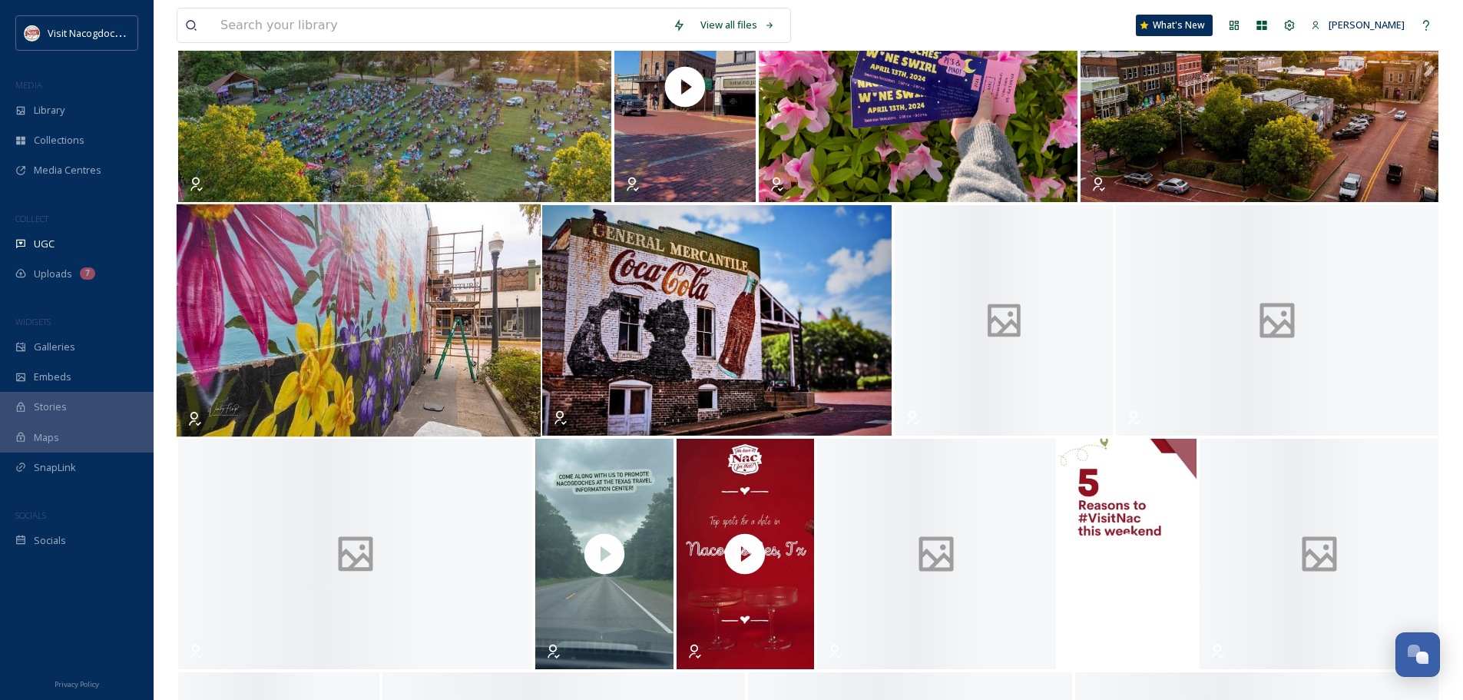
scroll to position [3841, 0]
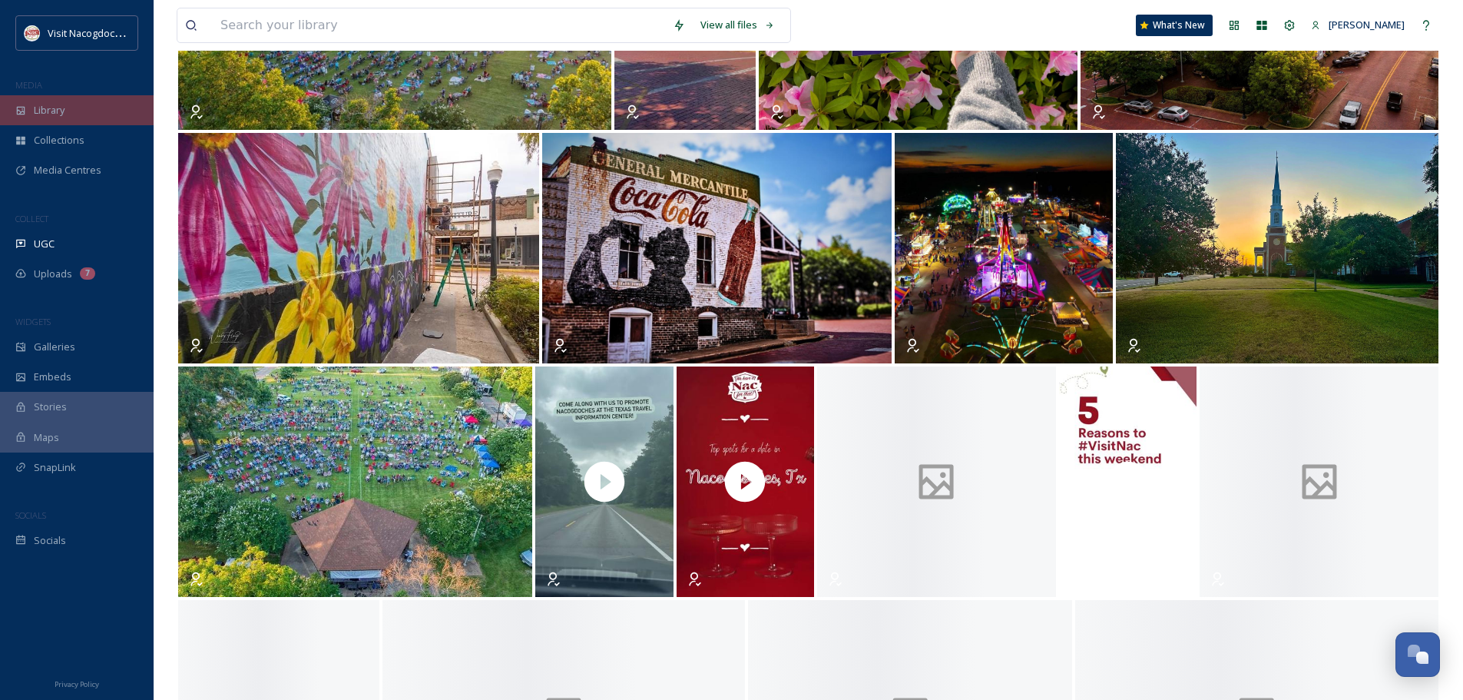
click at [68, 104] on div "Library" at bounding box center [77, 110] width 154 height 30
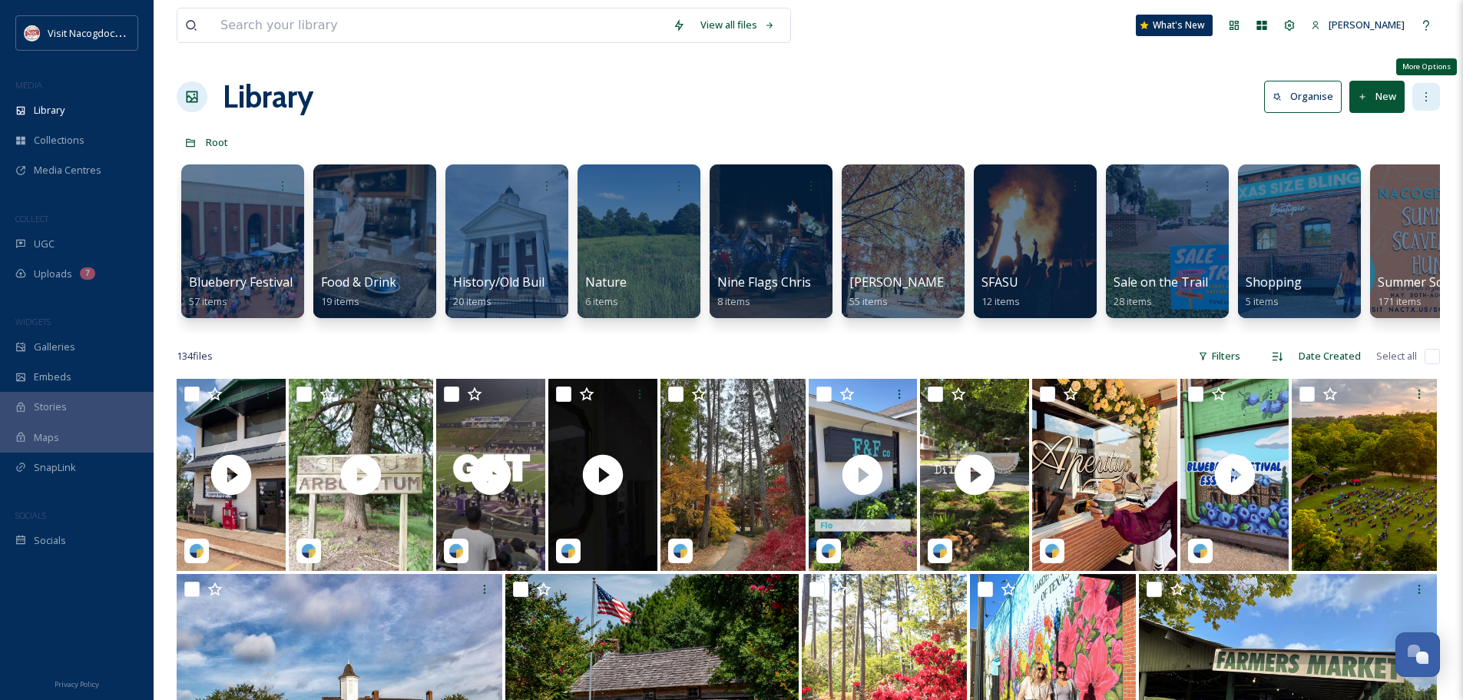
click at [1429, 87] on div "More Options" at bounding box center [1427, 97] width 28 height 28
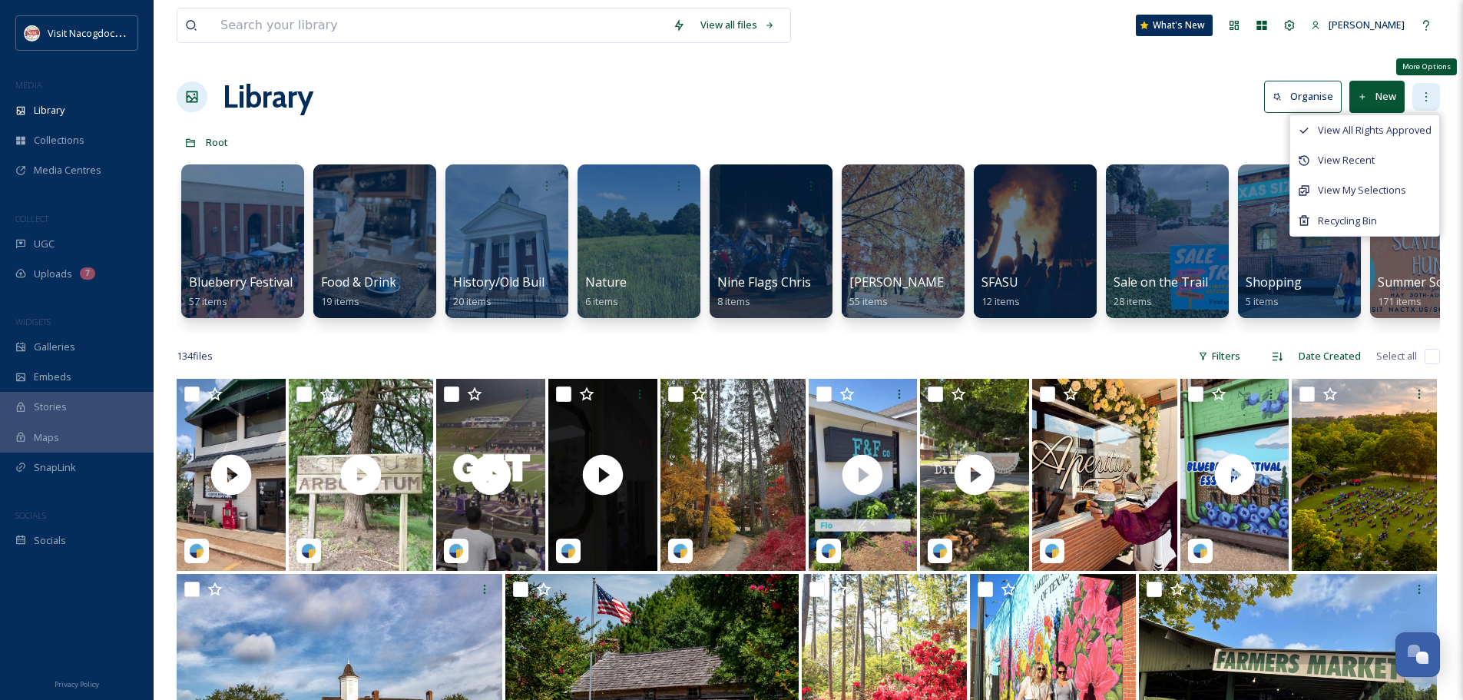
click at [1429, 87] on div "More Options" at bounding box center [1427, 97] width 28 height 28
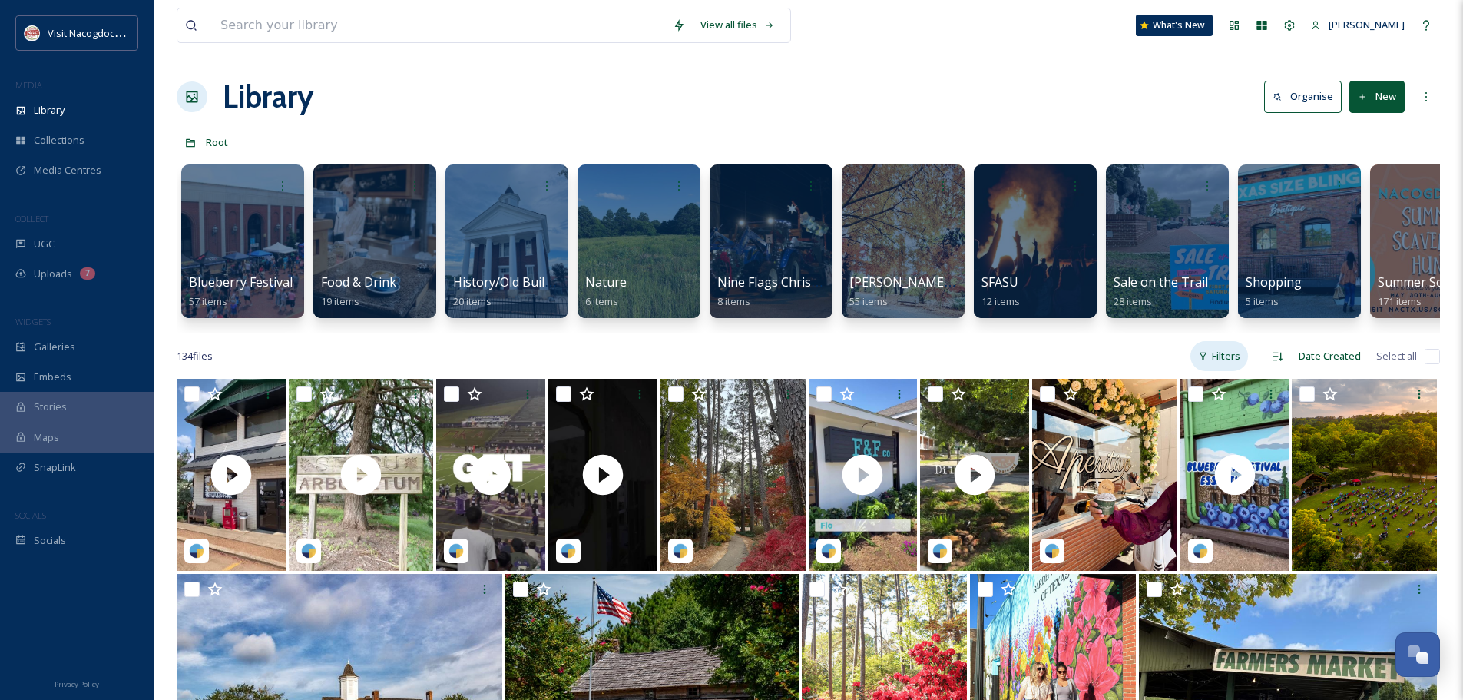
click at [1235, 366] on div "Filters" at bounding box center [1220, 356] width 58 height 30
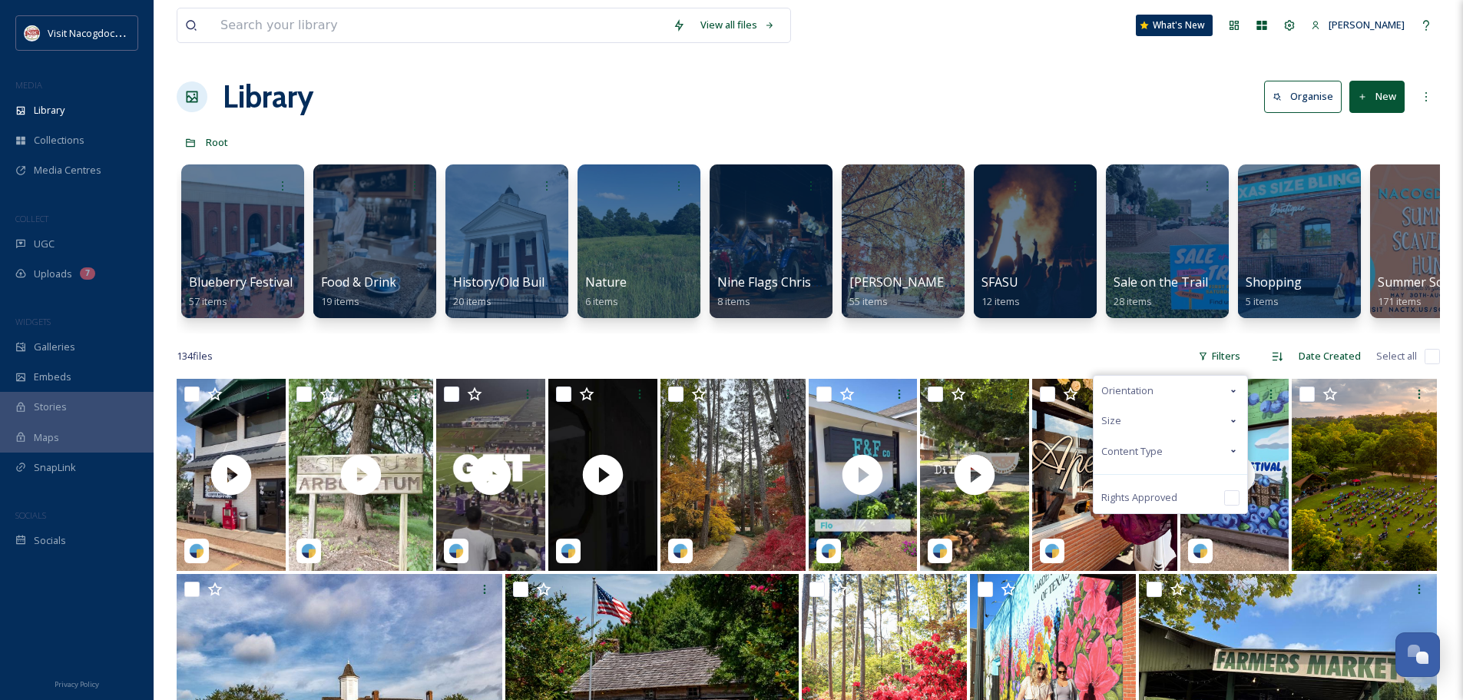
click at [1181, 460] on div "Content Type" at bounding box center [1171, 451] width 154 height 30
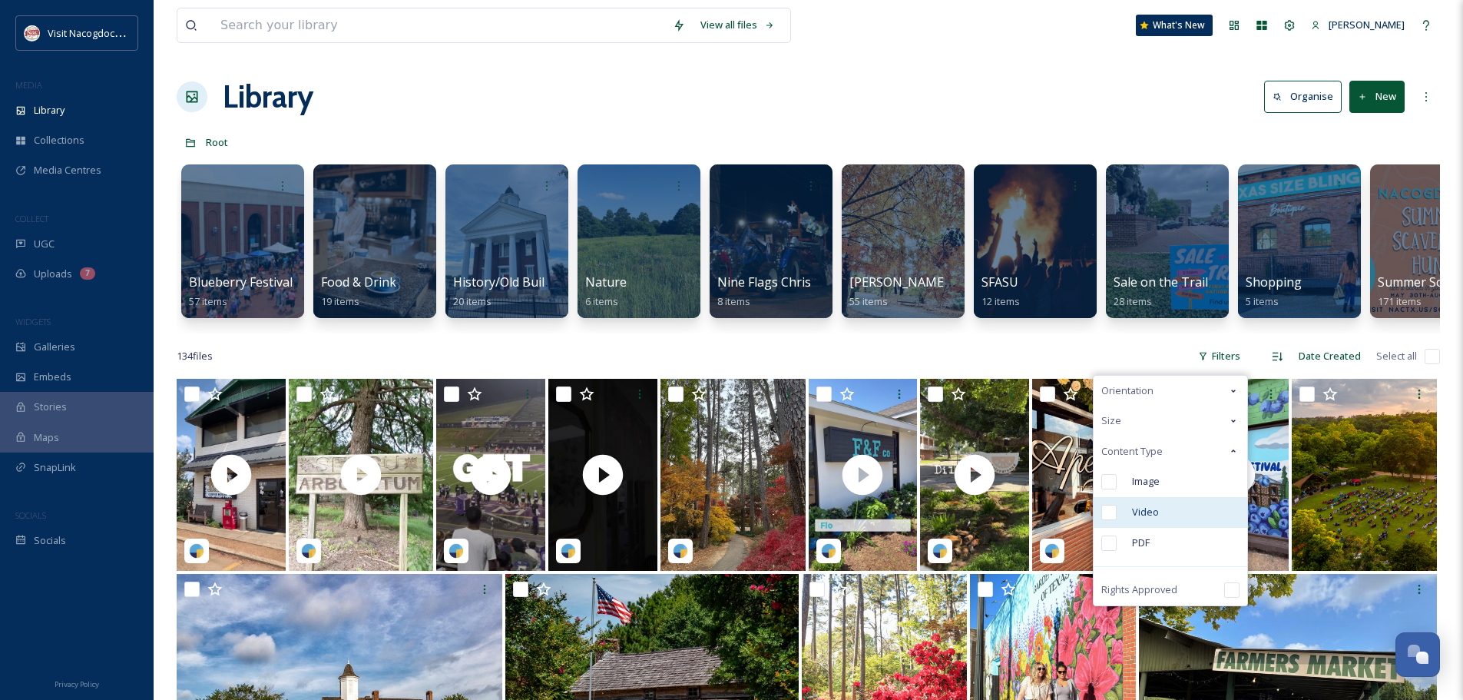
click at [1175, 520] on div "Video" at bounding box center [1171, 512] width 154 height 31
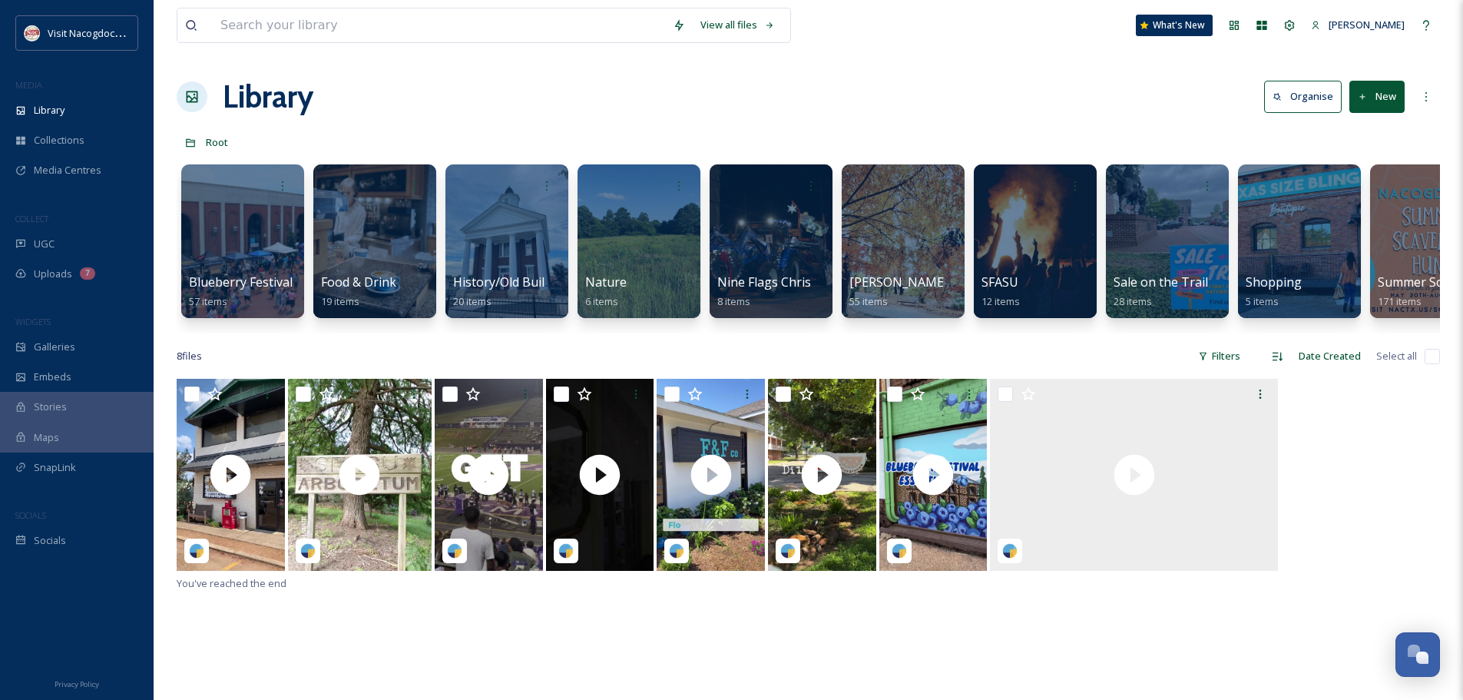
click at [676, 237] on div at bounding box center [638, 241] width 125 height 157
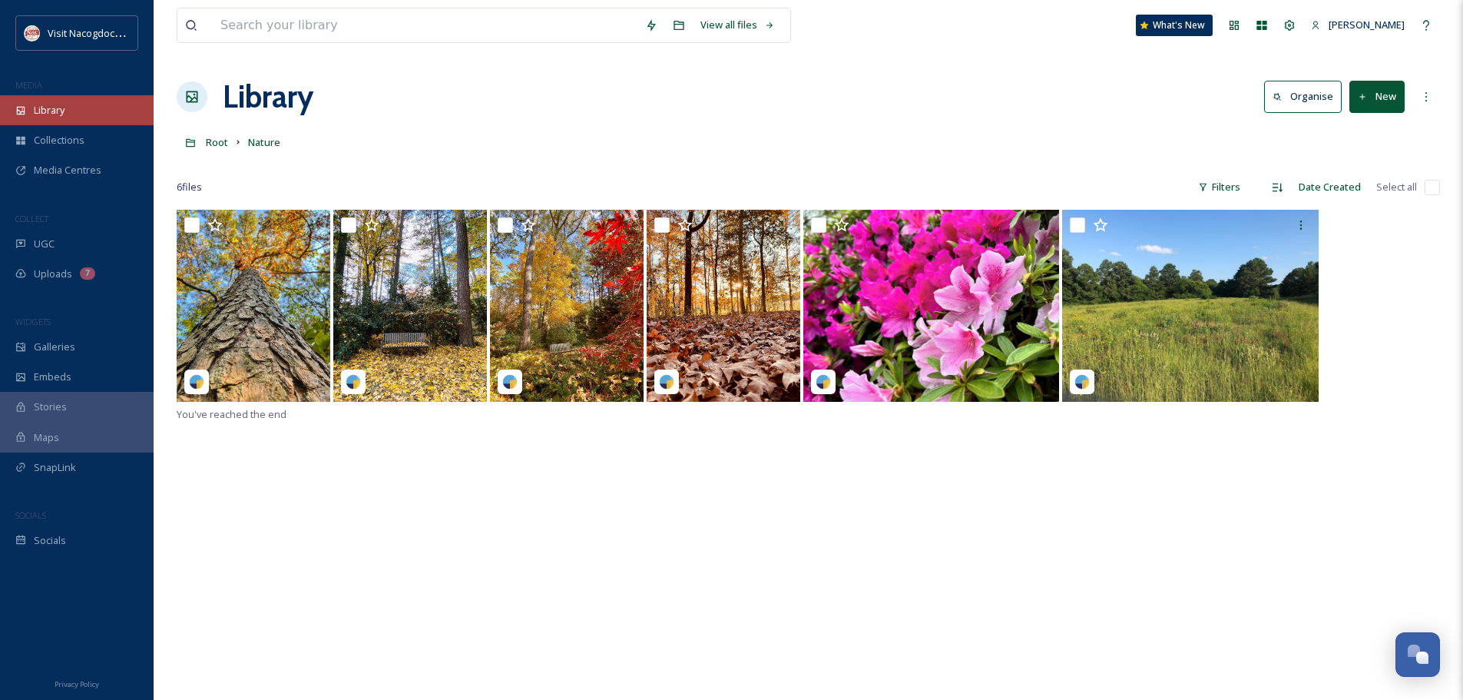
click at [75, 111] on div "Library" at bounding box center [77, 110] width 154 height 30
